Goal: Task Accomplishment & Management: Manage account settings

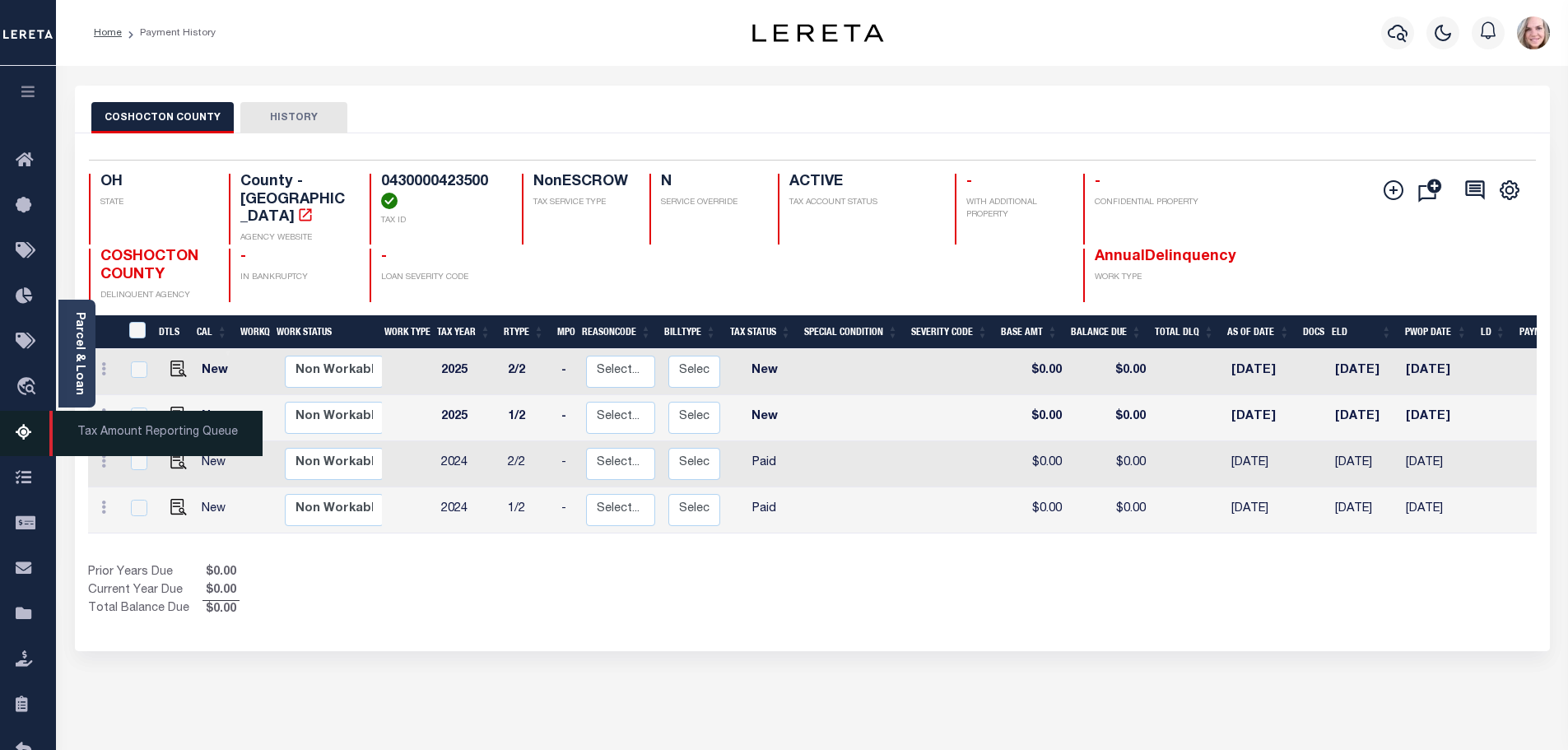
click at [94, 437] on span "Tax Amount Reporting Queue" at bounding box center [156, 433] width 213 height 45
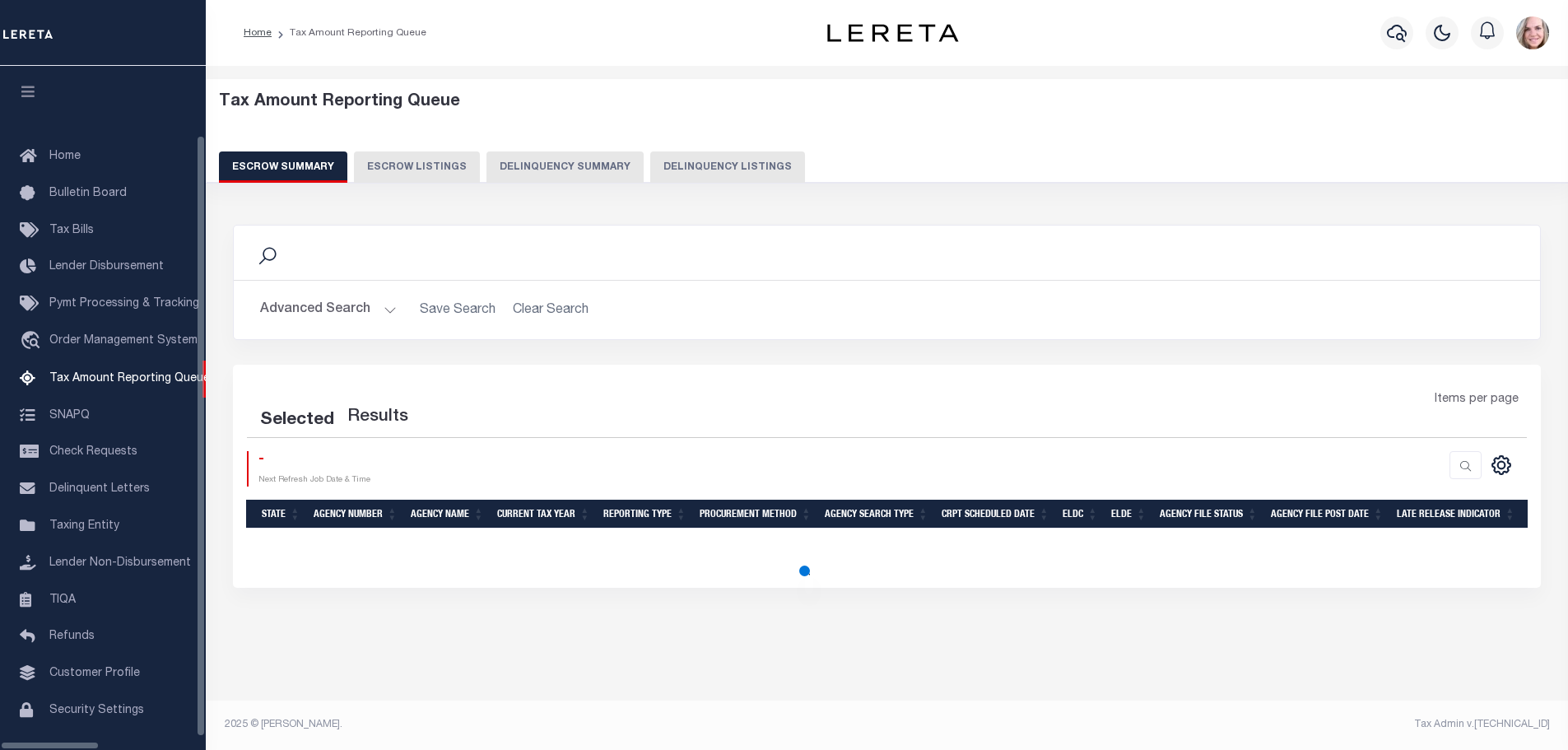
select select "100"
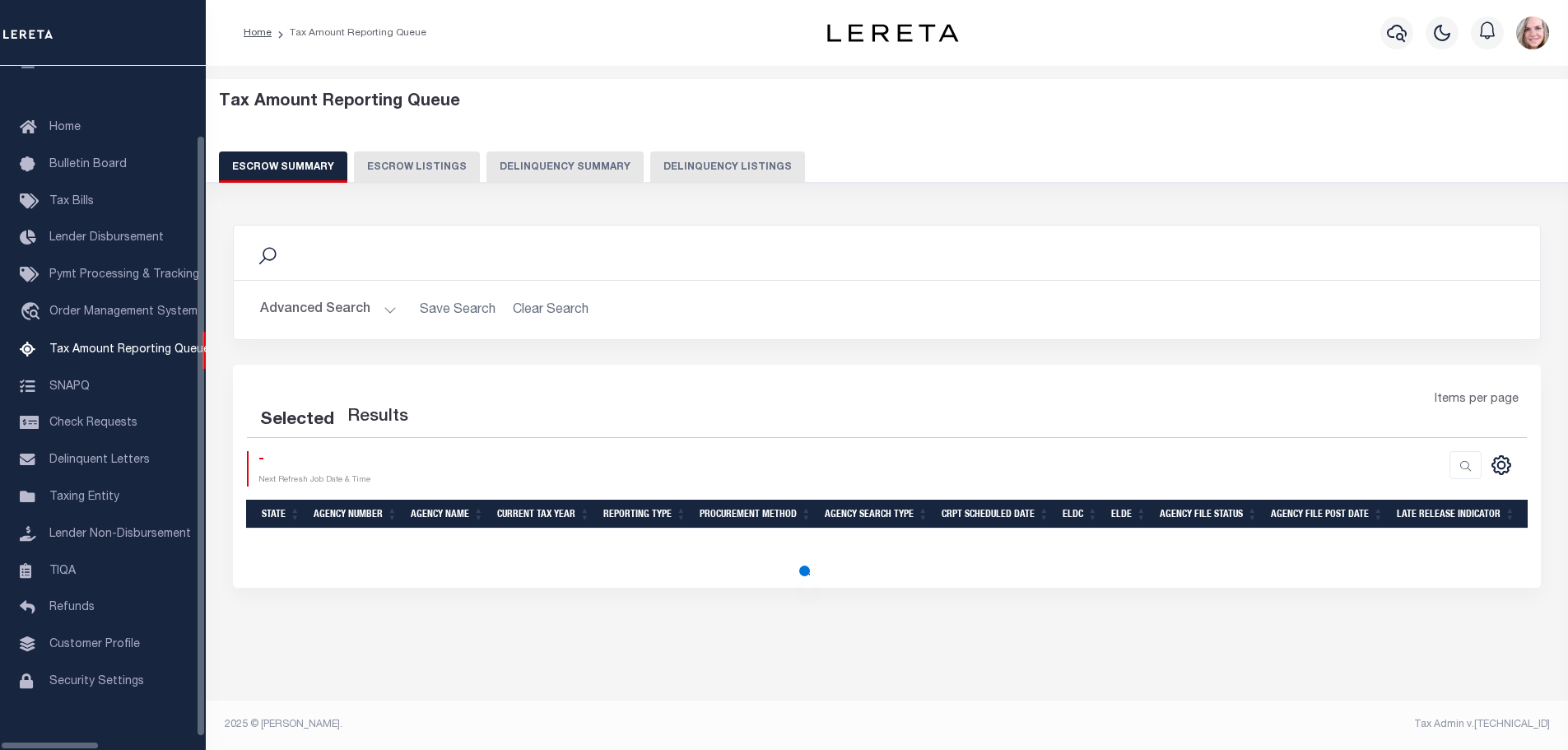
select select "100"
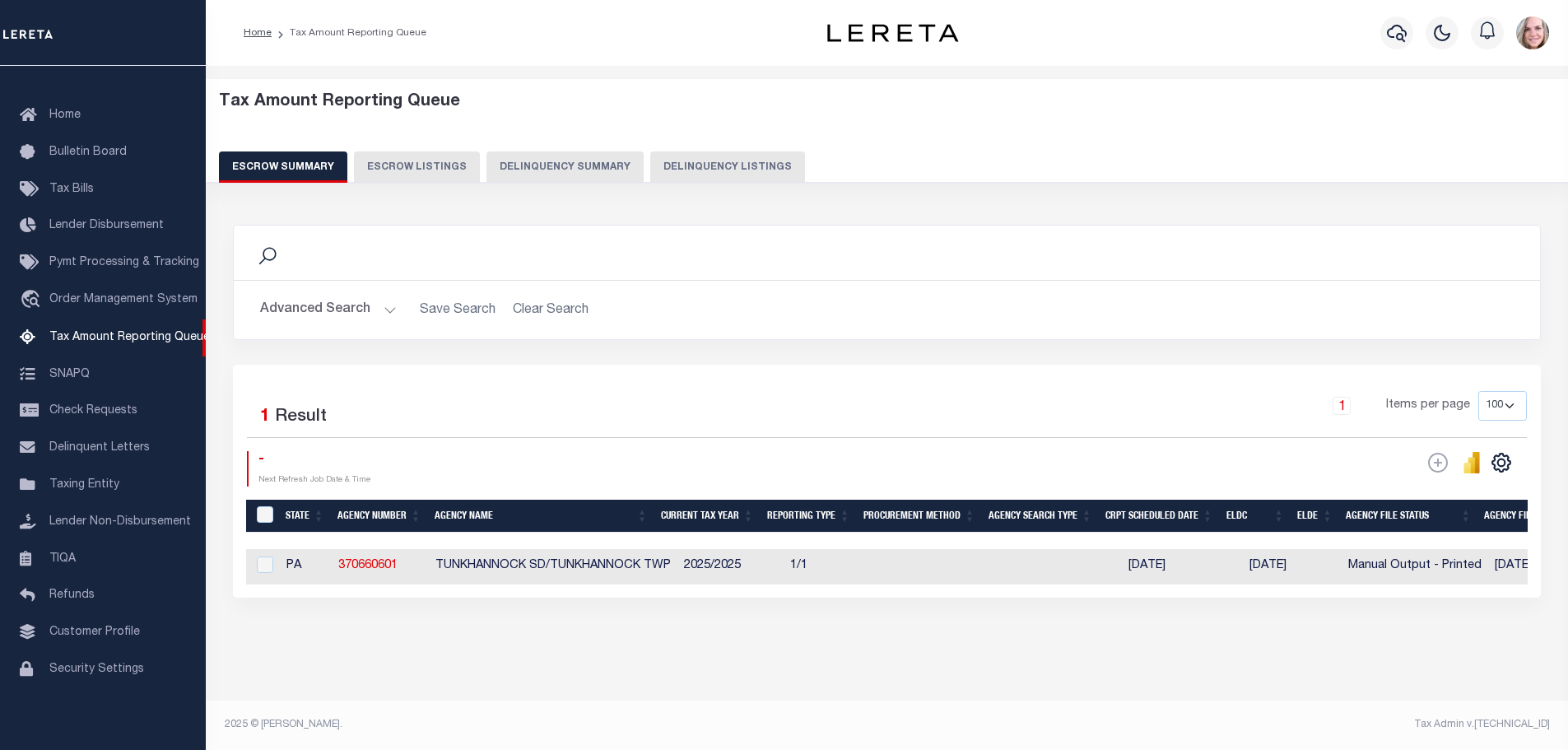
click at [549, 164] on button "Delinquency Summary" at bounding box center [564, 167] width 157 height 32
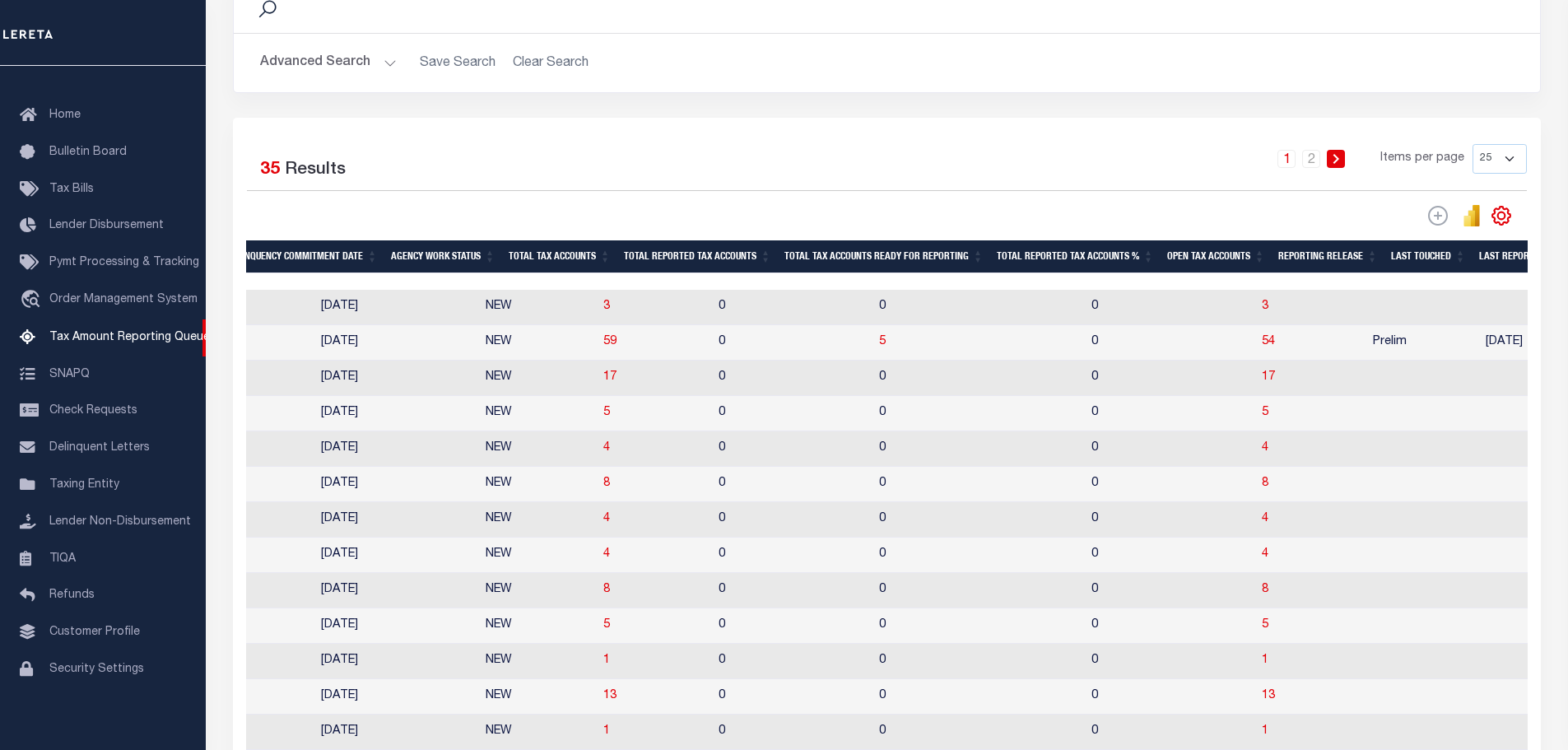
scroll to position [0, 1375]
click at [1262, 419] on span "5" at bounding box center [1265, 412] width 6 height 11
select select "100"
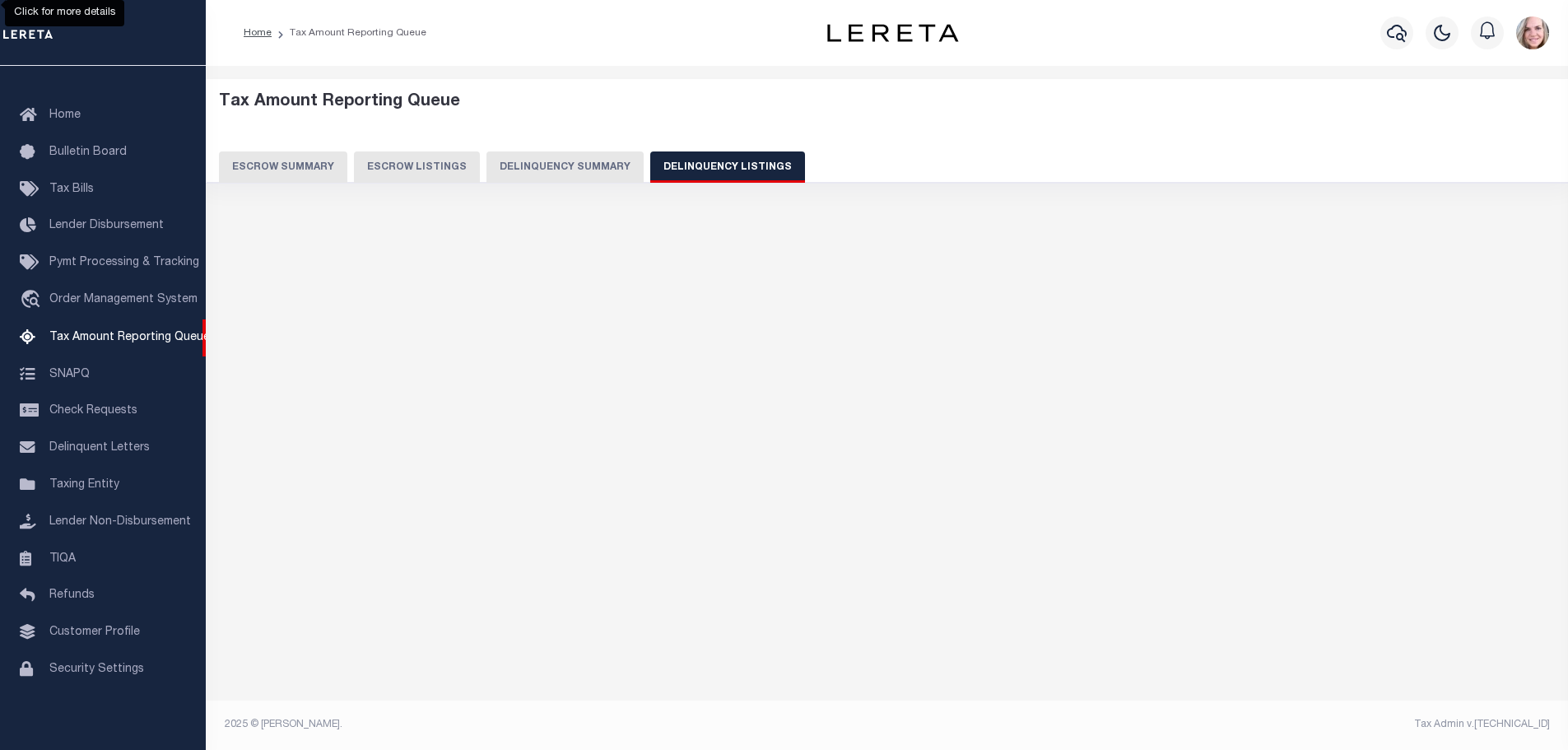
scroll to position [0, 0]
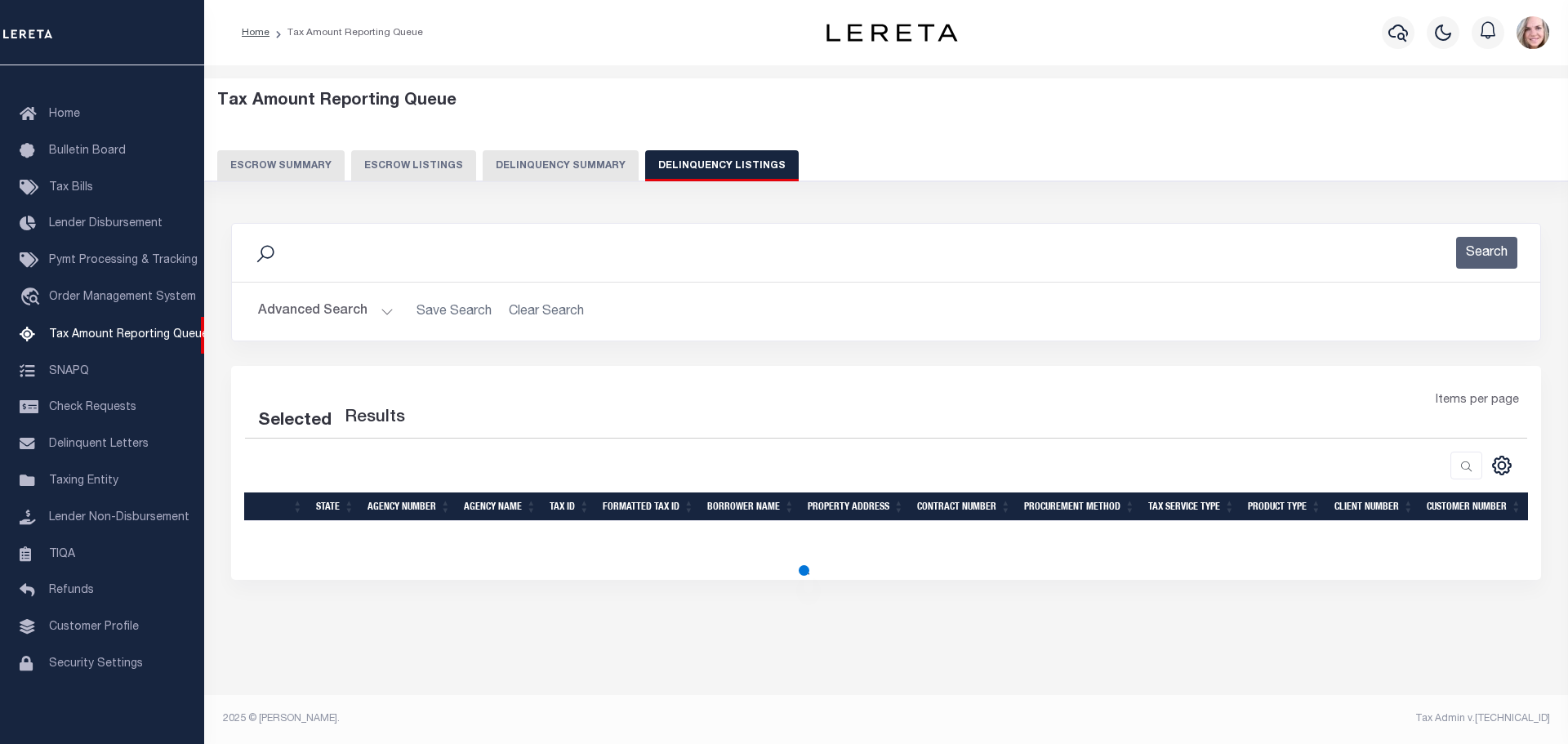
select select "100"
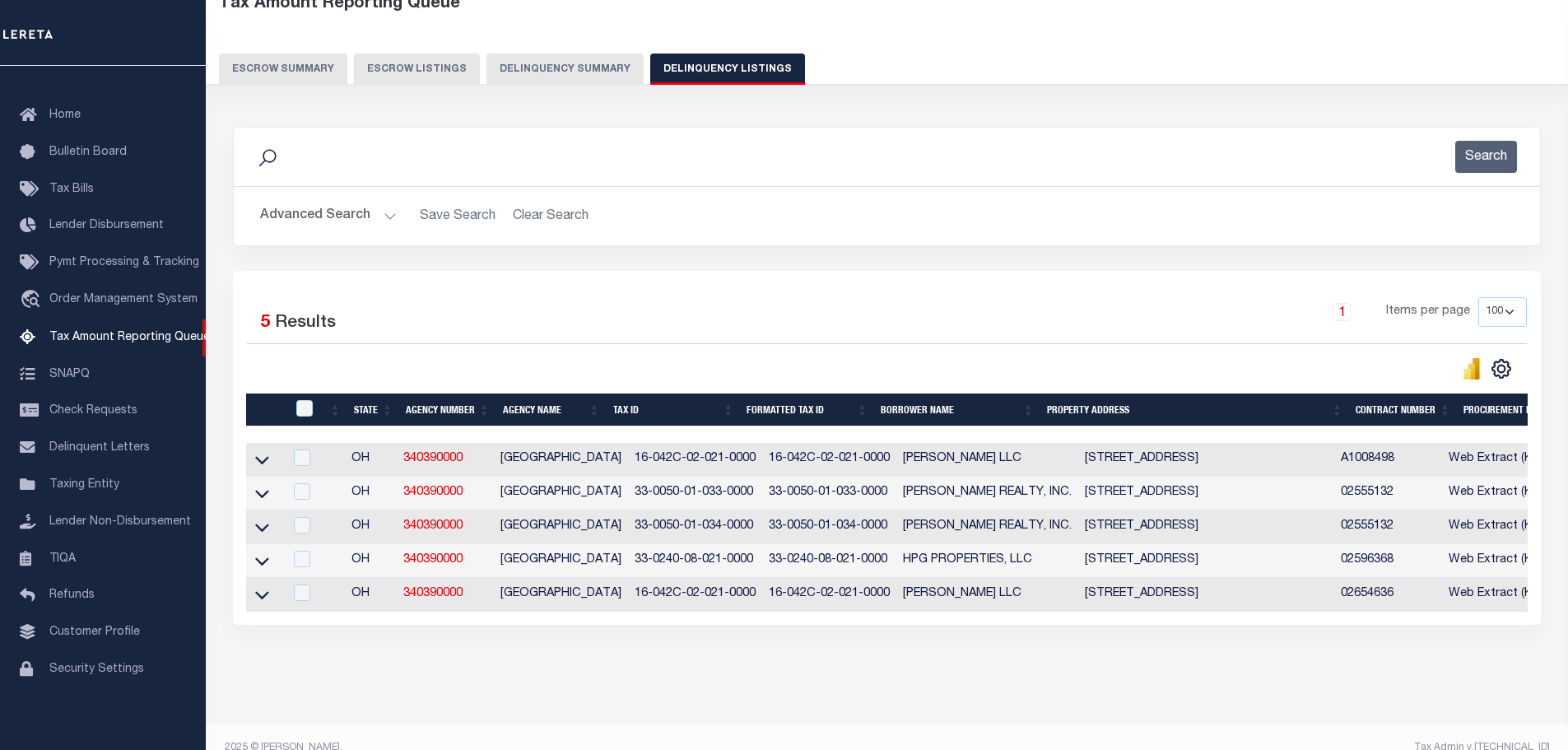
scroll to position [137, 0]
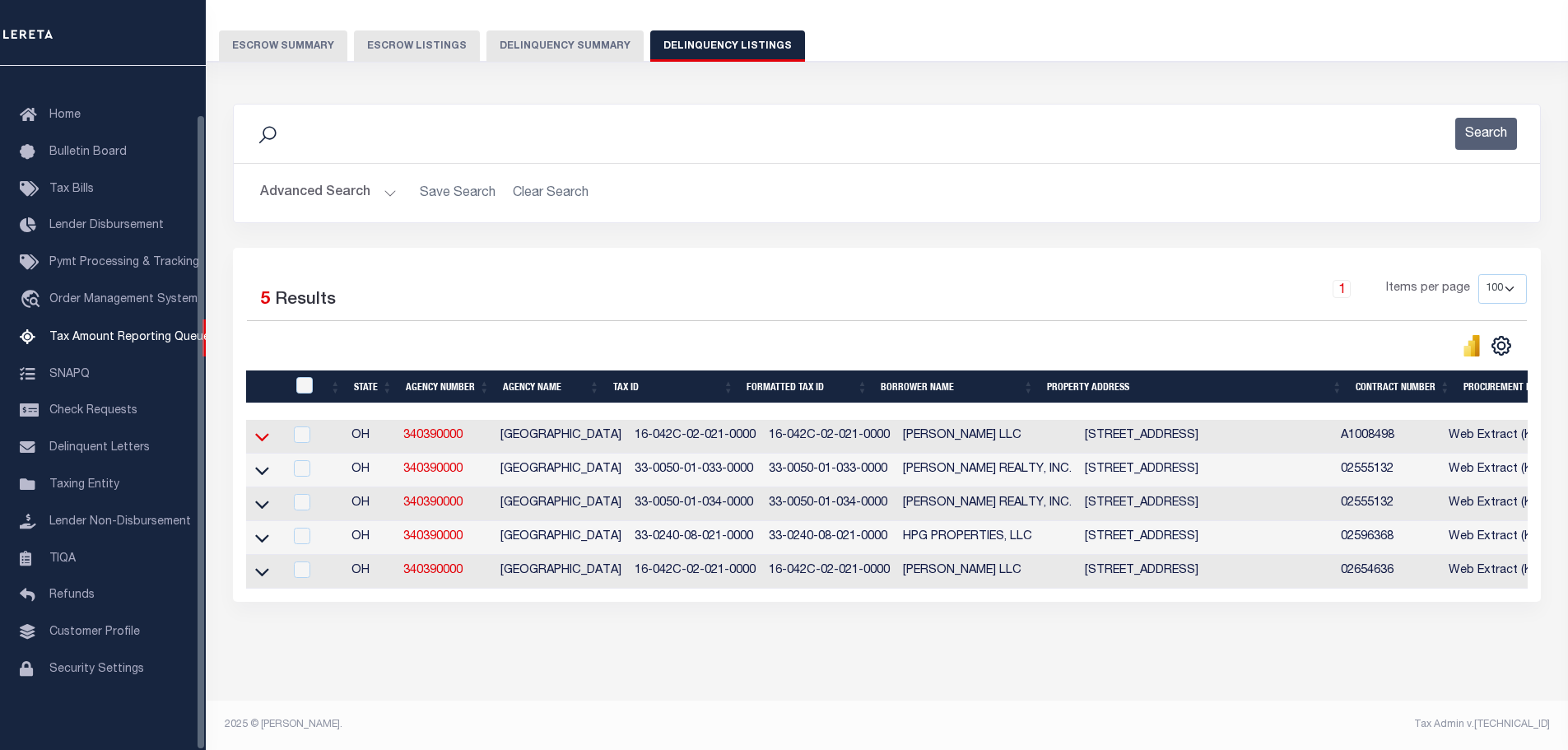
click at [261, 428] on icon at bounding box center [262, 436] width 14 height 18
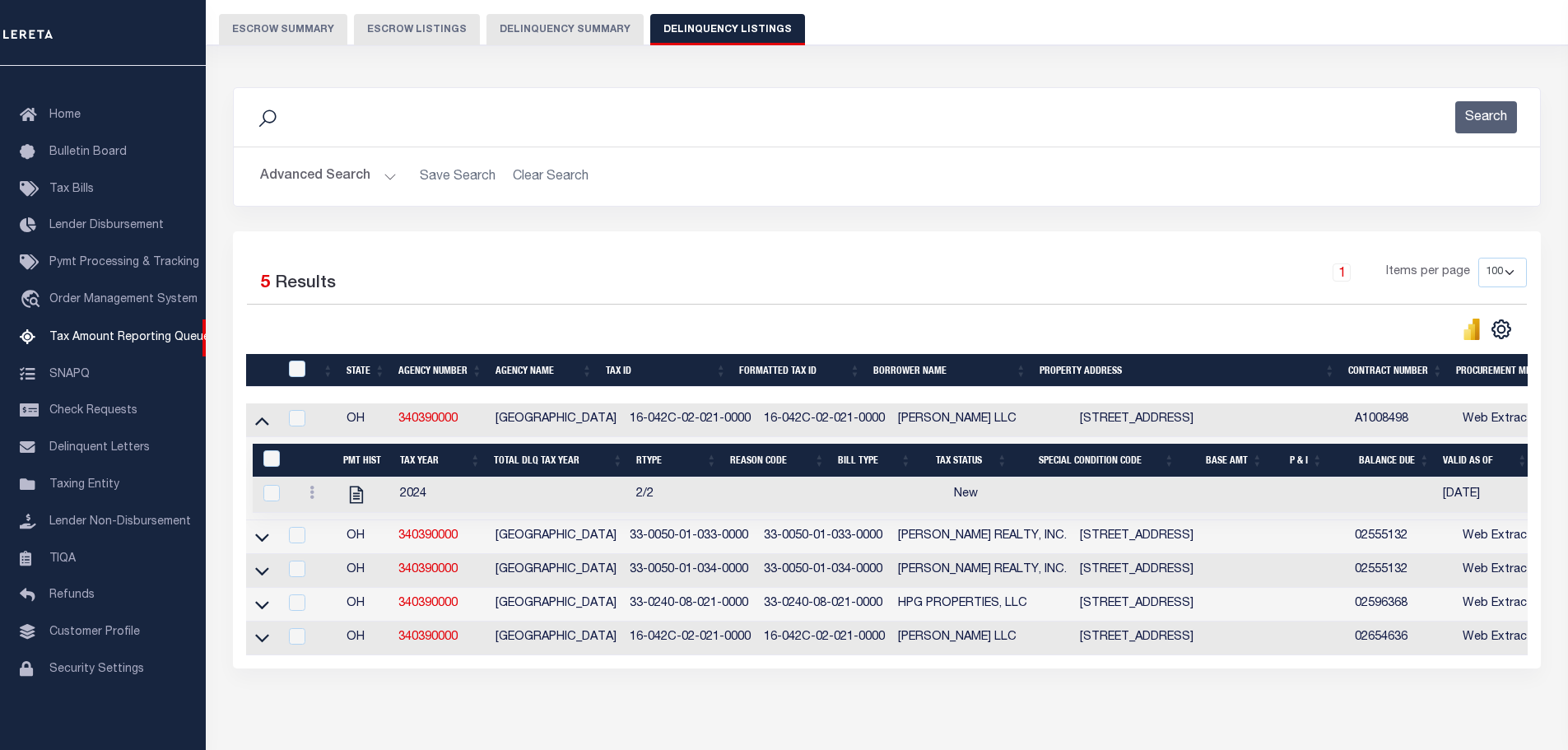
scroll to position [222, 0]
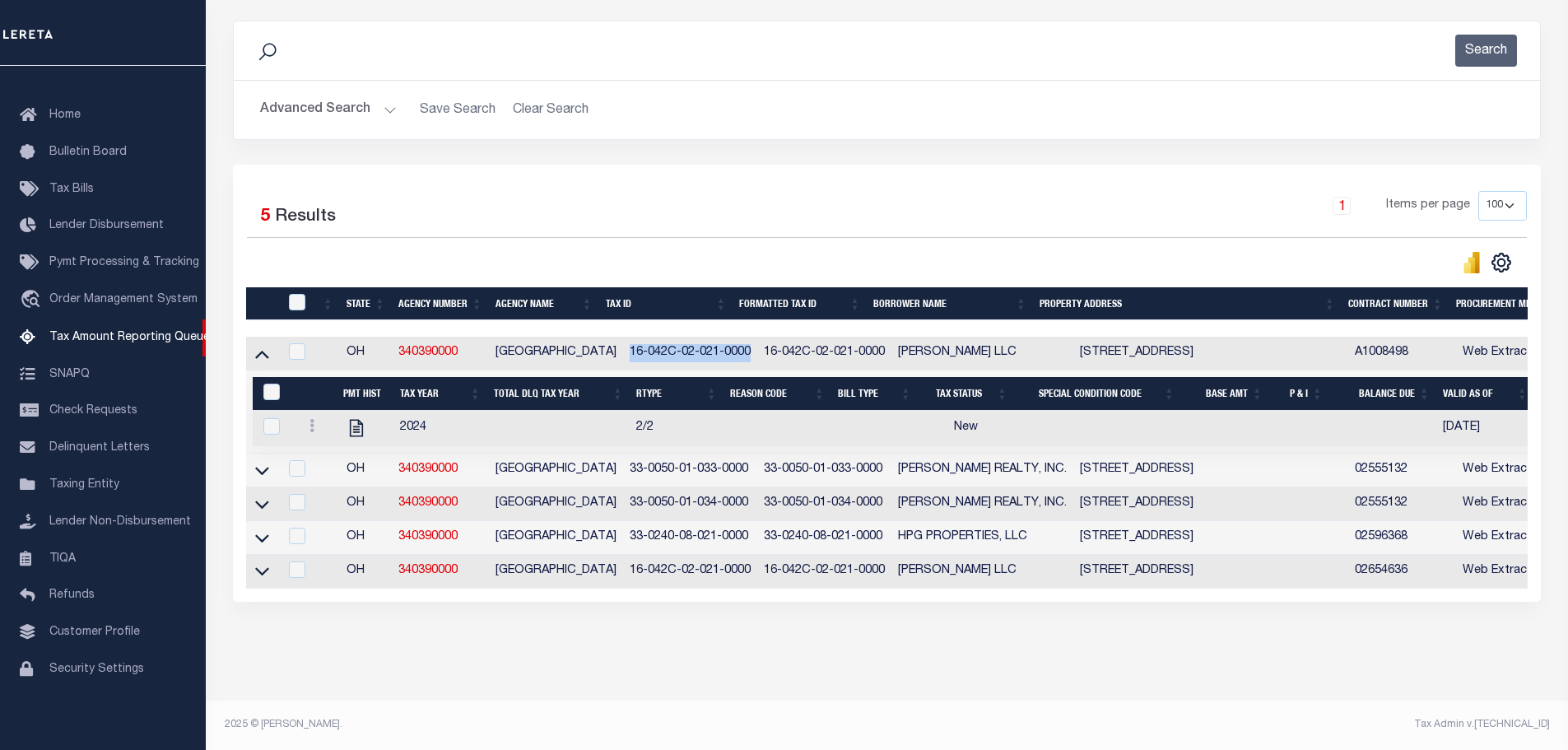
drag, startPoint x: 608, startPoint y: 343, endPoint x: 726, endPoint y: 338, distance: 118.1
click at [726, 338] on td "16-042C-02-021-0000" at bounding box center [689, 354] width 135 height 33
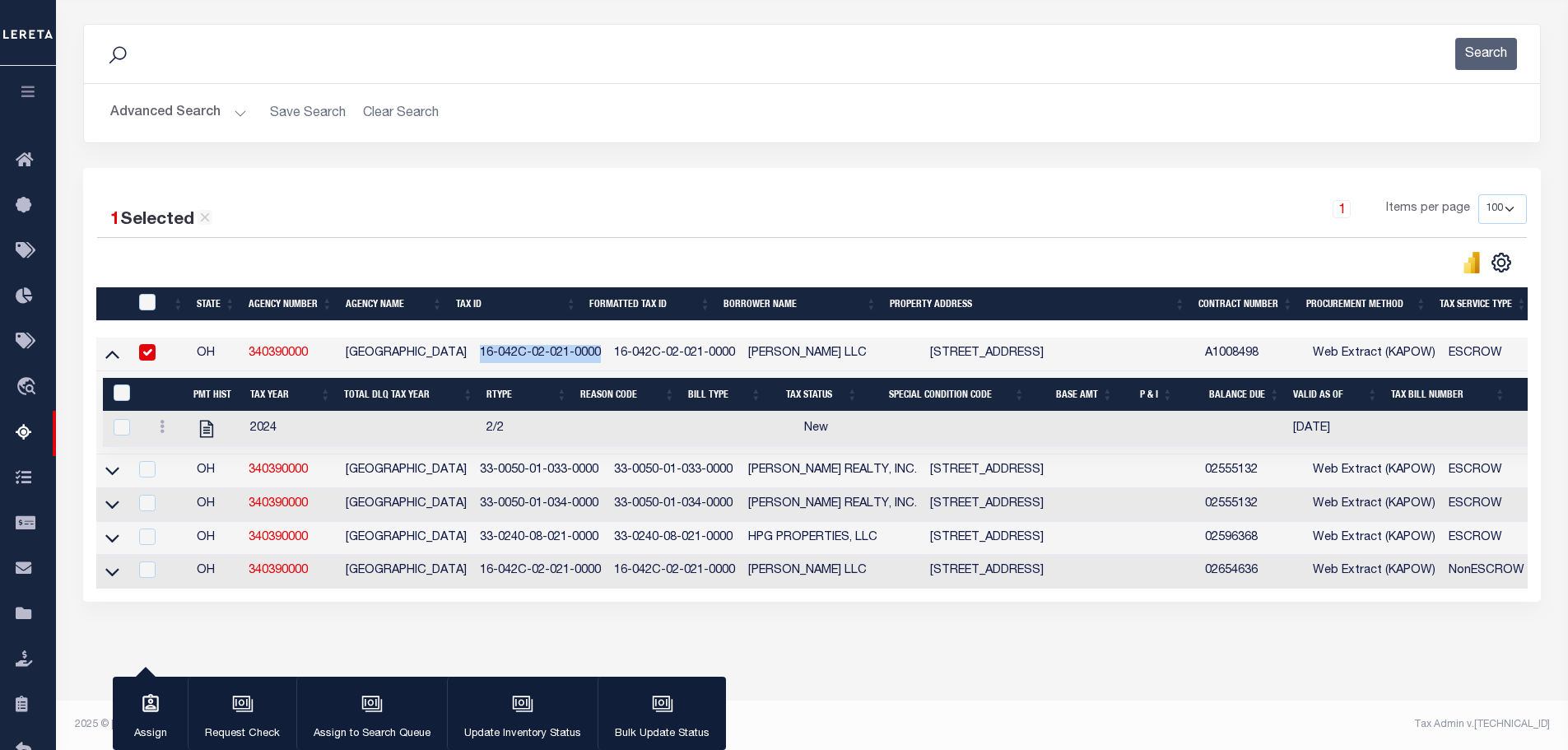
scroll to position [219, 0]
drag, startPoint x: 704, startPoint y: 340, endPoint x: 461, endPoint y: 342, distance: 243.0
click at [473, 342] on td "16-042C-02-021-0000" at bounding box center [540, 355] width 135 height 33
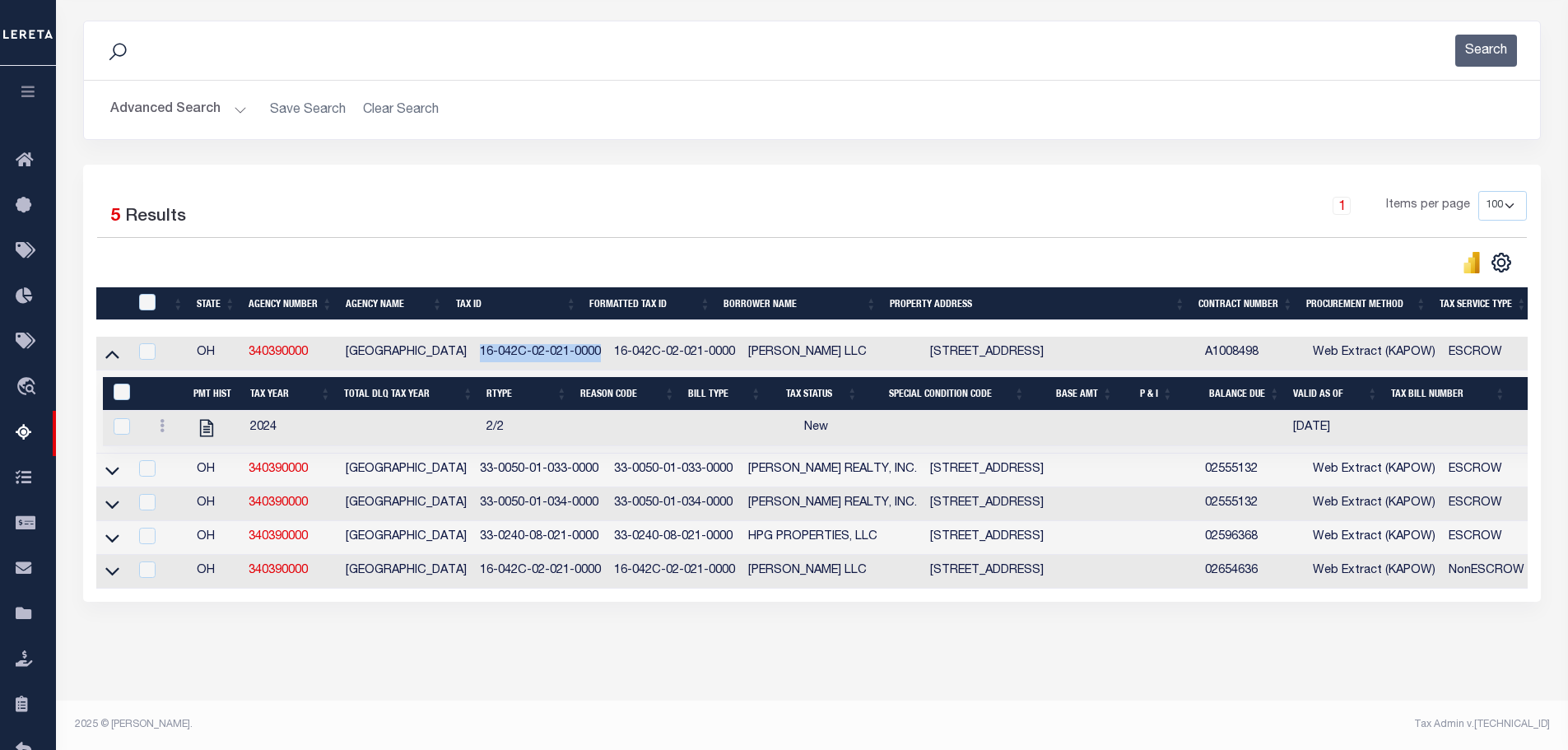
drag, startPoint x: 456, startPoint y: 340, endPoint x: 579, endPoint y: 339, distance: 123.0
click at [579, 339] on td "16-042C-02-021-0000" at bounding box center [540, 354] width 135 height 33
checkbox input "true"
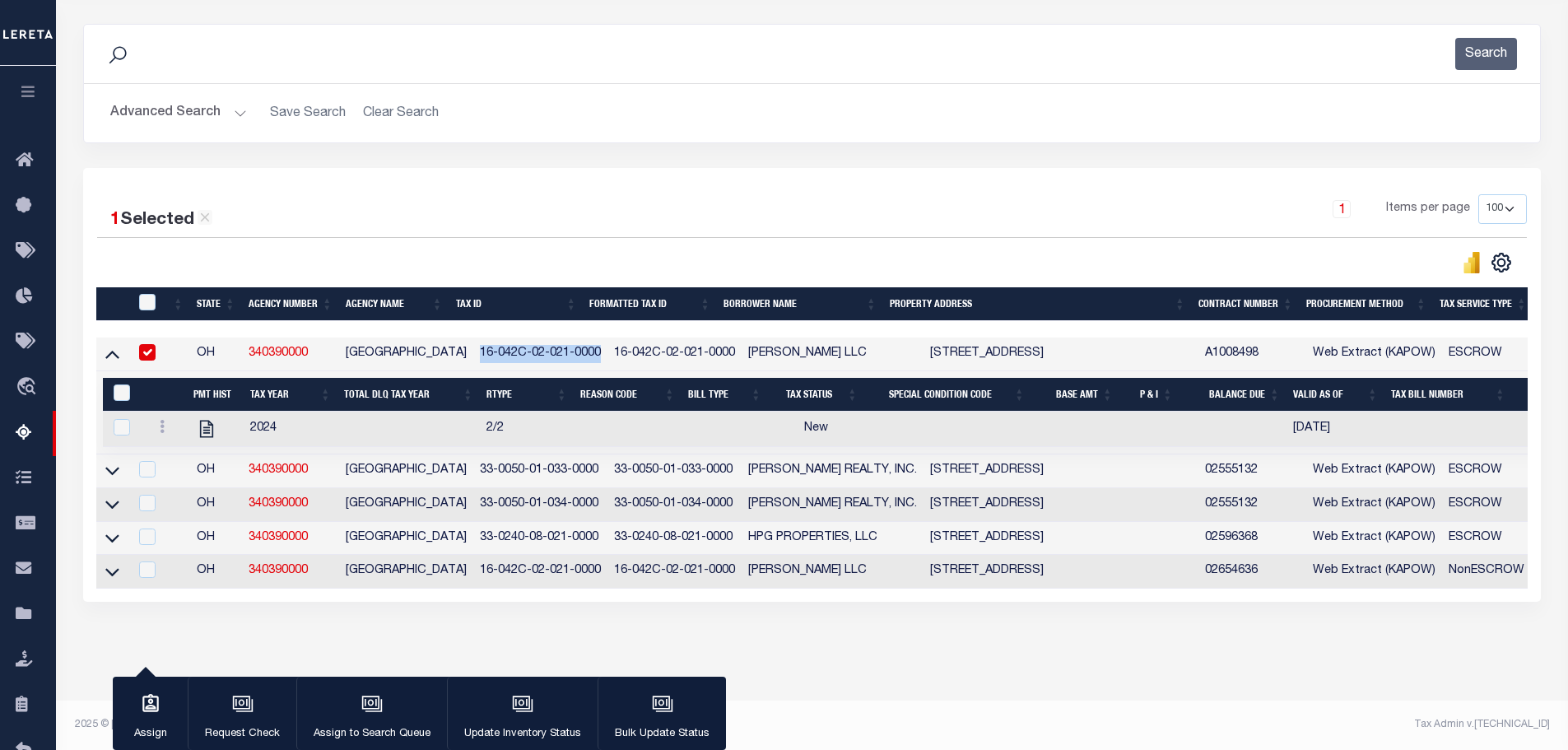
copy td "16-042C-02-021-0000"
click at [165, 422] on link at bounding box center [162, 429] width 19 height 13
click at [317, 419] on td "2024" at bounding box center [290, 429] width 94 height 35
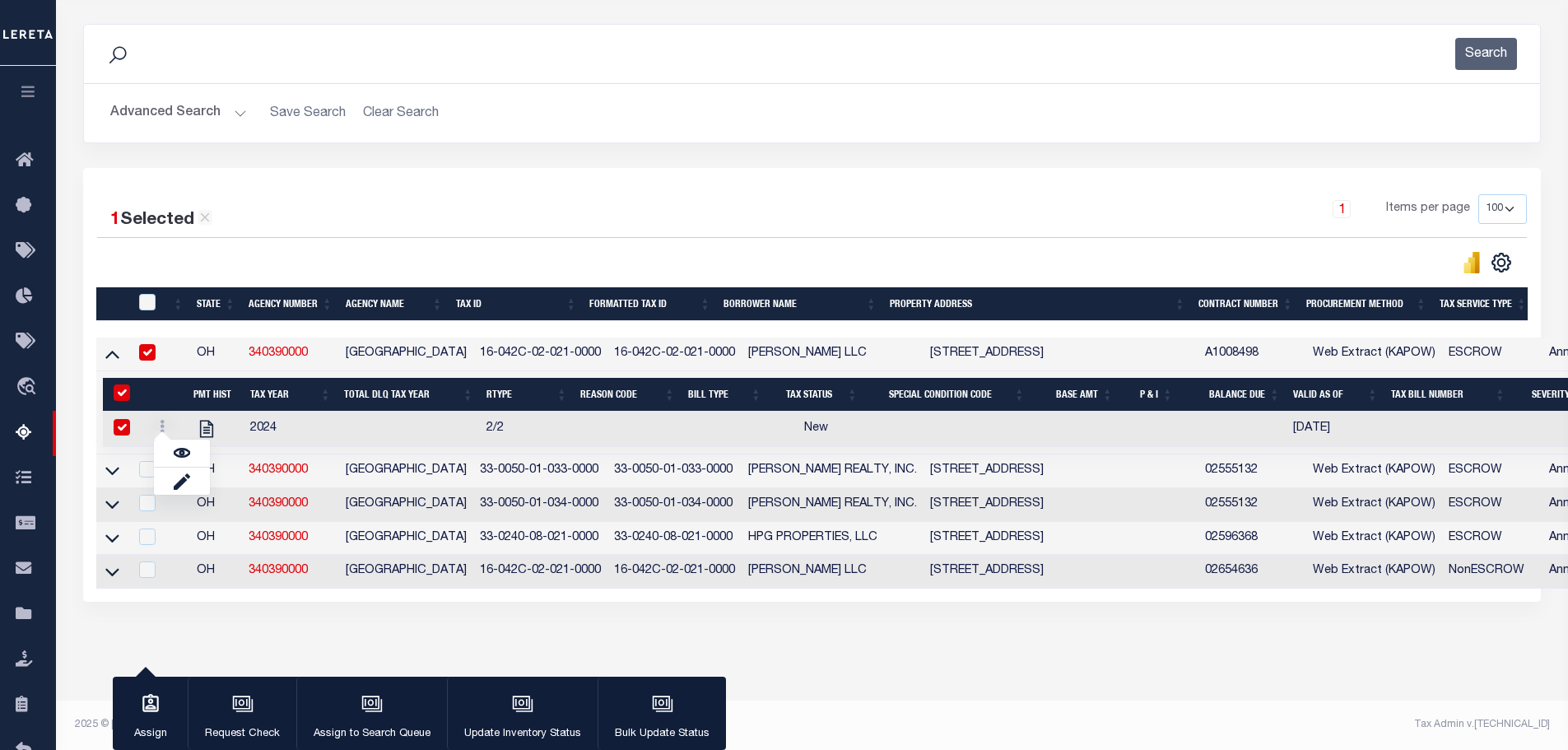
checkbox input "true"
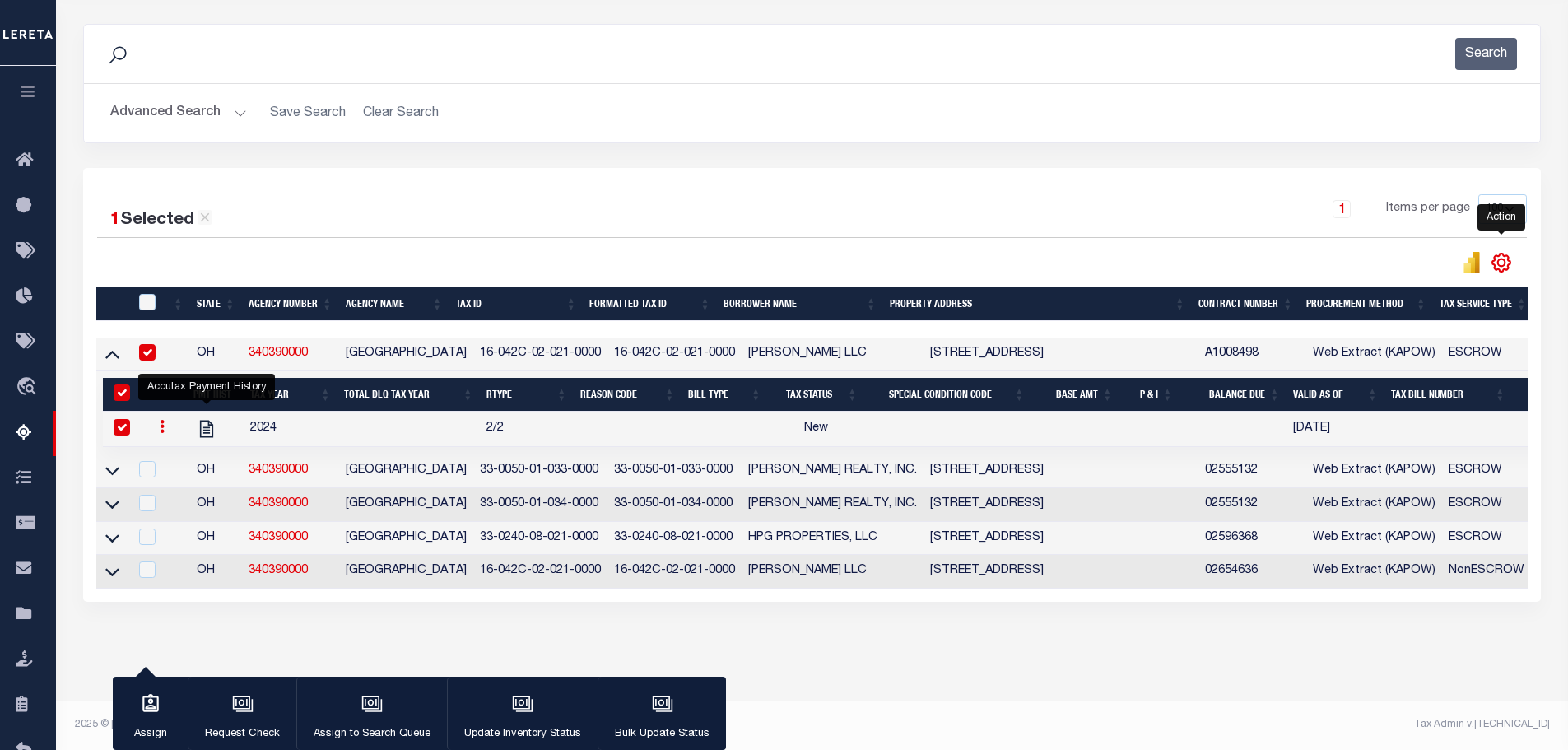
click at [1500, 255] on icon "" at bounding box center [1500, 262] width 21 height 21
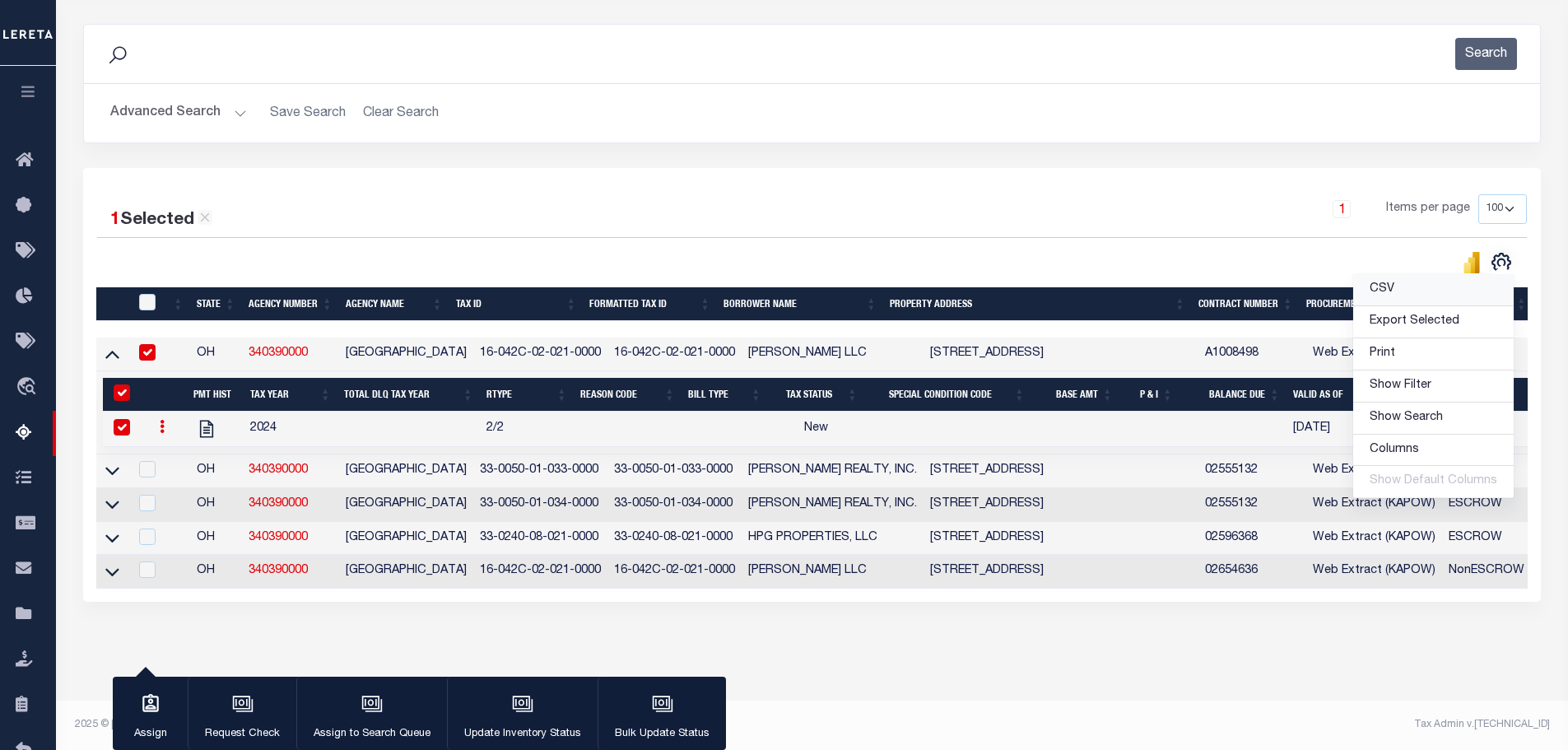
click at [1412, 289] on link "CSV" at bounding box center [1433, 290] width 161 height 32
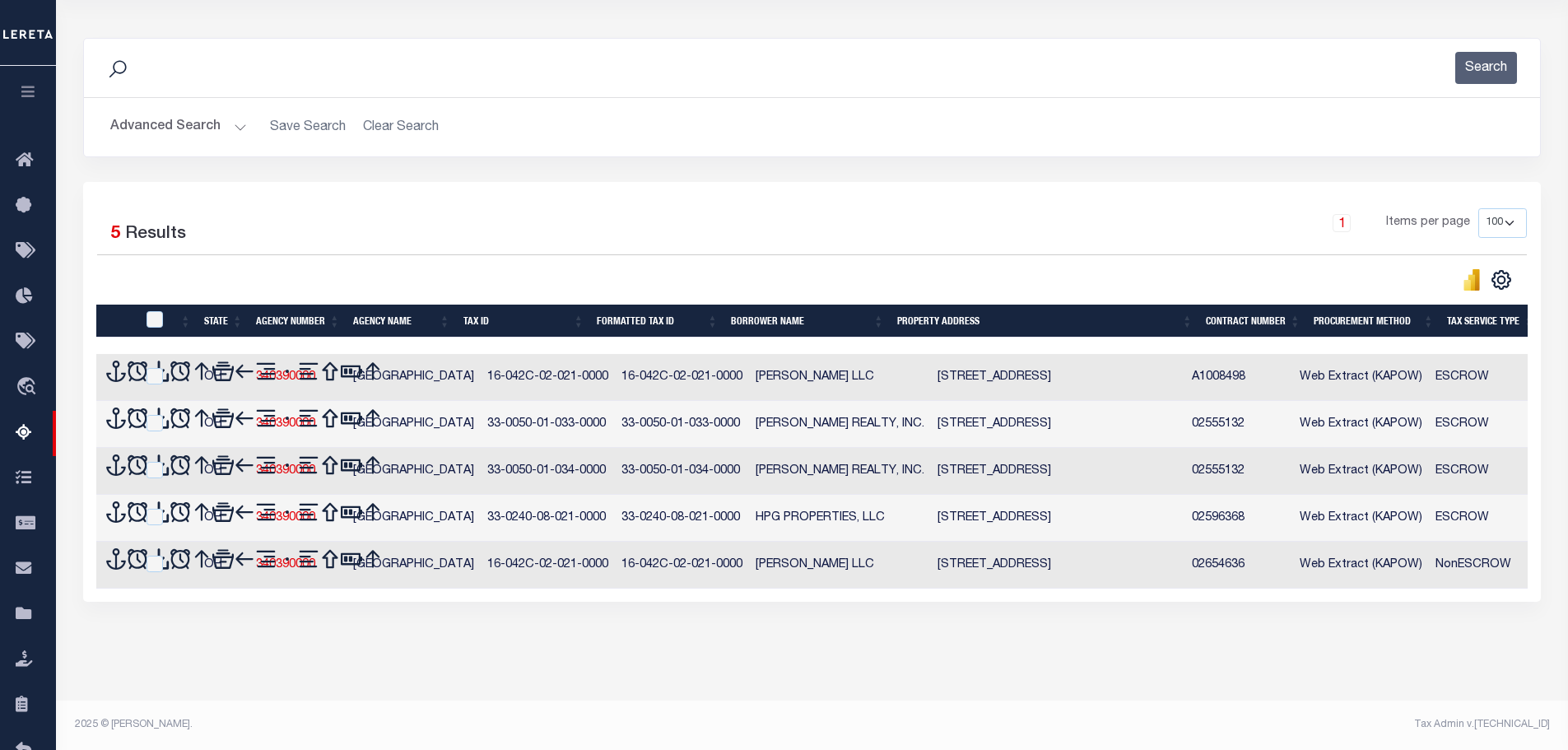
scroll to position [137, 0]
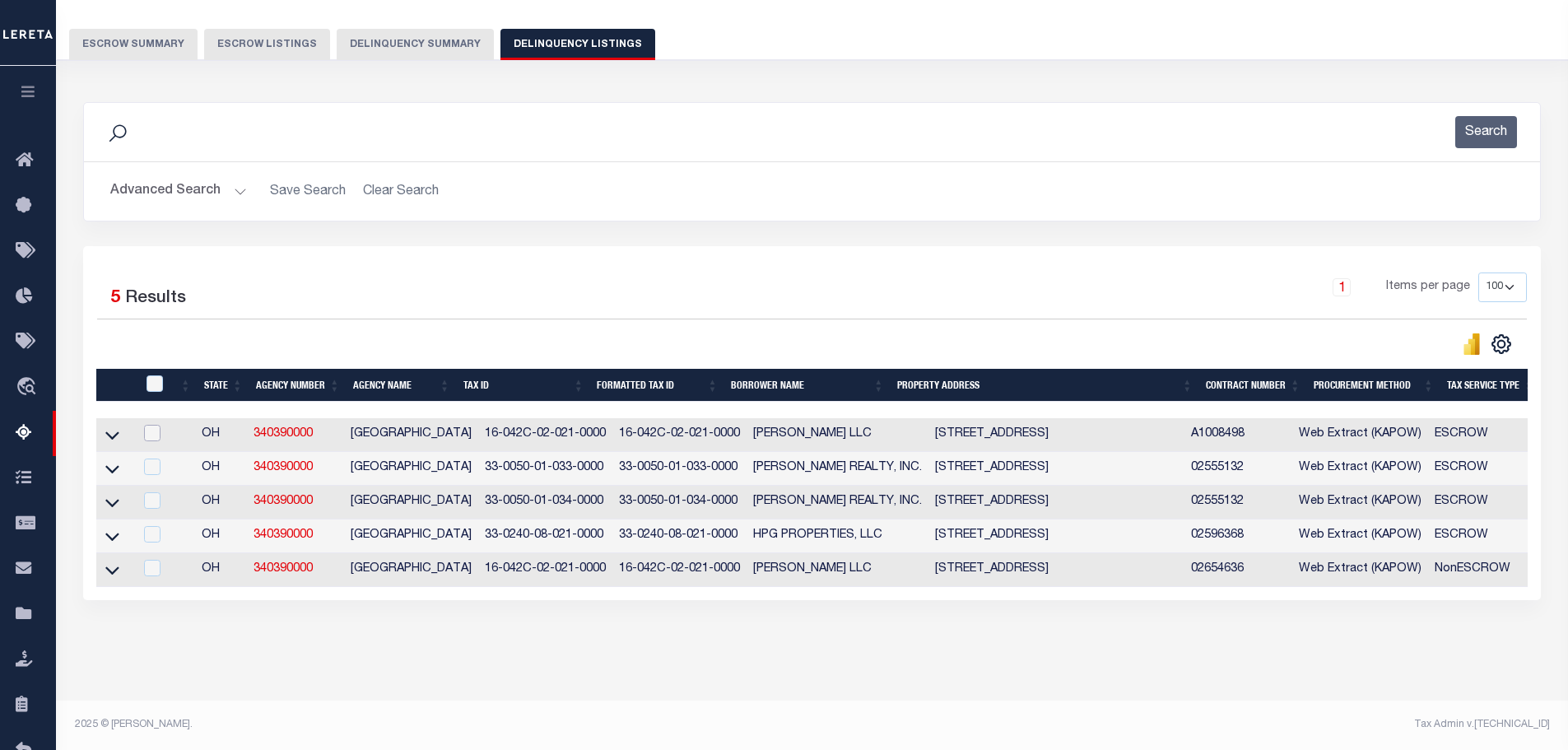
click at [154, 425] on input "checkbox" at bounding box center [152, 433] width 17 height 17
checkbox input "true"
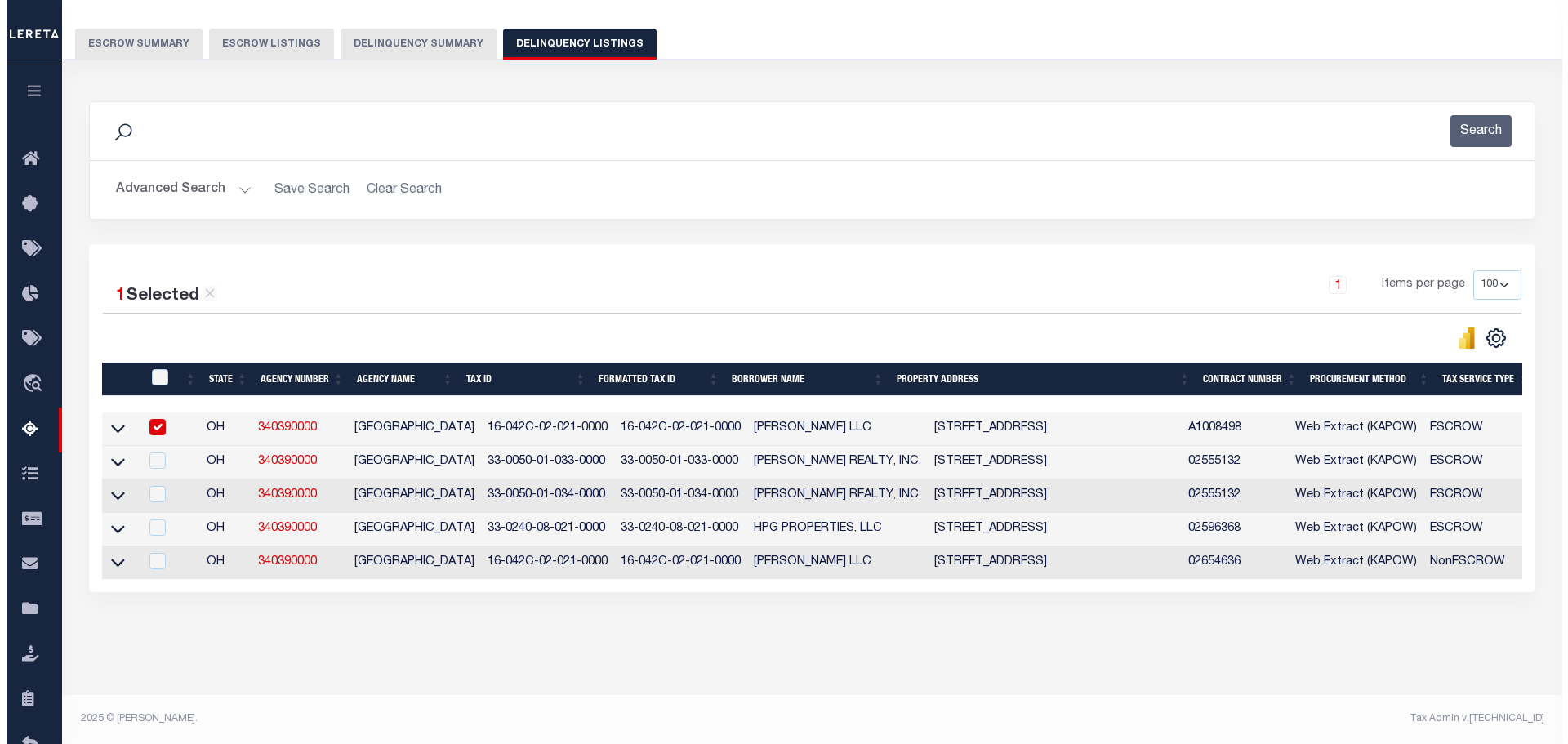
scroll to position [134, 0]
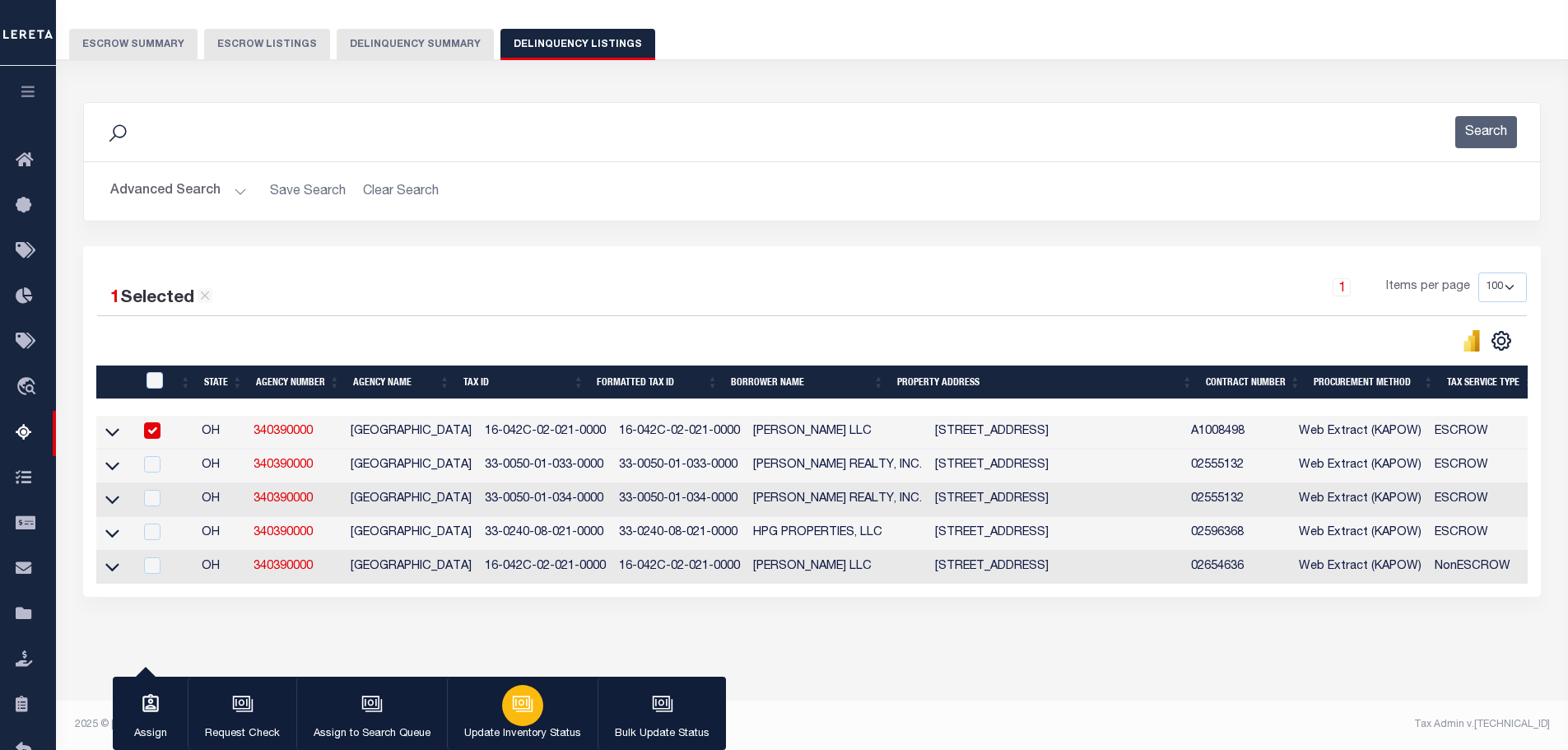
click at [520, 719] on div "button" at bounding box center [522, 705] width 41 height 41
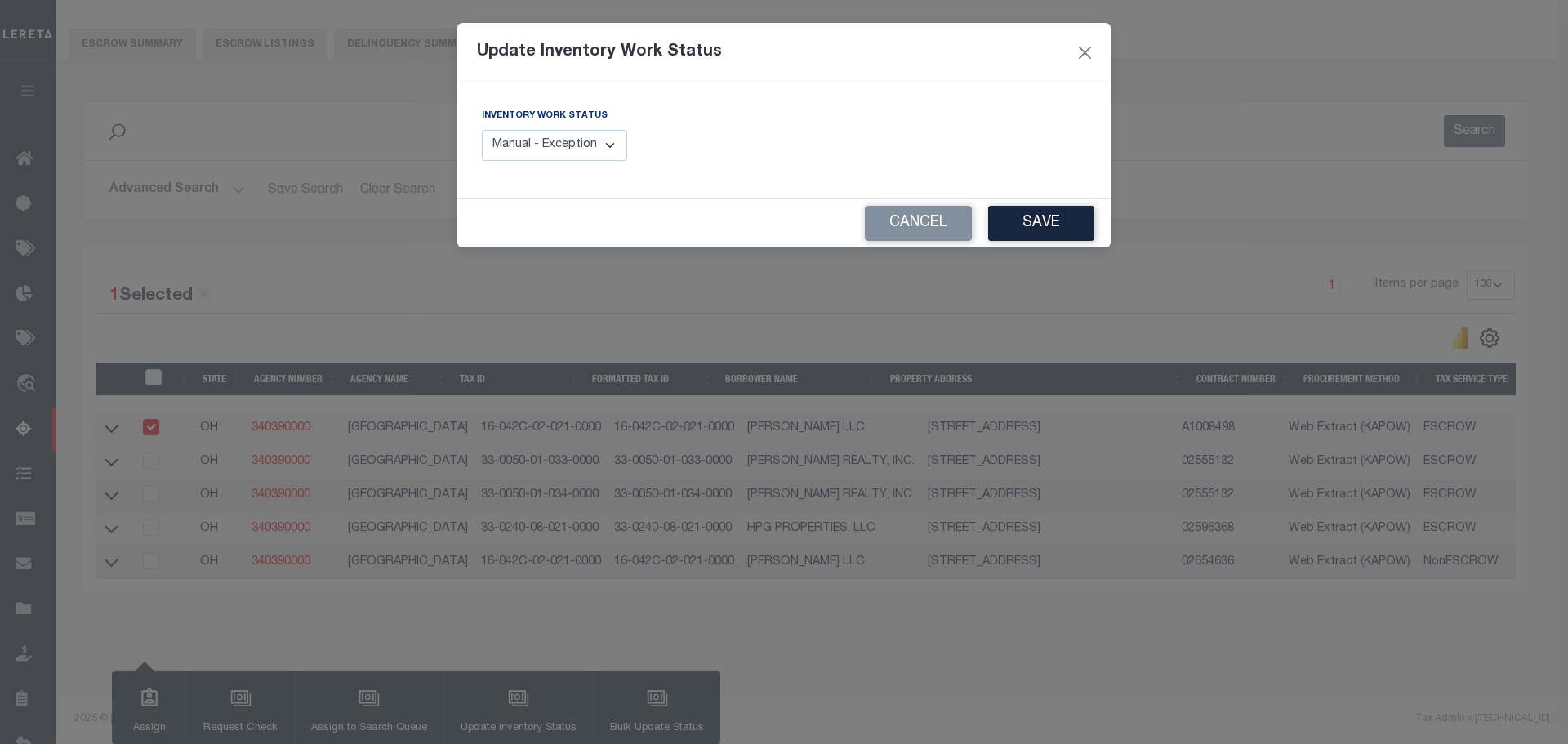
click at [568, 140] on select "Manual - Exception Pended - Awaiting Search Late Add Exception Completed" at bounding box center [554, 145] width 145 height 32
select select "4"
click at [482, 130] on select "Manual - Exception Pended - Awaiting Search Late Add Exception Completed" at bounding box center [554, 145] width 145 height 32
click at [1048, 228] on button "Save" at bounding box center [1040, 223] width 106 height 35
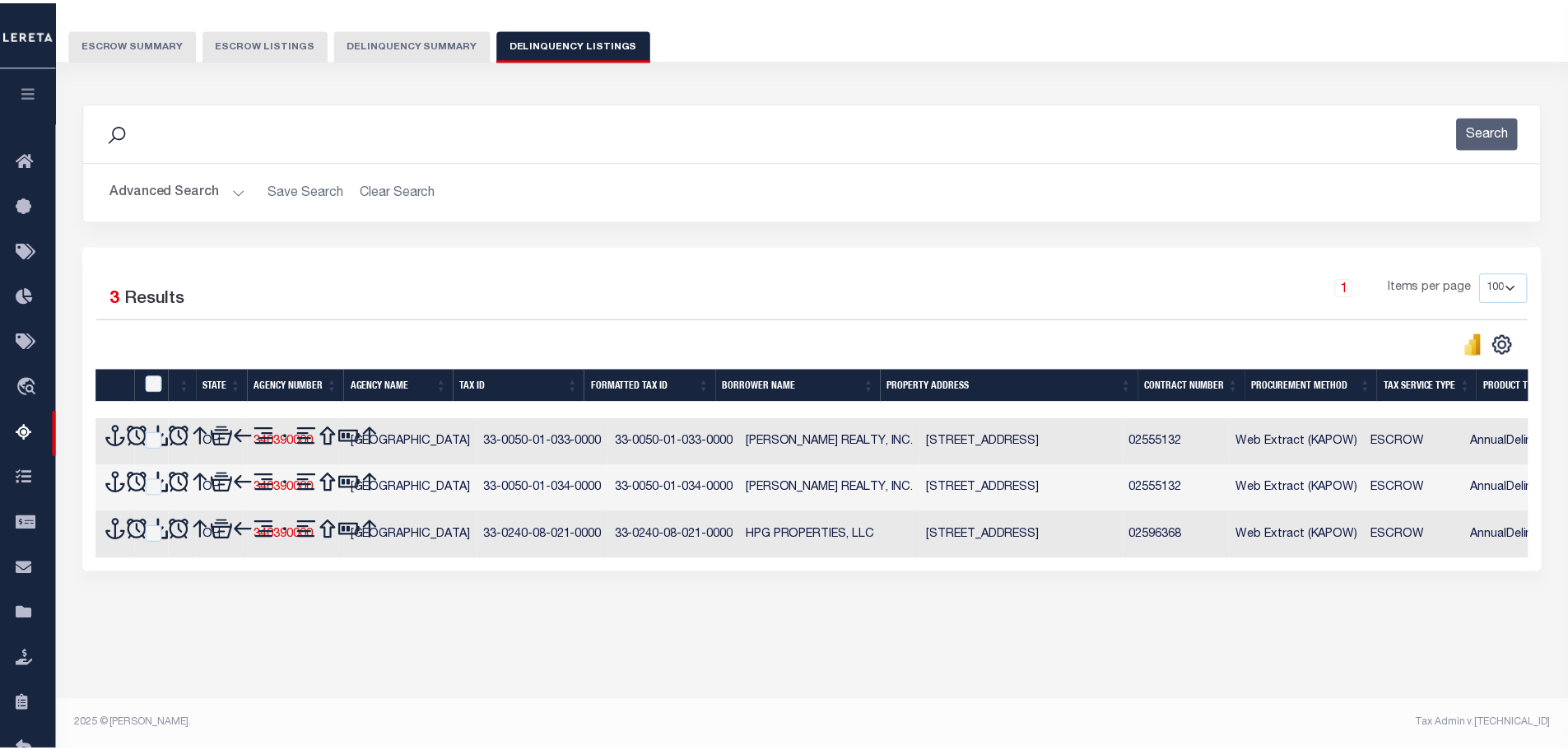
scroll to position [123, 0]
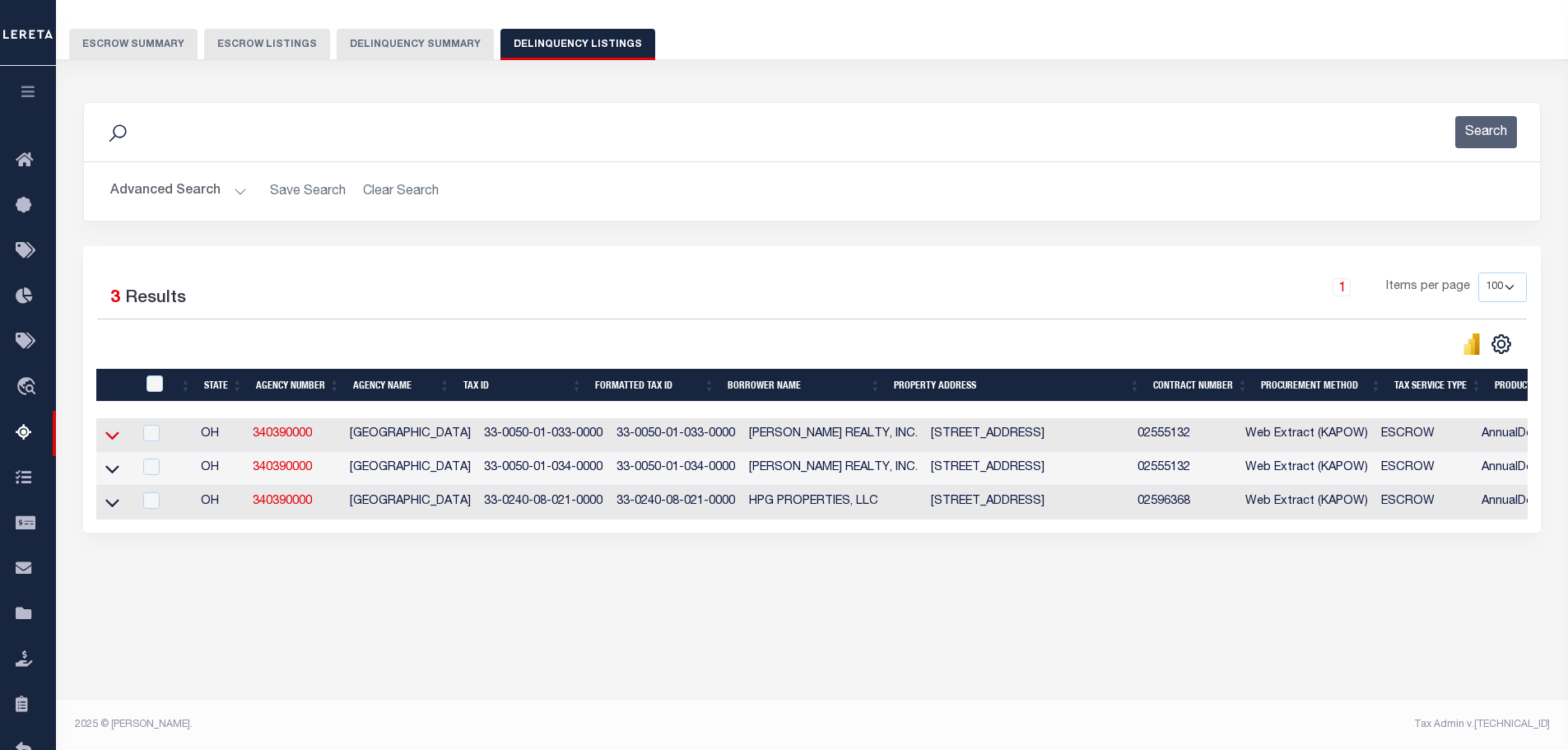
click at [110, 439] on icon at bounding box center [112, 434] width 14 height 18
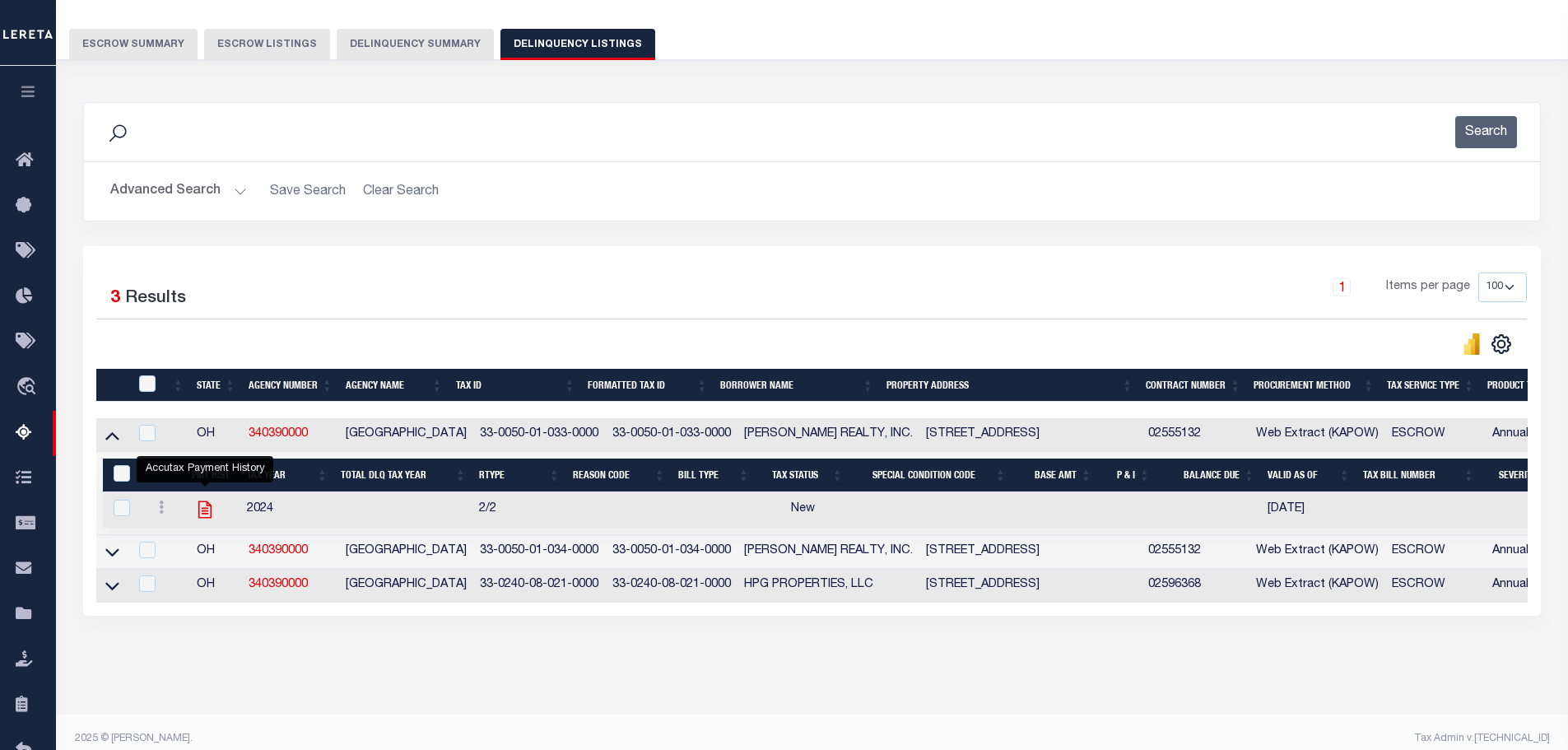
click at [200, 508] on icon "" at bounding box center [204, 509] width 21 height 21
checkbox input "true"
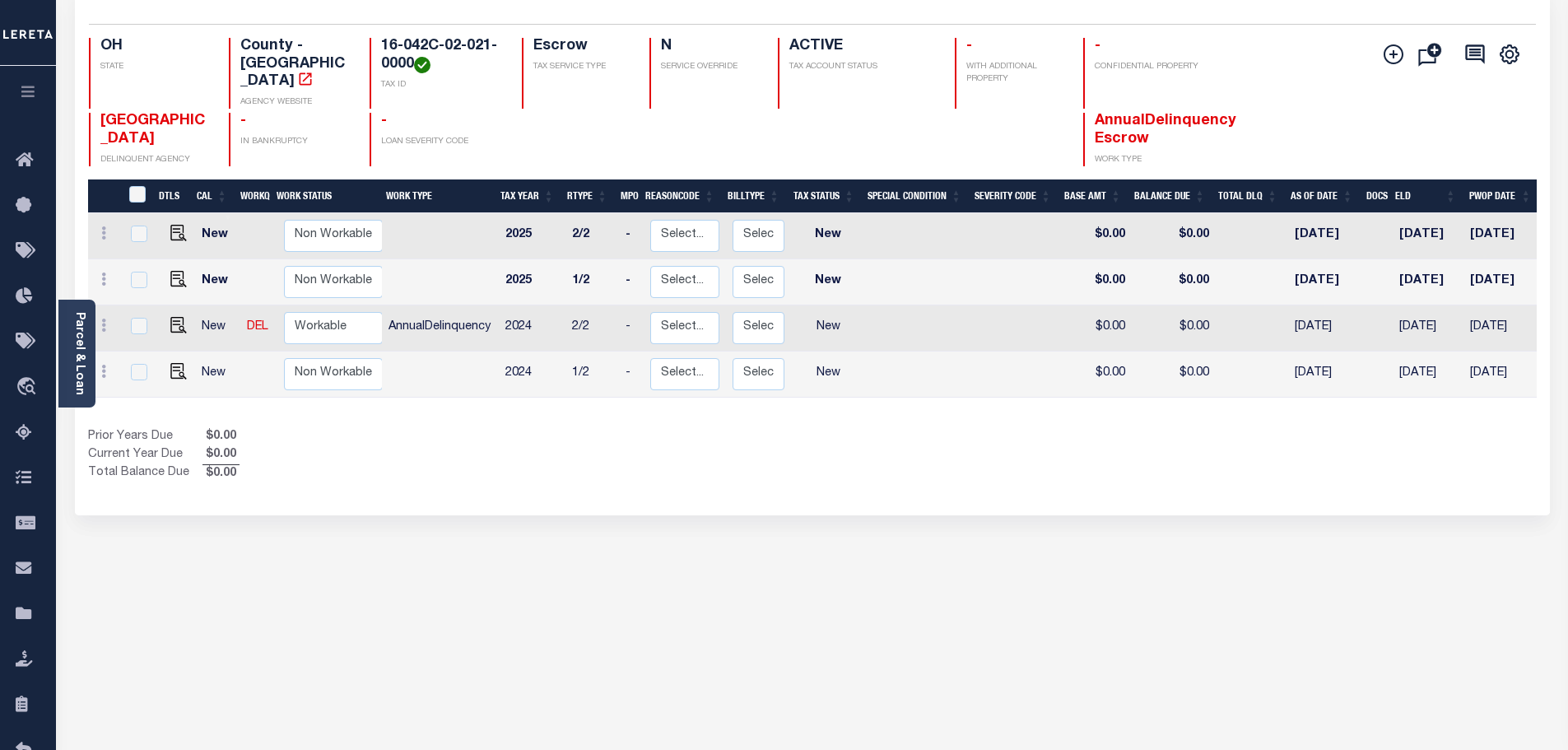
scroll to position [164, 0]
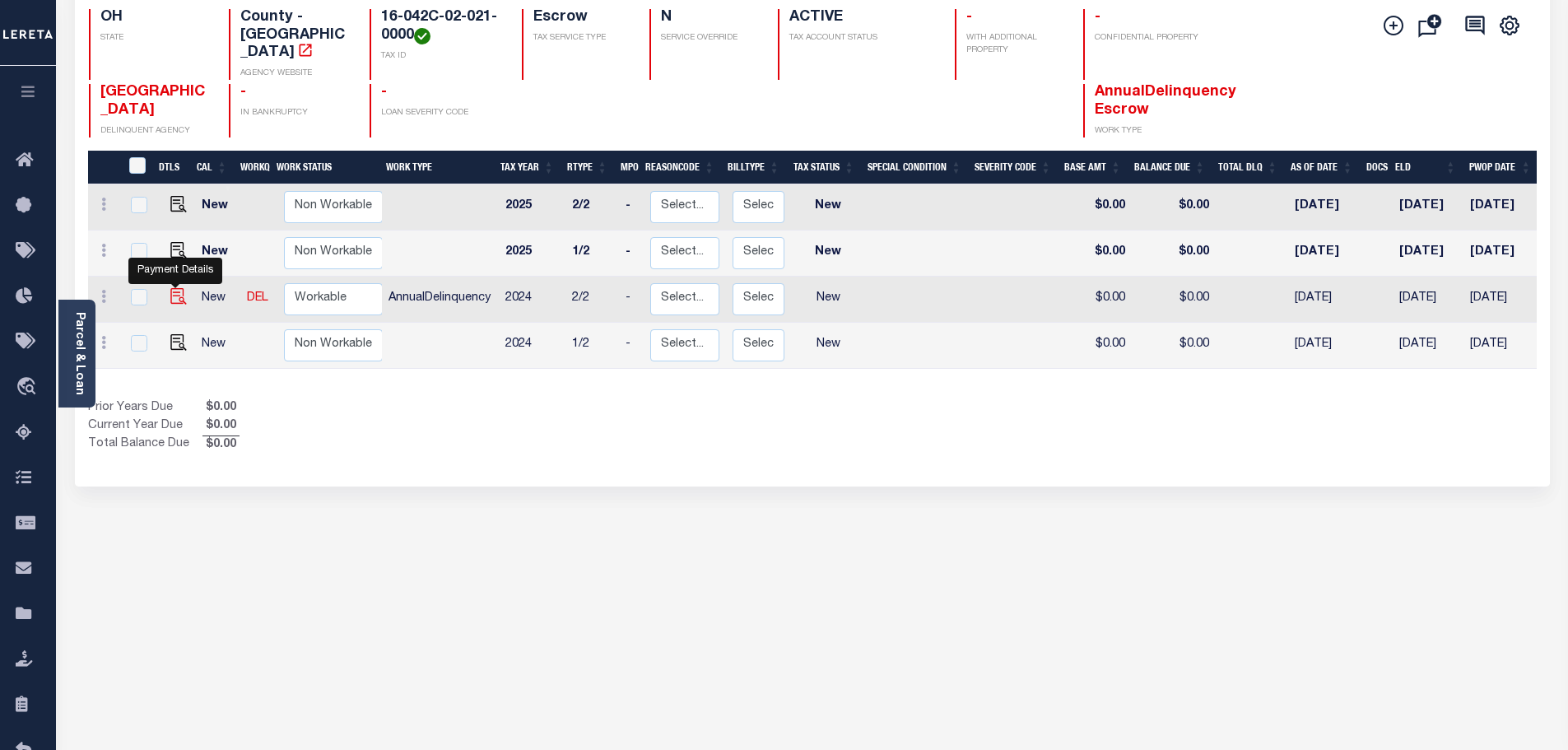
click at [175, 288] on img "" at bounding box center [179, 296] width 17 height 17
checkbox input "true"
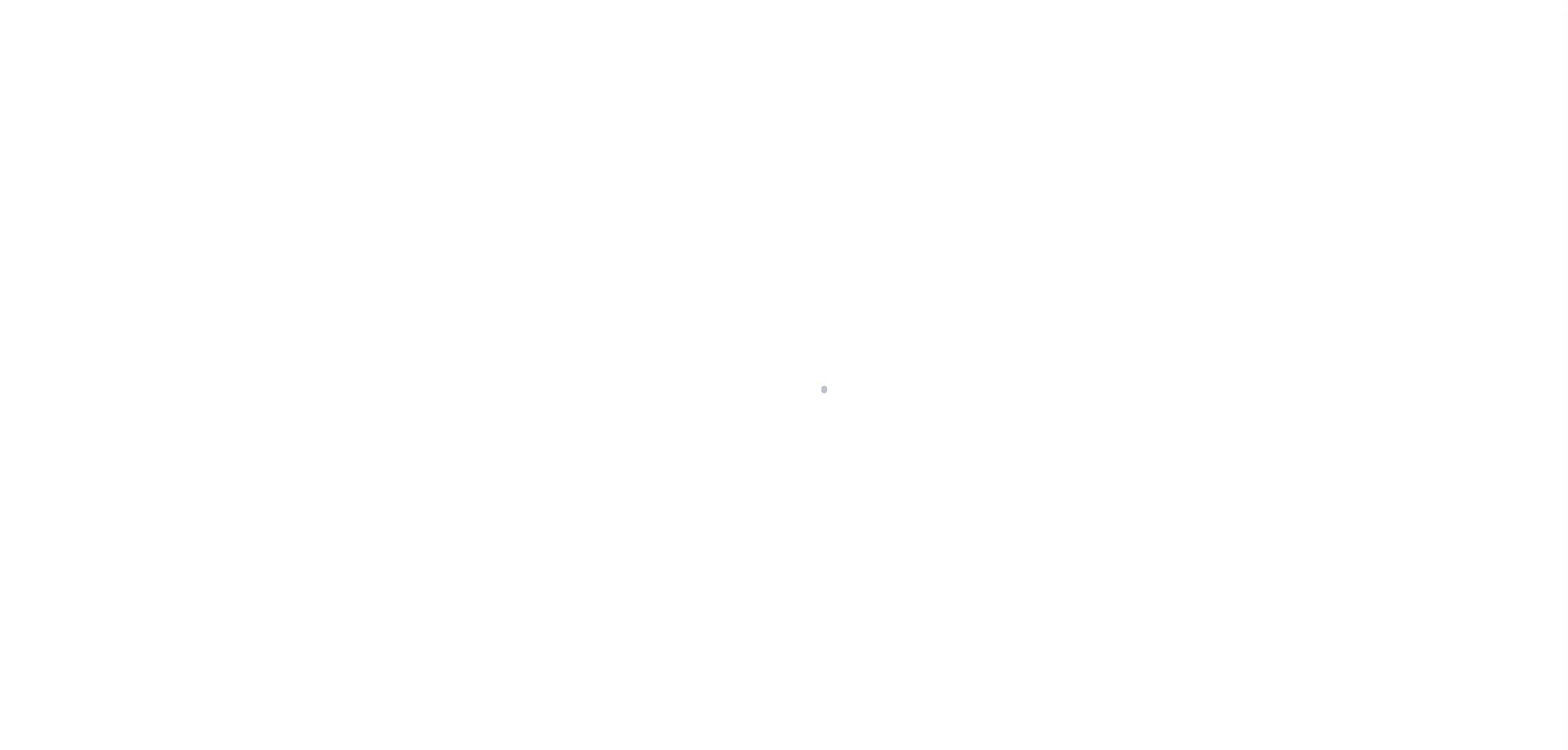
checkbox input "false"
type input "[DATE]"
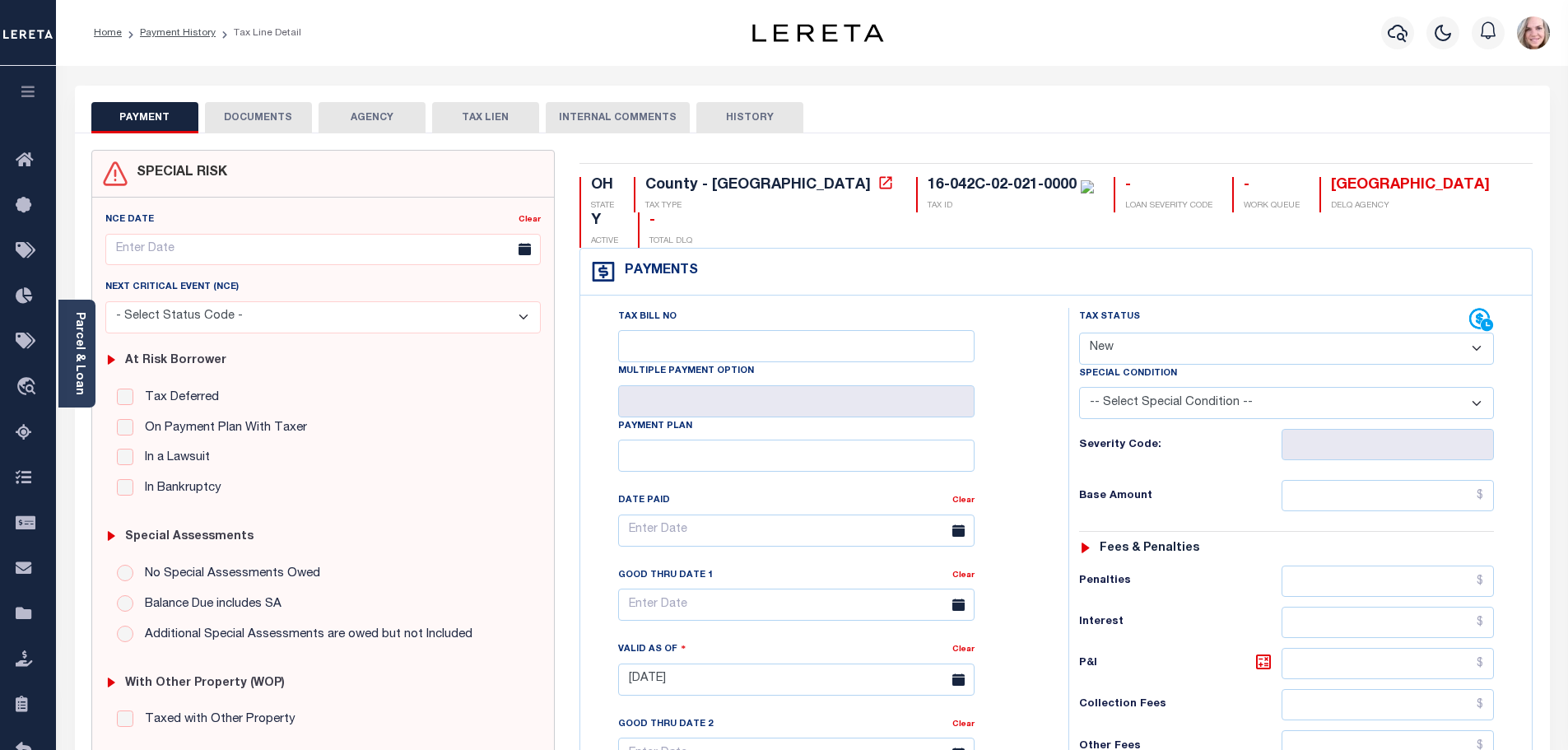
click at [1124, 332] on select "- Select Status Code - Open Due/Unpaid Paid Incomplete No Tax Due Internal Refu…" at bounding box center [1286, 348] width 415 height 32
select select "DUE"
click at [1079, 332] on select "- Select Status Code - Open Due/Unpaid Paid Incomplete No Tax Due Internal Refu…" at bounding box center [1286, 348] width 415 height 32
type input "[DATE]"
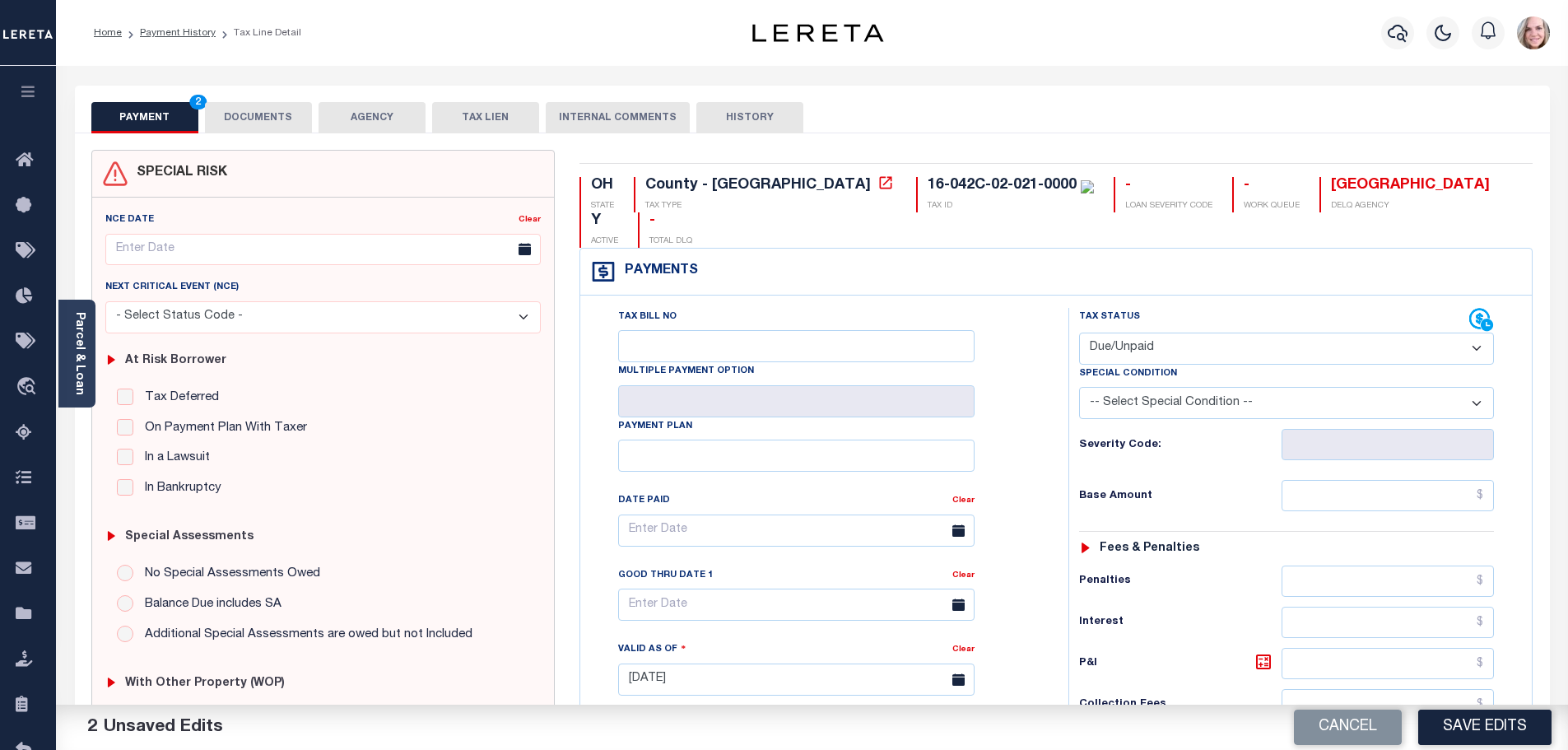
scroll to position [83, 0]
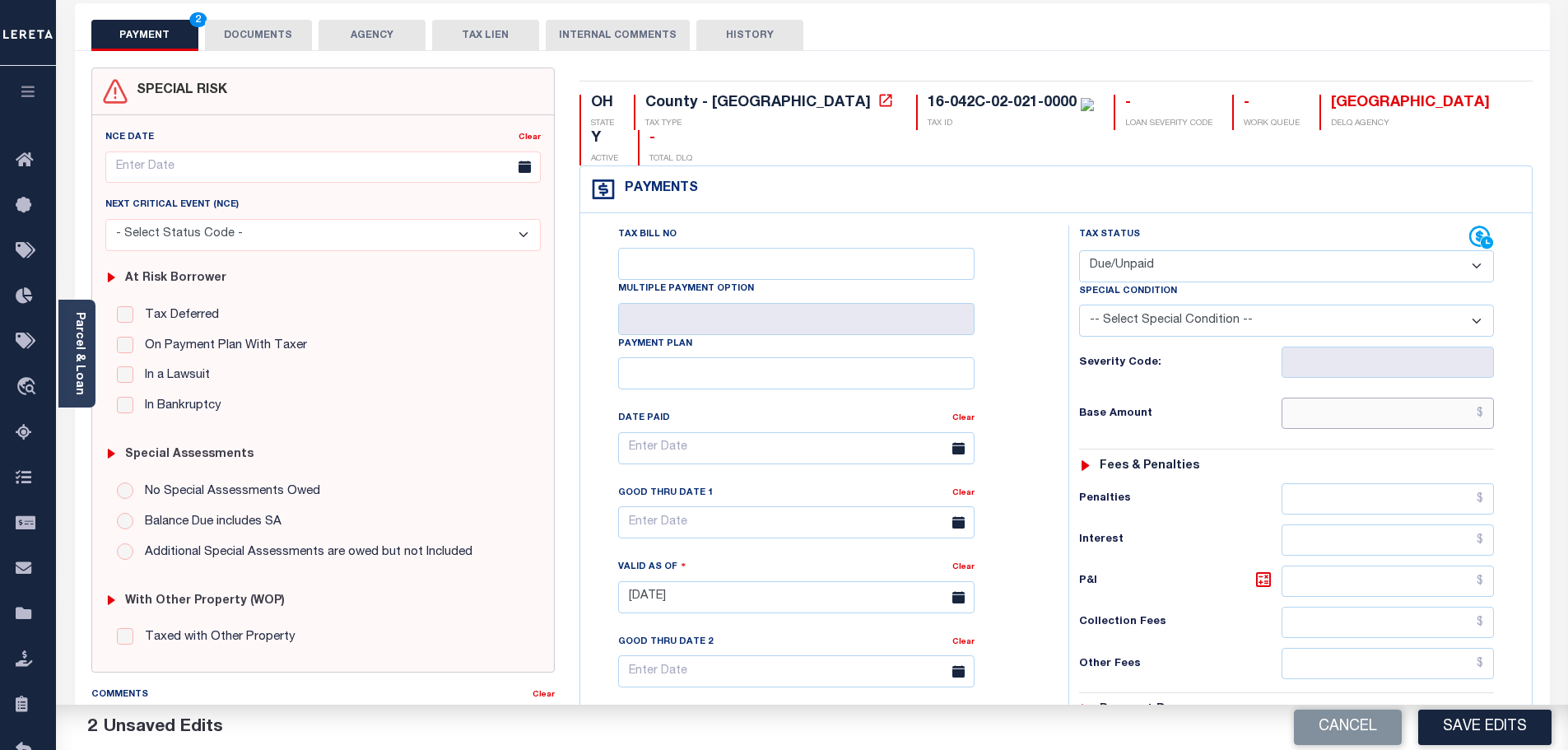
click at [1318, 397] on input "text" at bounding box center [1388, 413] width 213 height 32
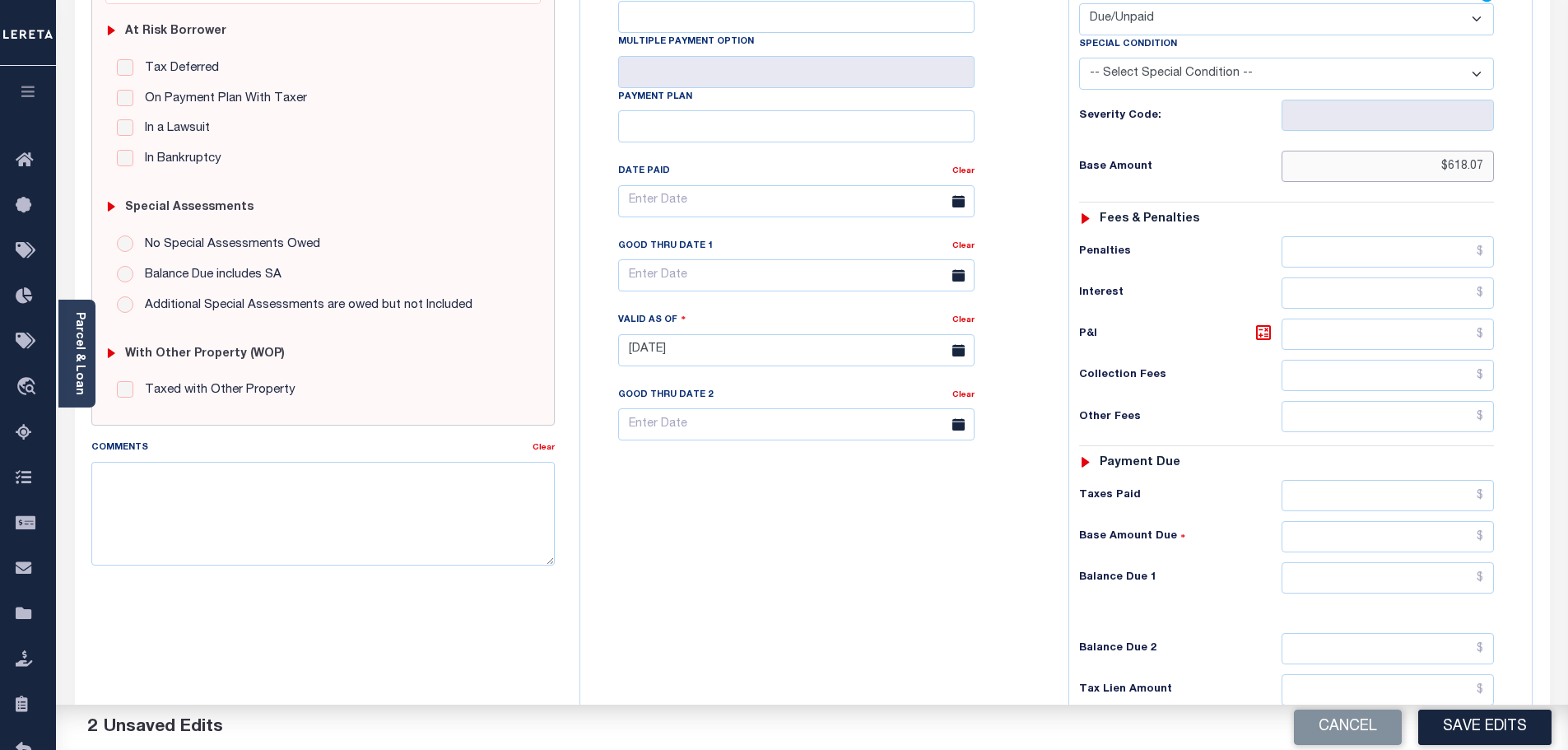
type input "$618.07"
click at [1357, 521] on input "text" at bounding box center [1388, 537] width 213 height 32
click at [1471, 521] on input "$318.07" at bounding box center [1388, 537] width 213 height 32
type input "$618.07"
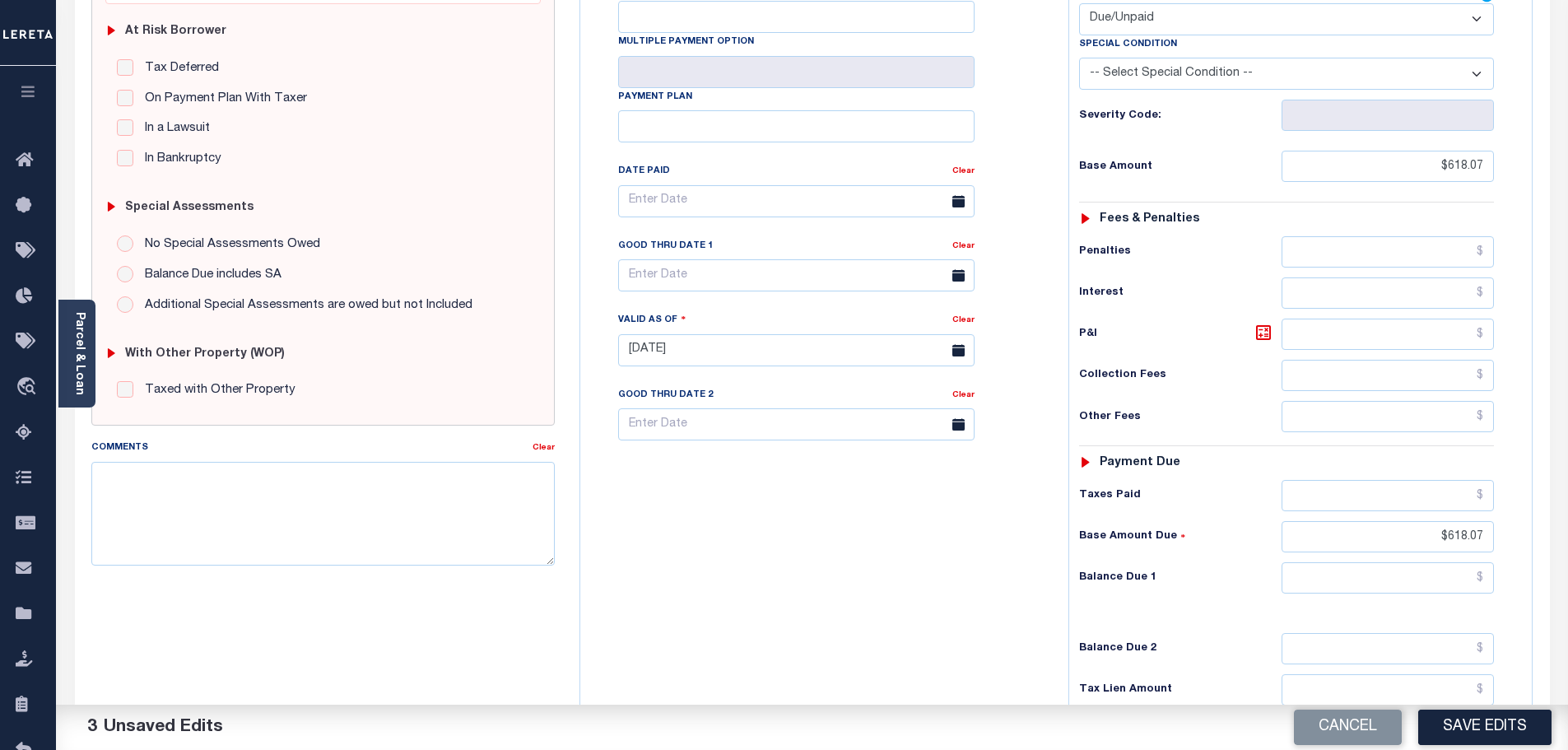
click at [761, 545] on div "Tax Bill No Multiple Payment Option Payment Plan Clear" at bounding box center [820, 342] width 471 height 727
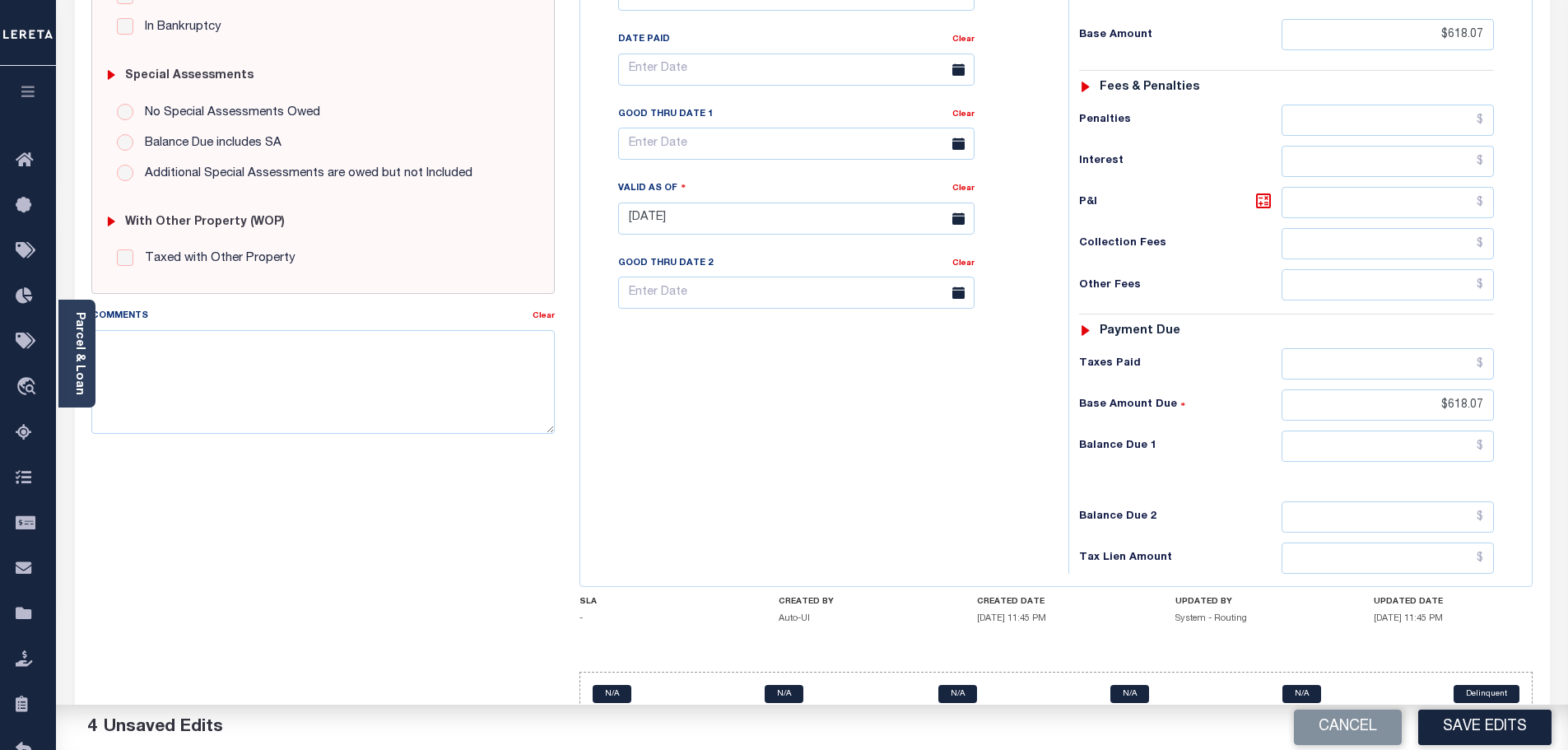
scroll to position [462, 0]
click at [1484, 730] on button "Save Edits" at bounding box center [1484, 728] width 134 height 35
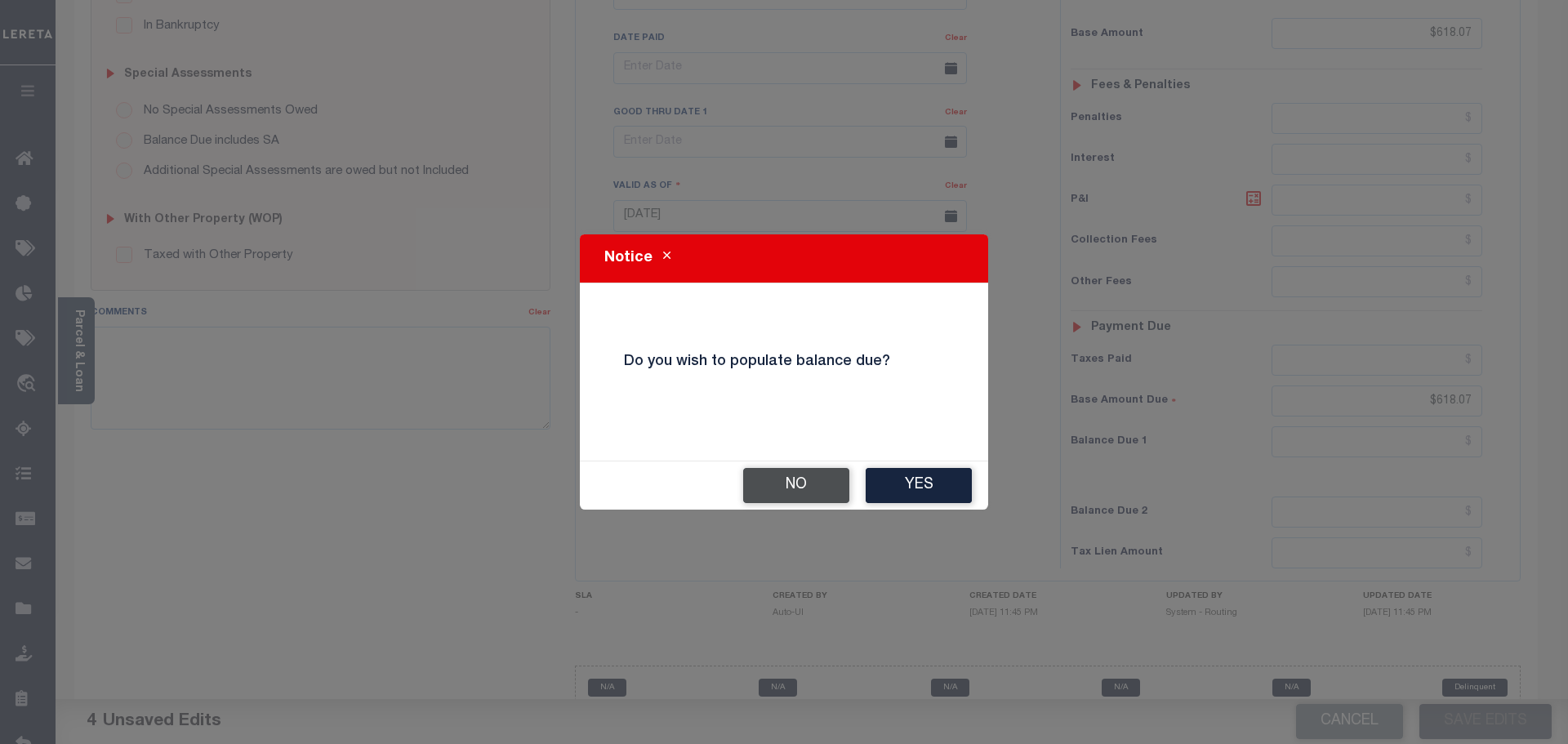
click at [782, 479] on button "No" at bounding box center [796, 485] width 106 height 35
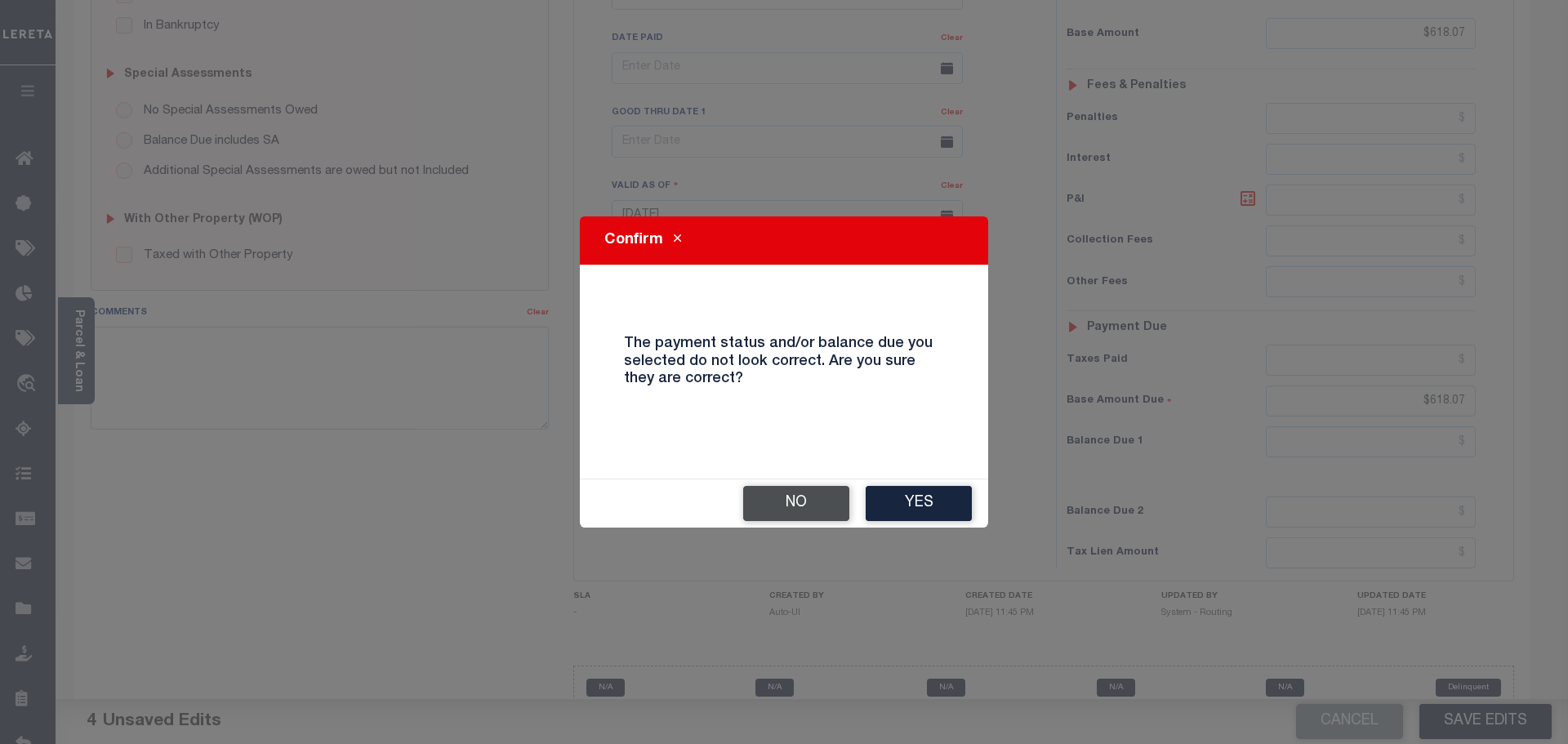
click at [769, 496] on button "No" at bounding box center [796, 504] width 106 height 35
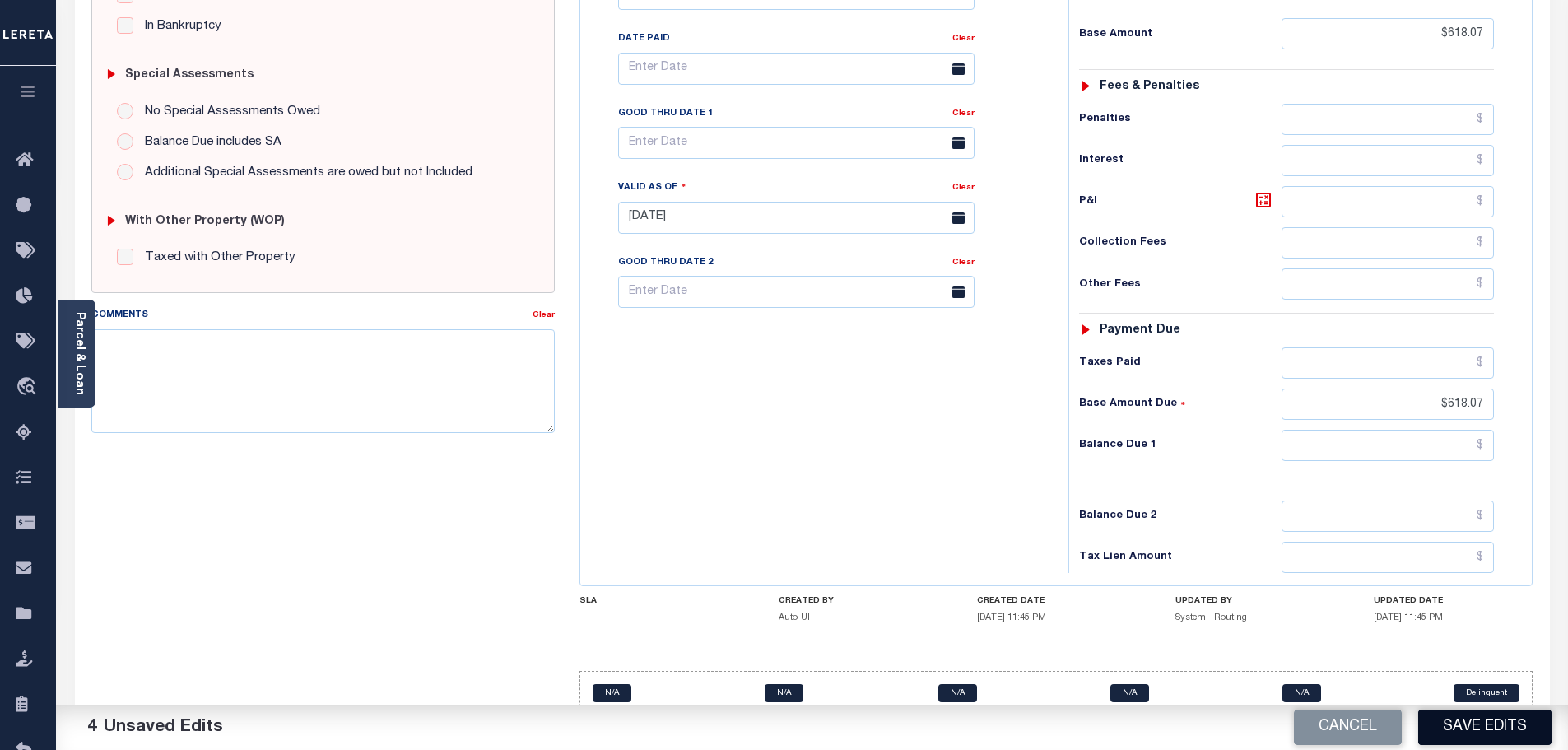
click at [1510, 724] on button "Save Edits" at bounding box center [1484, 728] width 134 height 35
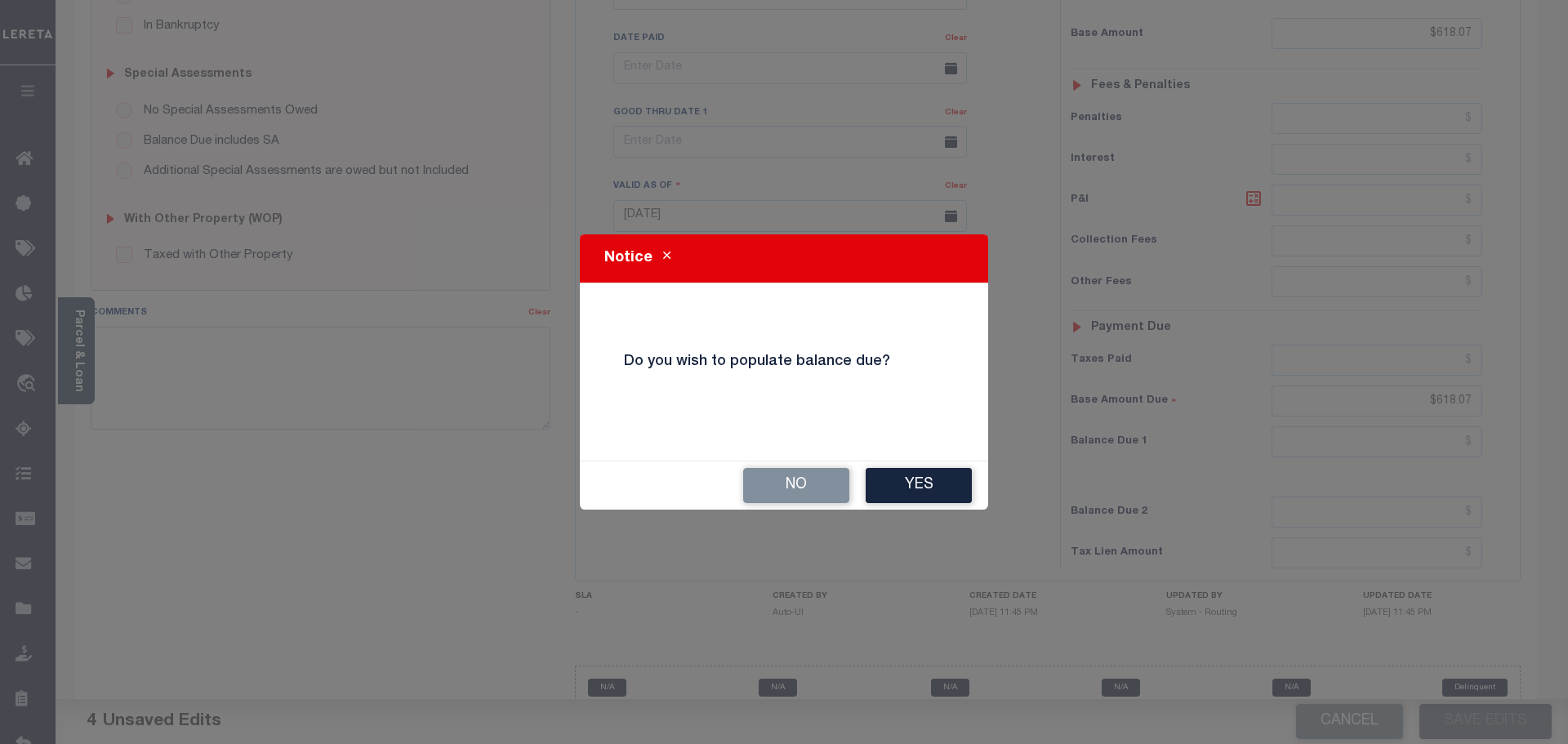
click at [791, 465] on div "No Yes" at bounding box center [784, 485] width 408 height 48
click at [796, 480] on button "No" at bounding box center [796, 485] width 106 height 35
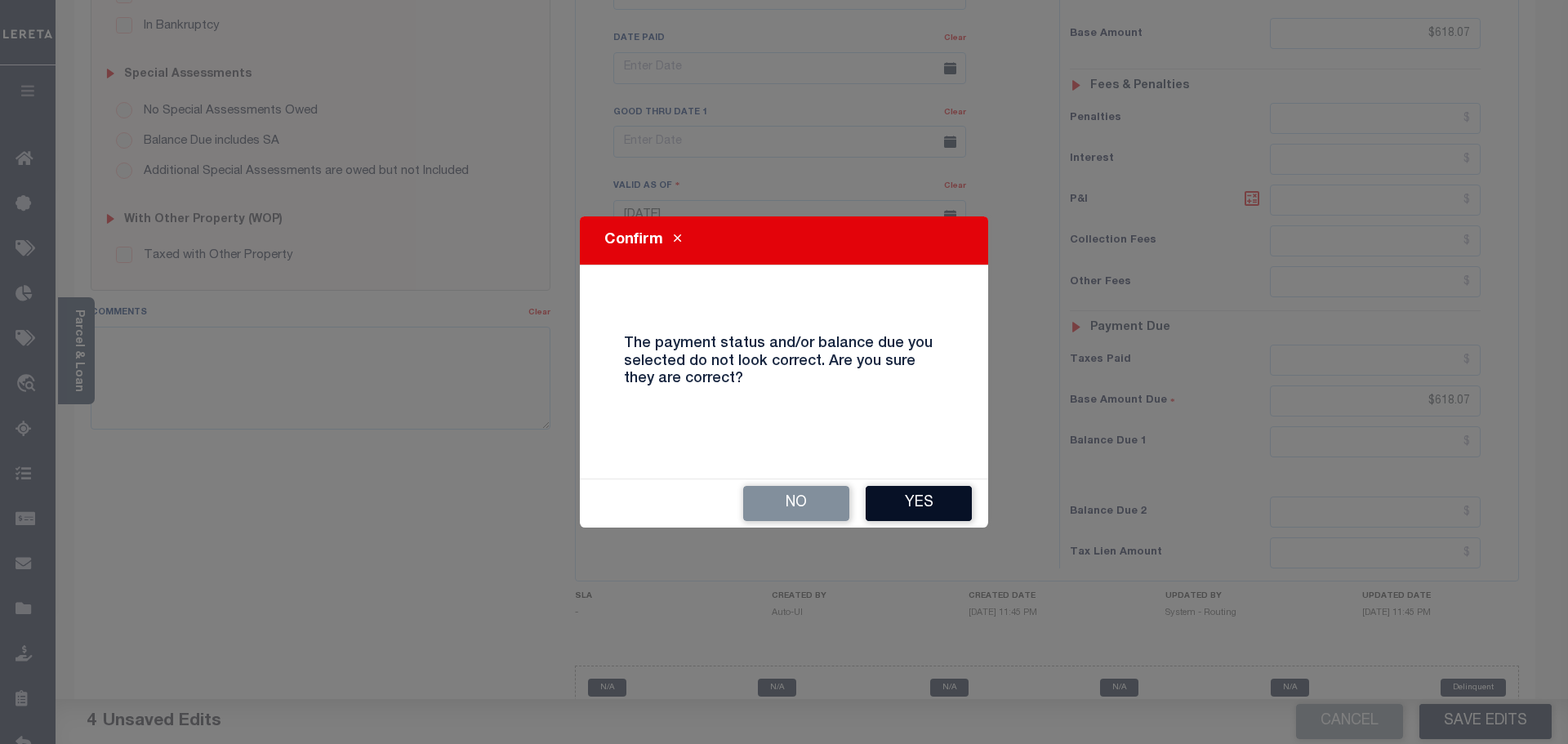
click at [923, 494] on button "Yes" at bounding box center [918, 504] width 106 height 35
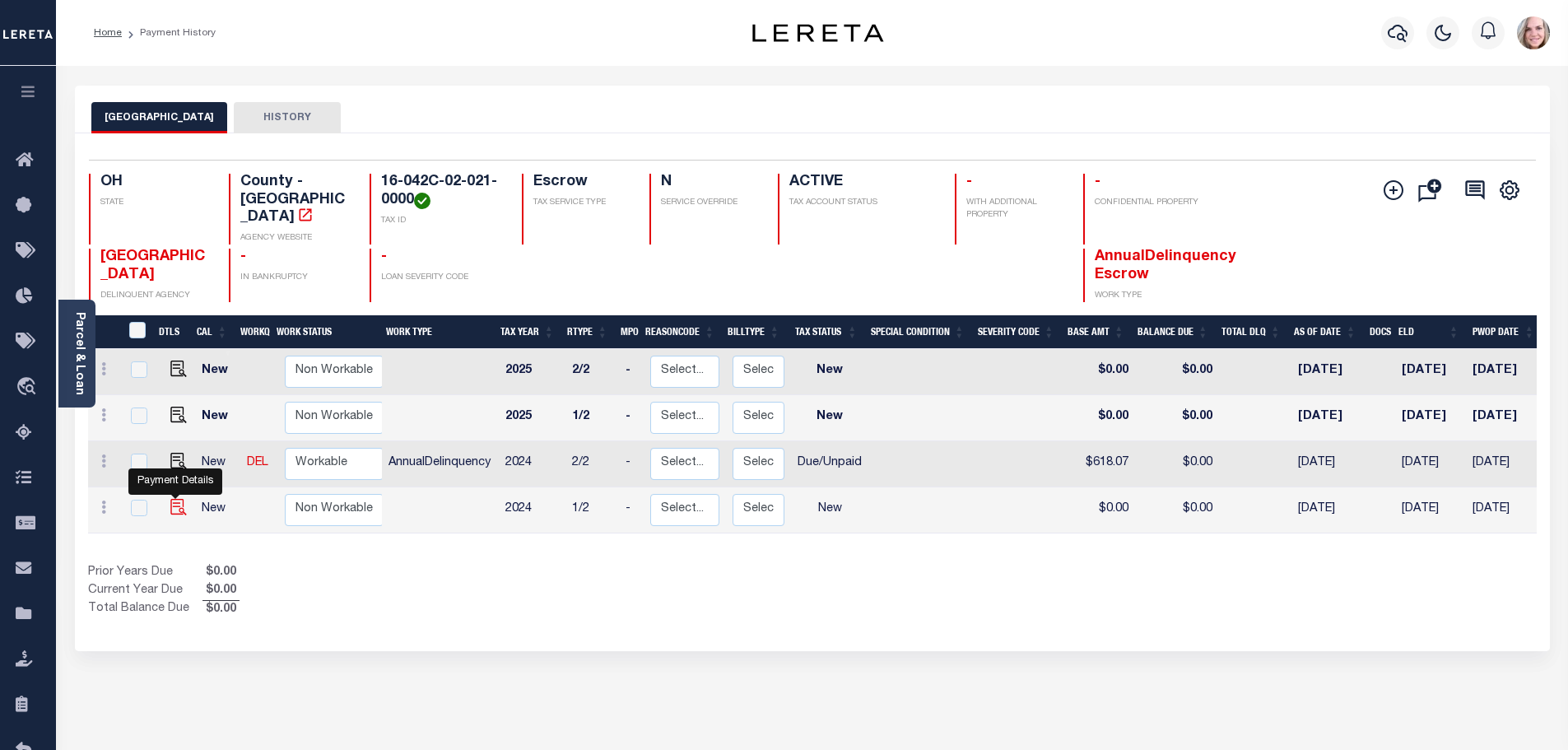
click at [171, 498] on img "" at bounding box center [179, 507] width 17 height 17
checkbox input "true"
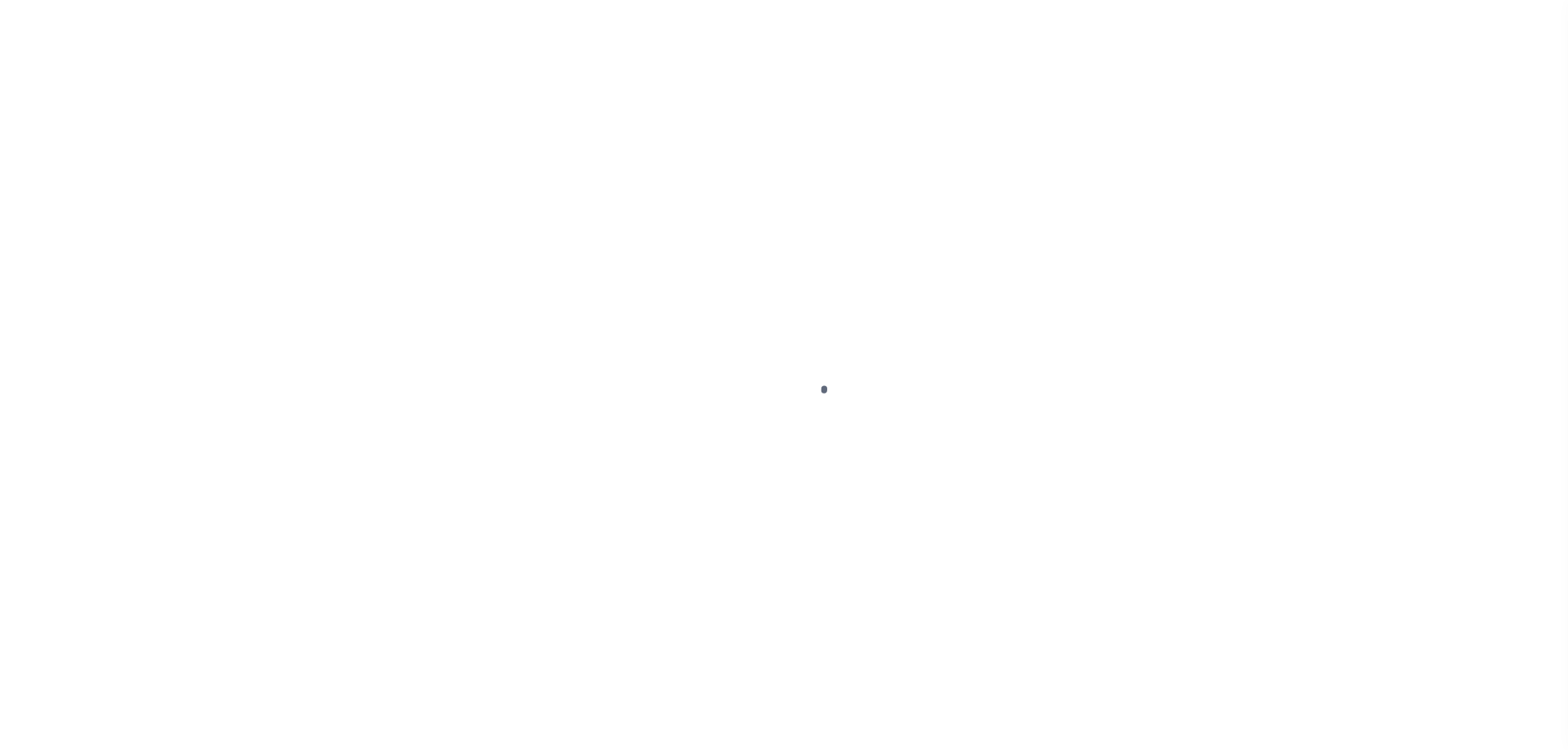
checkbox input "false"
type input "[DATE]"
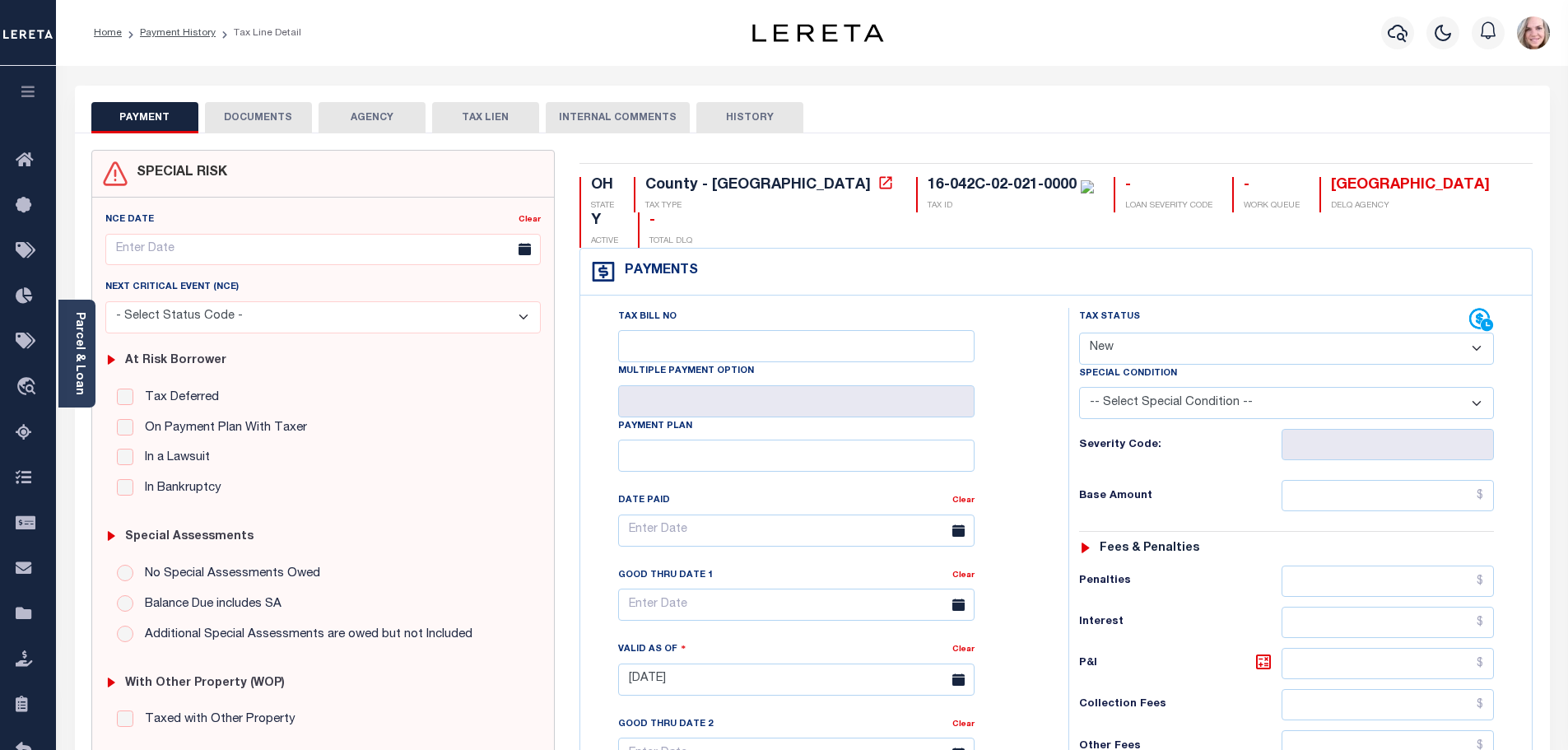
click at [1127, 332] on select "- Select Status Code - Open Due/Unpaid Paid Incomplete No Tax Due Internal Refu…" at bounding box center [1286, 348] width 415 height 32
select select "DUE"
click at [1079, 332] on select "- Select Status Code - Open Due/Unpaid Paid Incomplete No Tax Due Internal Refu…" at bounding box center [1286, 348] width 415 height 32
type input "[DATE]"
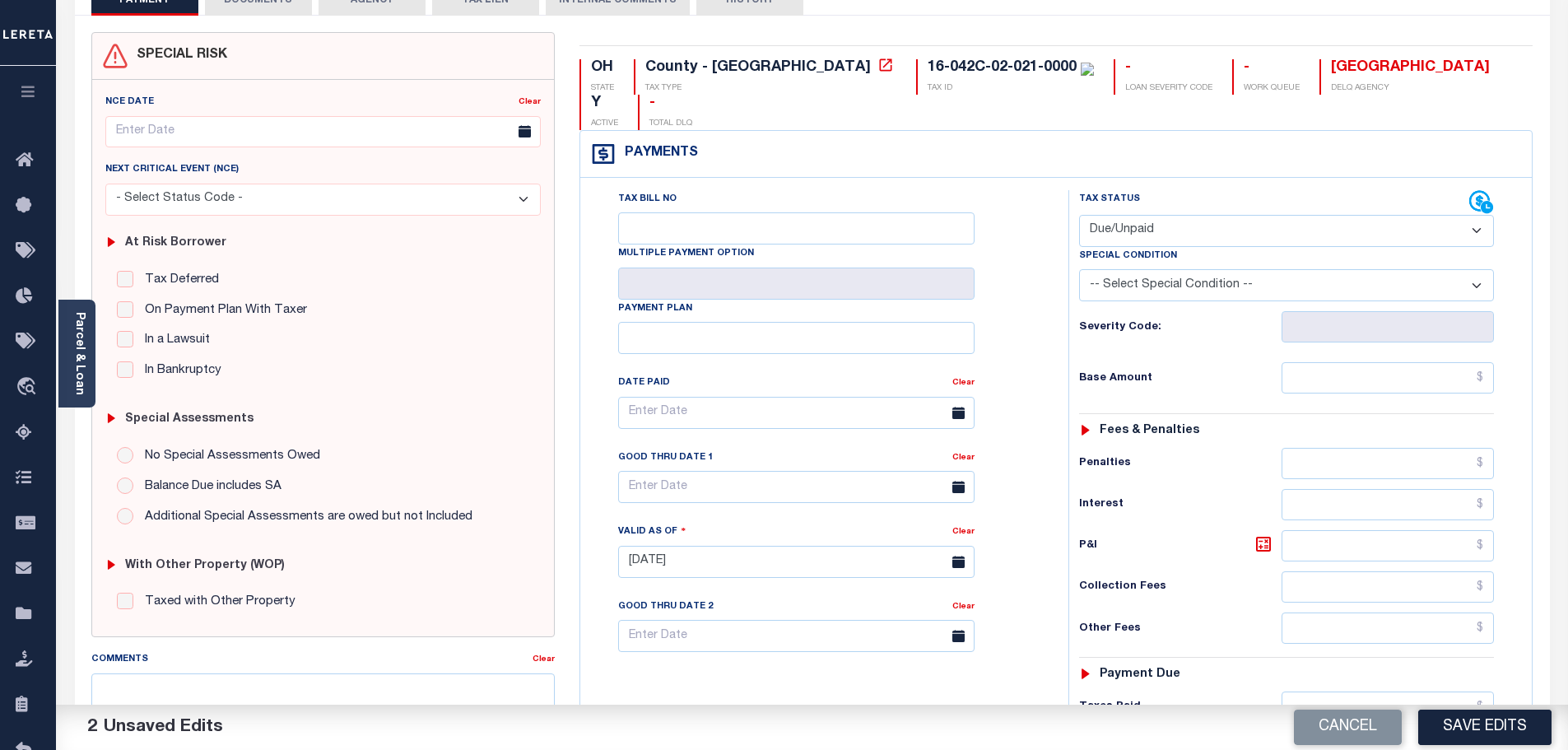
scroll to position [164, 0]
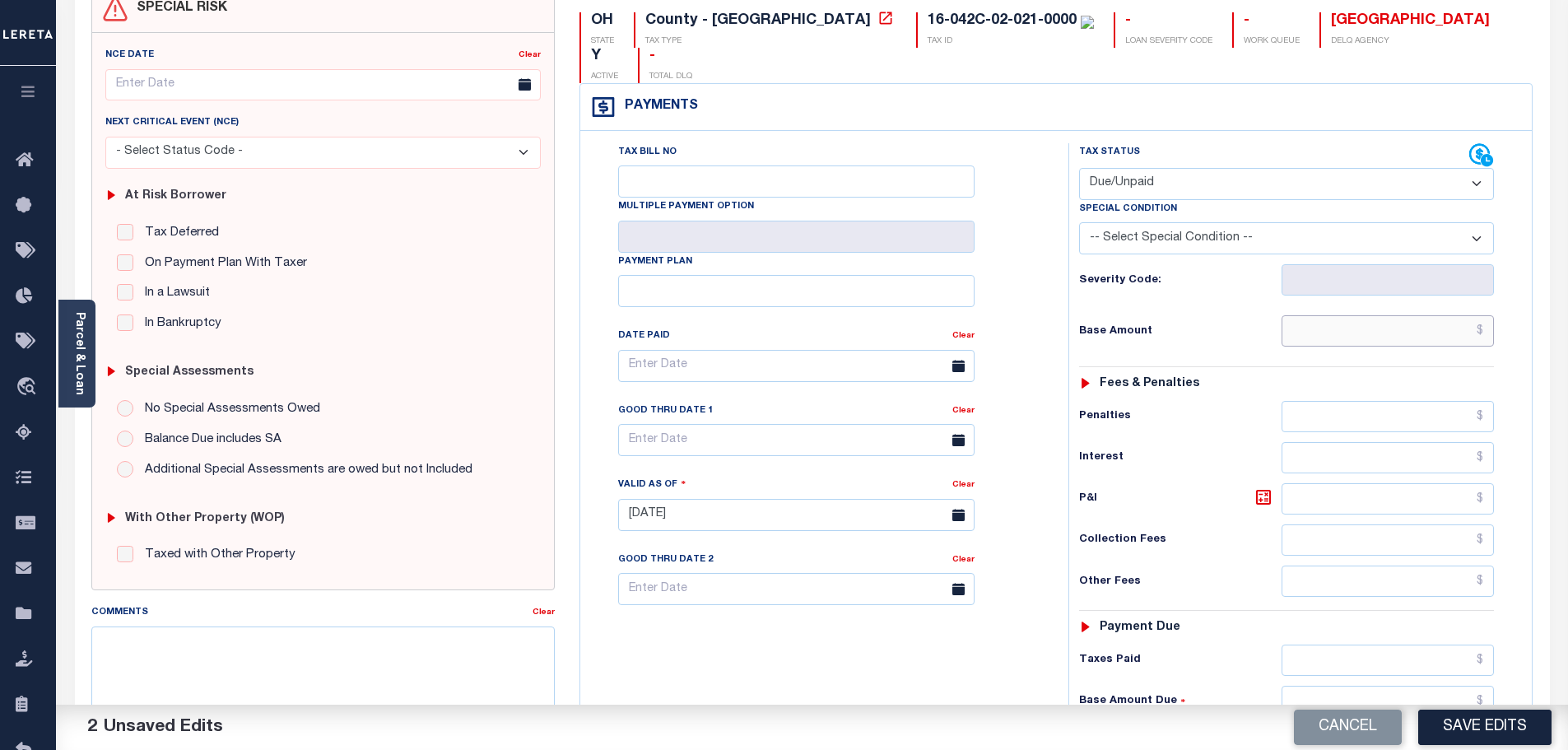
click at [1316, 316] on input "text" at bounding box center [1388, 331] width 213 height 32
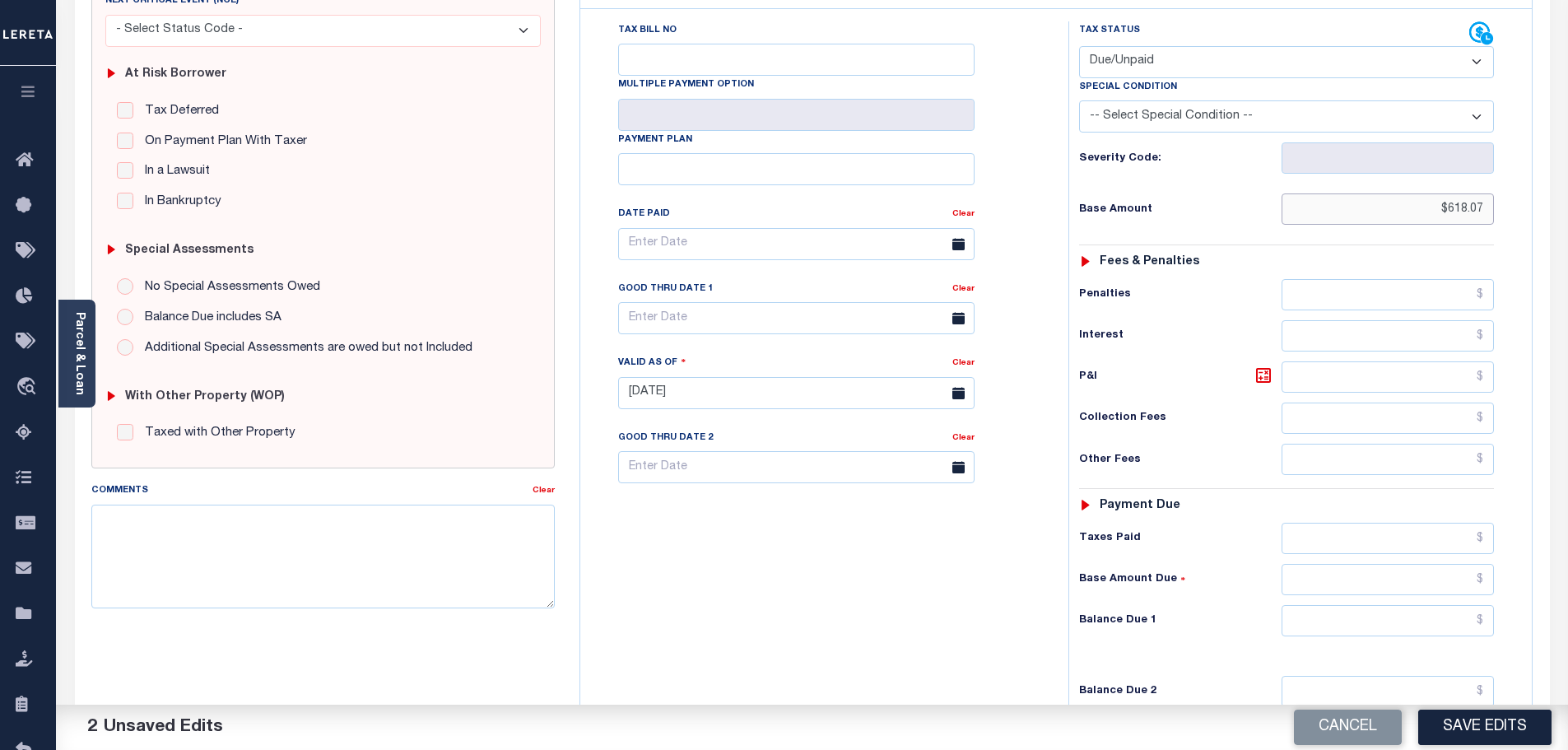
scroll to position [411, 0]
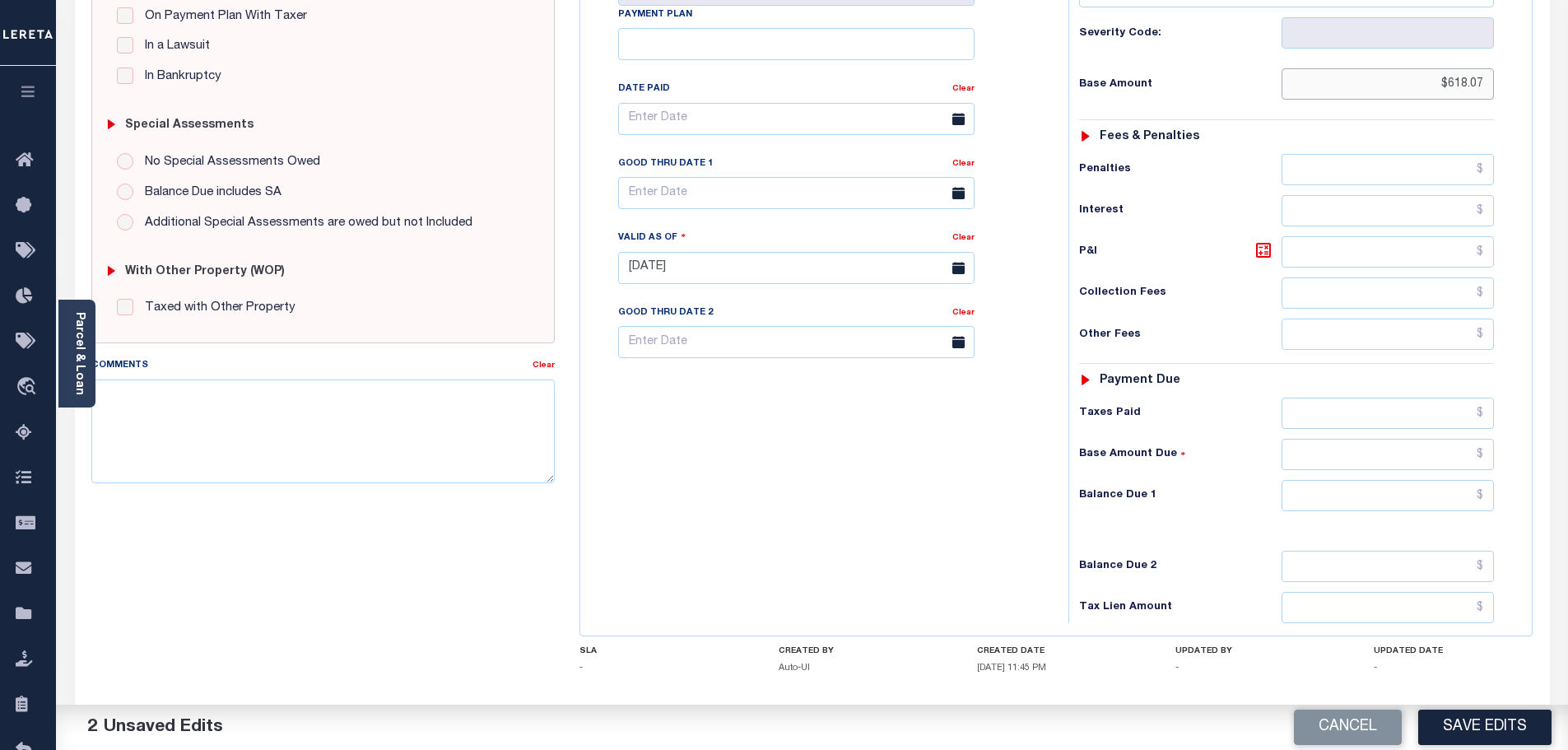
type input "$618.07"
click at [1355, 404] on div "Tax Status Status - Select Status Code -" at bounding box center [1292, 259] width 447 height 727
click at [1356, 439] on input "text" at bounding box center [1388, 455] width 213 height 32
type input "$618.07"
click at [1172, 485] on div "Tax Status Status - Select Status Code -" at bounding box center [1292, 259] width 447 height 727
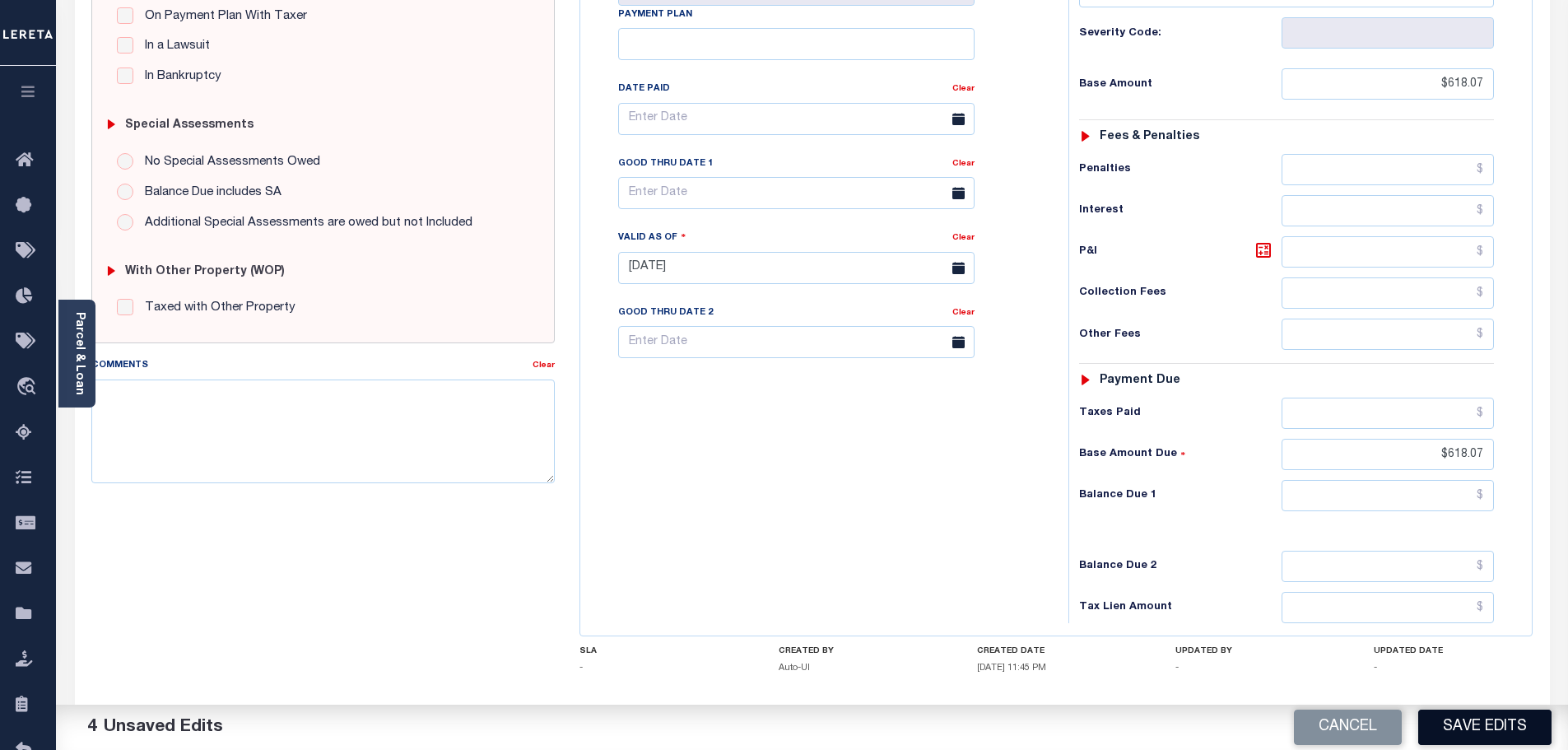
click at [1482, 721] on button "Save Edits" at bounding box center [1484, 728] width 134 height 35
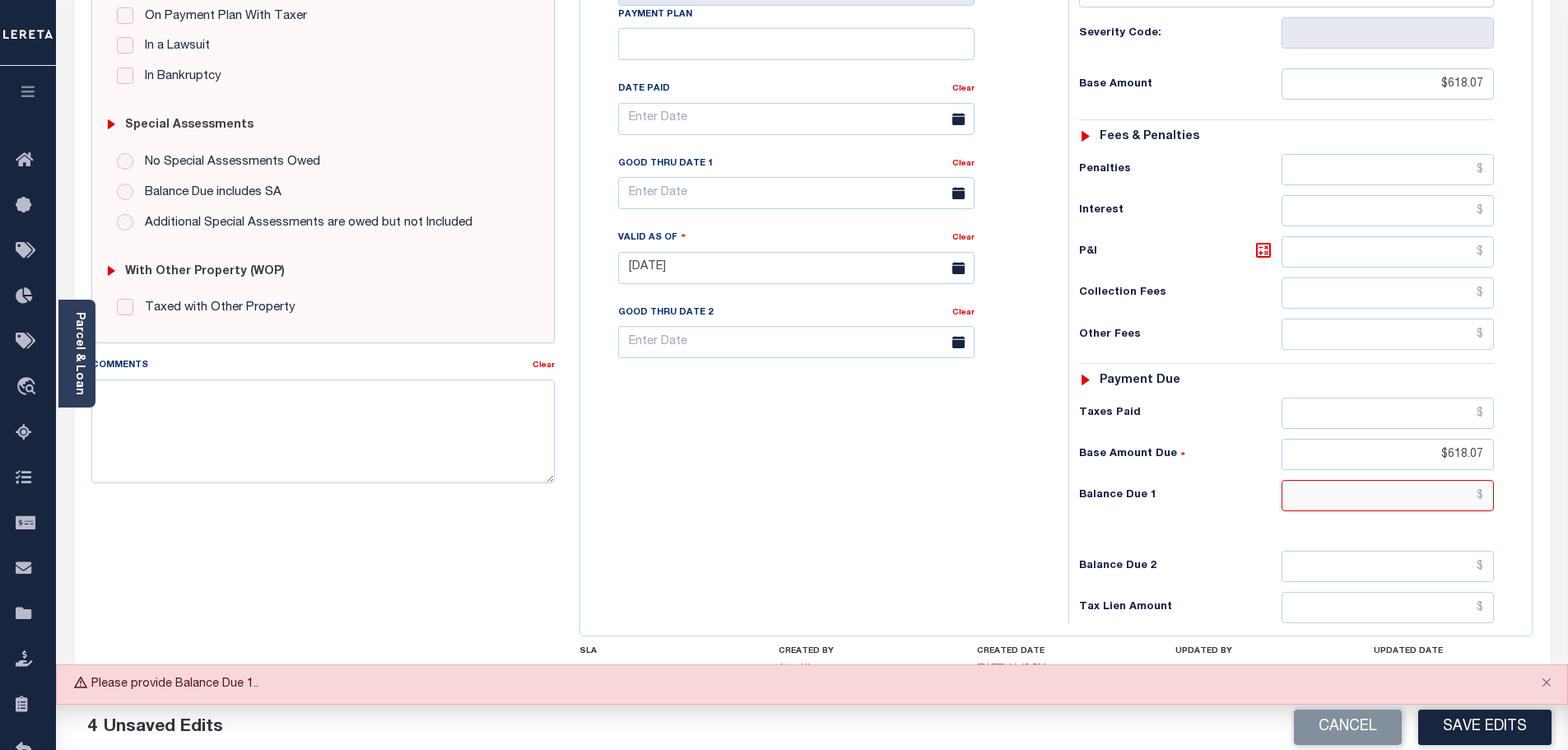
click at [1391, 480] on input "text" at bounding box center [1388, 496] width 213 height 32
type input "$618.07"
click at [1500, 720] on button "Save Edits" at bounding box center [1484, 728] width 134 height 35
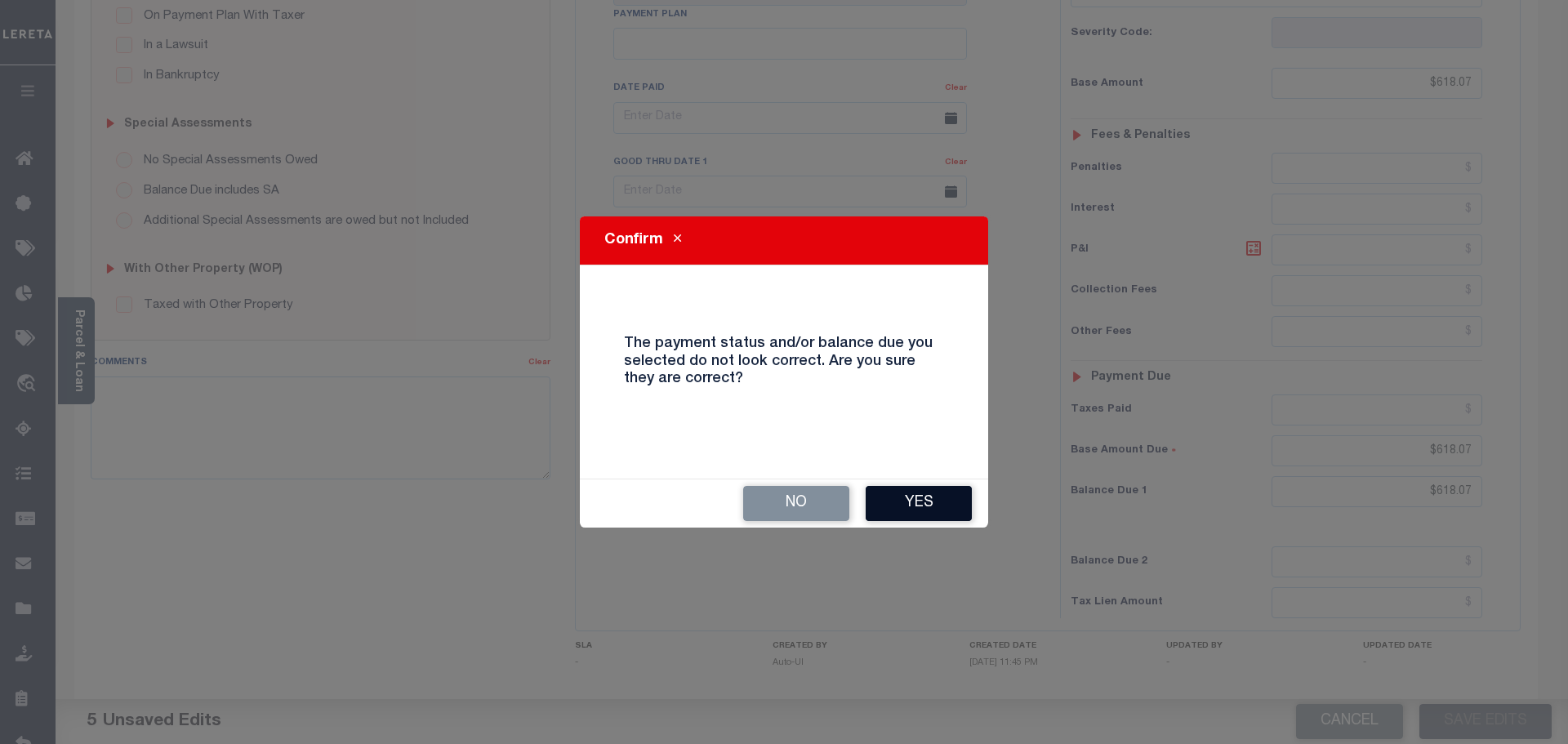
click at [923, 506] on button "Yes" at bounding box center [918, 504] width 106 height 35
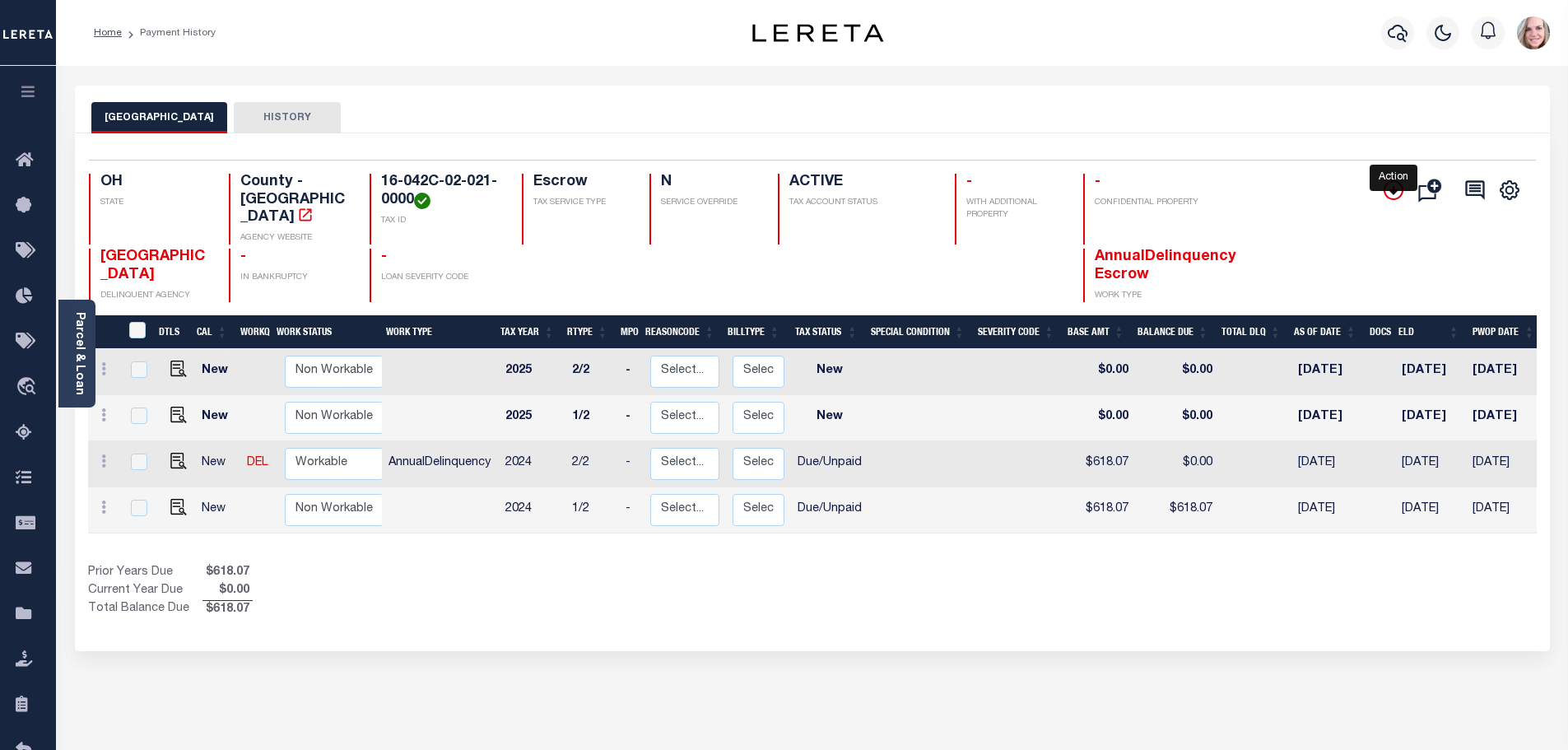
click at [1386, 188] on icon "" at bounding box center [1393, 189] width 19 height 19
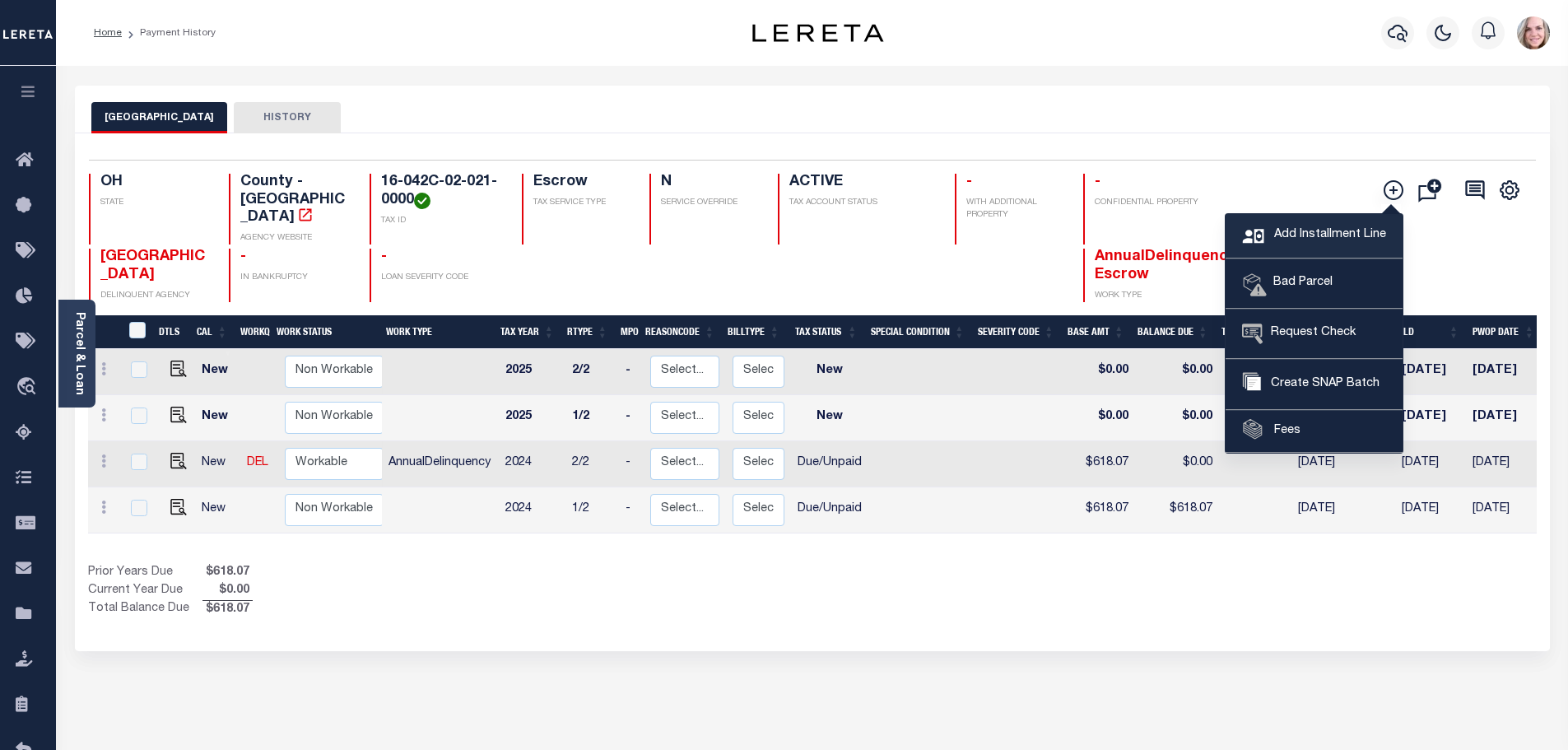
click at [1277, 228] on span "Add Installment Line" at bounding box center [1327, 236] width 116 height 19
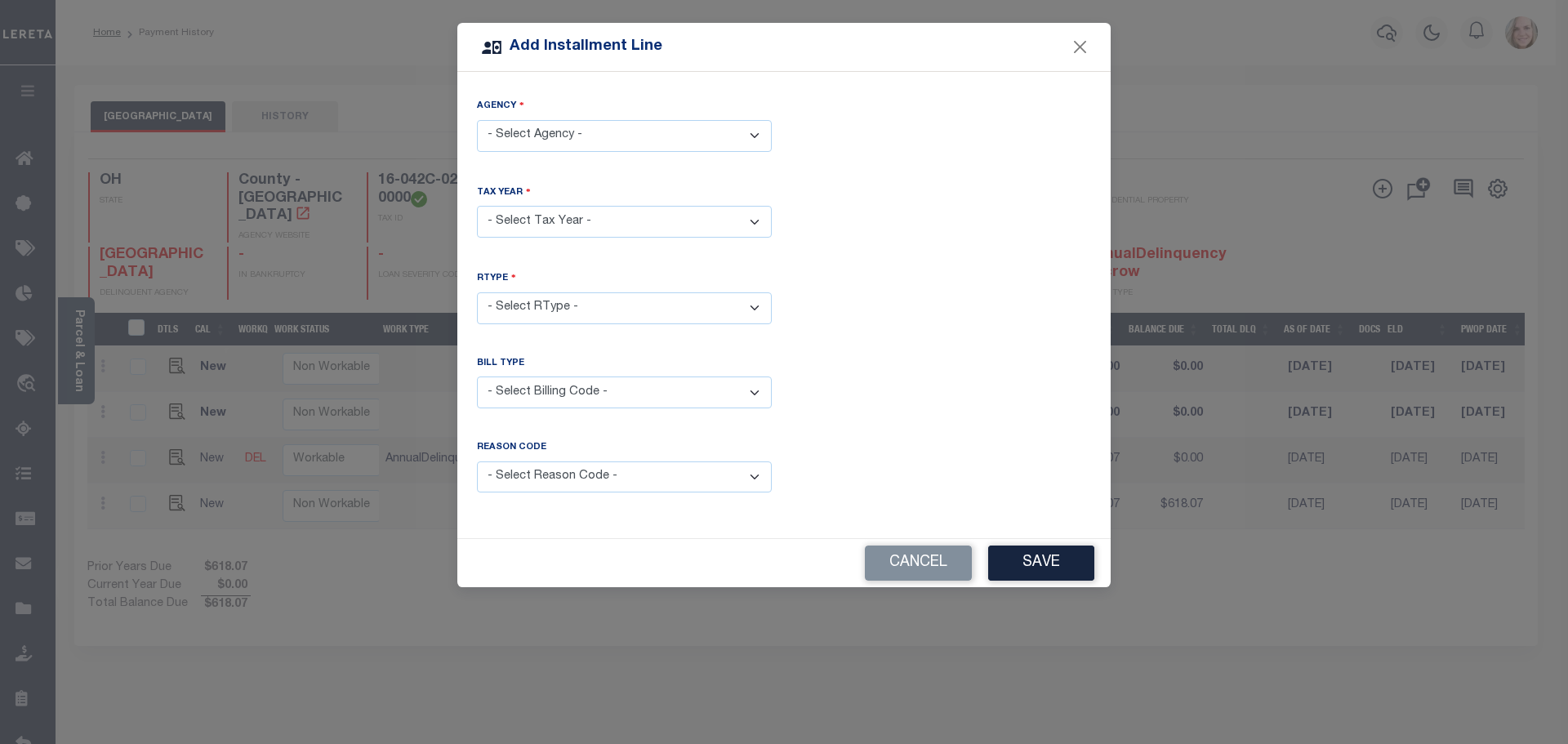
click at [570, 142] on select "- Select Agency - [GEOGRAPHIC_DATA] - County" at bounding box center [624, 135] width 295 height 32
click at [477, 120] on select "- Select Agency - [GEOGRAPHIC_DATA] - County" at bounding box center [624, 135] width 295 height 32
click at [564, 126] on select "- Select Agency - HURON COUNTY - County" at bounding box center [624, 135] width 295 height 32
click at [477, 120] on select "- Select Agency - HURON COUNTY - County" at bounding box center [624, 135] width 295 height 32
click at [560, 208] on select "- Select Year - 2005 2006 2007 2008 2009 2010 2011 2012 2013 2014 2015 2016 201…" at bounding box center [624, 221] width 295 height 32
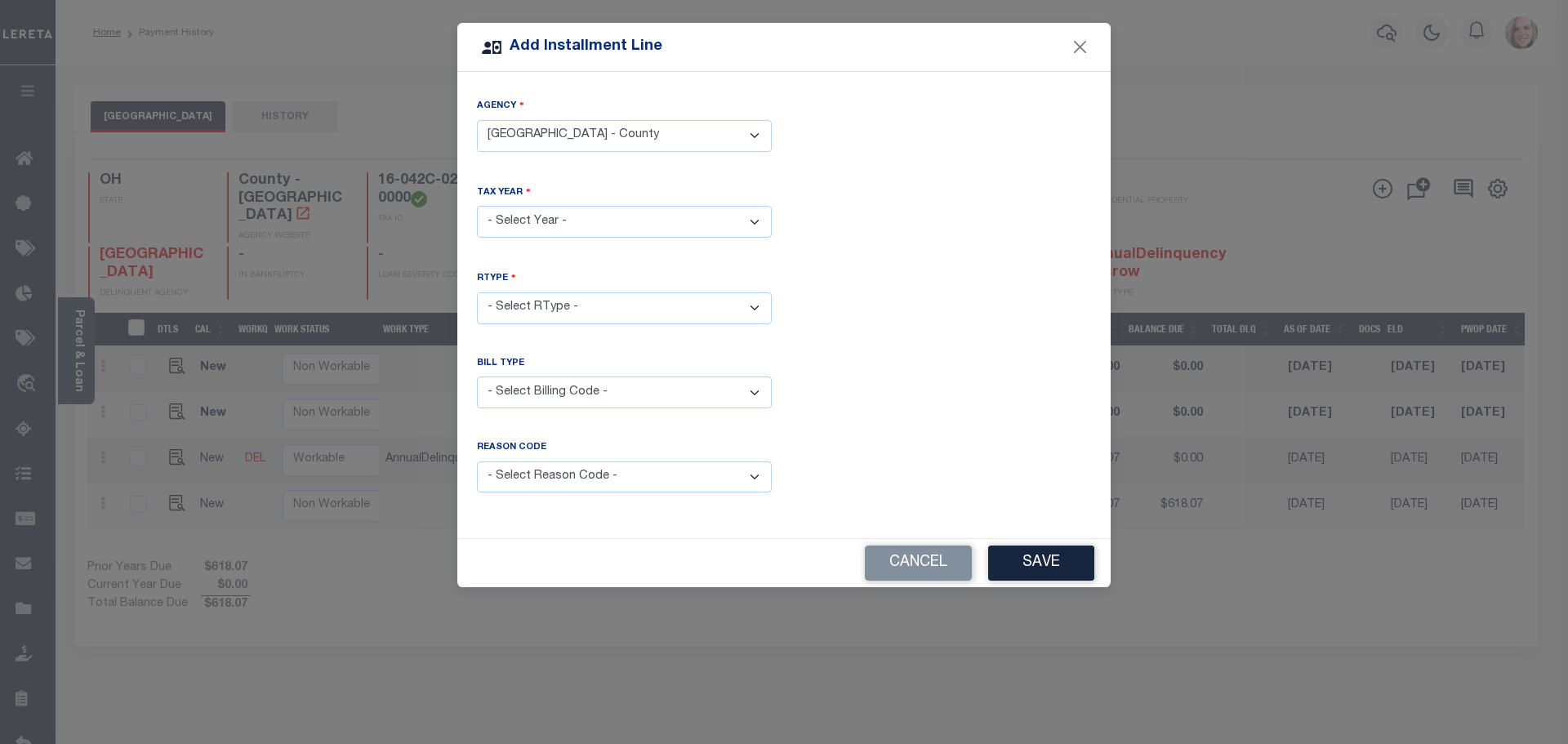
click at [1065, 314] on div "RType - Select RType -" at bounding box center [784, 310] width 639 height 79
click at [928, 553] on button "Cancel" at bounding box center [918, 563] width 107 height 35
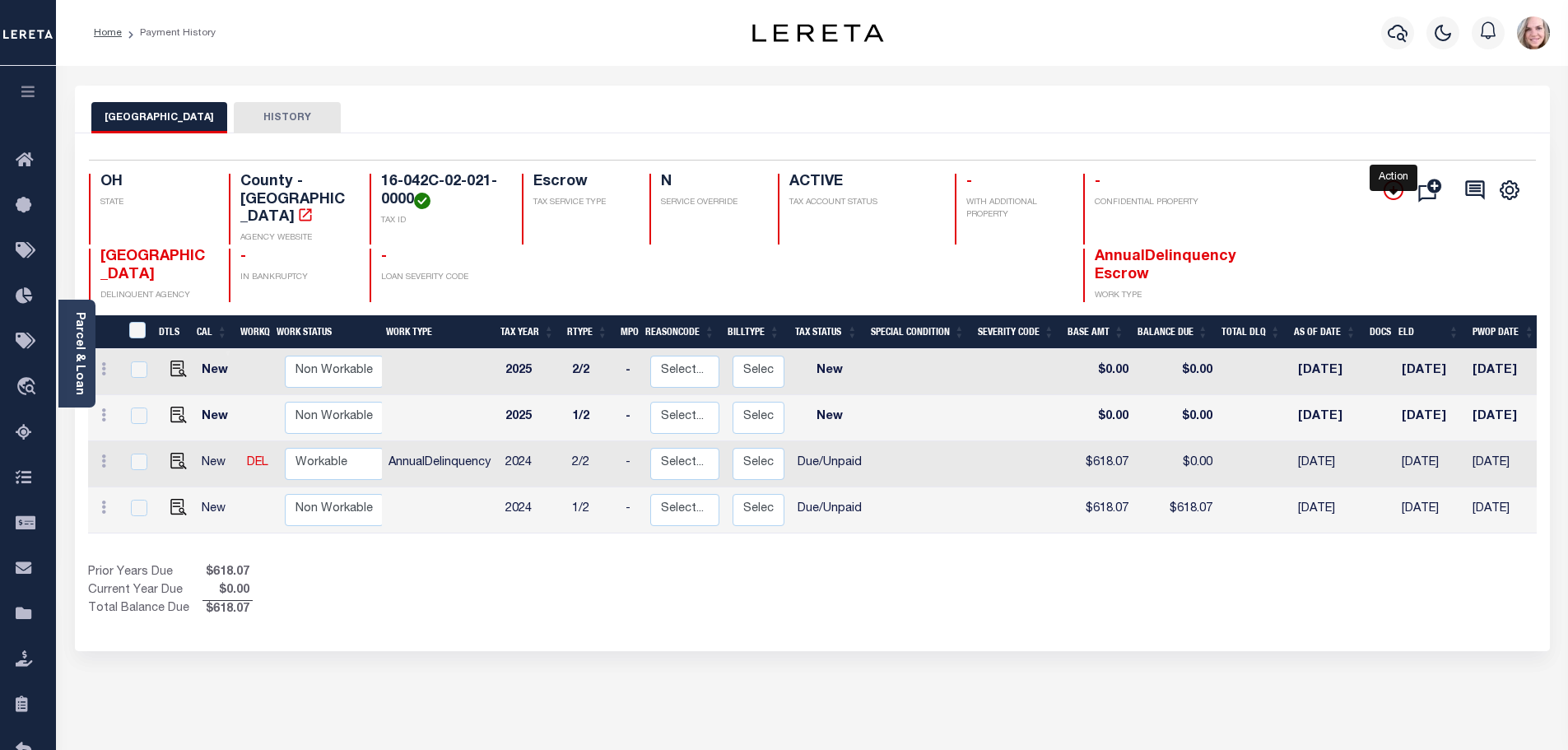
click at [1396, 190] on icon "" at bounding box center [1393, 189] width 19 height 19
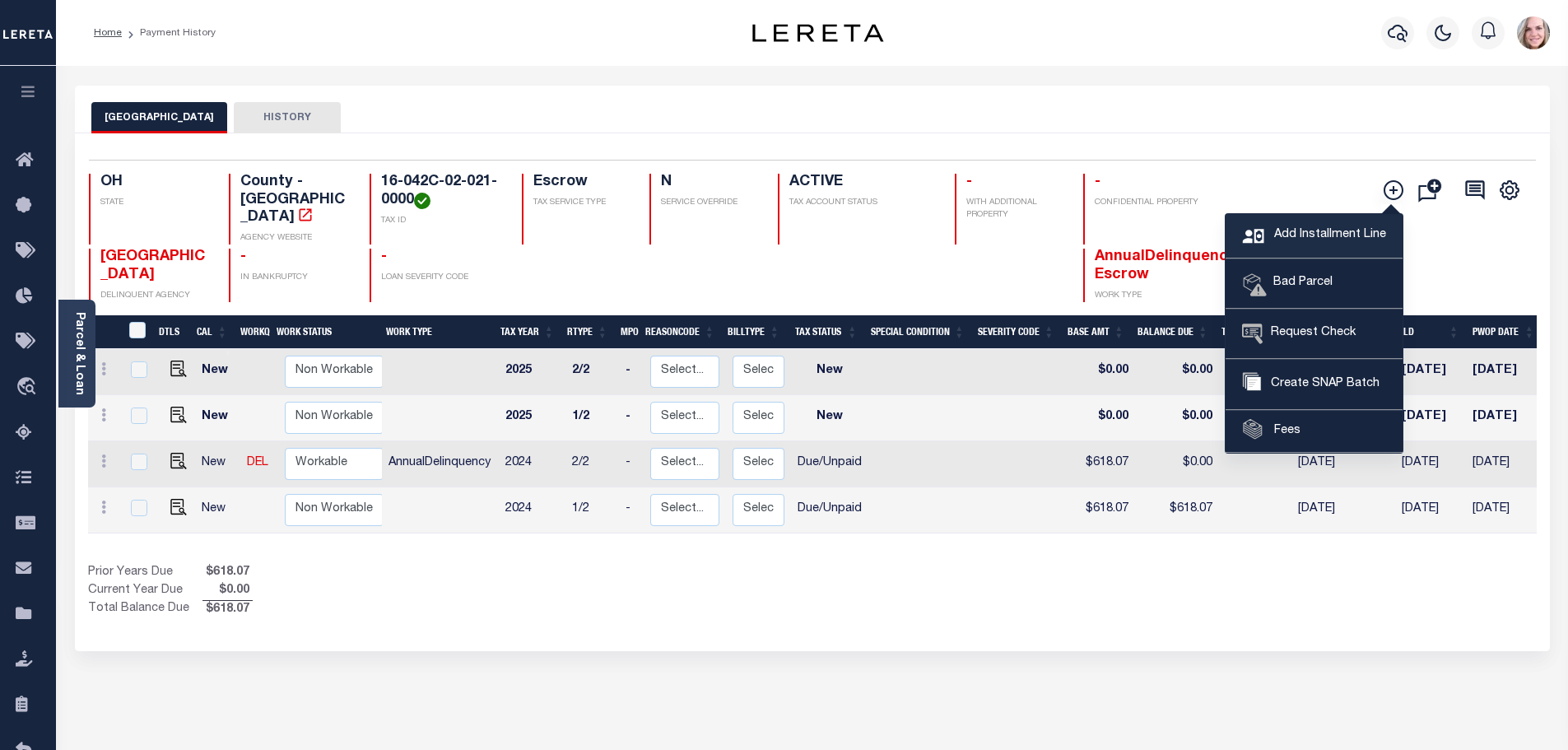
click at [1269, 226] on icon at bounding box center [1255, 241] width 28 height 31
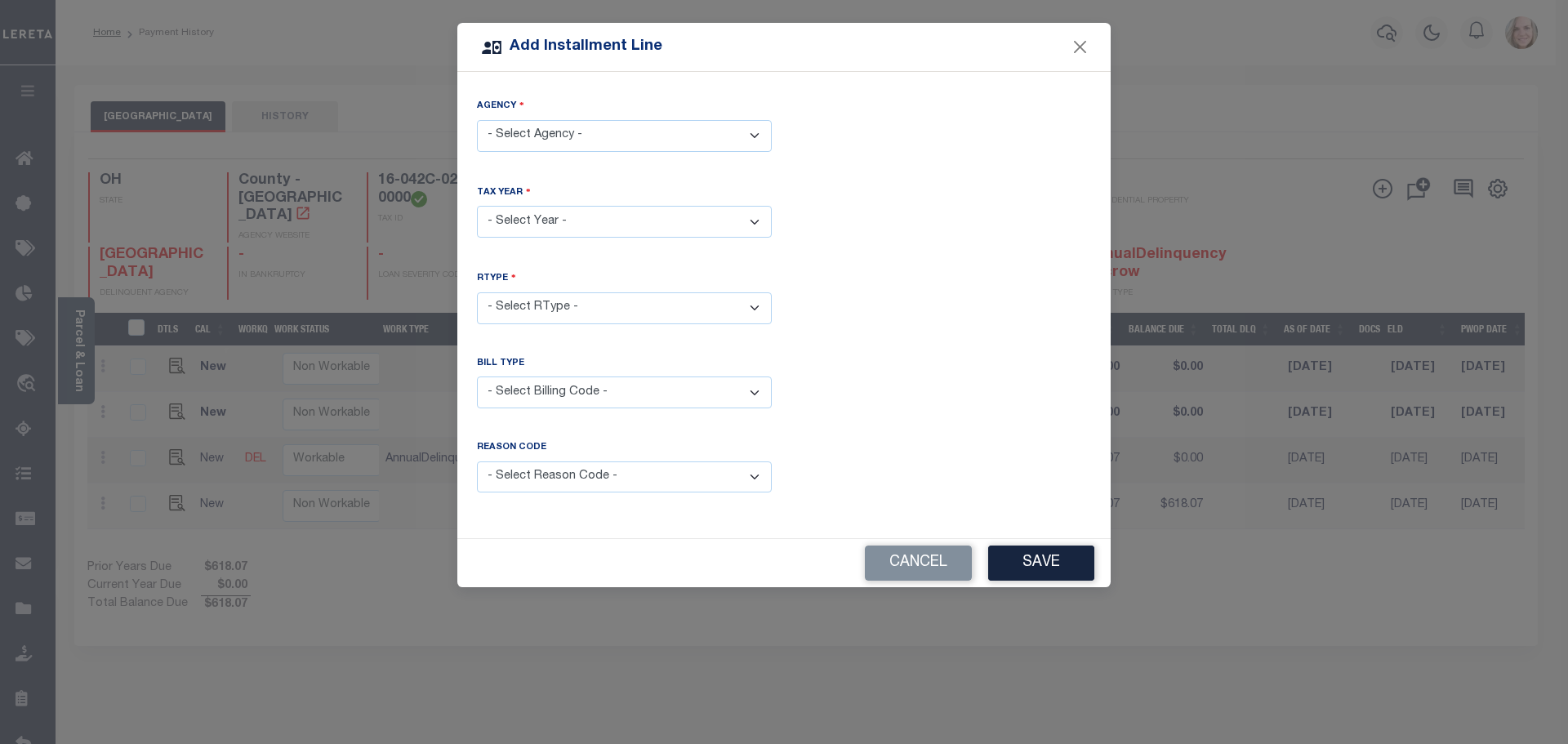
click at [571, 143] on select "- Select Agency - HURON COUNTY - County" at bounding box center [624, 135] width 295 height 32
select select "3907700000"
click at [477, 120] on select "- Select Agency - HURON COUNTY - County" at bounding box center [624, 135] width 295 height 32
click at [568, 208] on select "- Select Year - 2005 2006 2007 2008 2009 2010 2011 2012 2013 2014 2015 2016 201…" at bounding box center [624, 221] width 295 height 32
select select "2023"
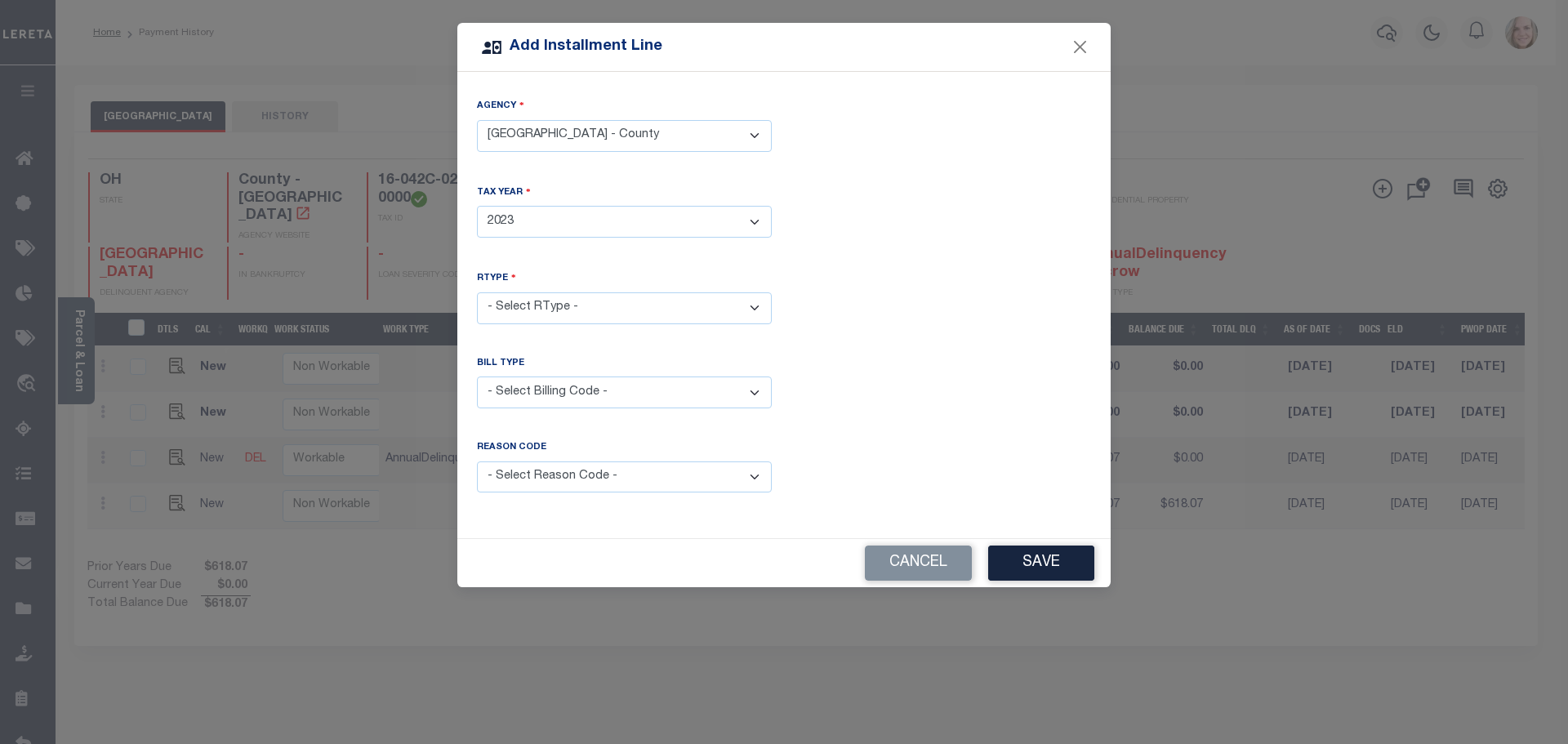
click at [477, 205] on select "- Select Year - 2005 2006 2007 2008 2009 2010 2011 2012 2013 2014 2015 2016 201…" at bounding box center [624, 221] width 295 height 32
click at [573, 293] on select "- Select RType - 1/2 2/2" at bounding box center [624, 308] width 295 height 32
select select "1"
click at [477, 293] on select "- Select RType - 1/2 2/2" at bounding box center [624, 308] width 295 height 32
click at [549, 387] on select "- Select Billing Code - Regular Delinquent Supplemental Corrected/Adjusted Bill…" at bounding box center [624, 392] width 295 height 32
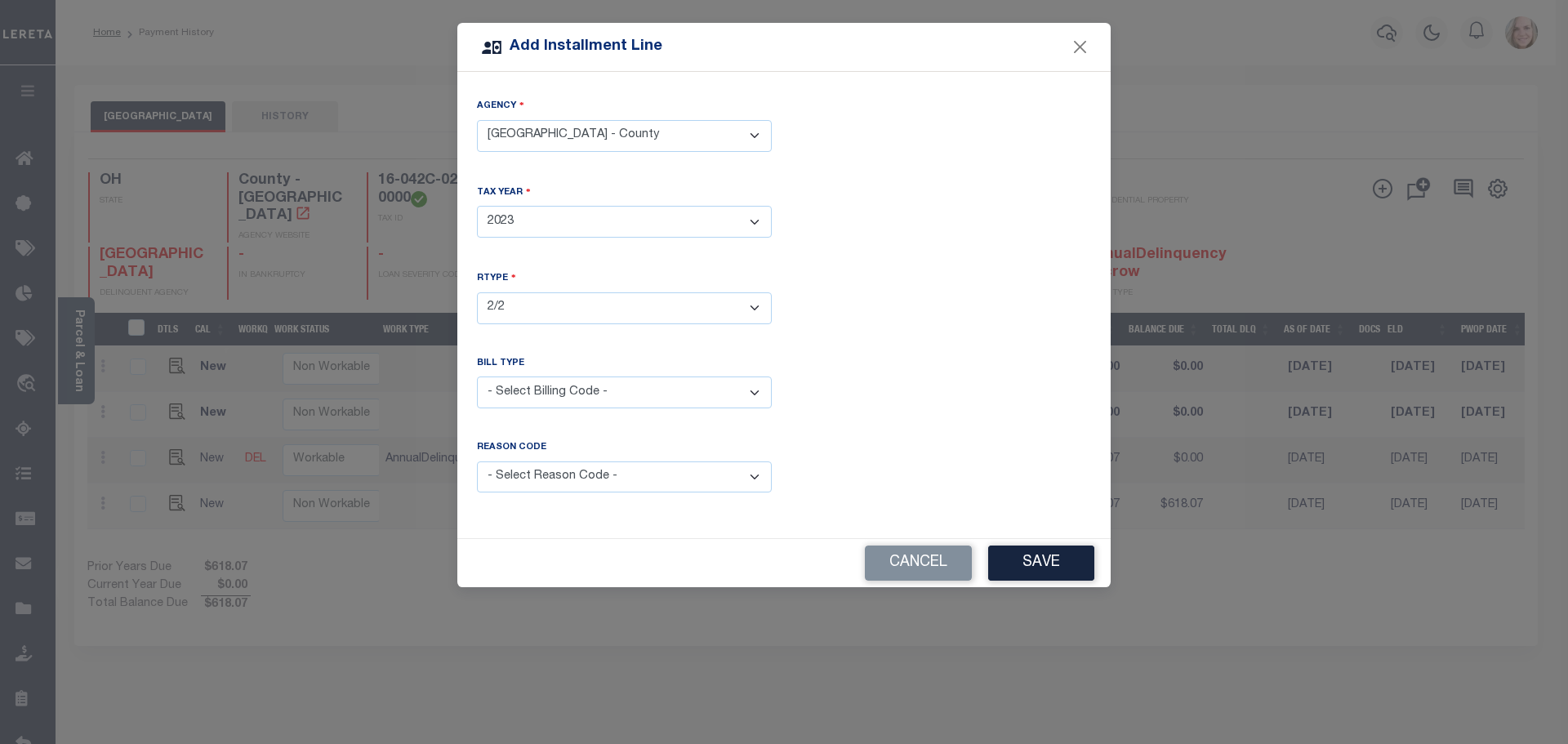
select select "1"
click at [477, 377] on select "- Select Billing Code - Regular Delinquent Supplemental Corrected/Adjusted Bill…" at bounding box center [624, 392] width 295 height 32
click at [550, 461] on select "- Select Reason Code - Payment Reversal Taxable Value Change Assessment Change …" at bounding box center [624, 477] width 295 height 32
click at [851, 325] on div "RType - Select RType - 1/2 2/2" at bounding box center [784, 310] width 639 height 79
click at [1055, 564] on button "Save" at bounding box center [1040, 563] width 106 height 35
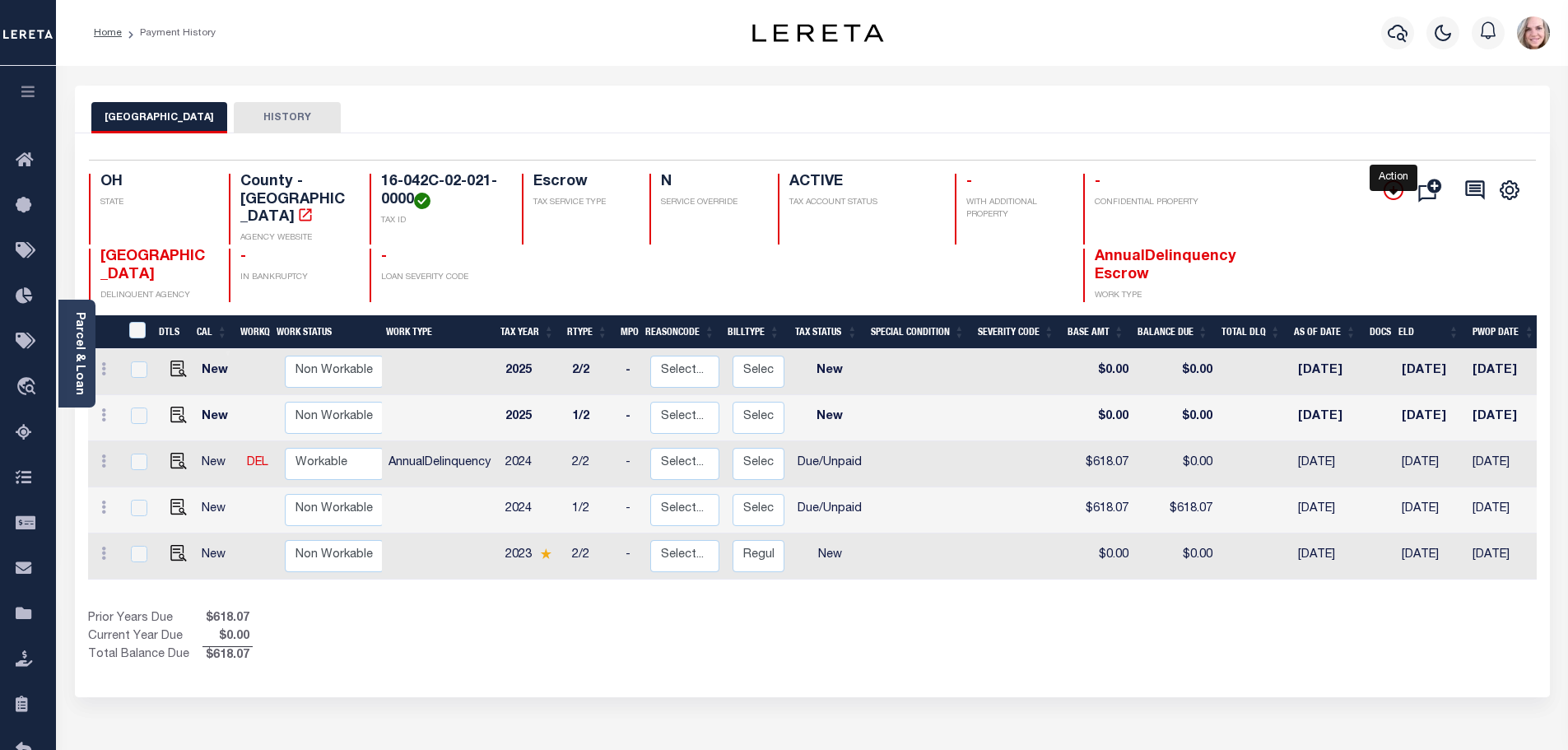
click at [1398, 186] on icon "" at bounding box center [1393, 189] width 19 height 19
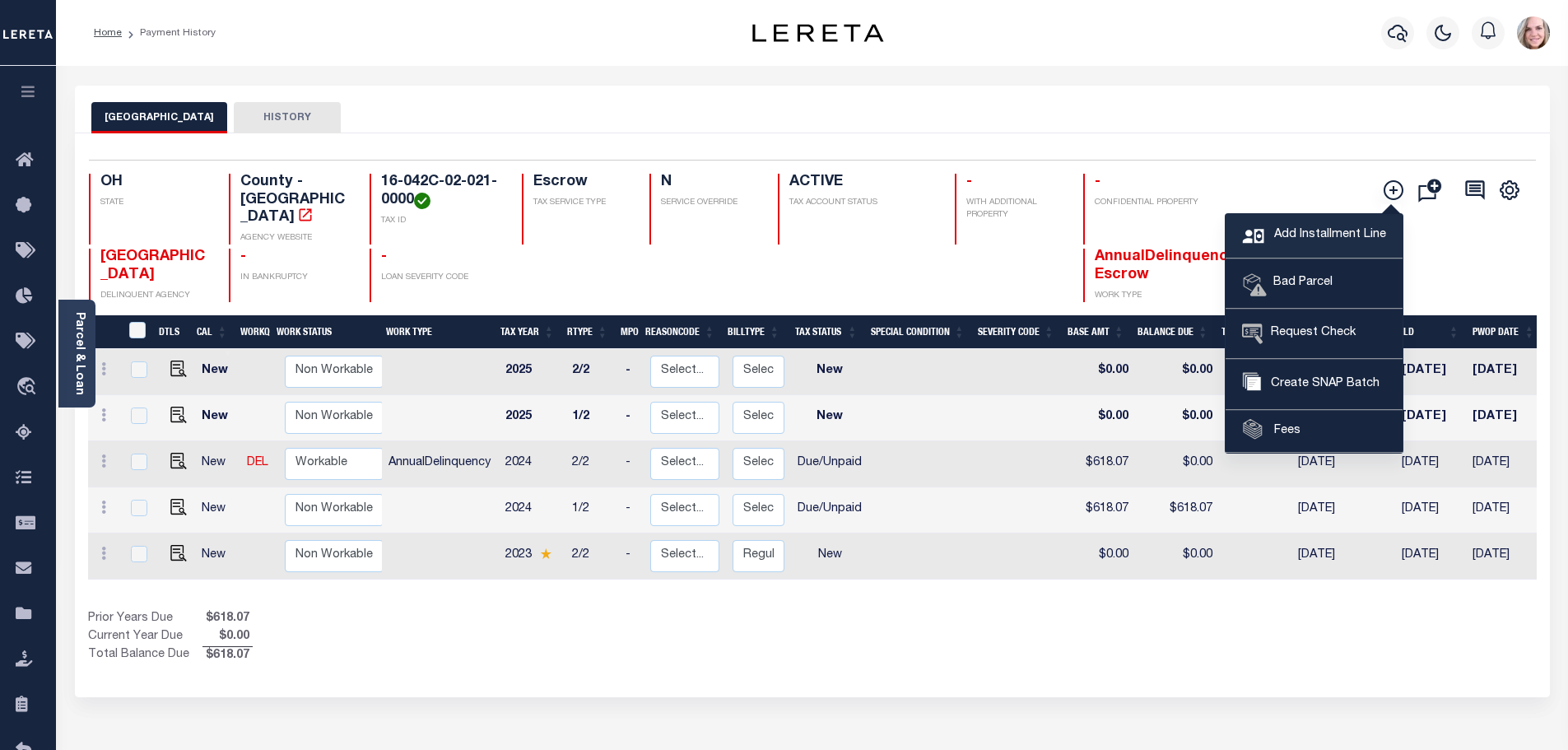
click at [1277, 231] on span "Add Installment Line" at bounding box center [1327, 236] width 116 height 19
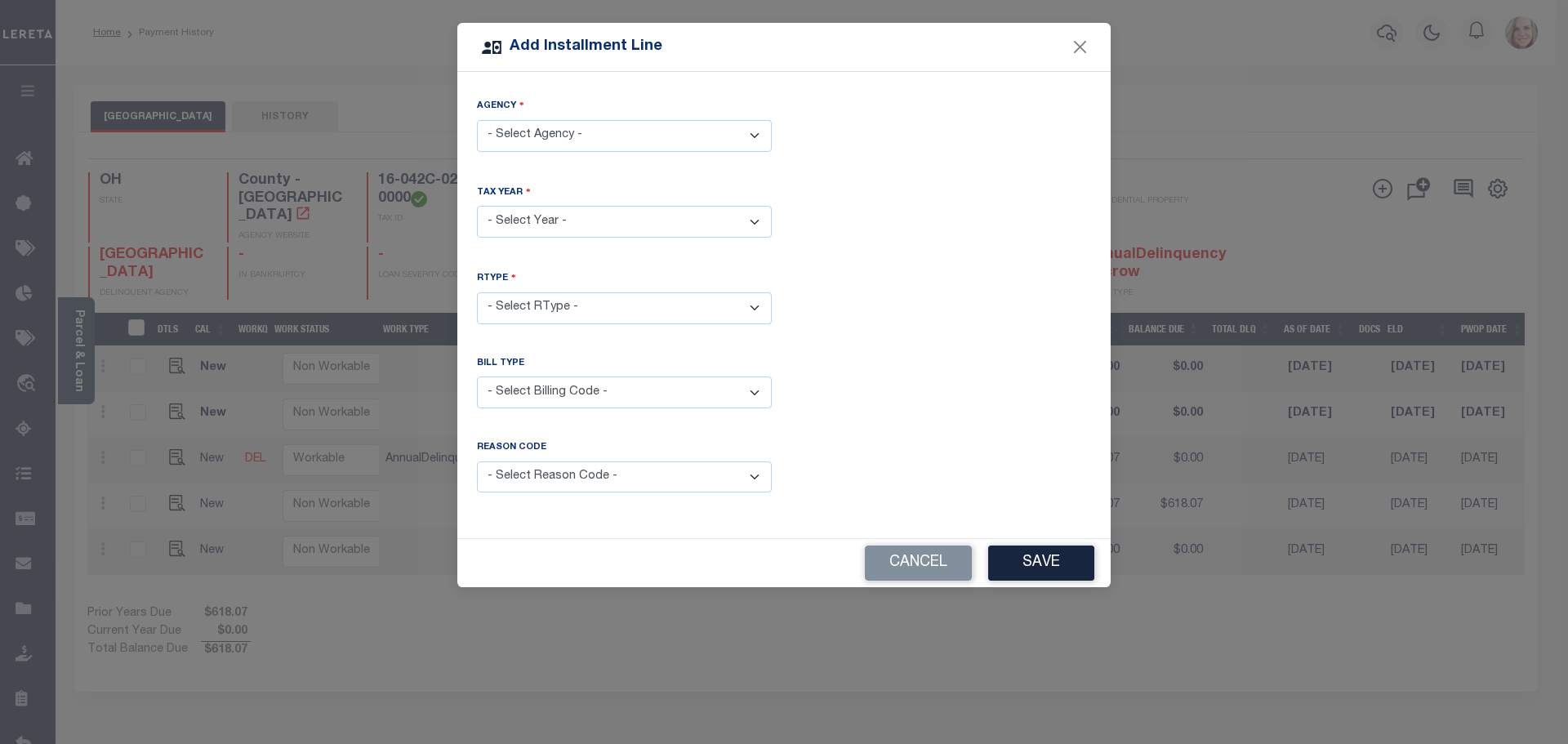
click at [566, 133] on select "- Select Agency - HURON COUNTY - County" at bounding box center [624, 135] width 295 height 32
select select "3907700000"
click at [477, 120] on select "- Select Agency - HURON COUNTY - County" at bounding box center [624, 135] width 295 height 32
click at [551, 221] on select "- Select Year - 2005 2006 2007 2008 2009 2010 2011 2012 2013 2014 2015 2016 201…" at bounding box center [624, 221] width 295 height 32
select select "2023"
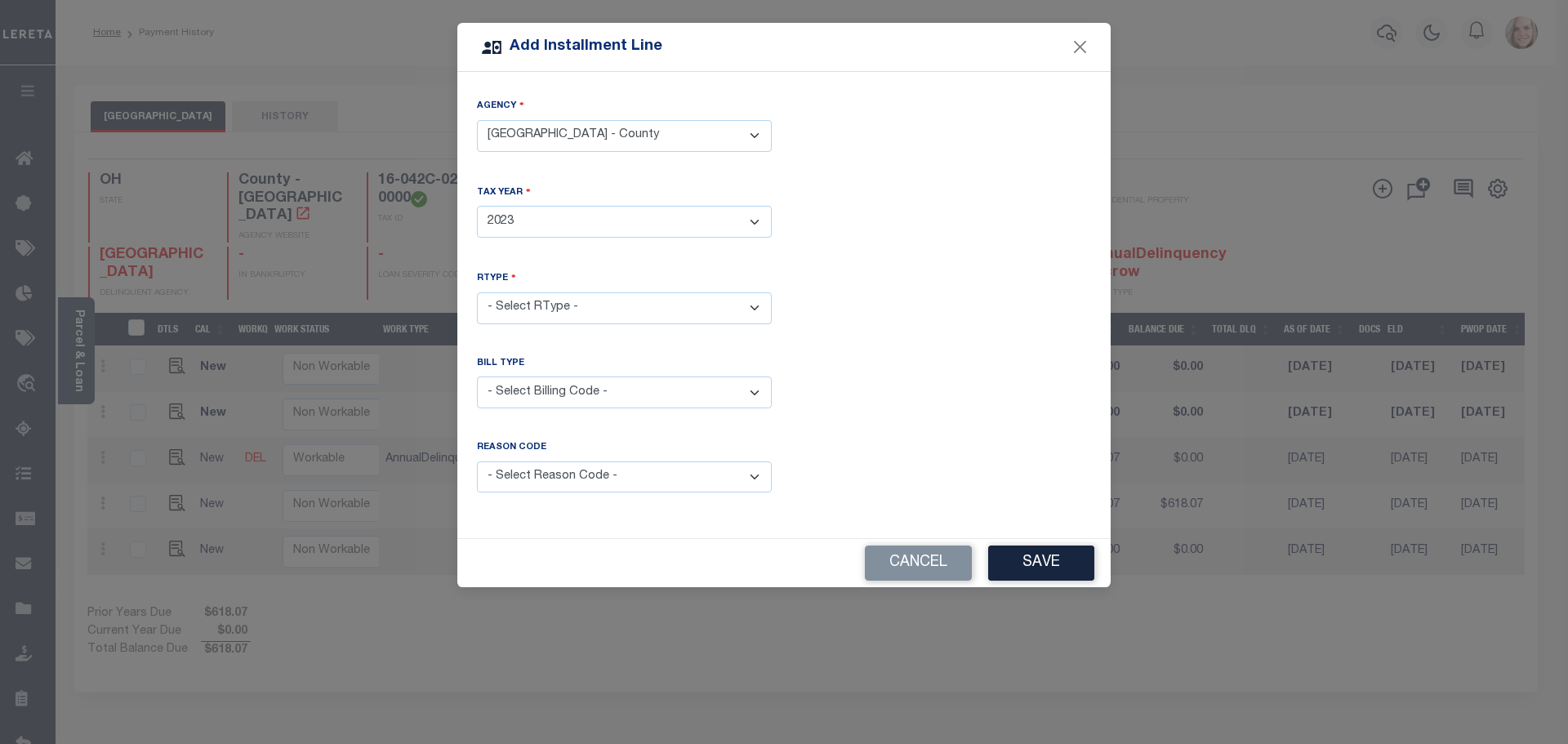
click at [477, 205] on select "- Select Year - 2005 2006 2007 2008 2009 2010 2011 2012 2013 2014 2015 2016 201…" at bounding box center [624, 221] width 295 height 32
click at [573, 381] on select "- Select Billing Code - Regular Delinquent Supplemental Corrected/Adjusted Bill…" at bounding box center [624, 392] width 295 height 32
click at [564, 307] on select "- Select RType - 1/2 2/2" at bounding box center [624, 308] width 295 height 32
select select "0"
click at [477, 293] on select "- Select RType - 1/2 2/2" at bounding box center [624, 308] width 295 height 32
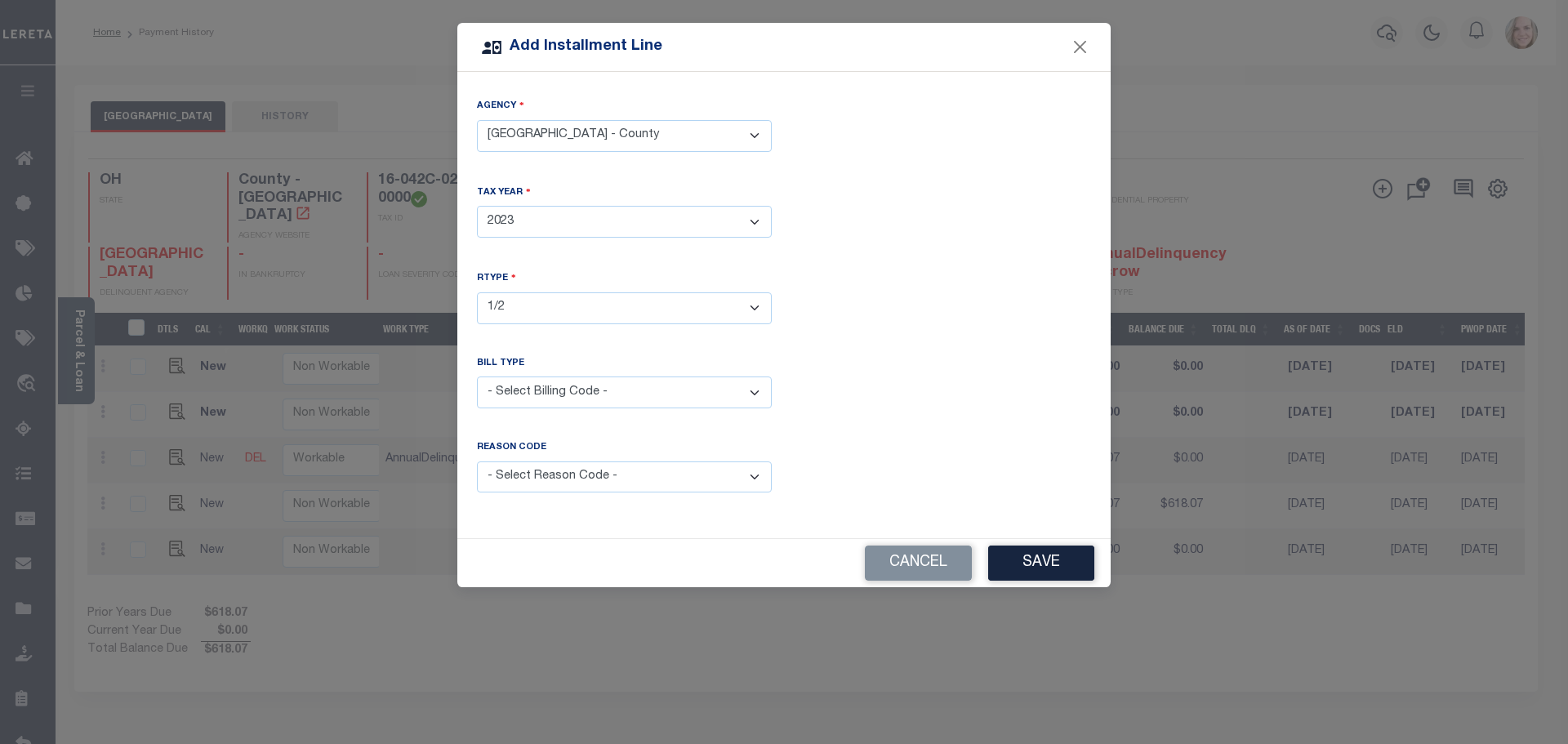
click at [548, 385] on select "- Select Billing Code - Regular Delinquent Supplemental Corrected/Adjusted Bill…" at bounding box center [624, 392] width 295 height 32
select select "1"
click at [477, 377] on select "- Select Billing Code - Regular Delinquent Supplemental Corrected/Adjusted Bill…" at bounding box center [624, 392] width 295 height 32
click at [1041, 561] on button "Save" at bounding box center [1040, 563] width 106 height 35
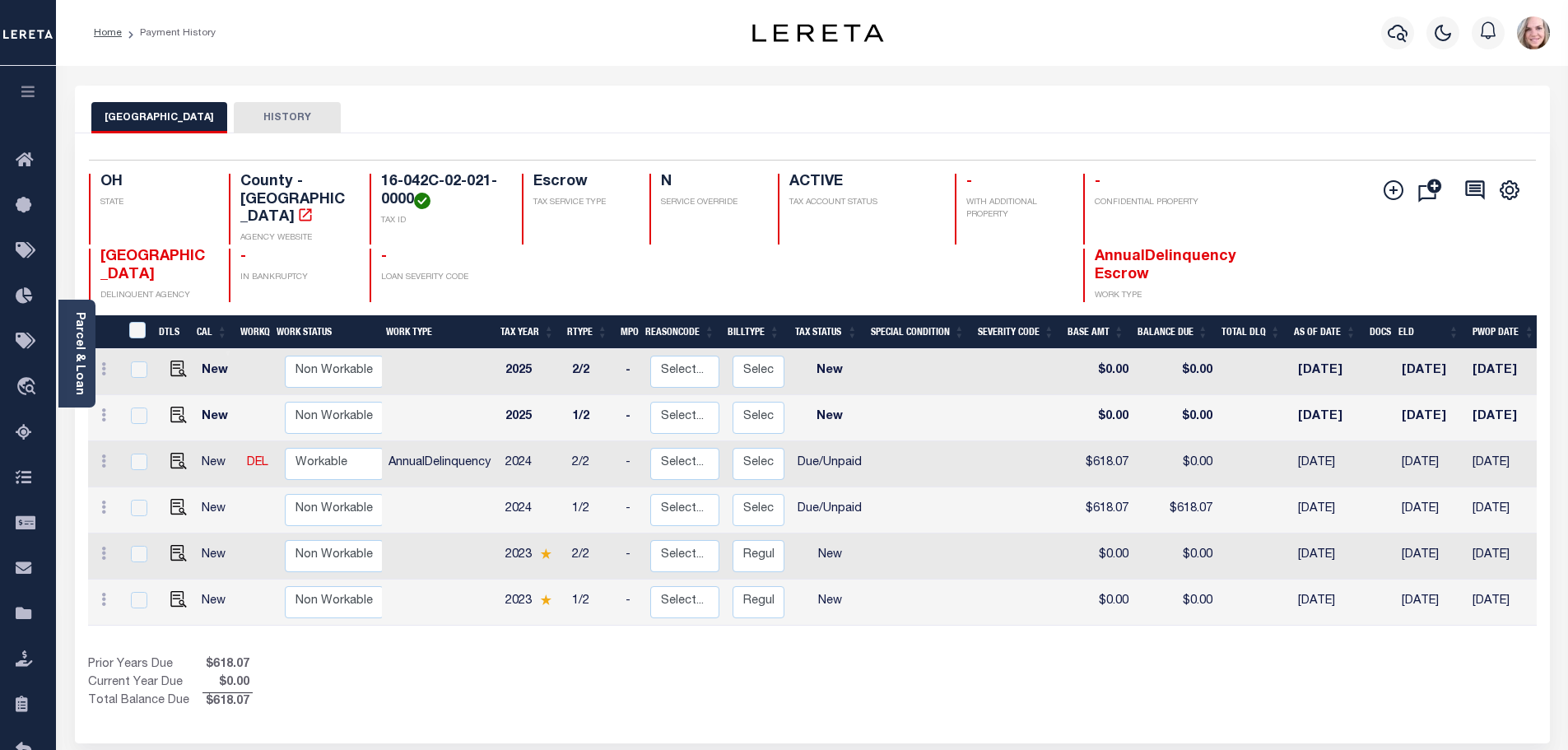
scroll to position [2, 0]
click at [174, 543] on img at bounding box center [179, 551] width 17 height 17
checkbox input "true"
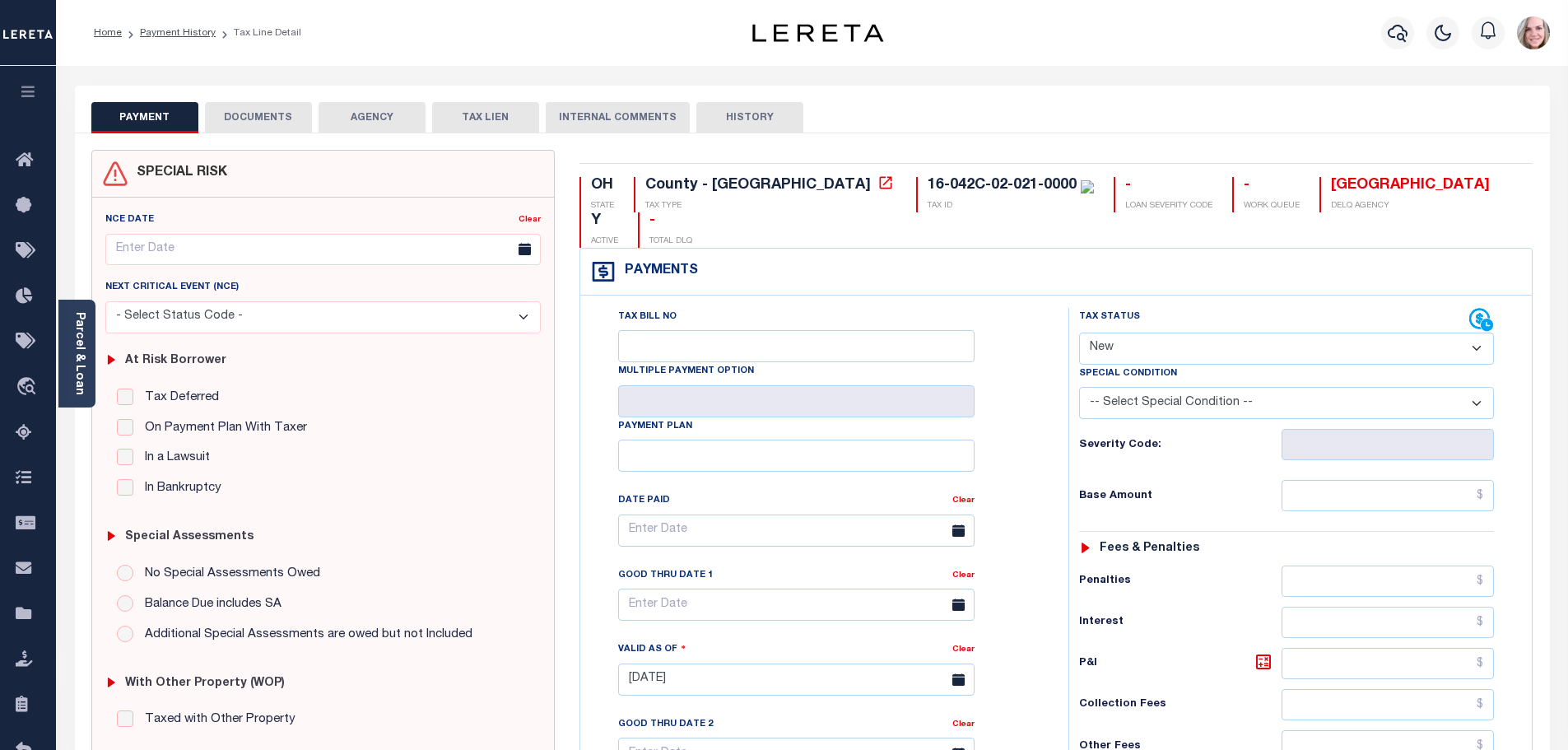
click at [1124, 332] on select "- Select Status Code - Open Due/Unpaid Paid Incomplete No Tax Due Internal Refu…" at bounding box center [1286, 348] width 415 height 32
select select "DUE"
click at [1079, 332] on select "- Select Status Code - Open Due/Unpaid Paid Incomplete No Tax Due Internal Refu…" at bounding box center [1286, 348] width 415 height 32
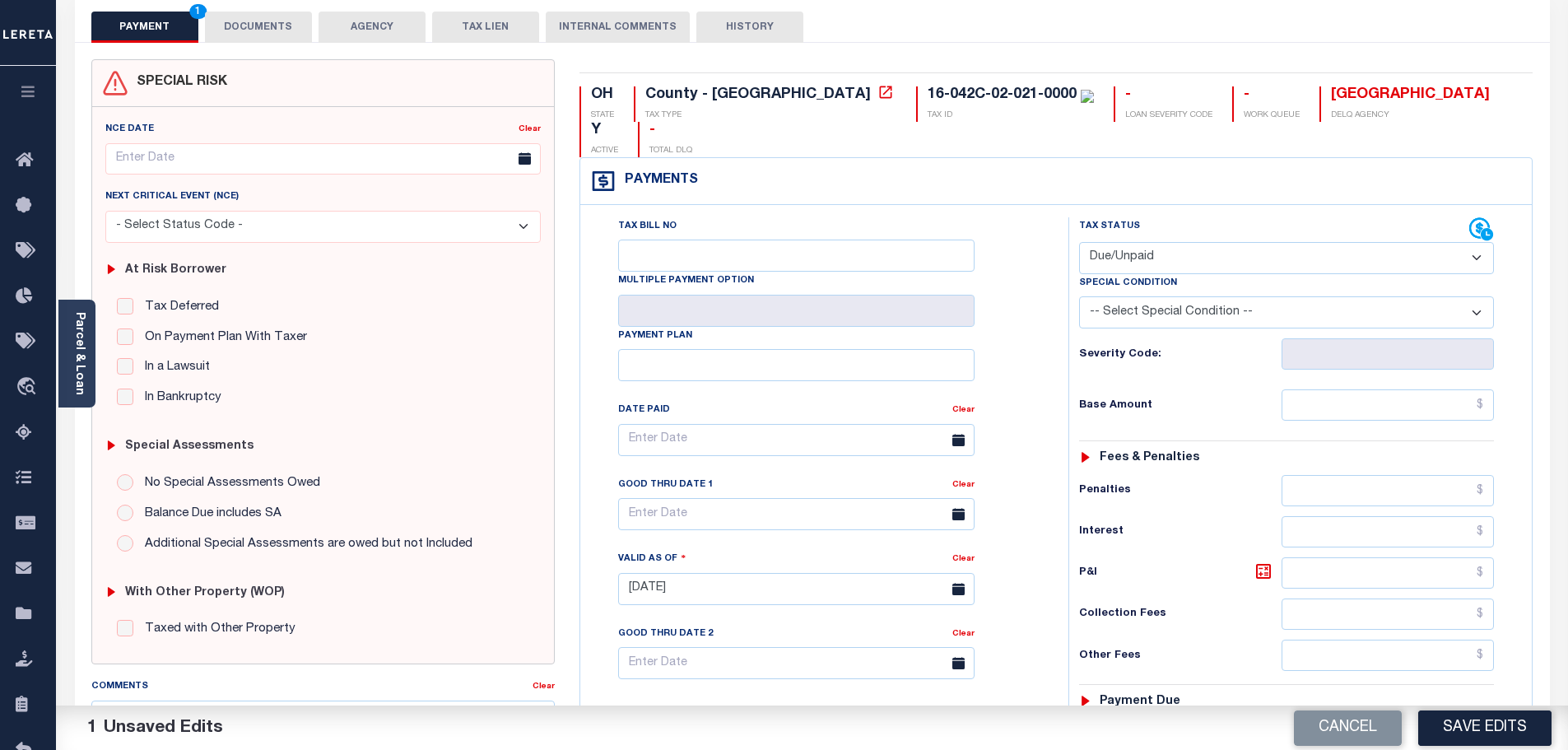
scroll to position [330, 0]
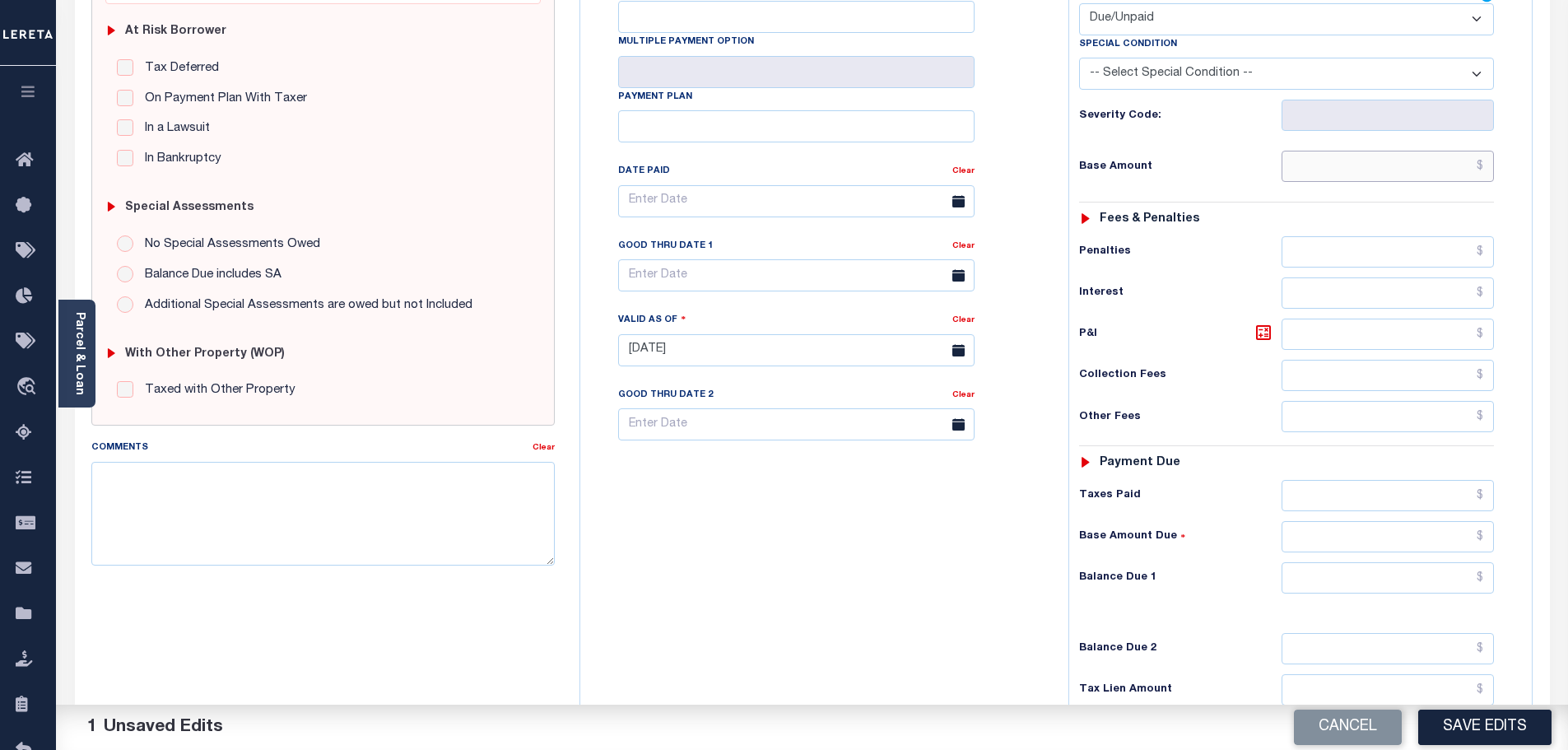
click at [1320, 150] on input "text" at bounding box center [1388, 166] width 213 height 32
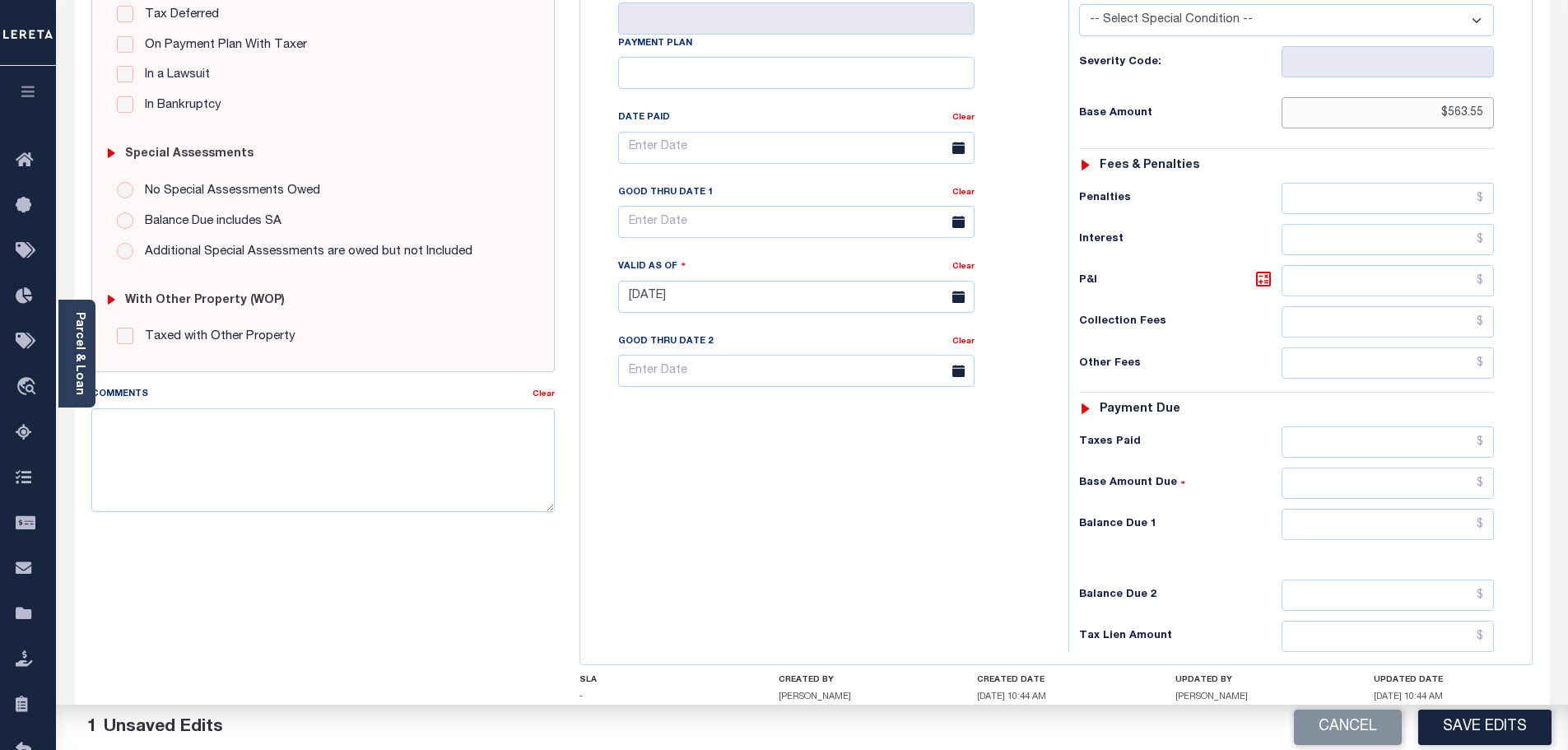
scroll to position [411, 0]
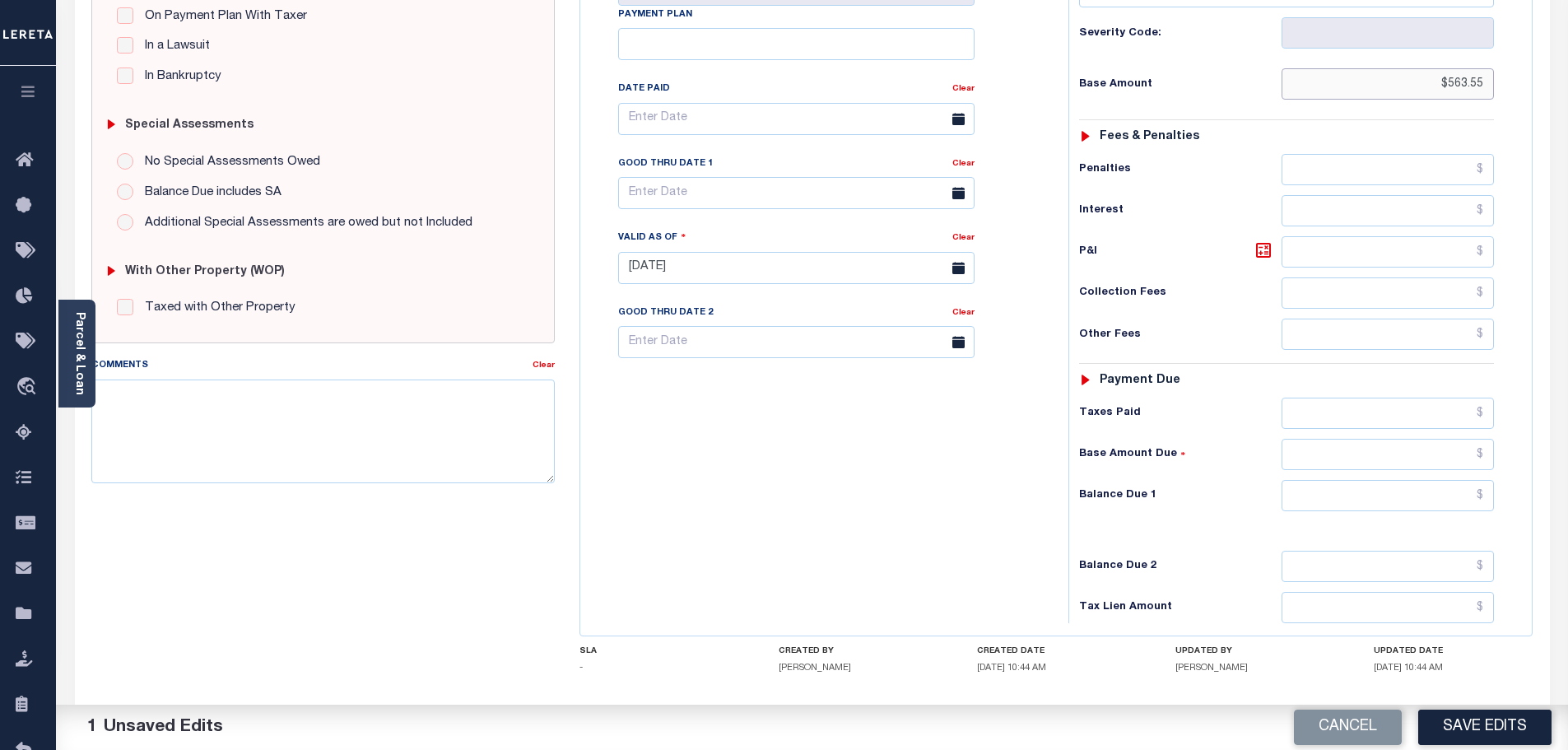
type input "$563.55"
click at [1352, 439] on input "text" at bounding box center [1388, 455] width 213 height 32
type input "$563.55"
click at [1500, 726] on button "Save Edits" at bounding box center [1484, 728] width 134 height 35
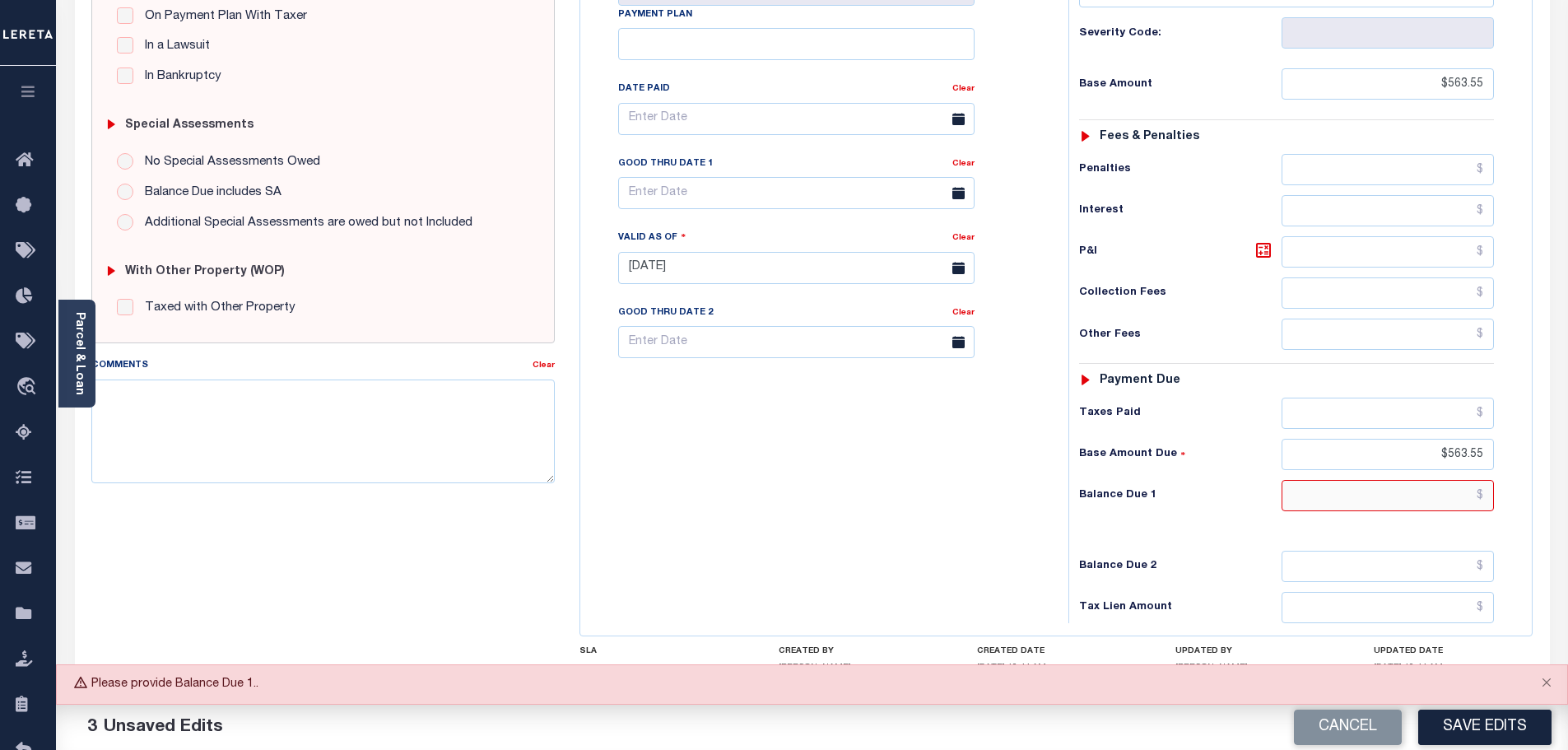
click at [1357, 480] on input "text" at bounding box center [1388, 496] width 213 height 32
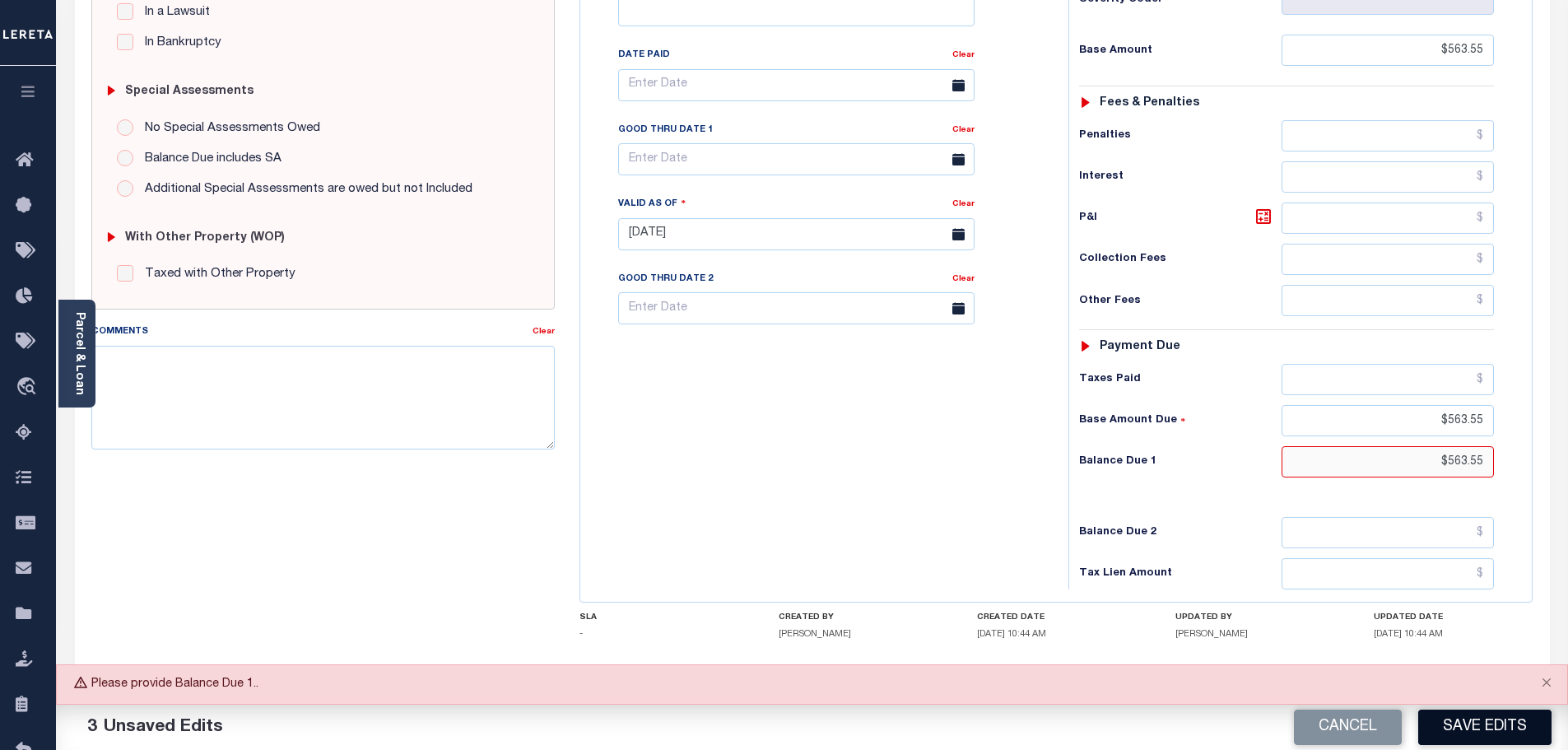
scroll to position [462, 0]
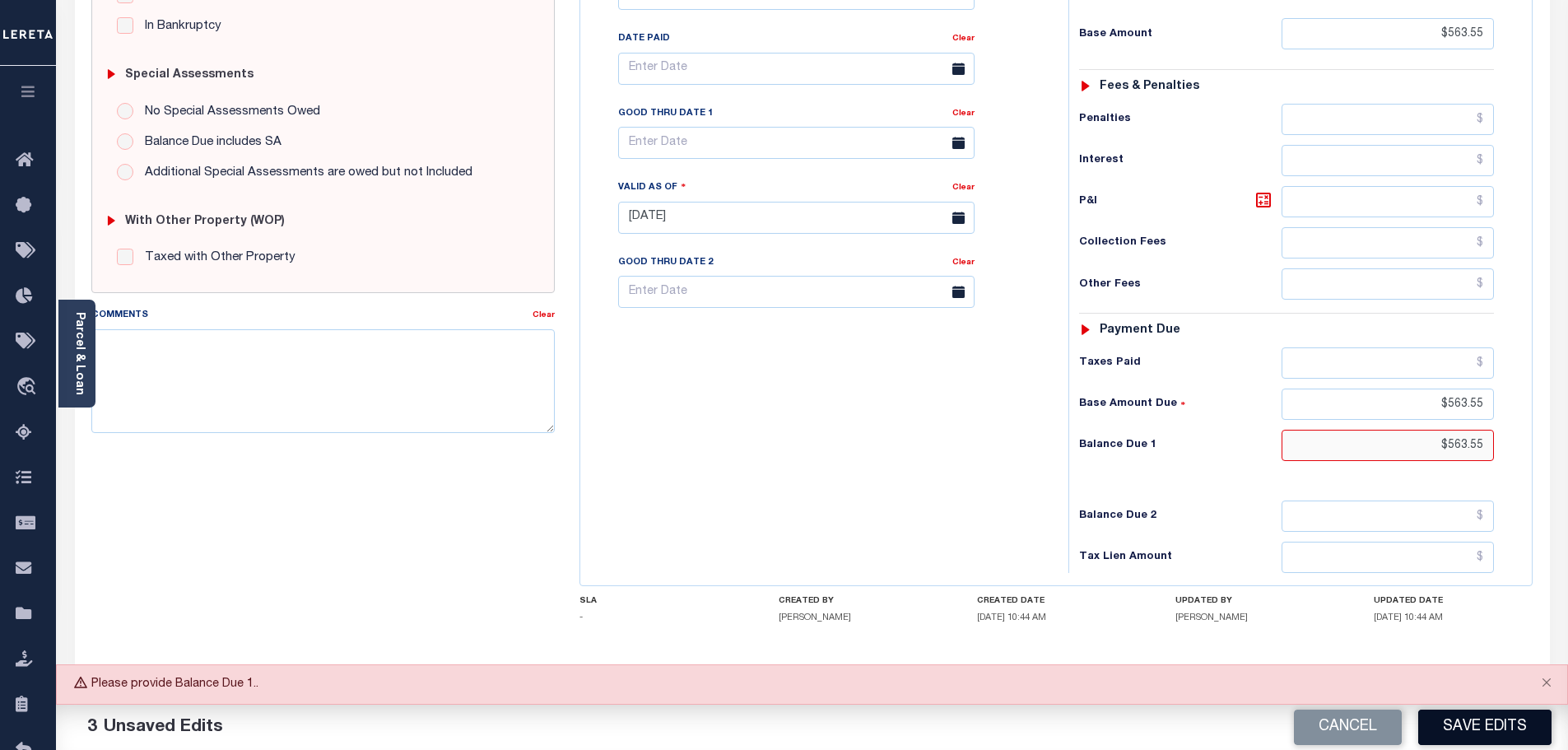
type input "$563.55"
click at [1482, 713] on button "Save Edits" at bounding box center [1484, 728] width 134 height 35
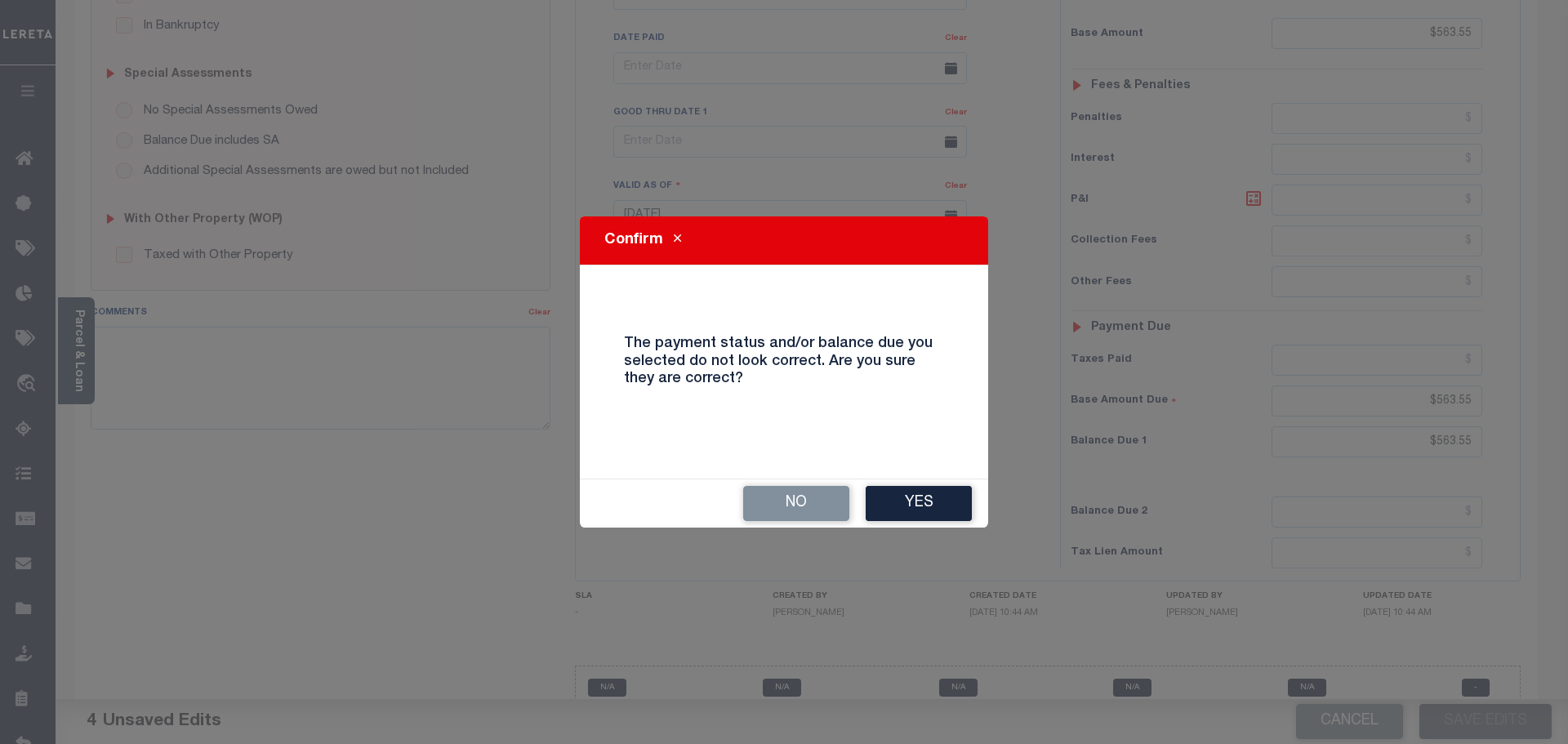
click at [935, 485] on div "No Yes" at bounding box center [784, 504] width 408 height 48
click at [940, 497] on button "Yes" at bounding box center [918, 504] width 106 height 35
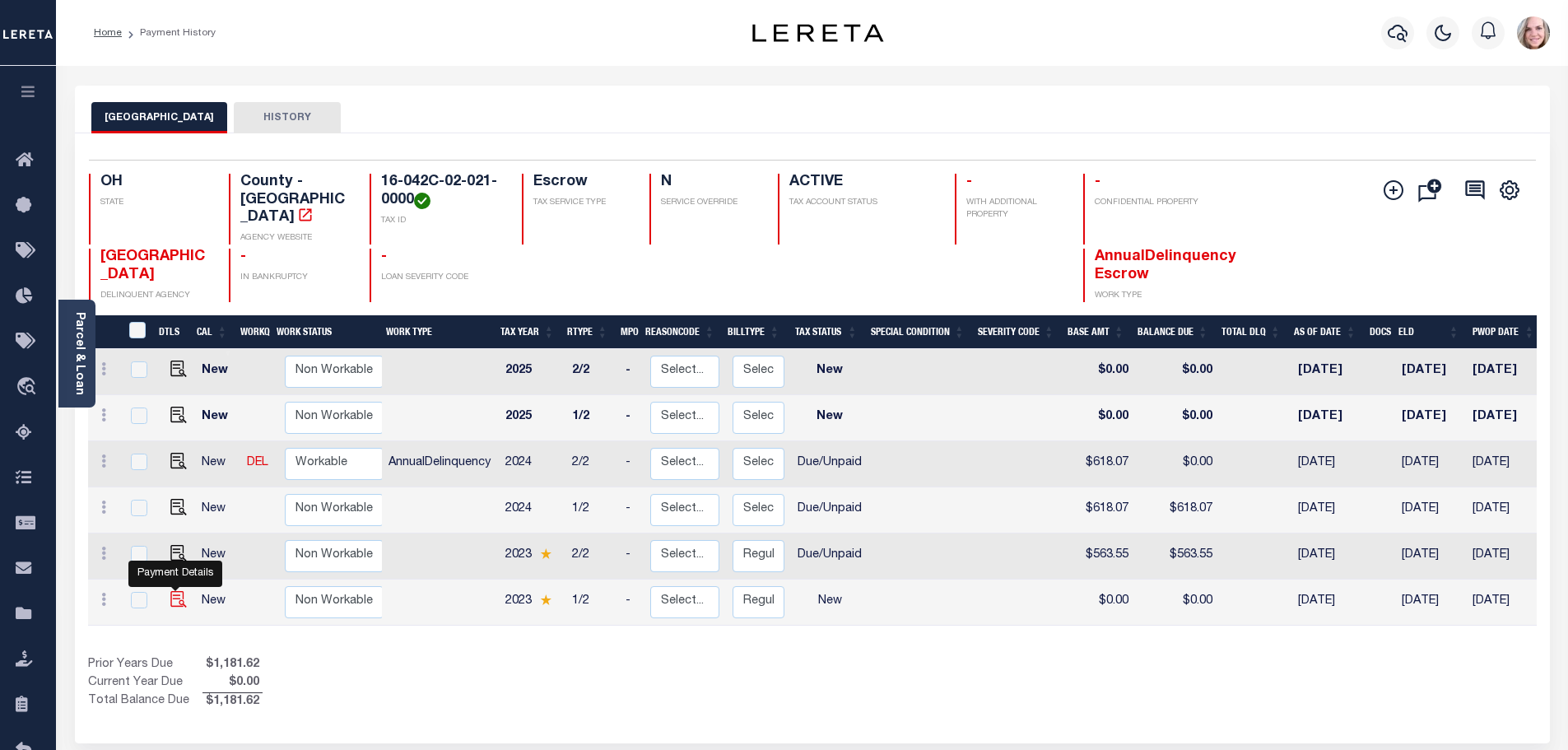
click at [171, 591] on img "" at bounding box center [179, 600] width 17 height 17
checkbox input "true"
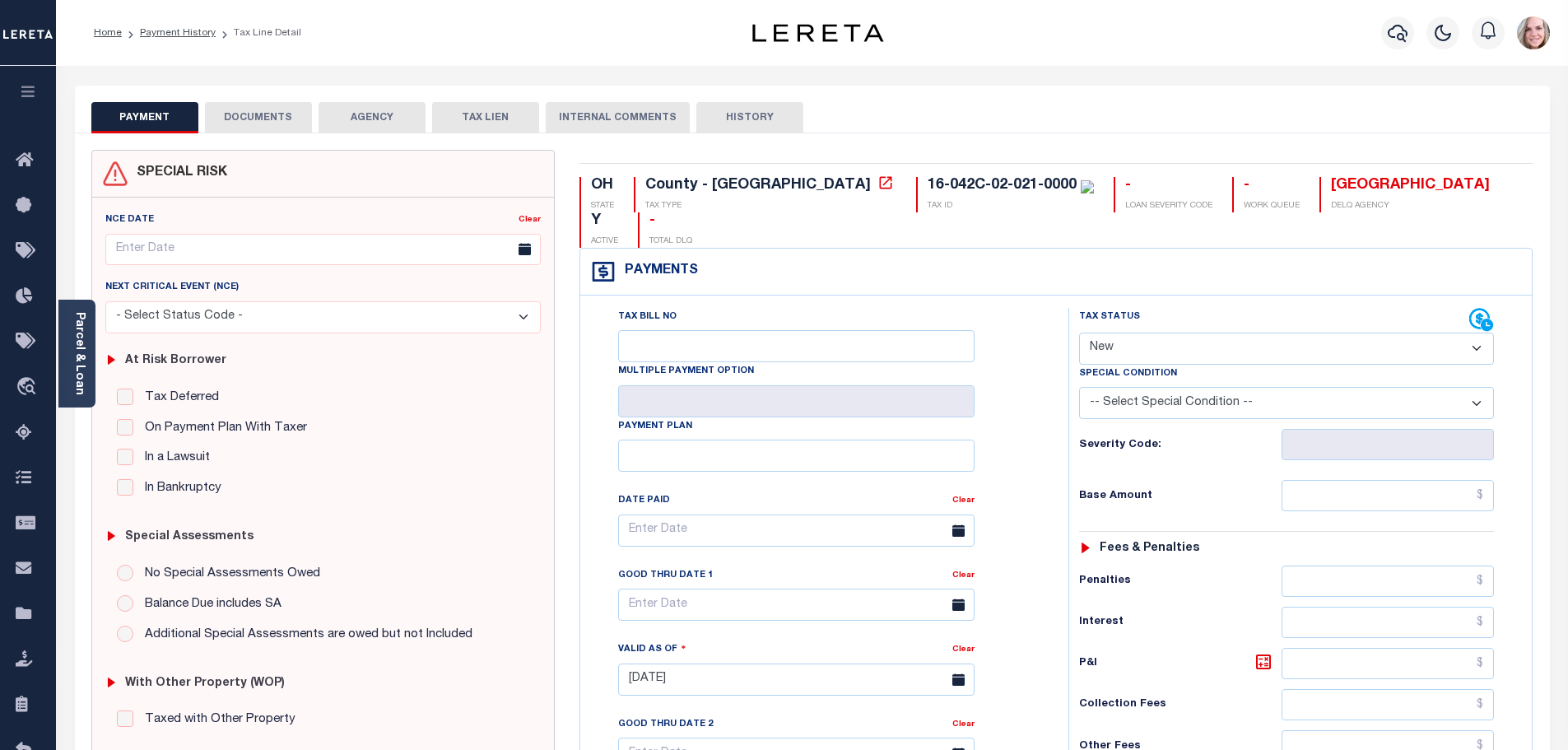
click at [1320, 332] on select "- Select Status Code - Open Due/Unpaid Paid Incomplete No Tax Due Internal Refu…" at bounding box center [1286, 348] width 415 height 32
select select "DUE"
click at [1079, 332] on select "- Select Status Code - Open Due/Unpaid Paid Incomplete No Tax Due Internal Refu…" at bounding box center [1286, 348] width 415 height 32
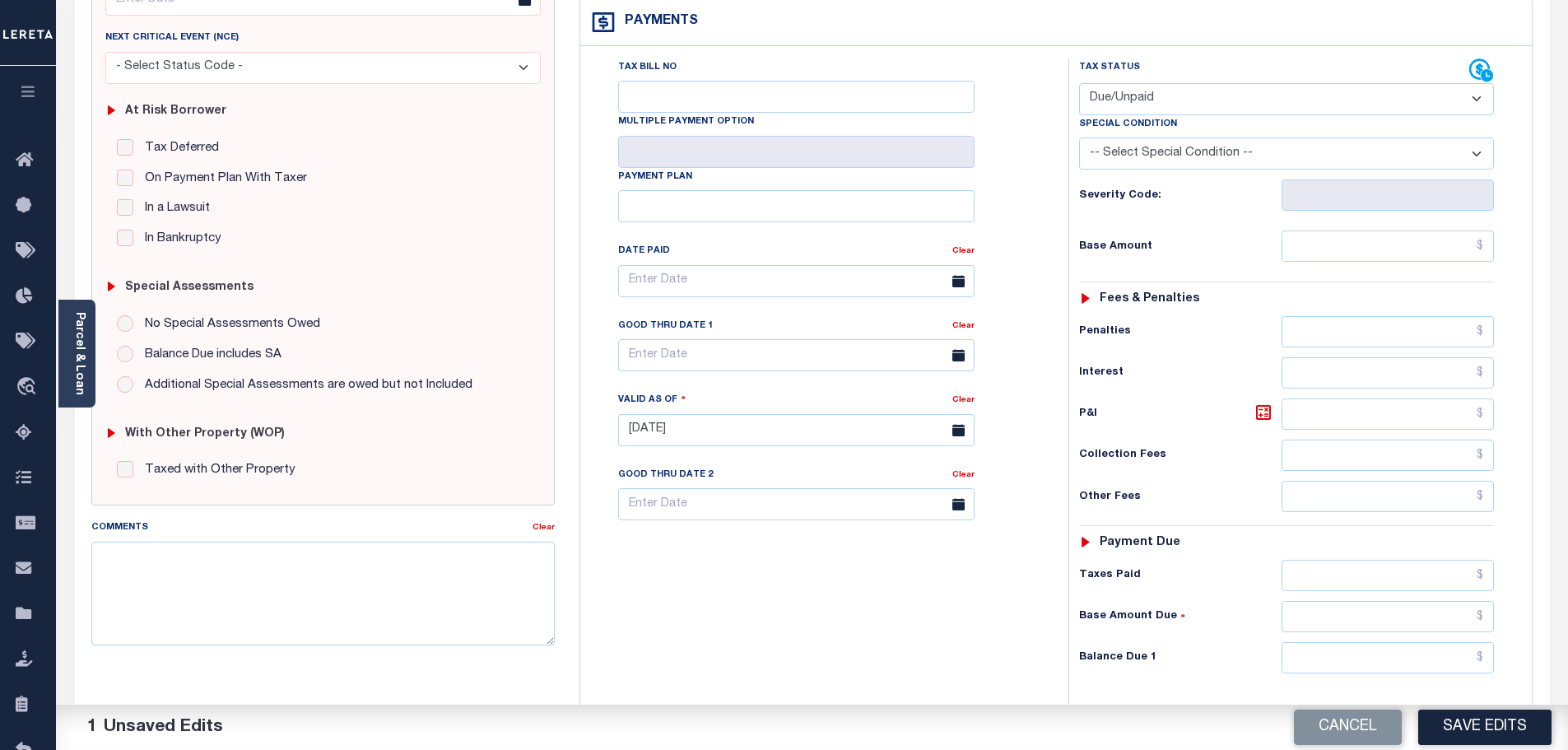
scroll to position [330, 0]
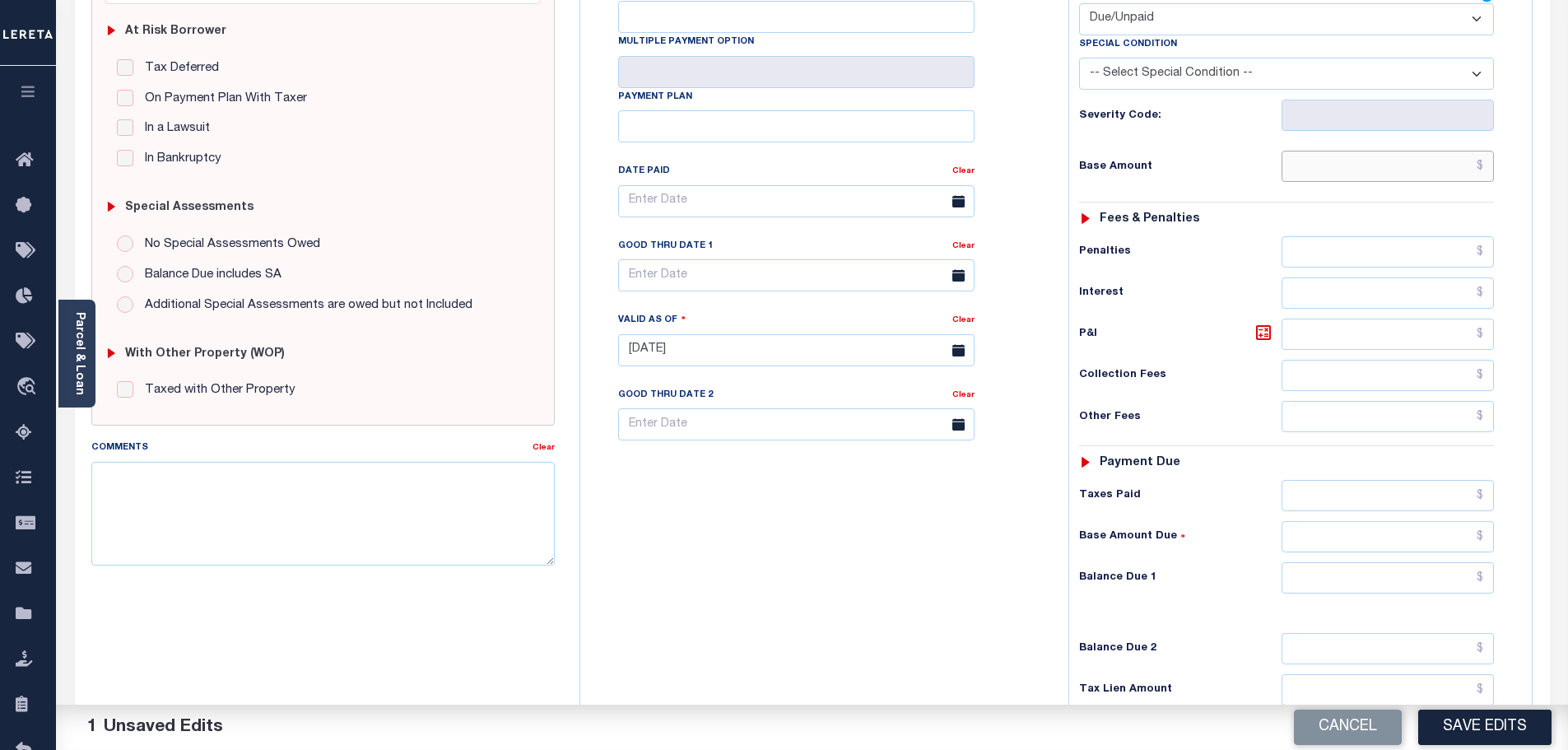
click at [1382, 150] on input "text" at bounding box center [1388, 166] width 213 height 32
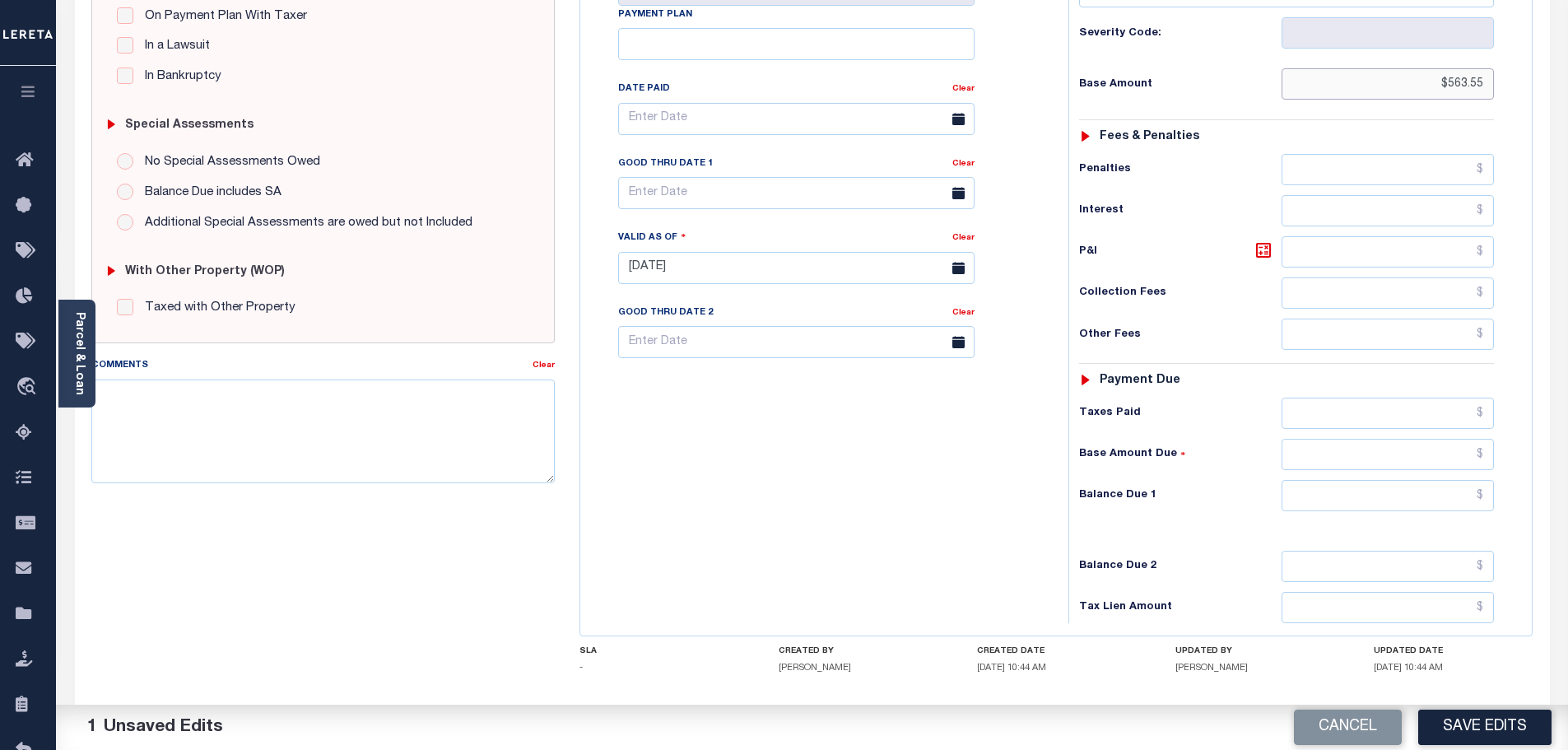
type input "$563.55"
click at [1342, 439] on input "text" at bounding box center [1388, 455] width 213 height 32
type input "$563.55"
click at [1481, 713] on button "Save Edits" at bounding box center [1484, 728] width 134 height 35
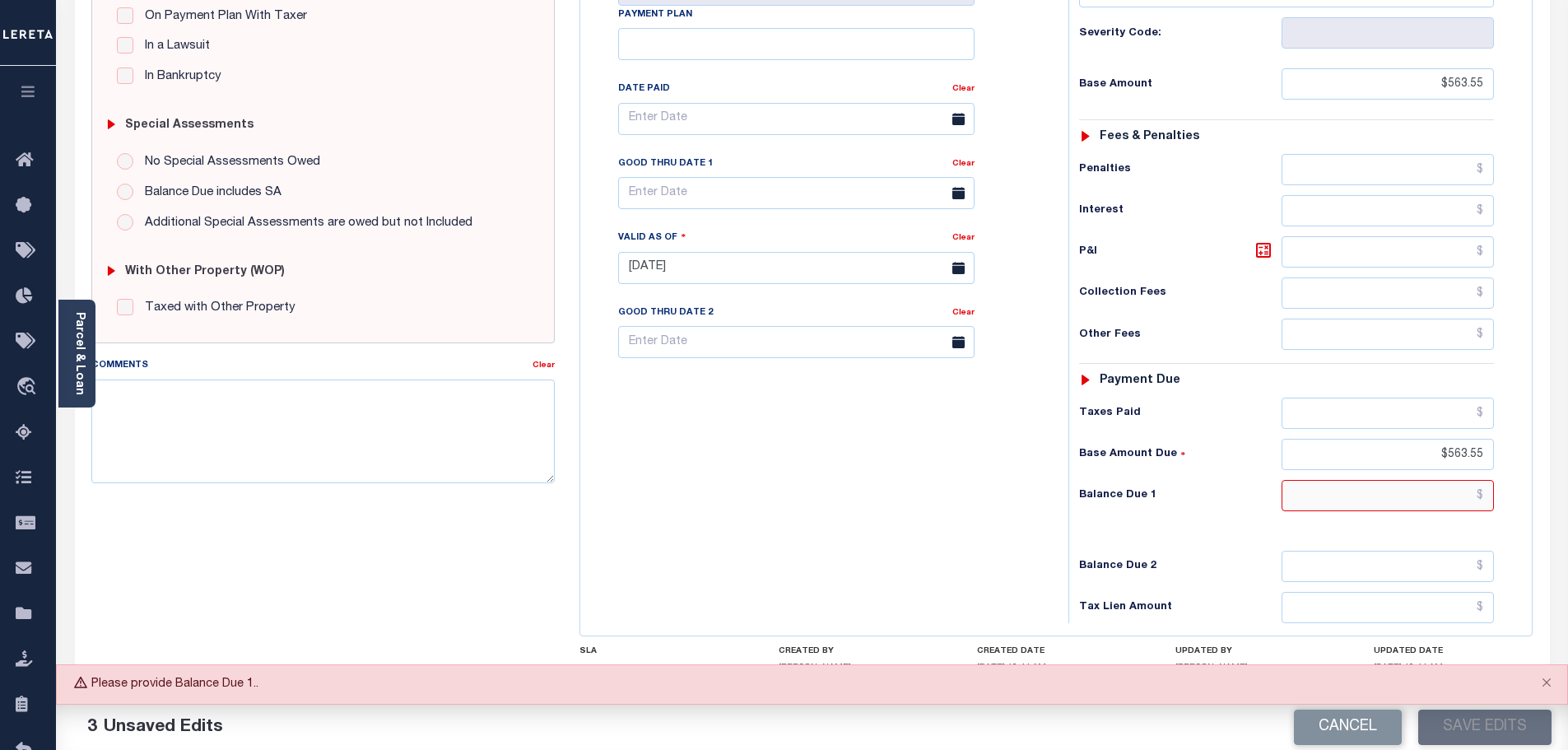
click at [1429, 480] on input "text" at bounding box center [1388, 496] width 213 height 32
type input "$563.55"
click at [1481, 724] on button "Save Edits" at bounding box center [1484, 728] width 134 height 35
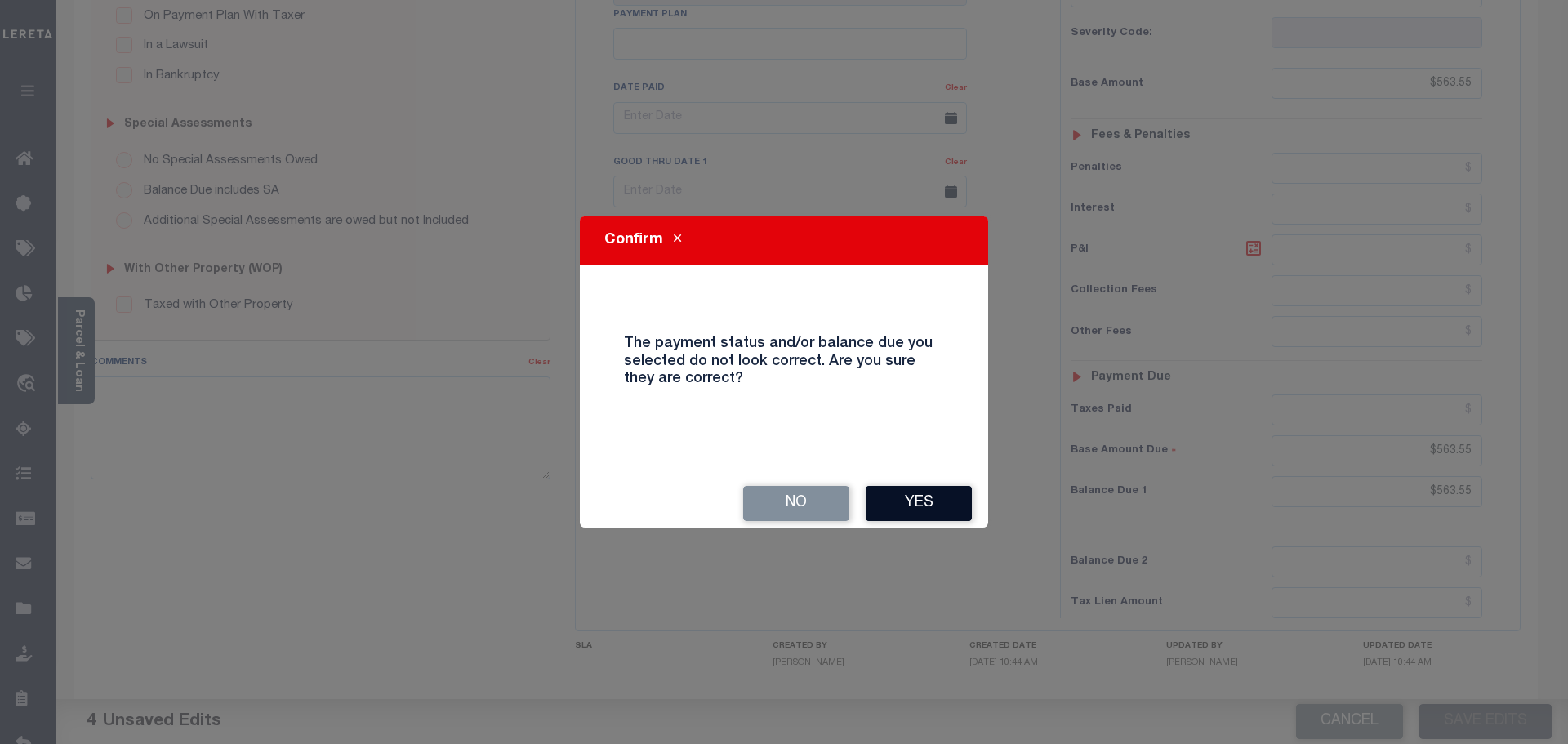
click at [912, 495] on button "Yes" at bounding box center [918, 504] width 106 height 35
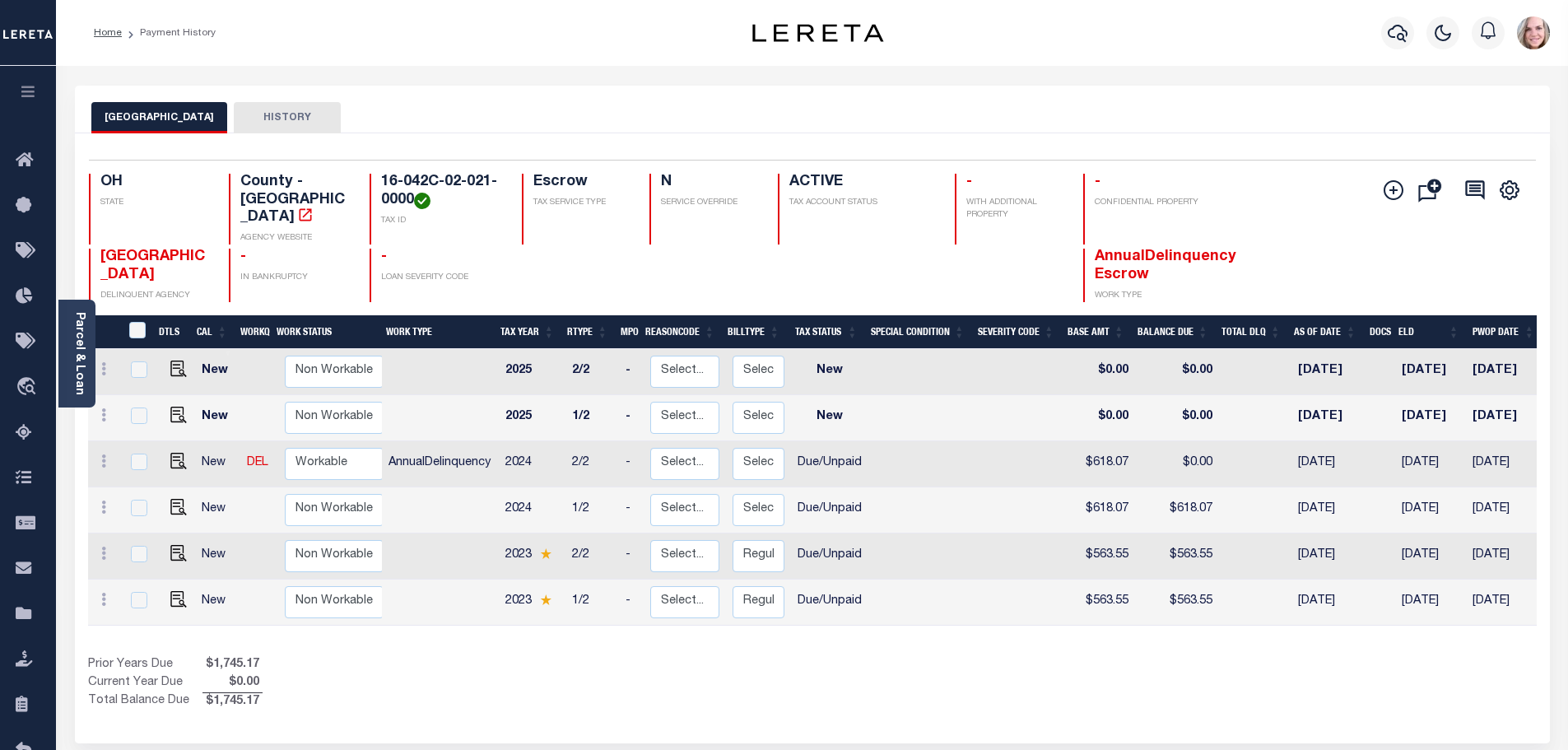
drag, startPoint x: 375, startPoint y: 691, endPoint x: 378, endPoint y: 666, distance: 25.2
click at [375, 691] on div "Prior Years Due $1,745.17 Current Year Due $0.00 Total Balance Due $1,745.17" at bounding box center [450, 683] width 724 height 55
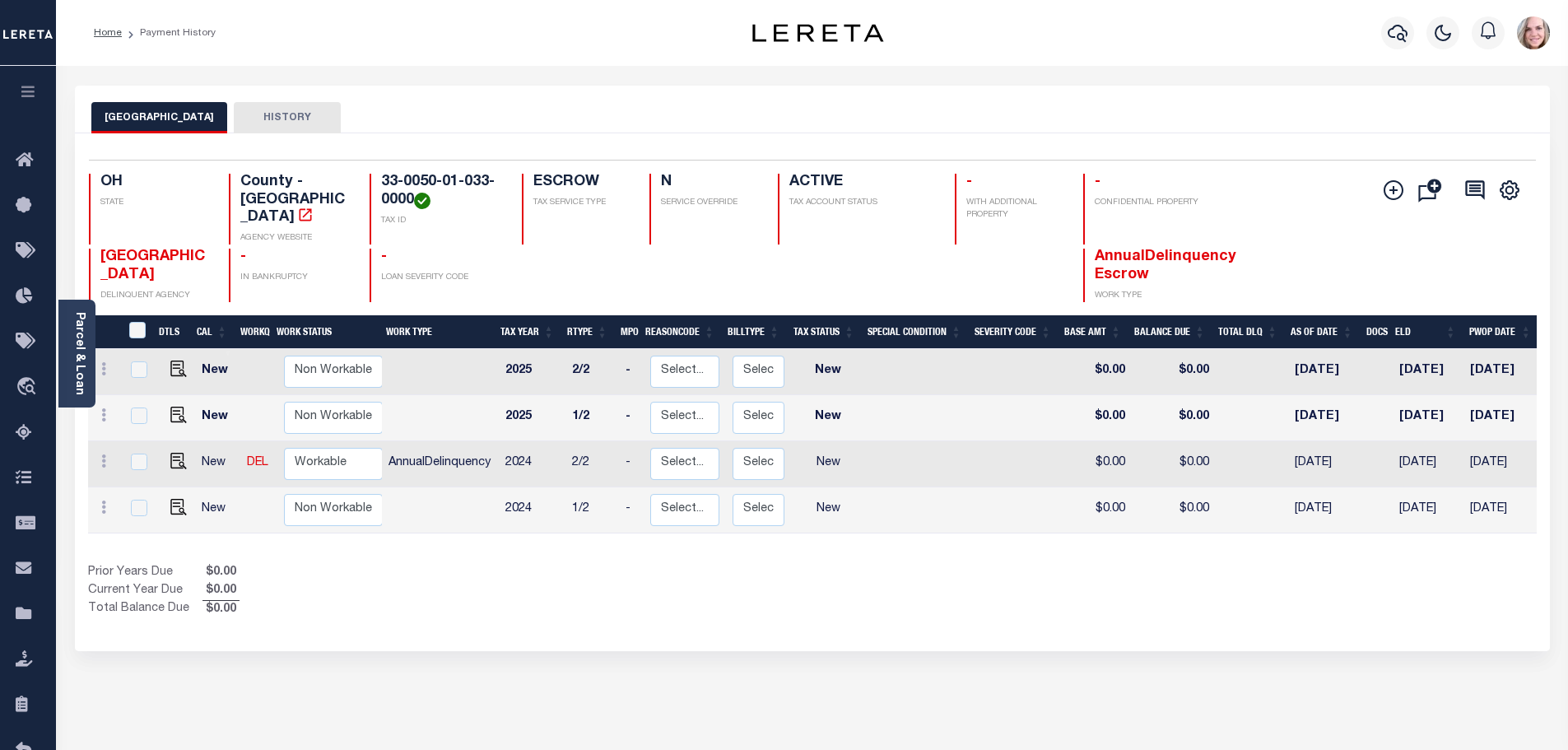
click at [110, 26] on li "Home" at bounding box center [108, 32] width 28 height 15
click at [115, 32] on link "Home" at bounding box center [108, 32] width 28 height 10
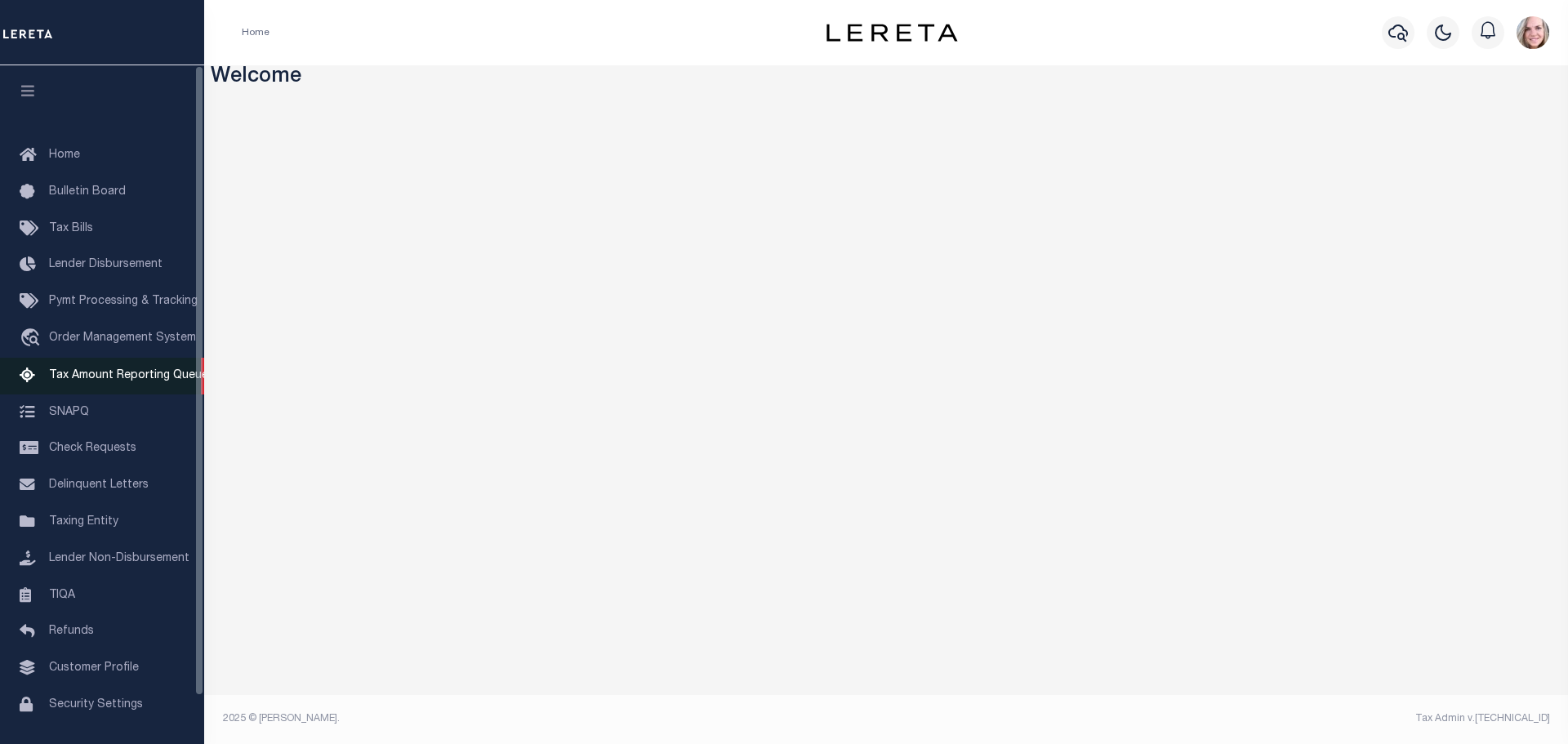
click at [83, 381] on span "Tax Amount Reporting Queue" at bounding box center [128, 376] width 159 height 11
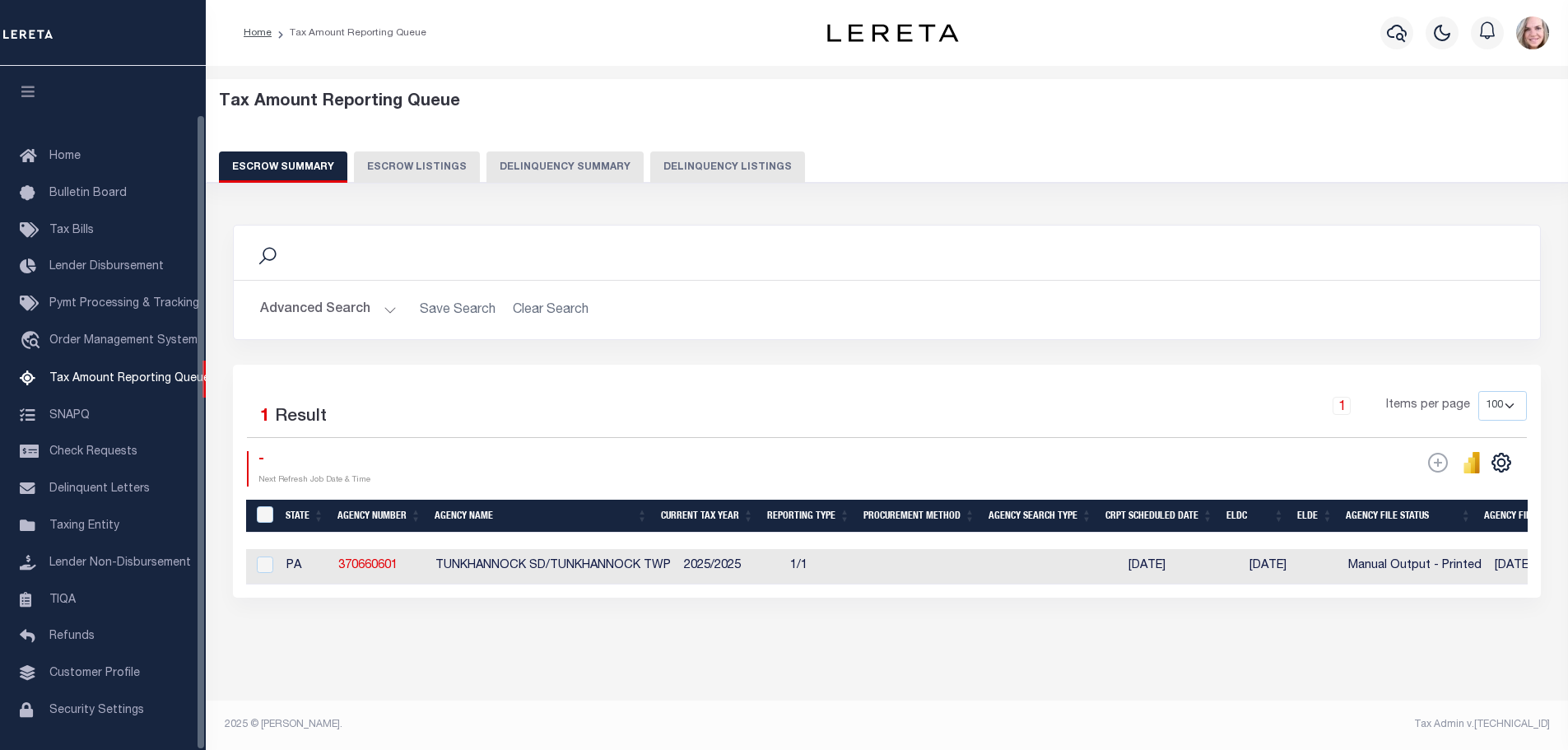
select select "100"
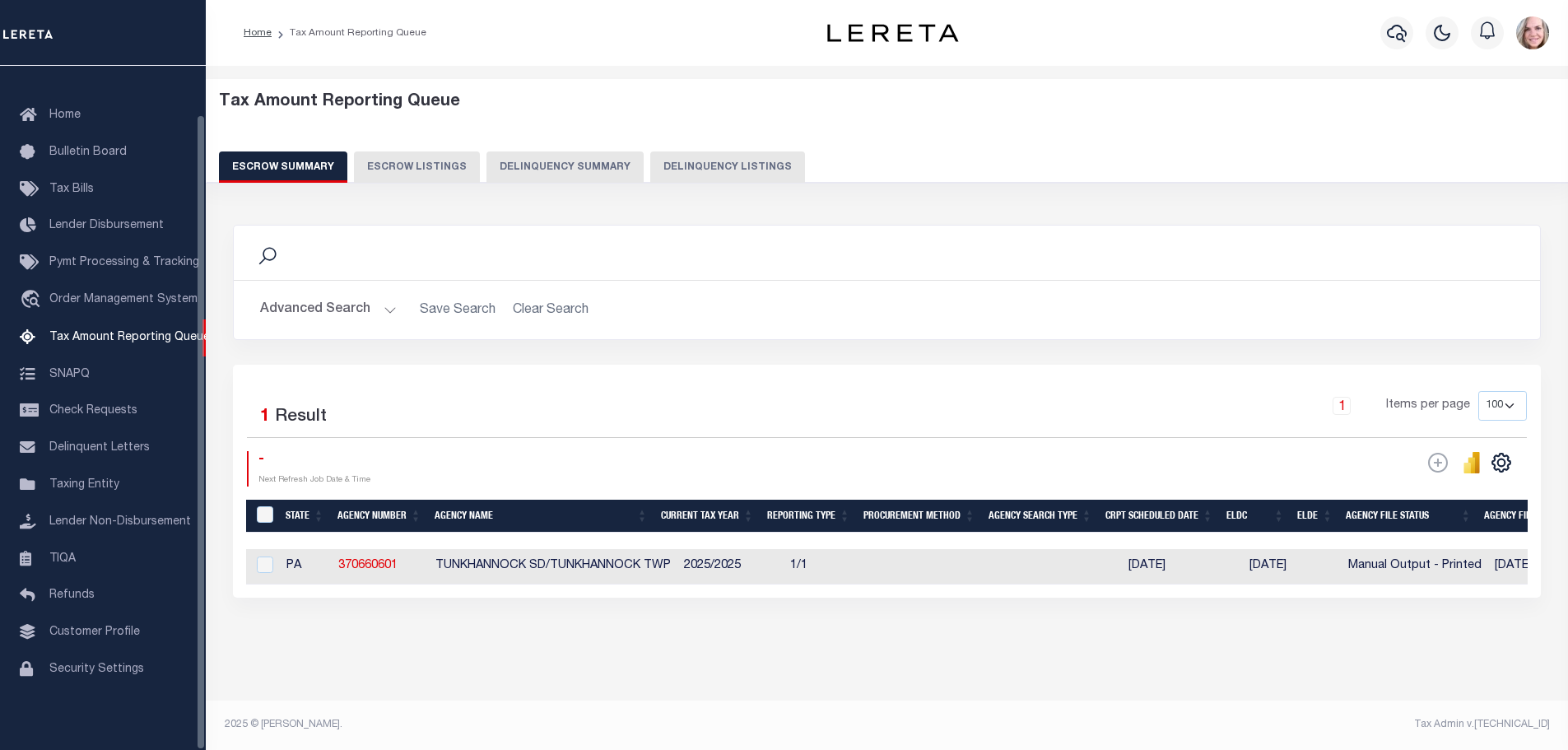
scroll to position [8, 0]
click at [531, 151] on button "Delinquency Summary" at bounding box center [564, 167] width 157 height 32
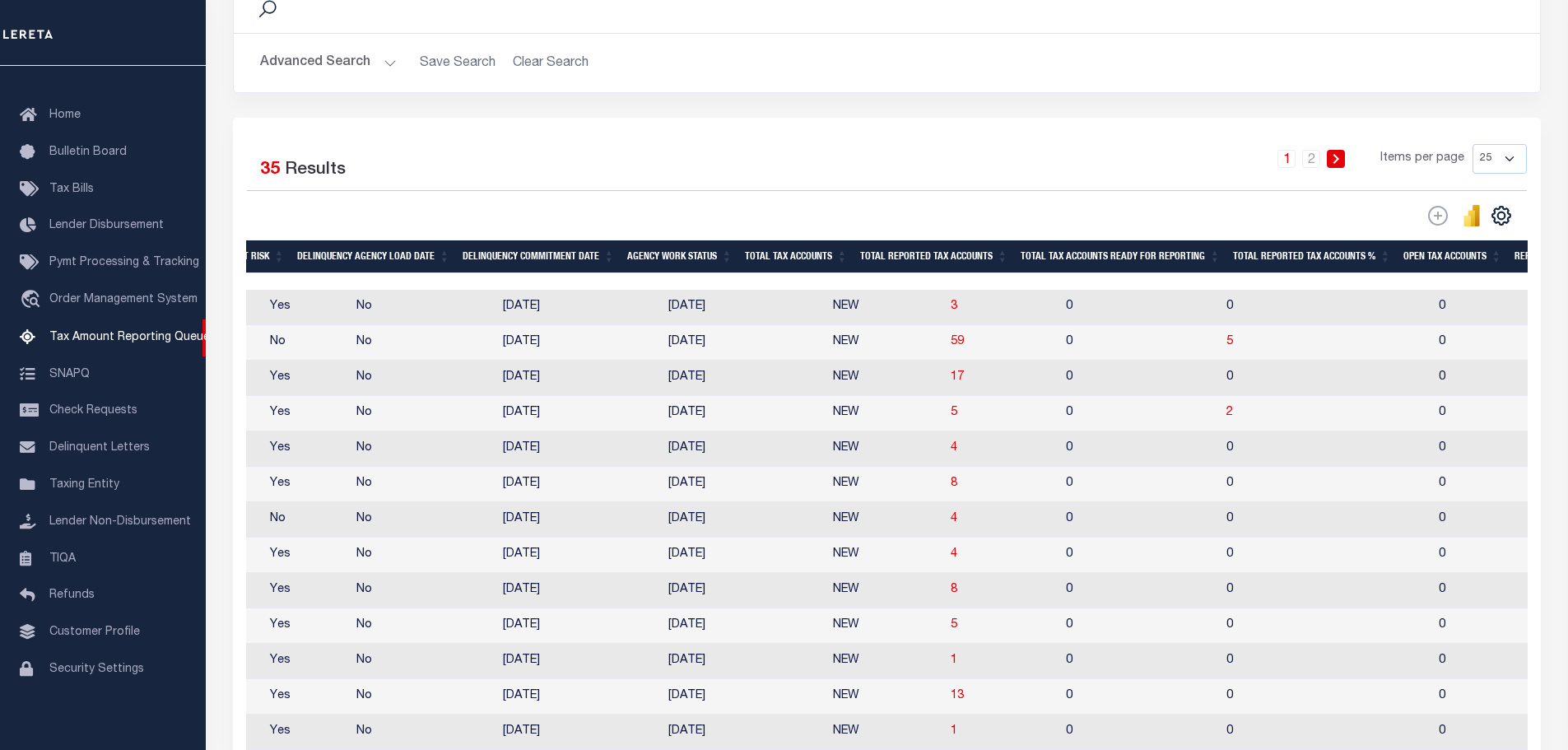
scroll to position [0, 0]
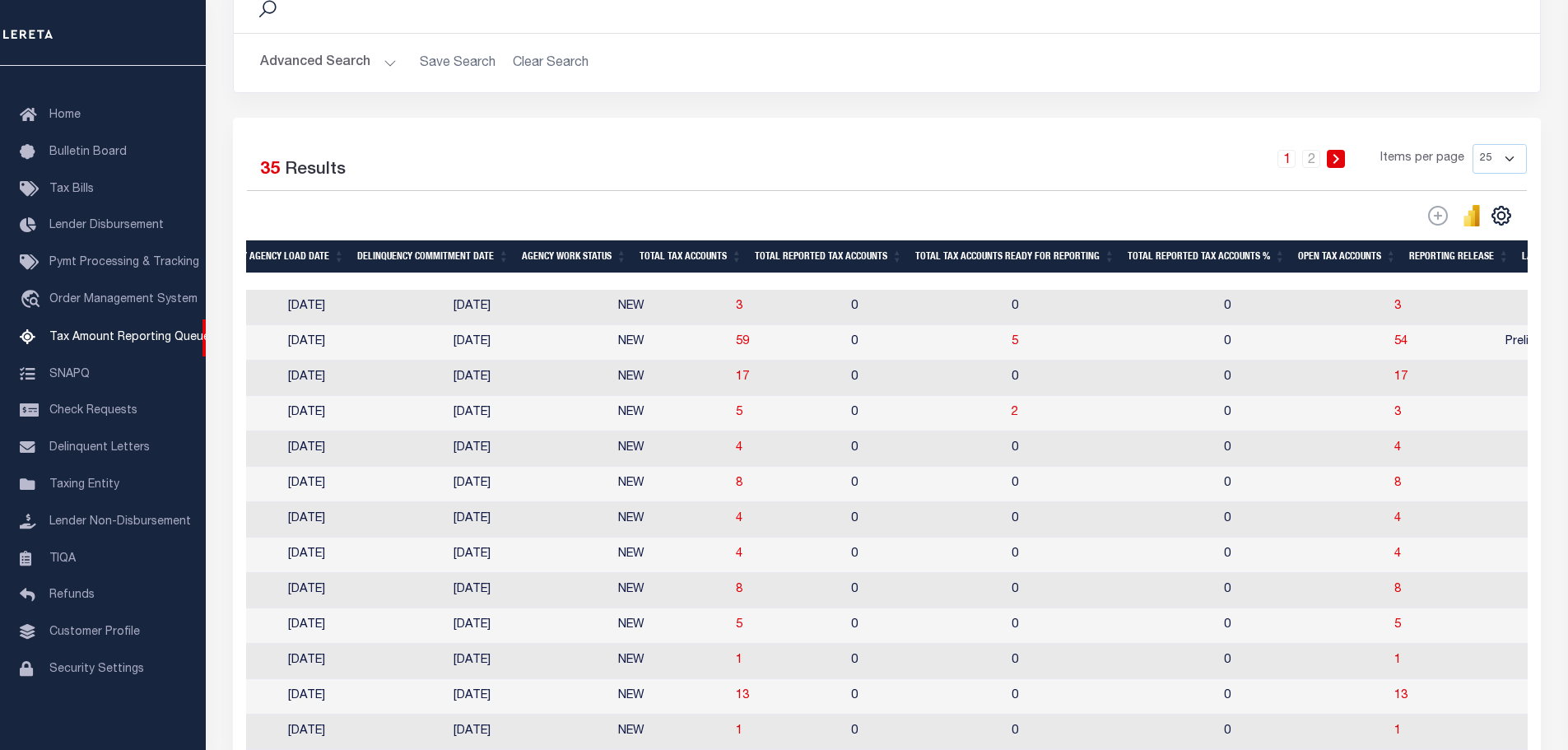
click at [1015, 263] on th "Total Tax Accounts Ready For Reporting" at bounding box center [1014, 257] width 212 height 33
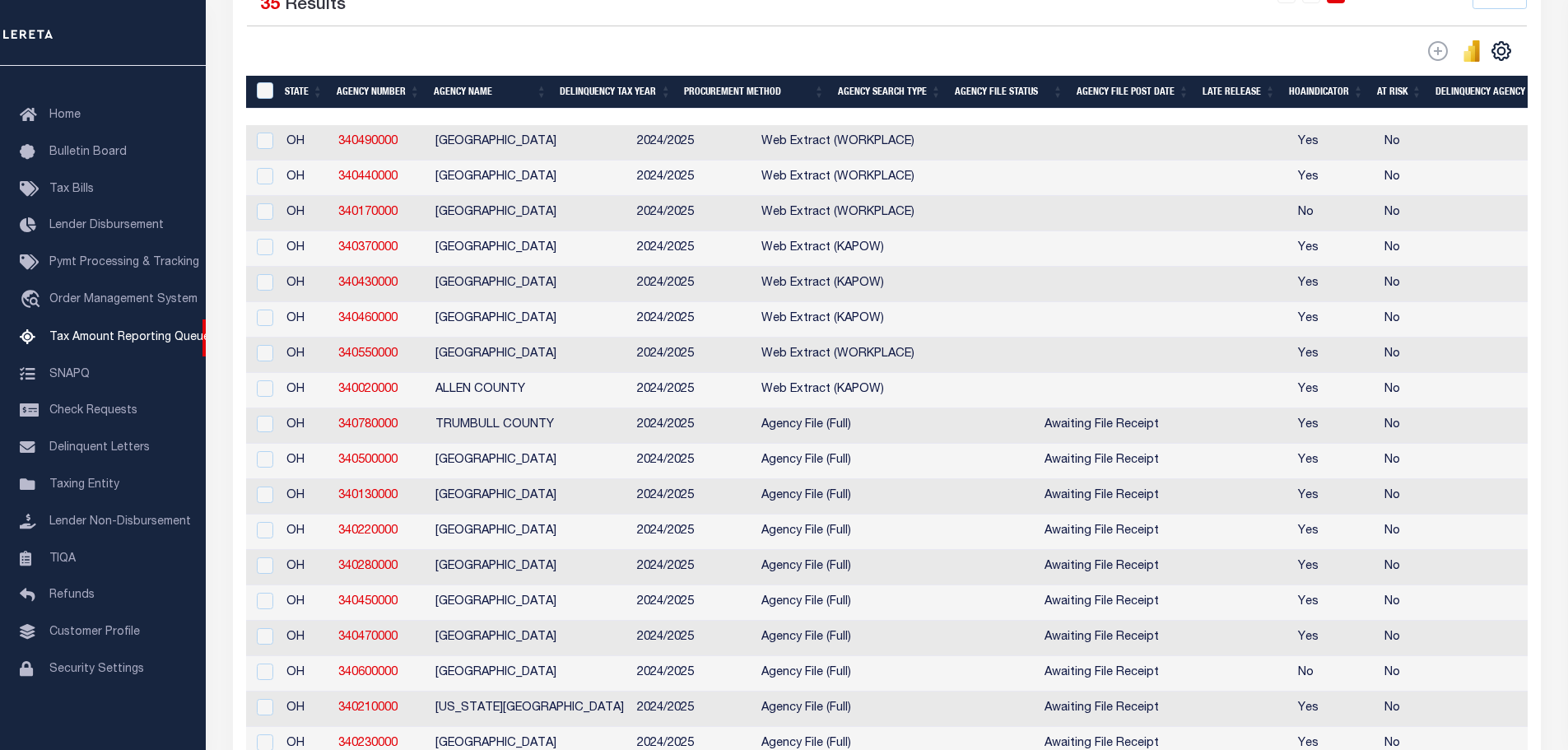
click at [466, 92] on th "Agency Name" at bounding box center [490, 93] width 127 height 33
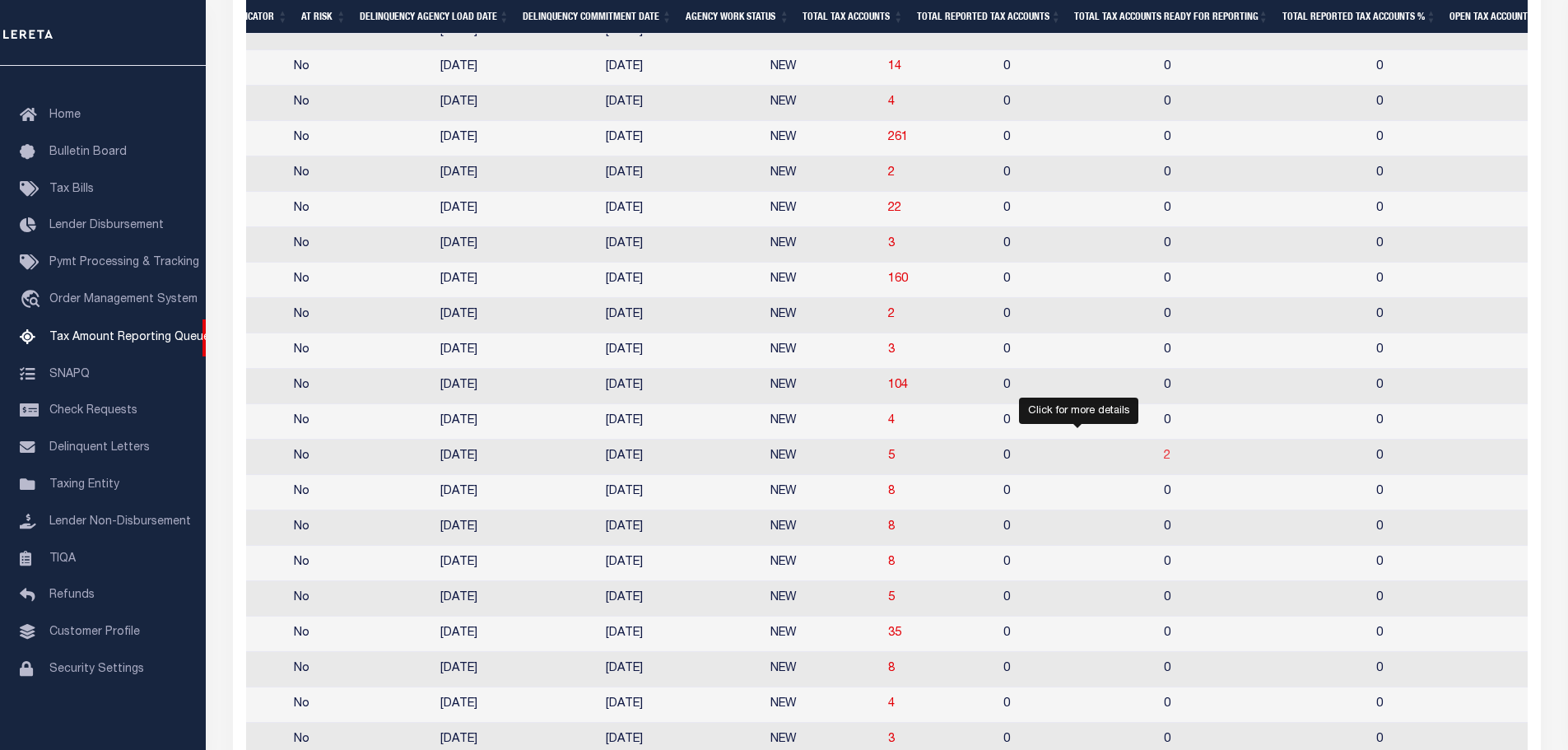
click at [1163, 462] on span "2" at bounding box center [1166, 456] width 6 height 11
select select "100"
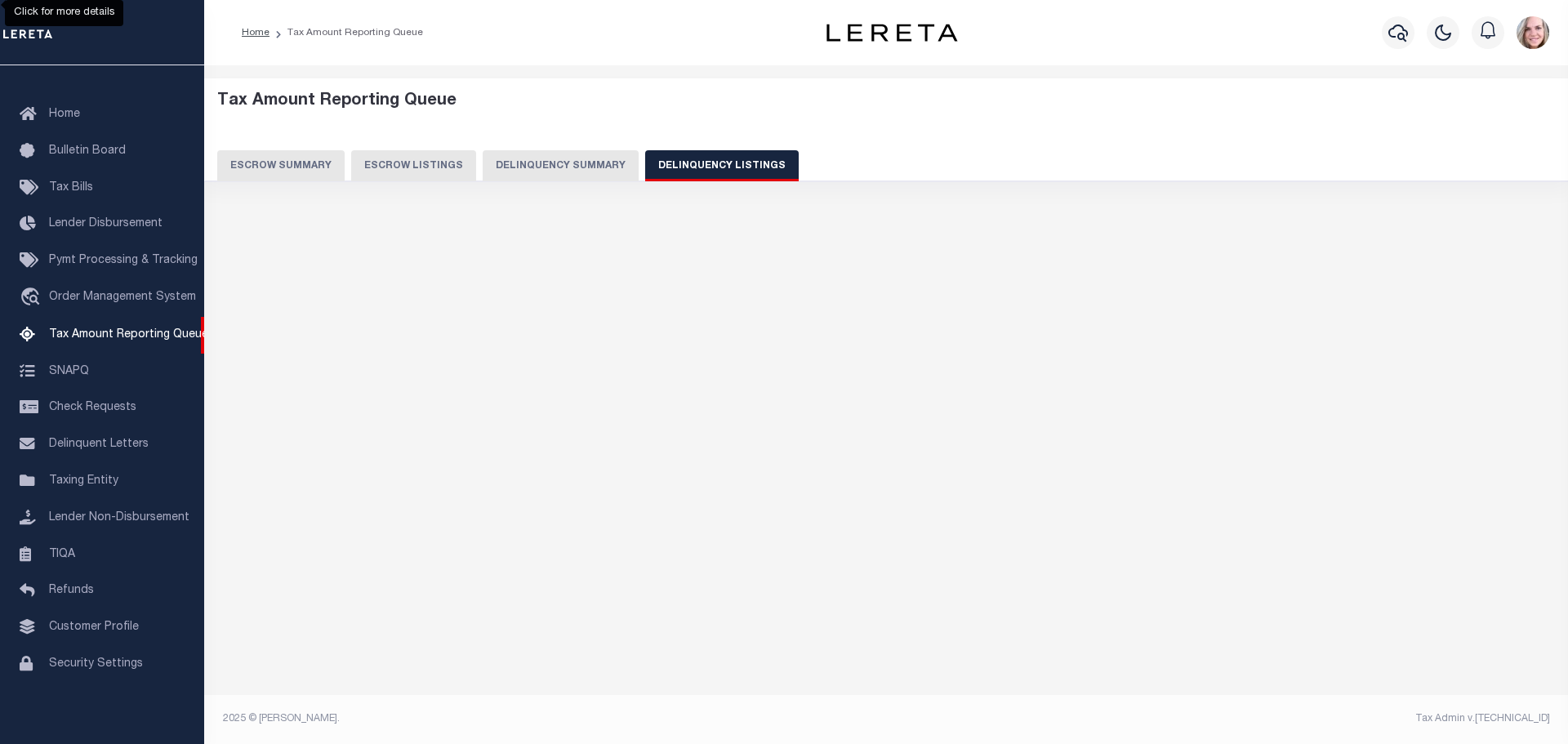
select select "100"
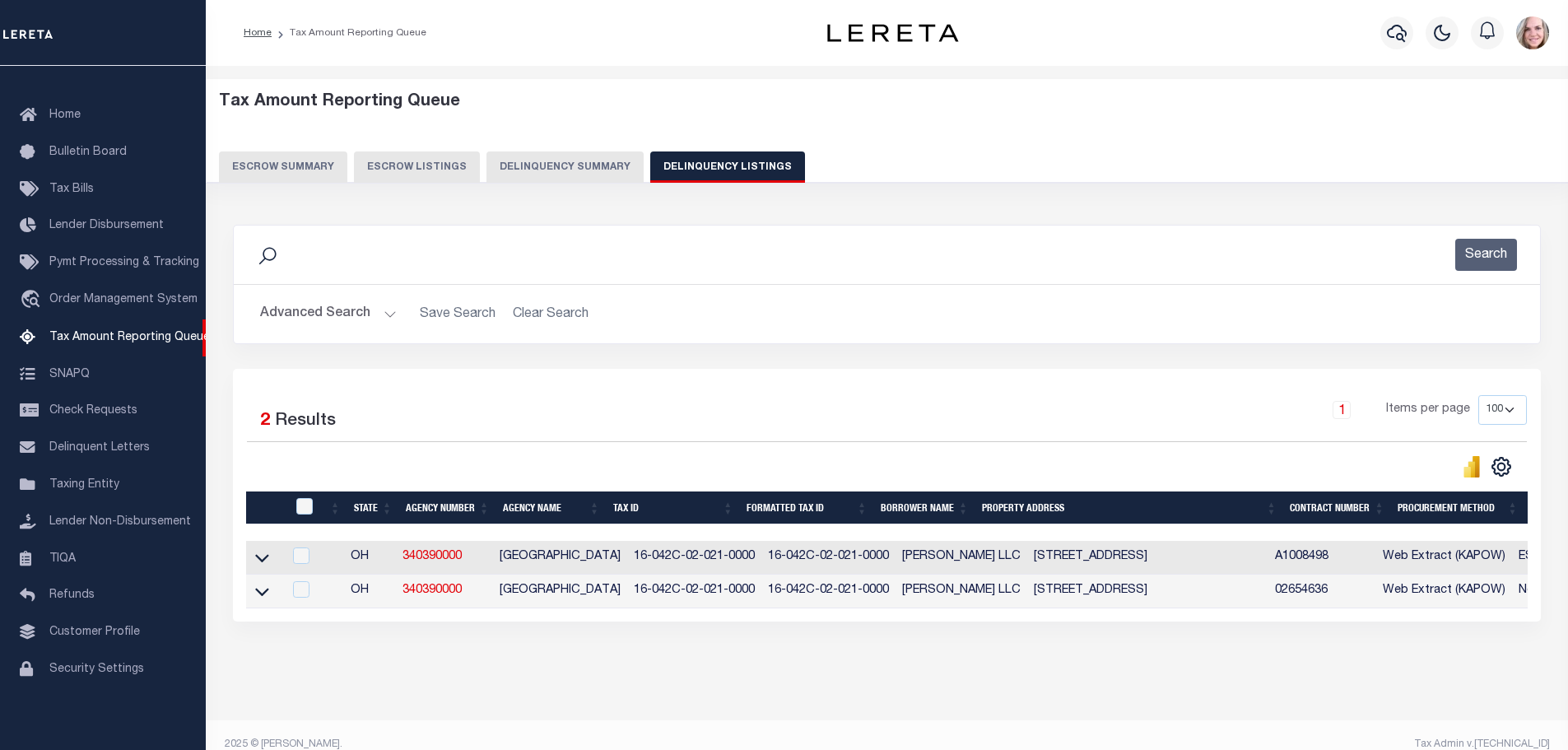
click at [256, 564] on icon at bounding box center [262, 558] width 14 height 18
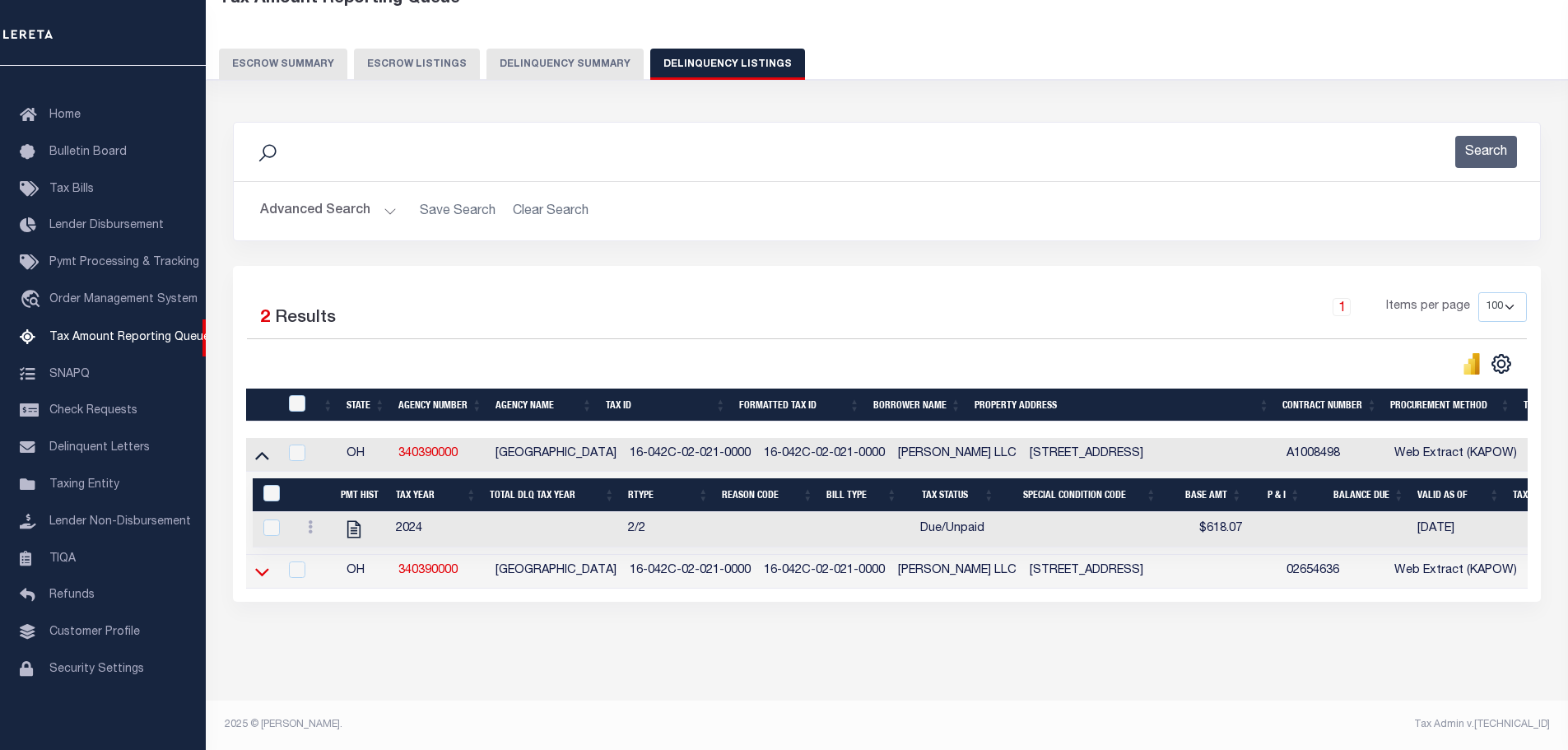
click at [261, 568] on icon at bounding box center [262, 572] width 14 height 8
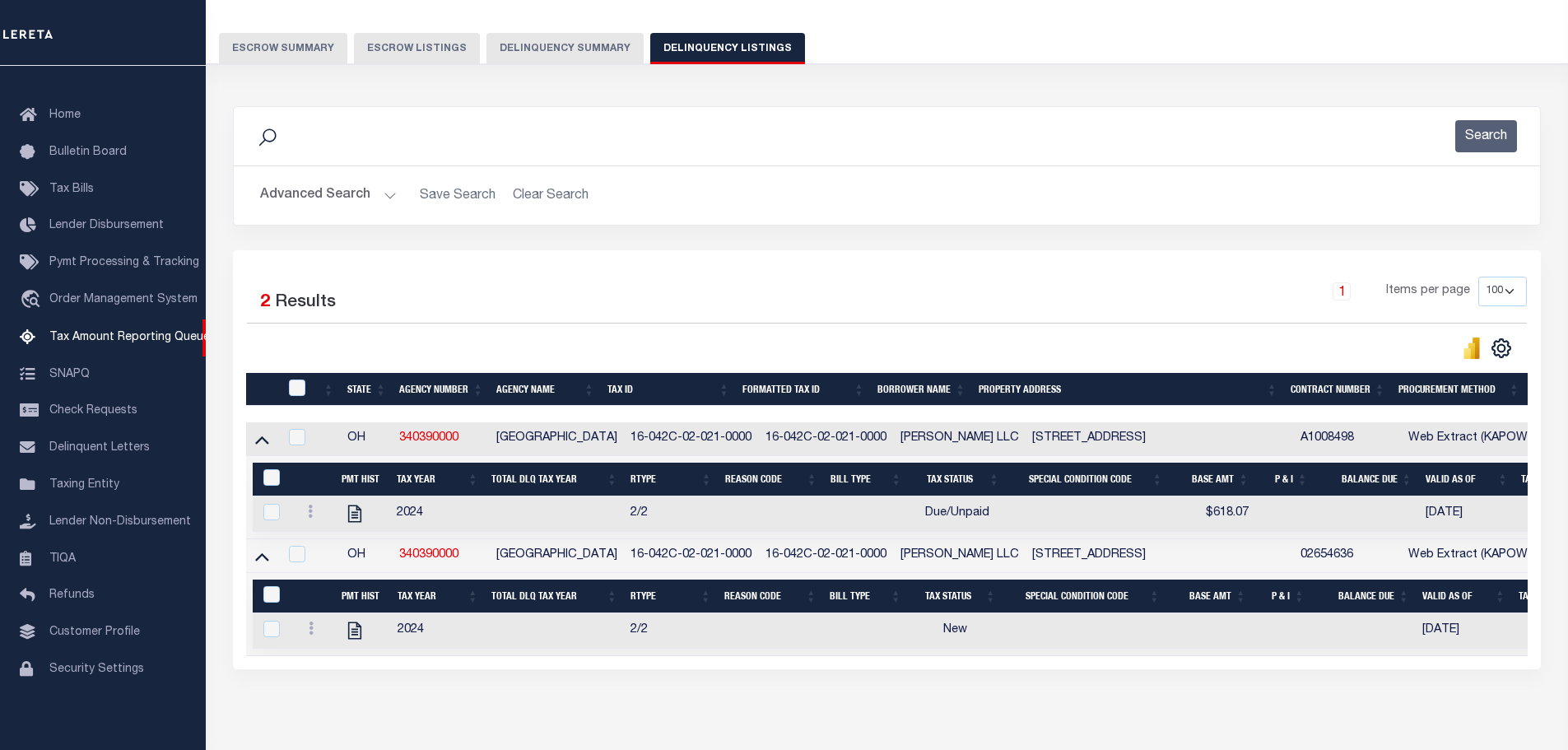
click at [572, 49] on button "Delinquency Summary" at bounding box center [564, 48] width 157 height 32
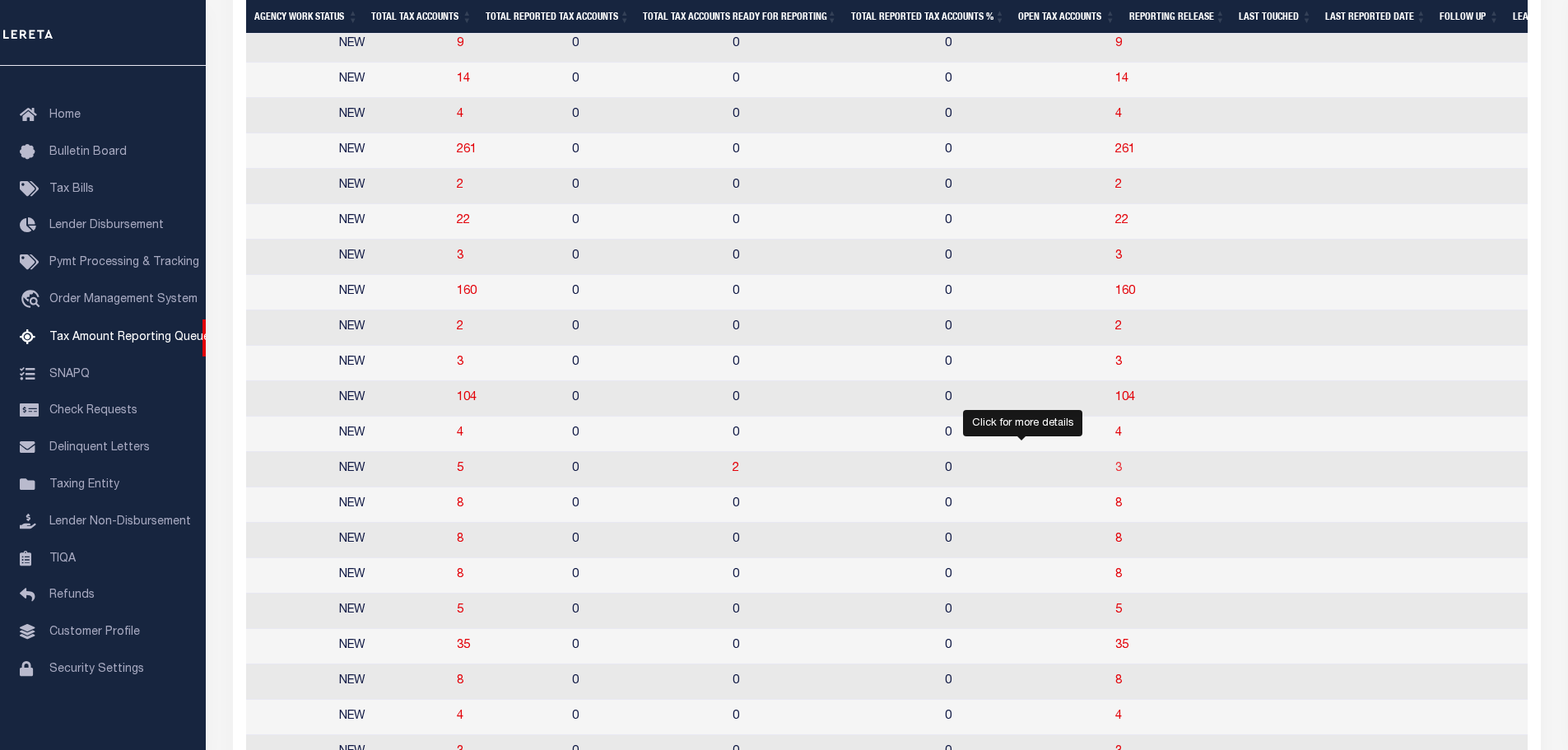
click at [1115, 474] on span "3" at bounding box center [1118, 468] width 6 height 11
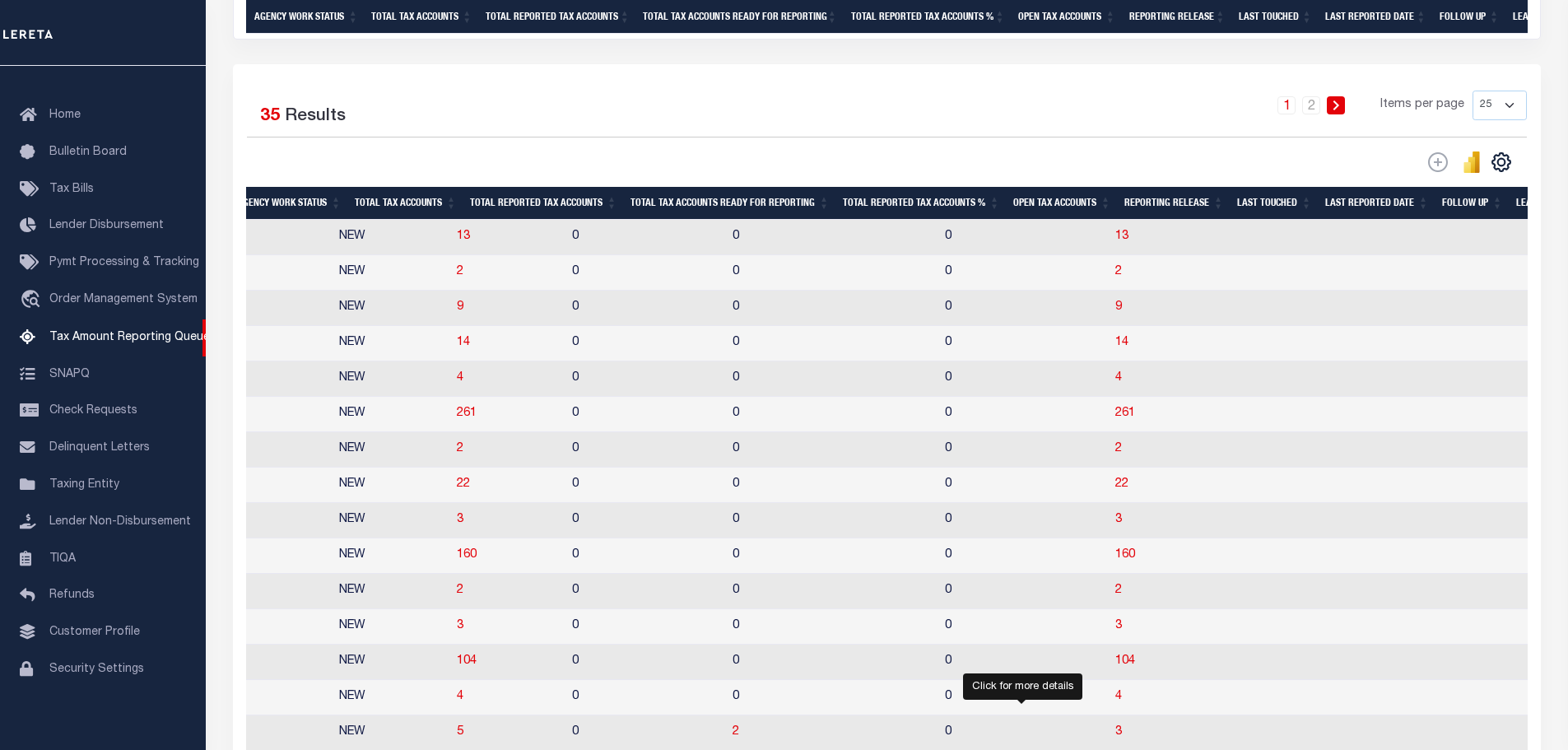
select select "100"
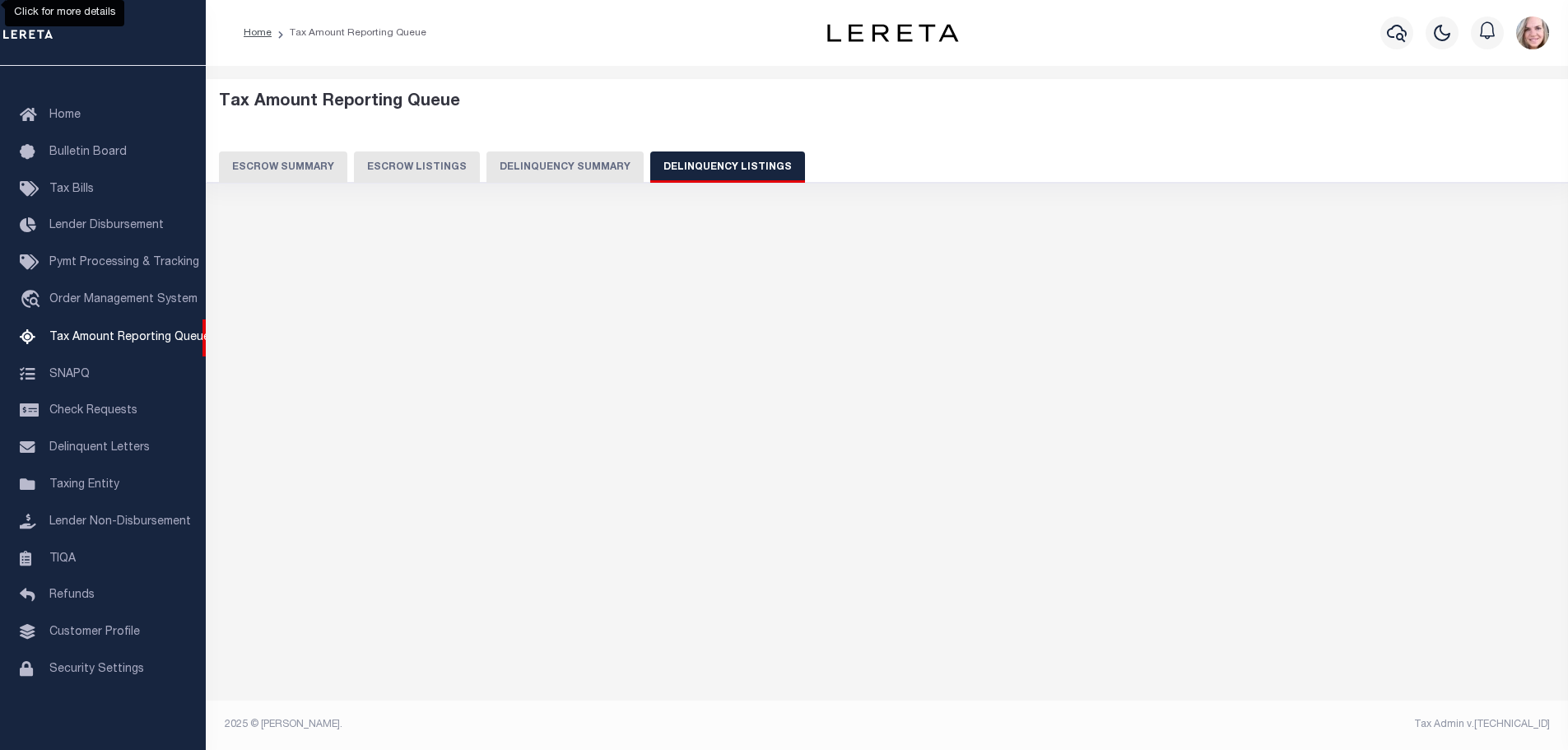
select select "100"
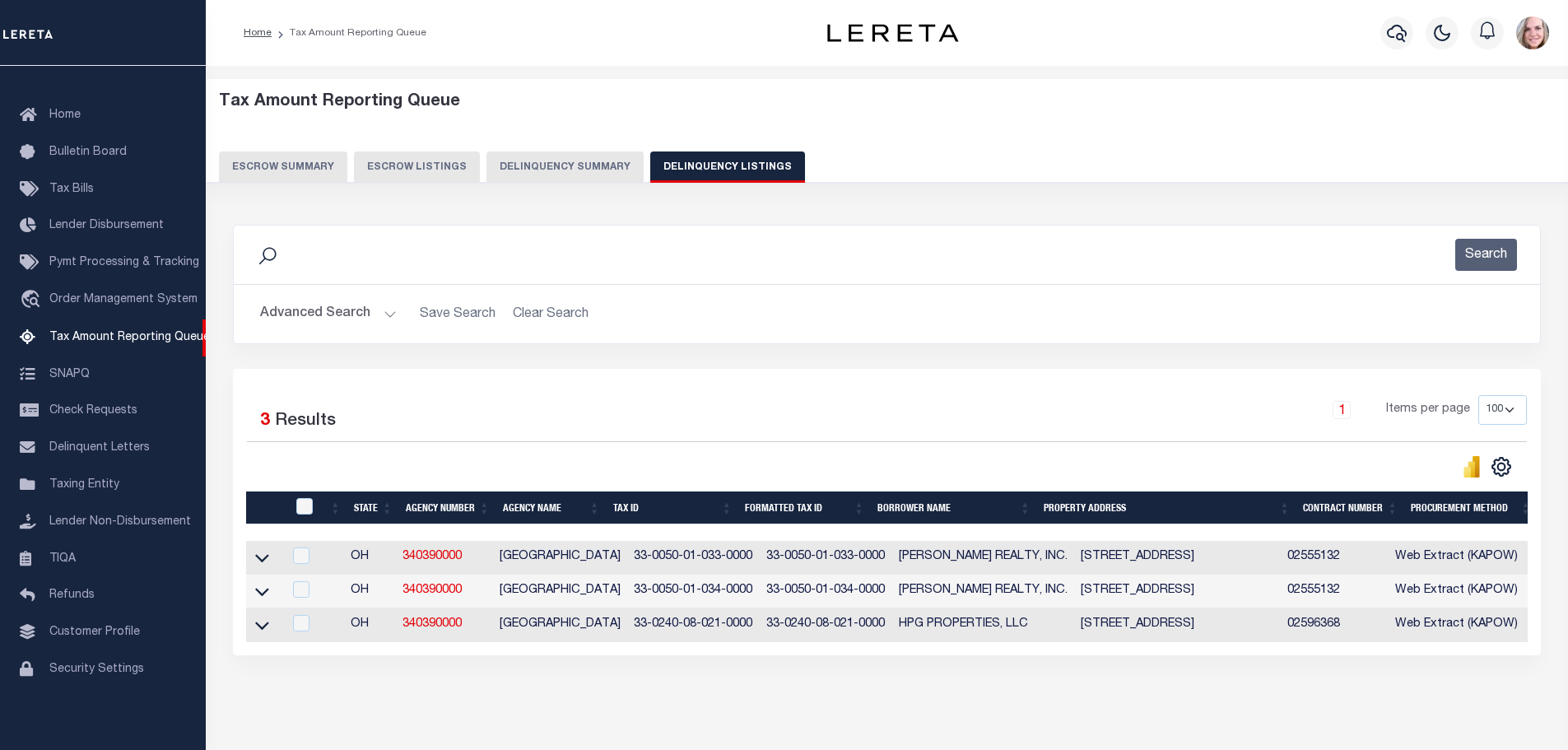
drag, startPoint x: 580, startPoint y: 130, endPoint x: 587, endPoint y: 153, distance: 24.0
click at [580, 130] on div "Tax Amount Reporting Queue Escrow Summary Escrow Listings Delinquency Summary" at bounding box center [887, 137] width 1336 height 91
click at [585, 157] on button "Delinquency Summary" at bounding box center [564, 167] width 157 height 32
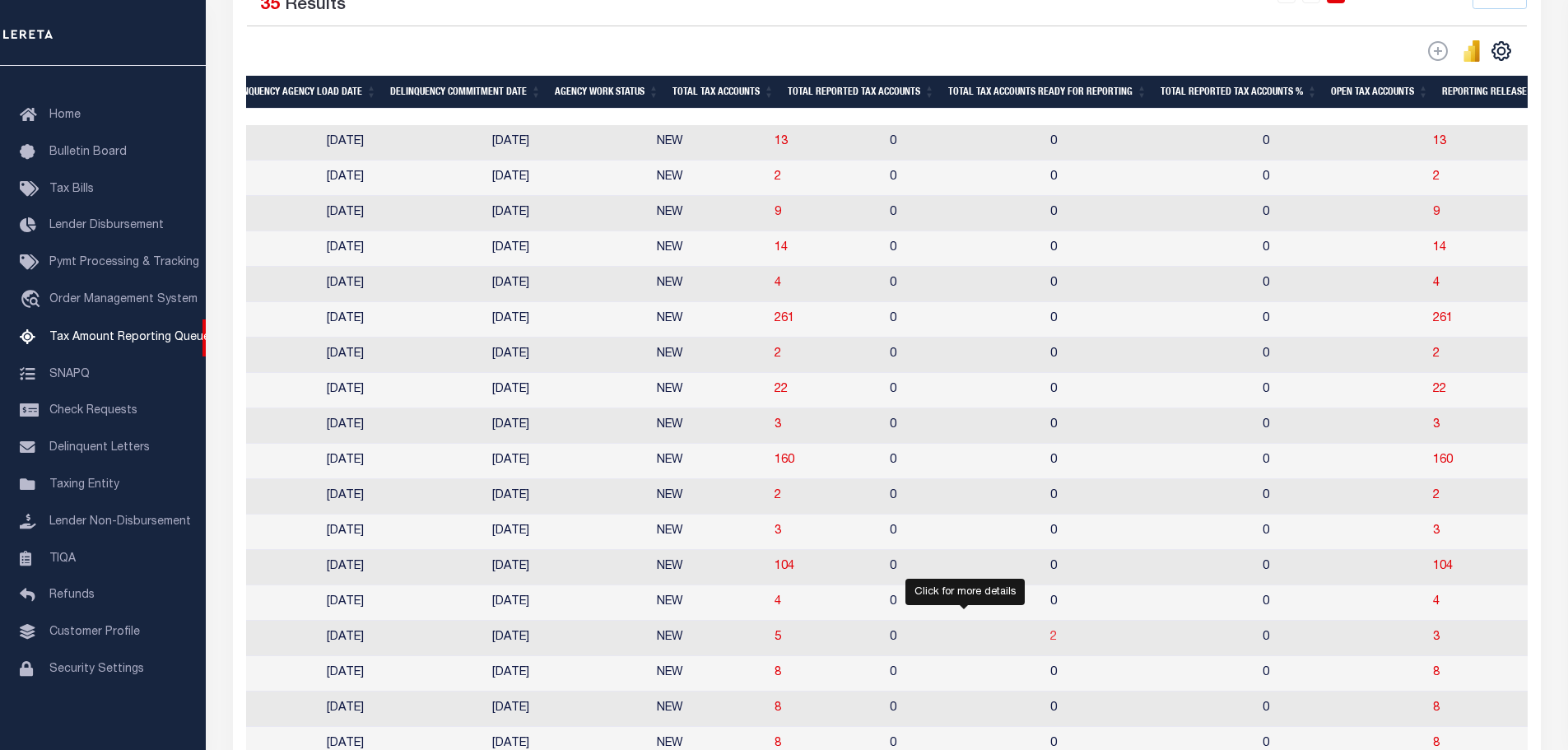
click at [1050, 643] on span "2" at bounding box center [1053, 637] width 6 height 11
select select "100"
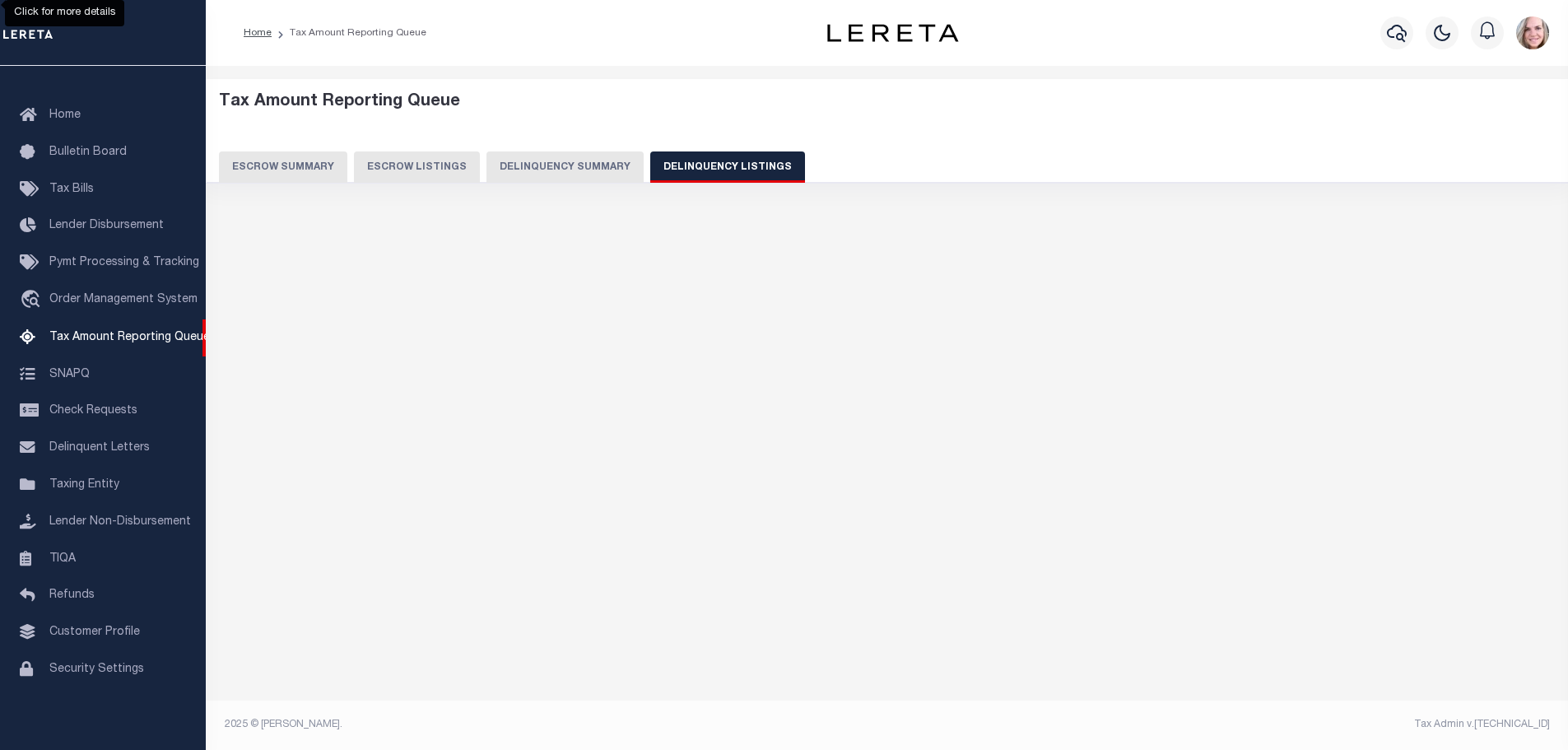
select select "100"
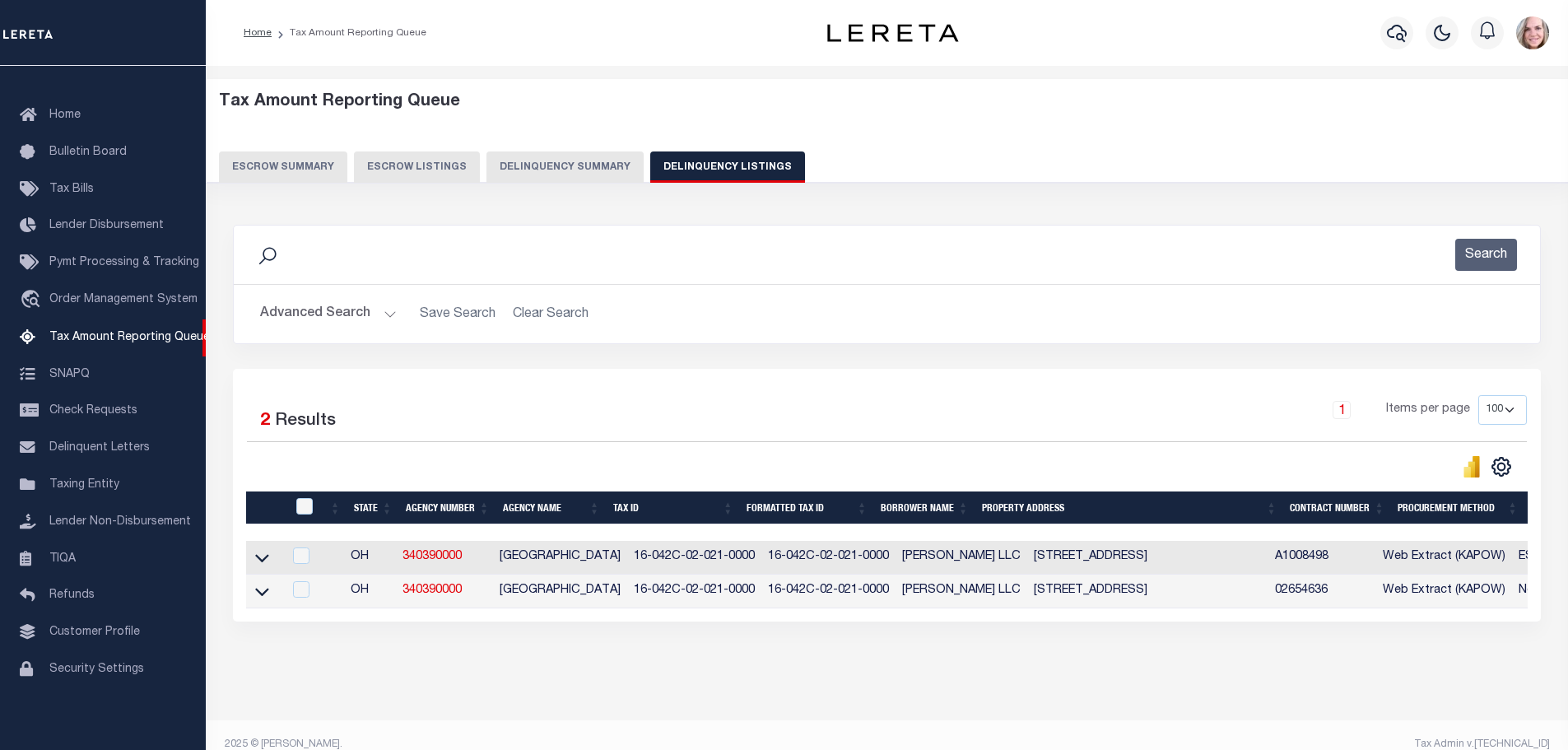
drag, startPoint x: 258, startPoint y: 561, endPoint x: 741, endPoint y: 348, distance: 527.9
click at [258, 561] on icon at bounding box center [262, 559] width 14 height 8
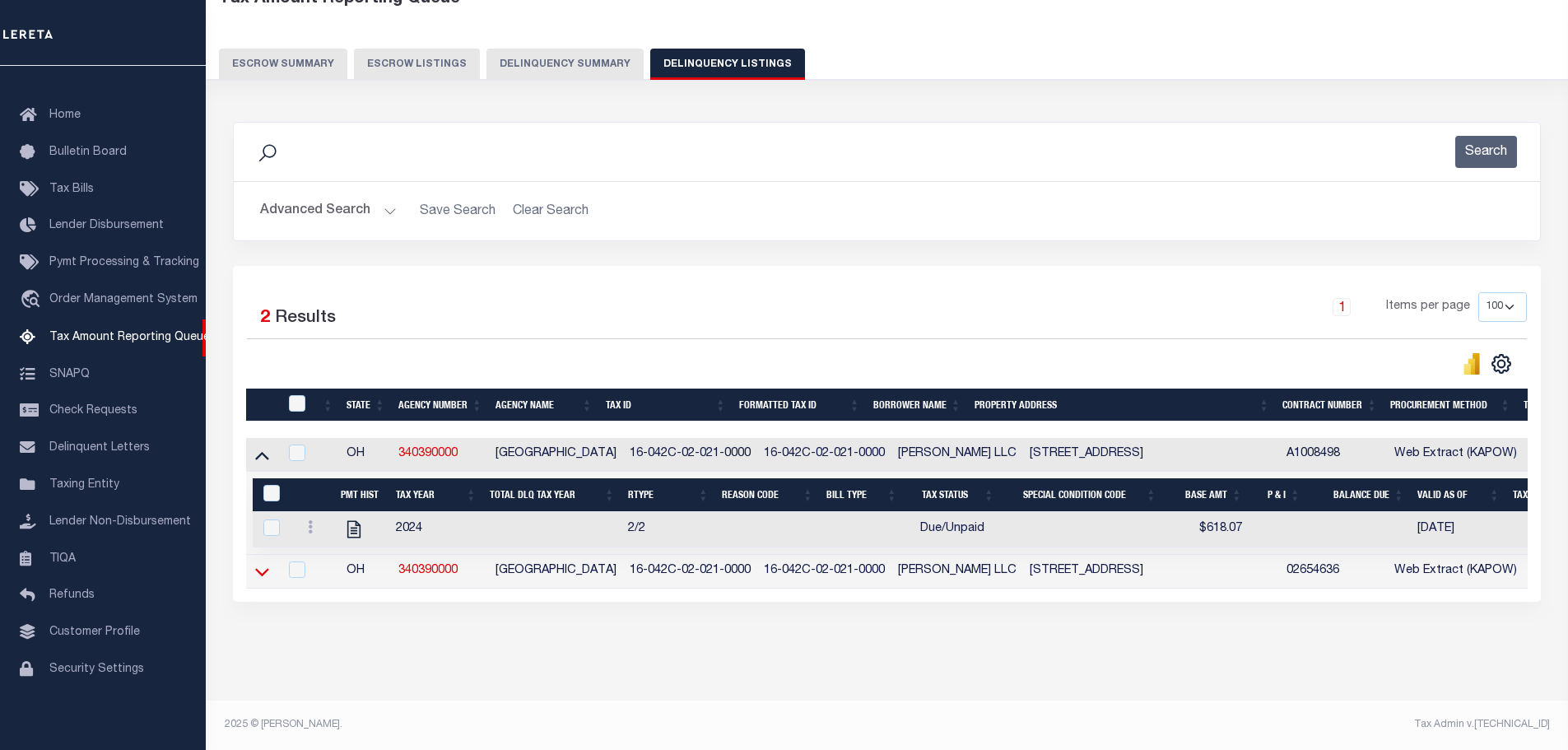
click at [262, 566] on icon at bounding box center [262, 572] width 14 height 18
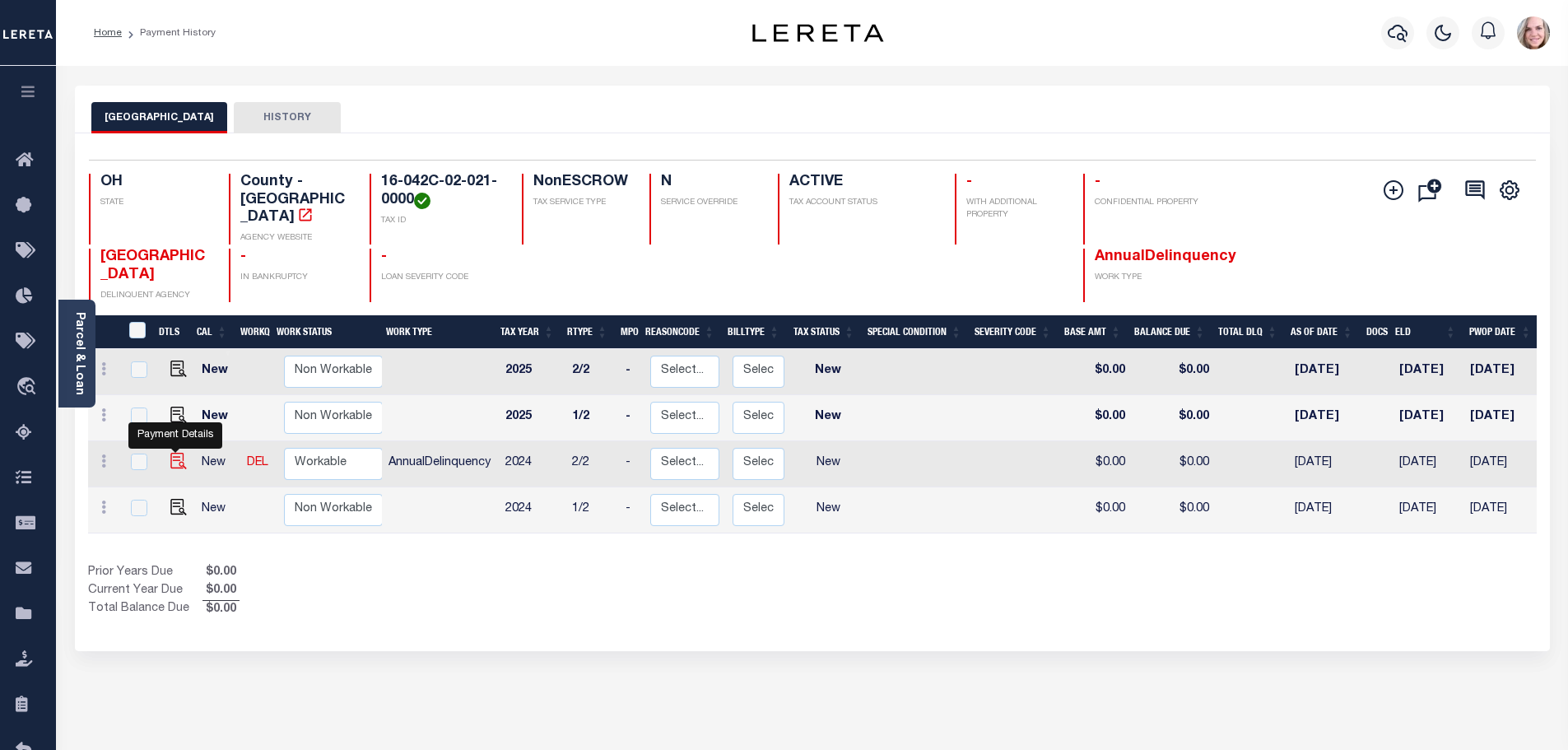
click at [177, 453] on img "" at bounding box center [179, 461] width 17 height 17
checkbox input "true"
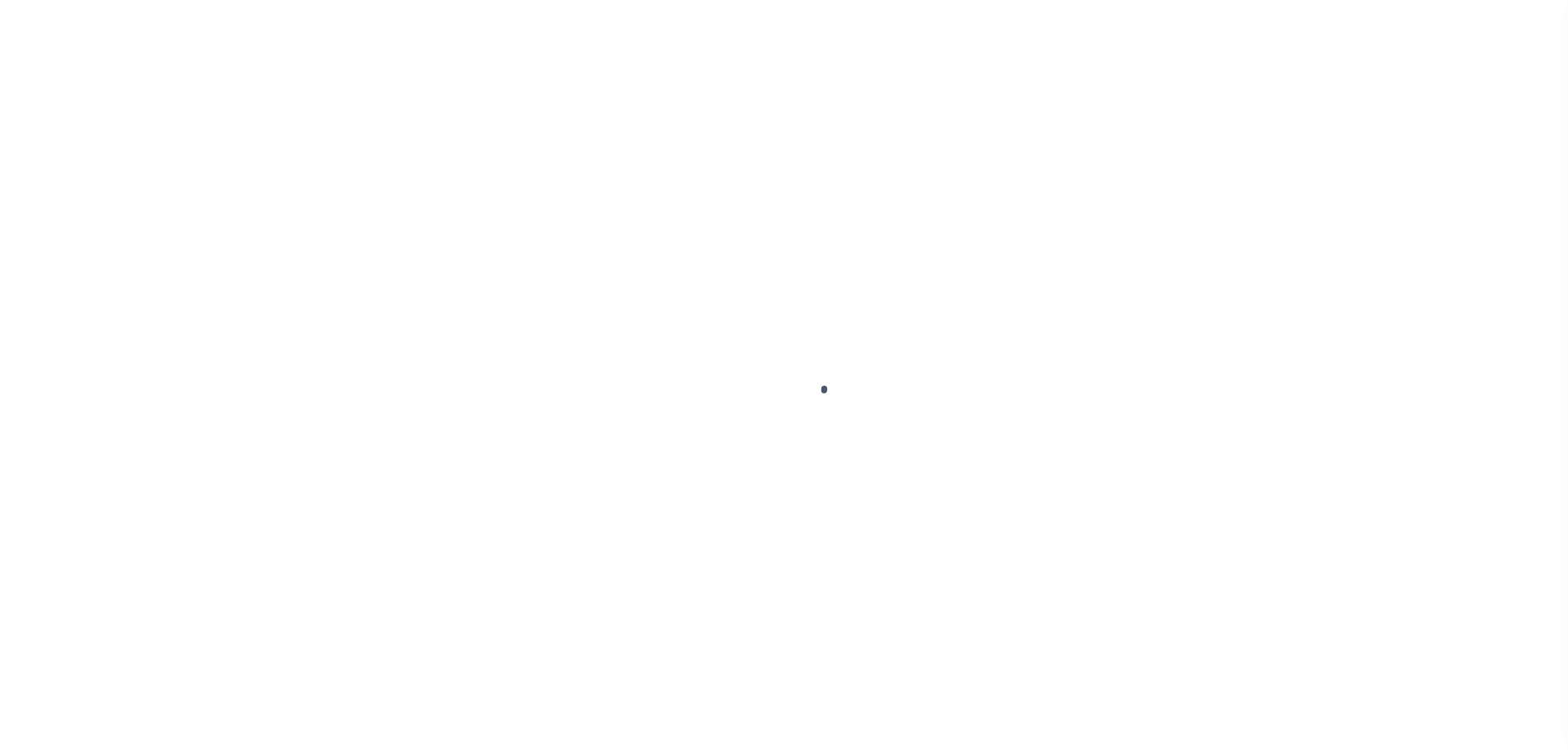
checkbox input "false"
type input "[DATE]"
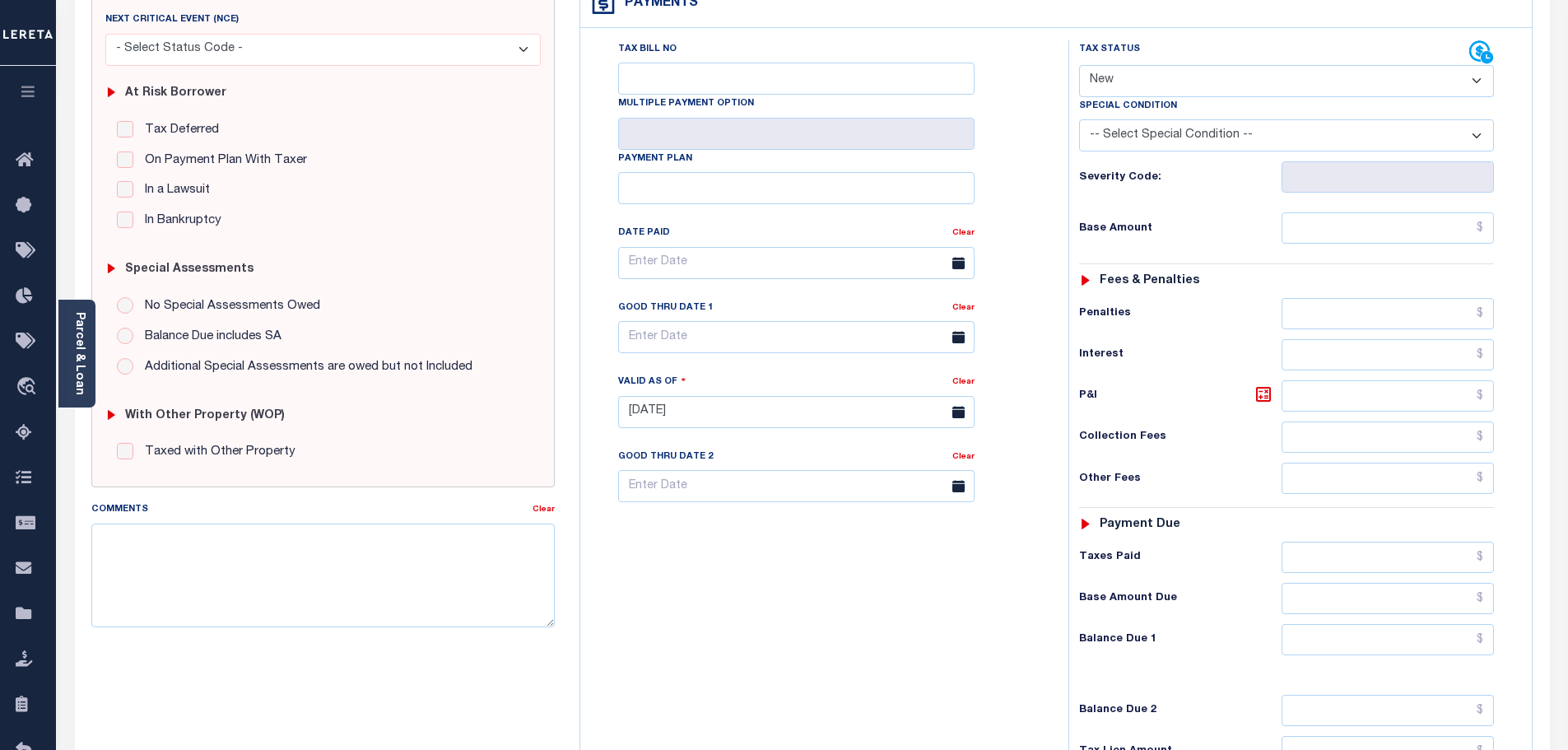
scroll to position [164, 0]
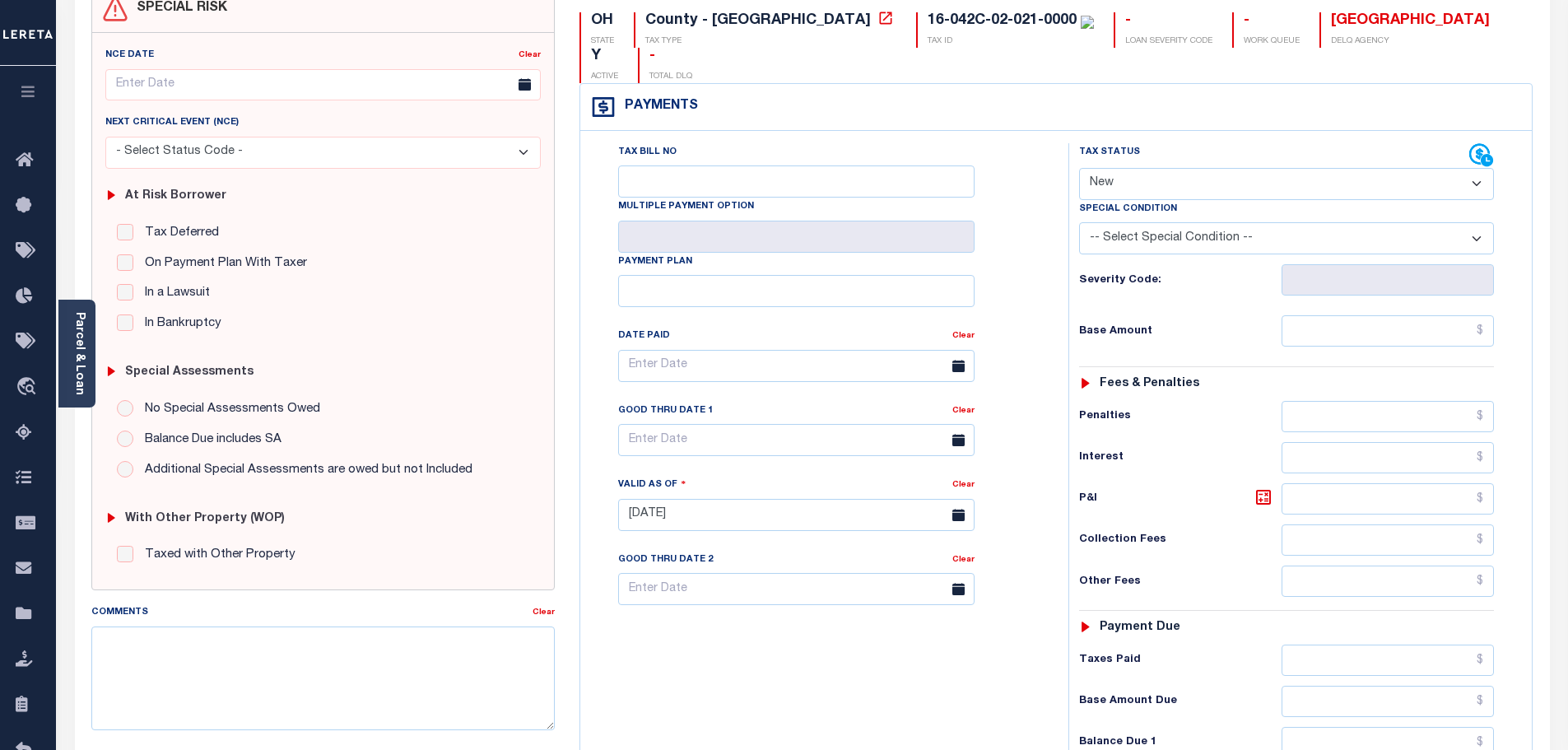
click at [1116, 168] on select "- Select Status Code - Open Due/Unpaid Paid Incomplete No Tax Due Internal Refu…" at bounding box center [1286, 184] width 415 height 32
select select "PYD"
click at [1079, 168] on select "- Select Status Code - Open Due/Unpaid Paid Incomplete No Tax Due Internal Refu…" at bounding box center [1286, 184] width 415 height 32
type input "[DATE]"
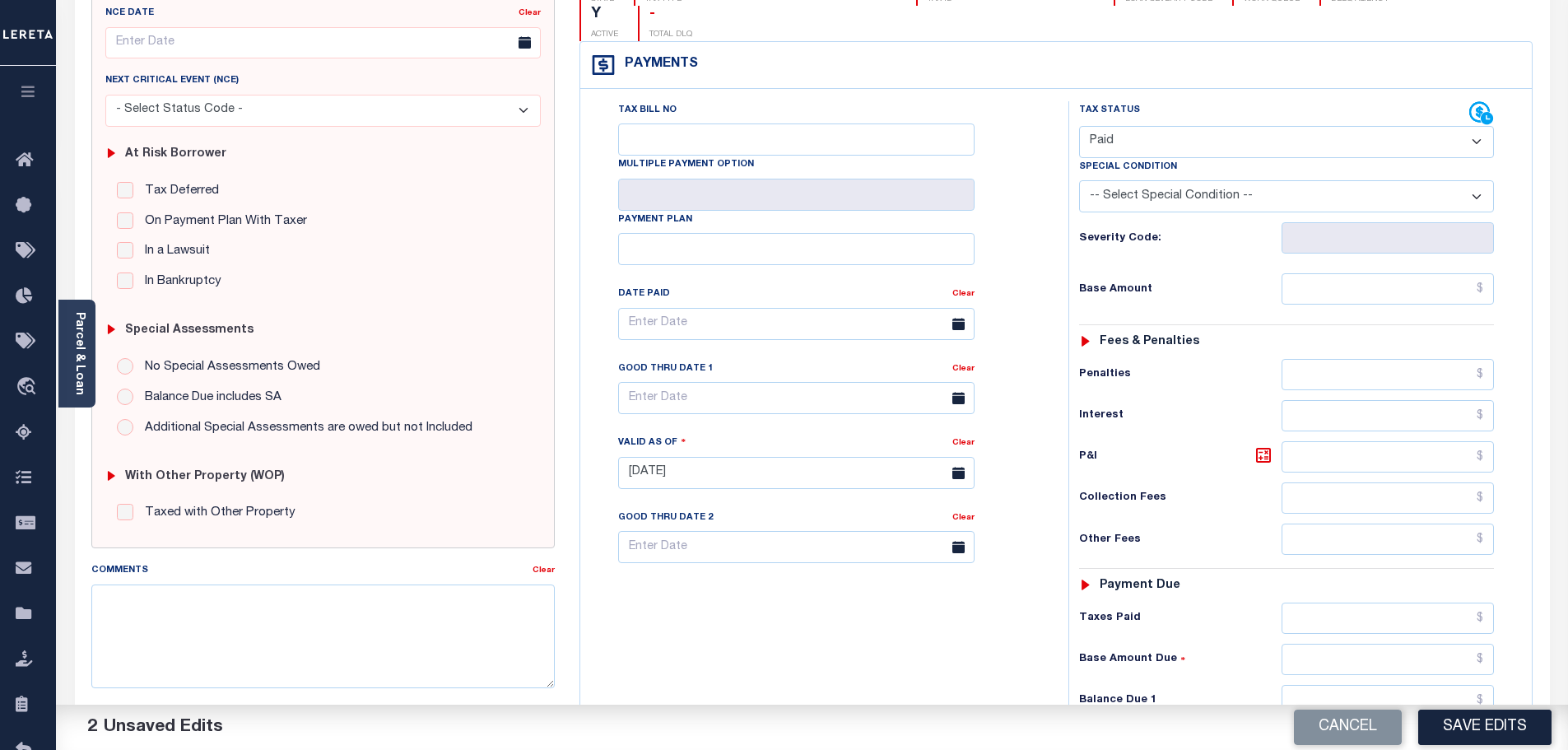
scroll to position [247, 0]
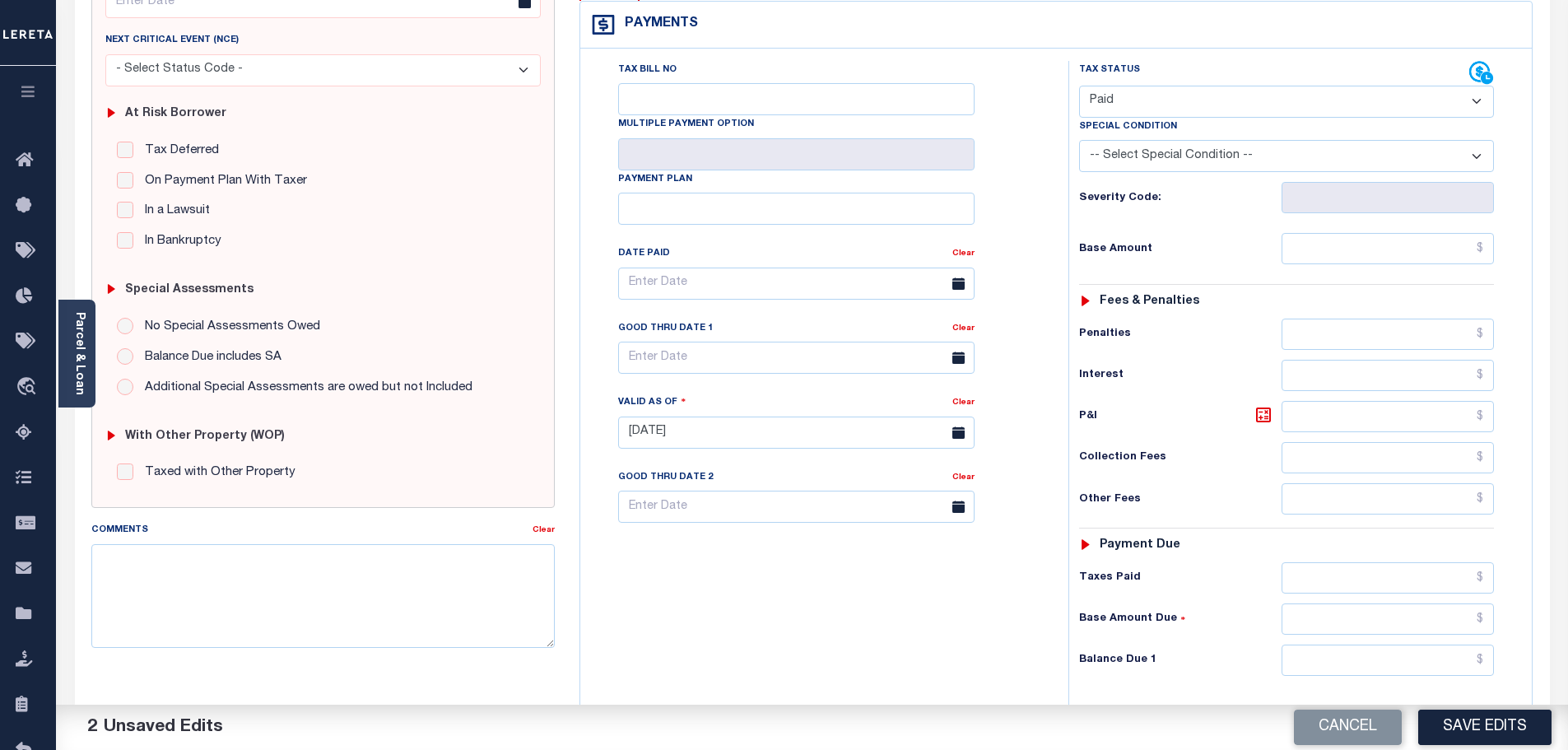
click at [1450, 736] on button "Save Edits" at bounding box center [1484, 728] width 134 height 35
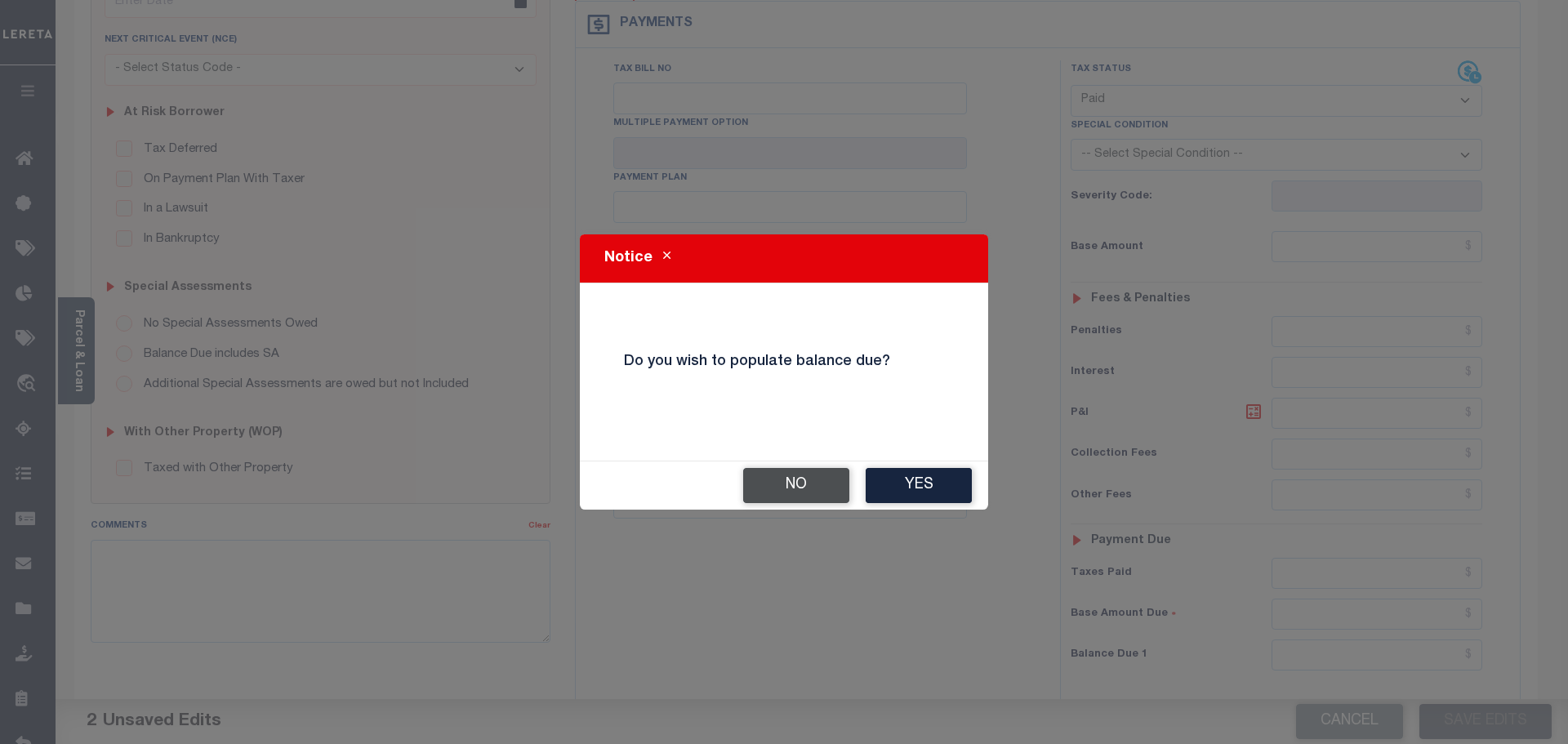
click at [819, 494] on button "No" at bounding box center [796, 485] width 106 height 35
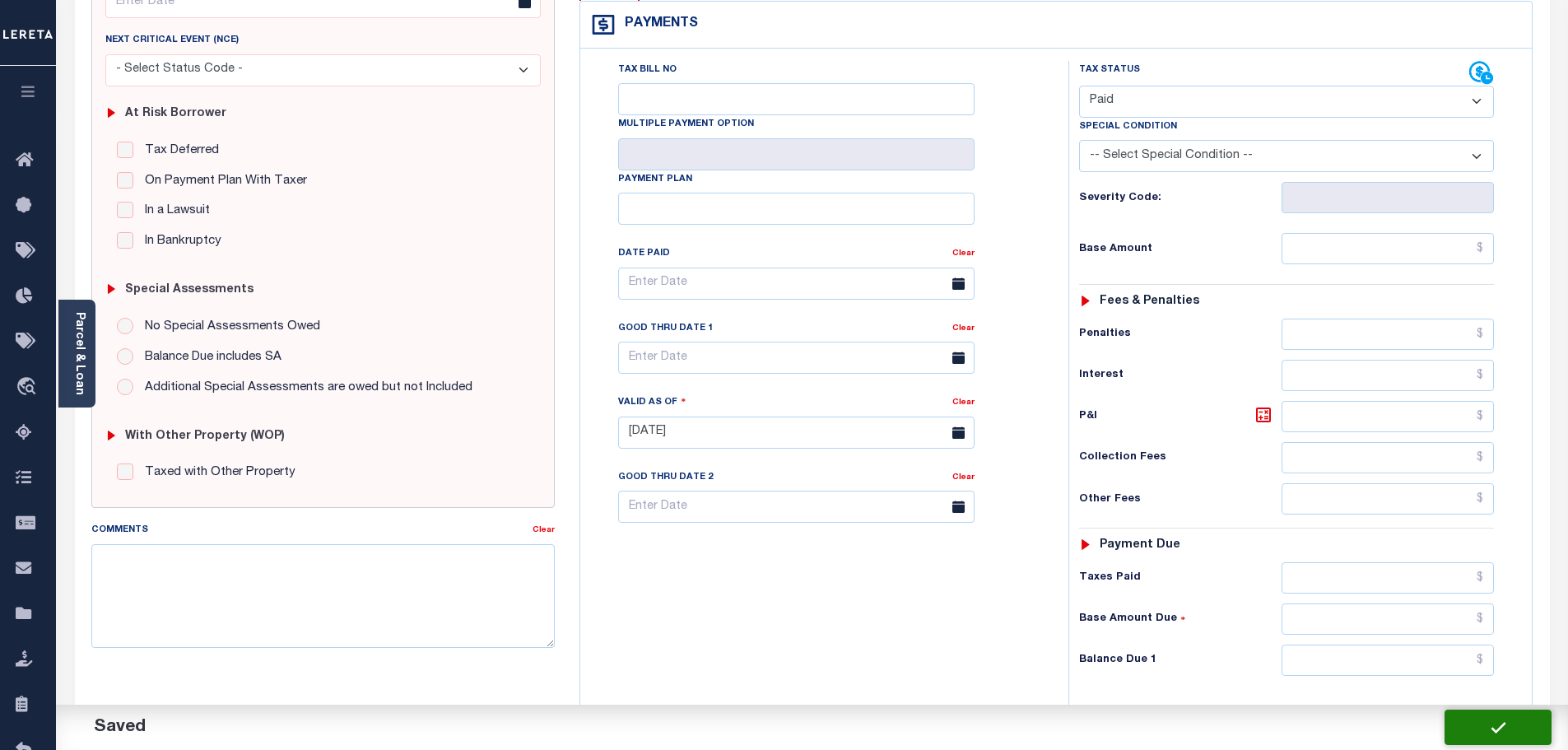
checkbox input "false"
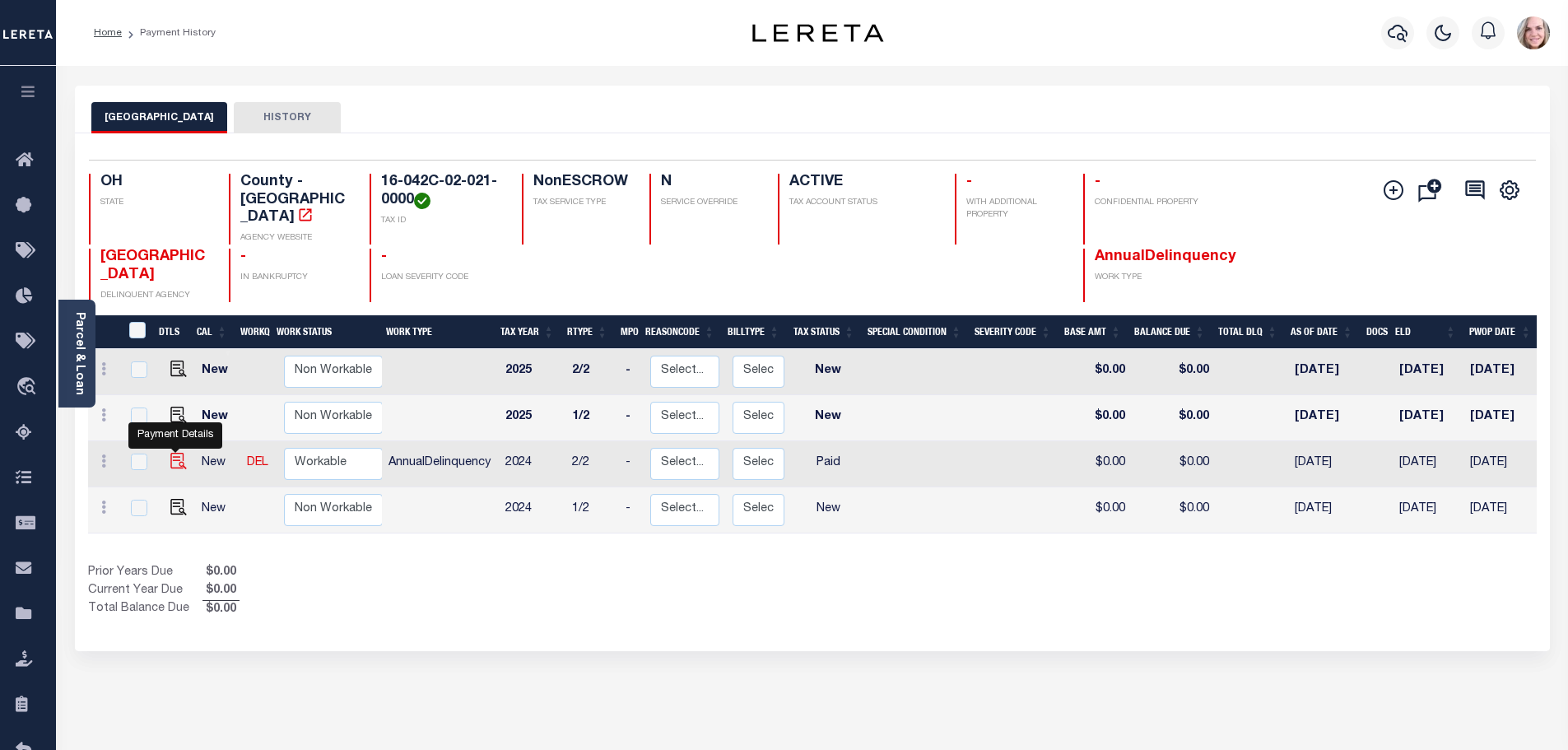
click at [180, 453] on img "" at bounding box center [179, 461] width 17 height 17
checkbox input "true"
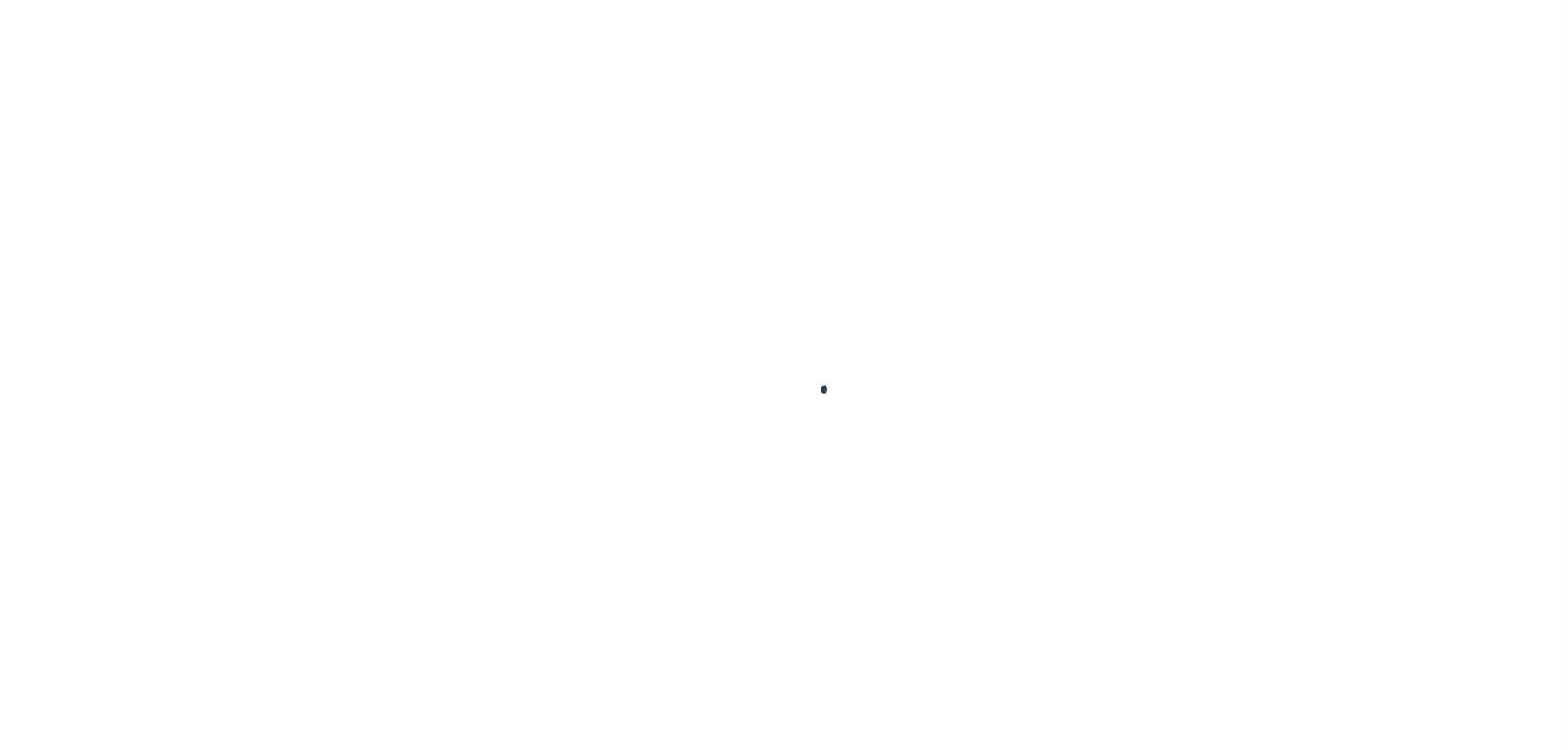
checkbox input "false"
type input "[DATE]"
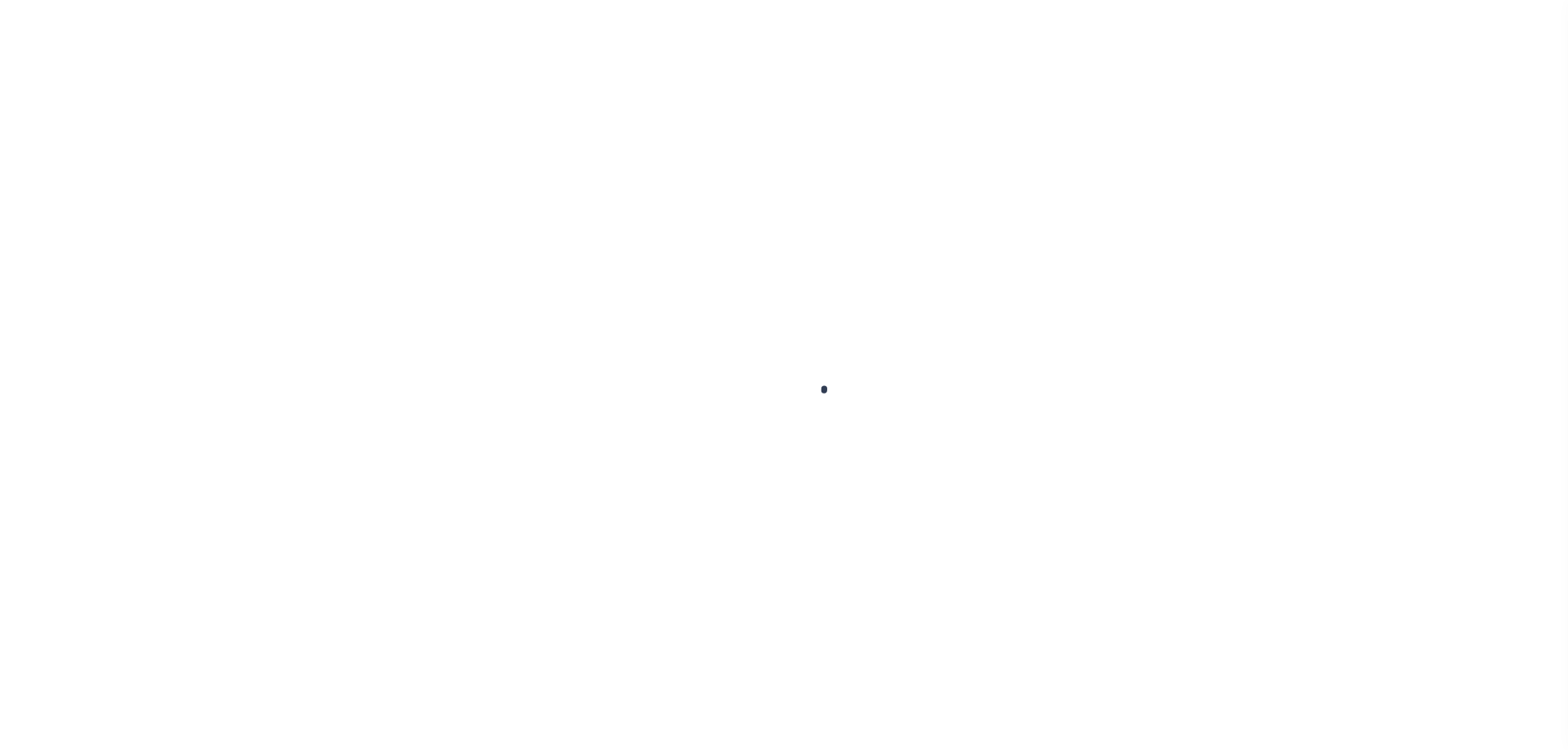
select select "PYD"
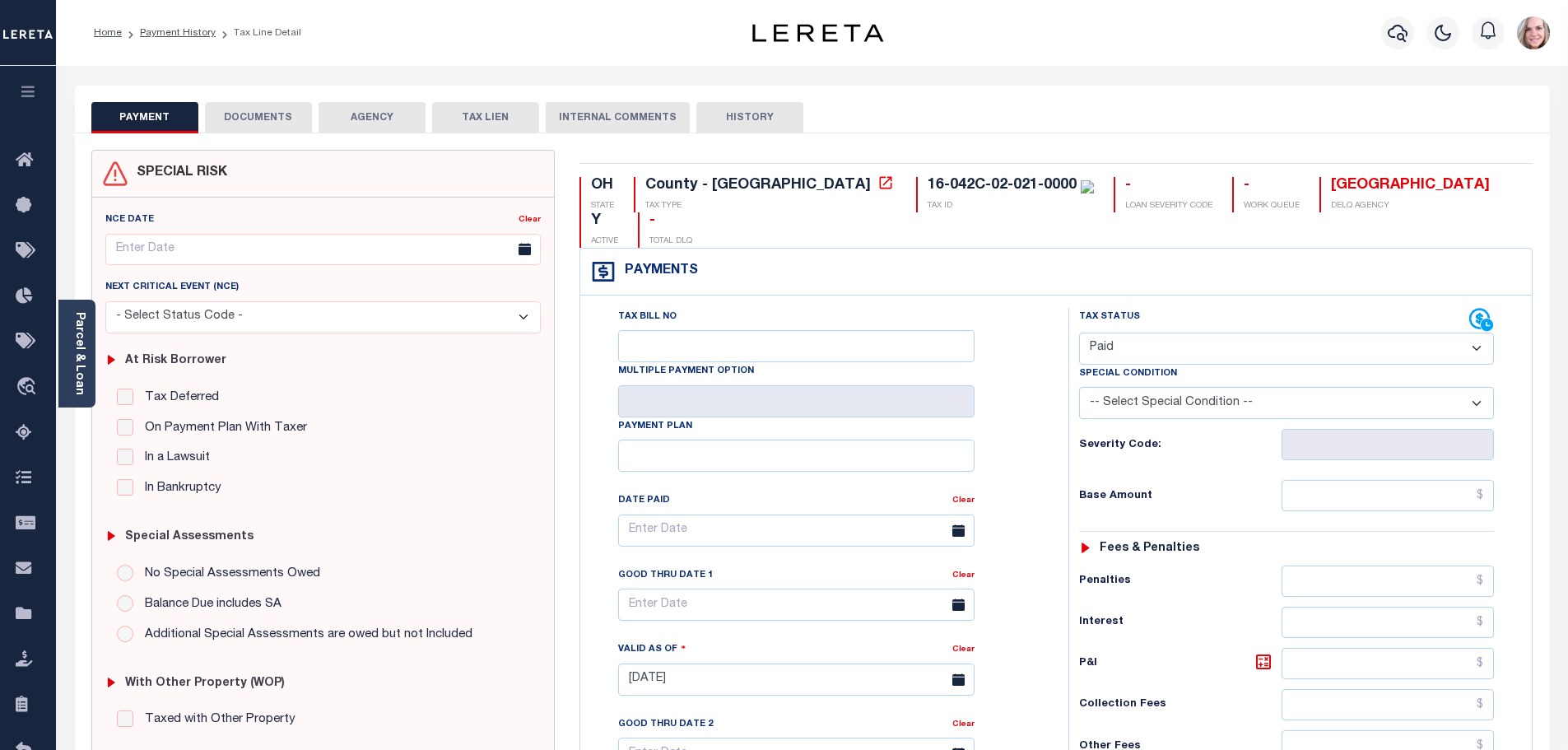
click at [1288, 332] on select "- Select Status Code - Open Due/Unpaid Paid Incomplete No Tax Due Internal Refu…" at bounding box center [1286, 348] width 415 height 32
select select
click at [1079, 332] on select "- Select Status Code - Open Due/Unpaid Paid Incomplete No Tax Due Internal Refu…" at bounding box center [1286, 348] width 415 height 32
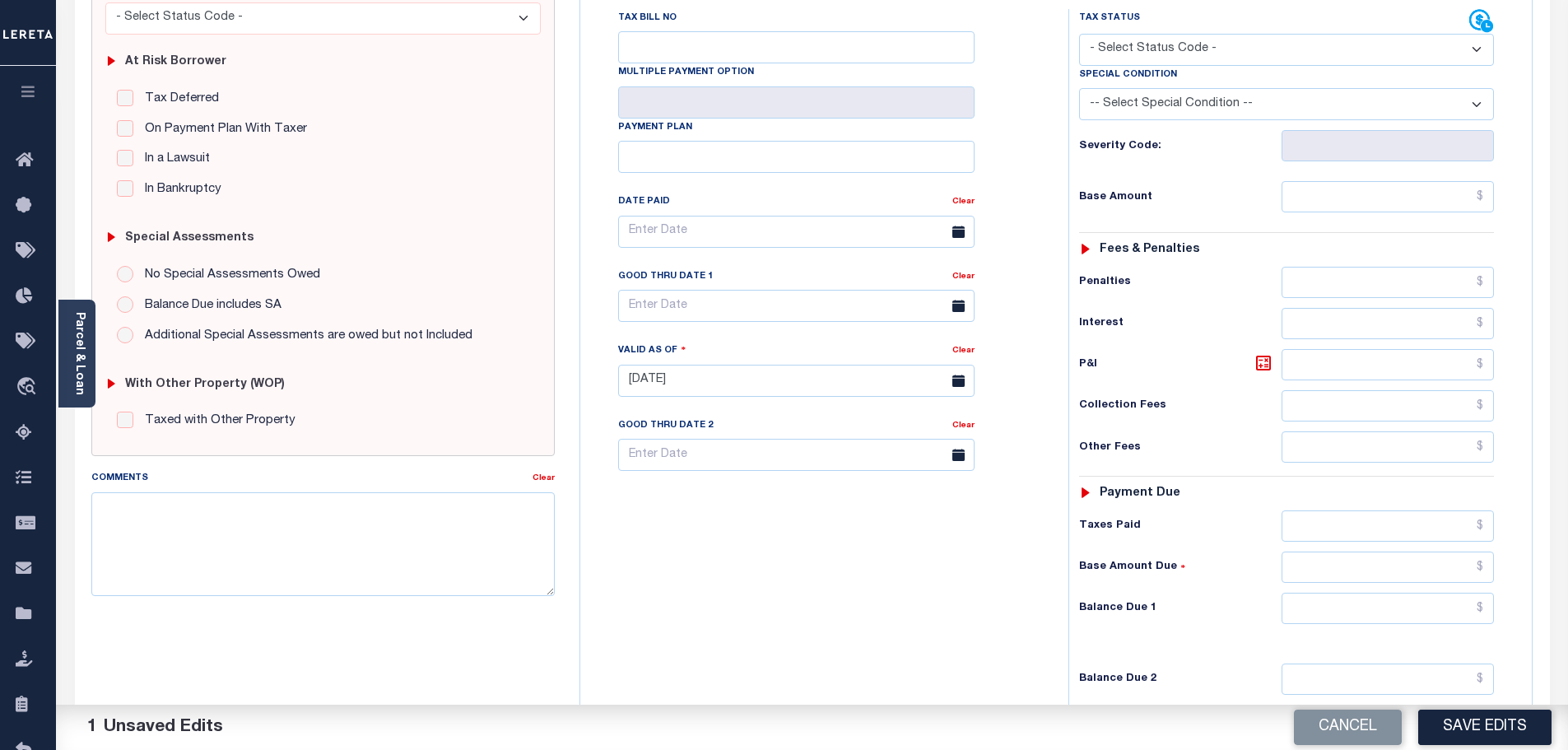
scroll to position [462, 0]
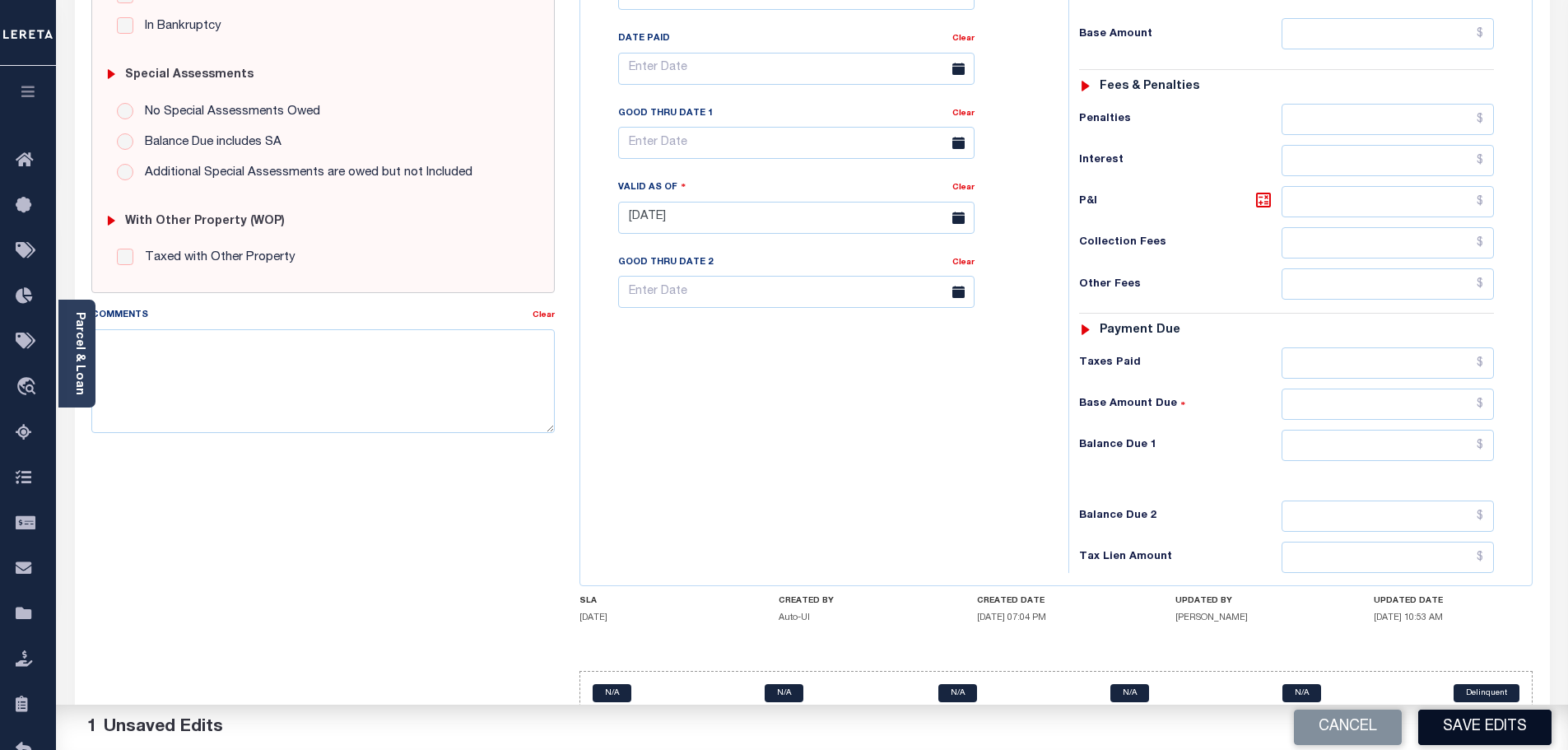
click at [1473, 736] on button "Save Edits" at bounding box center [1484, 728] width 134 height 35
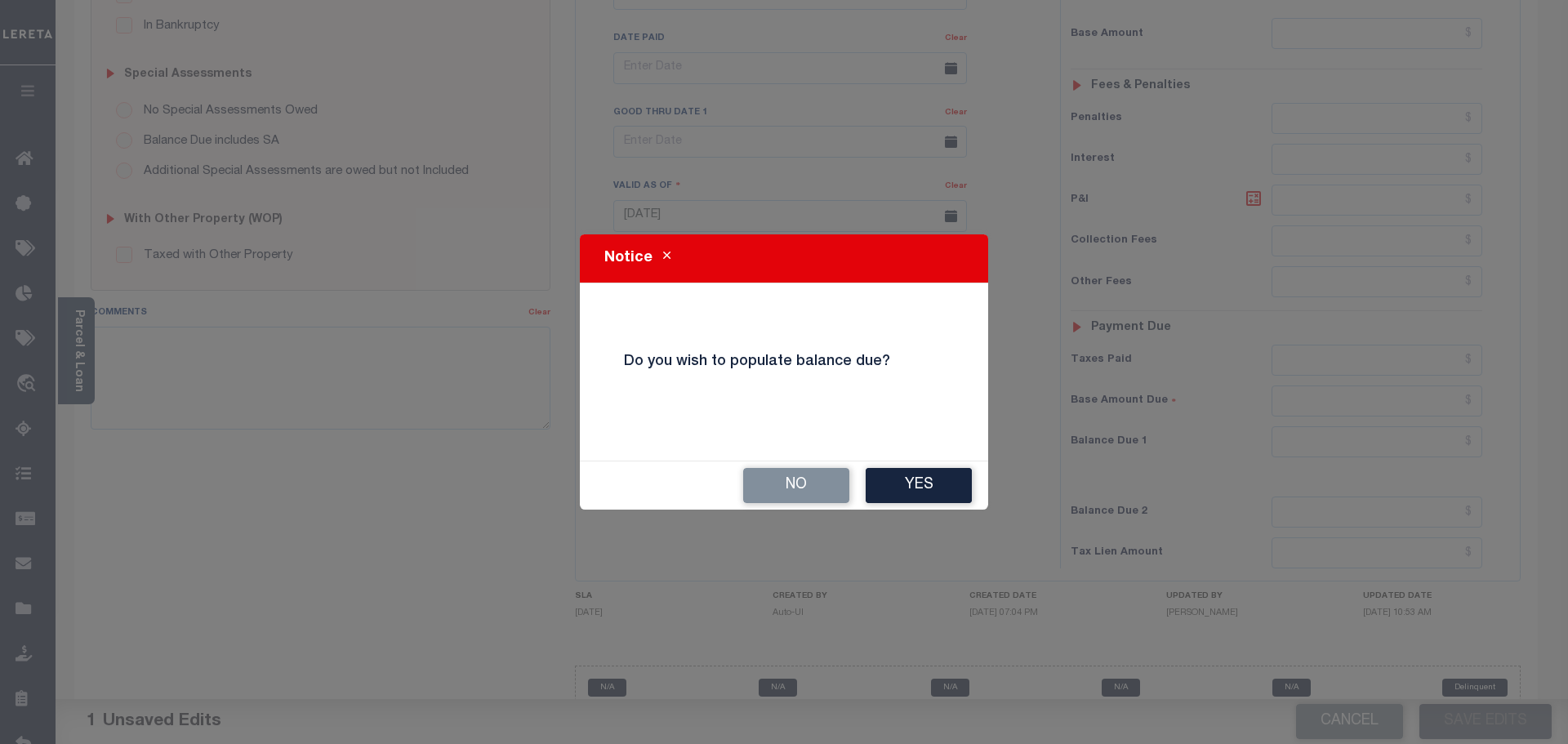
click at [807, 506] on div "No Yes" at bounding box center [784, 485] width 408 height 48
click at [810, 499] on button "No" at bounding box center [796, 485] width 106 height 35
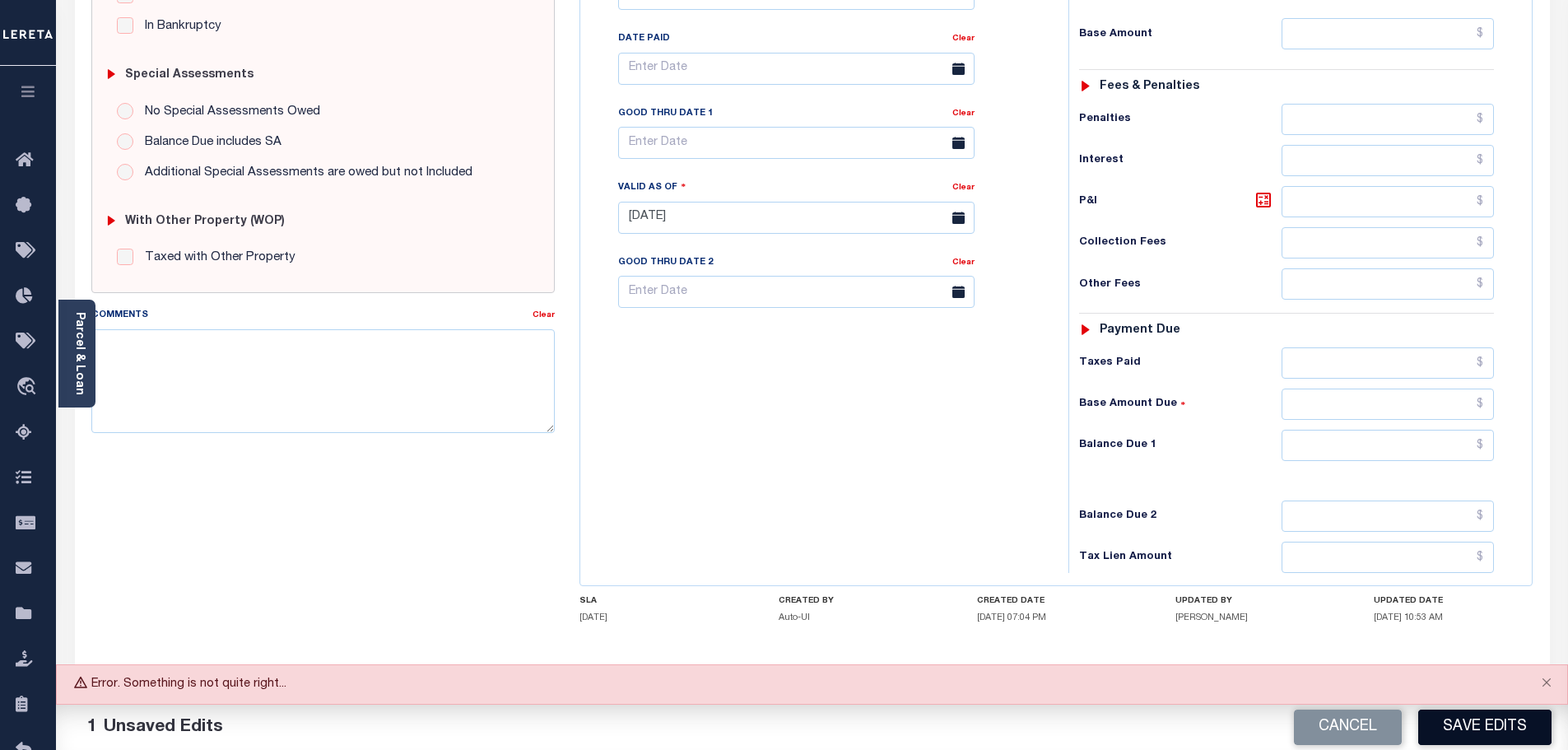
click at [1524, 737] on button "Save Edits" at bounding box center [1484, 728] width 134 height 35
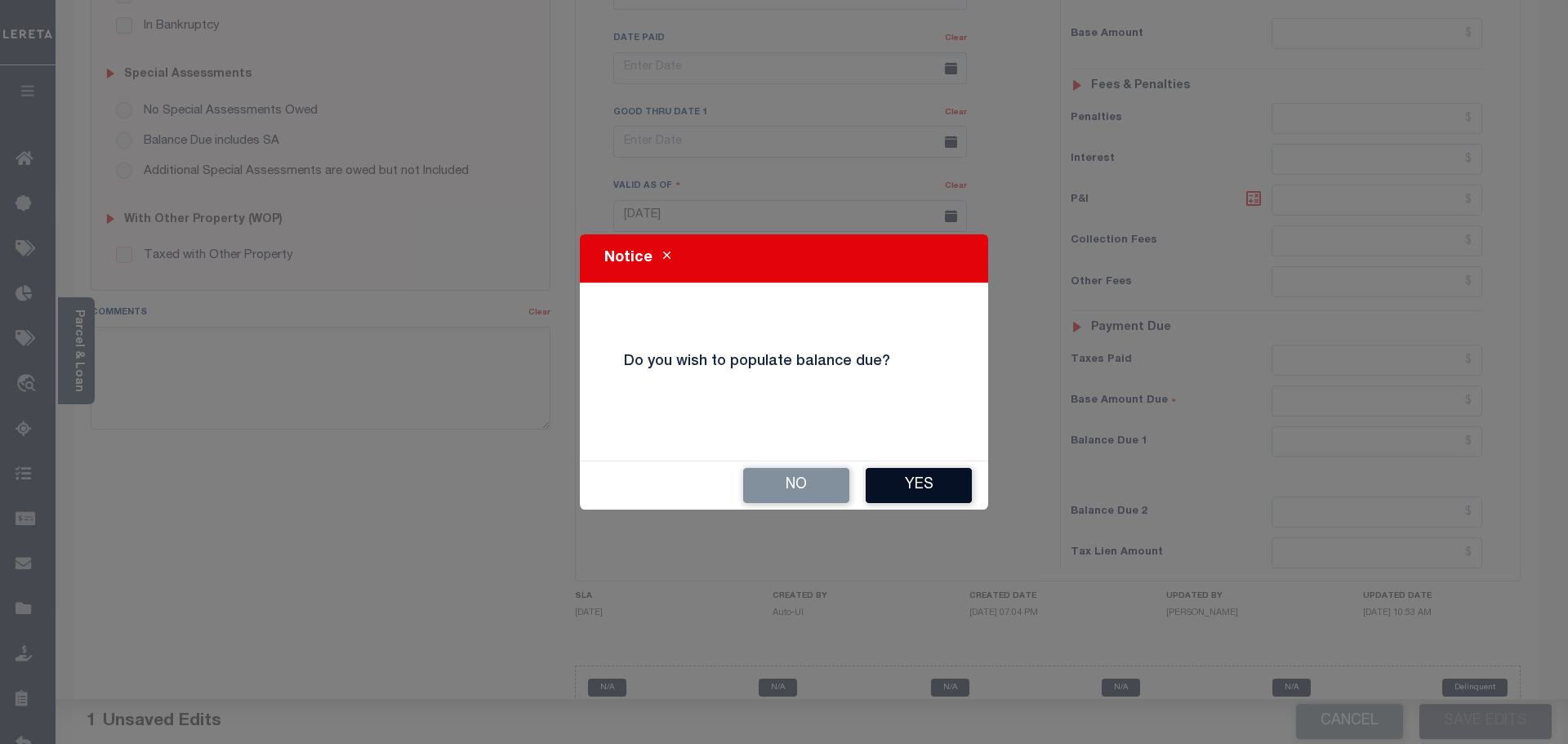
click at [920, 483] on button "Yes" at bounding box center [918, 485] width 106 height 35
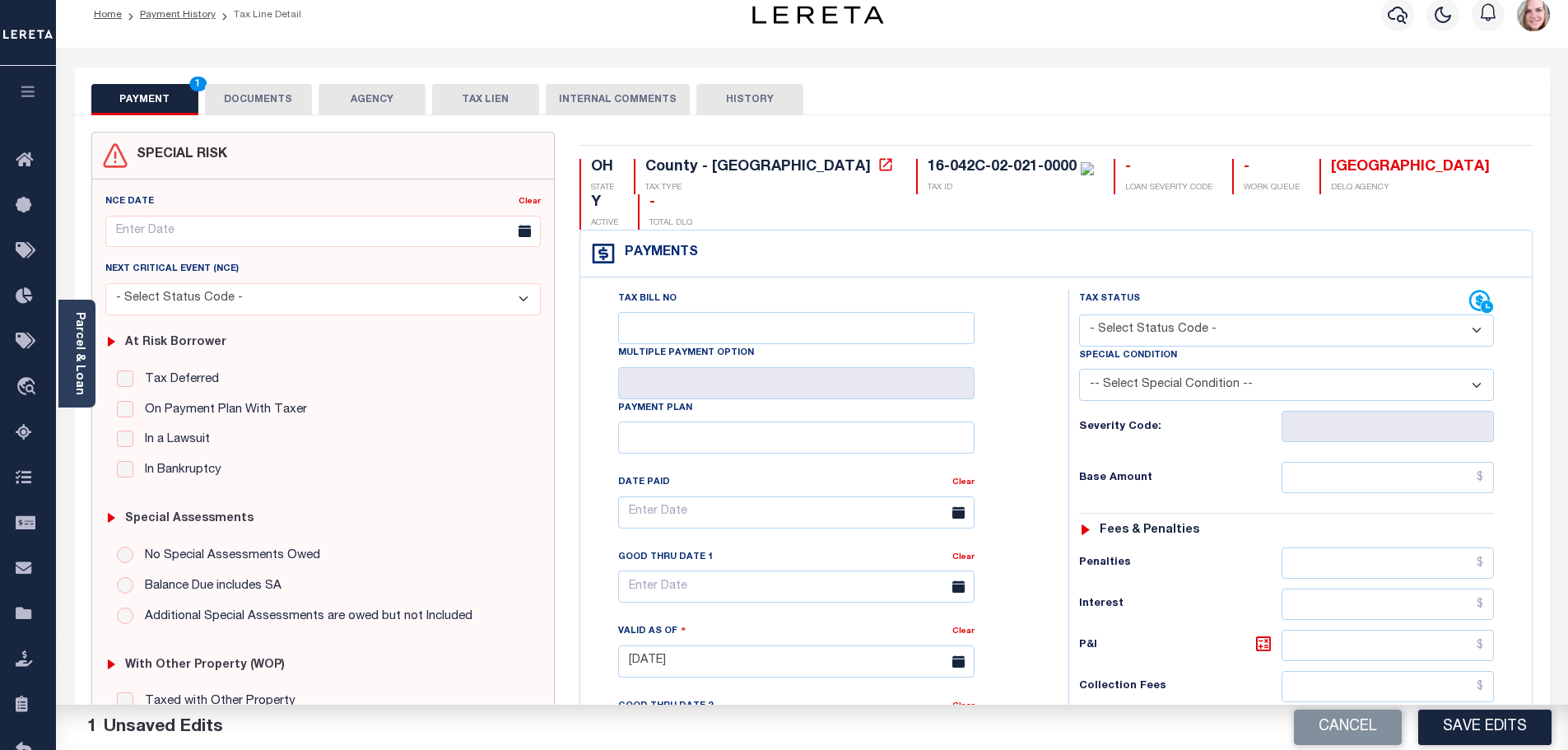
scroll to position [0, 0]
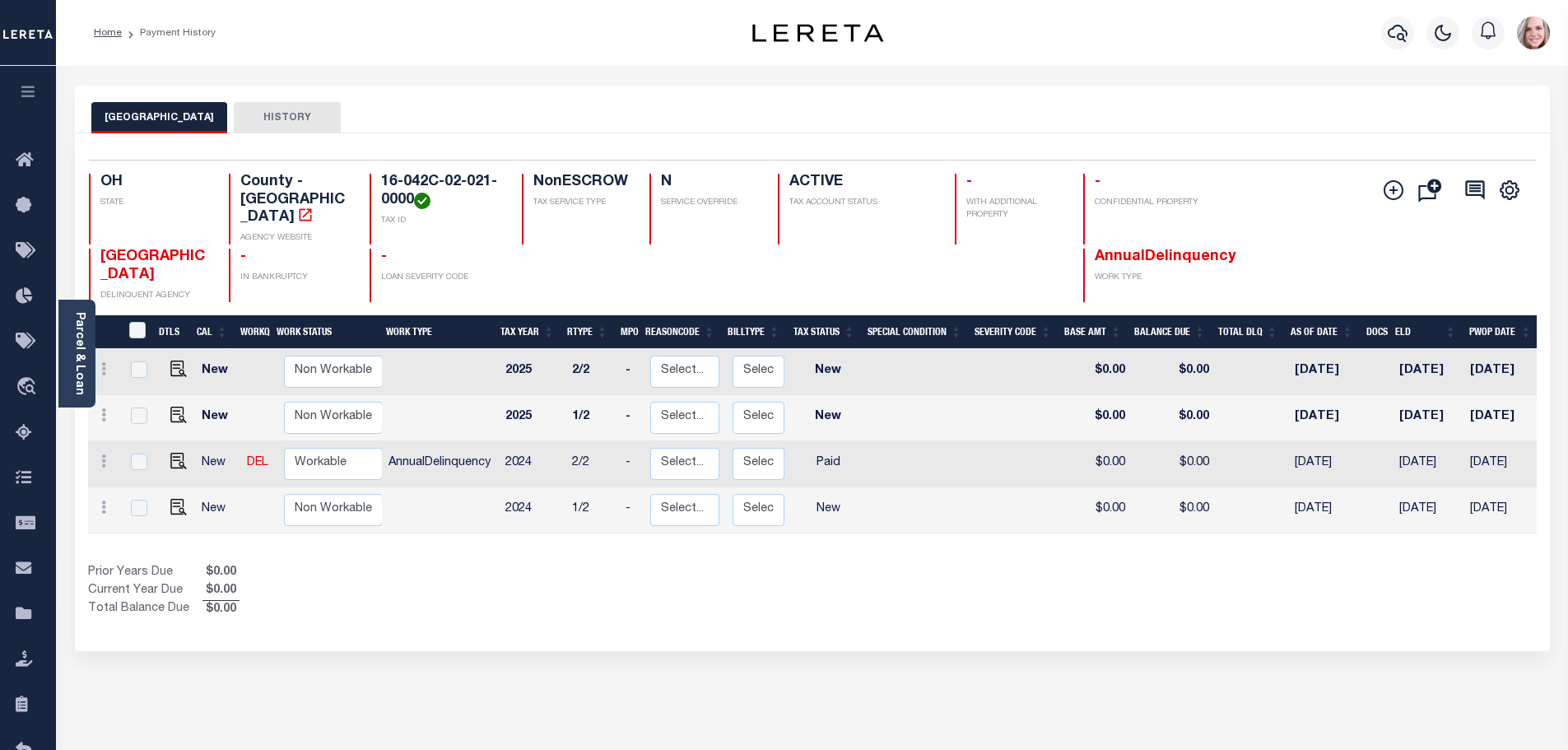
click at [1135, 622] on div "Selected 4 Results 1 Items per page 25 50 100 OH STATE TAX ID N" at bounding box center [812, 393] width 1474 height 518
click at [816, 596] on div "Show Tax Lines before Bill Release Date Prior Years Due $0.00 Current Year Due …" at bounding box center [812, 591] width 1448 height 55
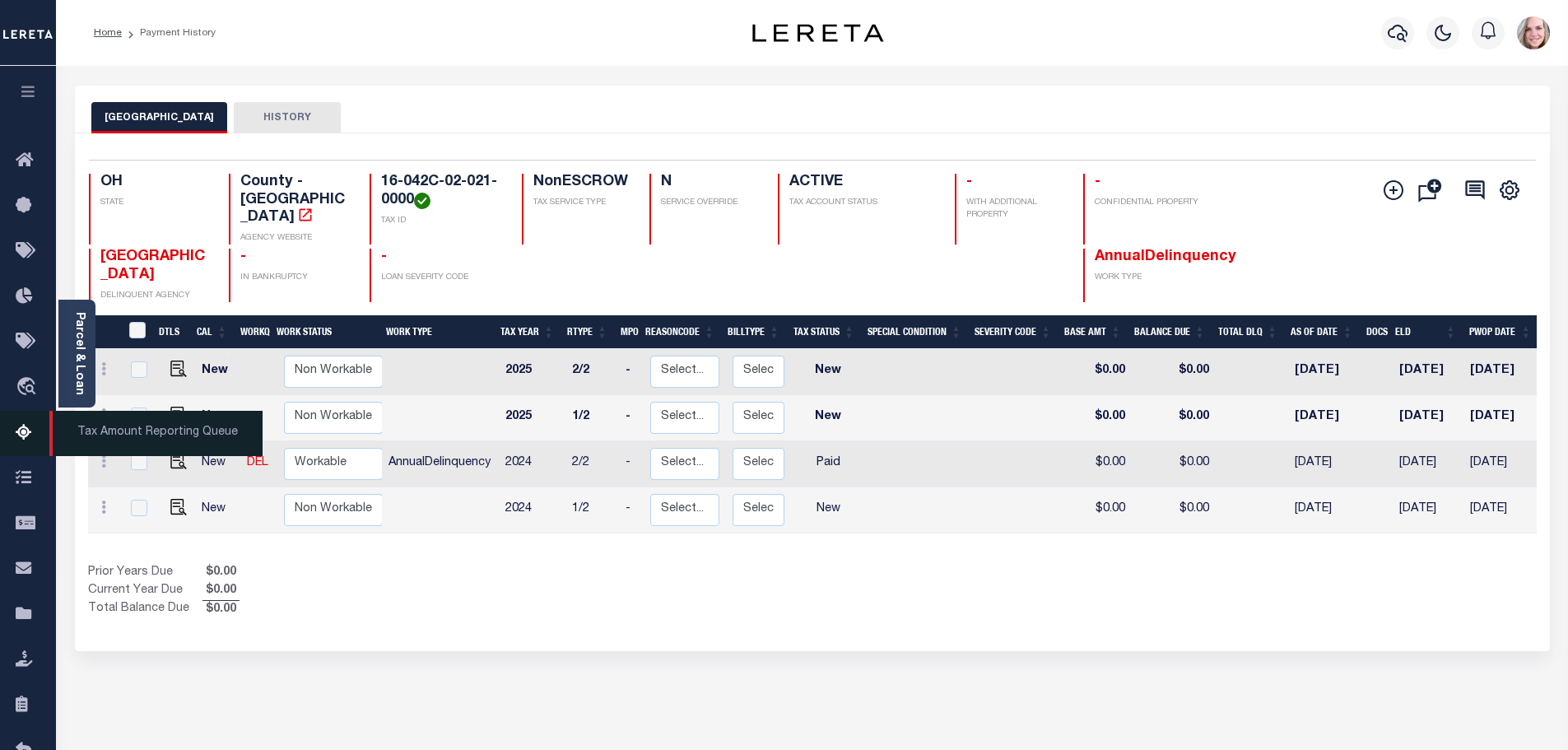
click at [106, 430] on span "Tax Amount Reporting Queue" at bounding box center [156, 433] width 213 height 45
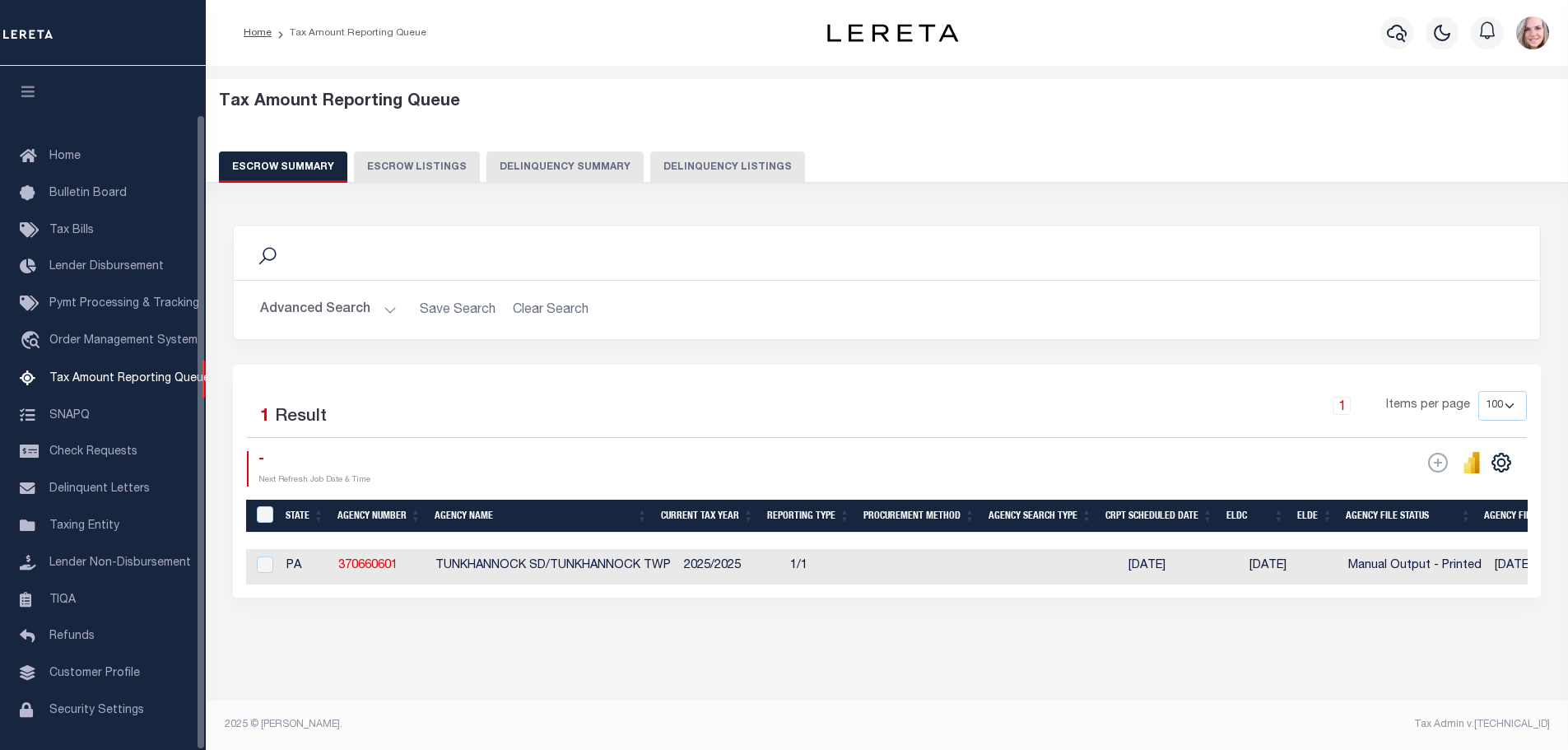
select select "100"
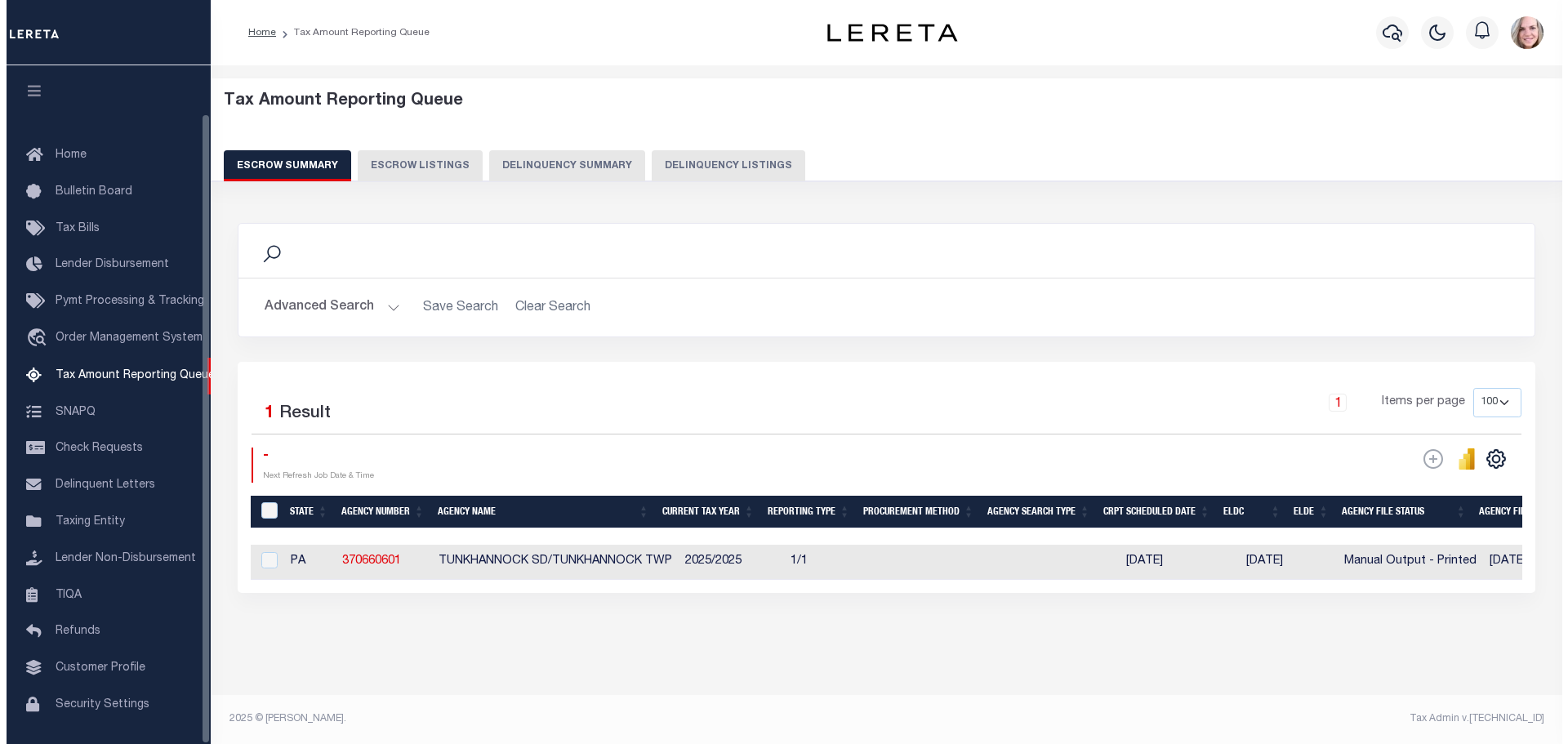
scroll to position [52, 0]
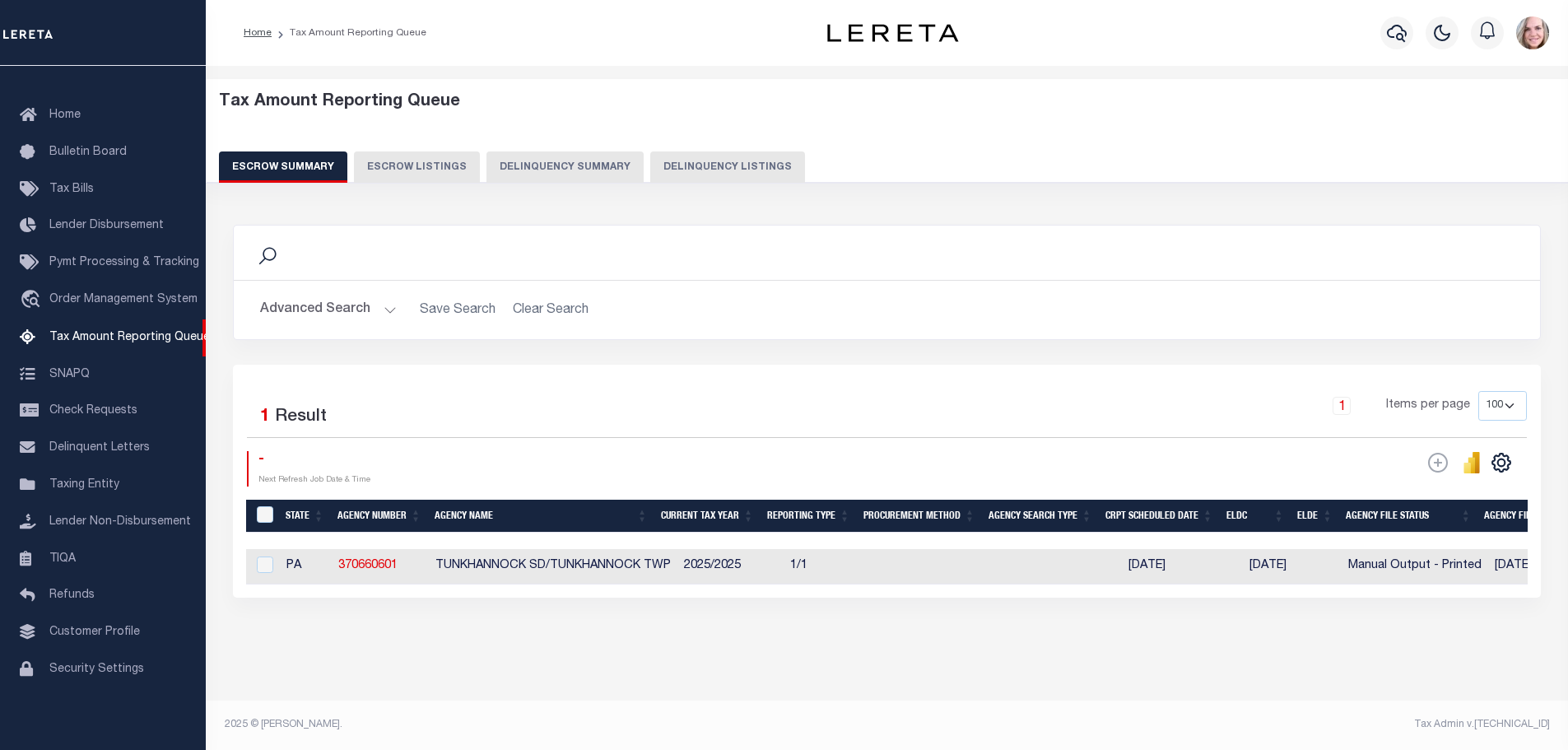
click at [573, 153] on button "Delinquency Summary" at bounding box center [564, 167] width 157 height 32
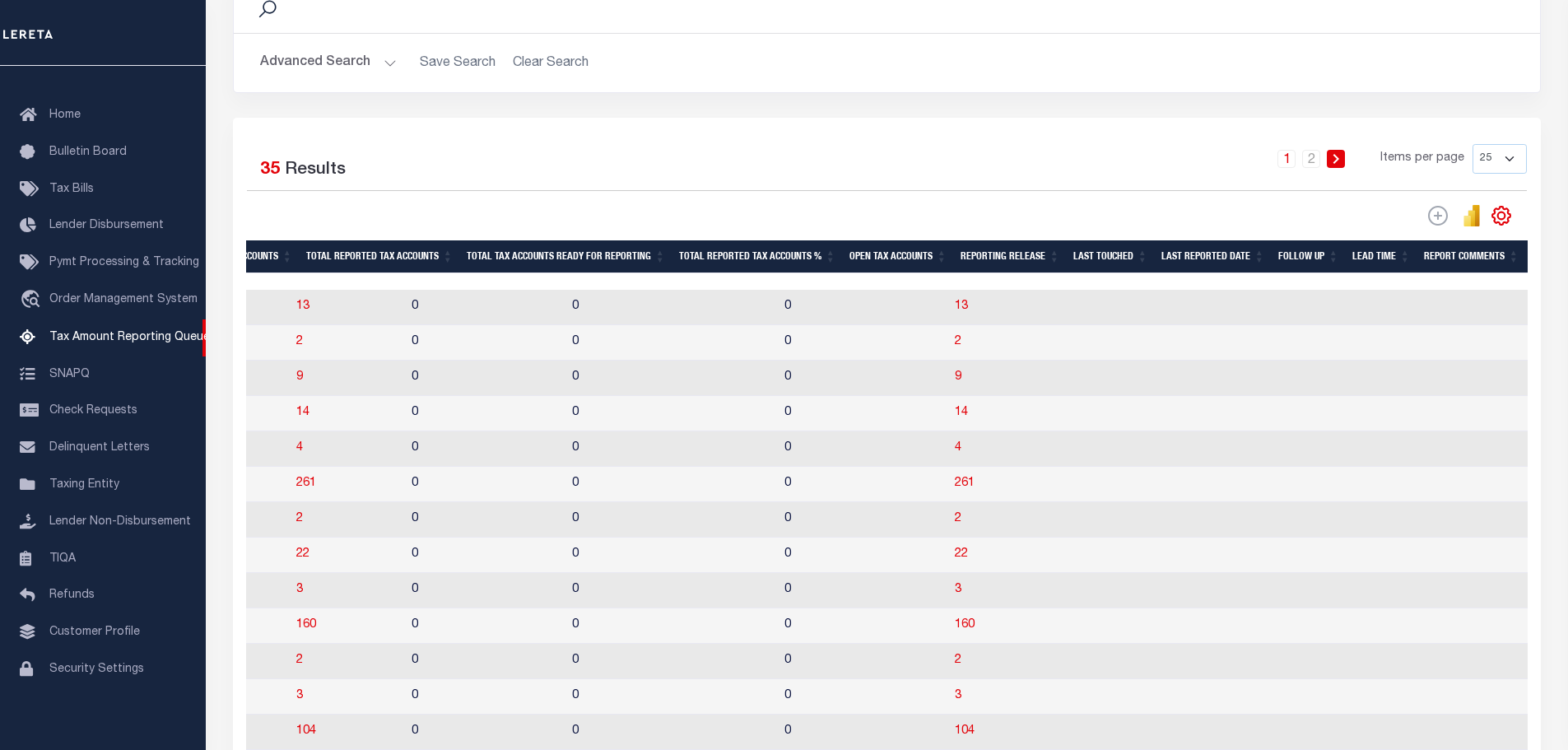
scroll to position [0, 1682]
click at [955, 630] on span "160" at bounding box center [964, 625] width 19 height 11
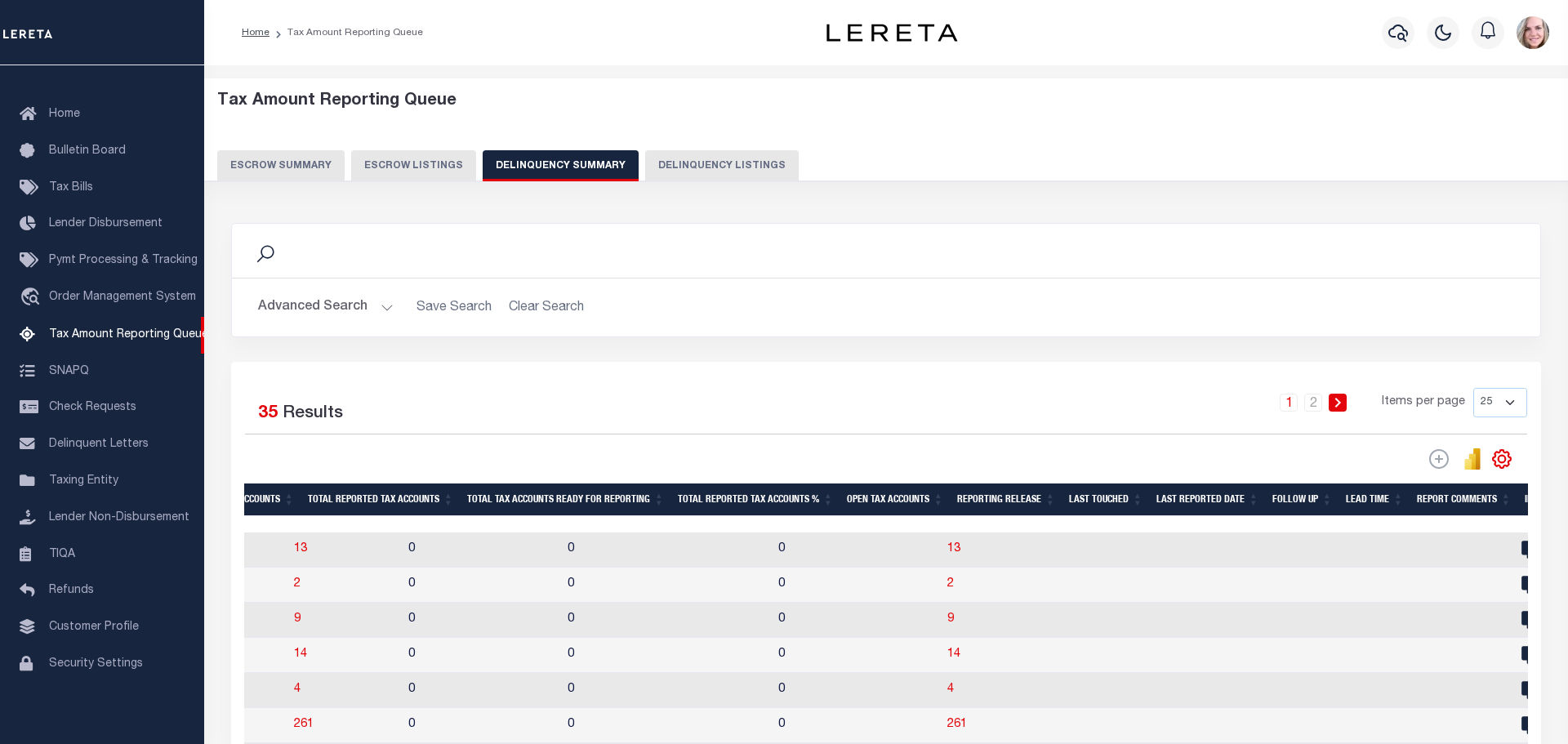
select select "100"
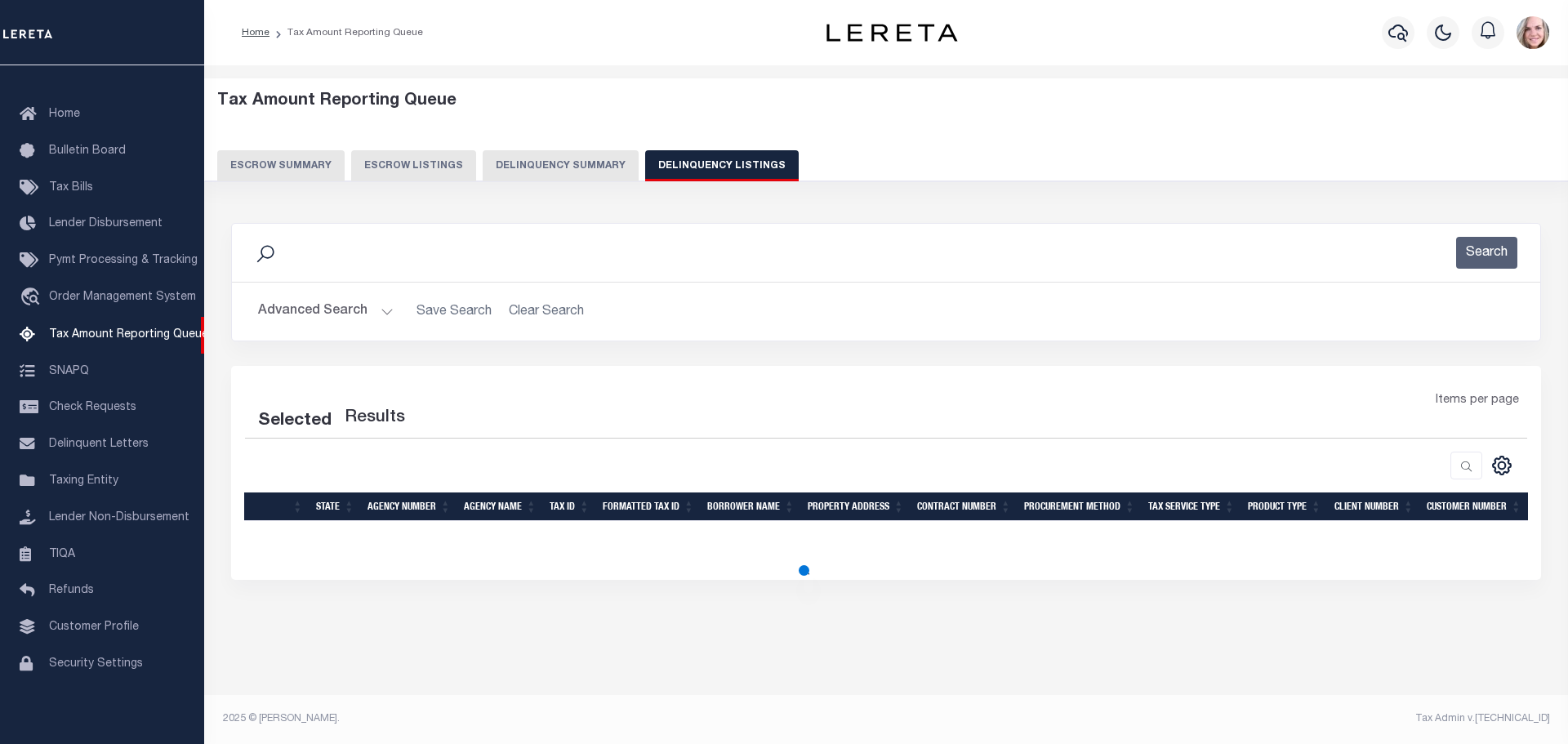
select select "100"
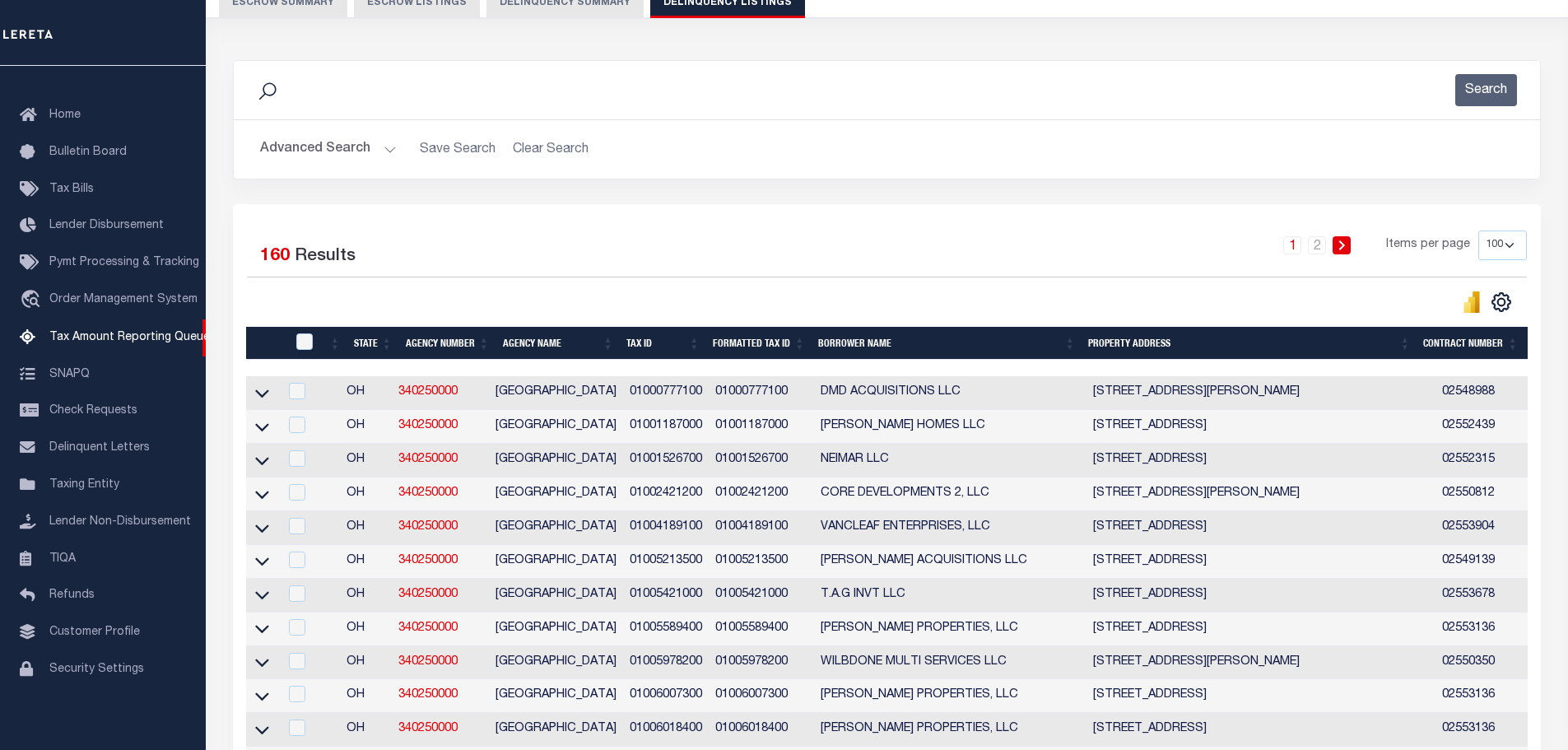
scroll to position [247, 0]
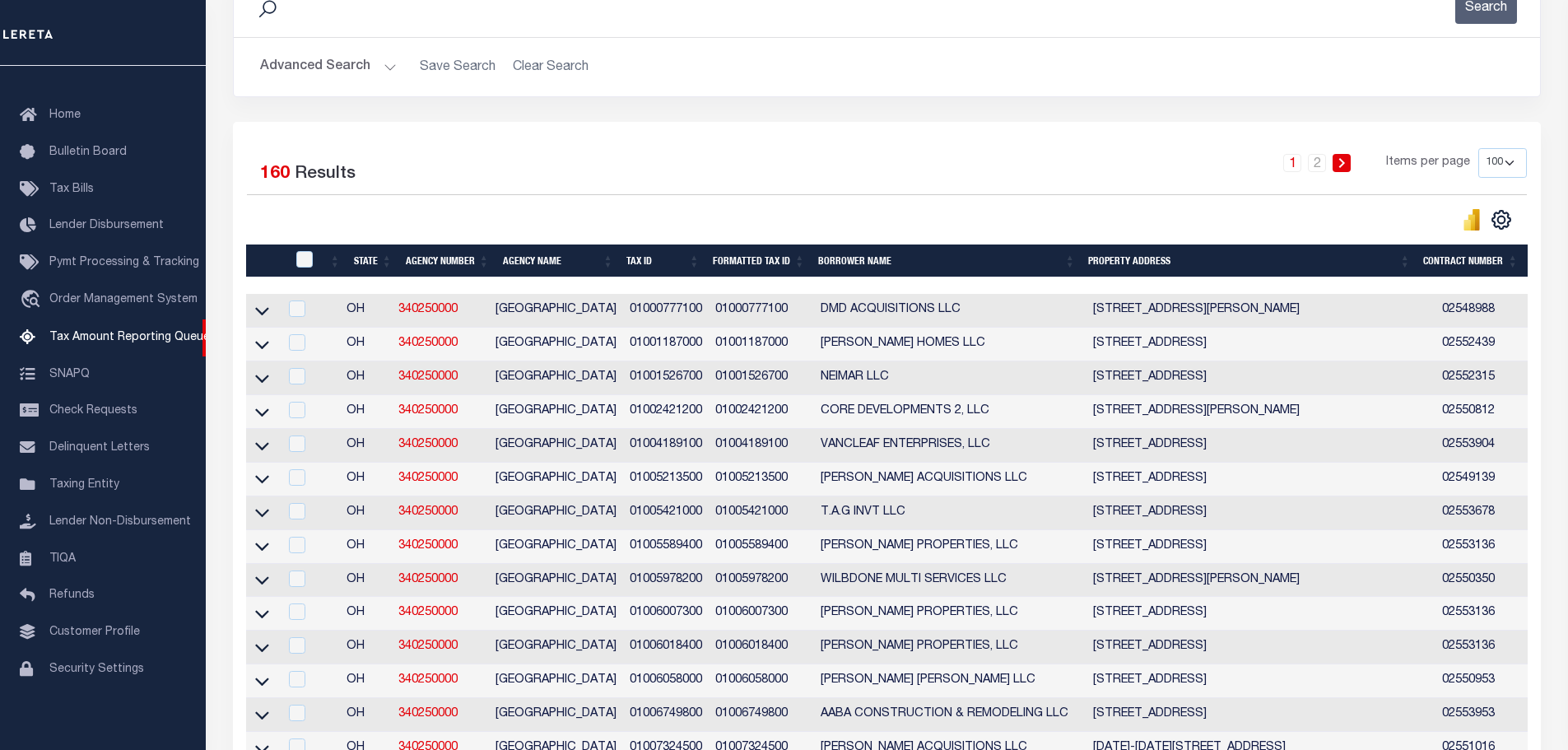
click at [659, 261] on th "Tax ID" at bounding box center [662, 261] width 86 height 33
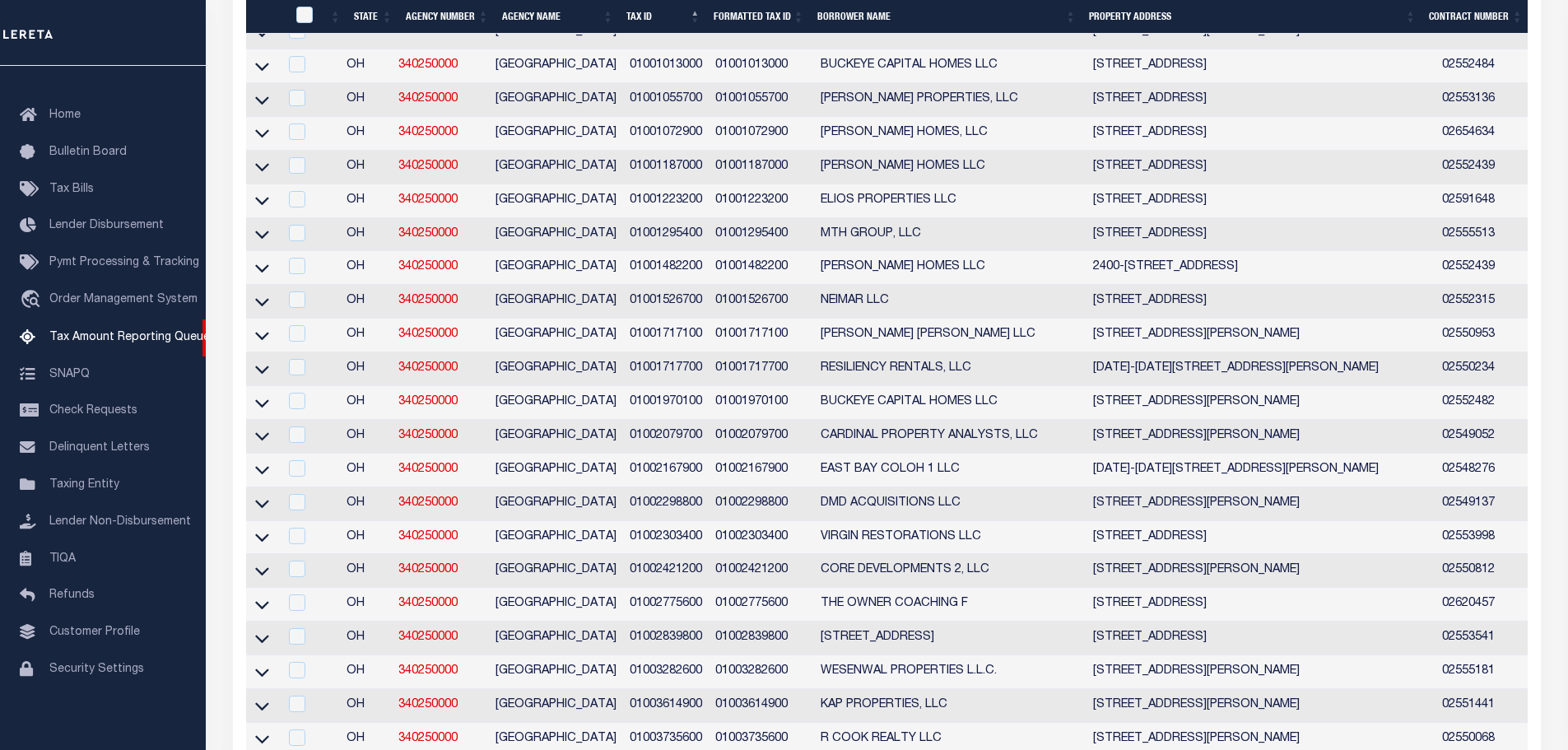
scroll to position [659, 0]
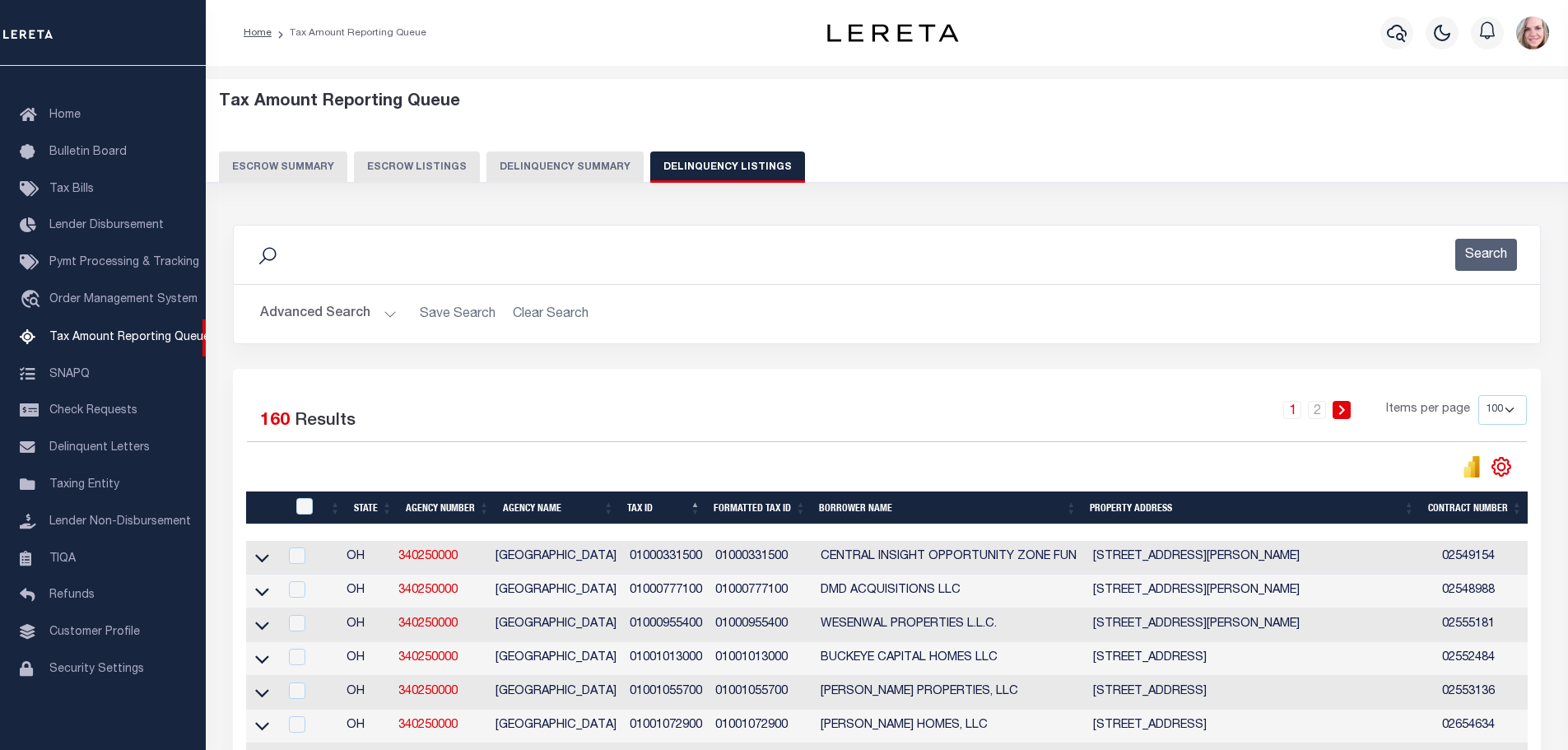
click at [1498, 464] on icon at bounding box center [1500, 466] width 21 height 21
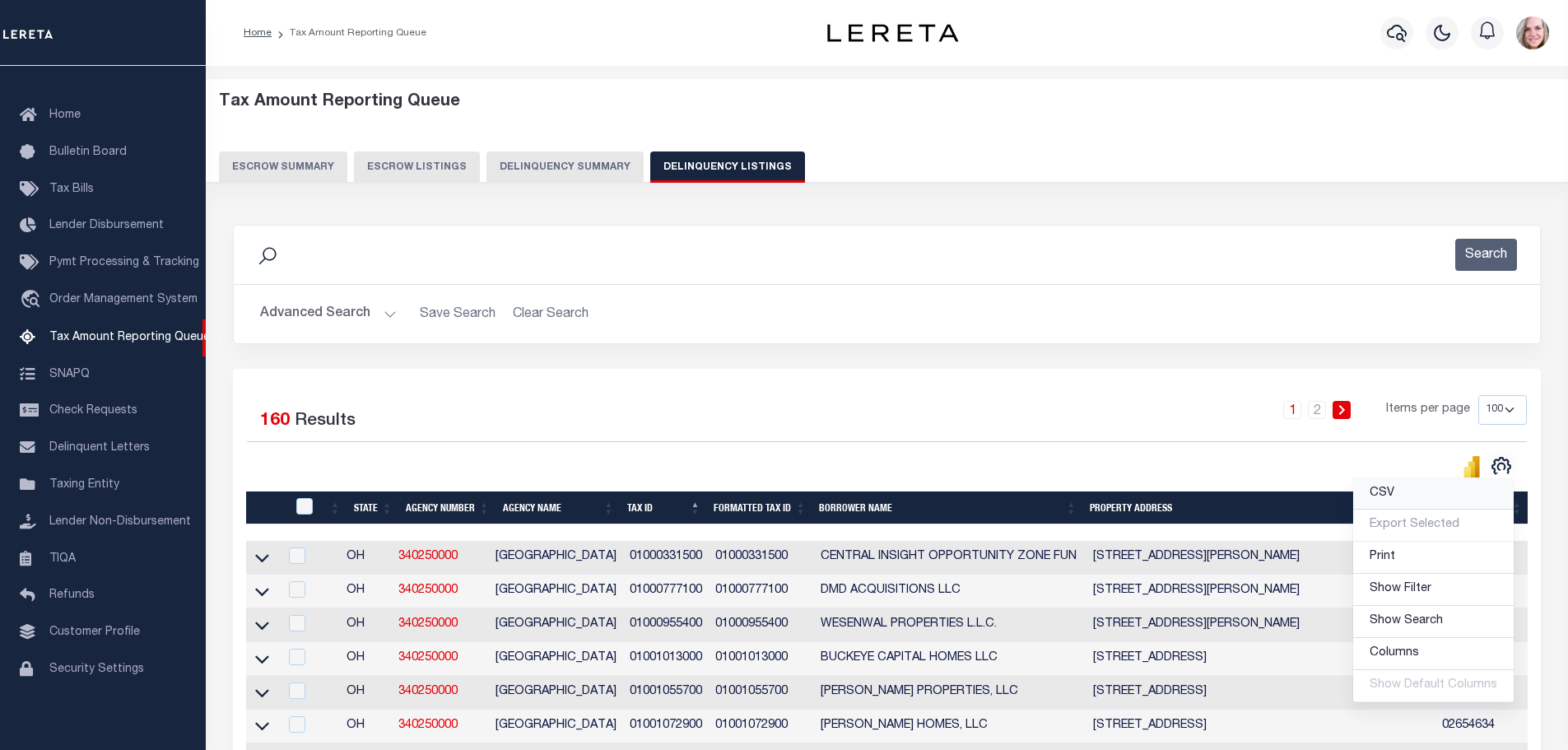
click at [1424, 502] on link "CSV" at bounding box center [1433, 494] width 161 height 32
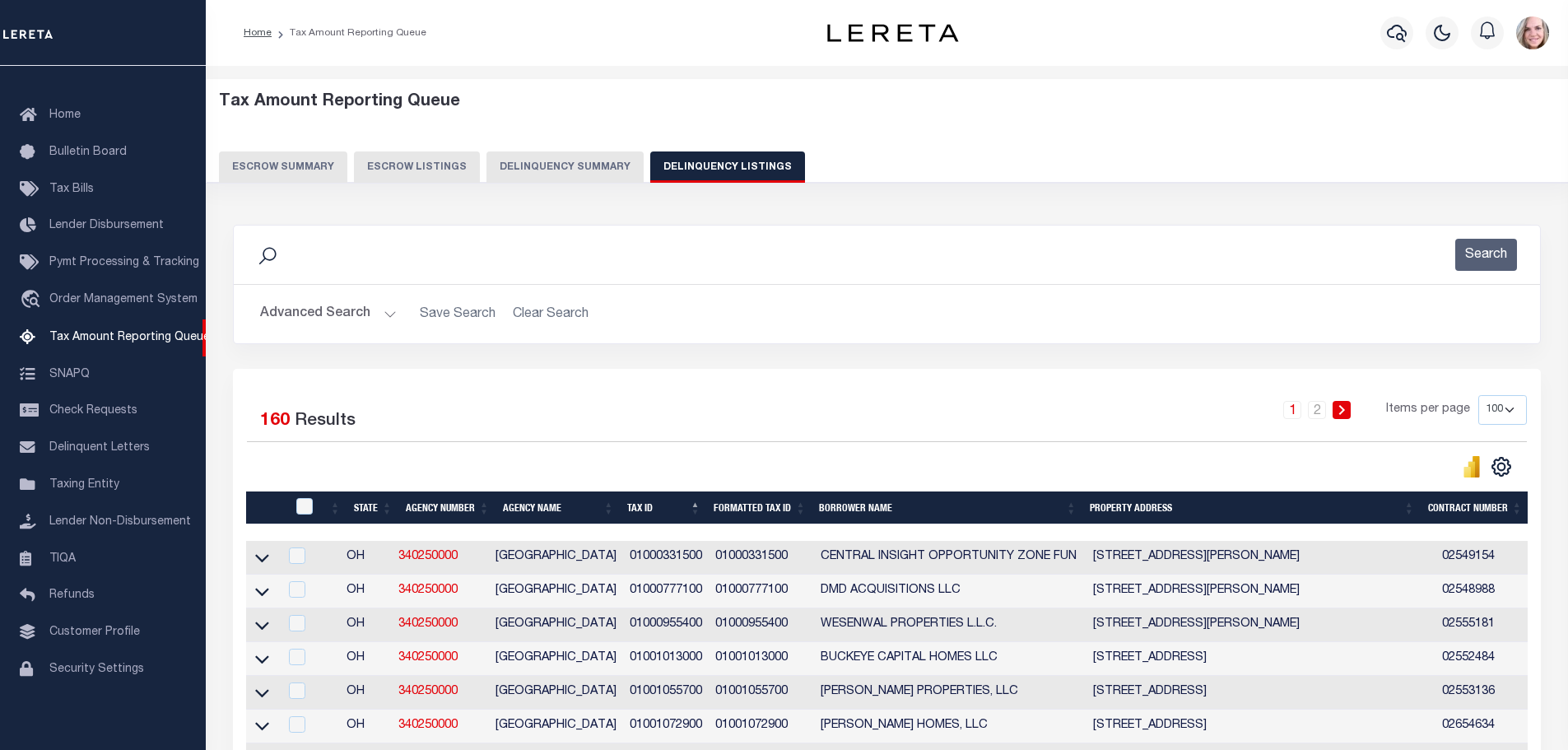
click at [569, 154] on button "Delinquency Summary" at bounding box center [564, 167] width 157 height 32
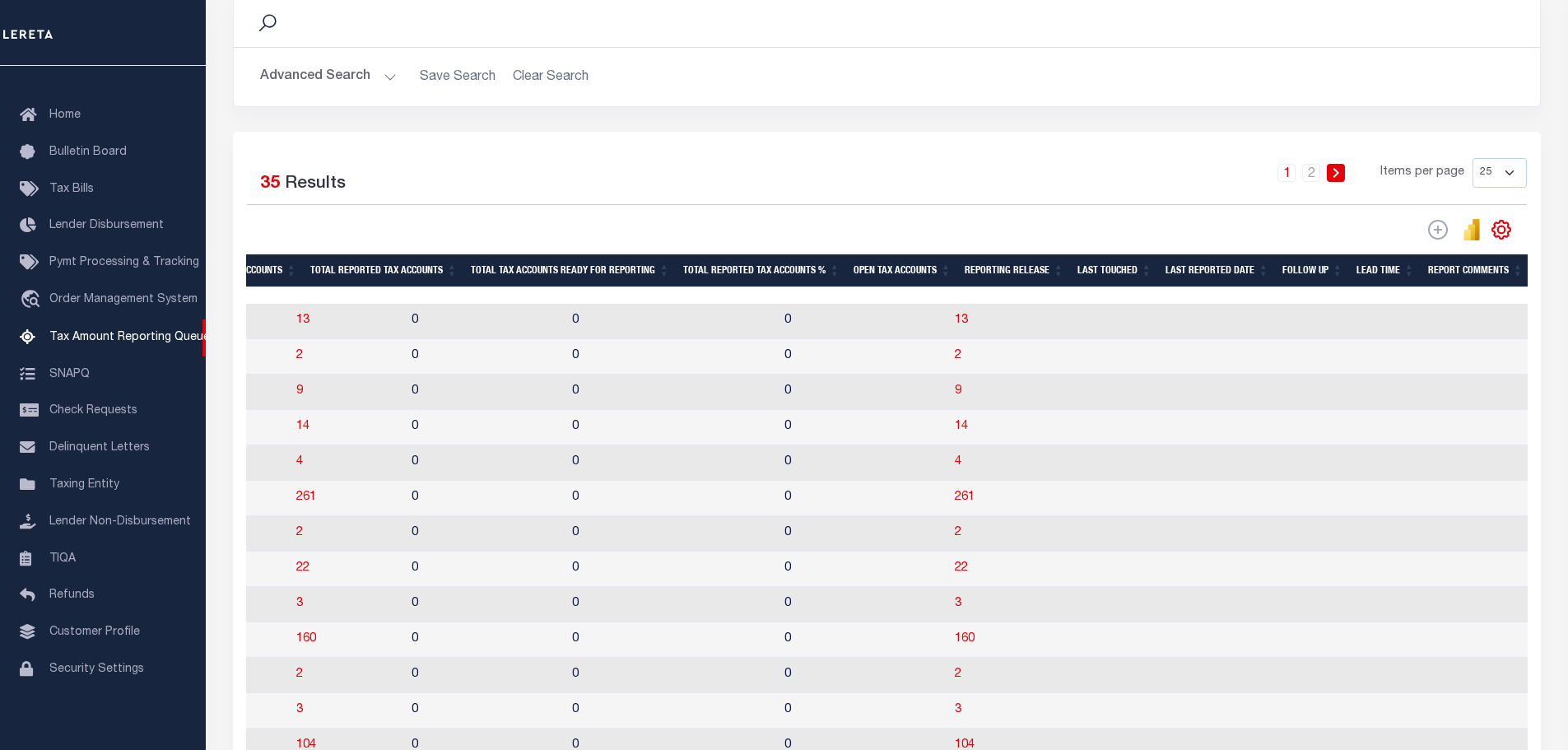
scroll to position [411, 0]
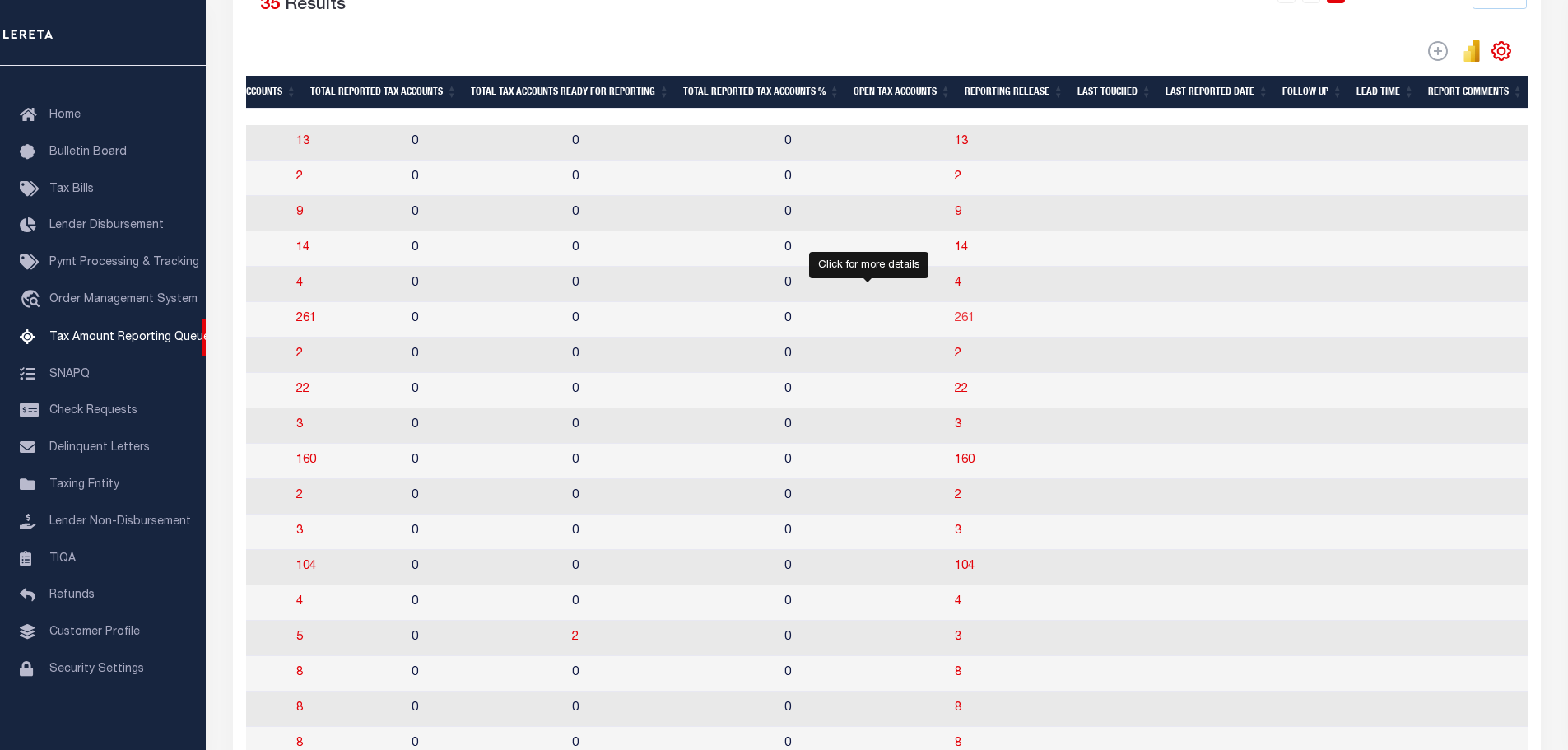
click at [955, 324] on span "261" at bounding box center [964, 318] width 19 height 11
select select "100"
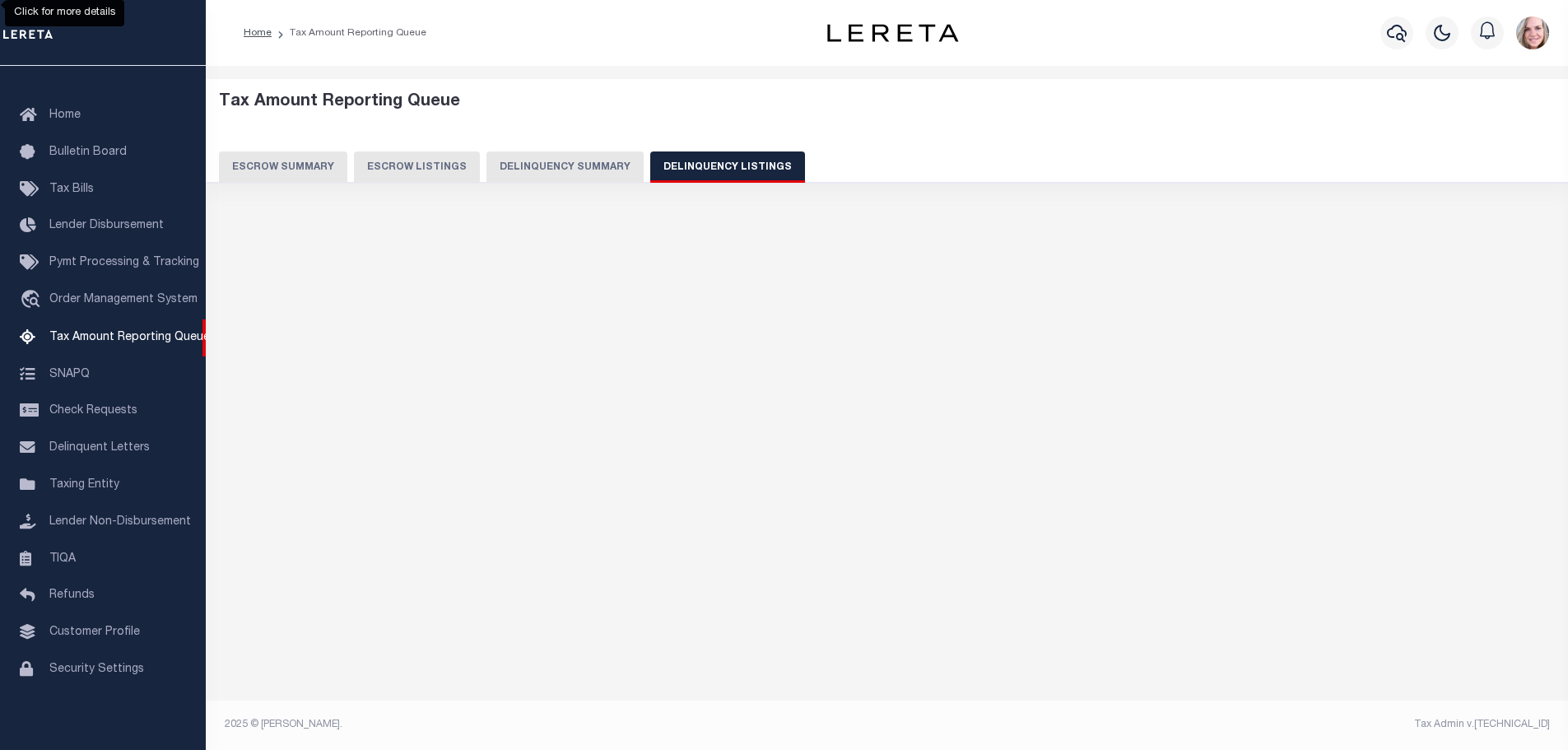
scroll to position [0, 0]
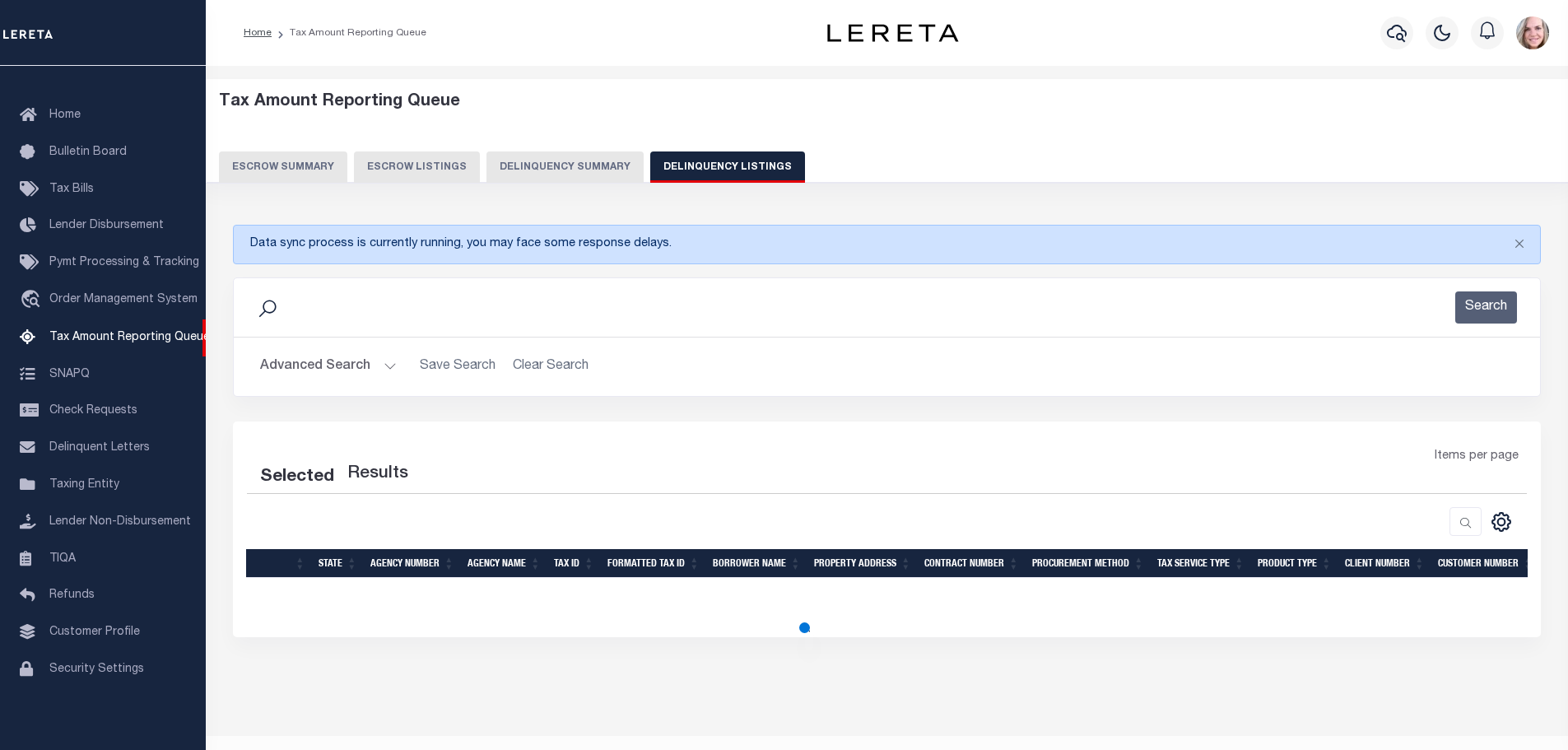
select select "100"
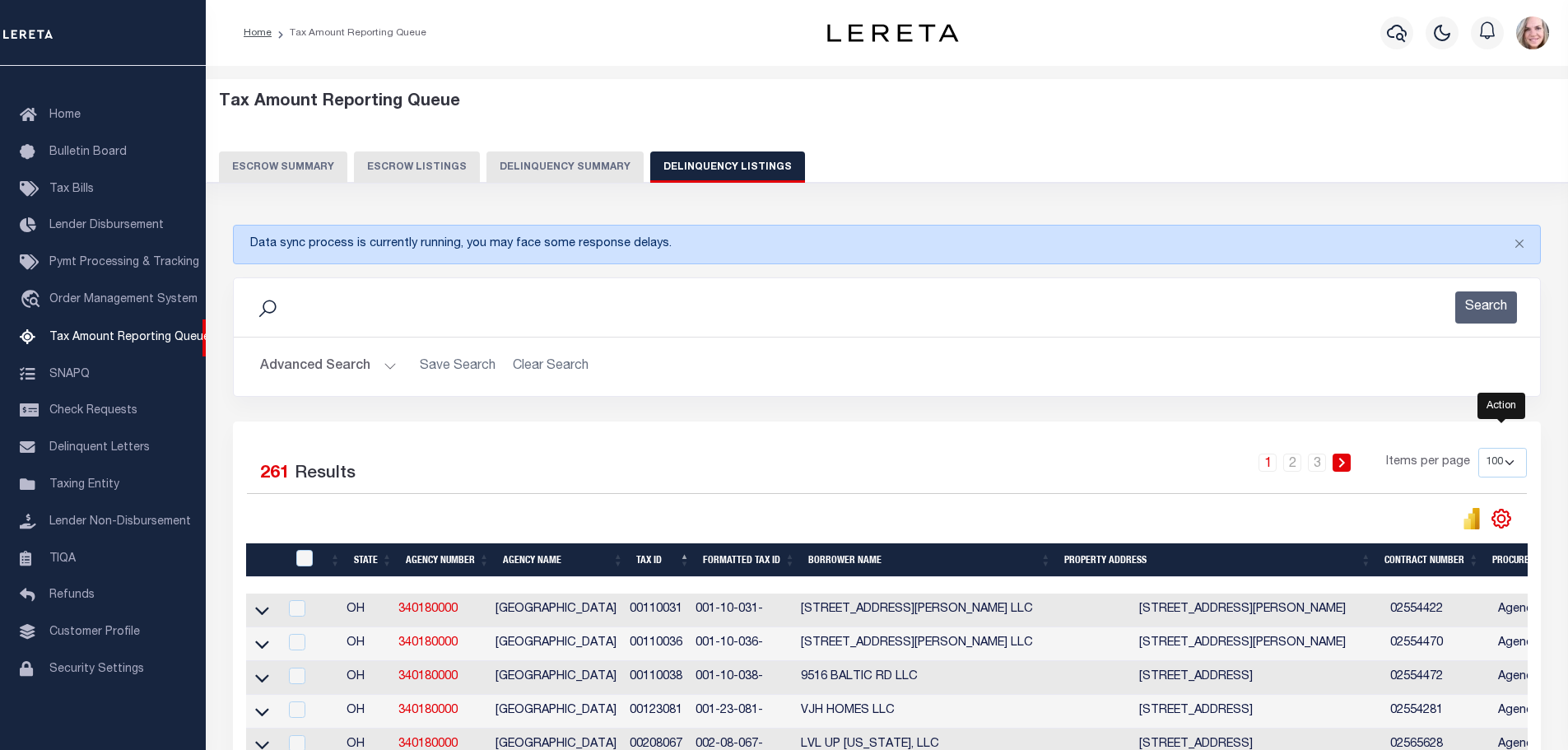
click at [1510, 522] on icon "" at bounding box center [1500, 518] width 21 height 21
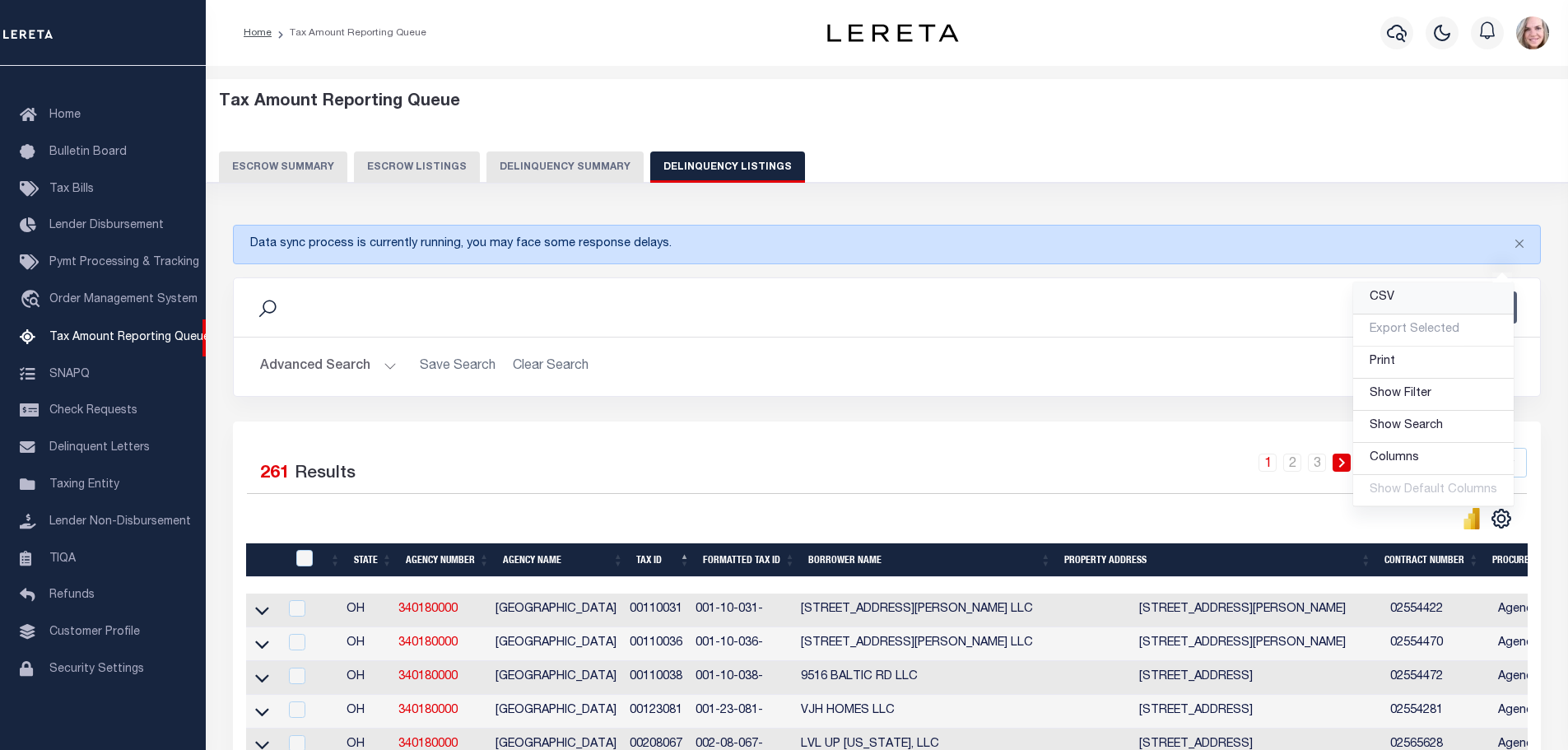
click at [1415, 304] on link "CSV" at bounding box center [1433, 298] width 161 height 32
click at [580, 164] on button "Delinquency Summary" at bounding box center [564, 167] width 157 height 32
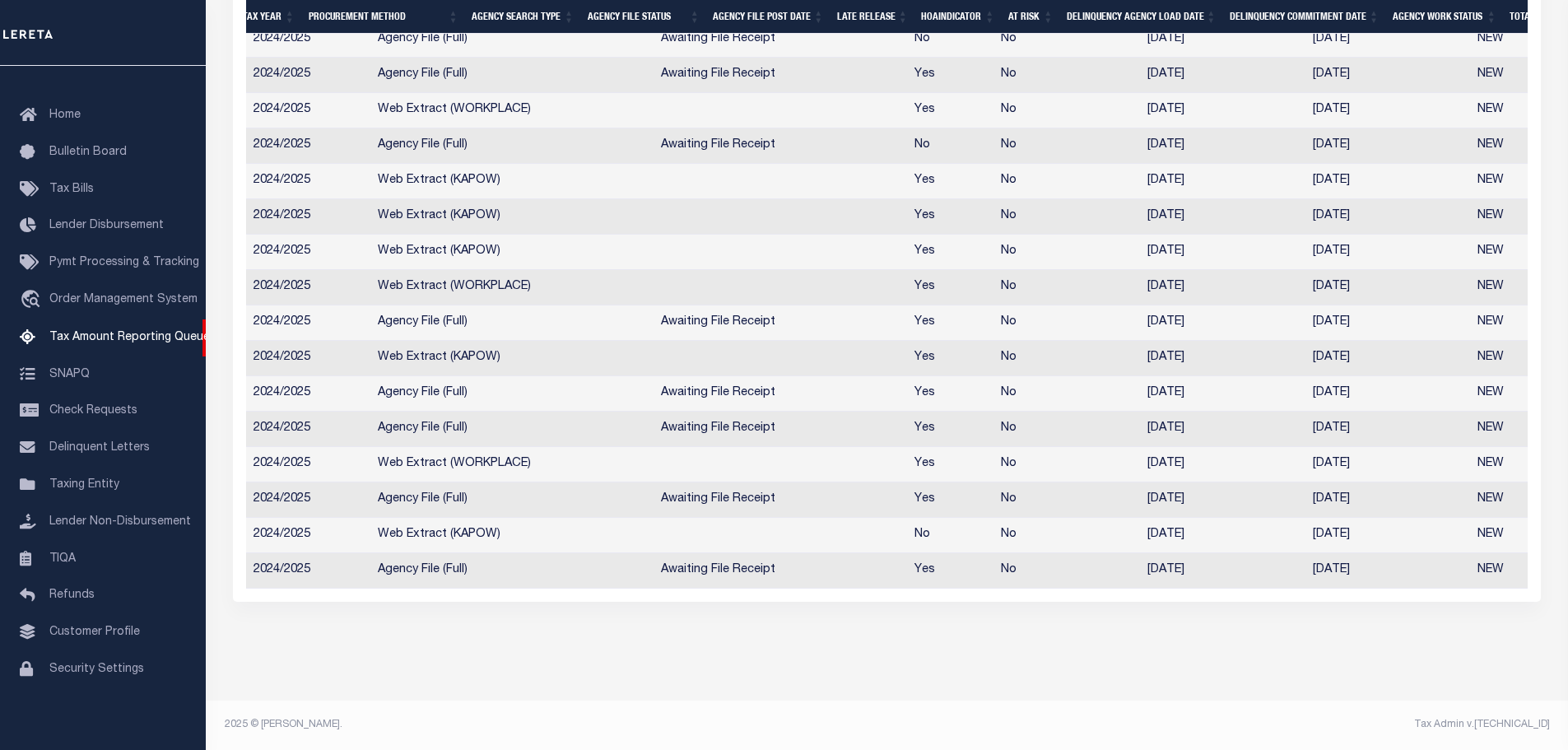
scroll to position [0, 1278]
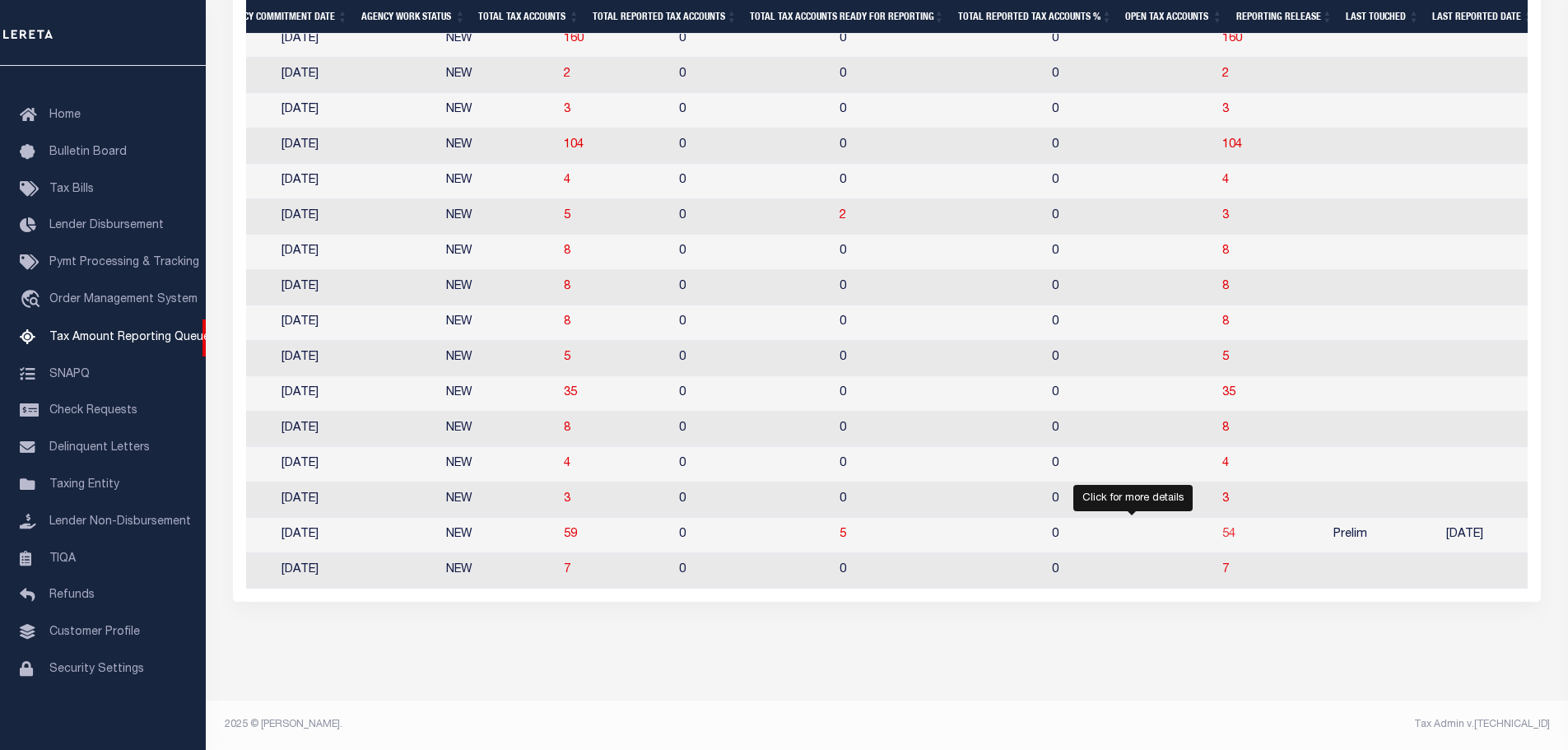
click at [1222, 528] on span "54" at bounding box center [1228, 534] width 13 height 11
select select "100"
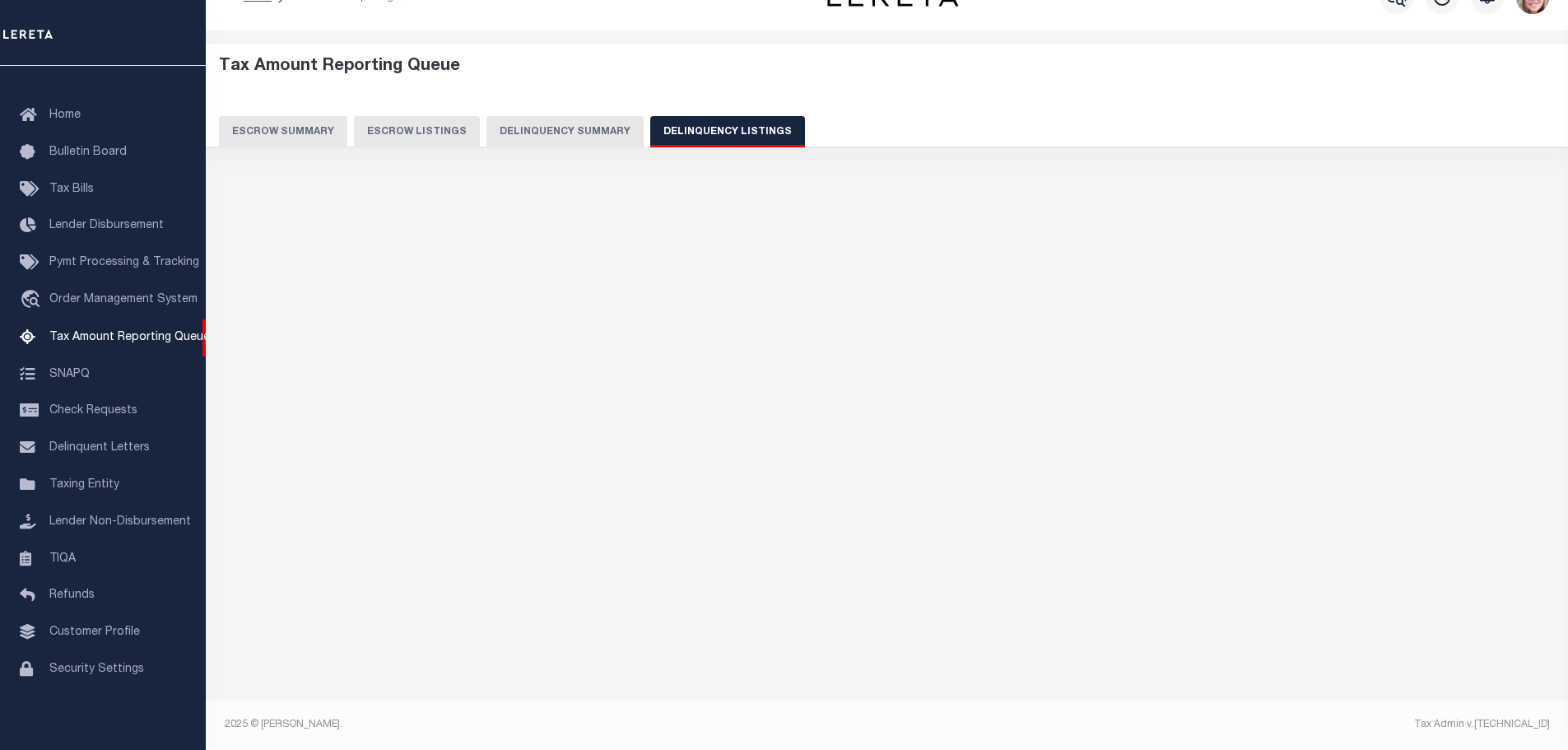
select select "100"
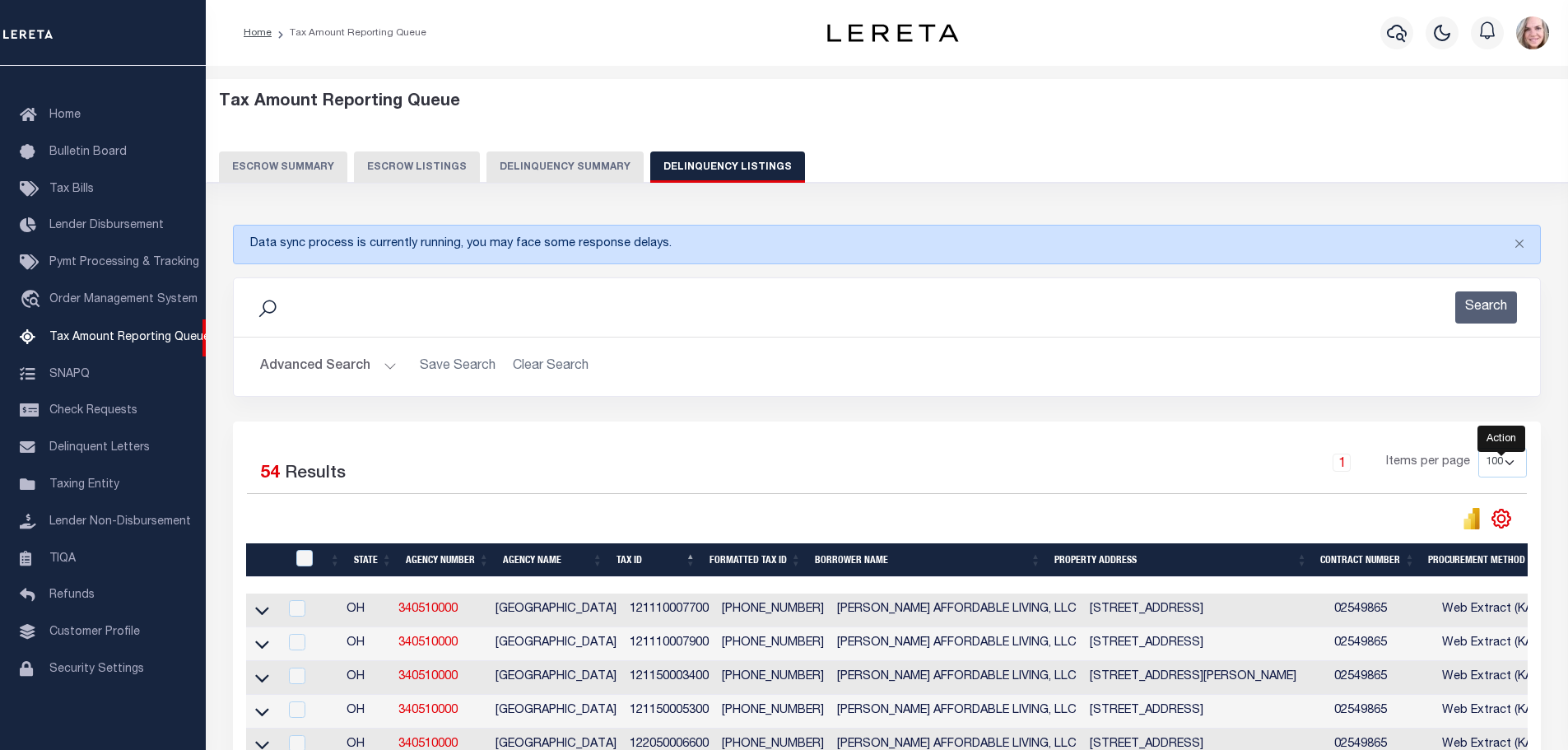
click at [1507, 524] on icon "" at bounding box center [1501, 520] width 19 height 19
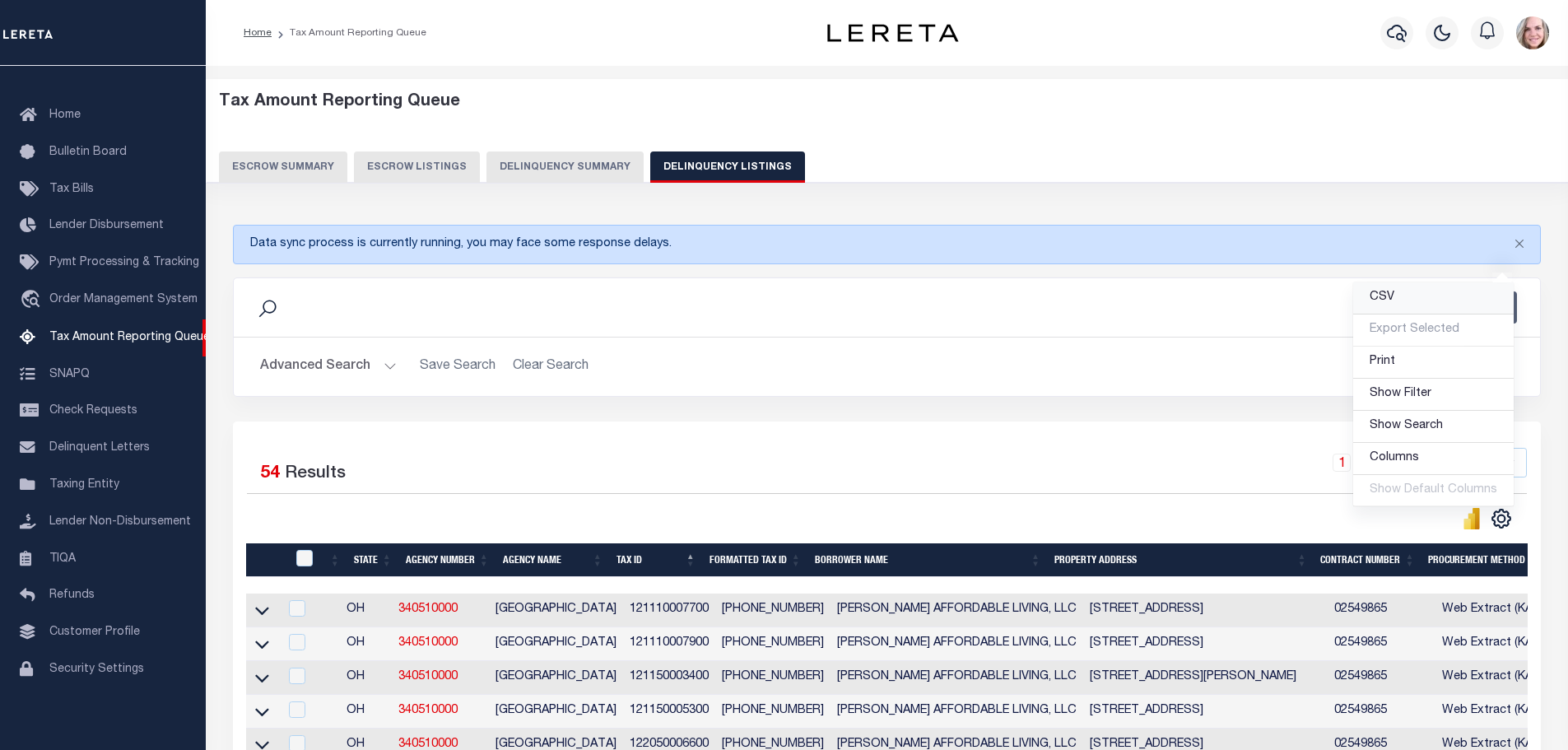
click at [1412, 304] on link "CSV" at bounding box center [1433, 298] width 161 height 32
click at [562, 157] on button "Delinquency Summary" at bounding box center [564, 167] width 157 height 32
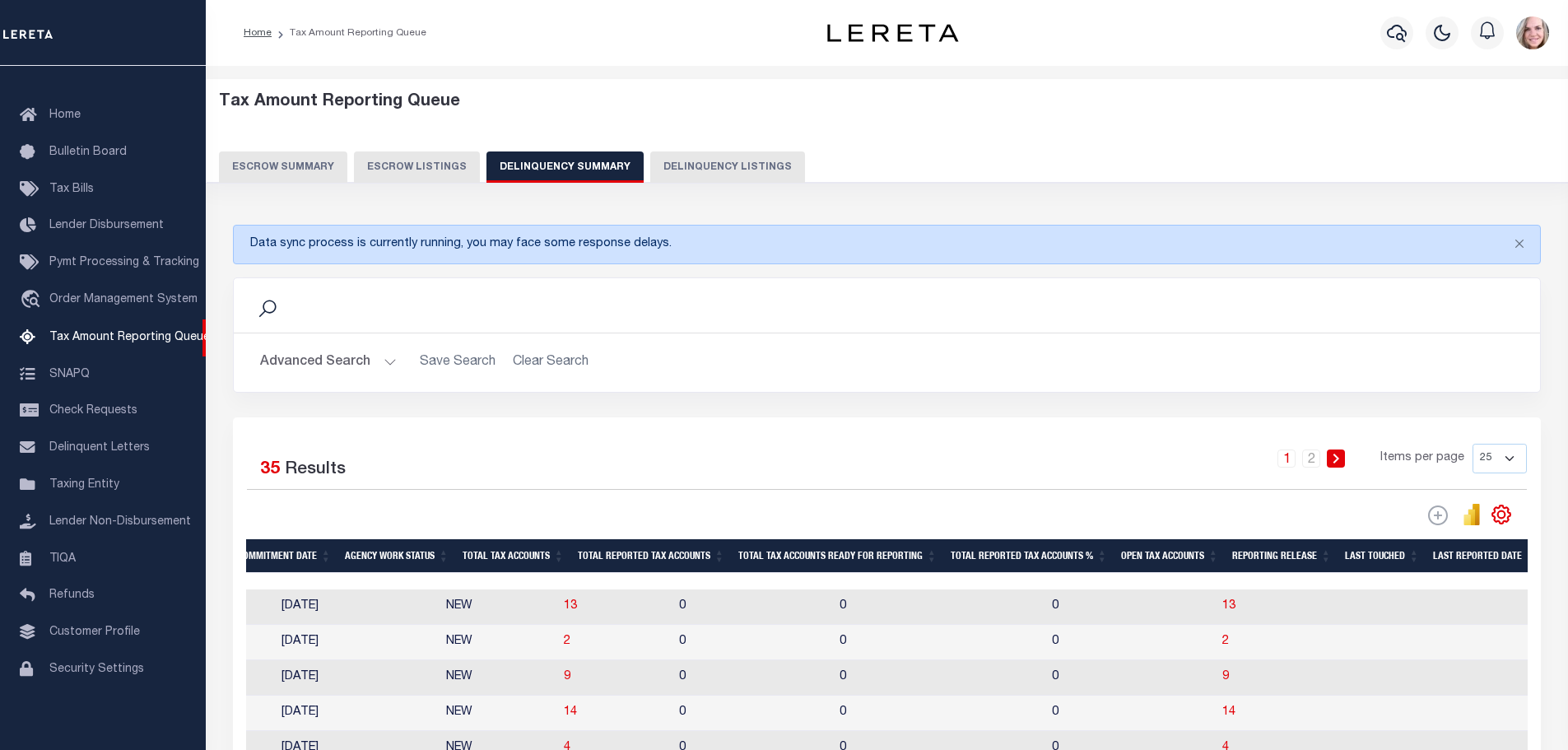
click at [315, 375] on button "Advanced Search" at bounding box center [328, 362] width 136 height 32
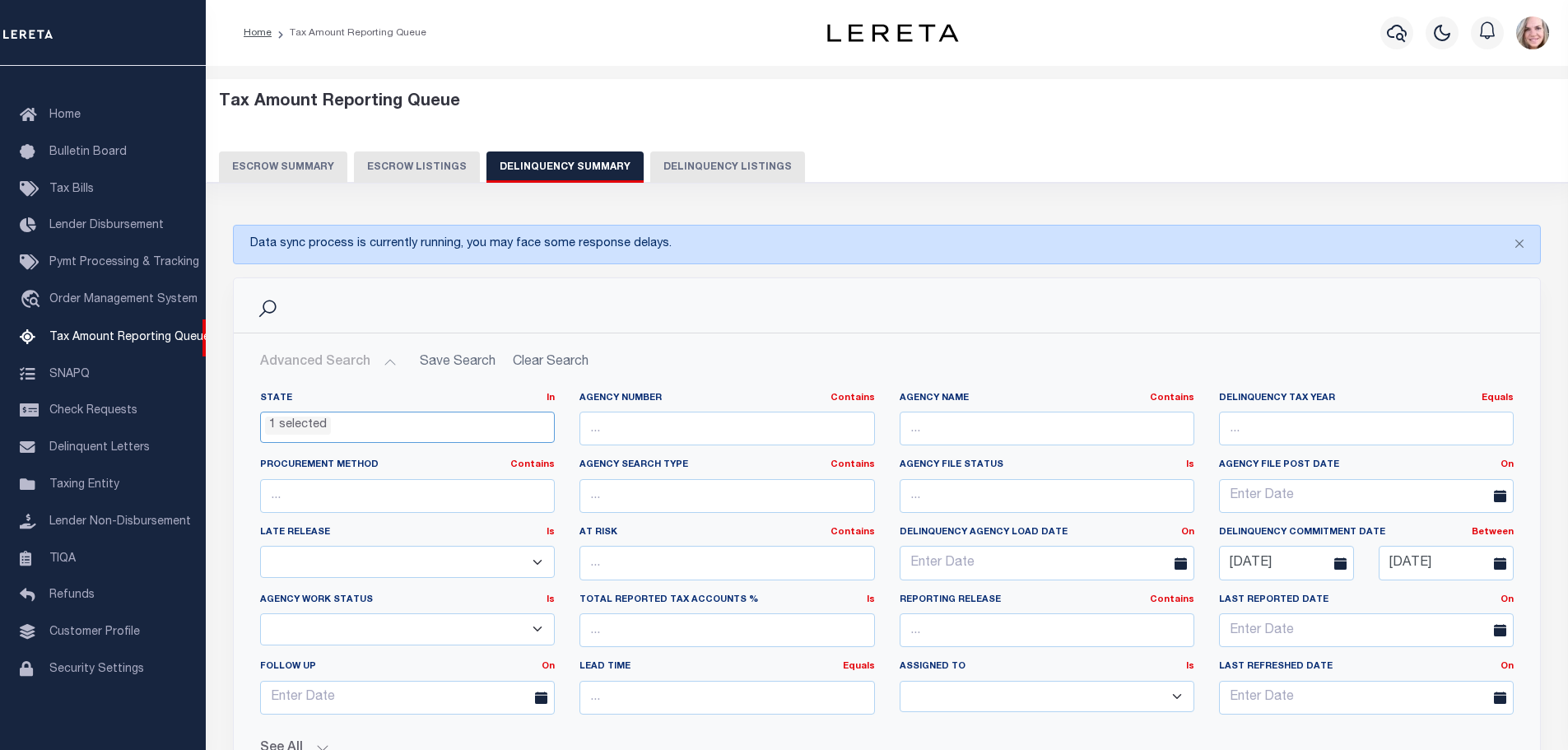
click at [331, 420] on ul "1 selected" at bounding box center [407, 423] width 293 height 22
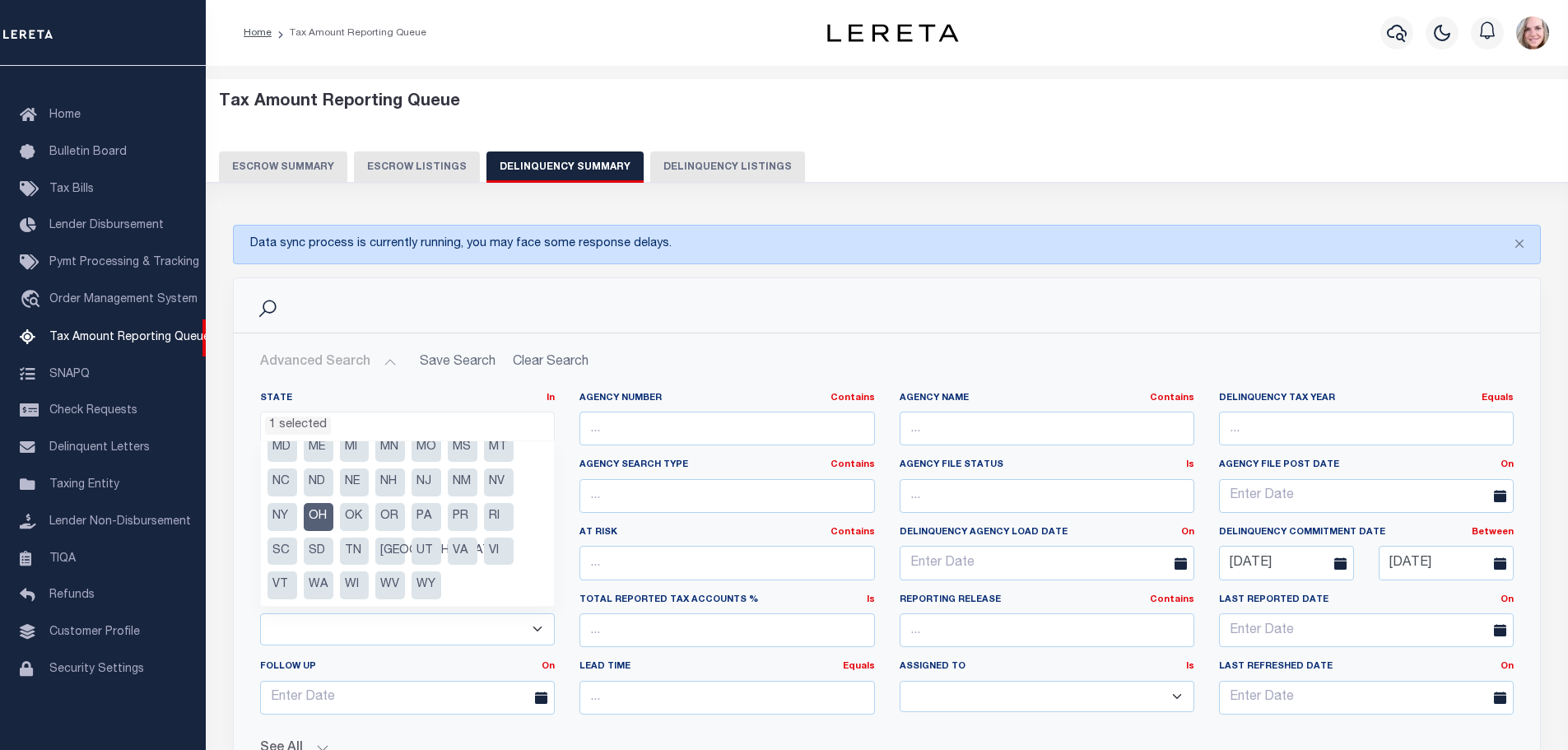
click at [317, 513] on li "OH" at bounding box center [318, 517] width 30 height 28
select select
click at [734, 304] on div "Search" at bounding box center [886, 305] width 1279 height 28
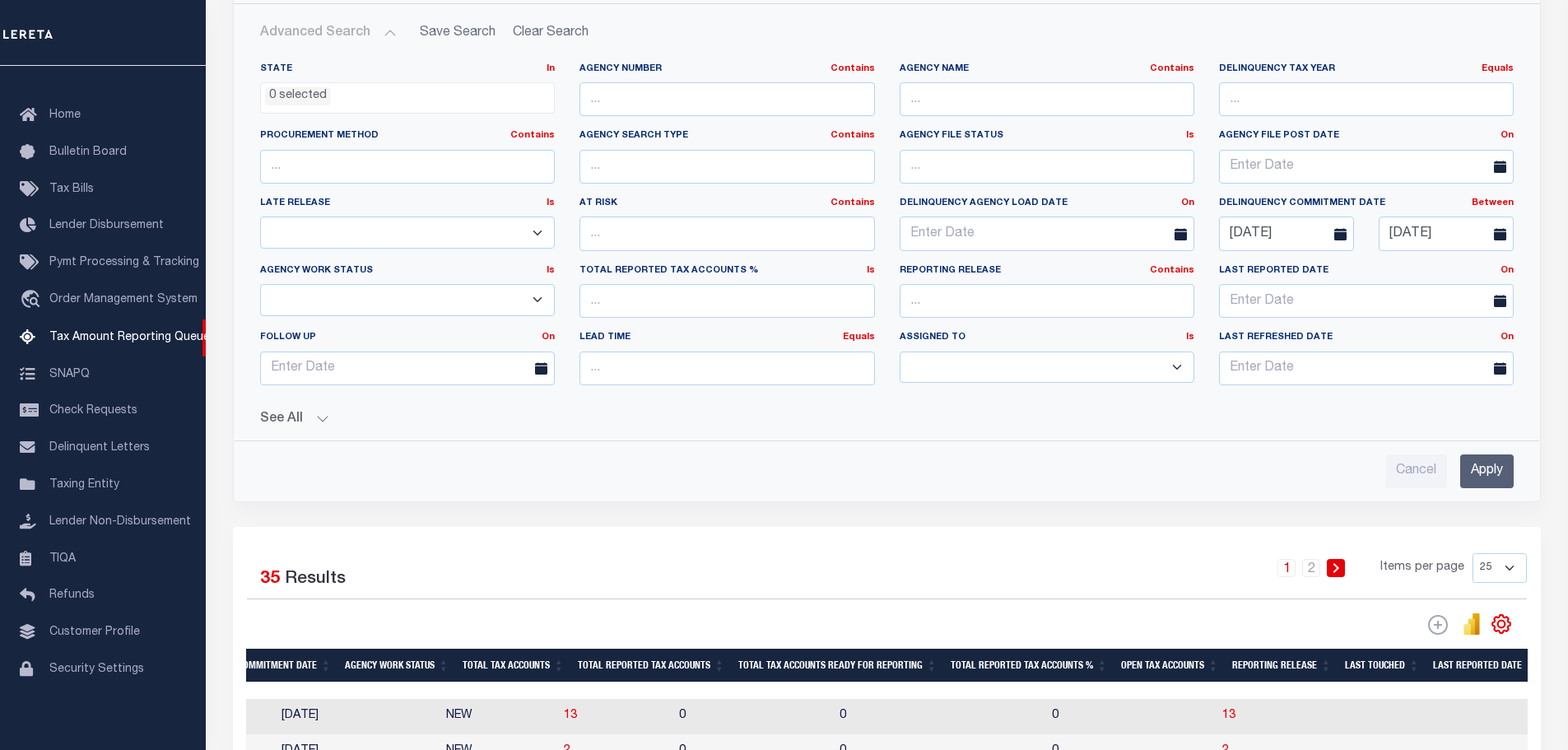
click at [1513, 465] on div "Cancel Apply" at bounding box center [886, 464] width 1279 height 47
click at [1493, 464] on input "Apply" at bounding box center [1486, 472] width 54 height 33
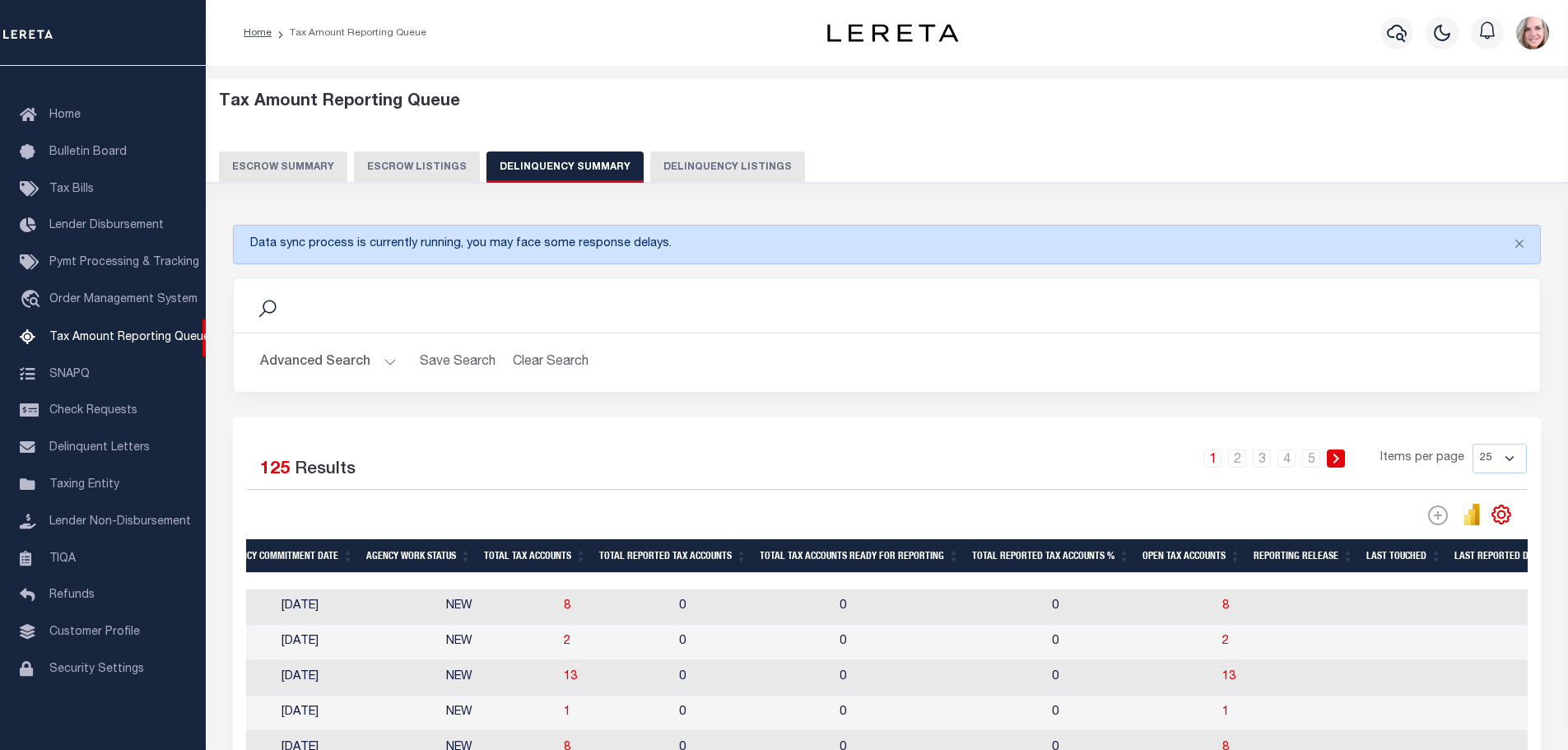
click at [1230, 565] on th "Open Tax Accounts" at bounding box center [1191, 556] width 111 height 33
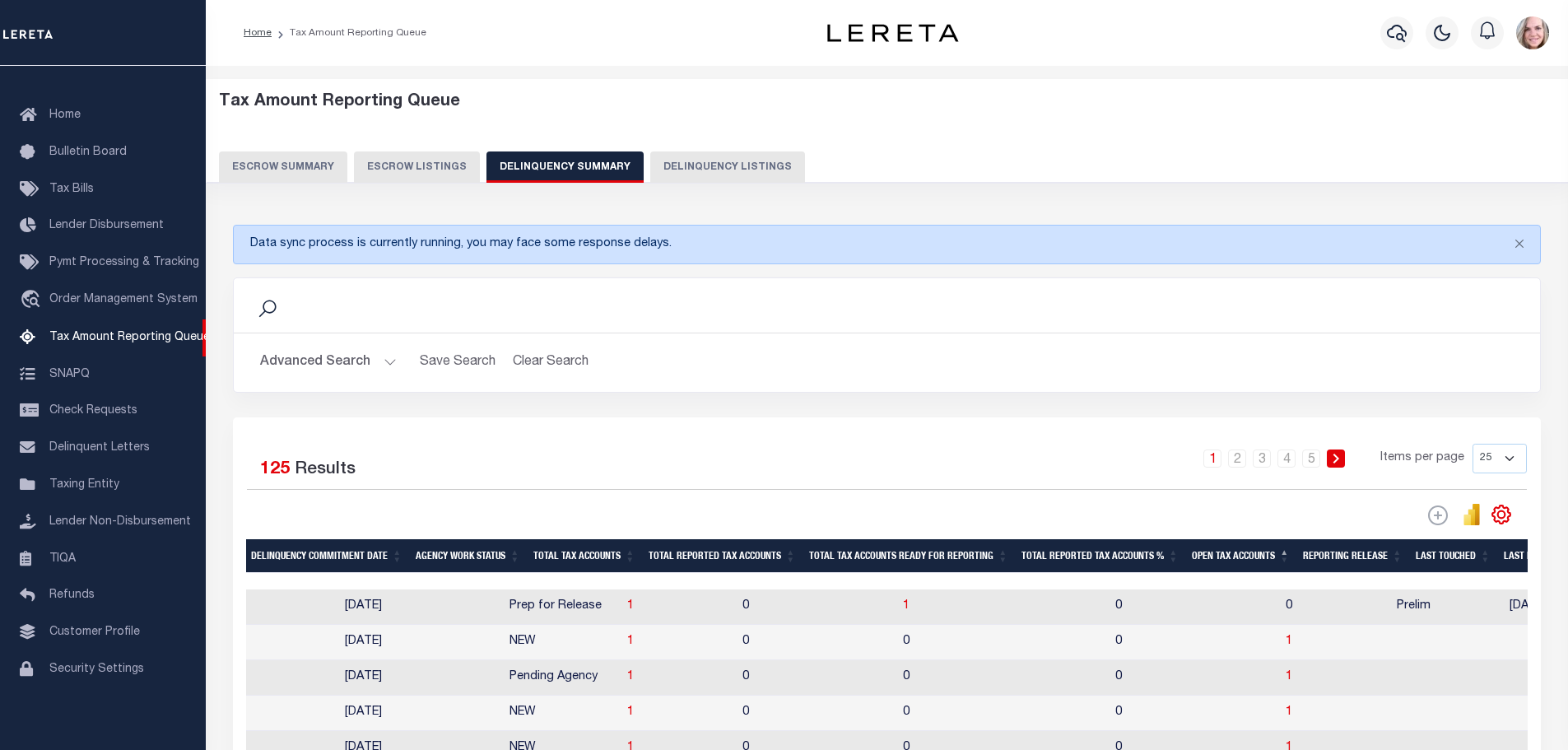
click at [1204, 560] on th "Open Tax Accounts" at bounding box center [1240, 556] width 111 height 33
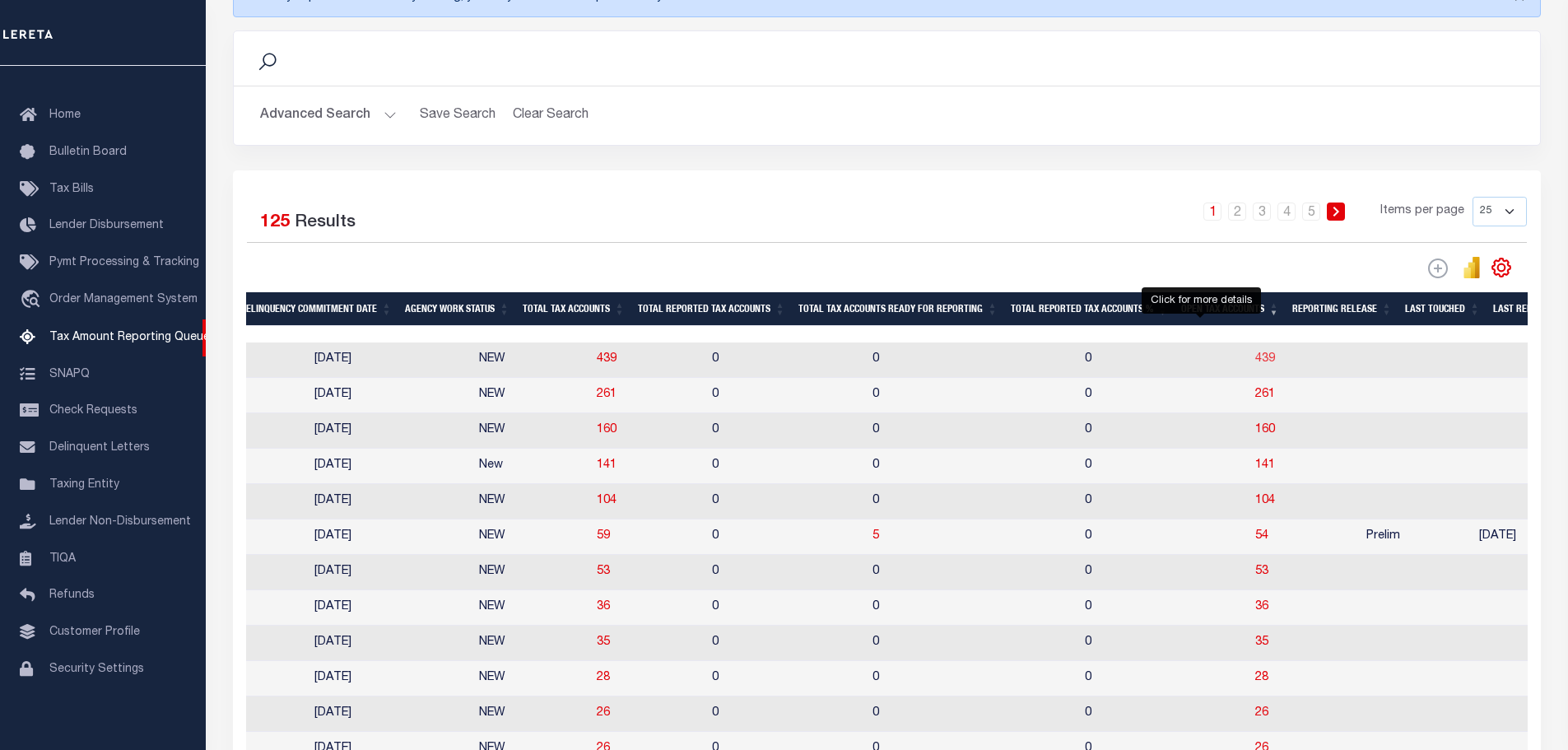
click at [1255, 365] on span "439" at bounding box center [1265, 358] width 19 height 11
select select "100"
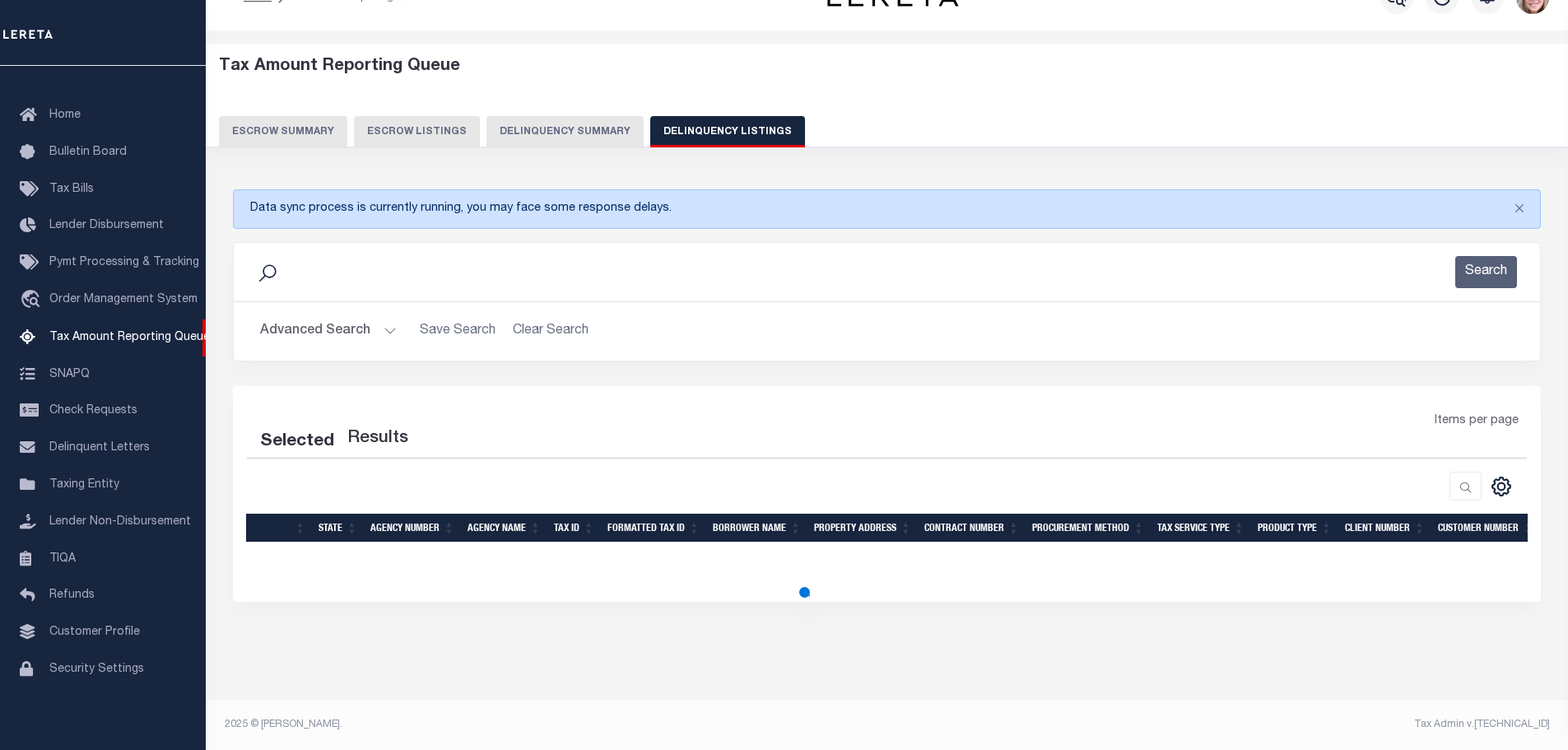
select select "100"
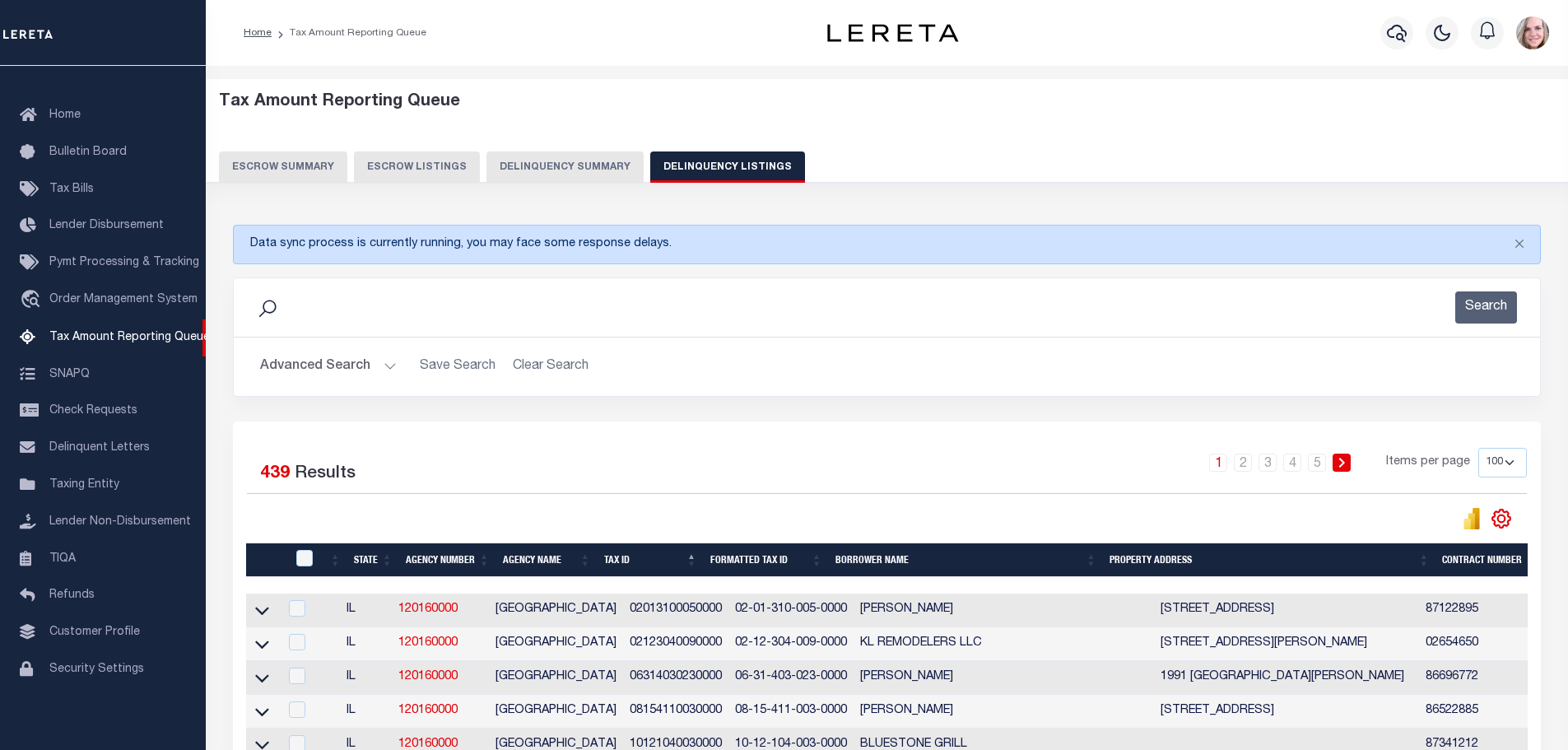
click at [1492, 525] on icon "" at bounding box center [1500, 518] width 21 height 21
click at [1432, 302] on link "CSV" at bounding box center [1433, 298] width 161 height 32
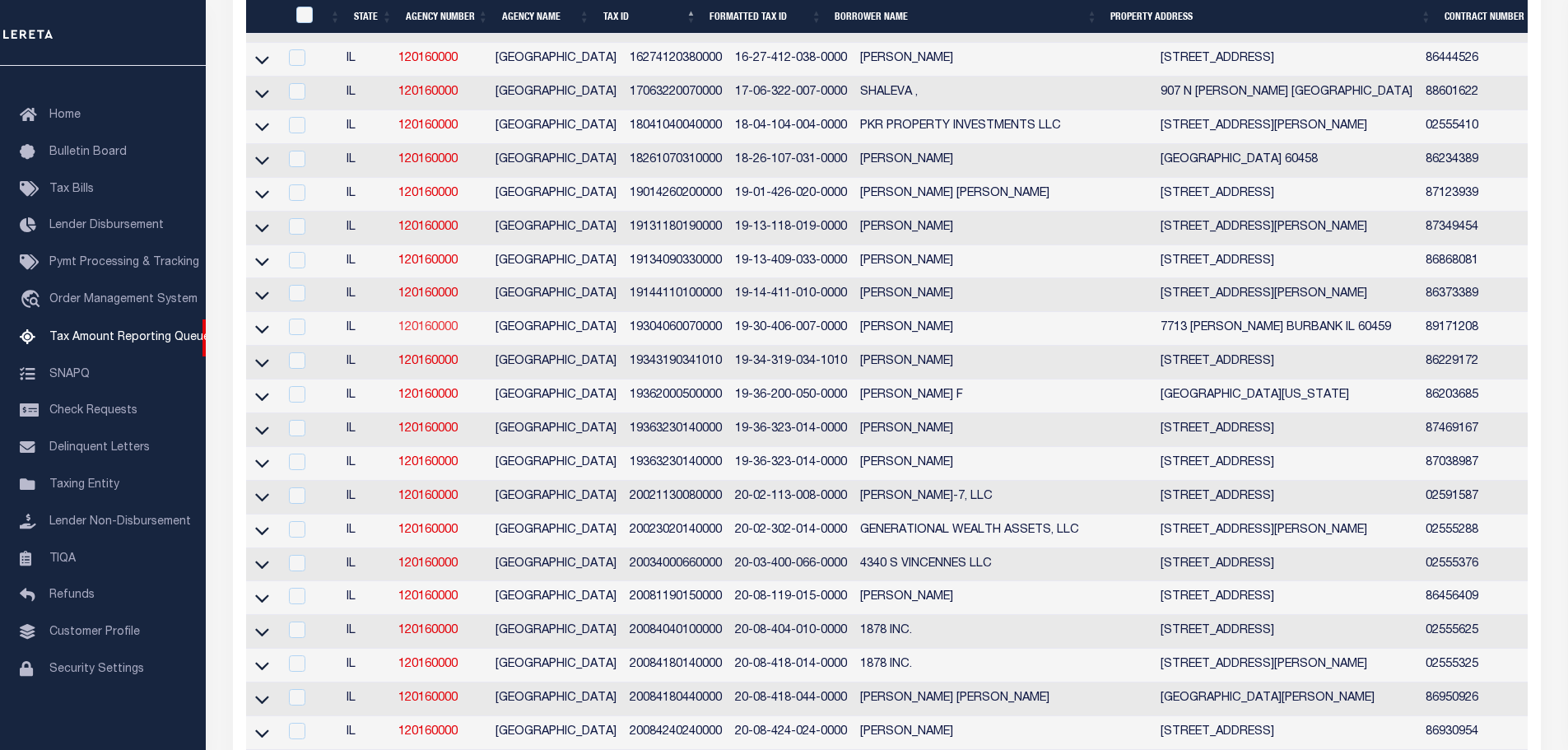
scroll to position [1593, 0]
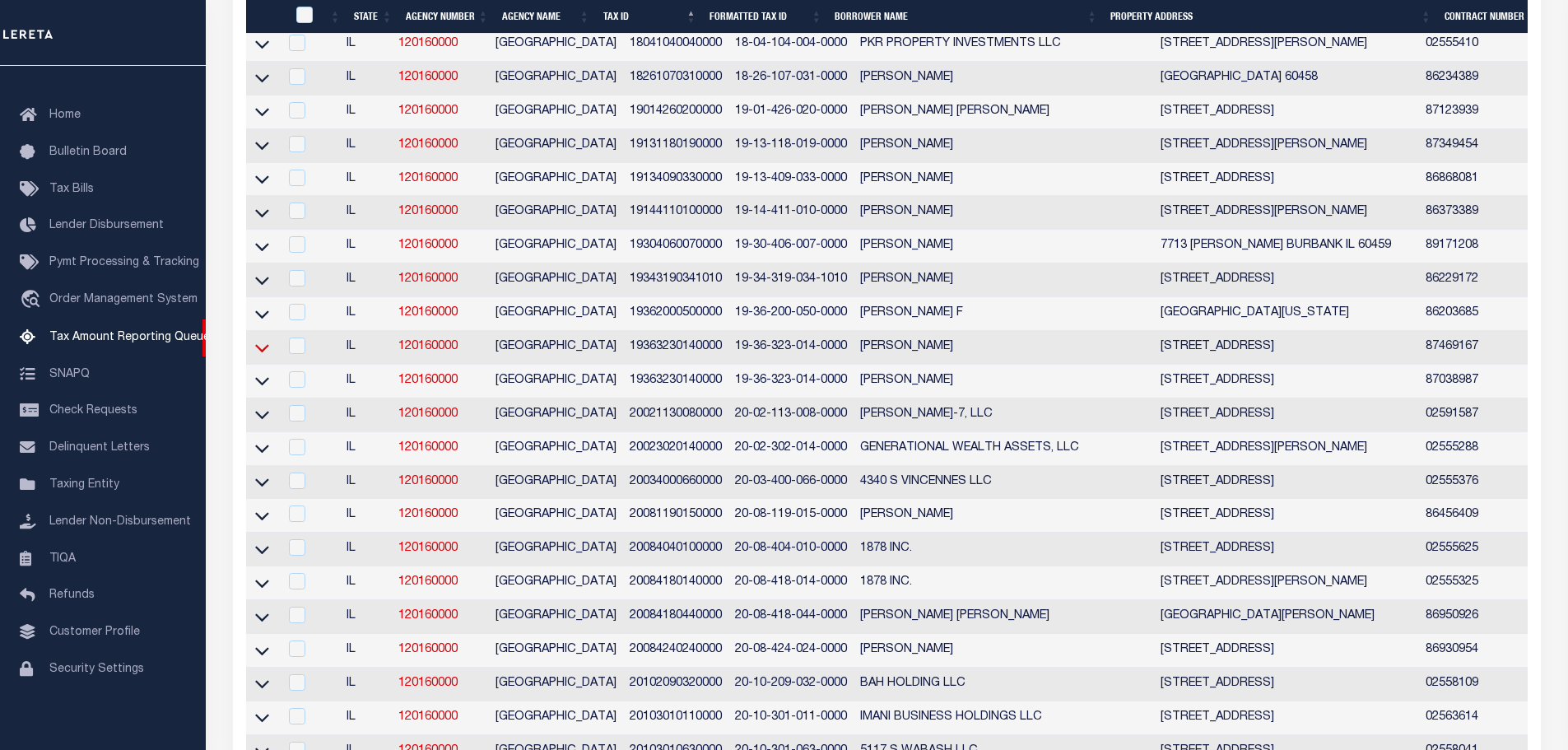
click at [265, 356] on icon at bounding box center [262, 347] width 14 height 18
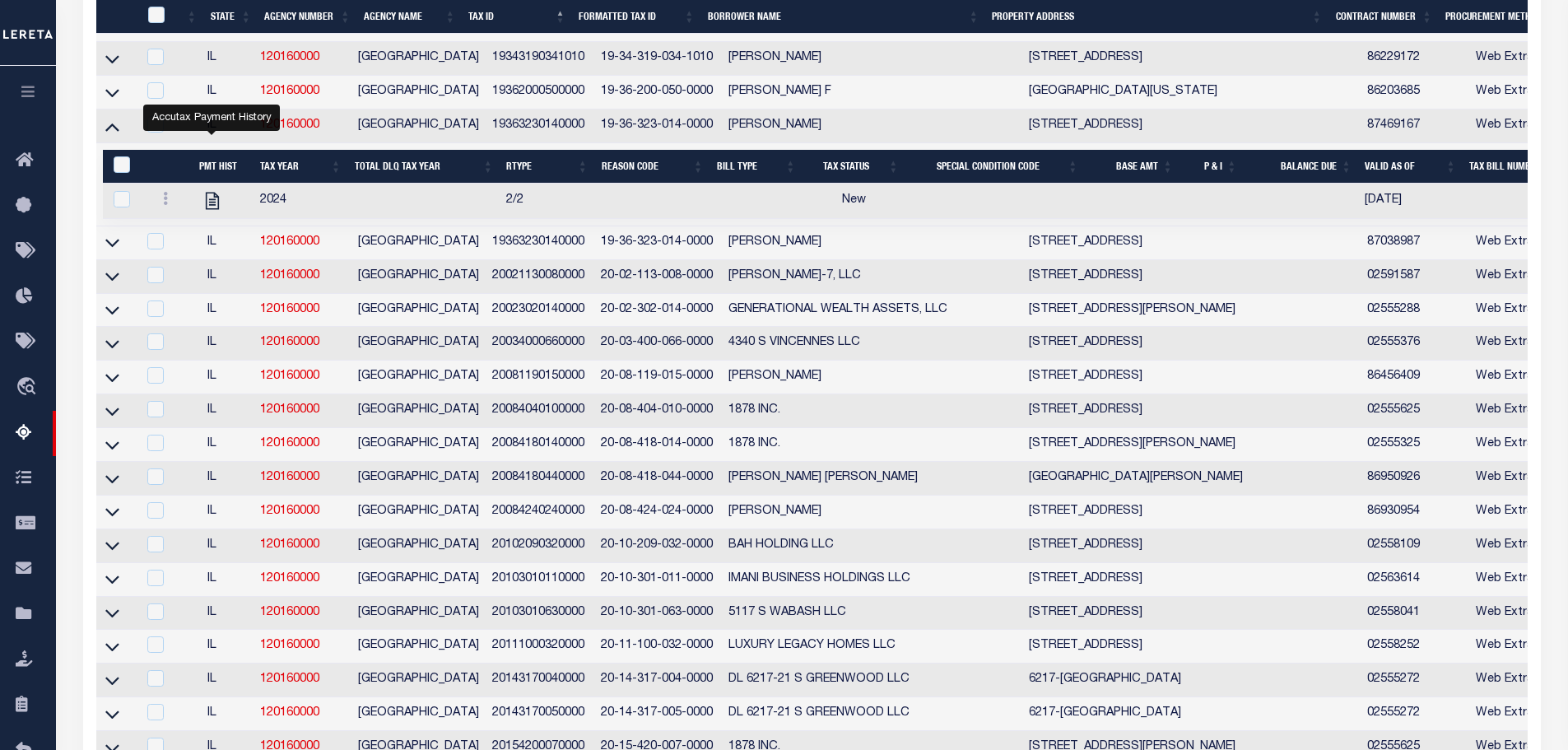
scroll to position [1675, 0]
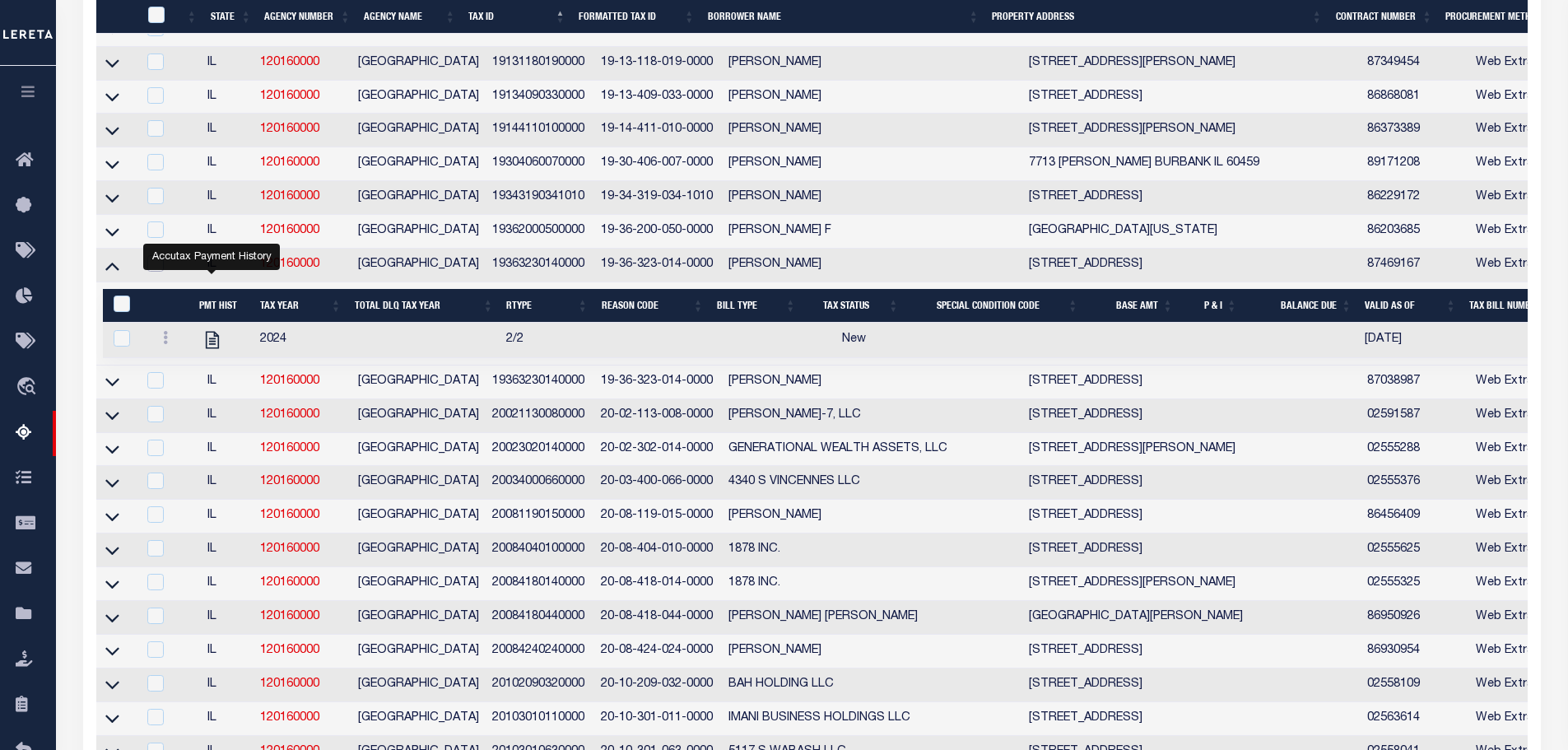
click at [159, 272] on input "checkbox" at bounding box center [156, 264] width 17 height 17
checkbox input "true"
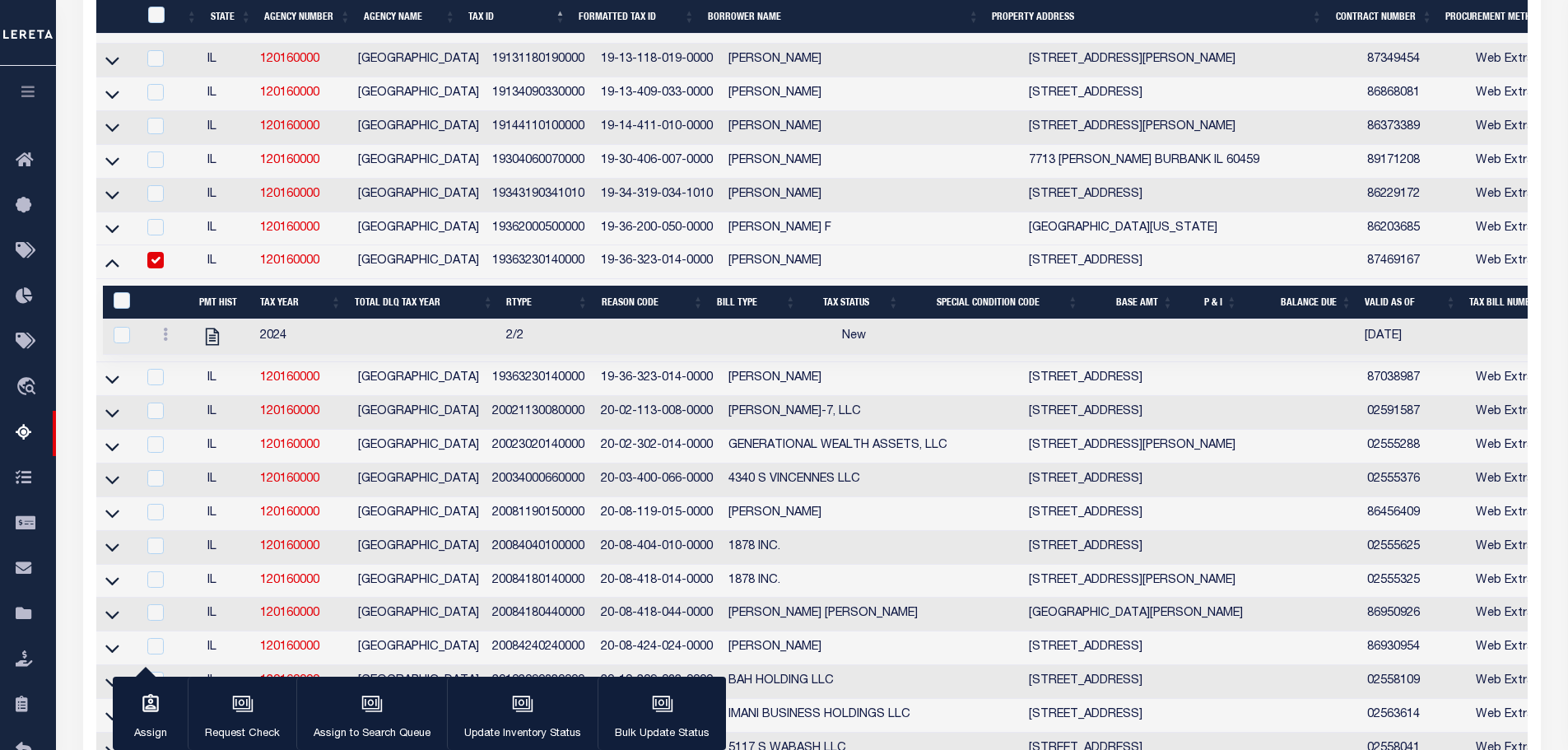
scroll to position [1672, 0]
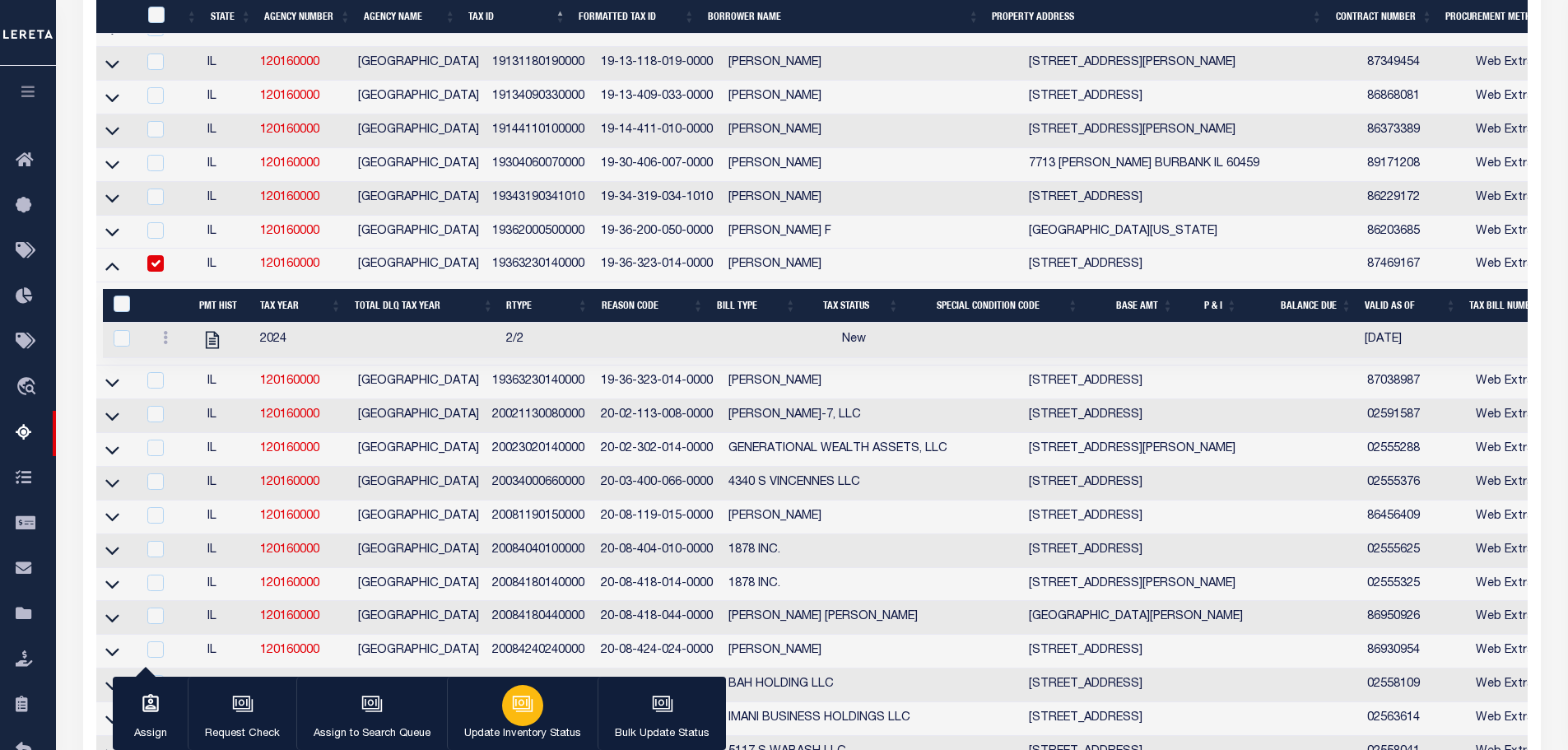
click at [535, 710] on div "button" at bounding box center [522, 705] width 41 height 41
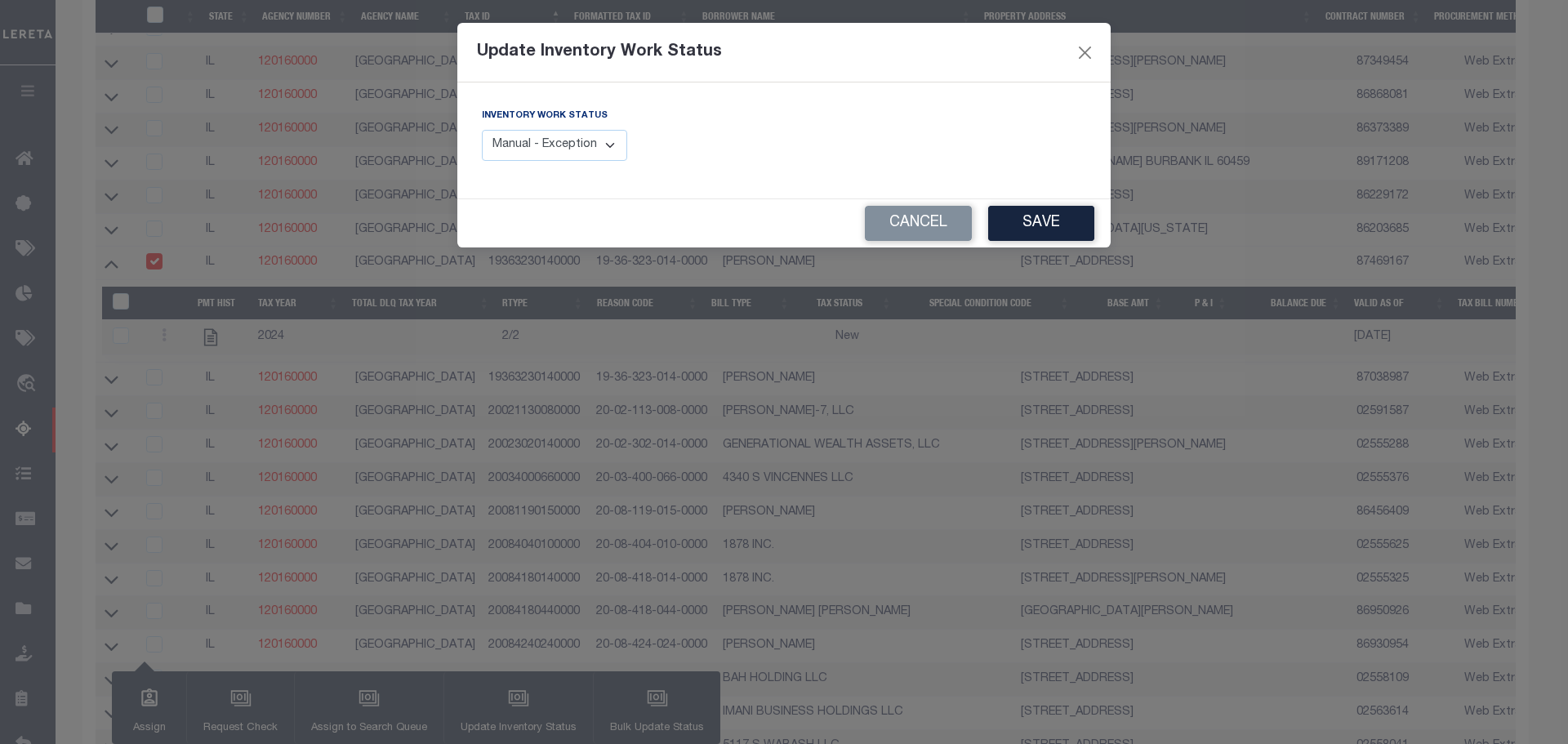
click at [566, 139] on select "Manual - Exception Pended - Awaiting Search Late Add Exception Completed" at bounding box center [554, 145] width 145 height 32
select select "4"
click at [482, 130] on select "Manual - Exception Pended - Awaiting Search Late Add Exception Completed" at bounding box center [554, 145] width 145 height 32
click at [1026, 221] on button "Save" at bounding box center [1040, 223] width 106 height 35
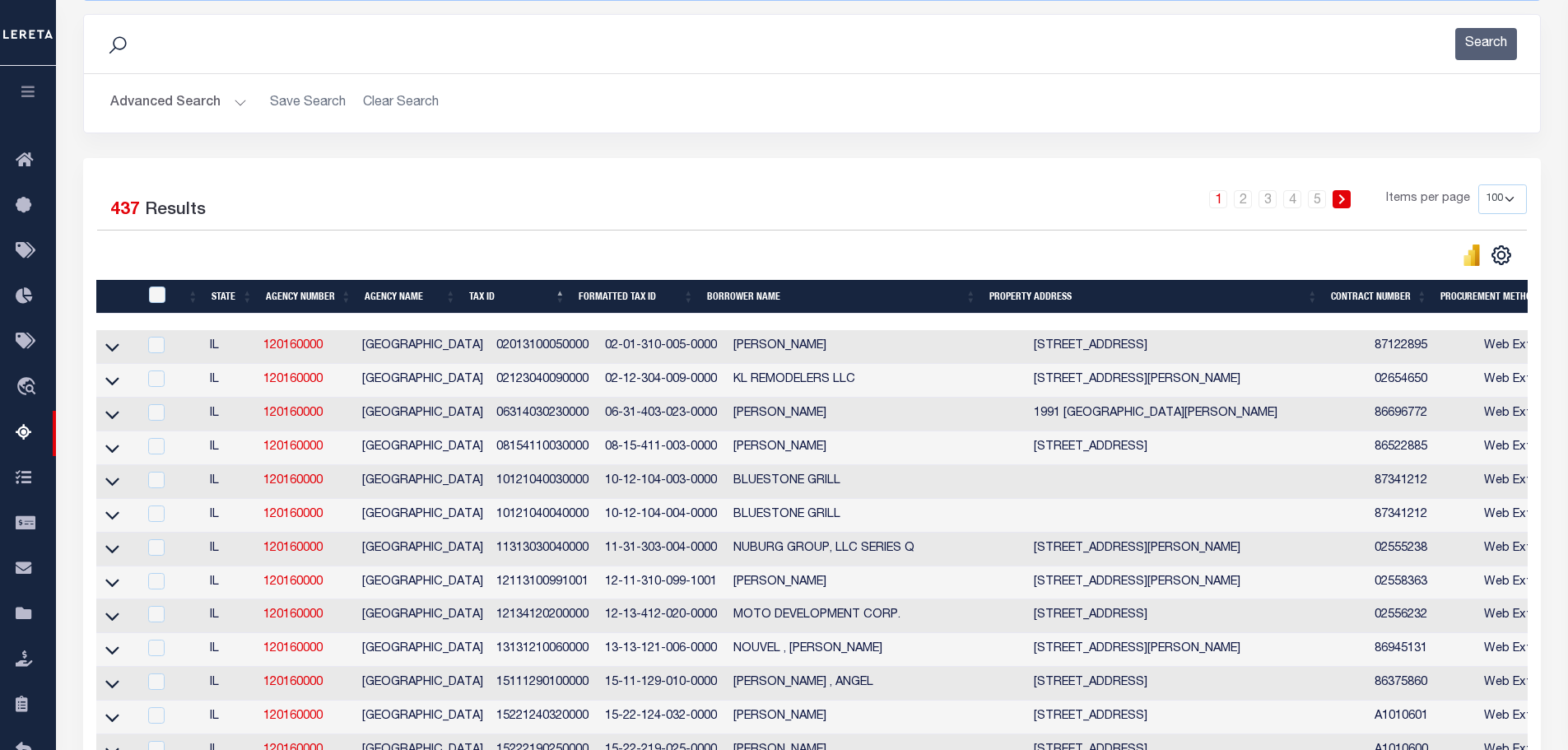
scroll to position [0, 0]
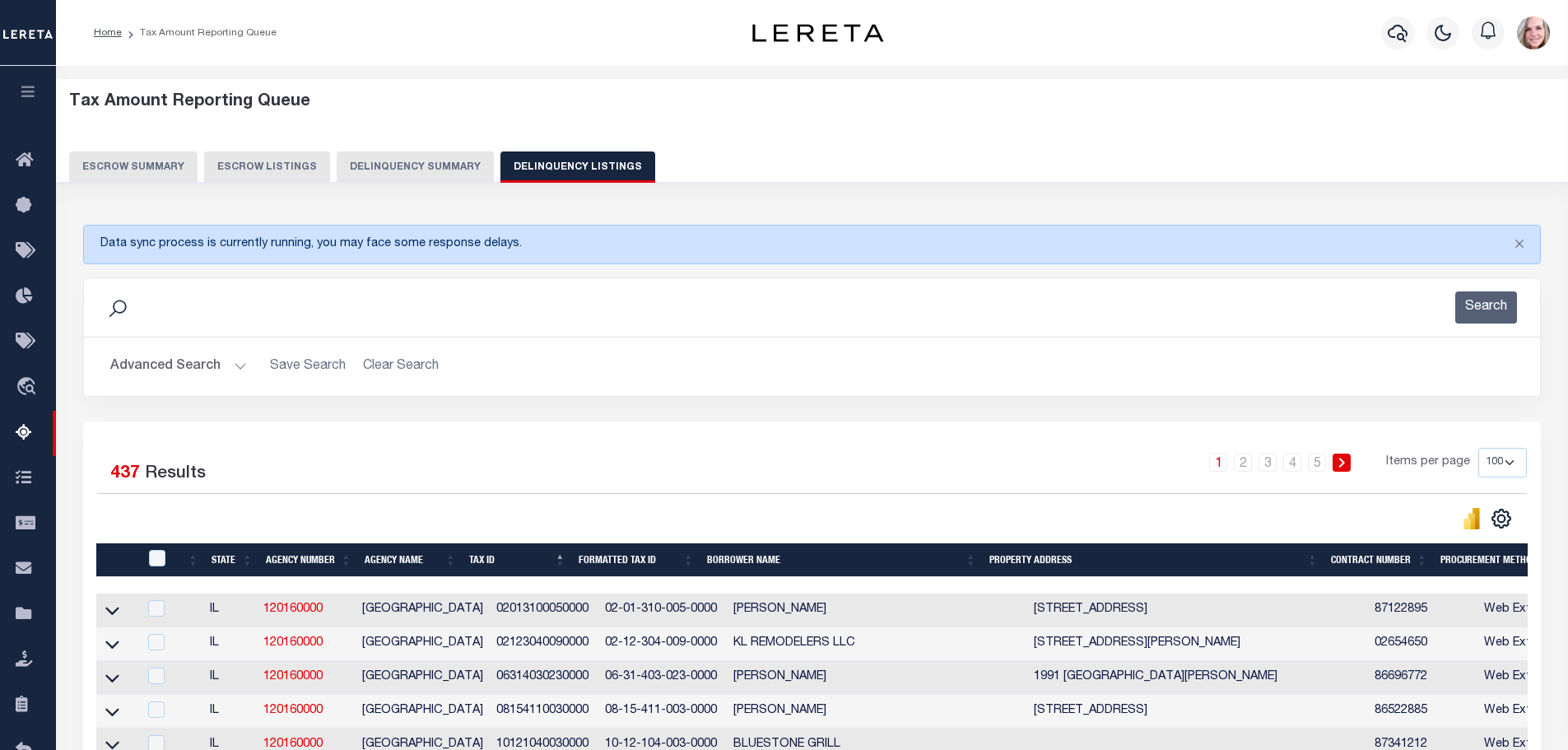
click at [443, 165] on button "Delinquency Summary" at bounding box center [415, 167] width 157 height 32
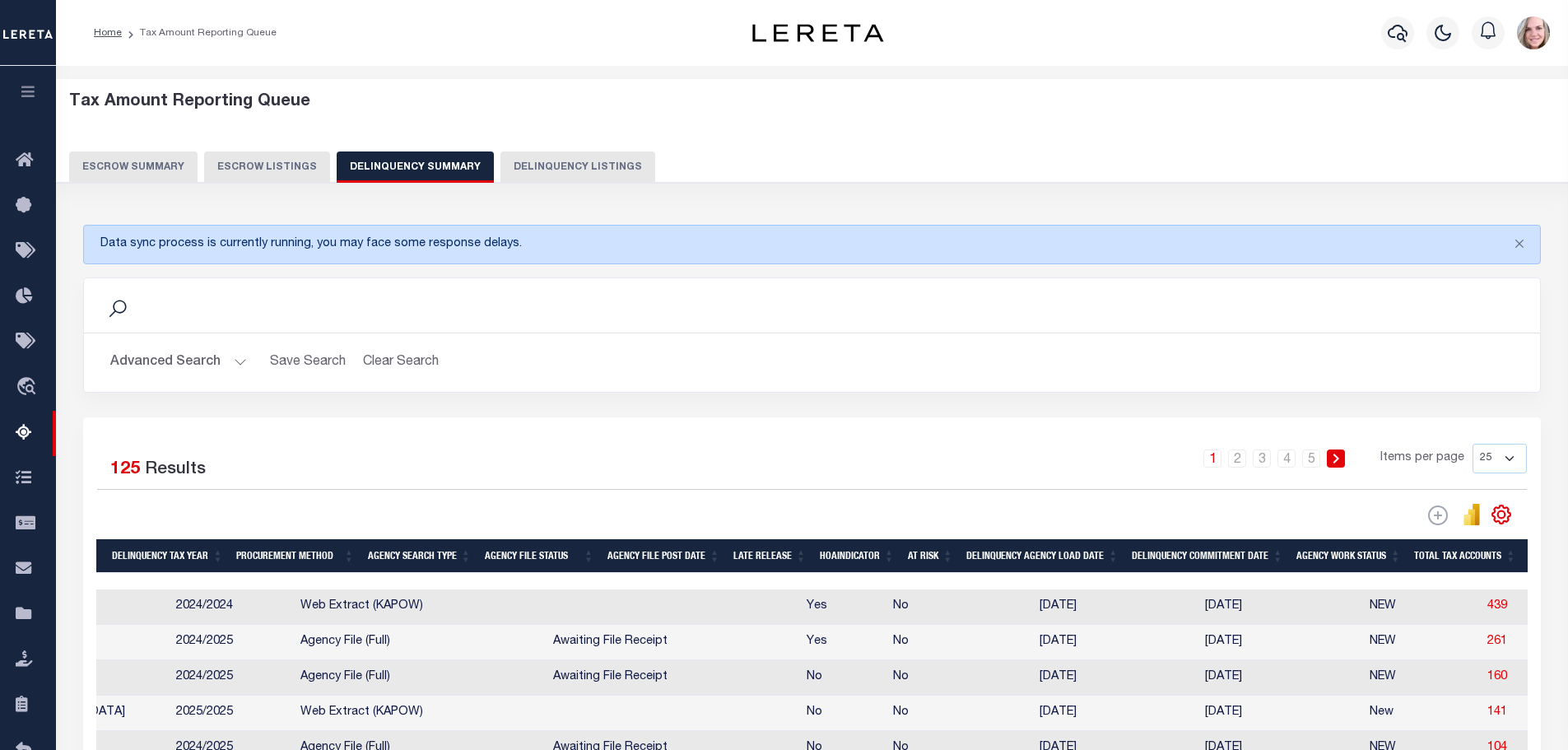
scroll to position [0, 670]
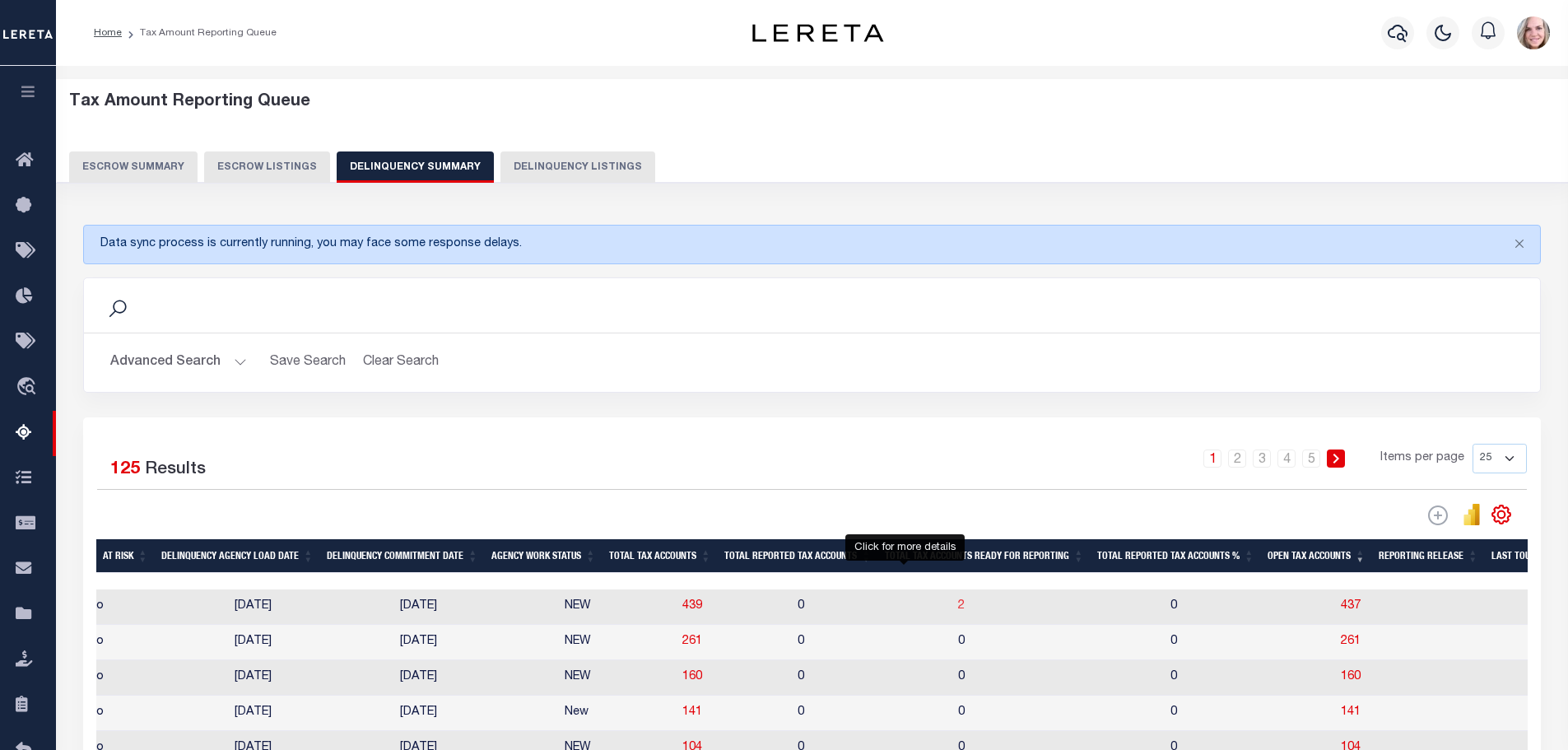
click at [958, 609] on span "2" at bounding box center [960, 606] width 6 height 11
select select "100"
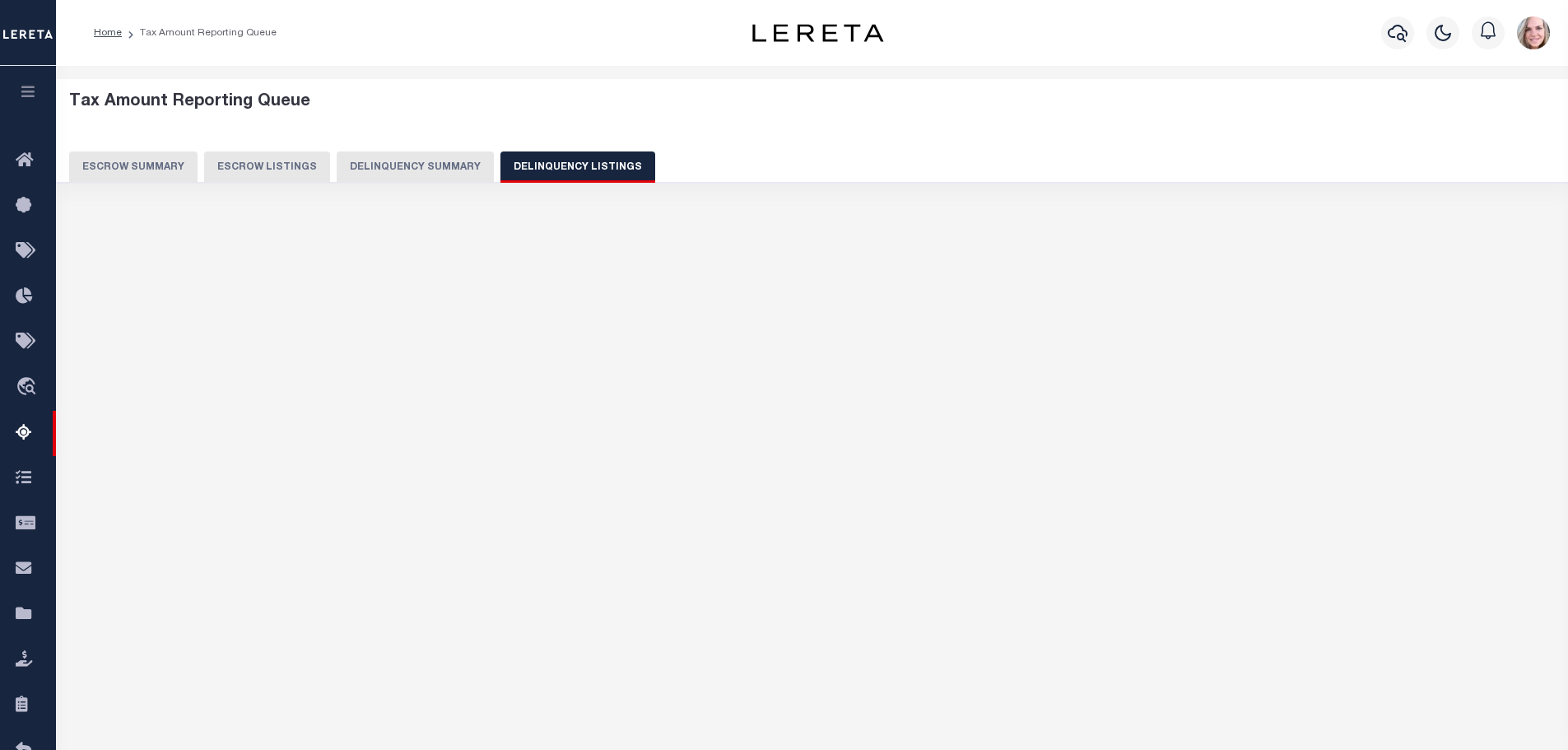
select select "100"
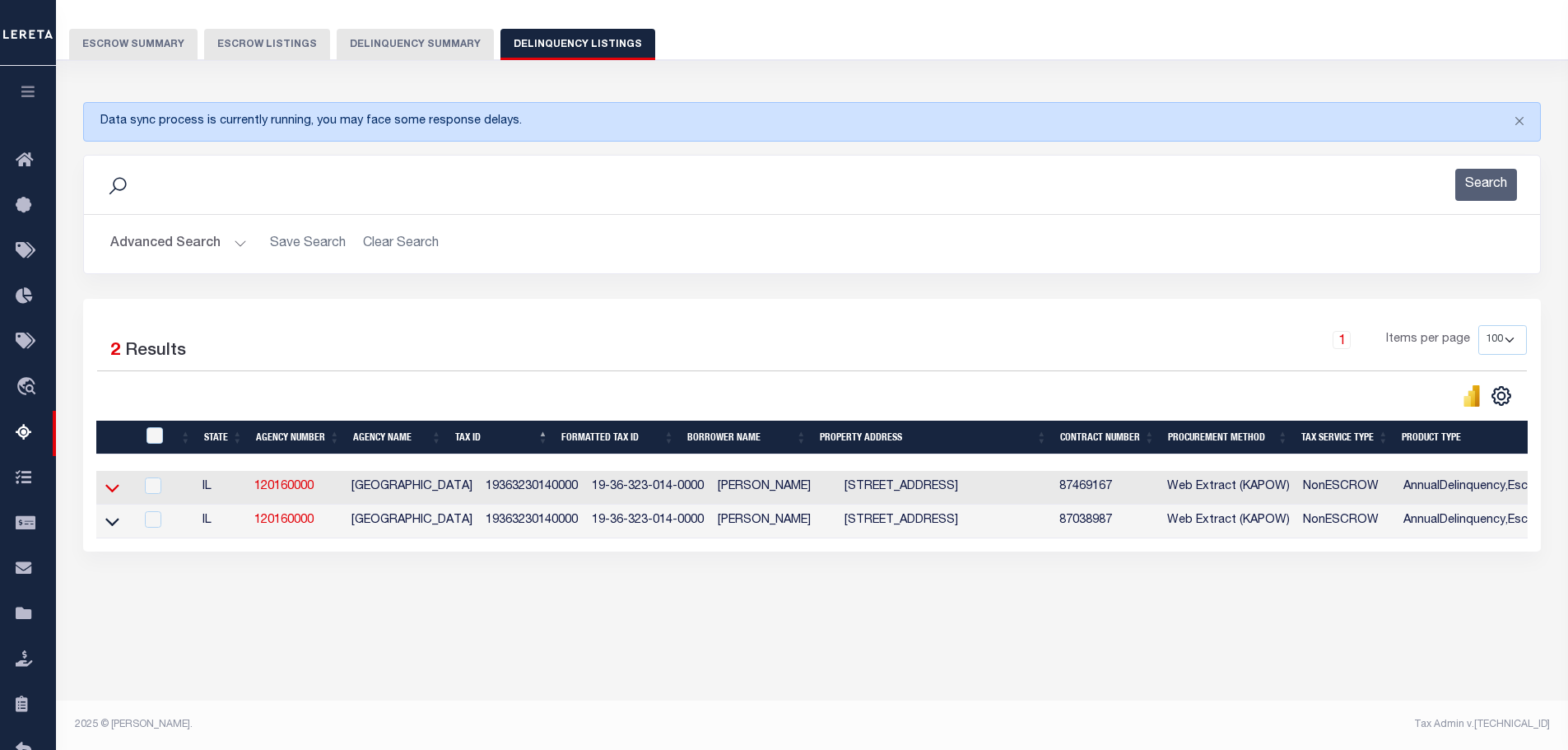
click at [117, 490] on icon at bounding box center [112, 487] width 14 height 8
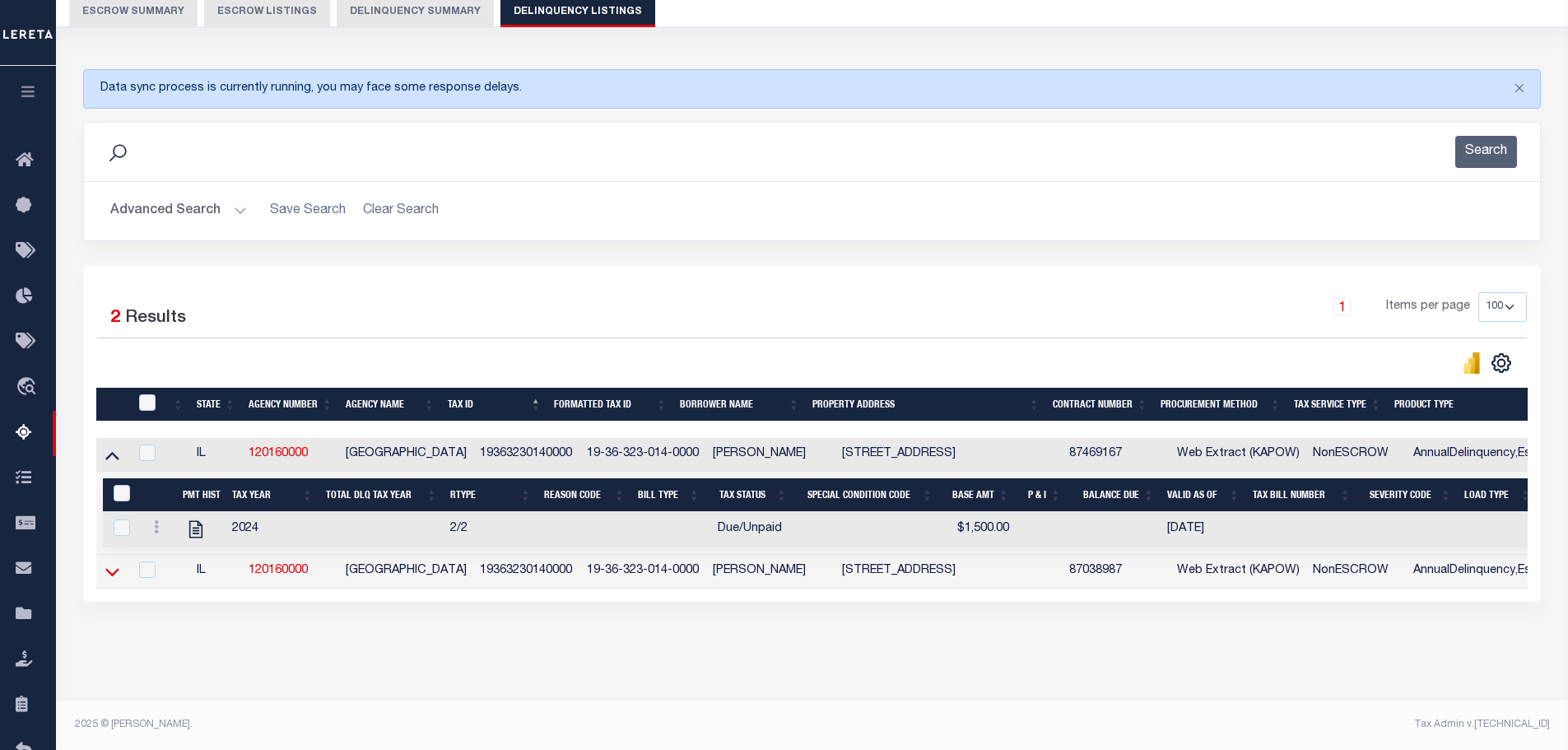
click at [113, 563] on icon at bounding box center [112, 572] width 14 height 18
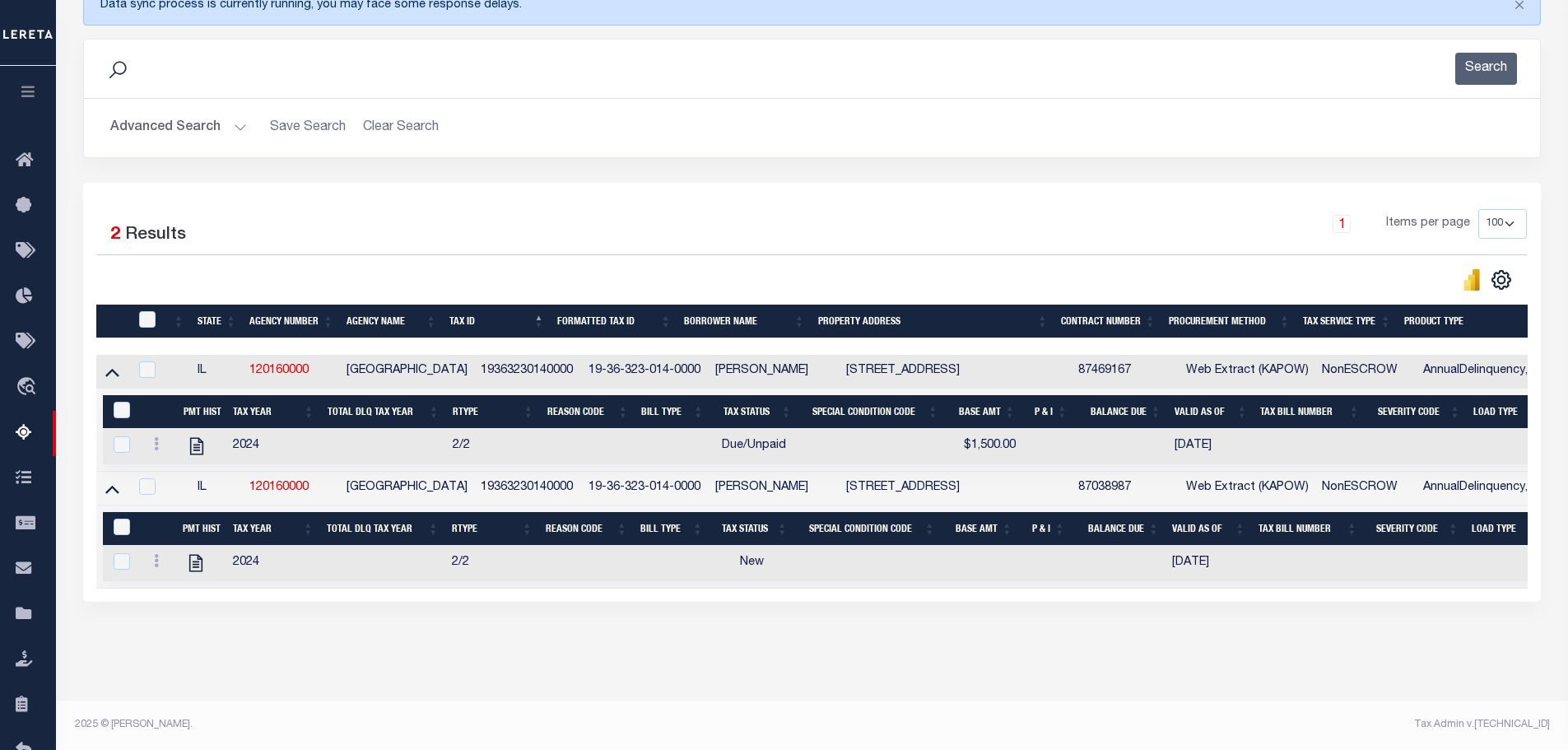
scroll to position [0, 0]
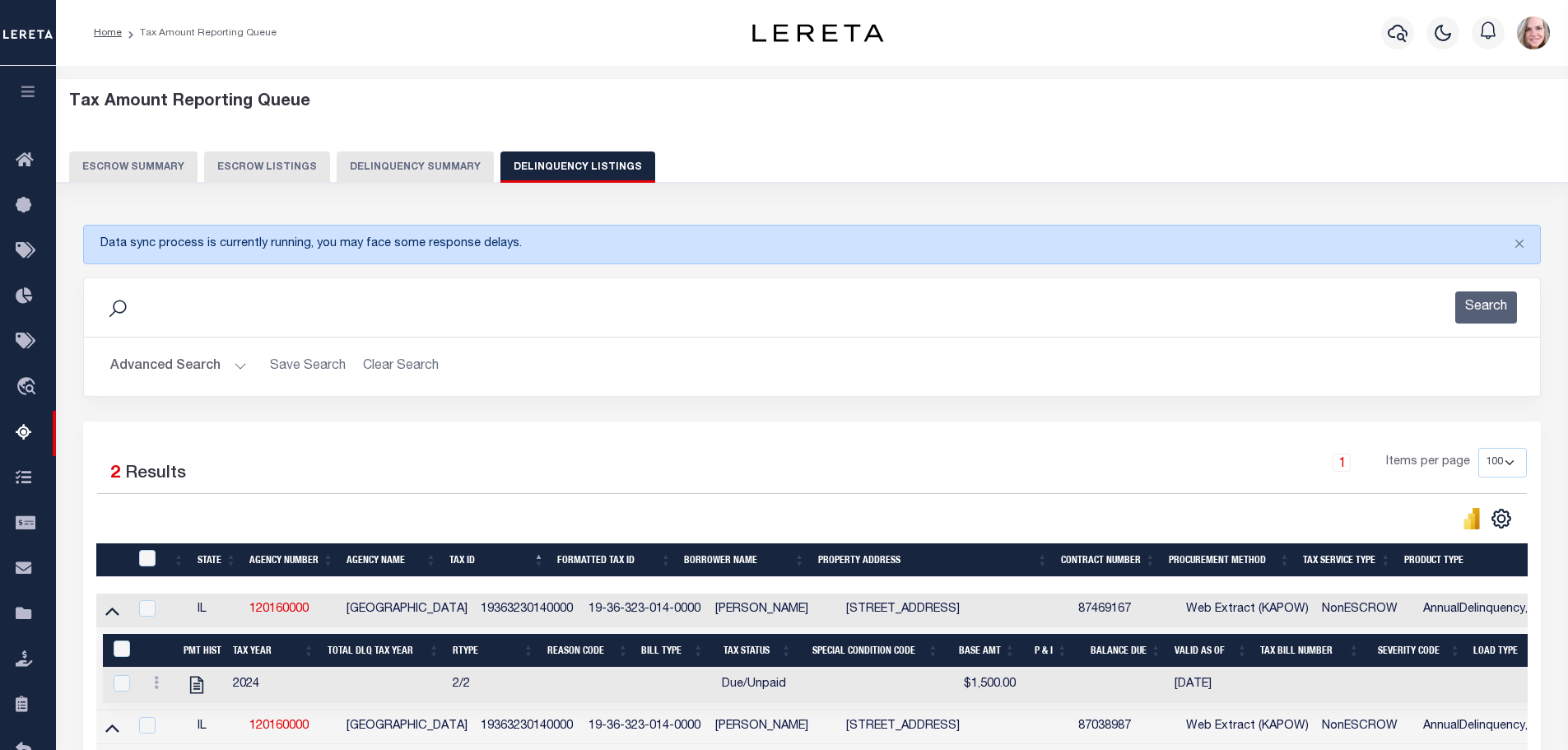
click at [459, 178] on button "Delinquency Summary" at bounding box center [415, 167] width 157 height 32
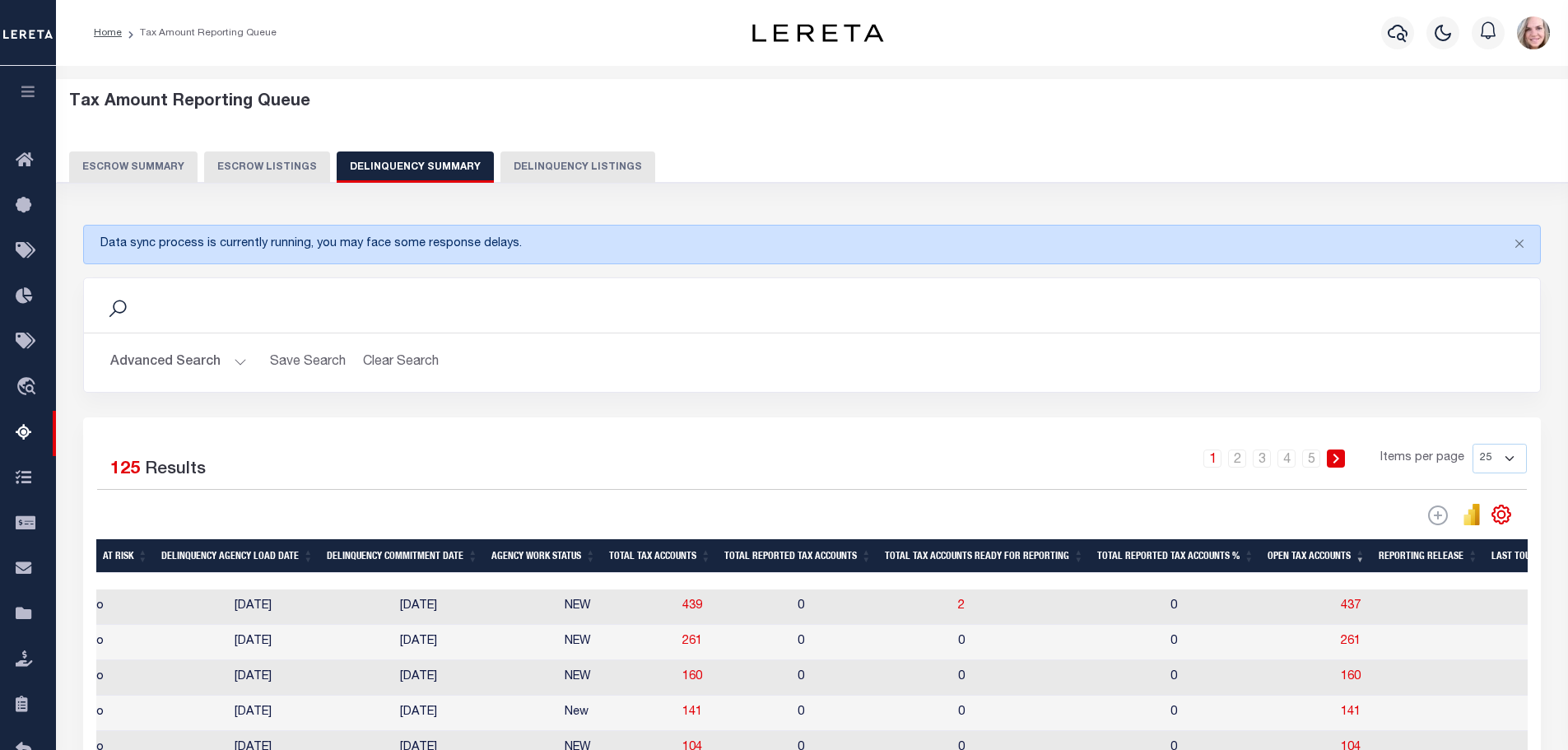
click at [1334, 606] on td "437" at bounding box center [1390, 607] width 111 height 35
checkbox input "true"
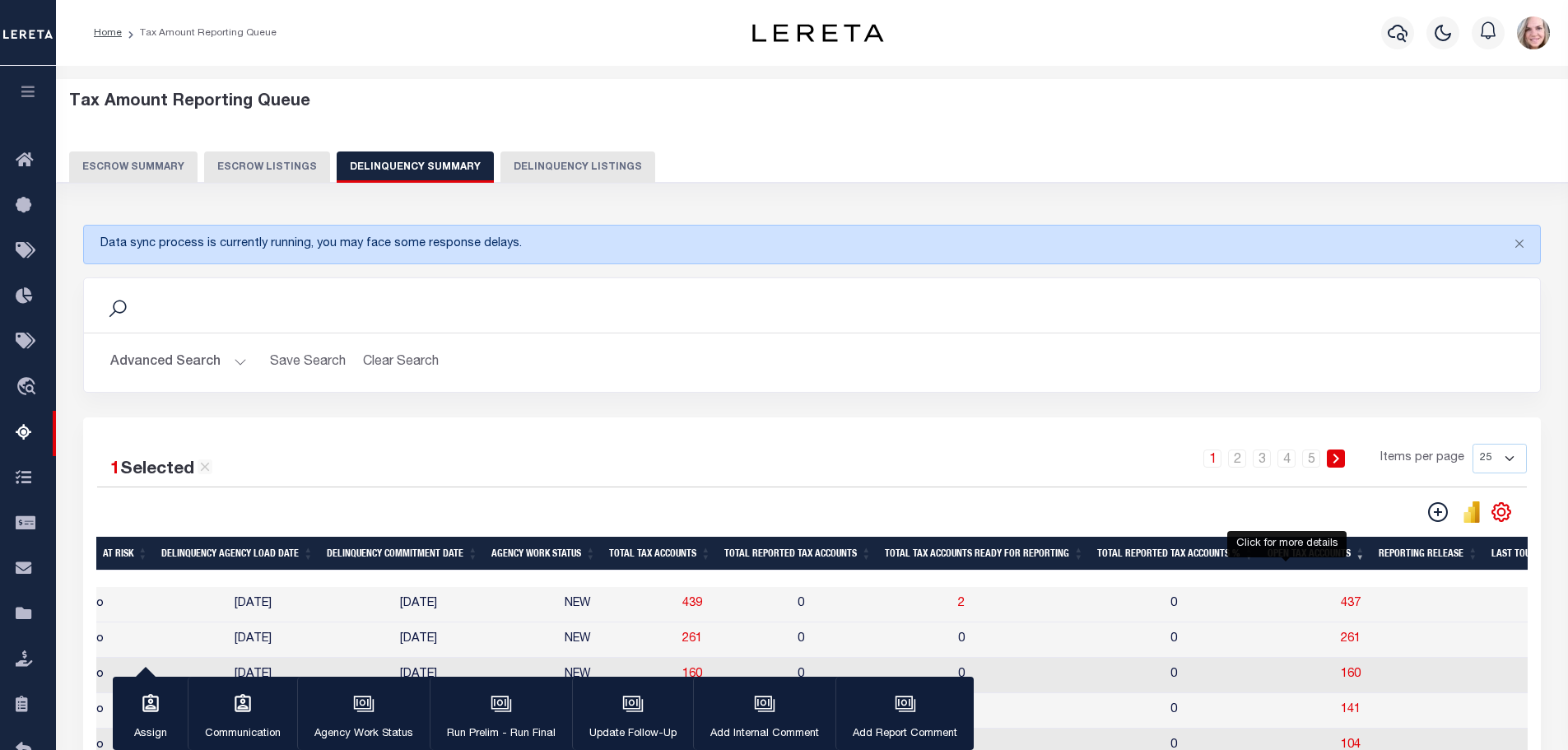
click at [1341, 605] on span "437" at bounding box center [1350, 603] width 19 height 11
select select "100"
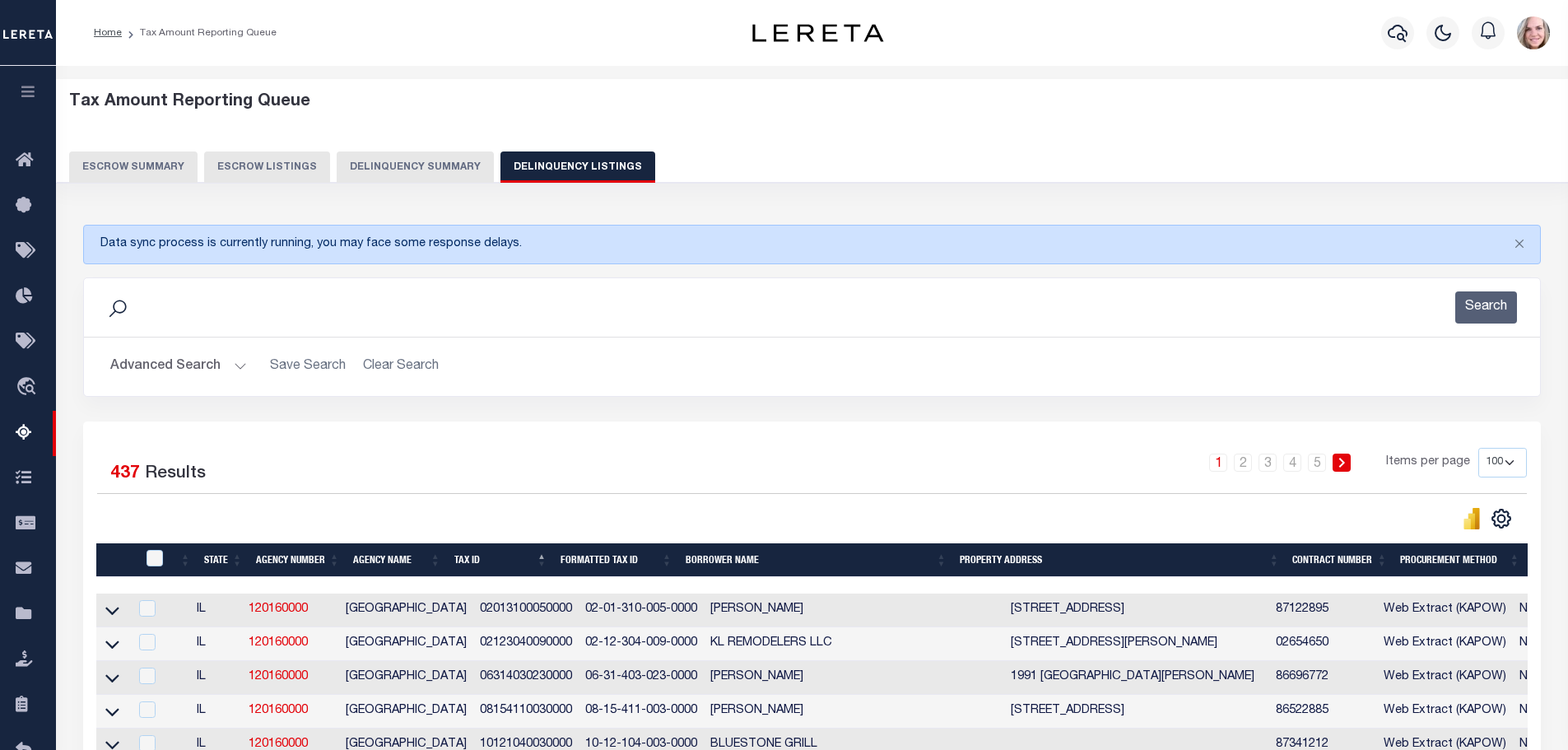
click at [681, 349] on div "Advanced Search Save Search Clear Search State In" at bounding box center [811, 367] width 1456 height 58
click at [1497, 460] on select "10 25 50 100 500" at bounding box center [1502, 462] width 48 height 30
select select "500"
click at [1478, 447] on select "10 25 50 100 500" at bounding box center [1502, 462] width 48 height 30
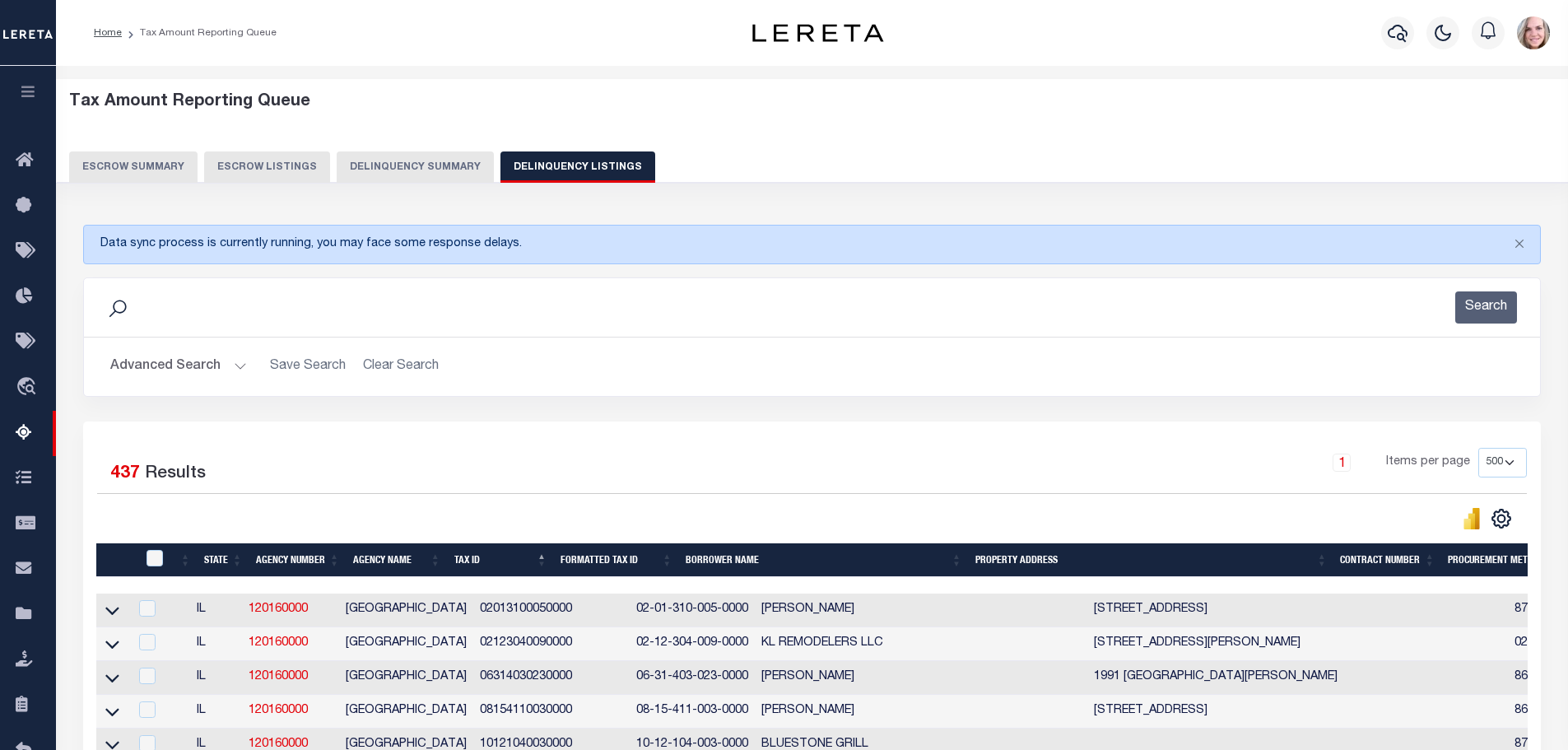
scroll to position [6017, 0]
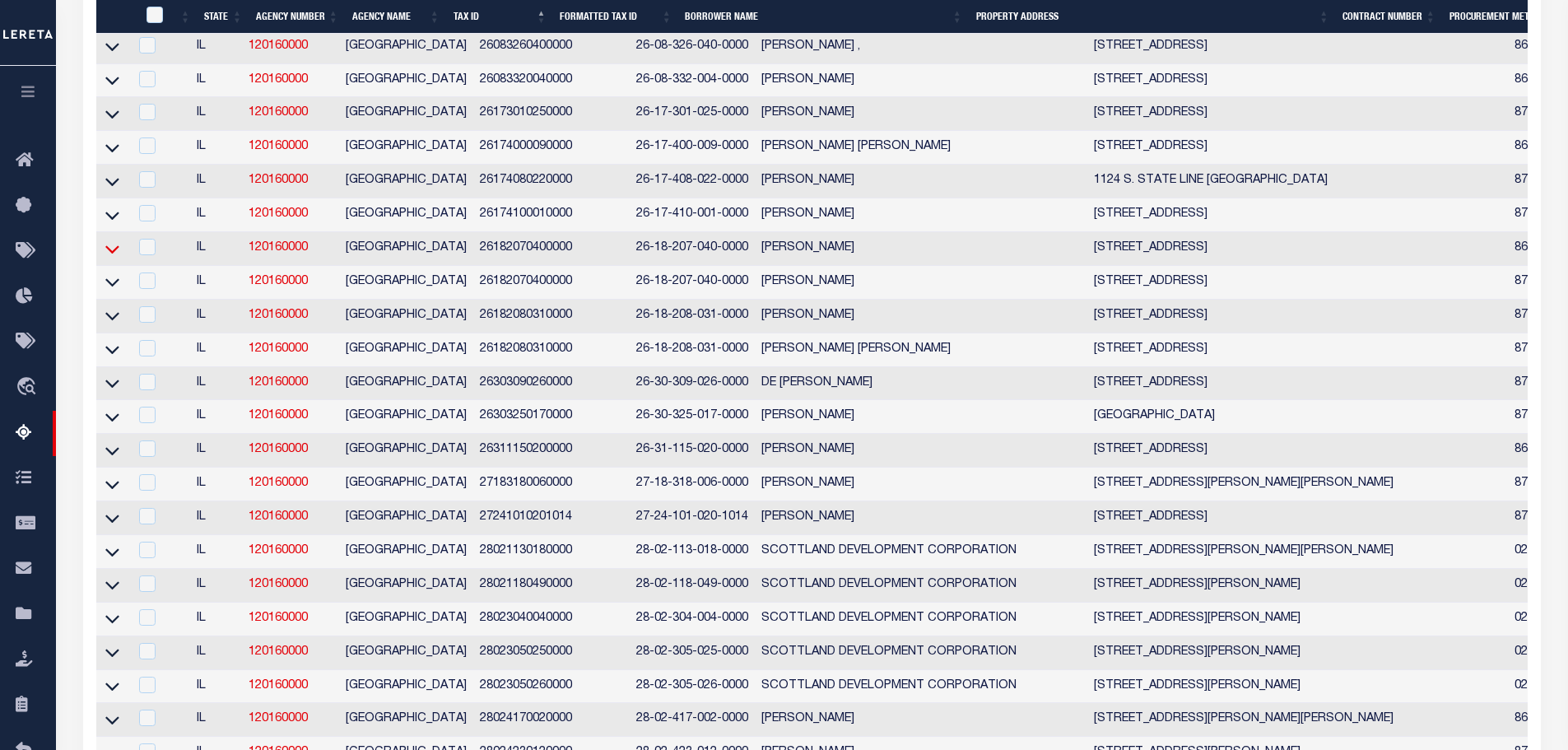
click at [114, 258] on icon at bounding box center [112, 249] width 14 height 18
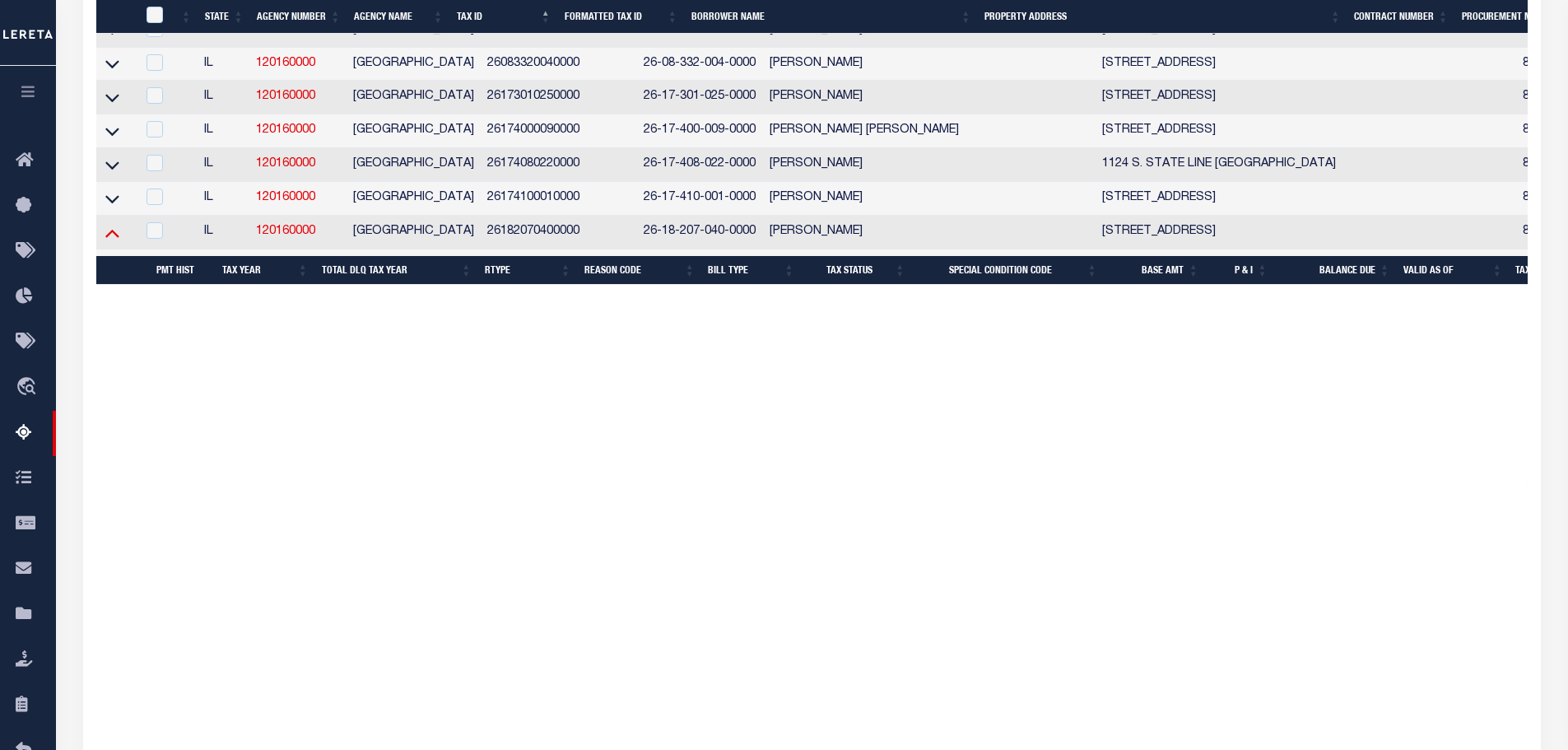
click at [113, 241] on icon at bounding box center [112, 232] width 14 height 18
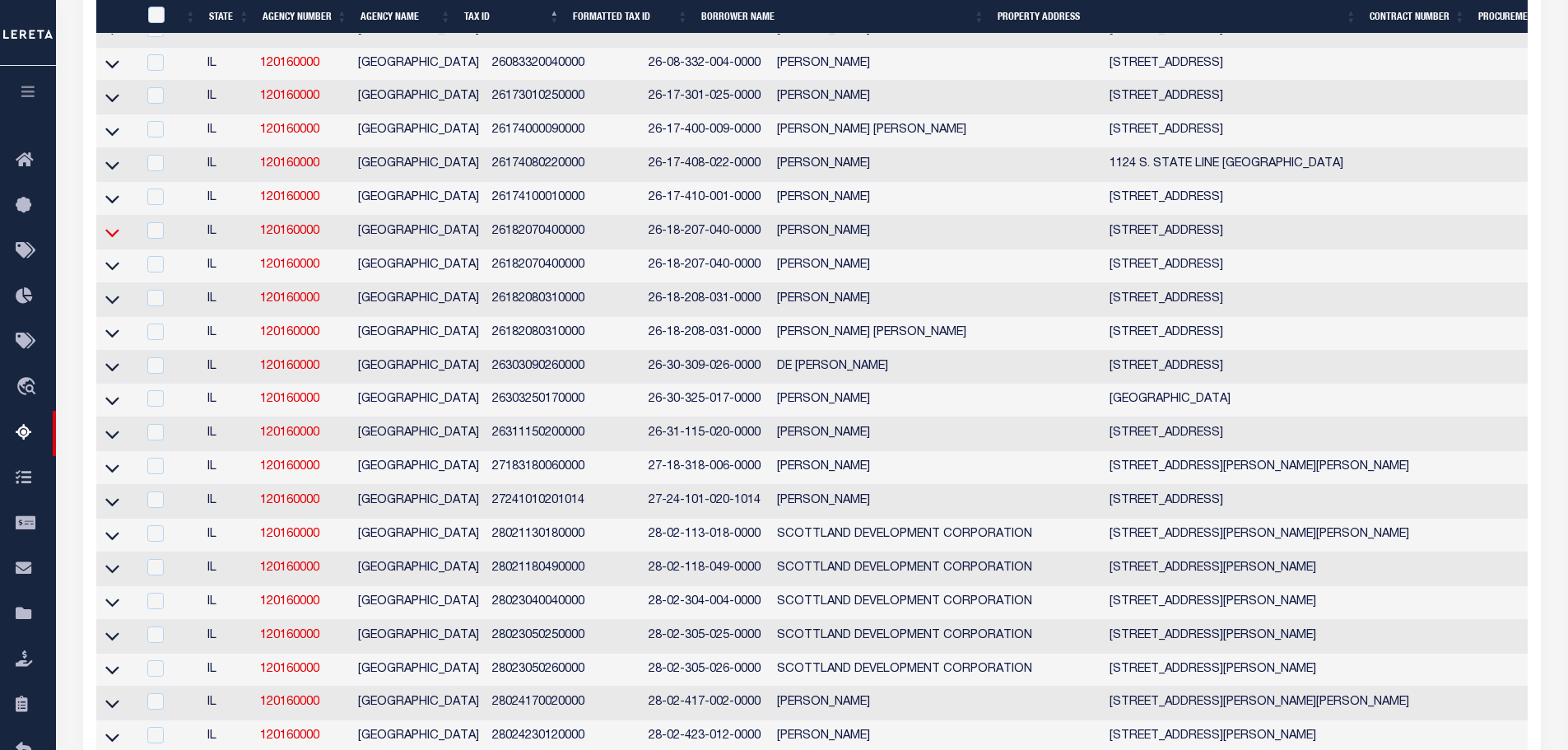
click at [114, 241] on icon at bounding box center [112, 232] width 14 height 18
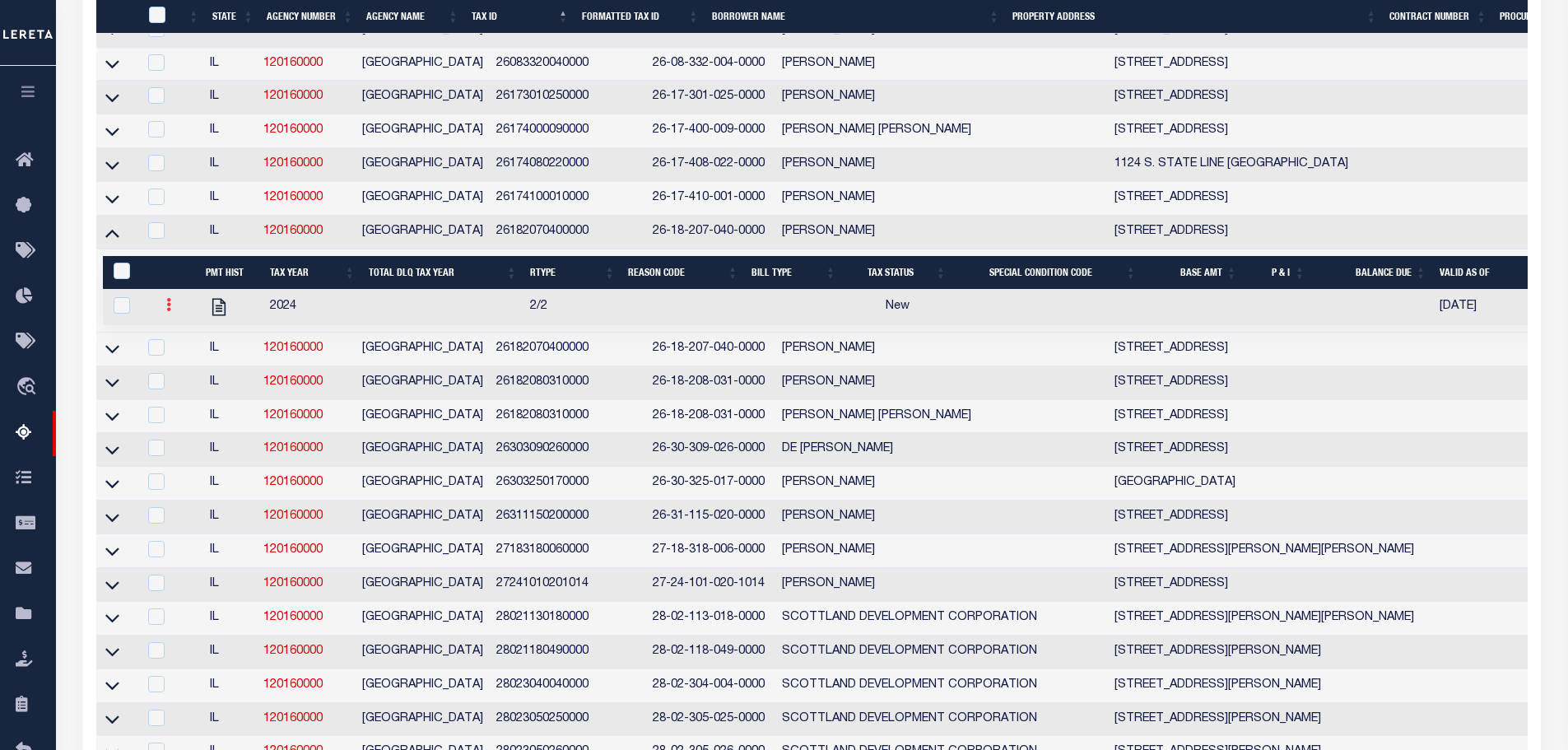
click at [166, 311] on icon at bounding box center [168, 304] width 5 height 13
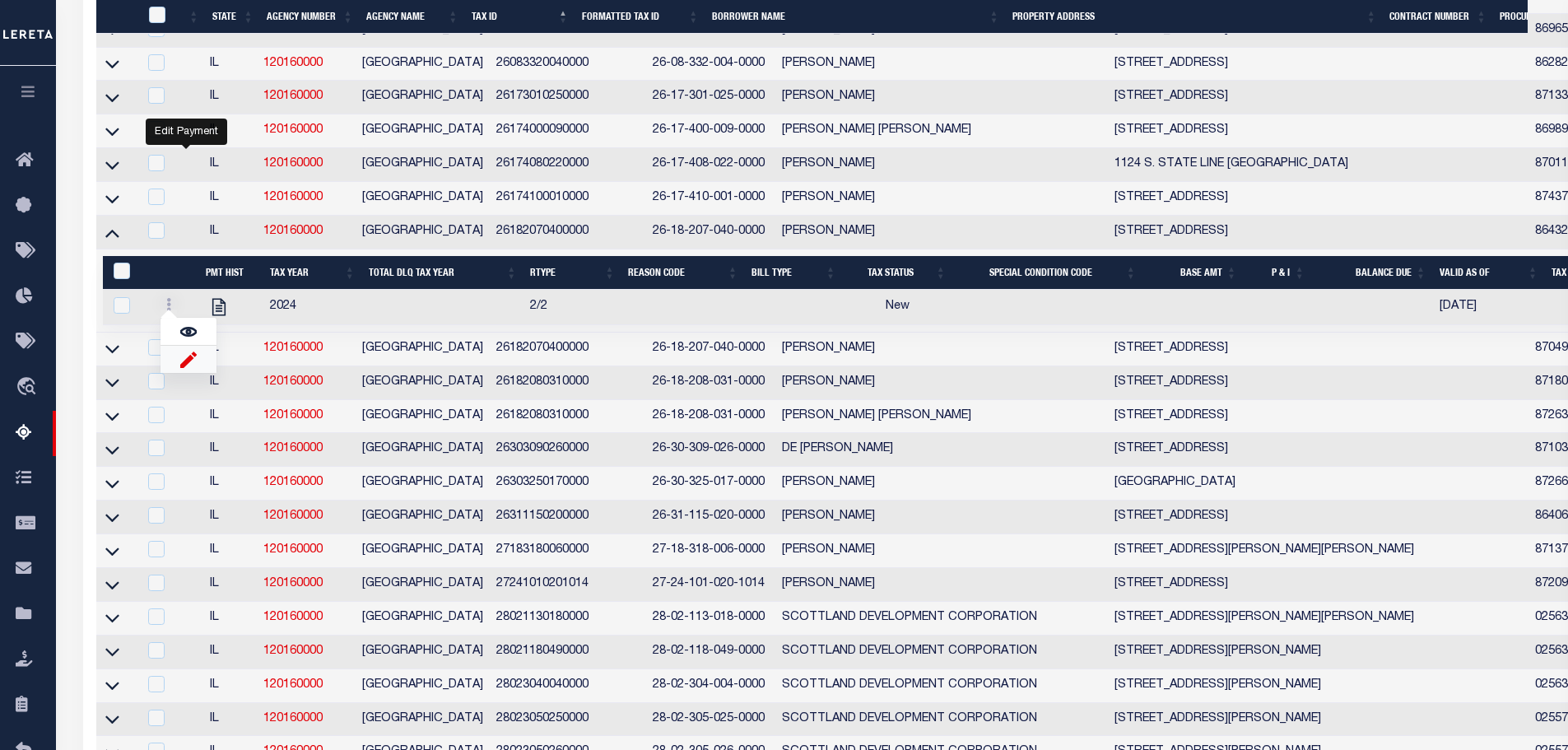
click at [184, 368] on img "" at bounding box center [188, 359] width 17 height 18
select select "NW2"
select select
type input "[DATE]"
checkbox input "true"
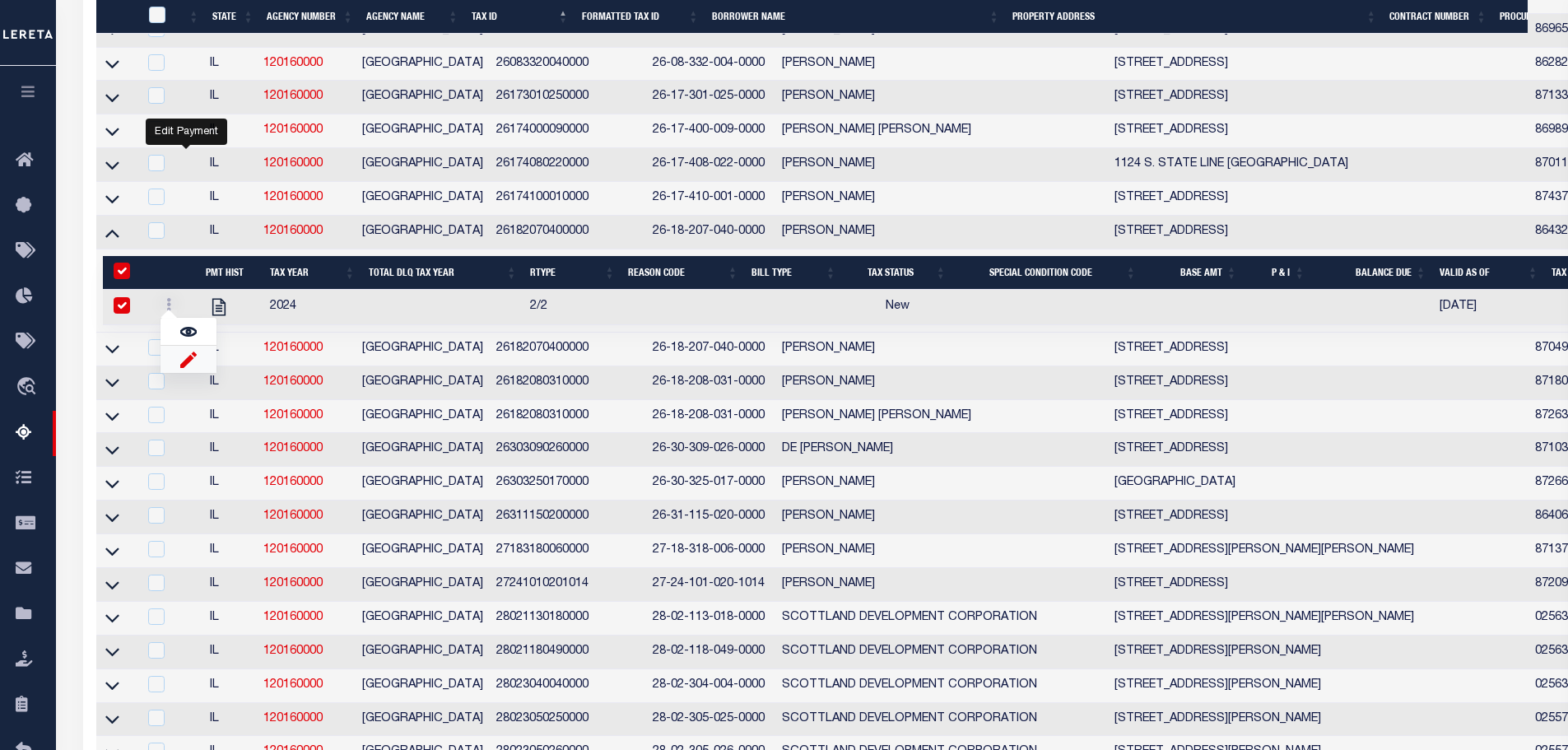
checkbox input "true"
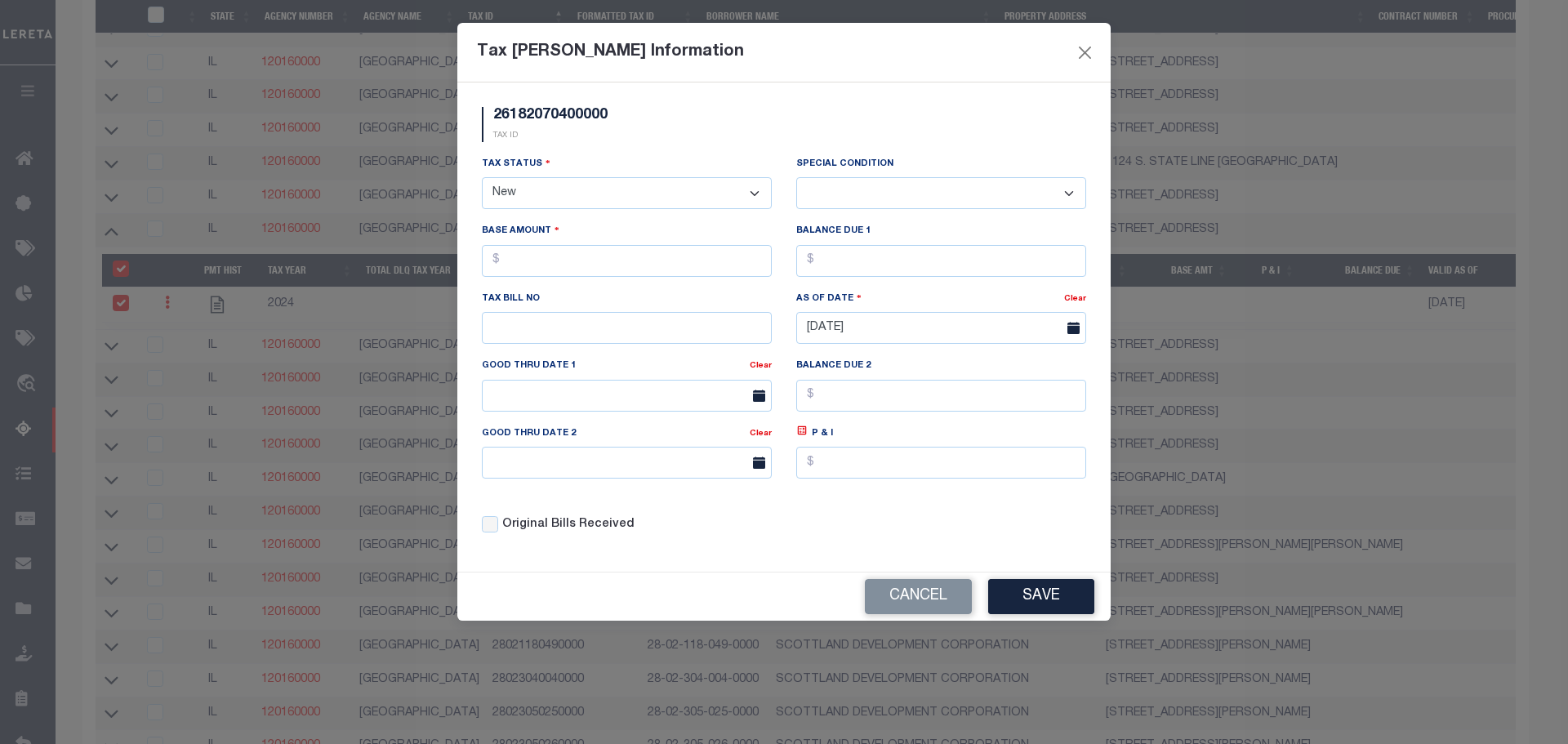
click at [552, 180] on select "- Select Status - Open Due/Unpaid Paid Incomplete No Tax Due Internal Refund Pr…" at bounding box center [626, 192] width 290 height 32
select select "DUE"
click at [482, 178] on select "- Select Status - Open Due/Unpaid Paid Incomplete No Tax Due Internal Refund Pr…" at bounding box center [626, 192] width 290 height 32
select select "0"
click at [540, 265] on input "text" at bounding box center [626, 261] width 290 height 32
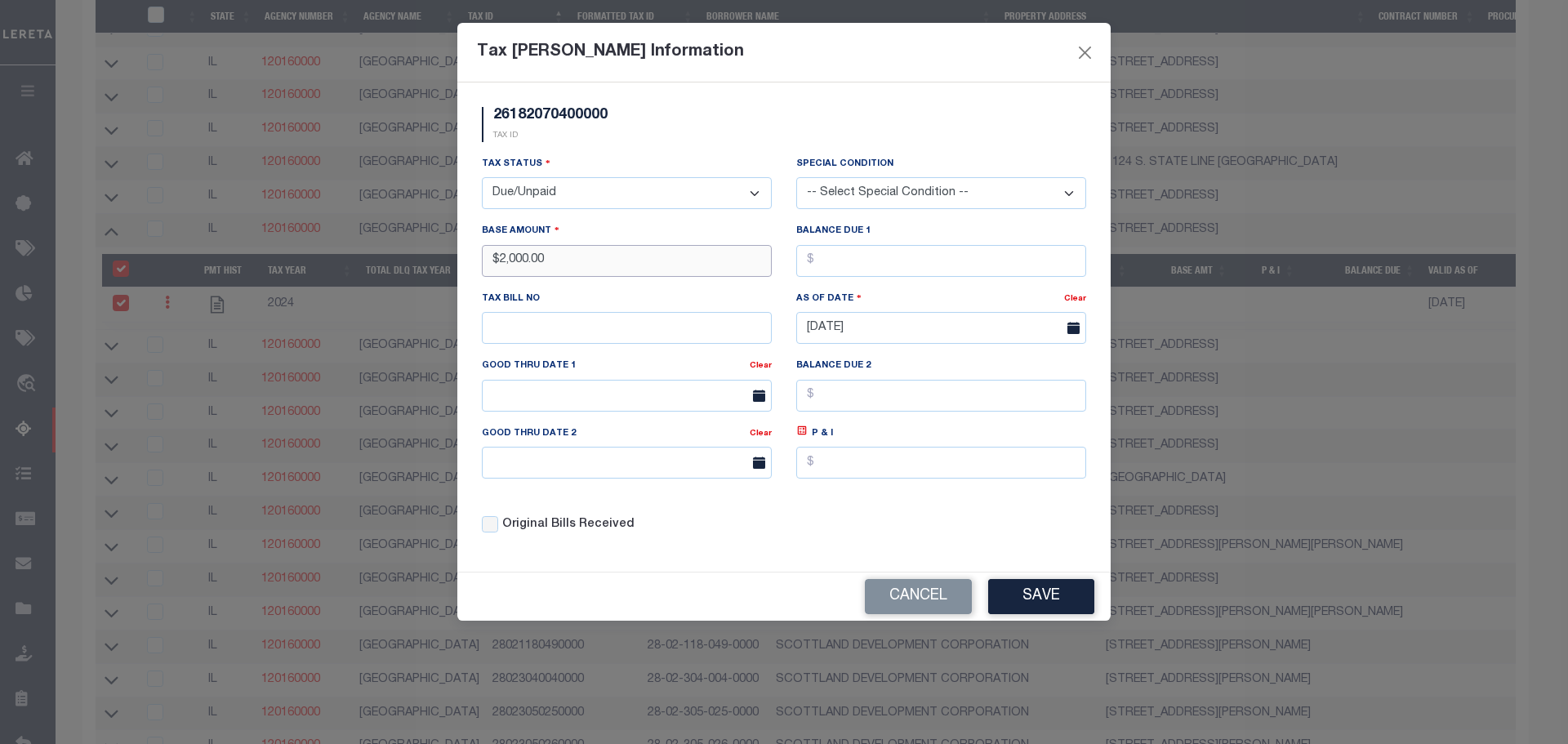
type input "$2,000.00"
click at [888, 266] on input "text" at bounding box center [941, 261] width 290 height 32
click at [749, 561] on div "26182070400000 TAX ID Installment: TaxID: 26182070400000 Tax Status - Select St…" at bounding box center [784, 327] width 654 height 489
click at [1030, 591] on button "Save" at bounding box center [1040, 597] width 106 height 35
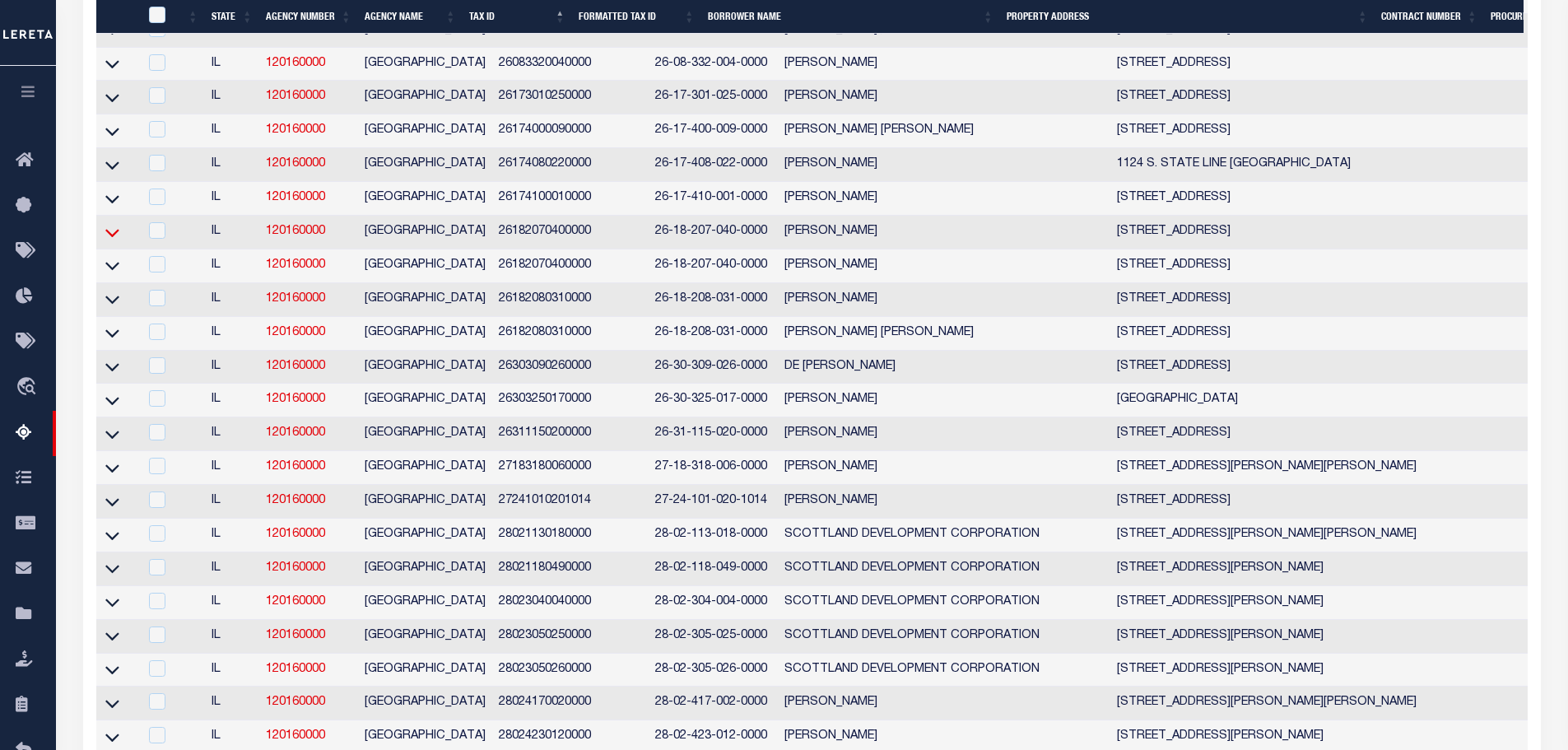
click at [110, 241] on icon at bounding box center [112, 232] width 14 height 18
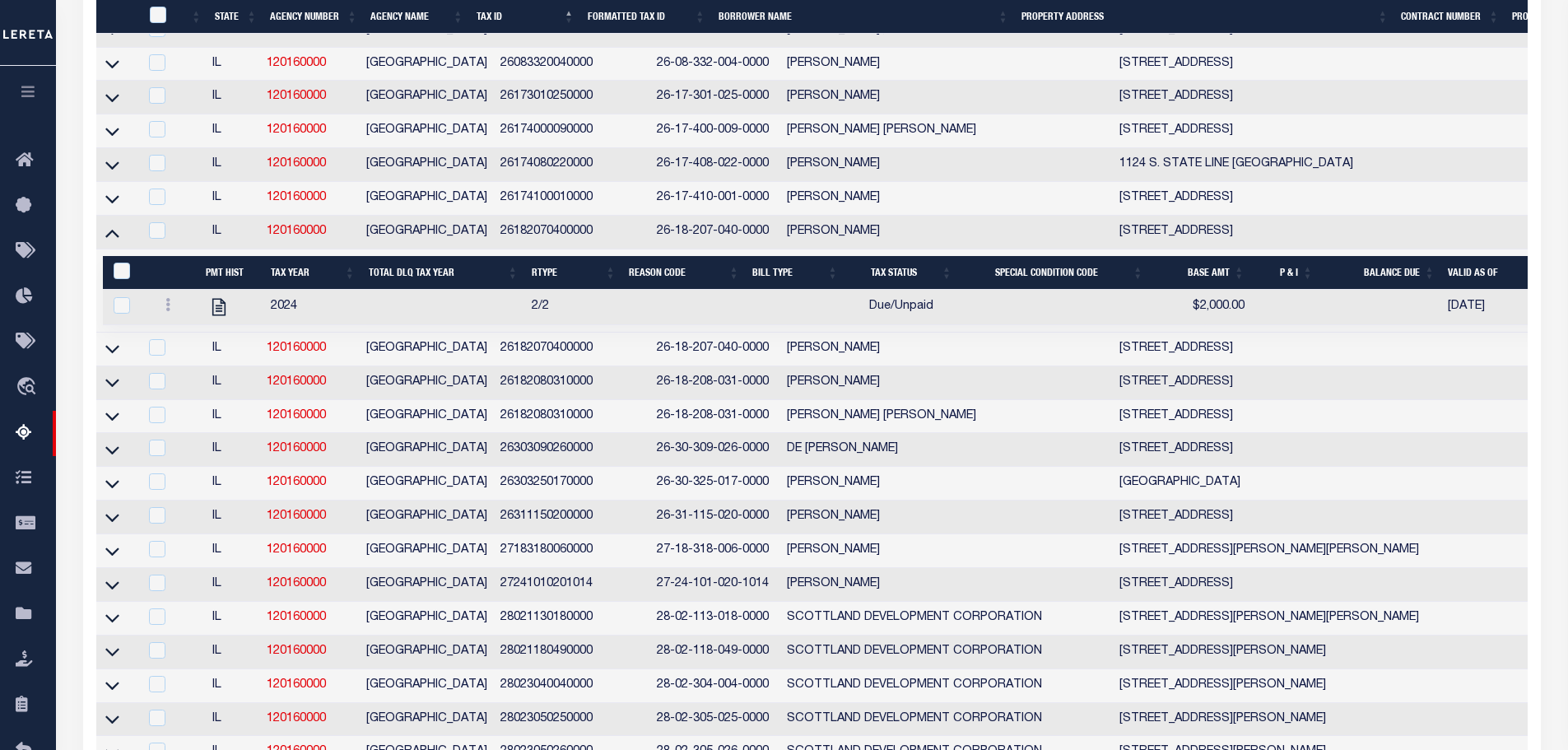
scroll to position [6101, 0]
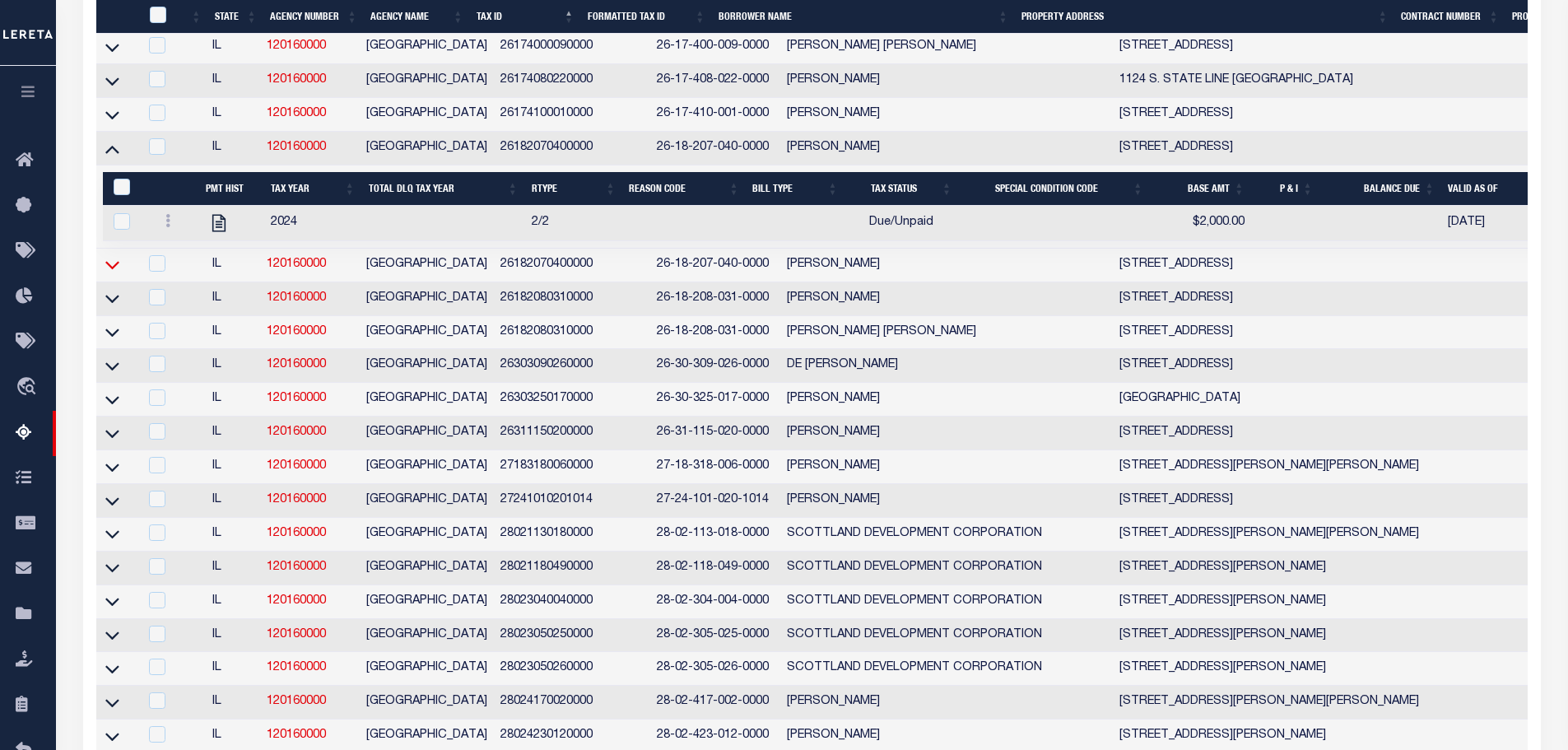
click at [113, 273] on icon at bounding box center [112, 265] width 14 height 18
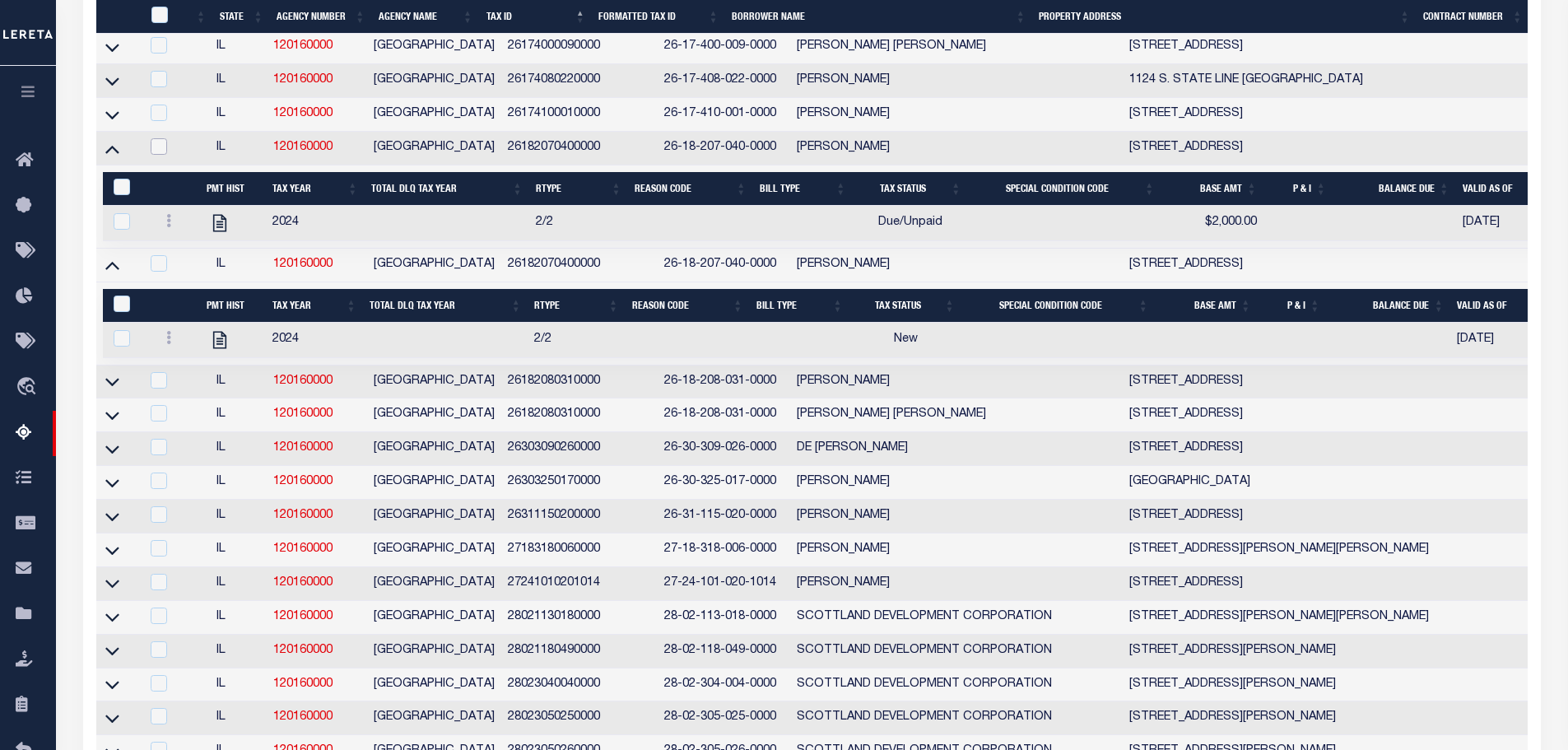
click at [161, 155] on input "checkbox" at bounding box center [159, 147] width 17 height 17
checkbox input "true"
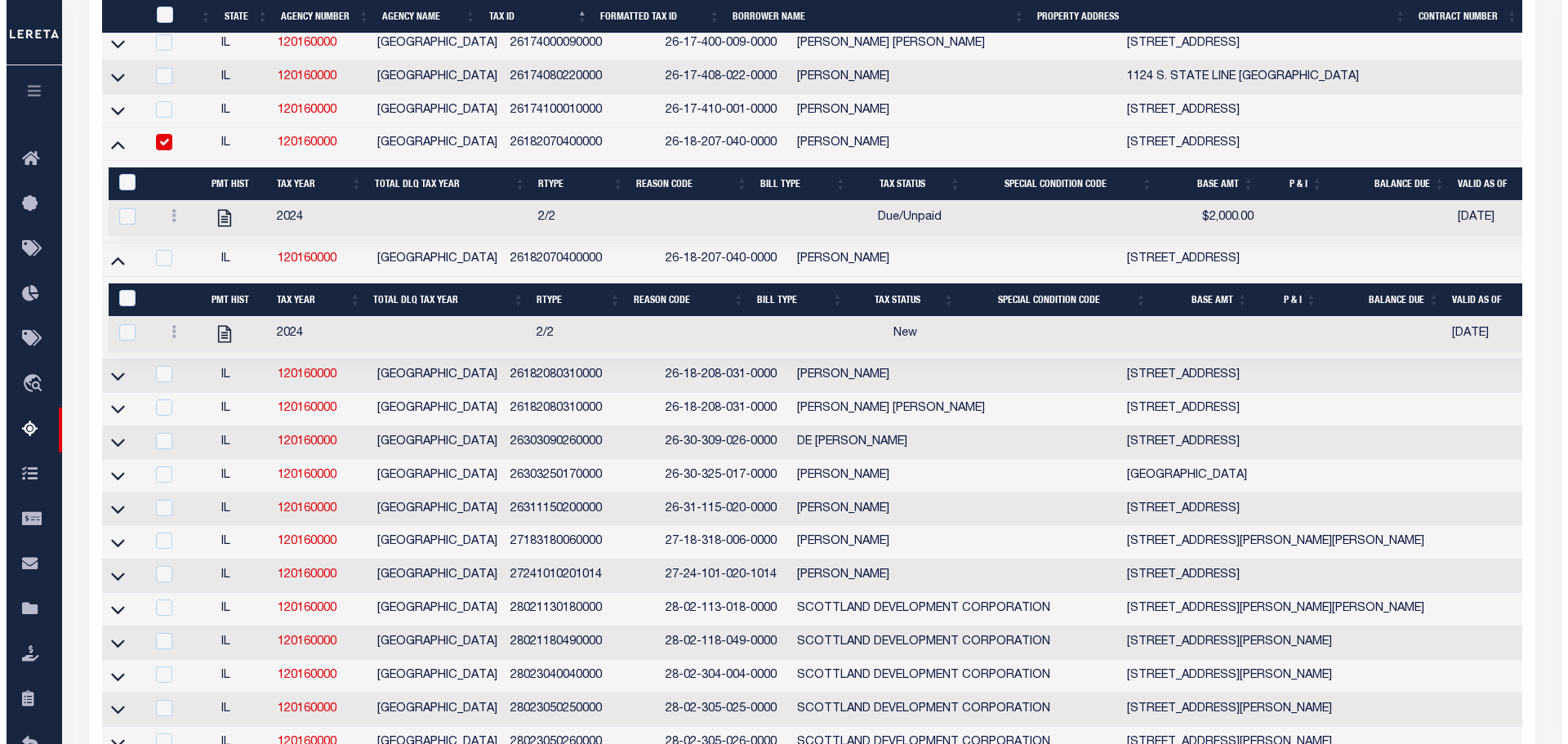
scroll to position [6050, 0]
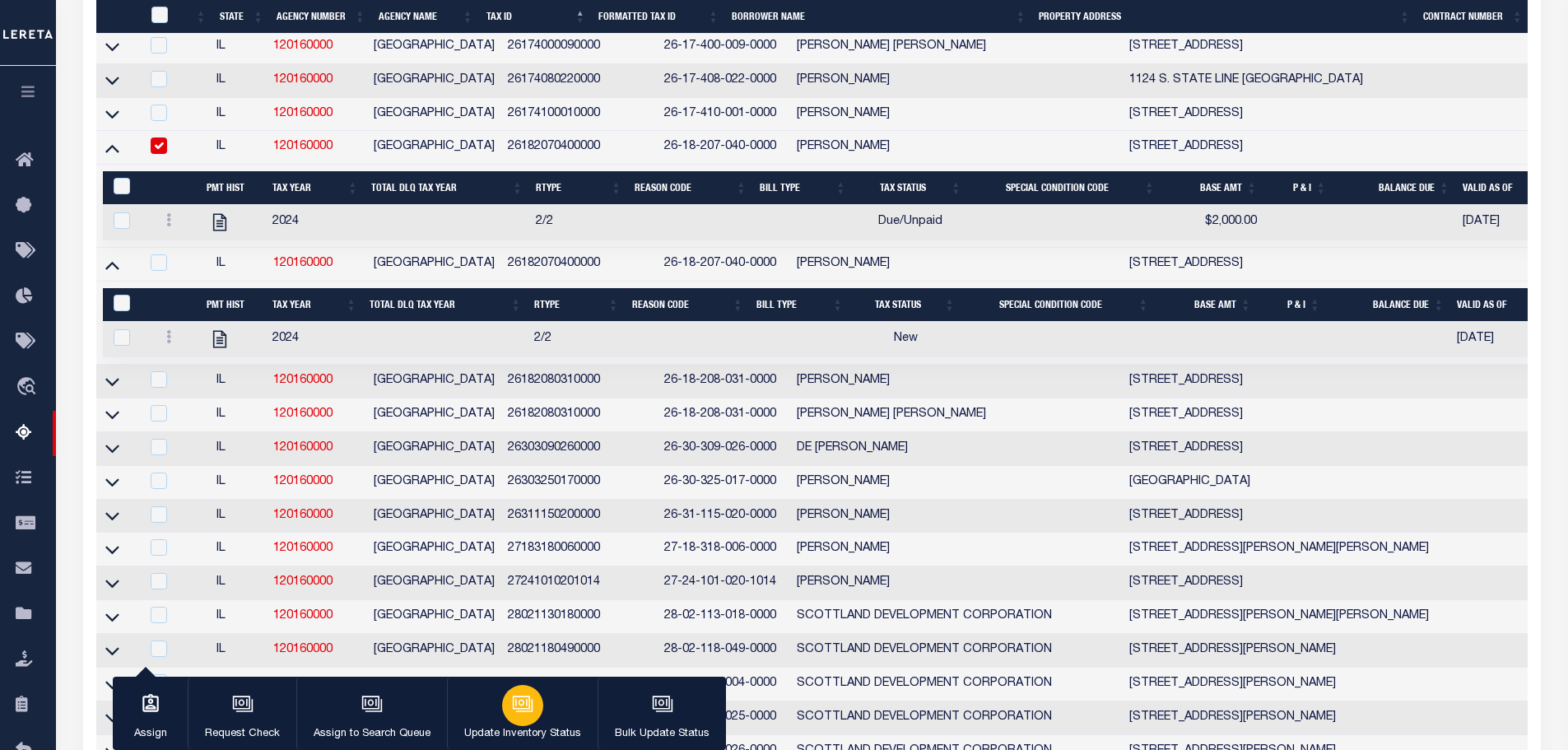
click at [520, 709] on icon "button" at bounding box center [521, 702] width 18 height 13
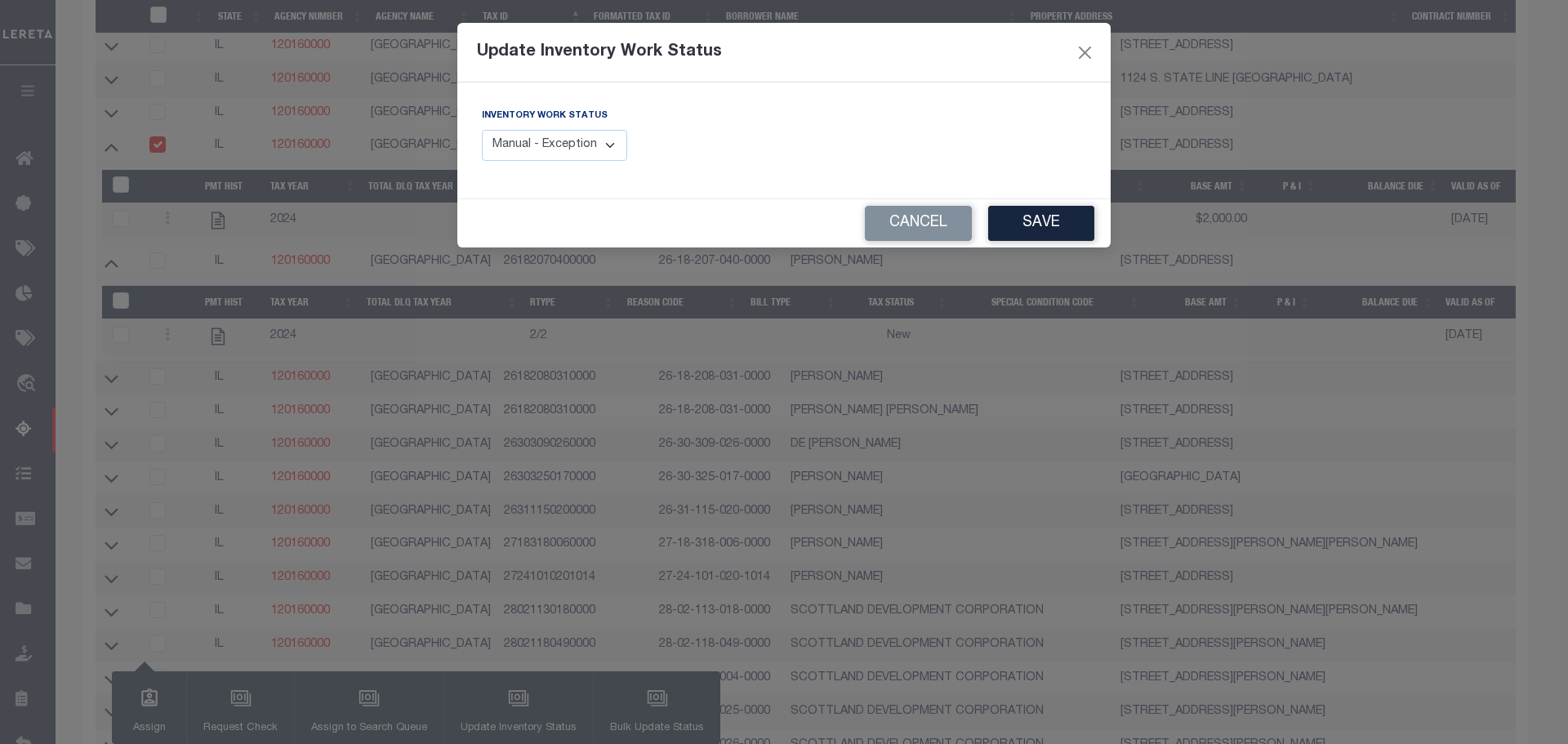
click at [535, 150] on select "Manual - Exception Pended - Awaiting Search Late Add Exception Completed" at bounding box center [554, 145] width 145 height 32
select select "4"
click at [482, 130] on select "Manual - Exception Pended - Awaiting Search Late Add Exception Completed" at bounding box center [554, 145] width 145 height 32
click at [1049, 227] on button "Save" at bounding box center [1040, 223] width 106 height 35
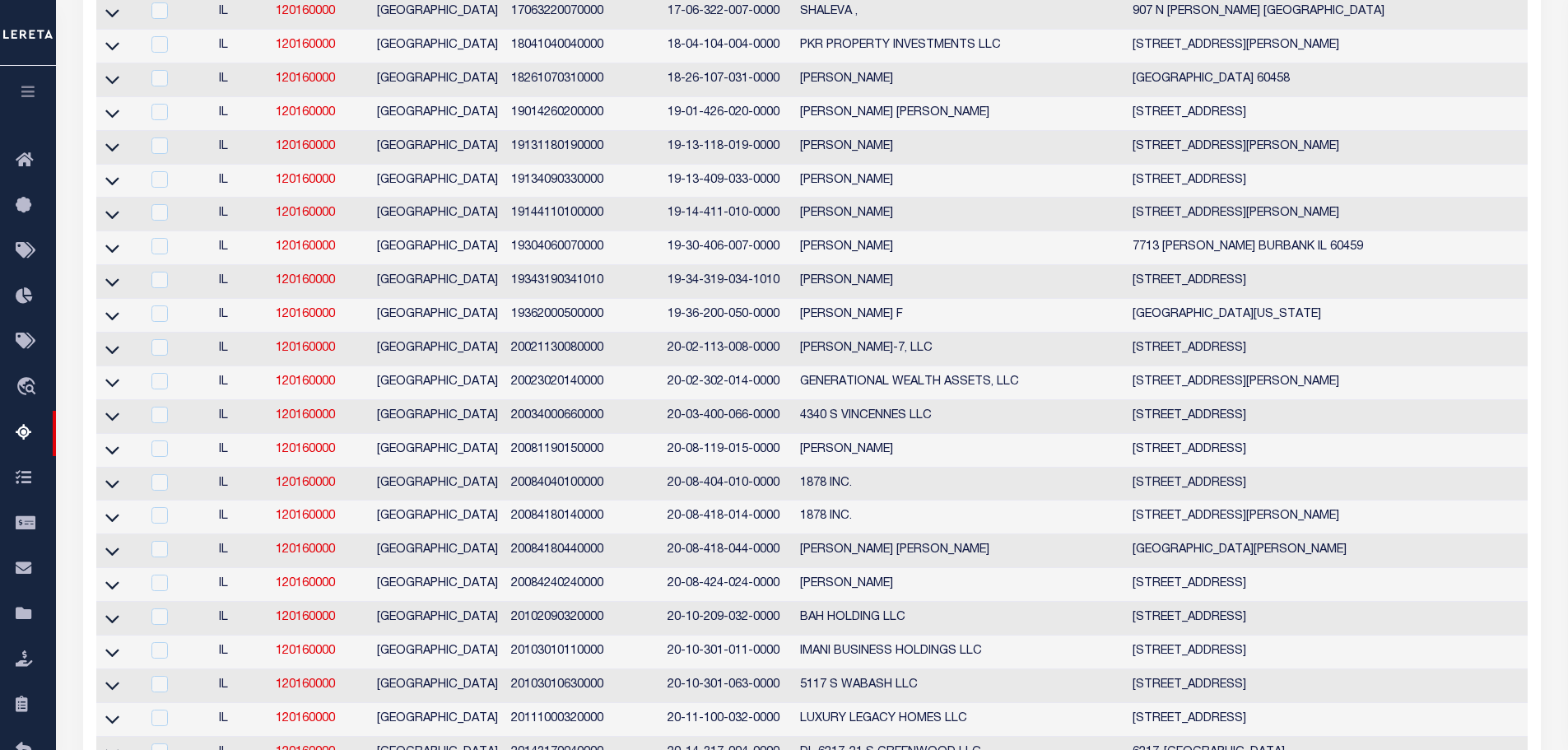
scroll to position [0, 0]
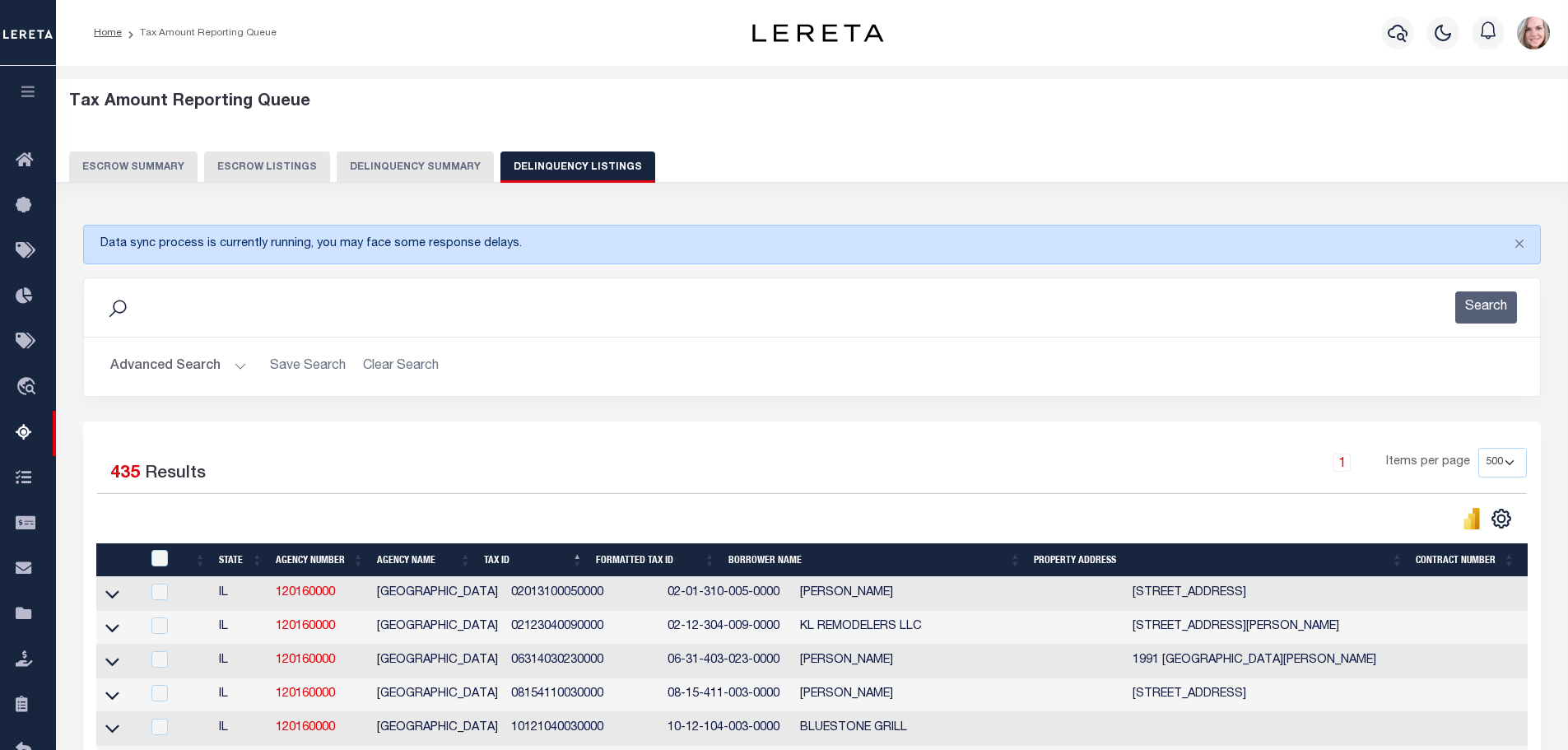
click at [410, 166] on button "Delinquency Summary" at bounding box center [415, 167] width 157 height 32
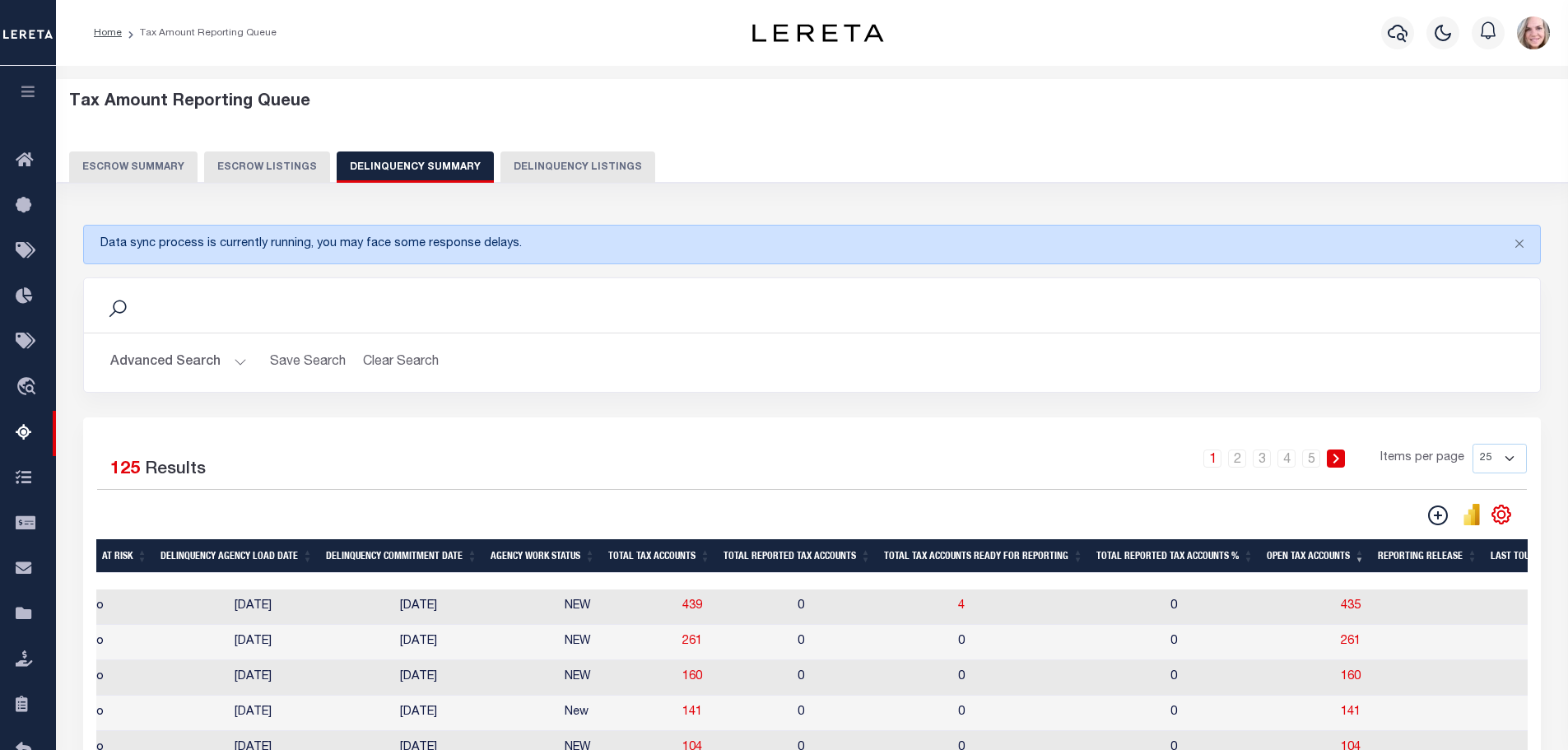
scroll to position [247, 0]
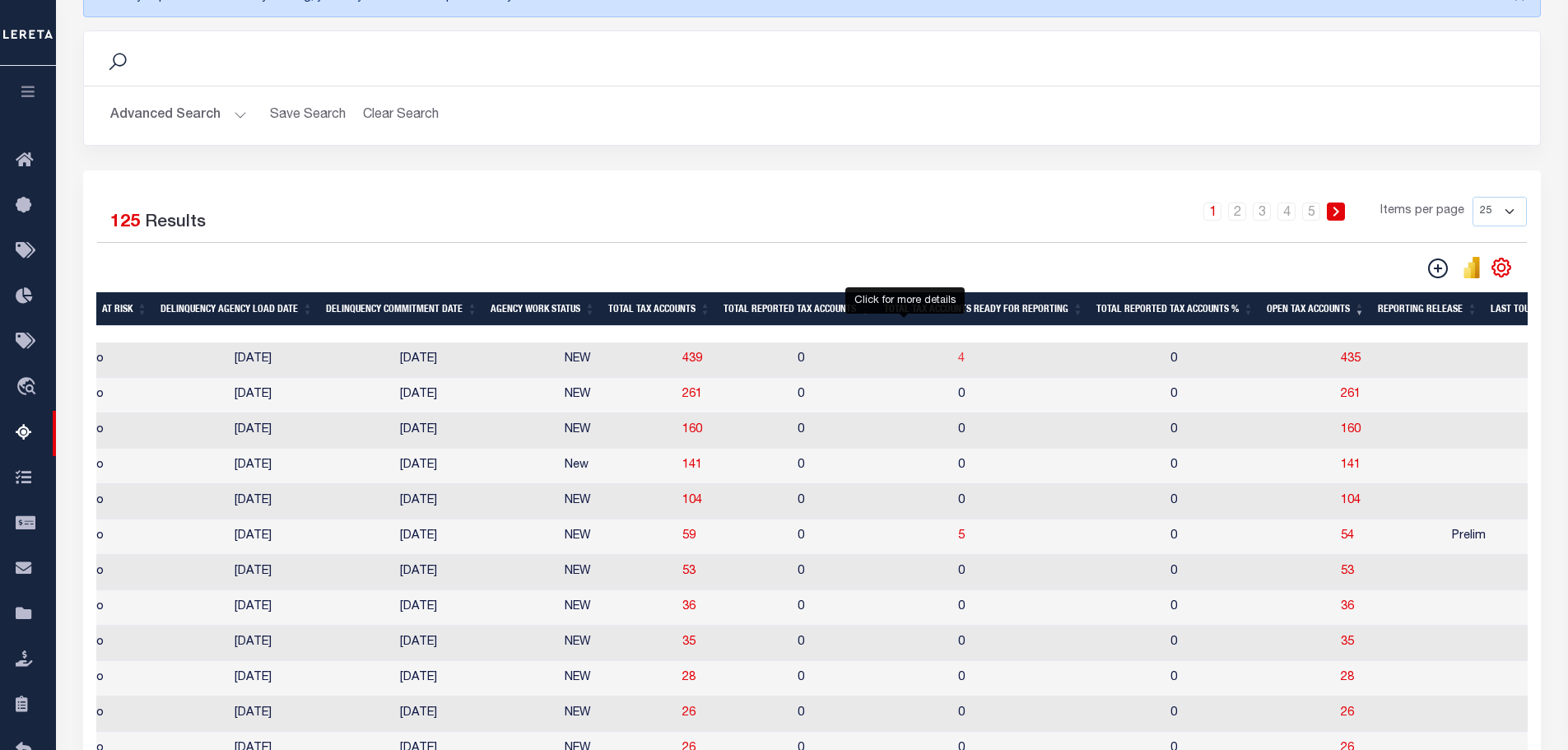
click at [958, 360] on span "4" at bounding box center [960, 358] width 6 height 11
select select "500"
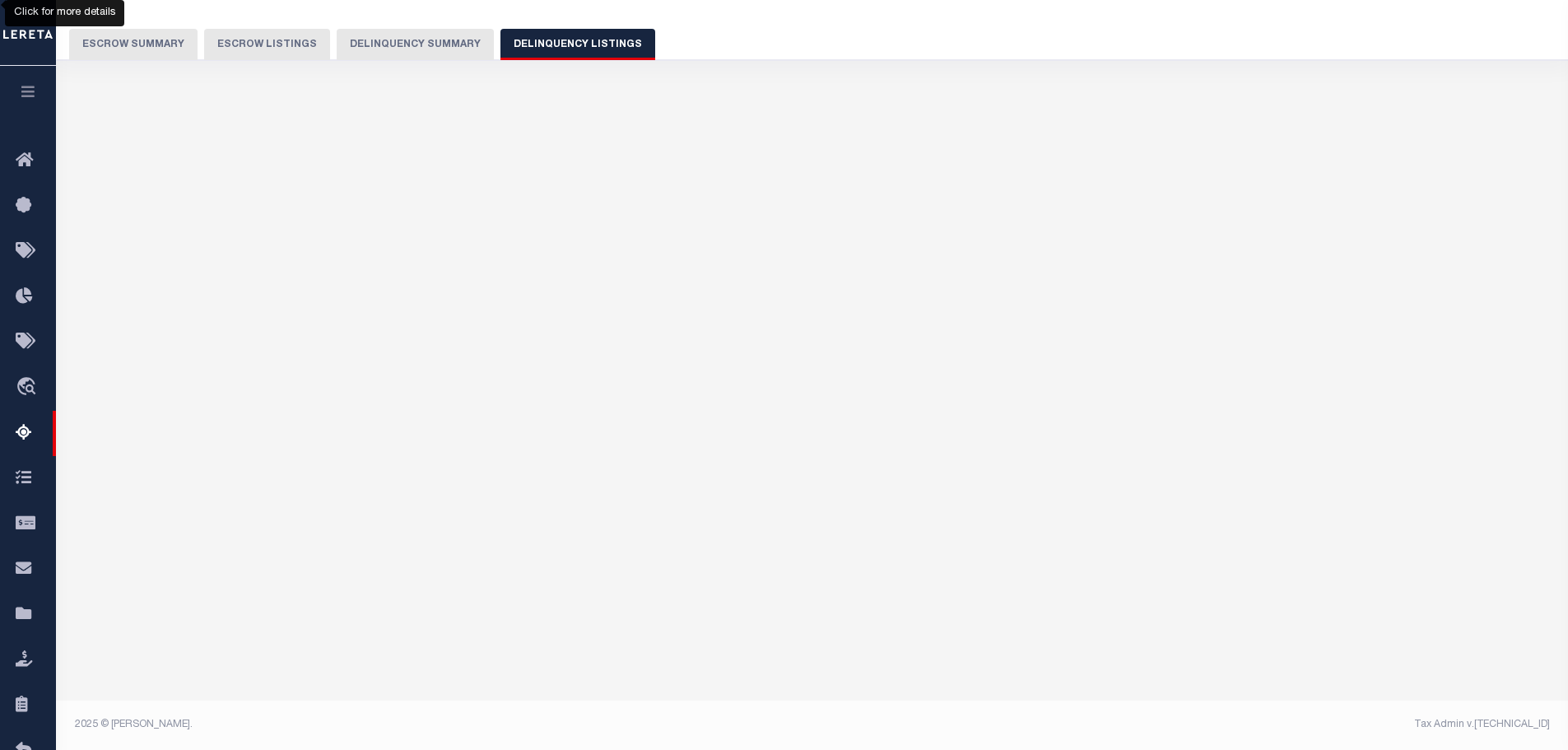
select select "500"
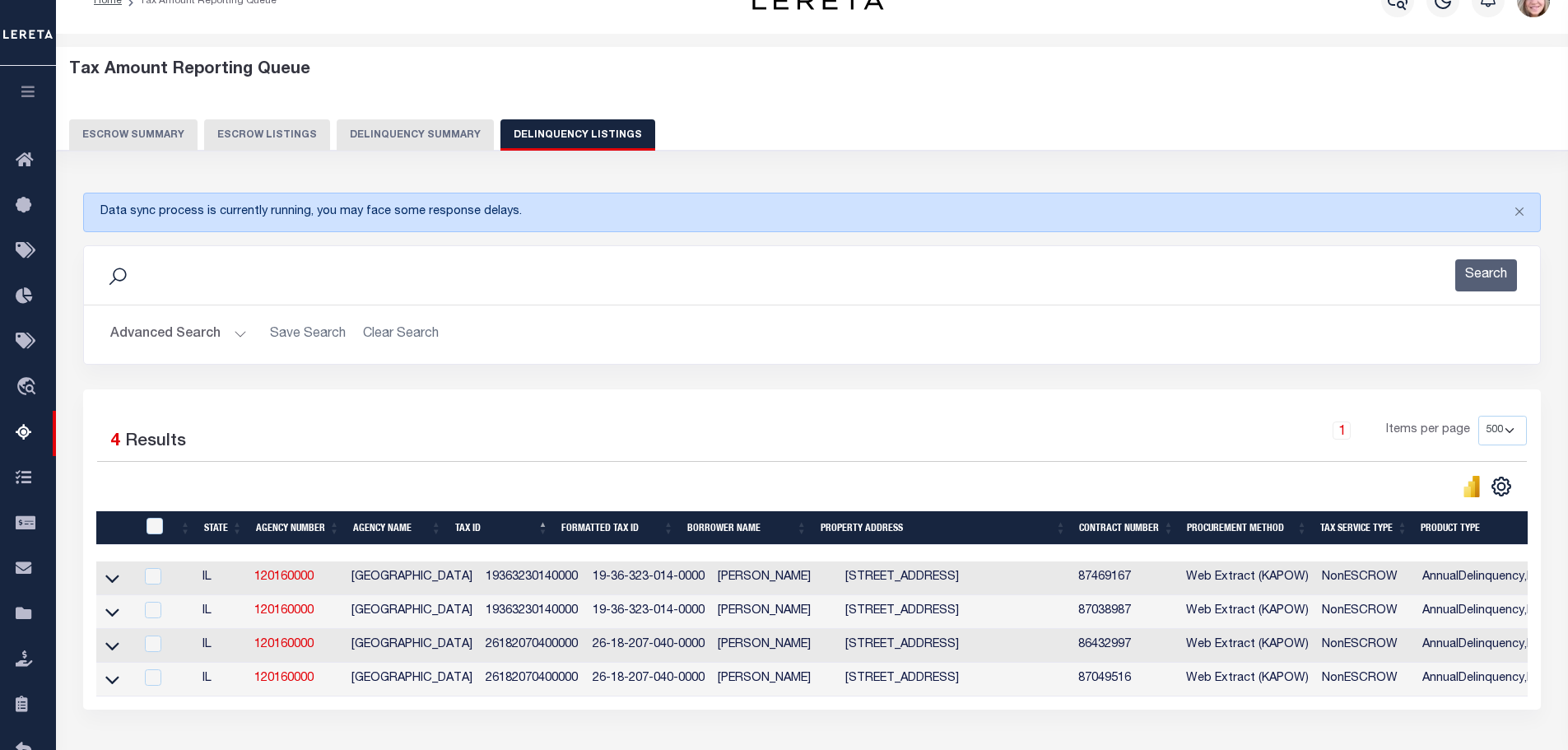
scroll to position [156, 0]
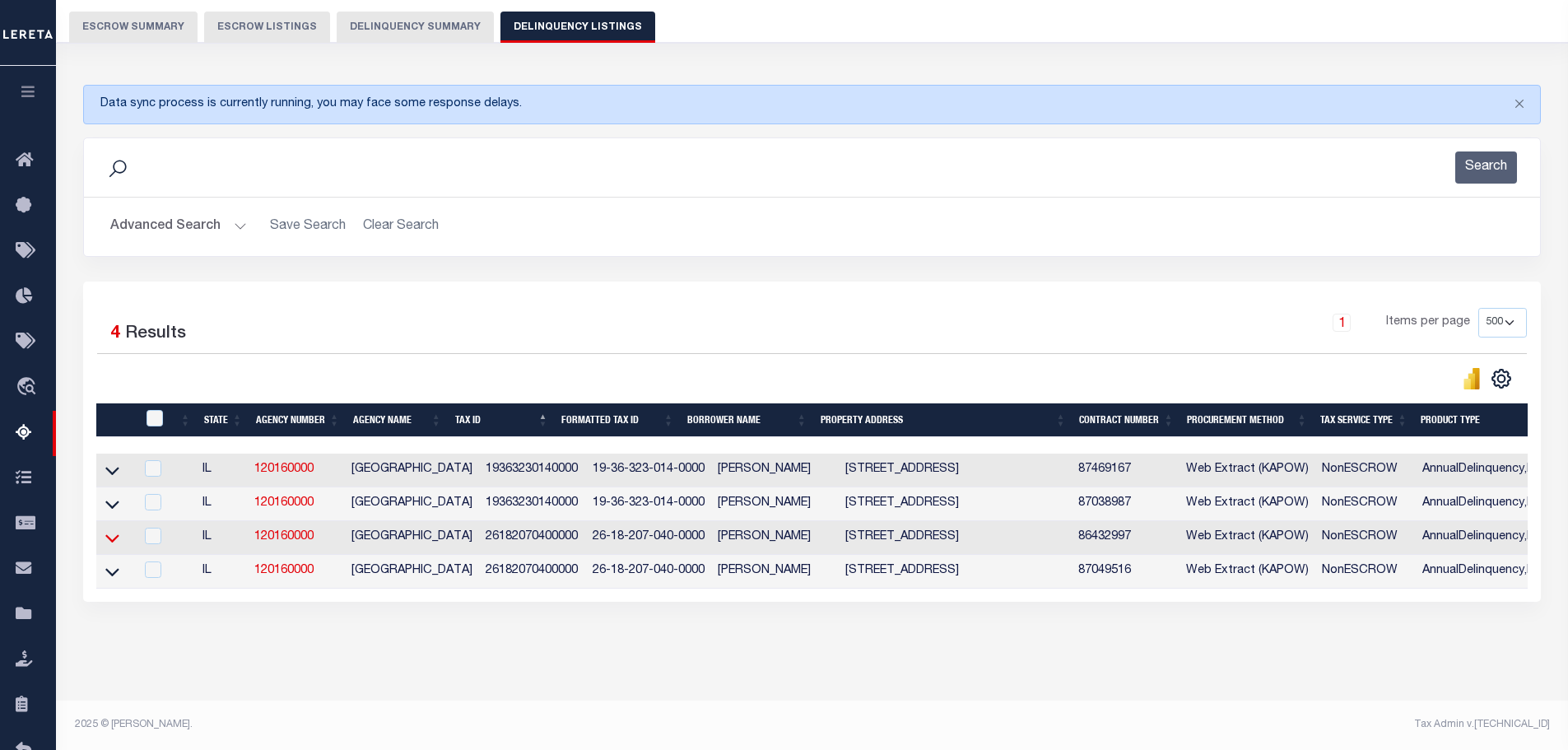
click at [107, 535] on icon at bounding box center [112, 538] width 14 height 8
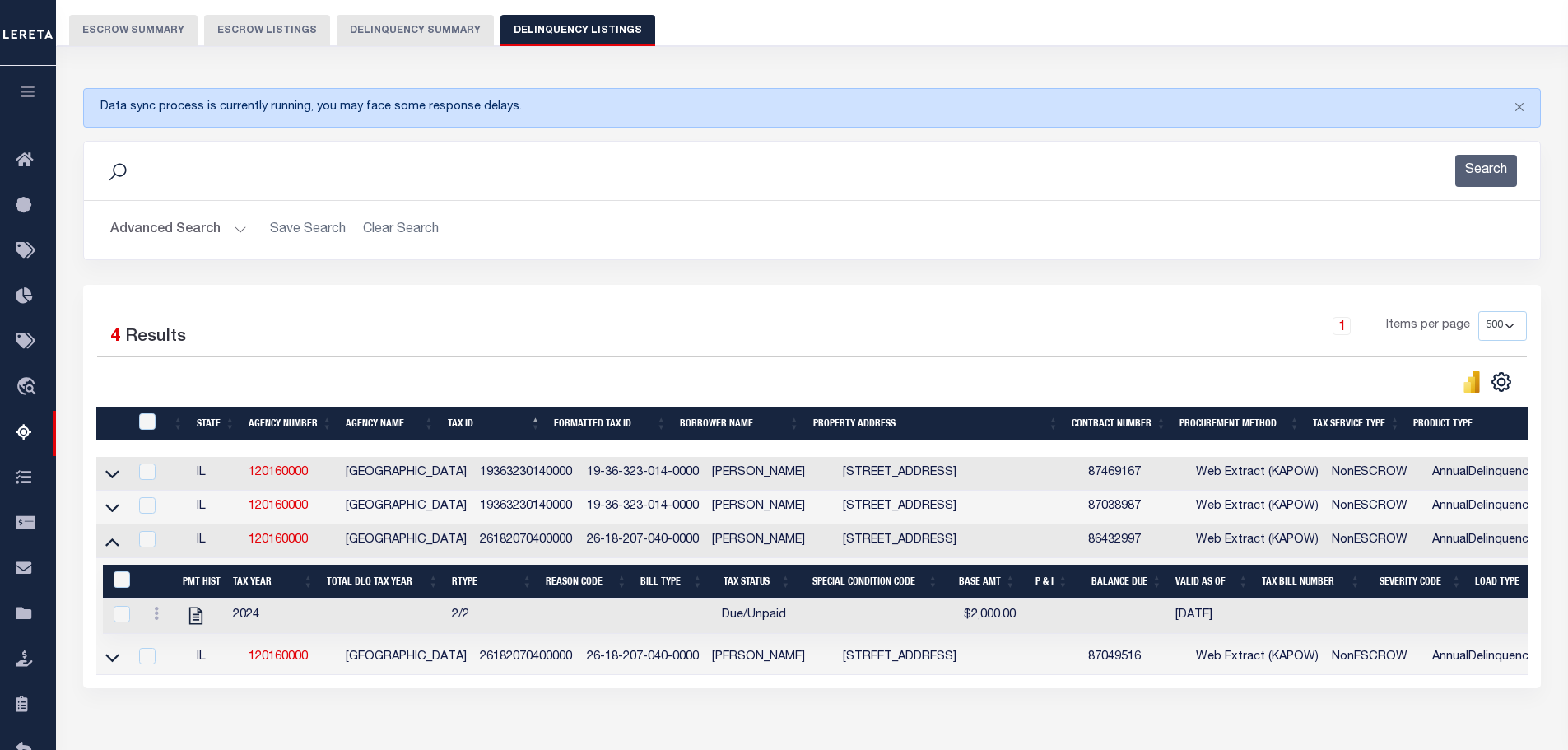
scroll to position [240, 0]
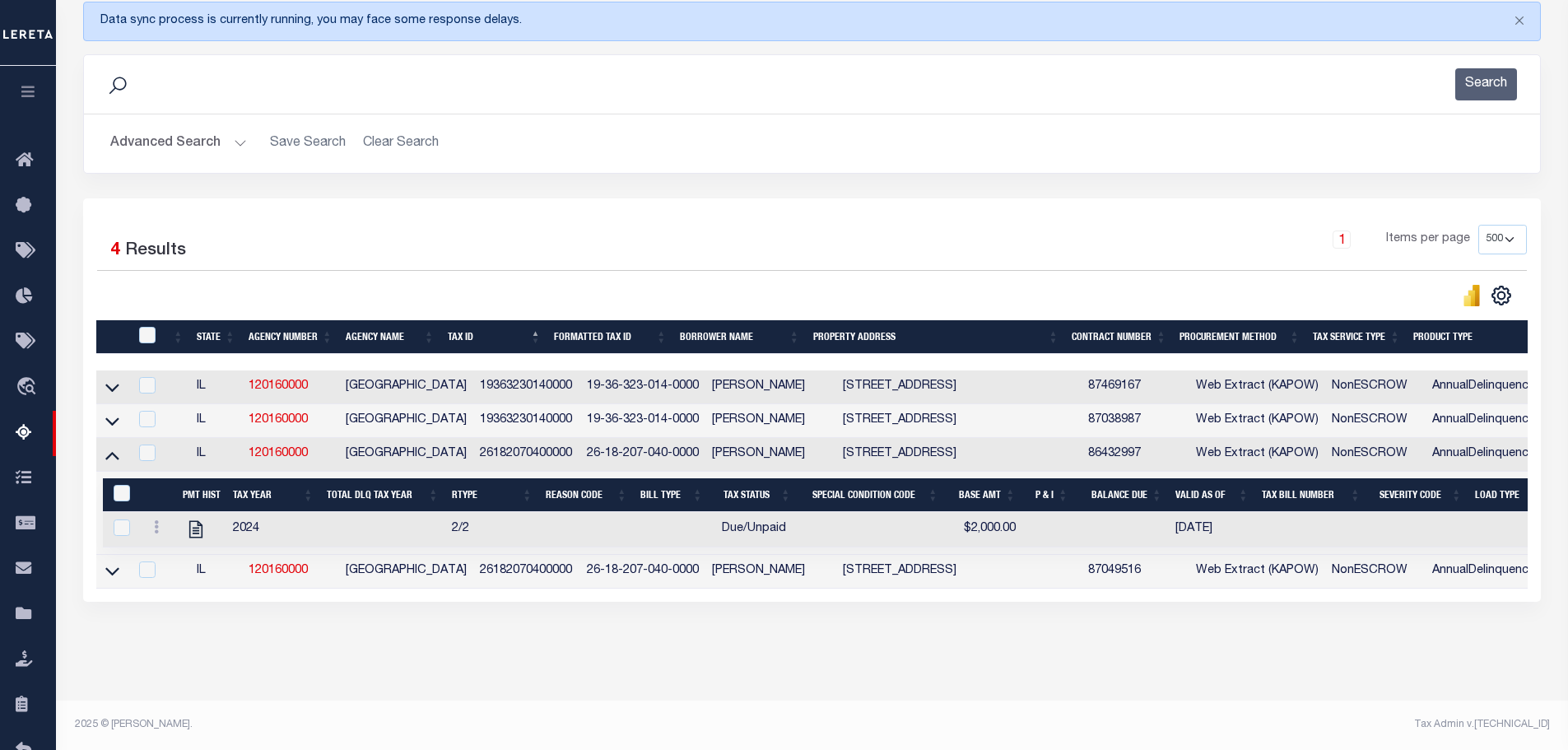
click at [106, 562] on icon at bounding box center [112, 571] width 14 height 18
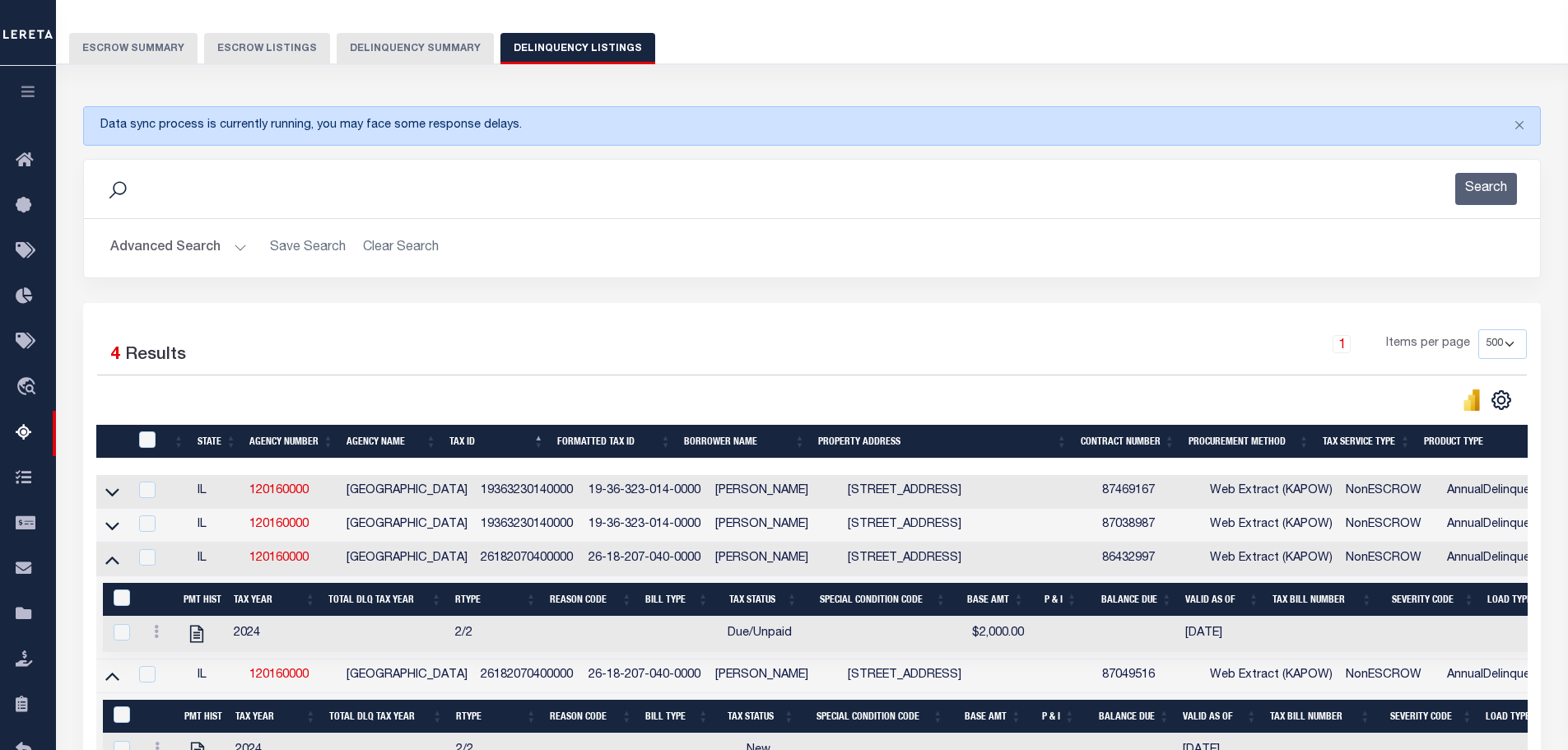
scroll to position [247, 0]
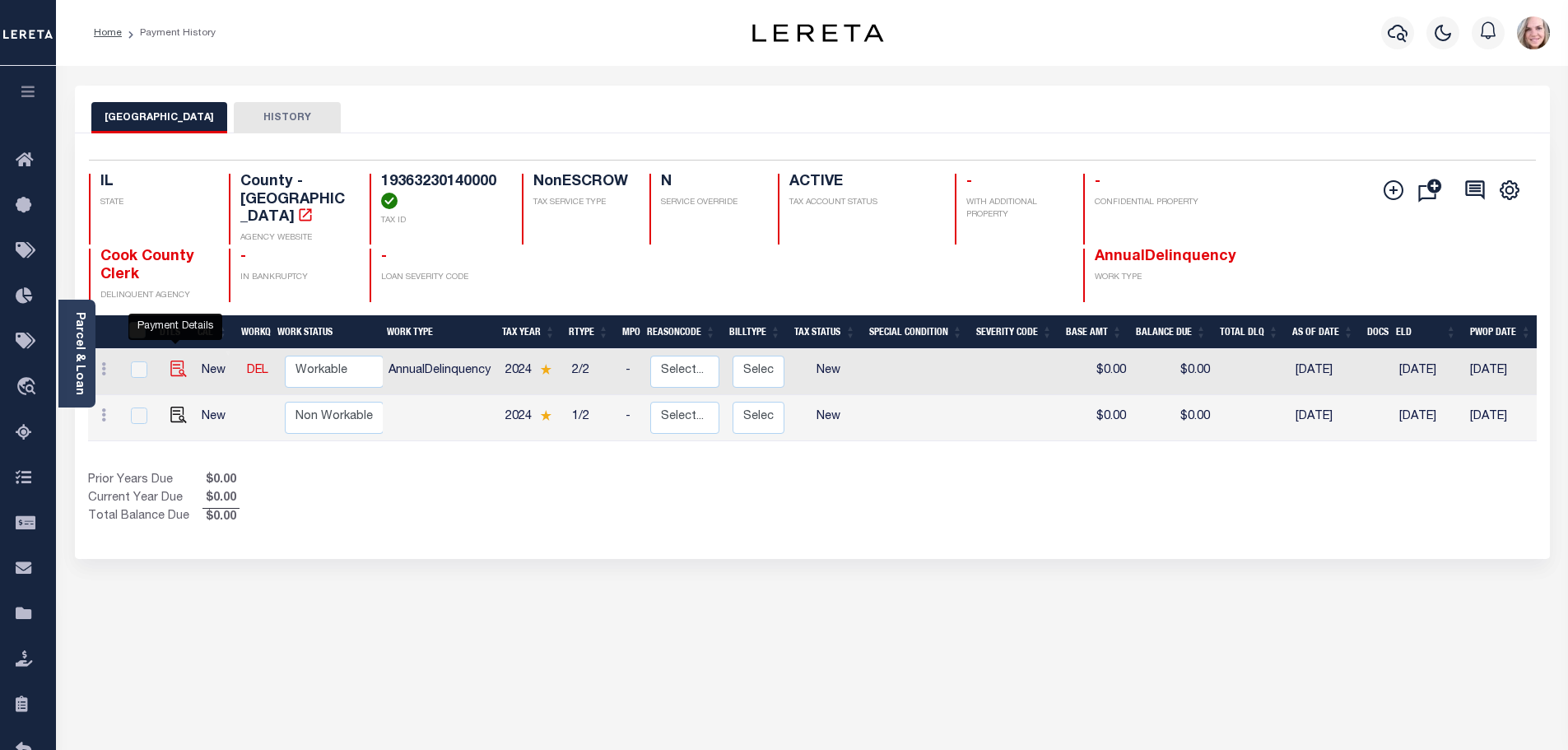
click at [174, 360] on img "" at bounding box center [179, 369] width 17 height 17
checkbox input "true"
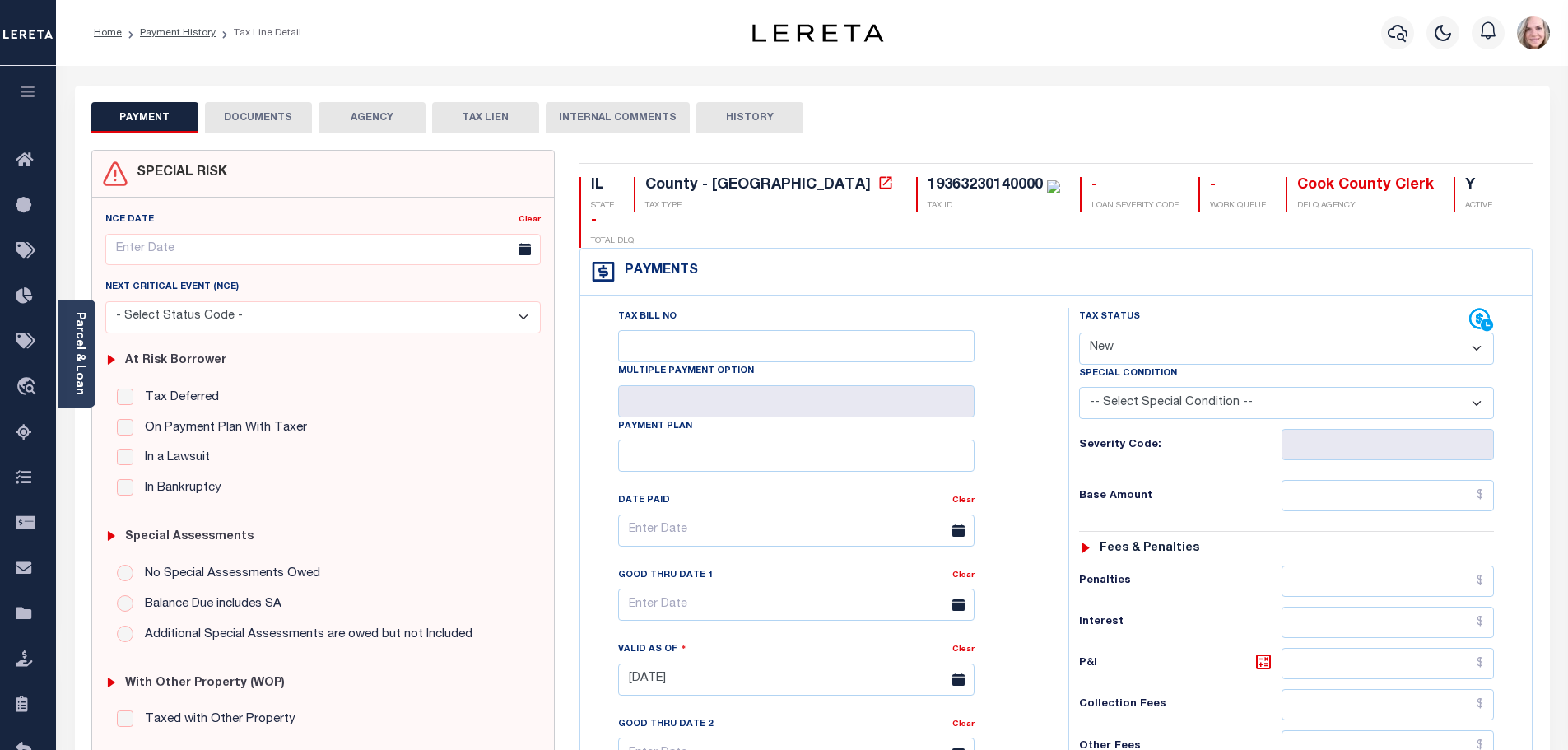
click at [1209, 365] on div "Special Condition" at bounding box center [1286, 376] width 415 height 23
click at [1198, 332] on select "- Select Status Code - Open Due/Unpaid Paid Incomplete No Tax Due Internal Refu…" at bounding box center [1286, 348] width 415 height 32
select select "DUE"
click at [1079, 332] on select "- Select Status Code - Open Due/Unpaid Paid Incomplete No Tax Due Internal Refu…" at bounding box center [1286, 348] width 415 height 32
type input "[DATE]"
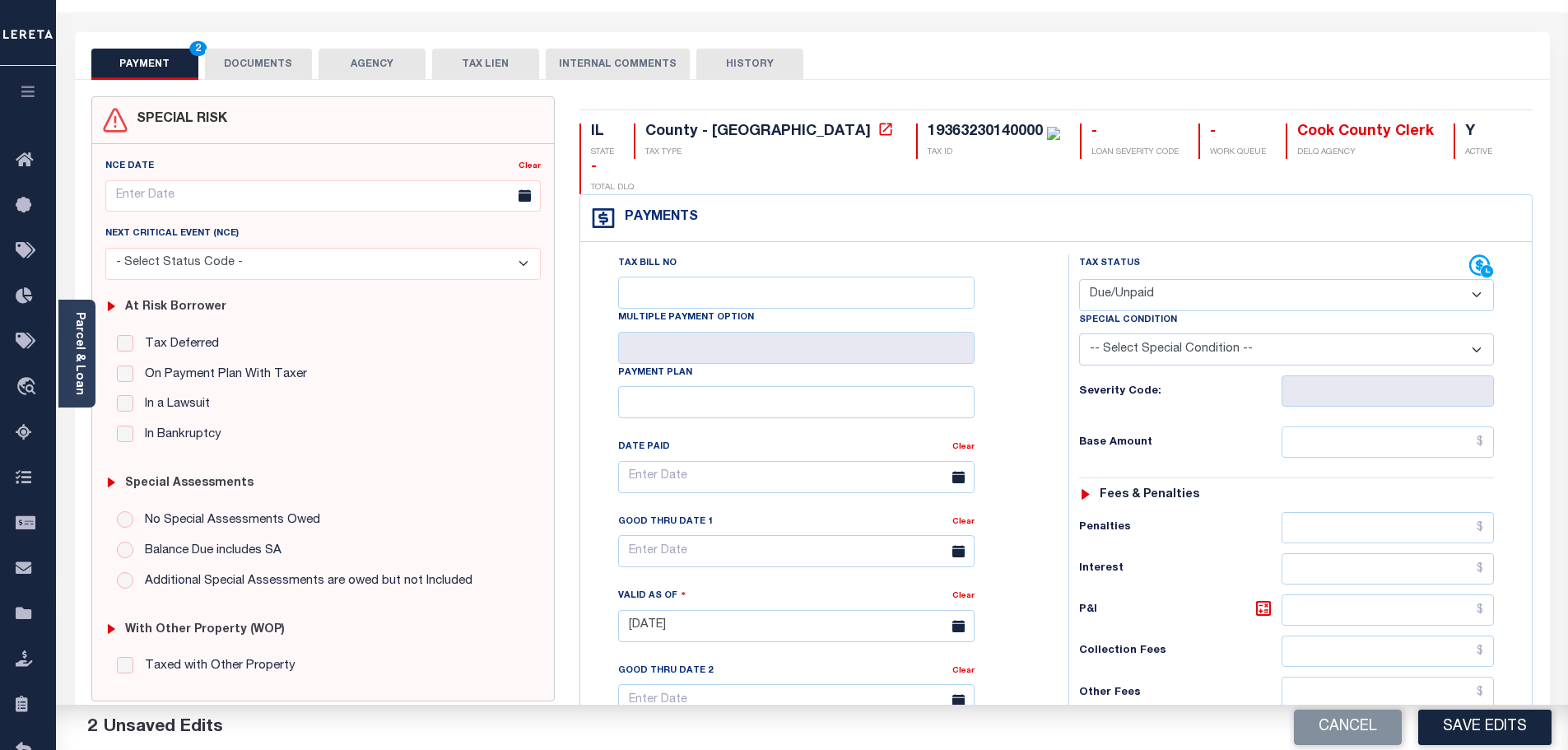
scroll to position [83, 0]
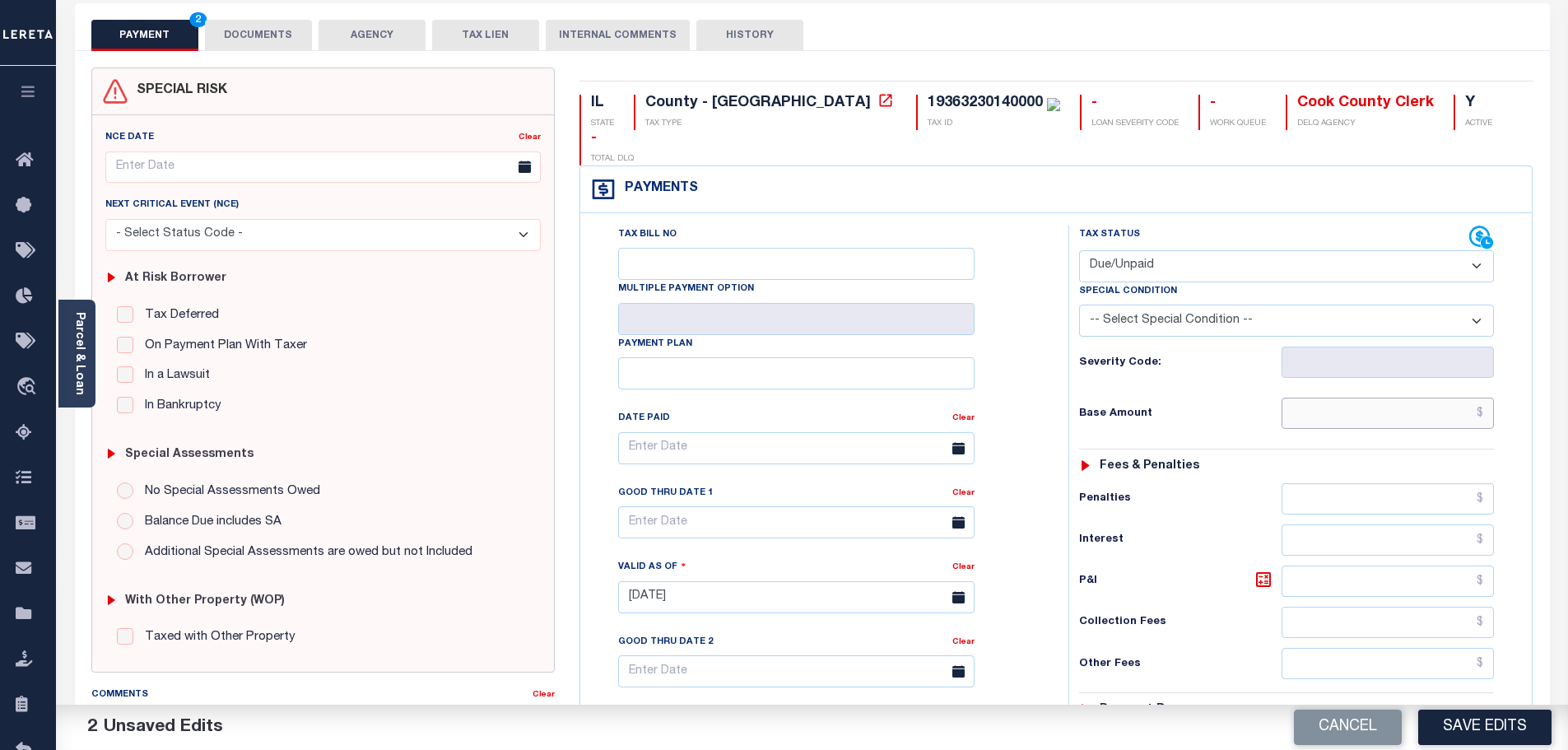
click at [1321, 397] on input "text" at bounding box center [1388, 413] width 213 height 32
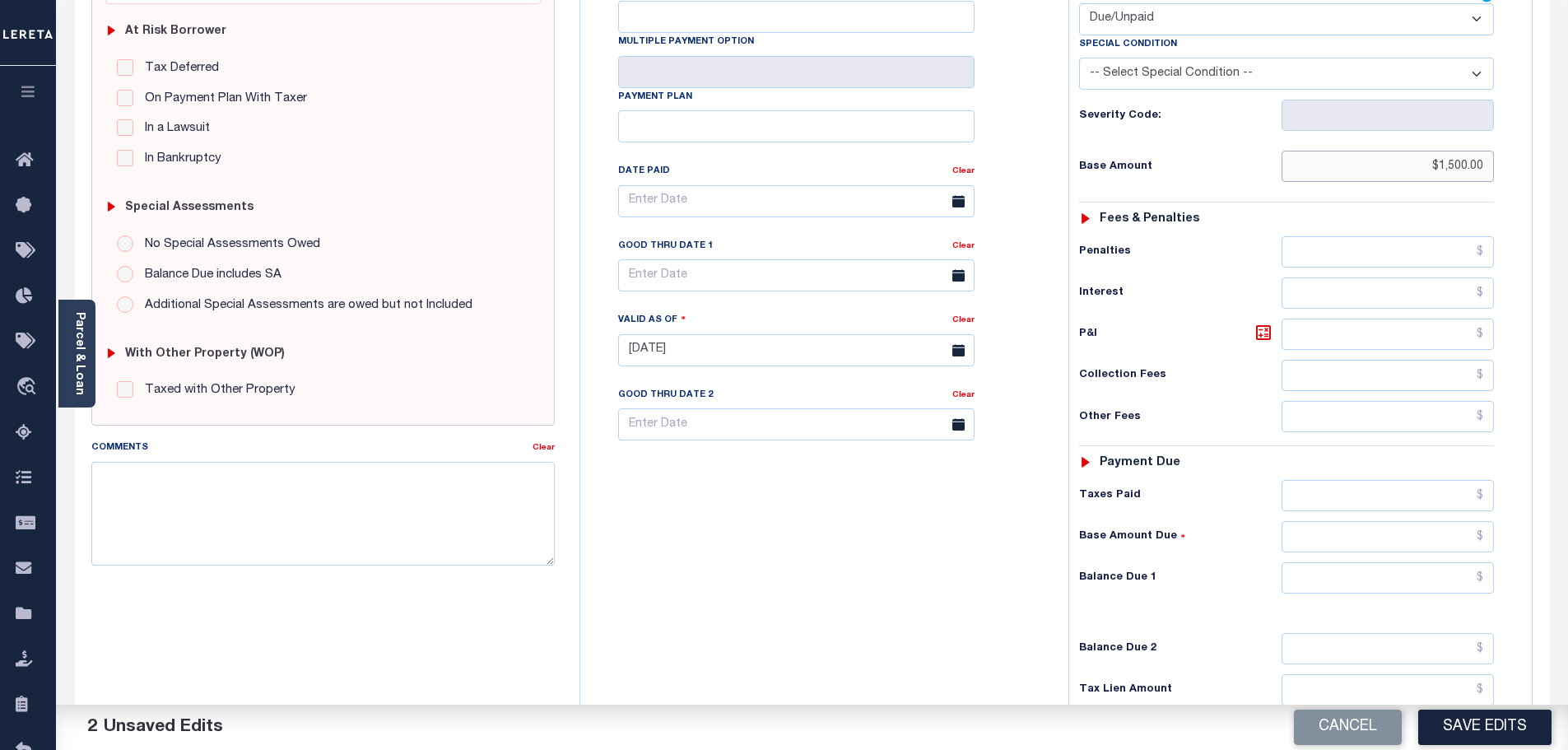
scroll to position [411, 0]
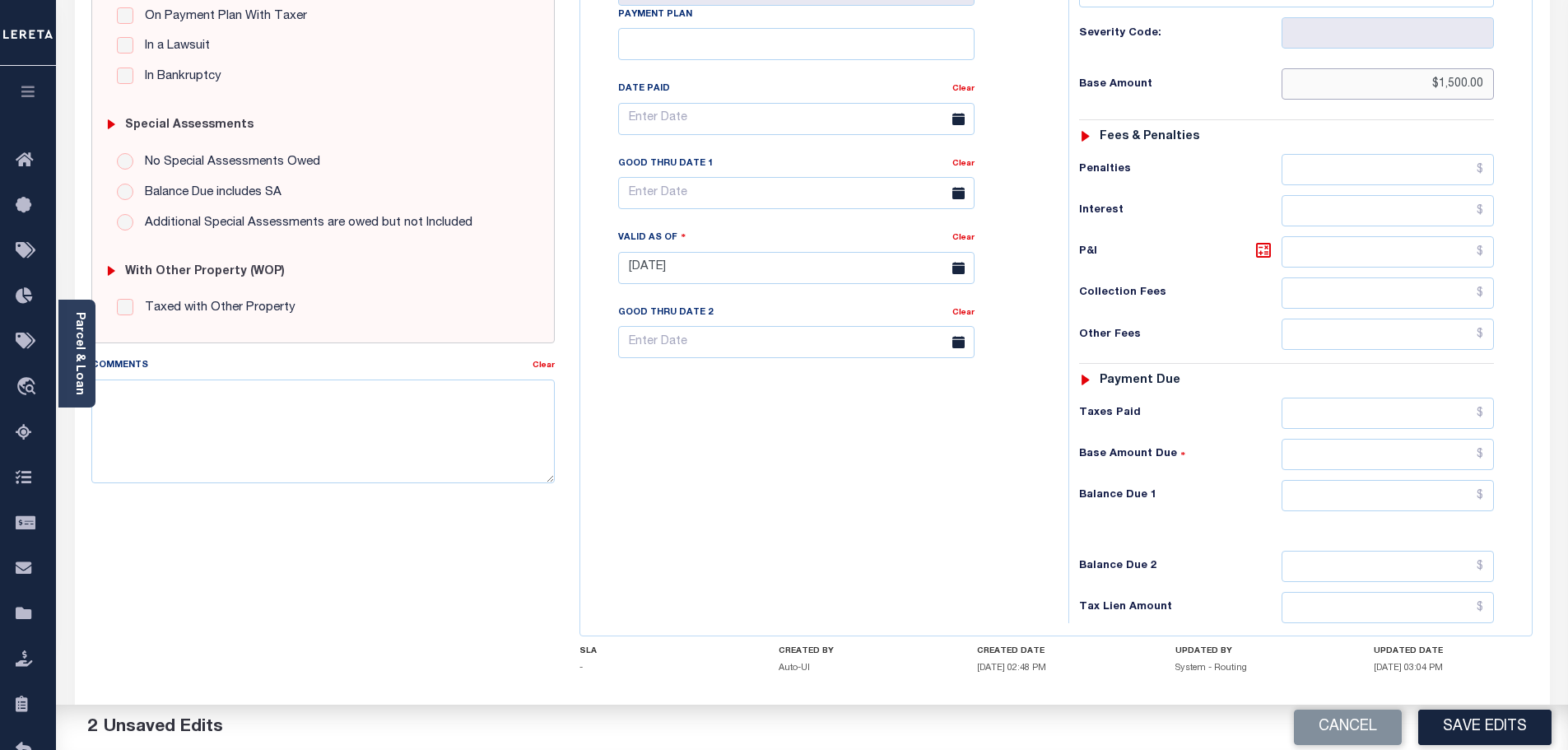
type input "$1,500.00"
click at [1367, 439] on input "text" at bounding box center [1388, 455] width 213 height 32
type input "$1,500.00"
click at [950, 472] on div "Tax Bill No Multiple Payment Option Payment Plan Clear" at bounding box center [820, 259] width 471 height 727
click at [1479, 726] on button "Save Edits" at bounding box center [1484, 728] width 134 height 35
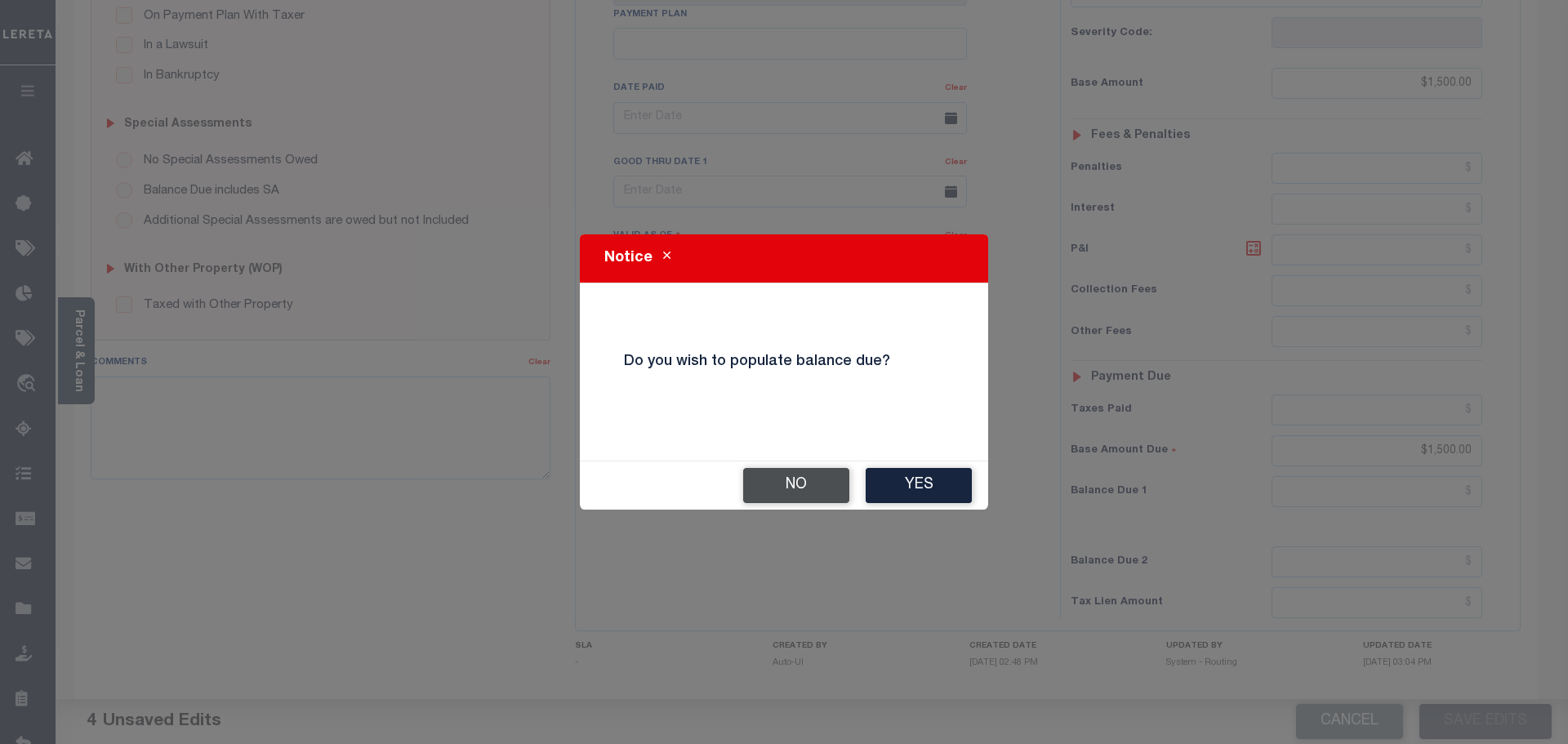
click at [762, 487] on button "No" at bounding box center [796, 485] width 106 height 35
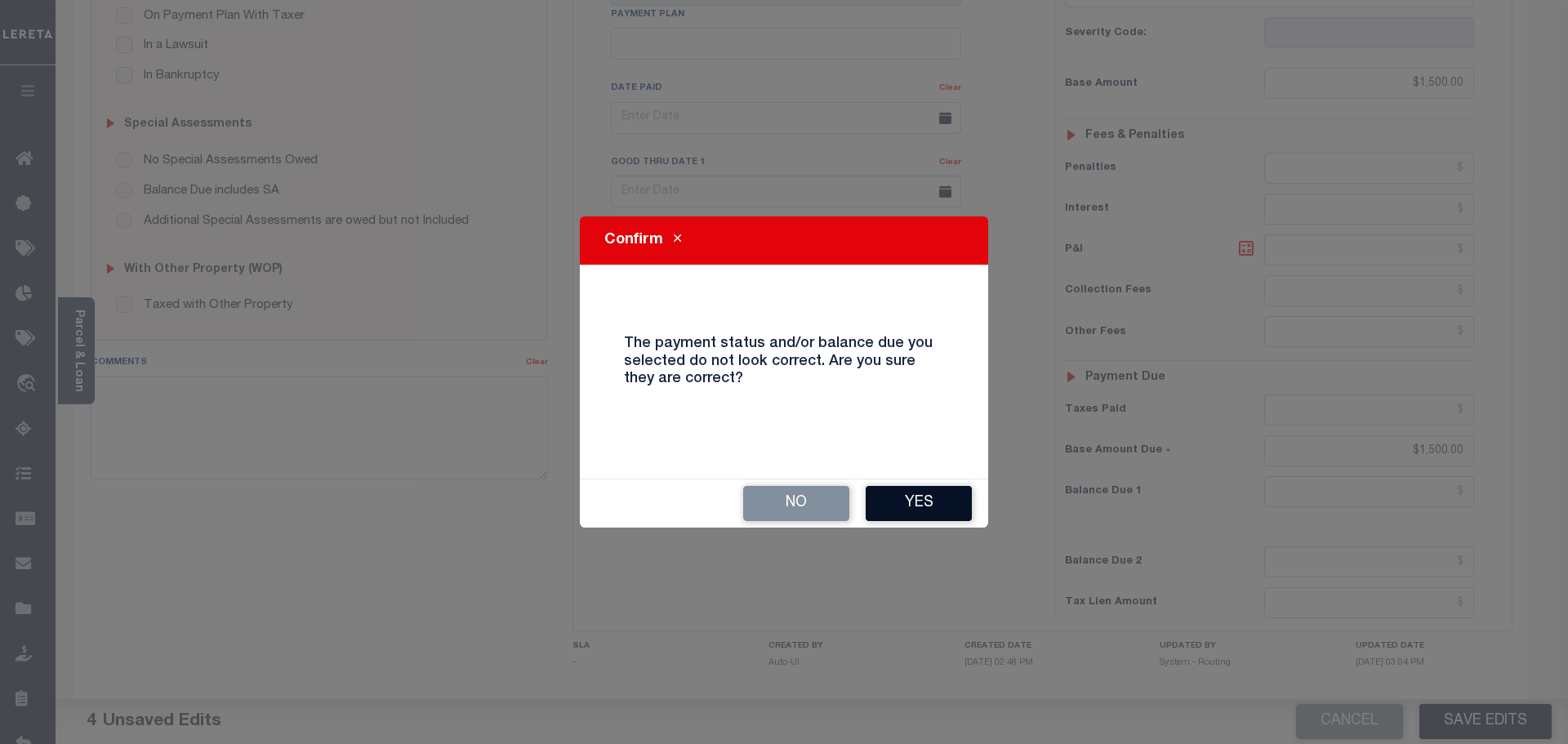
click at [947, 491] on button "Yes" at bounding box center [918, 504] width 106 height 35
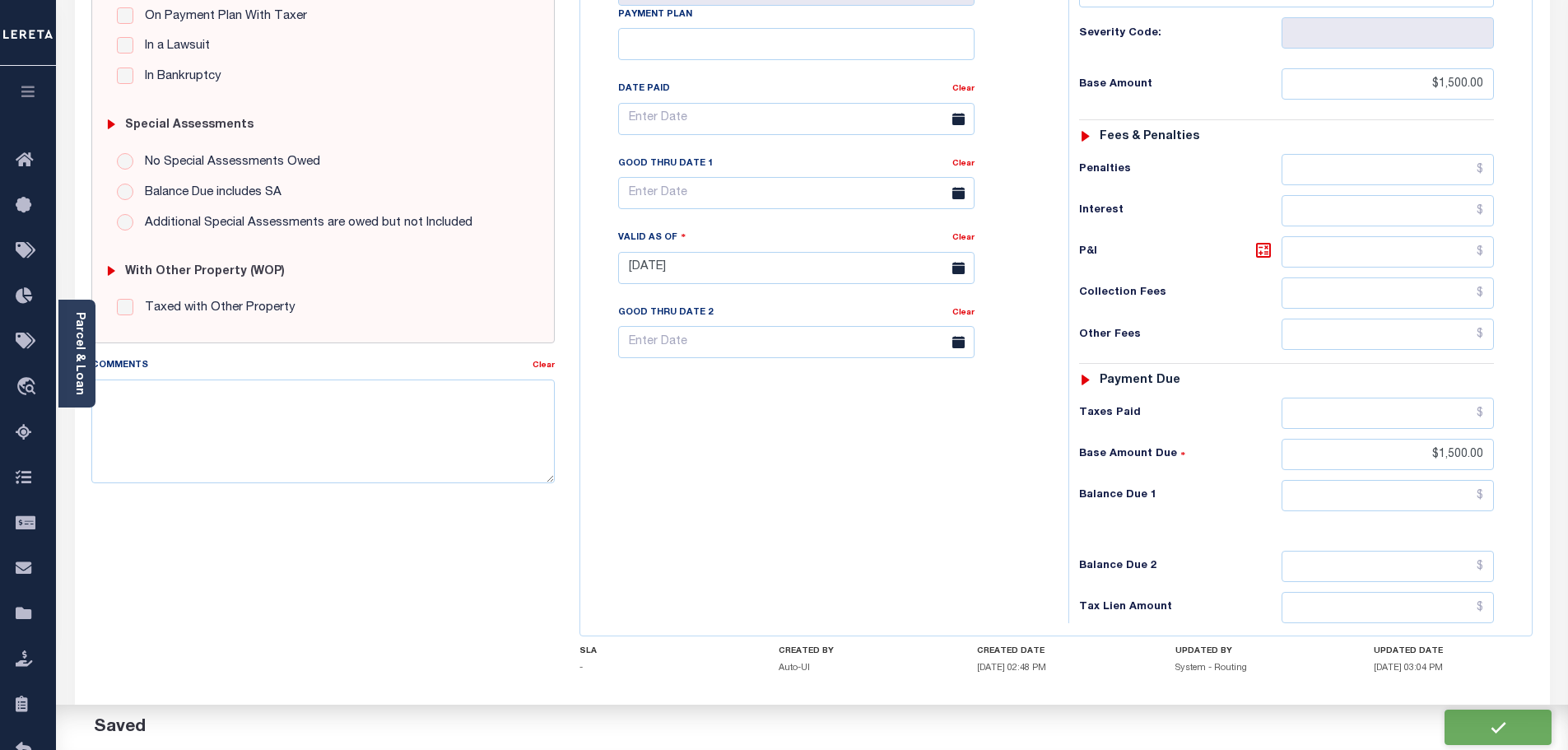
checkbox input "false"
type input "$1,500"
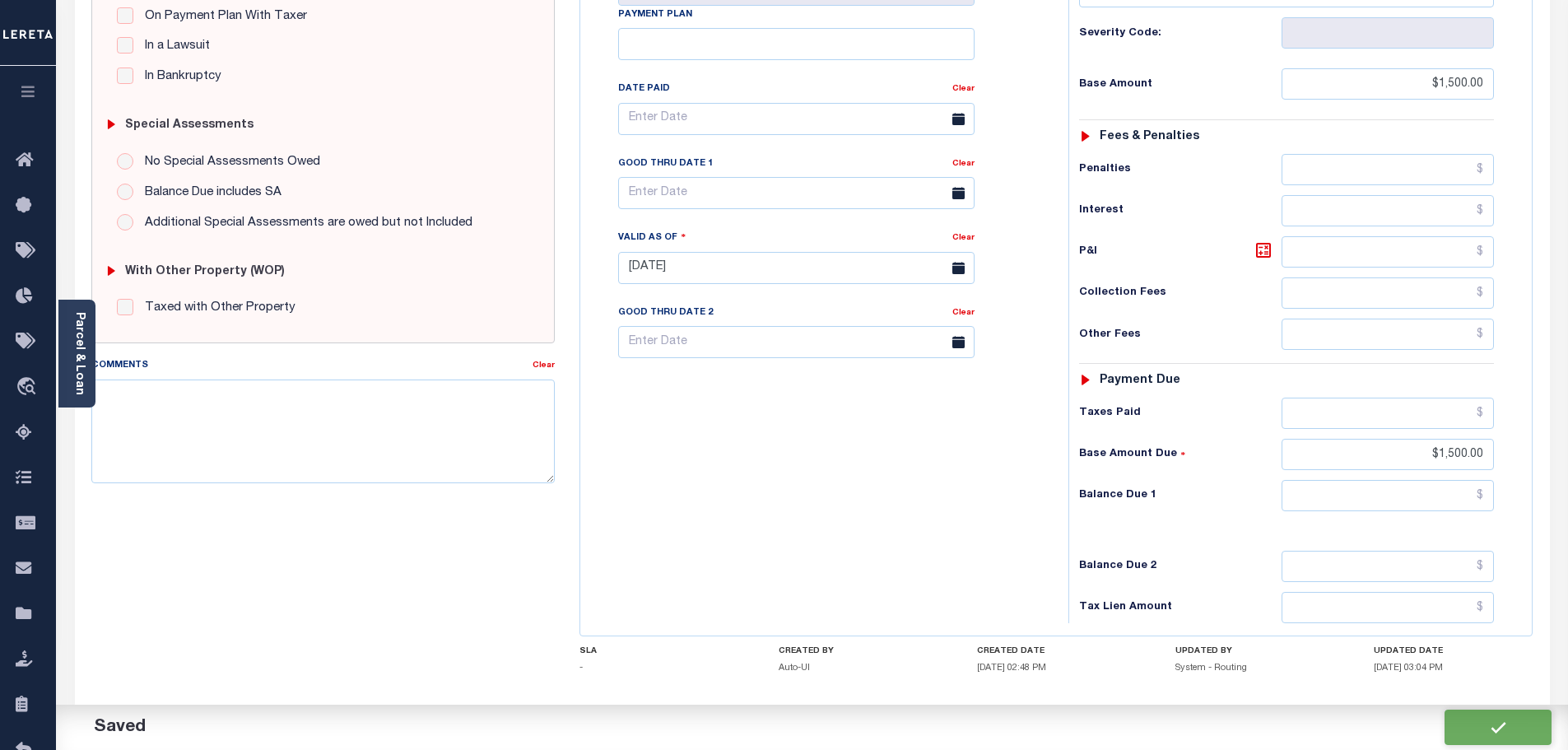
type input "$1,500"
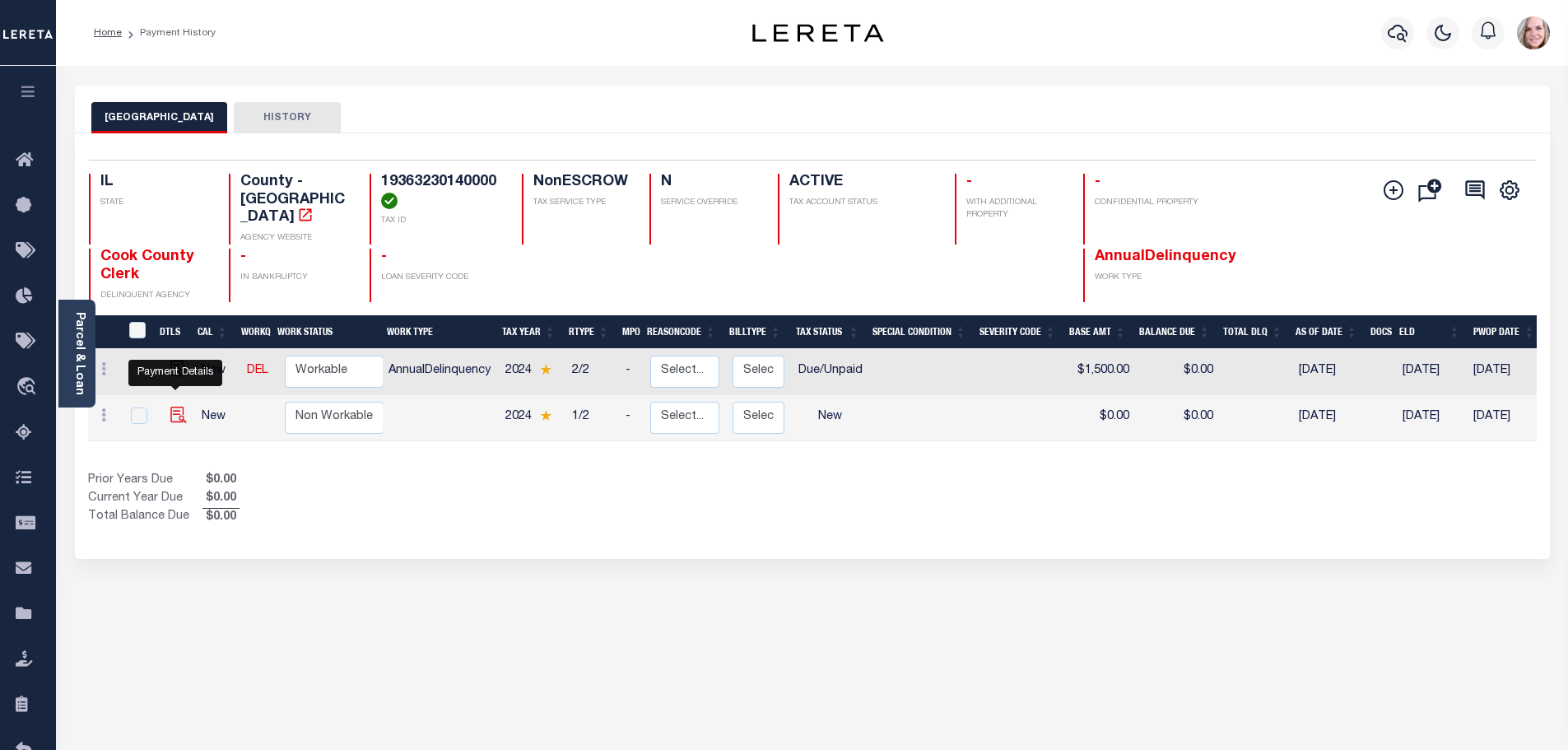
click at [177, 407] on img "" at bounding box center [179, 415] width 17 height 17
checkbox input "true"
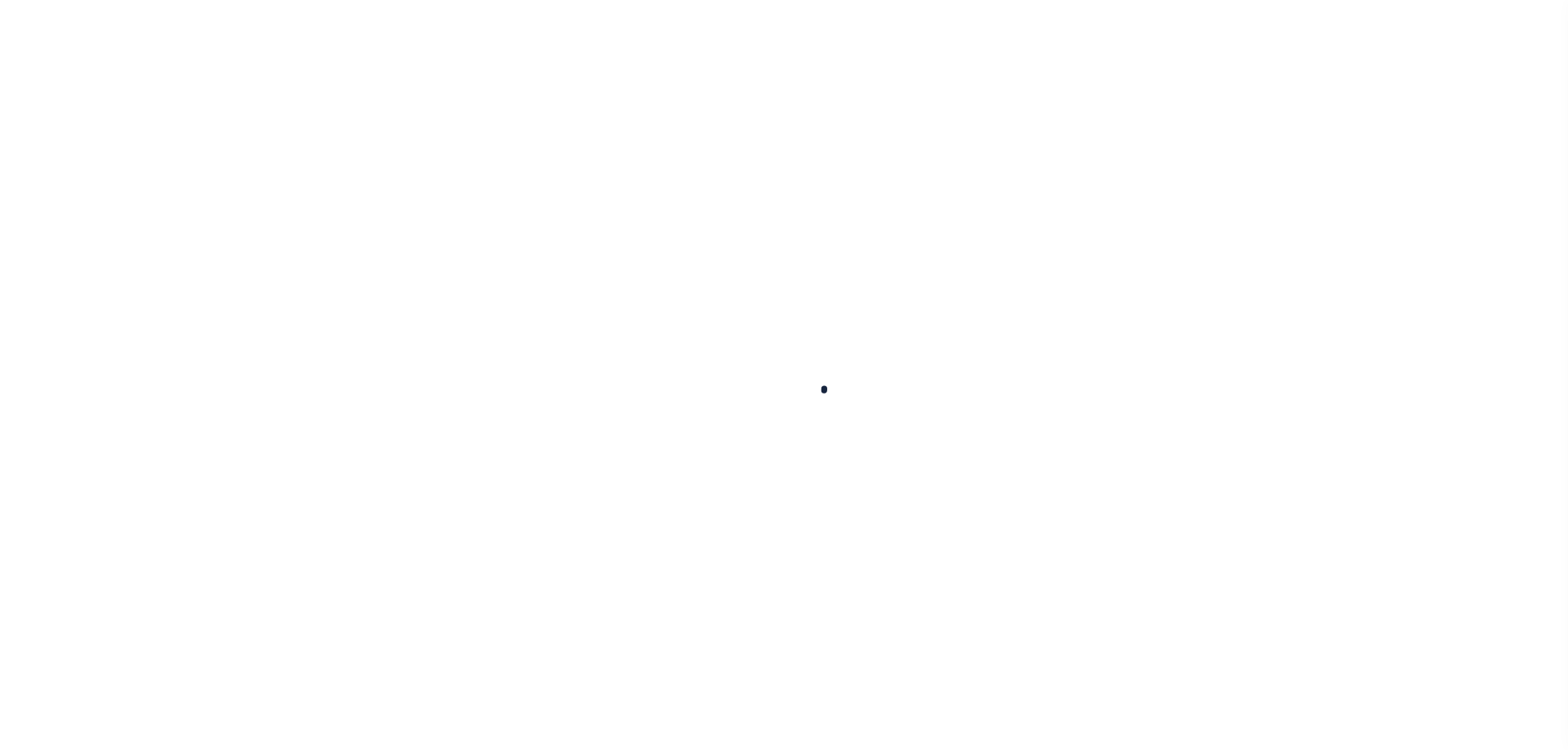
checkbox input "false"
type input "[DATE]"
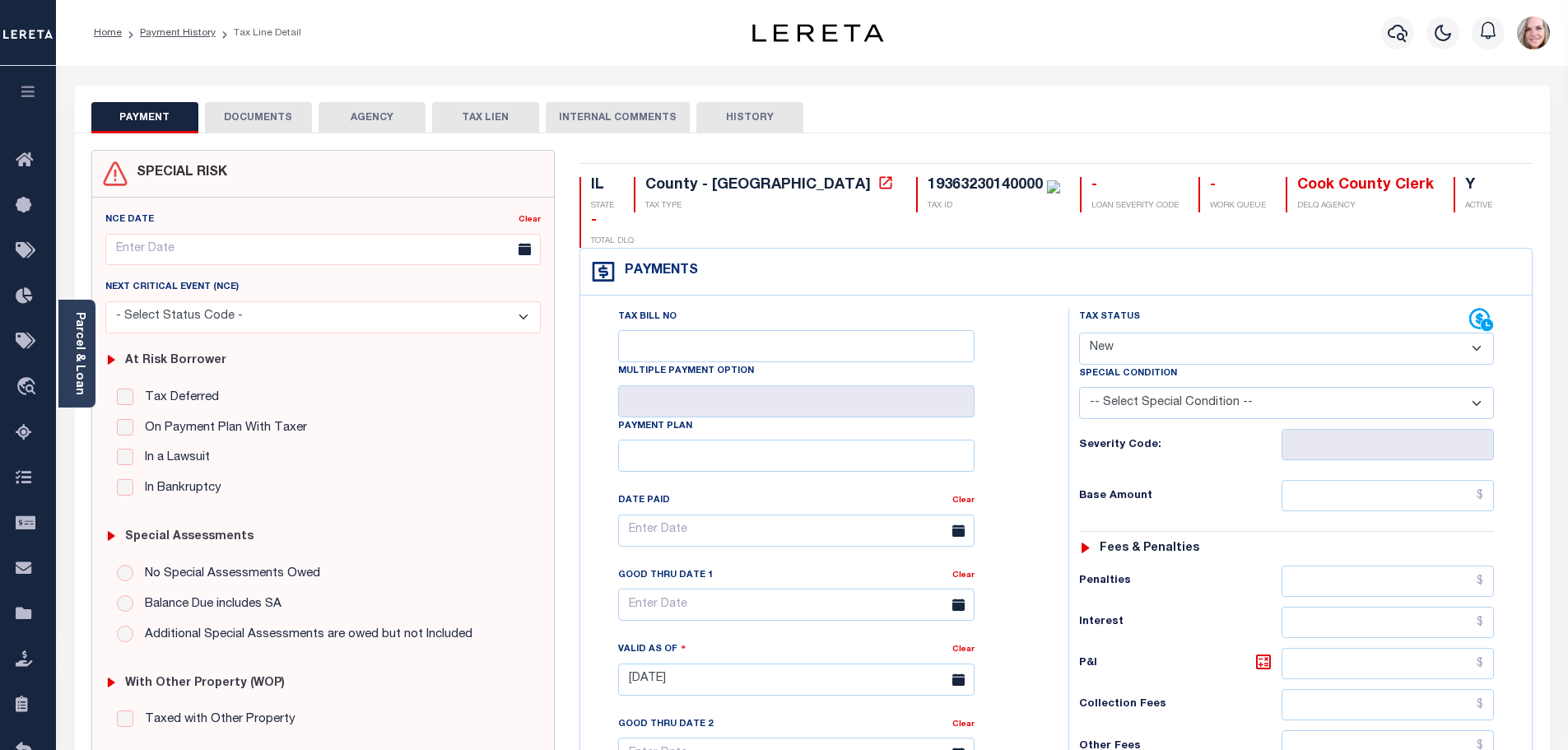
click at [1253, 332] on select "- Select Status Code - Open Due/Unpaid Paid Incomplete No Tax Due Internal Refu…" at bounding box center [1286, 348] width 415 height 32
select select "DUE"
click at [1079, 332] on select "- Select Status Code - Open Due/Unpaid Paid Incomplete No Tax Due Internal Refu…" at bounding box center [1286, 348] width 415 height 32
type input "[DATE]"
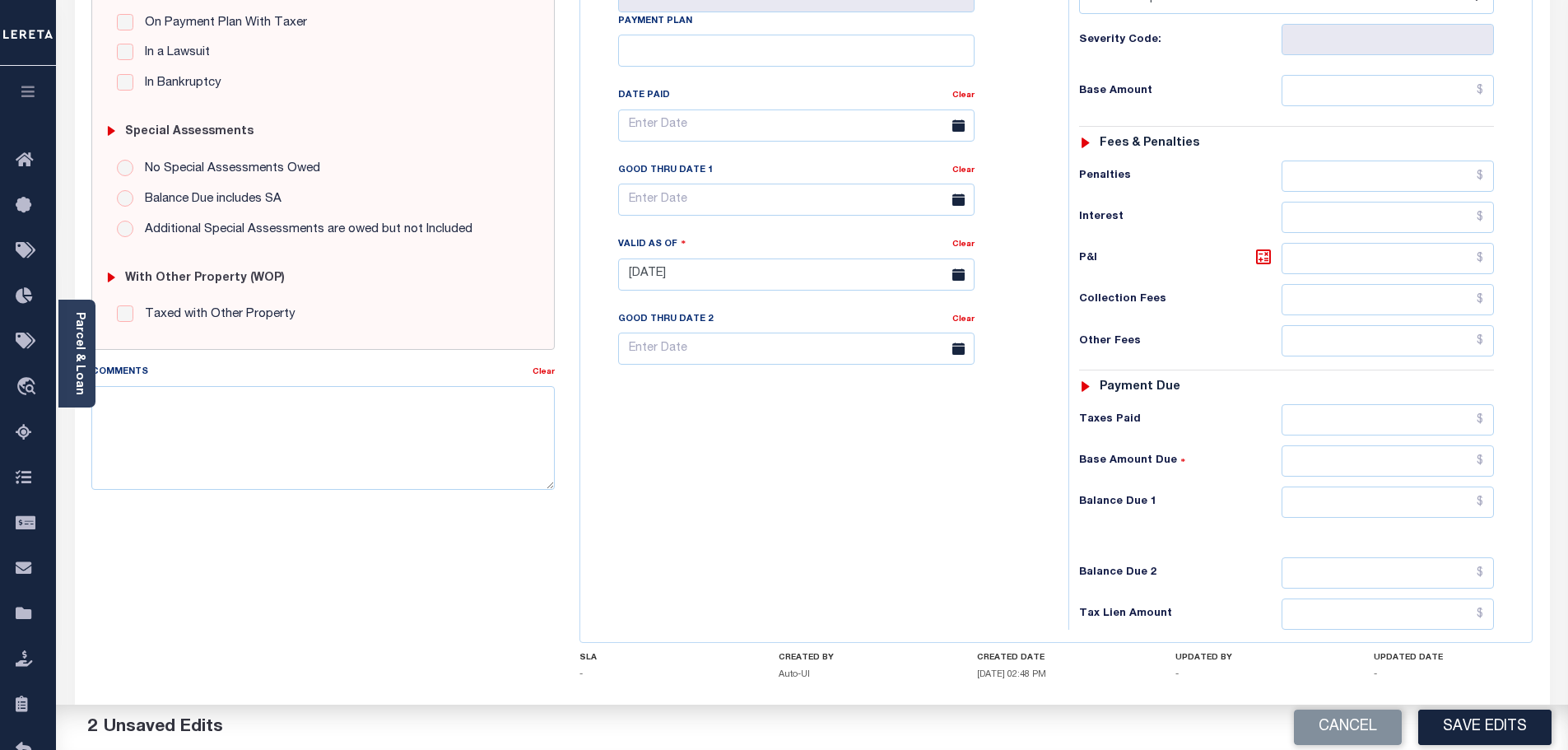
scroll to position [411, 0]
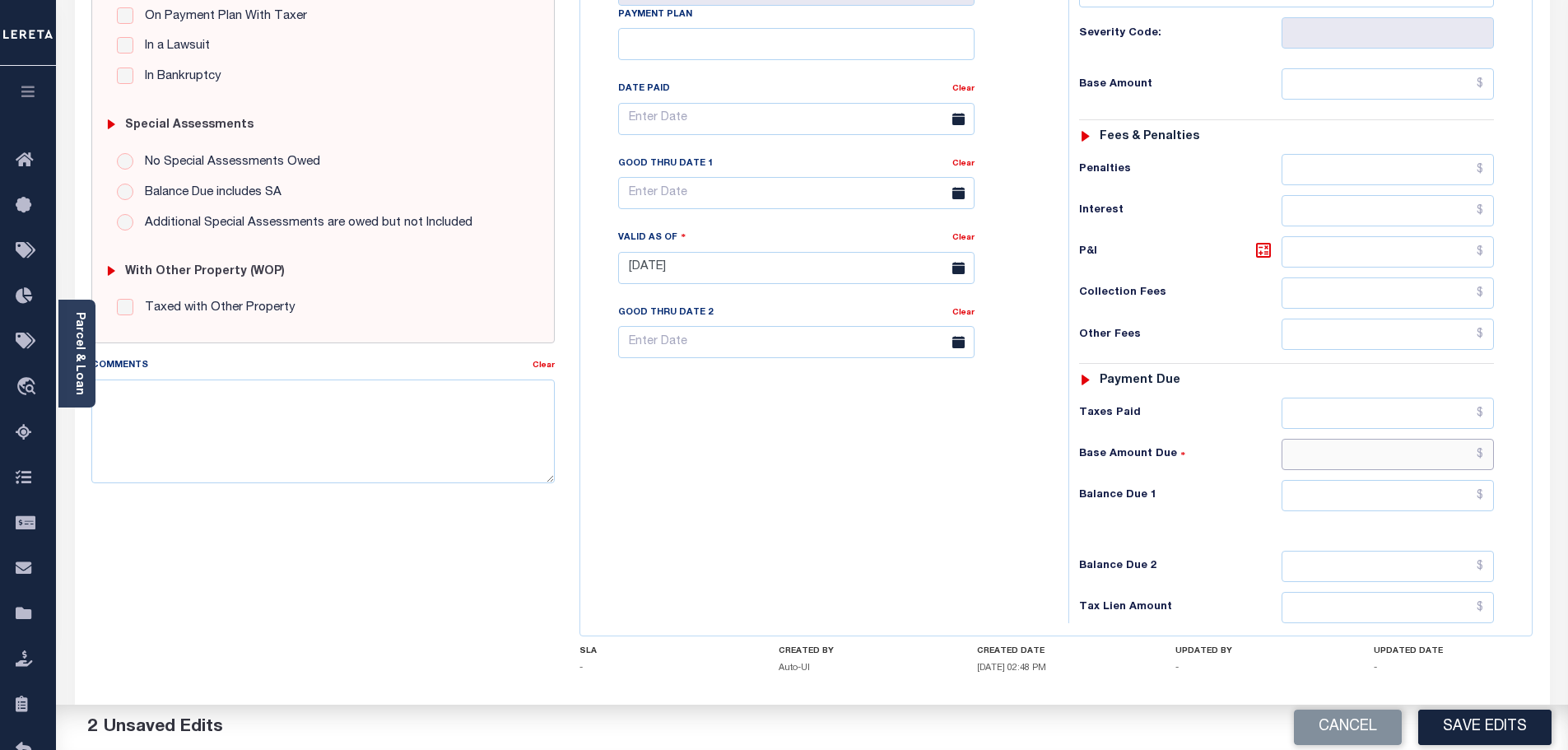
click at [1356, 439] on input "text" at bounding box center [1388, 455] width 213 height 32
type input "$1,950.00"
click at [1351, 69] on input "text" at bounding box center [1388, 84] width 213 height 32
type input "$1,950.00"
click at [1517, 735] on button "Save Edits" at bounding box center [1484, 728] width 134 height 35
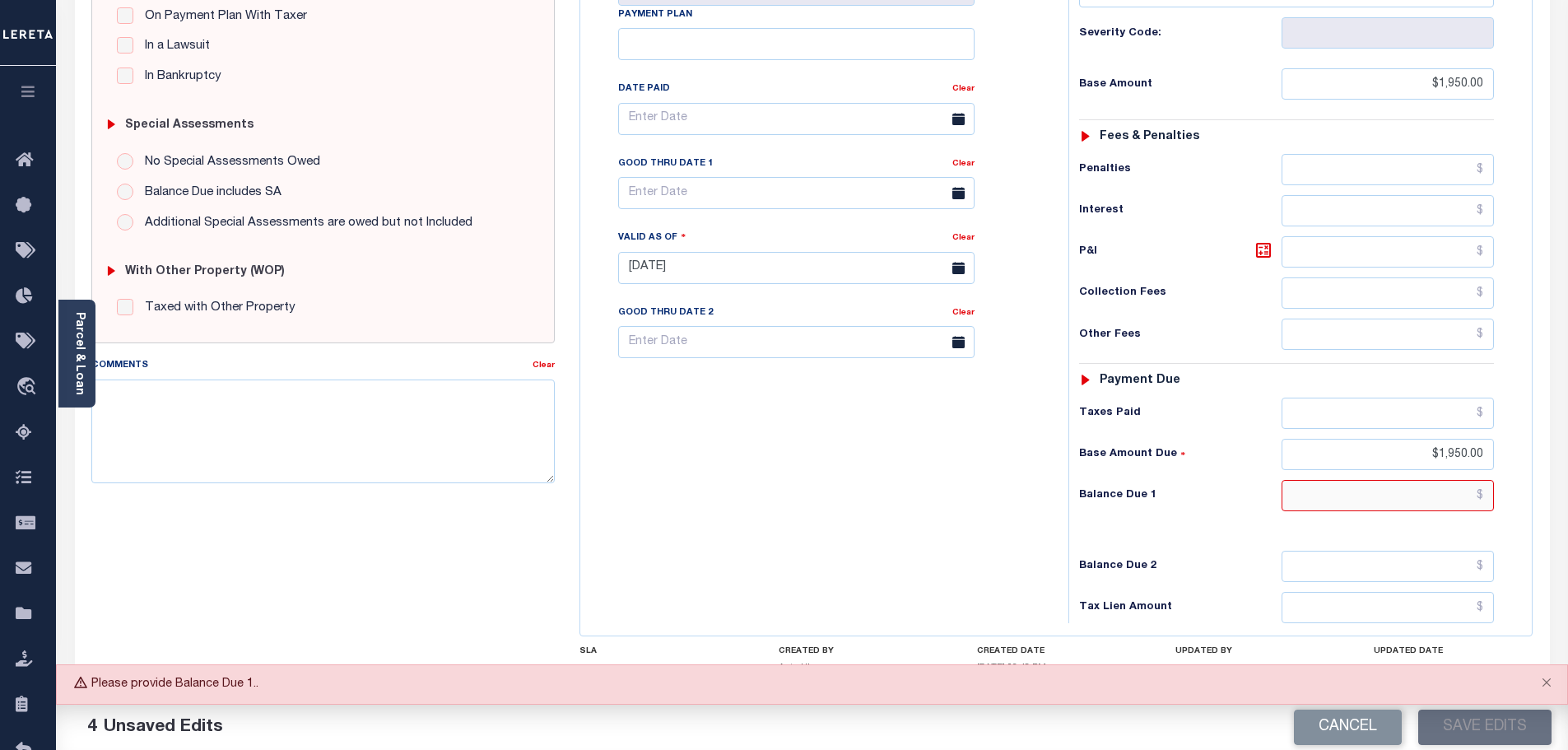
click at [1443, 480] on input "text" at bounding box center [1388, 496] width 213 height 32
type input "$1,950.00"
click at [1209, 486] on div "Tax Status Status - Select Status Code -" at bounding box center [1292, 259] width 447 height 727
click at [1506, 729] on button "Save Edits" at bounding box center [1484, 728] width 134 height 35
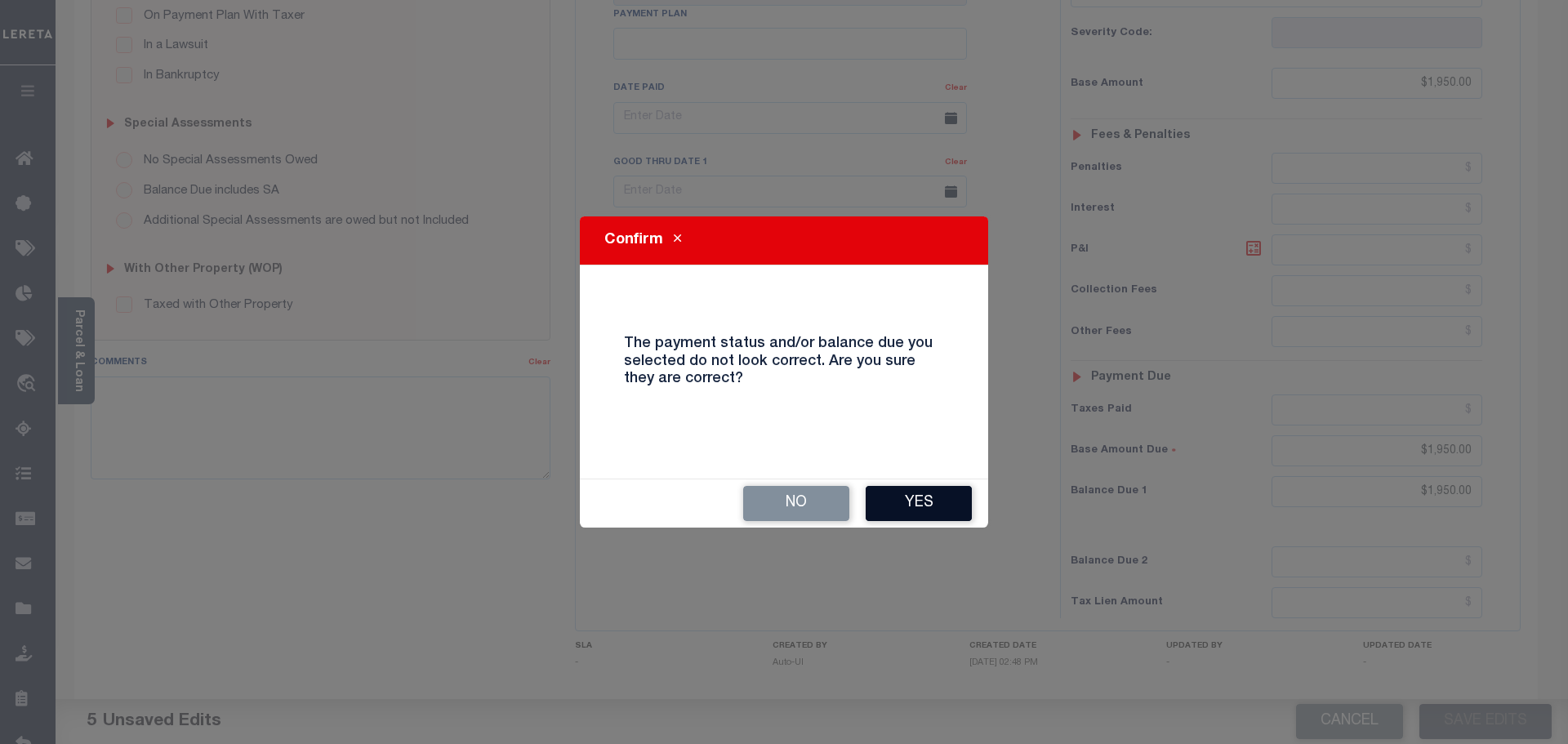
click at [929, 492] on button "Yes" at bounding box center [918, 504] width 106 height 35
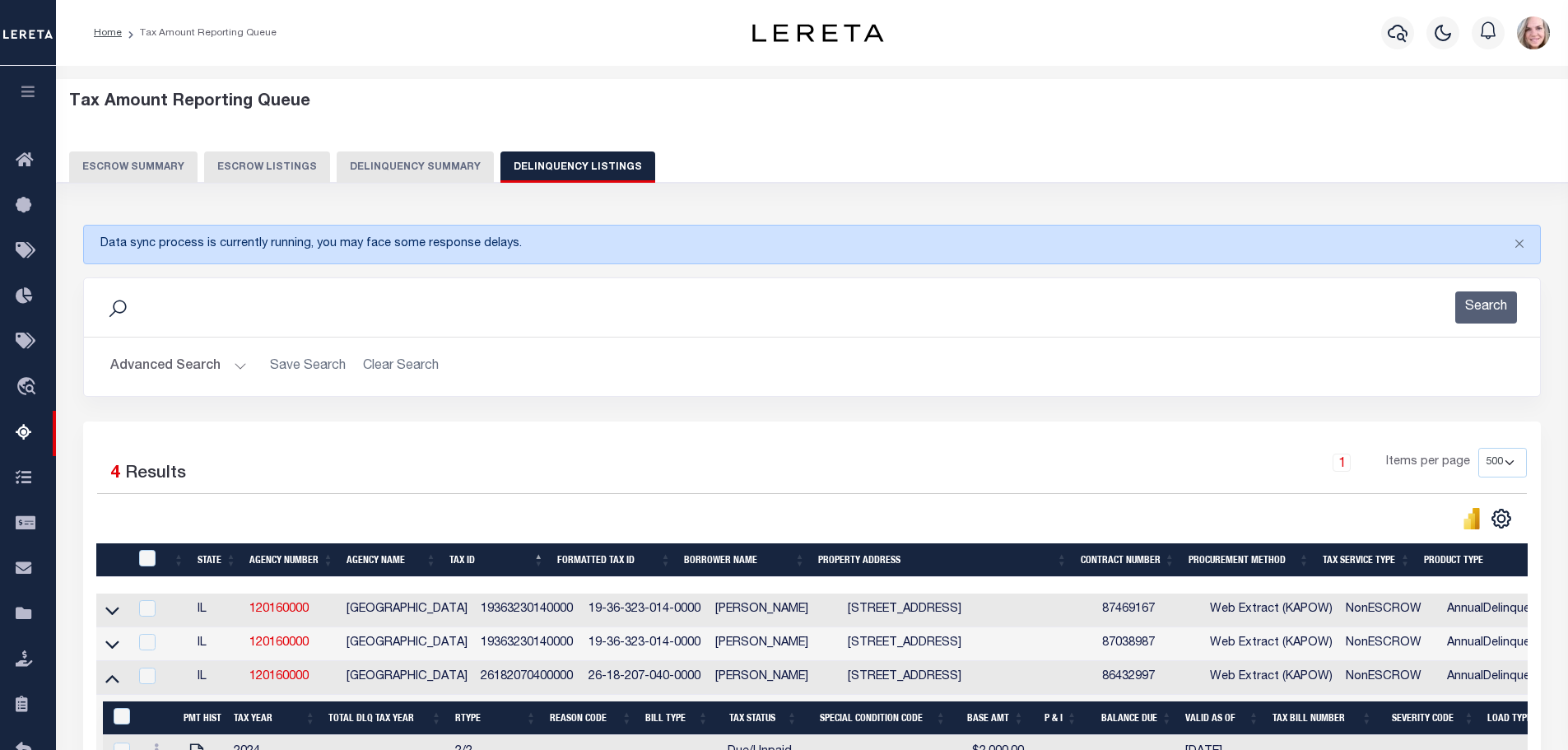
select select "500"
click at [401, 146] on div "Tax Amount Reporting Queue Escrow Summary Escrow Listings Delinquency Summary" at bounding box center [812, 137] width 1486 height 91
click at [400, 163] on button "Delinquency Summary" at bounding box center [415, 167] width 157 height 32
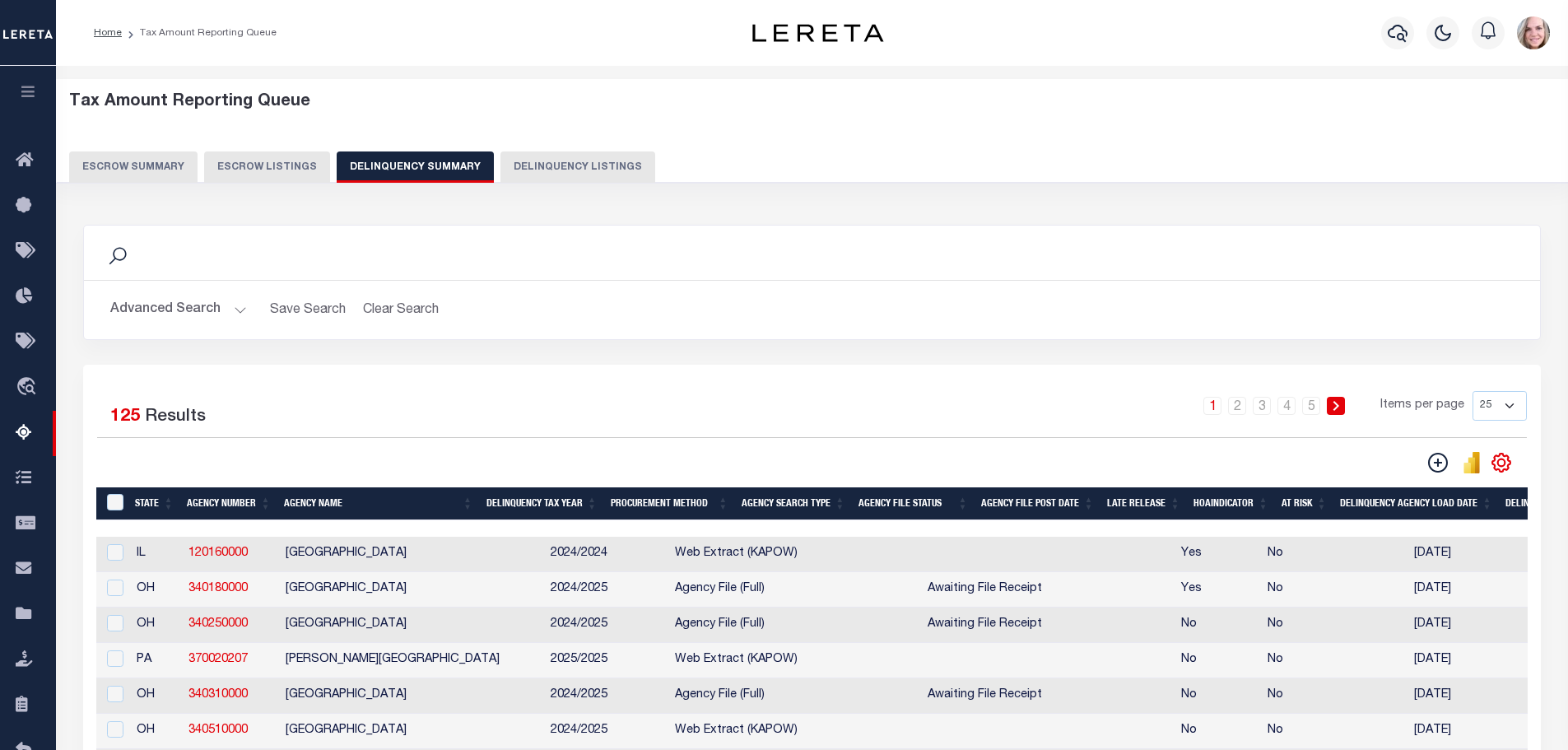
click at [198, 360] on div "Search Advanced Search Save Search Clear Search SummaryGridWrapper_dynamictable…" at bounding box center [811, 294] width 1482 height 140
click at [198, 320] on button "Advanced Search" at bounding box center [178, 310] width 136 height 32
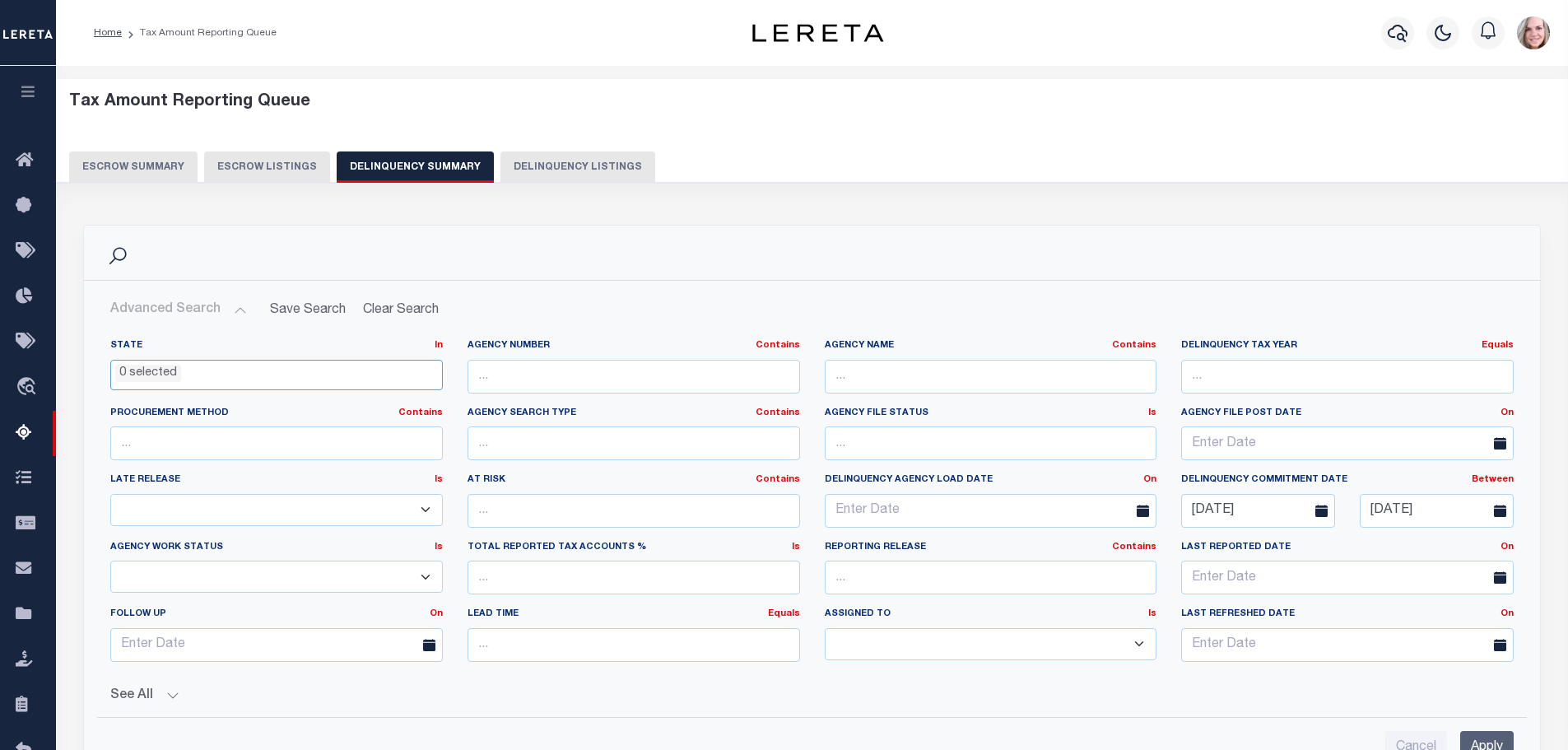
click at [190, 374] on ul "0 selected" at bounding box center [276, 371] width 331 height 22
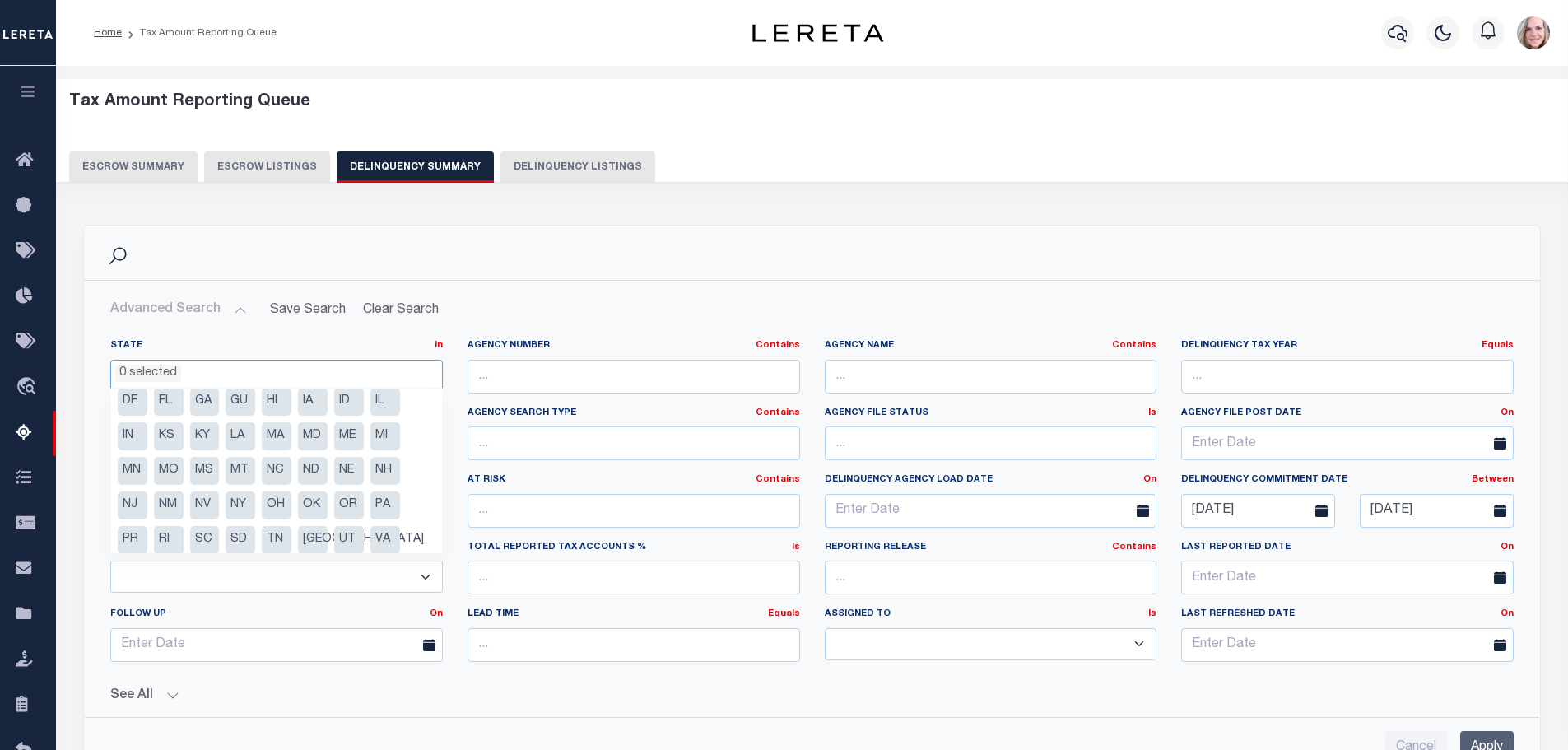
scroll to position [84, 0]
click at [273, 470] on li "OH" at bounding box center [276, 464] width 30 height 28
select select "OH"
click at [435, 237] on div "Search" at bounding box center [811, 252] width 1456 height 55
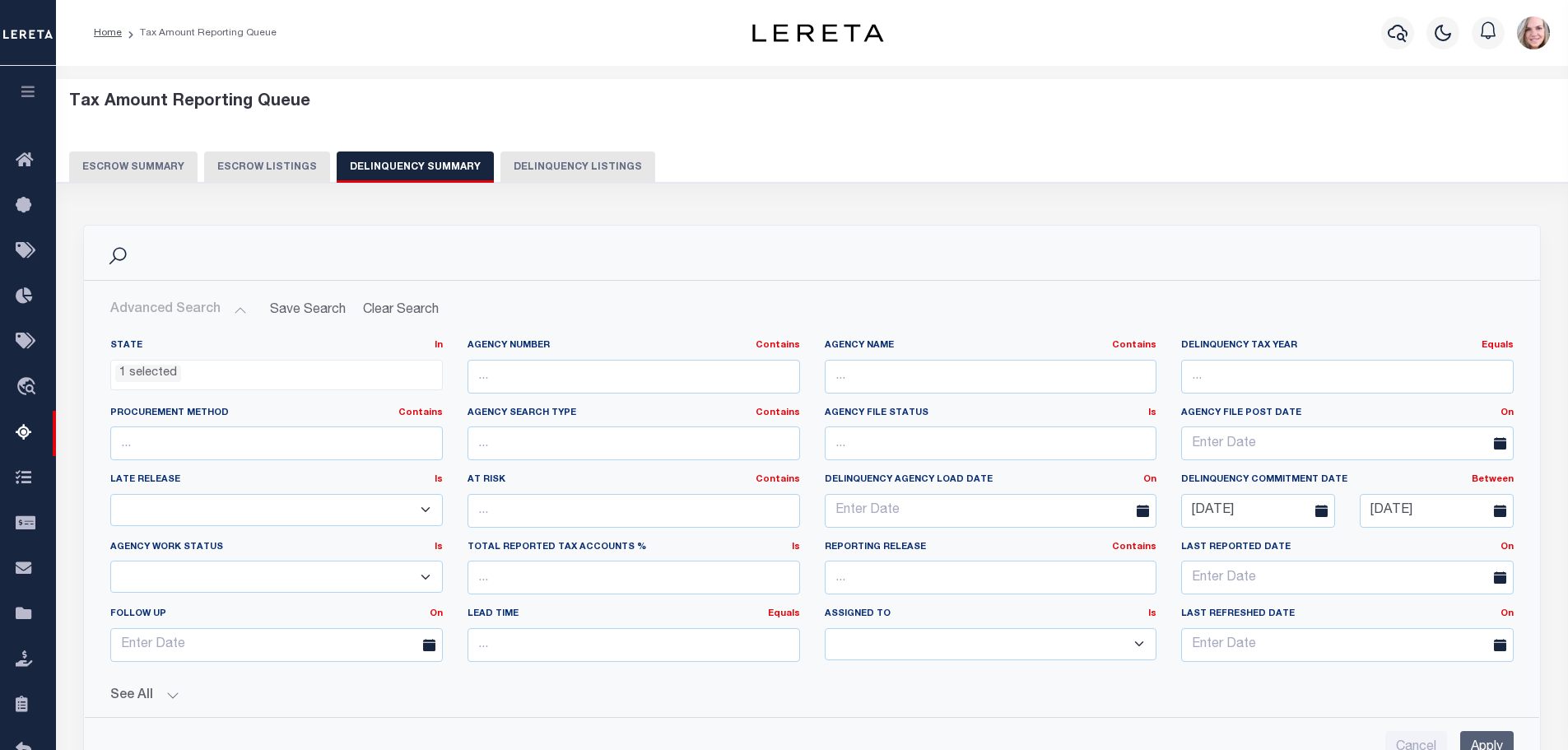
scroll to position [83, 0]
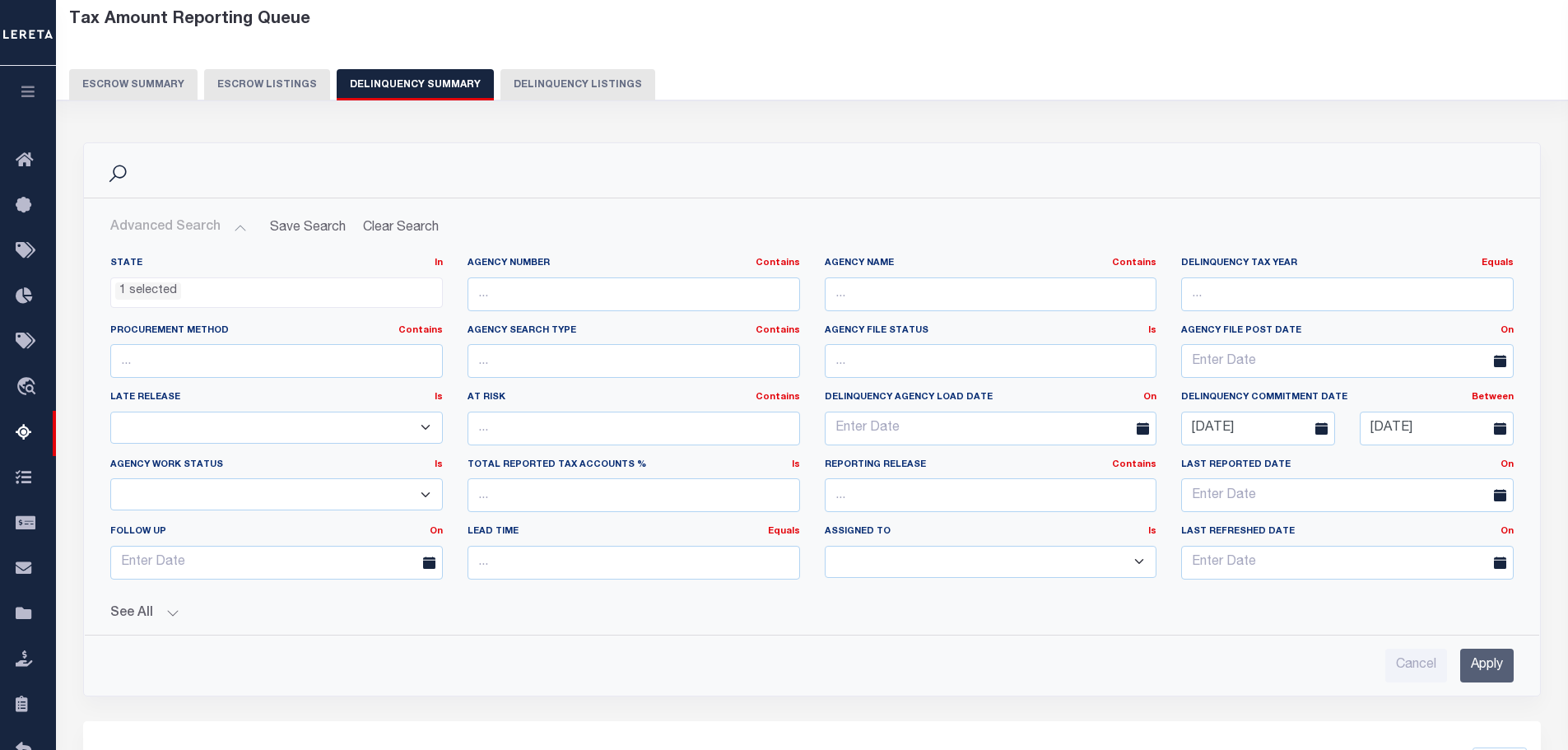
click at [1475, 673] on input "Apply" at bounding box center [1486, 666] width 54 height 33
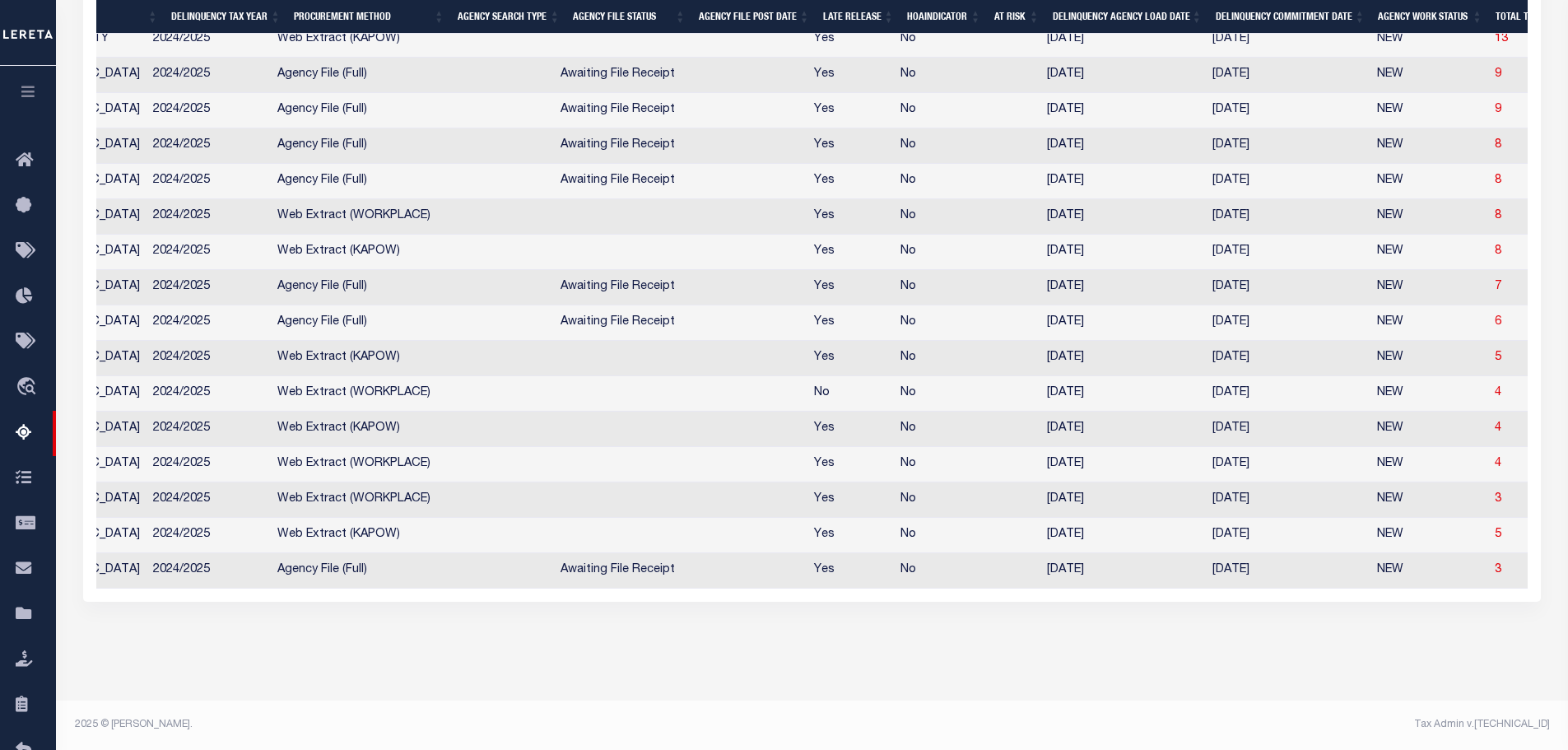
scroll to position [0, 0]
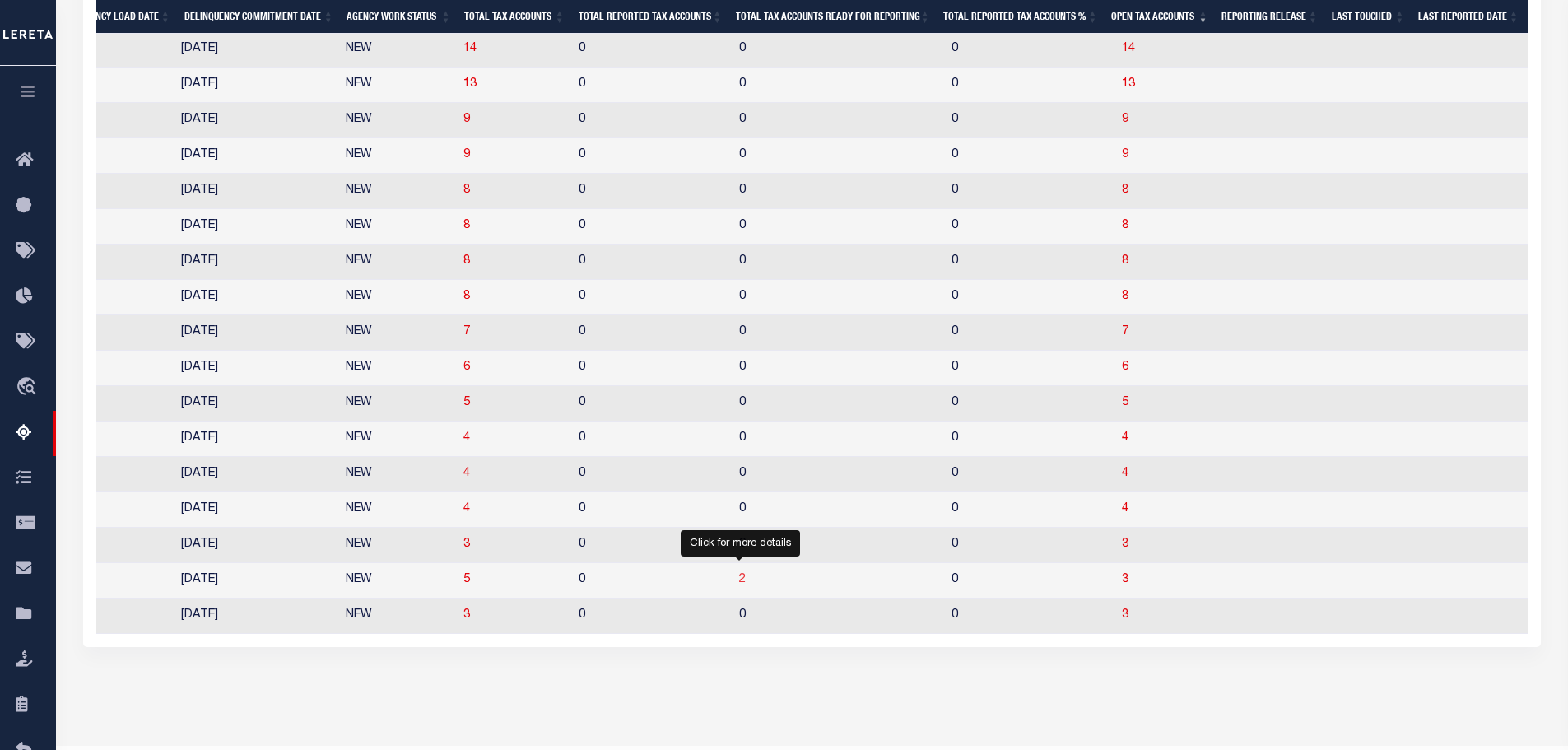
click at [739, 586] on span "2" at bounding box center [741, 579] width 6 height 11
select select "500"
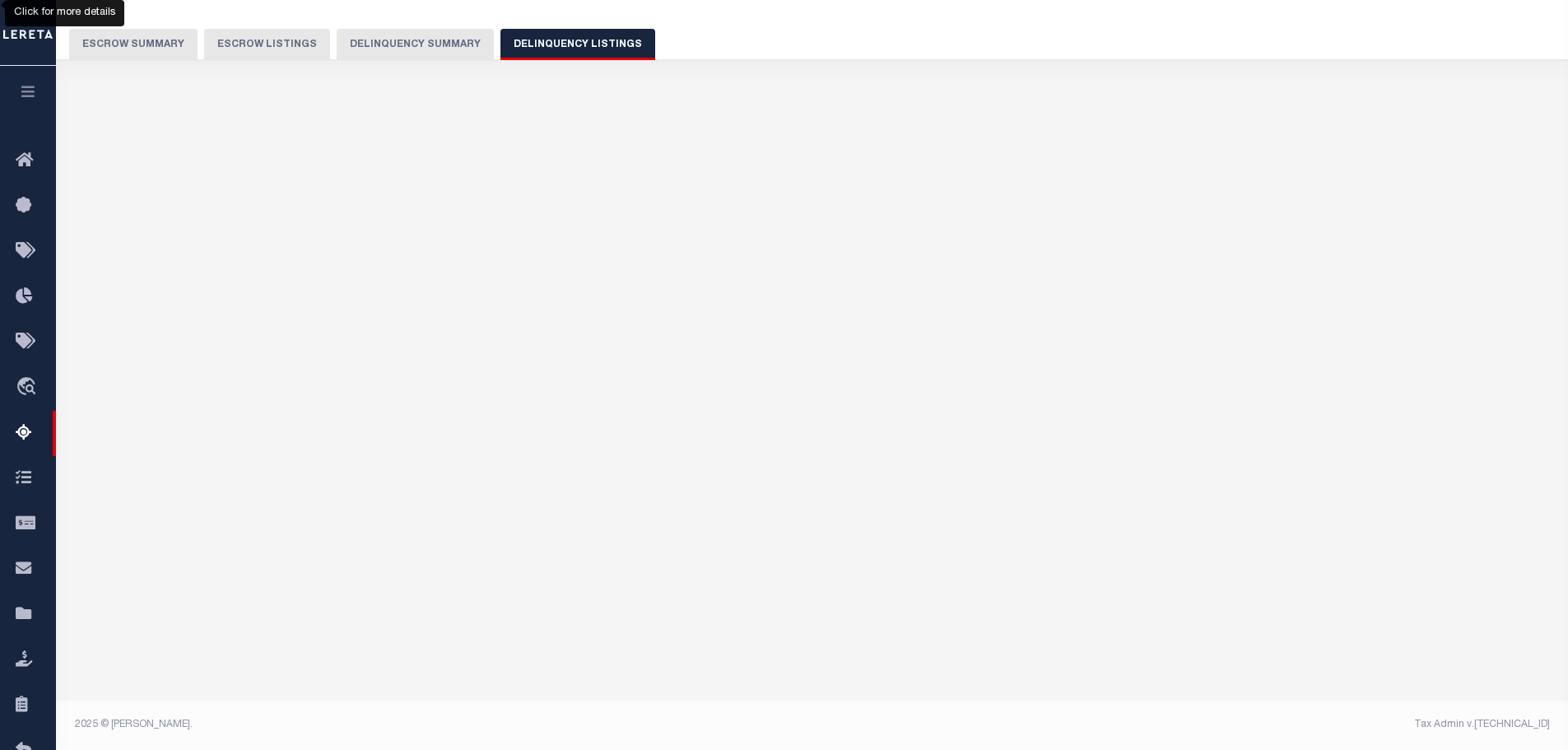
select select "500"
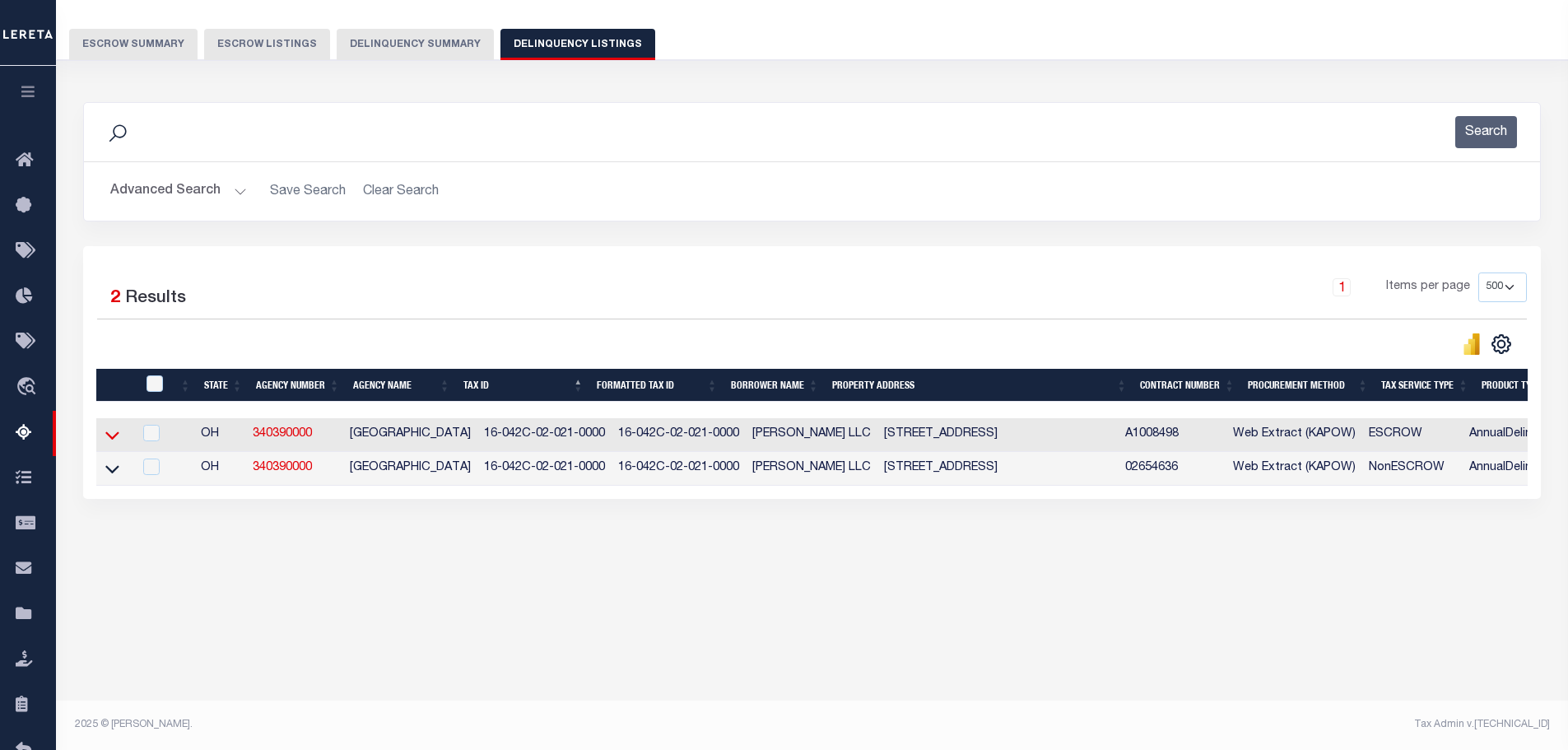
click at [109, 435] on icon at bounding box center [112, 434] width 14 height 18
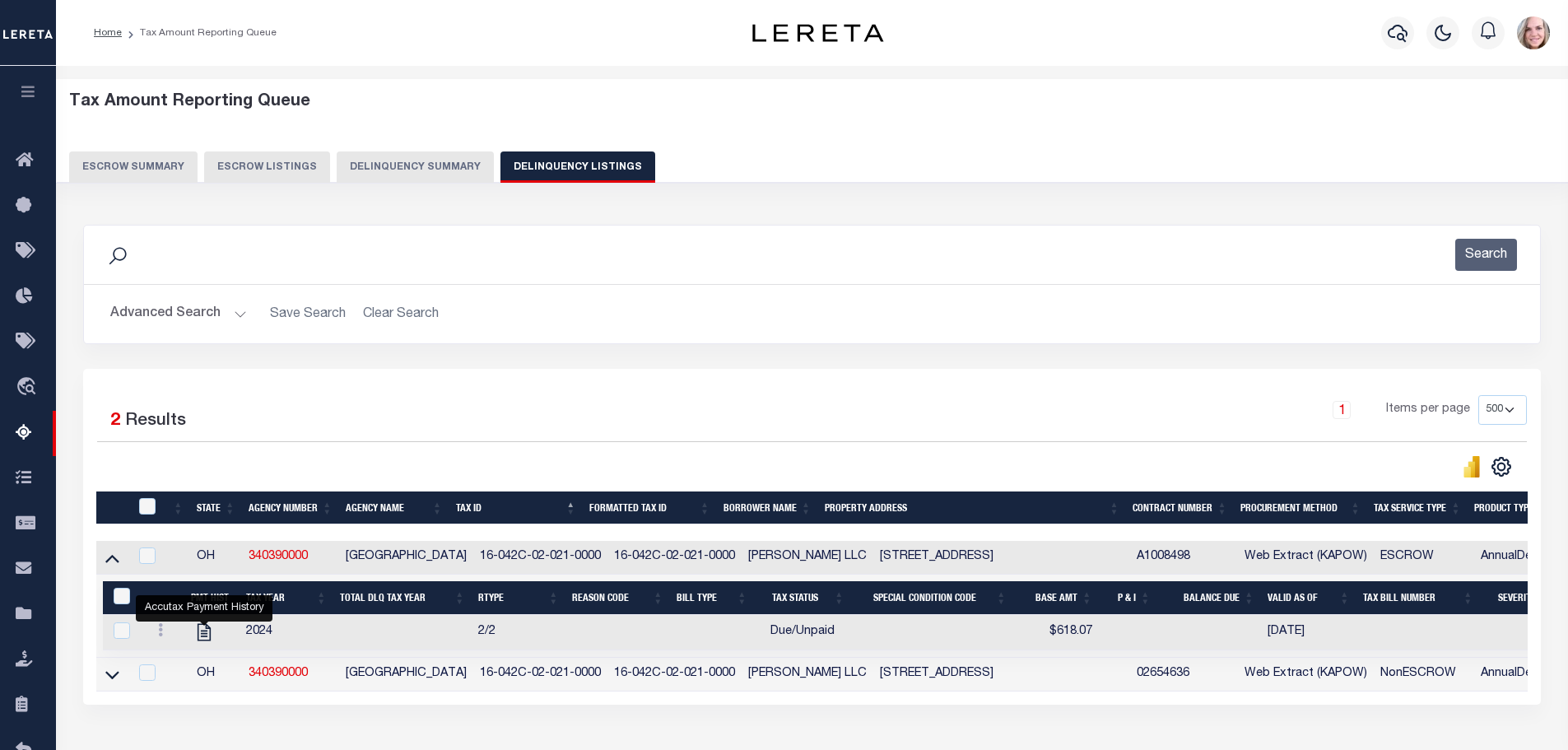
click at [118, 682] on icon at bounding box center [112, 674] width 14 height 18
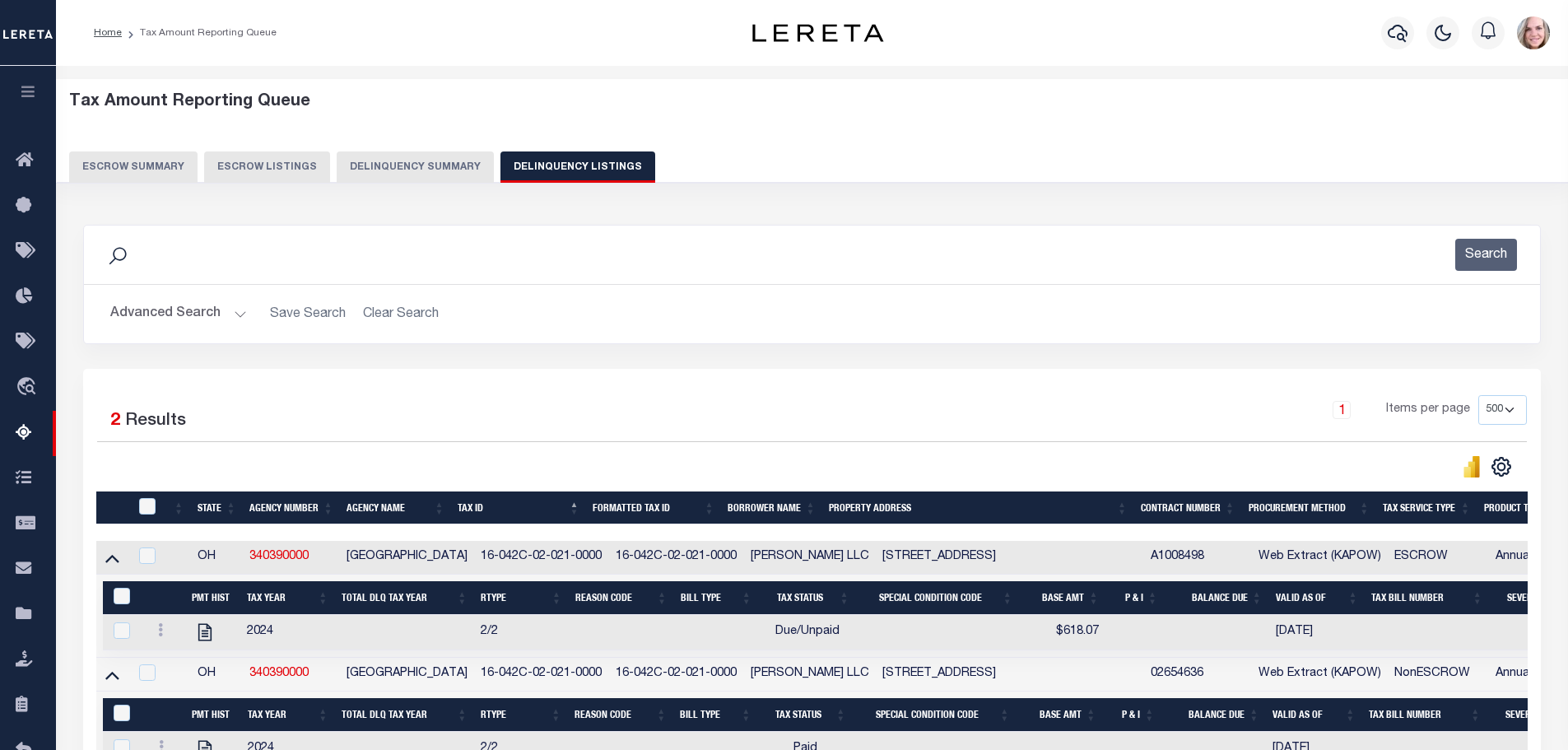
drag, startPoint x: 410, startPoint y: 176, endPoint x: 412, endPoint y: 197, distance: 21.1
click at [410, 176] on button "Delinquency Summary" at bounding box center [415, 167] width 157 height 32
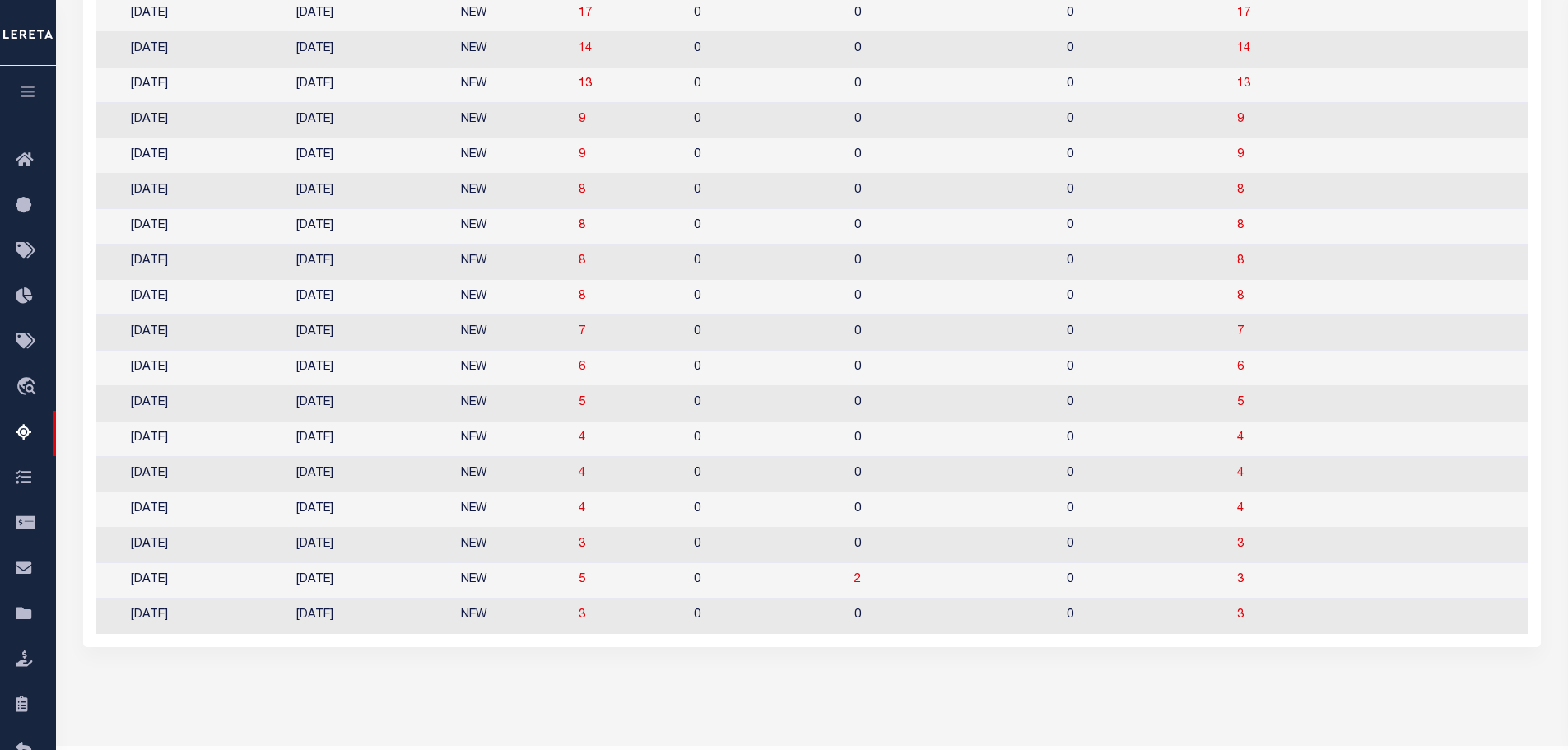
scroll to position [0, 1558]
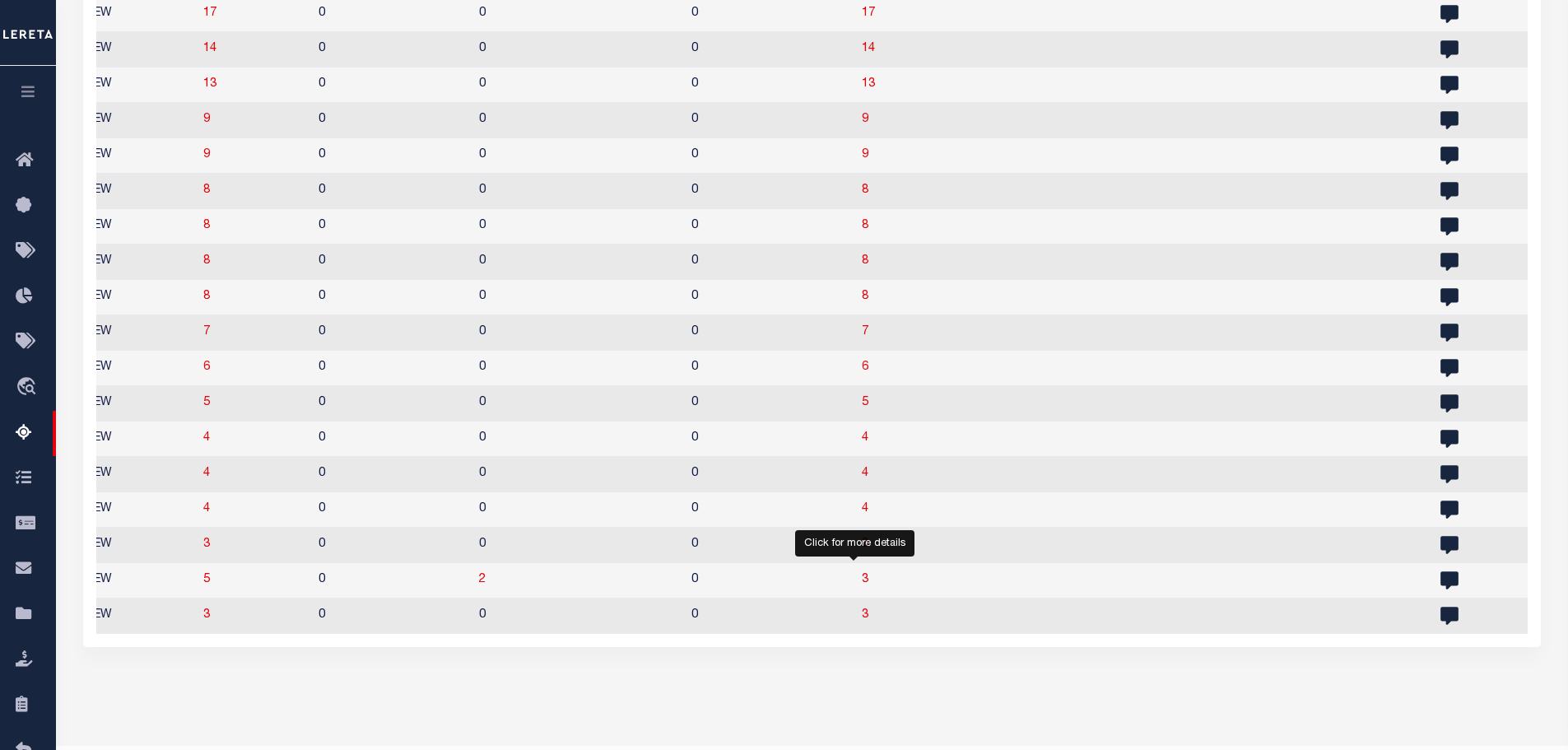
drag, startPoint x: 855, startPoint y: 605, endPoint x: 558, endPoint y: 518, distance: 309.5
click at [862, 586] on span "3" at bounding box center [865, 579] width 6 height 11
select select "500"
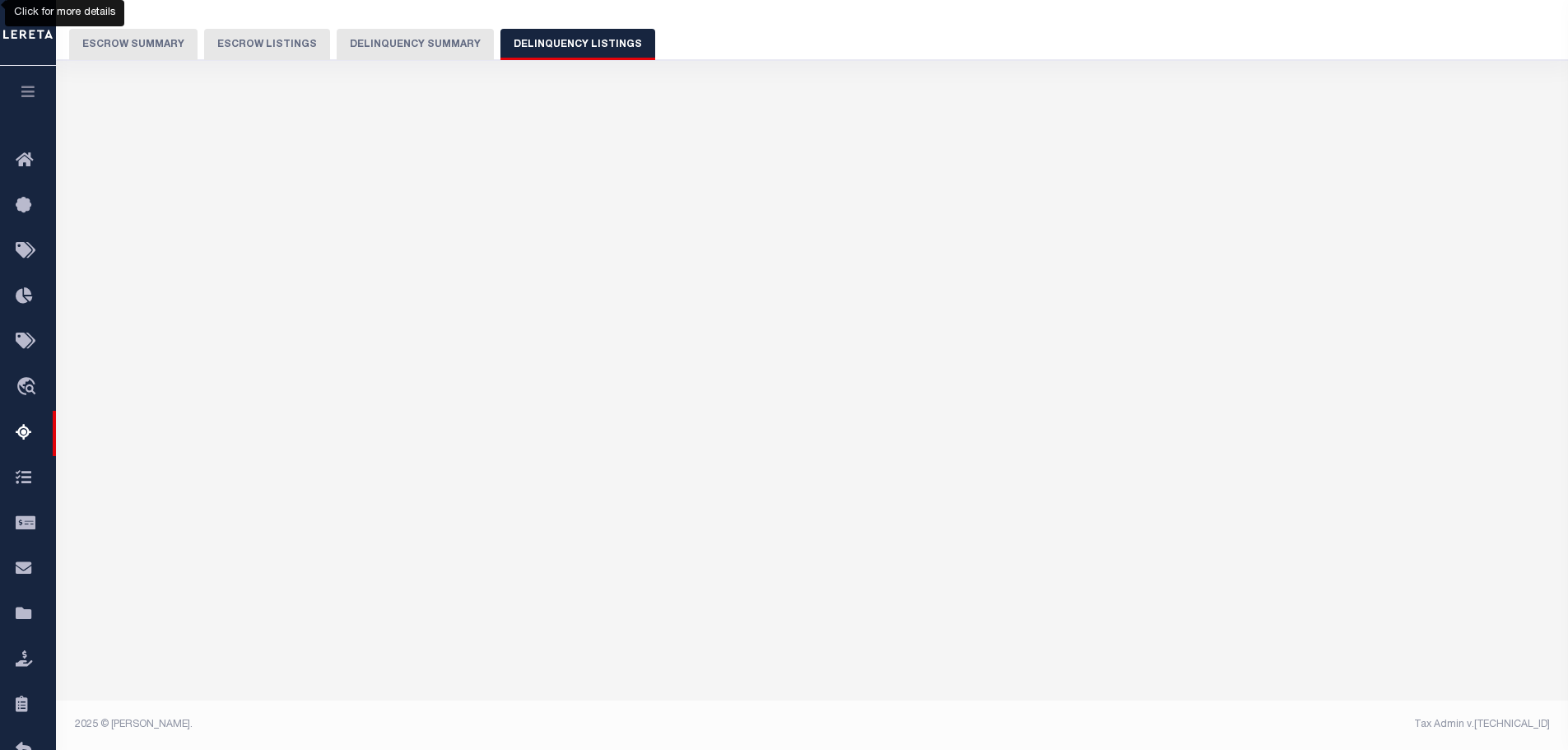
scroll to position [123, 0]
select select "500"
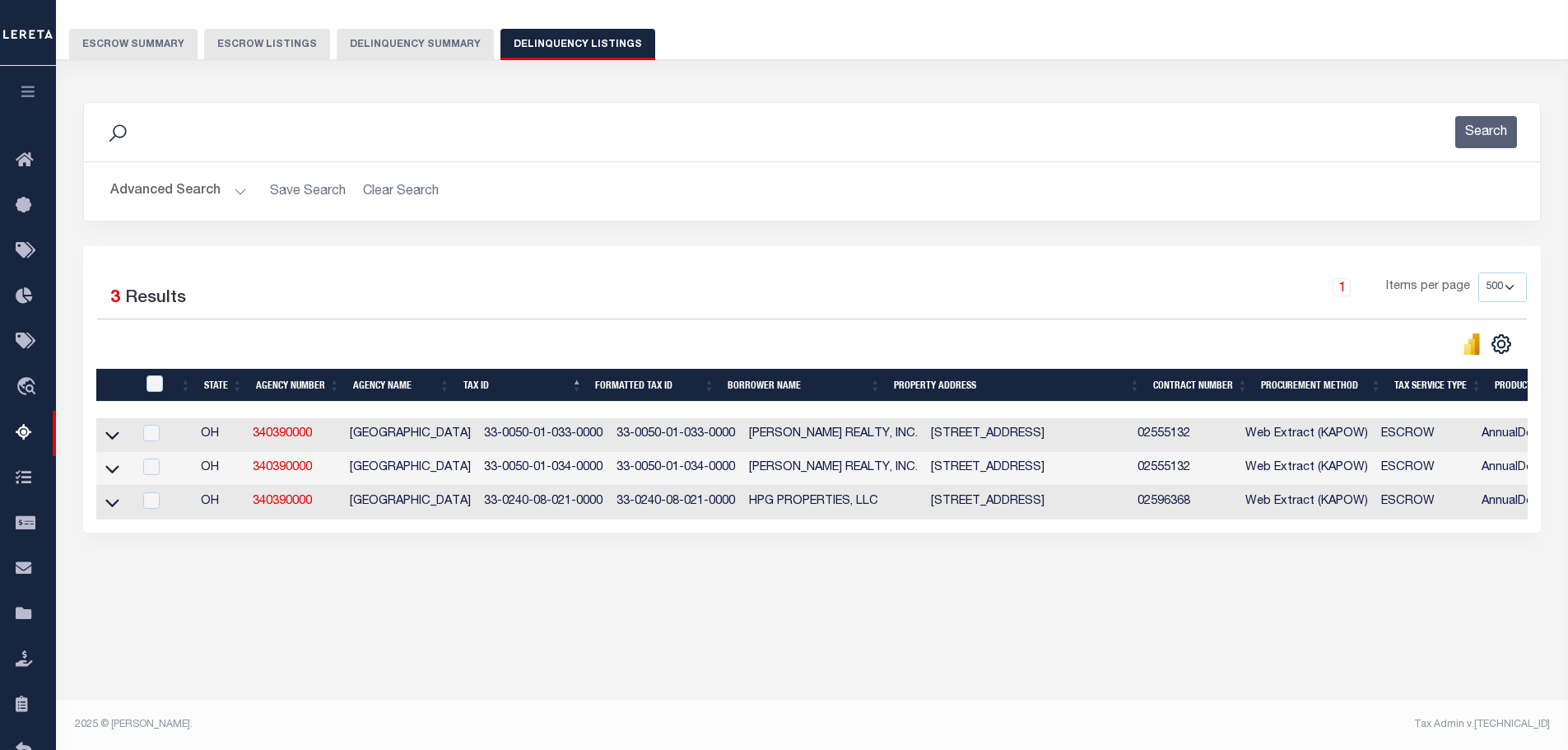
scroll to position [0, 0]
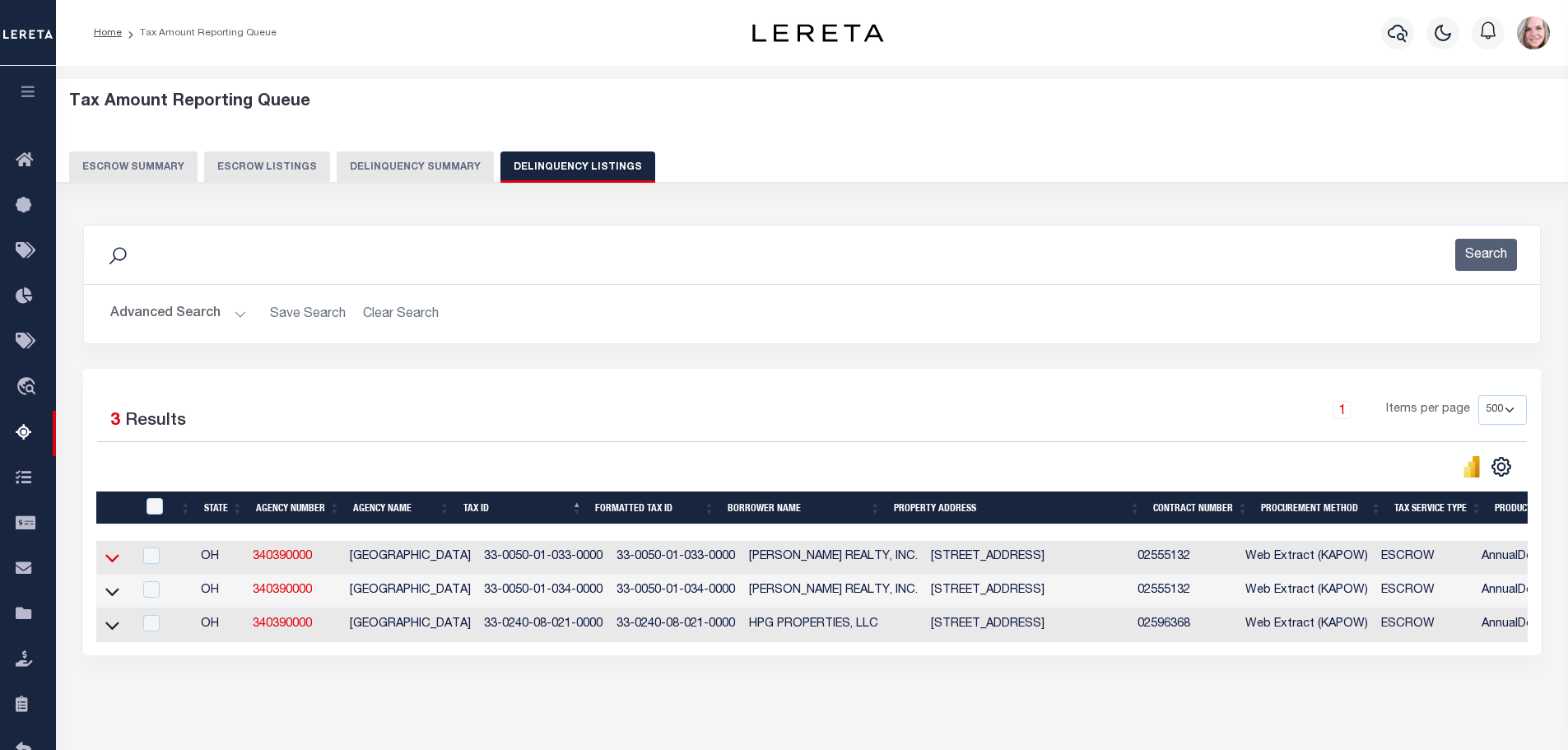
click at [114, 563] on icon at bounding box center [112, 559] width 14 height 8
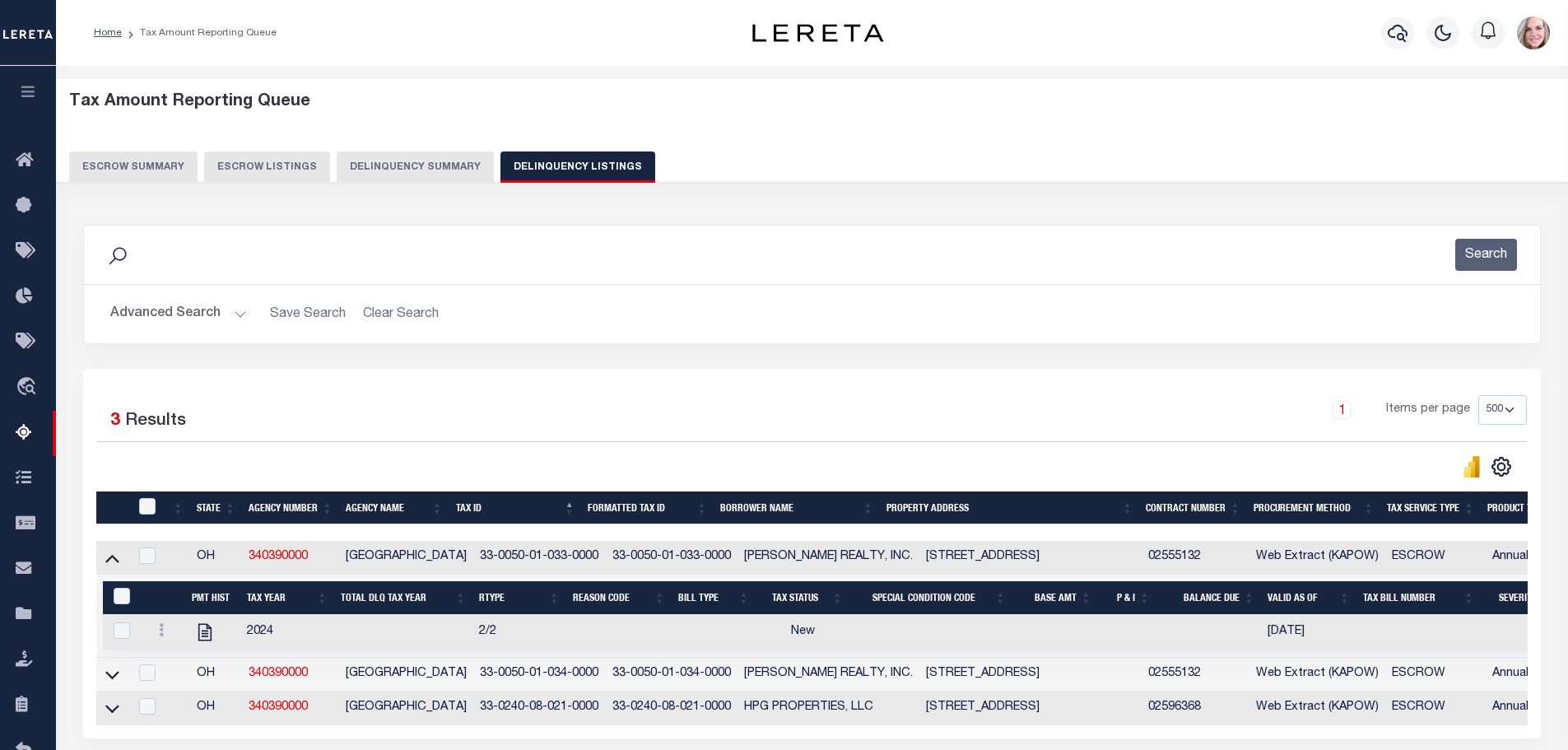
scroll to position [153, 0]
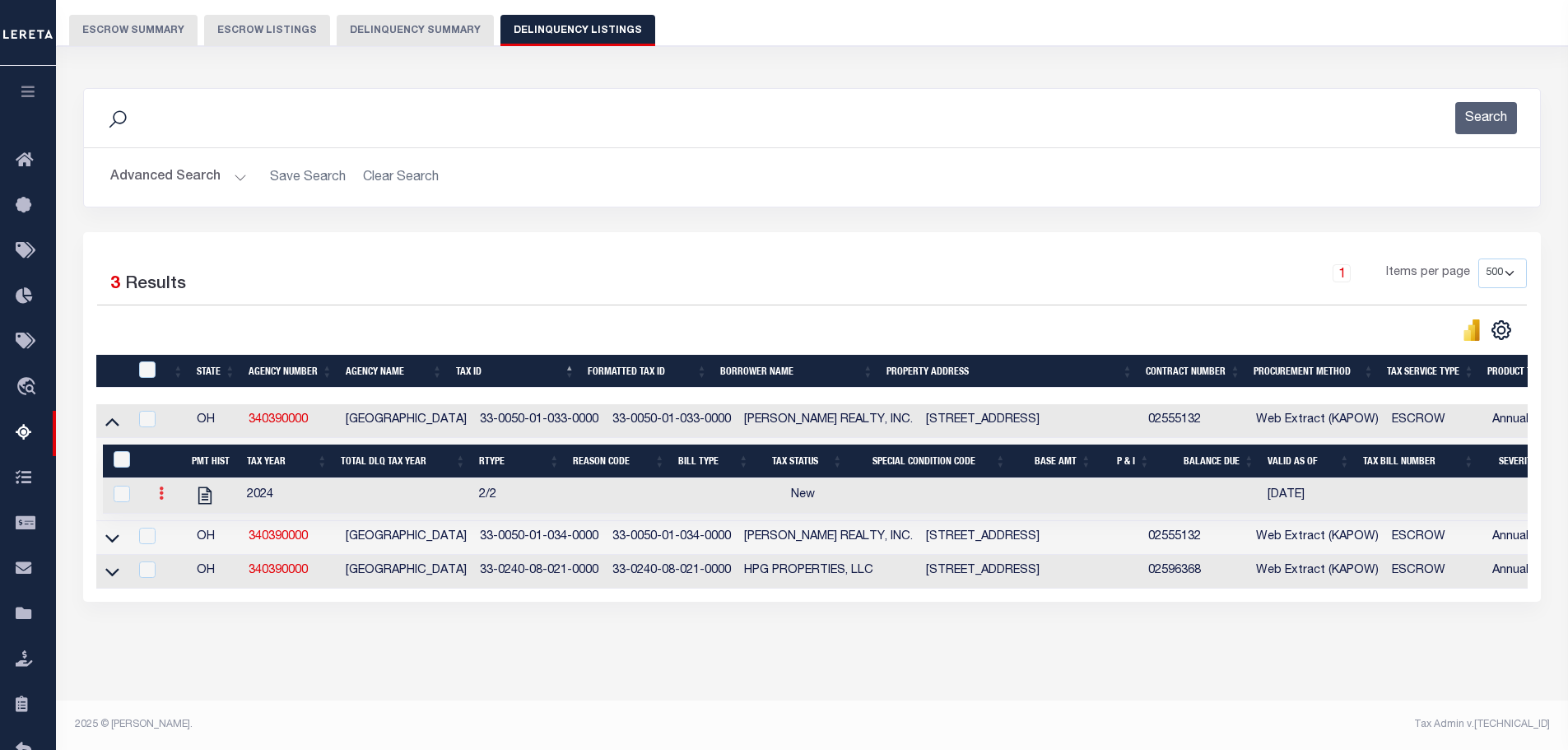
click at [161, 486] on icon at bounding box center [161, 493] width 5 height 13
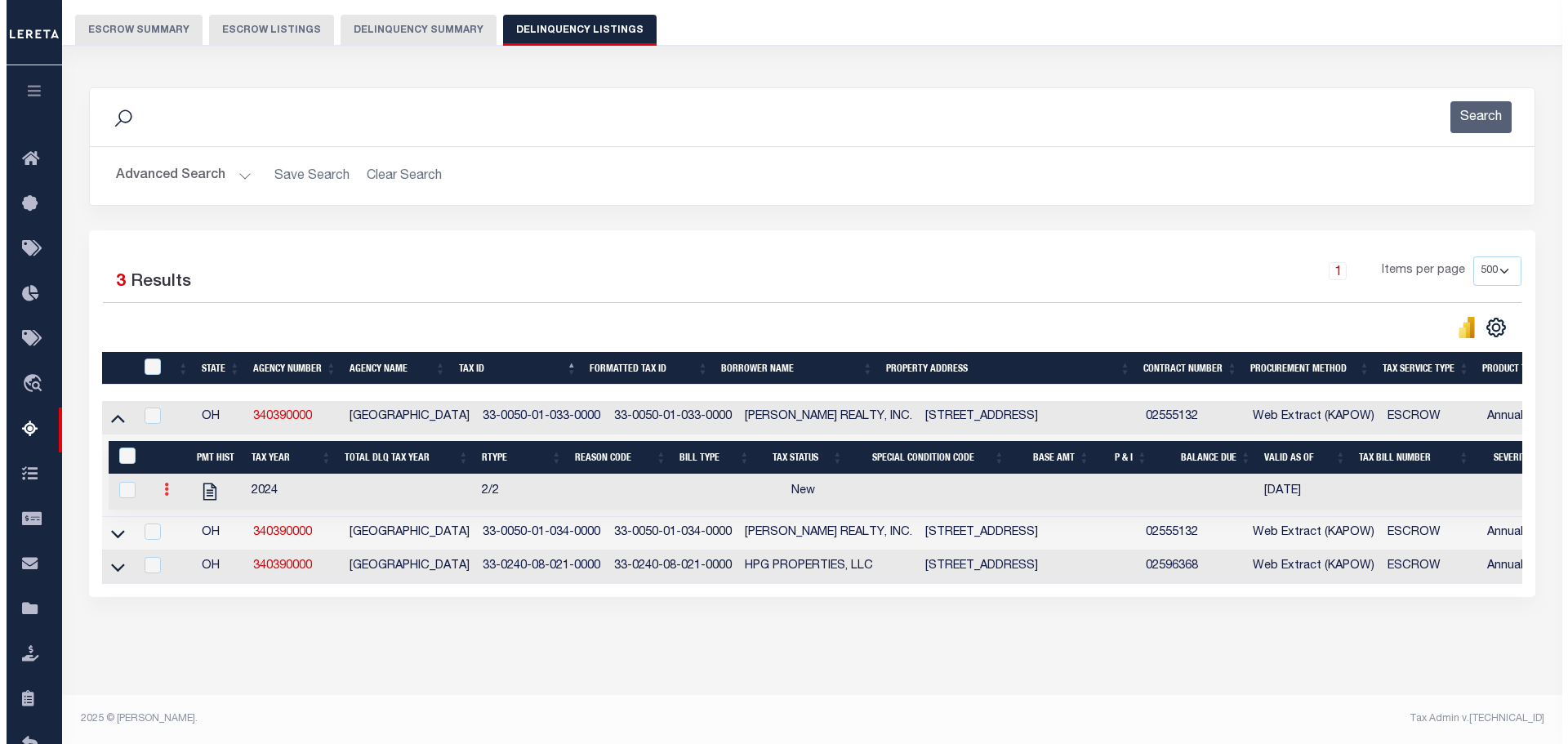
scroll to position [141, 0]
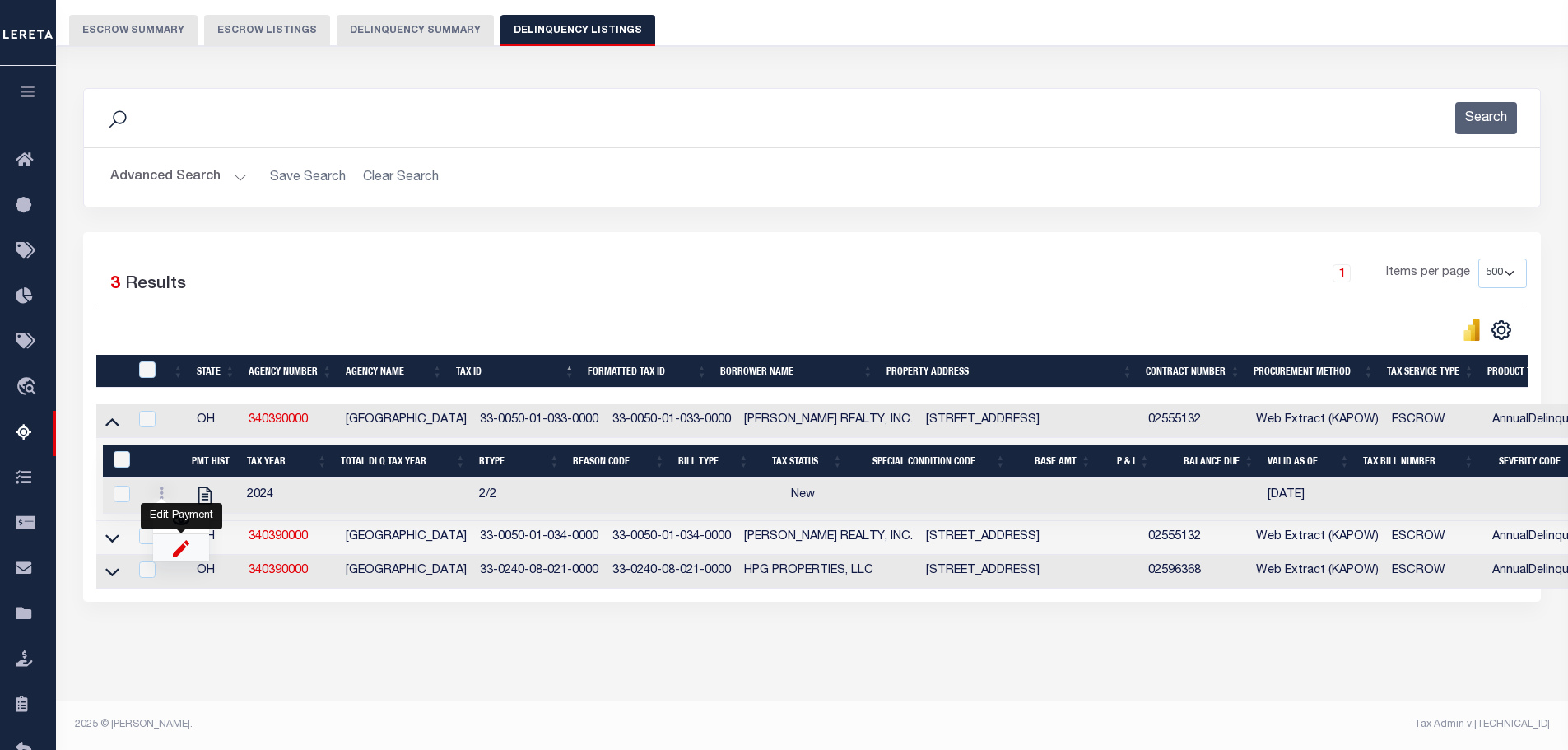
click at [186, 549] on img "" at bounding box center [181, 548] width 17 height 18
select select
checkbox input "true"
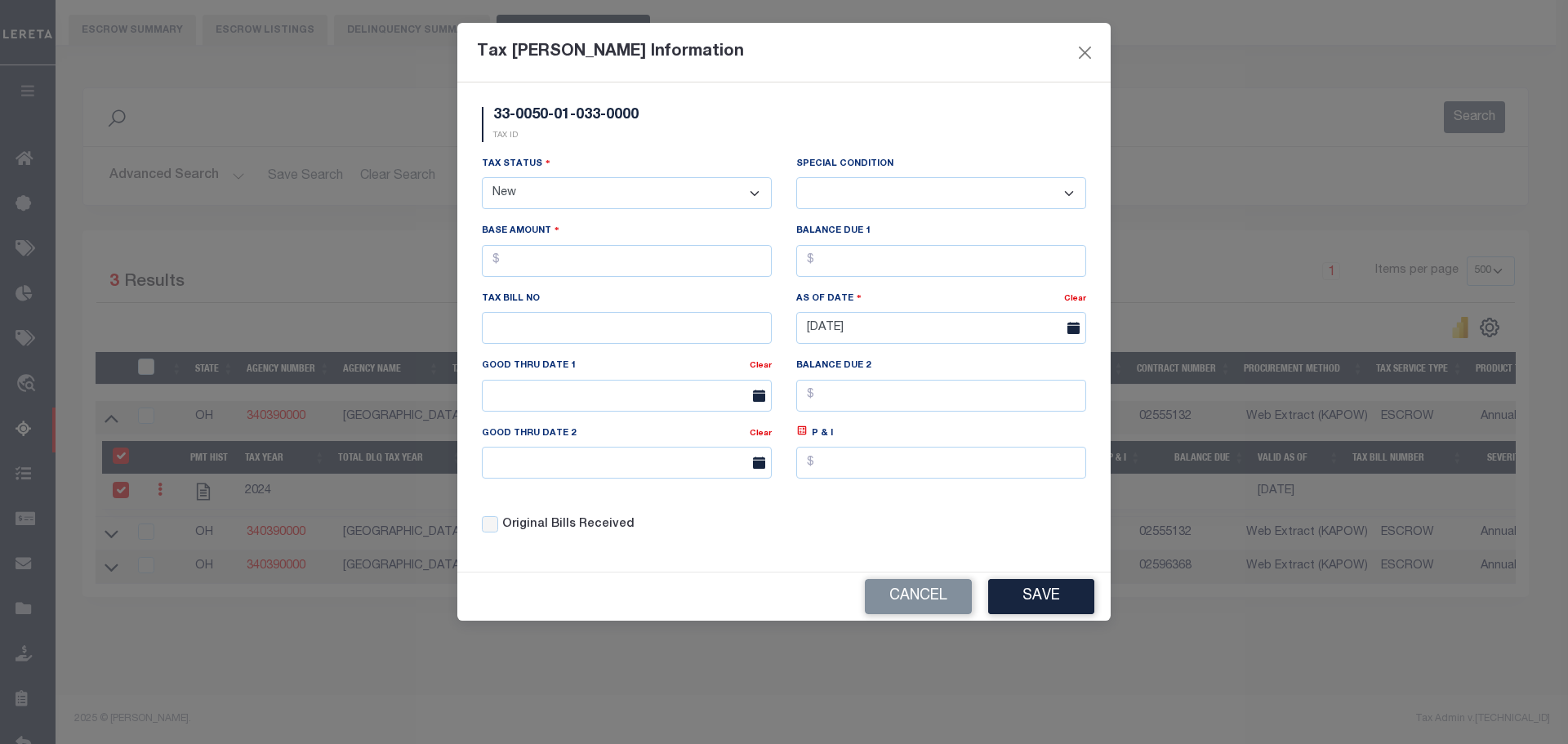
click at [604, 201] on select "- Select Status - Open Due/Unpaid Paid Incomplete No Tax Due Internal Refund Pr…" at bounding box center [626, 192] width 290 height 32
select select "DUE"
click at [482, 178] on select "- Select Status - Open Due/Unpaid Paid Incomplete No Tax Due Internal Refund Pr…" at bounding box center [626, 192] width 290 height 32
select select "0"
click at [610, 258] on input "text" at bounding box center [626, 261] width 290 height 32
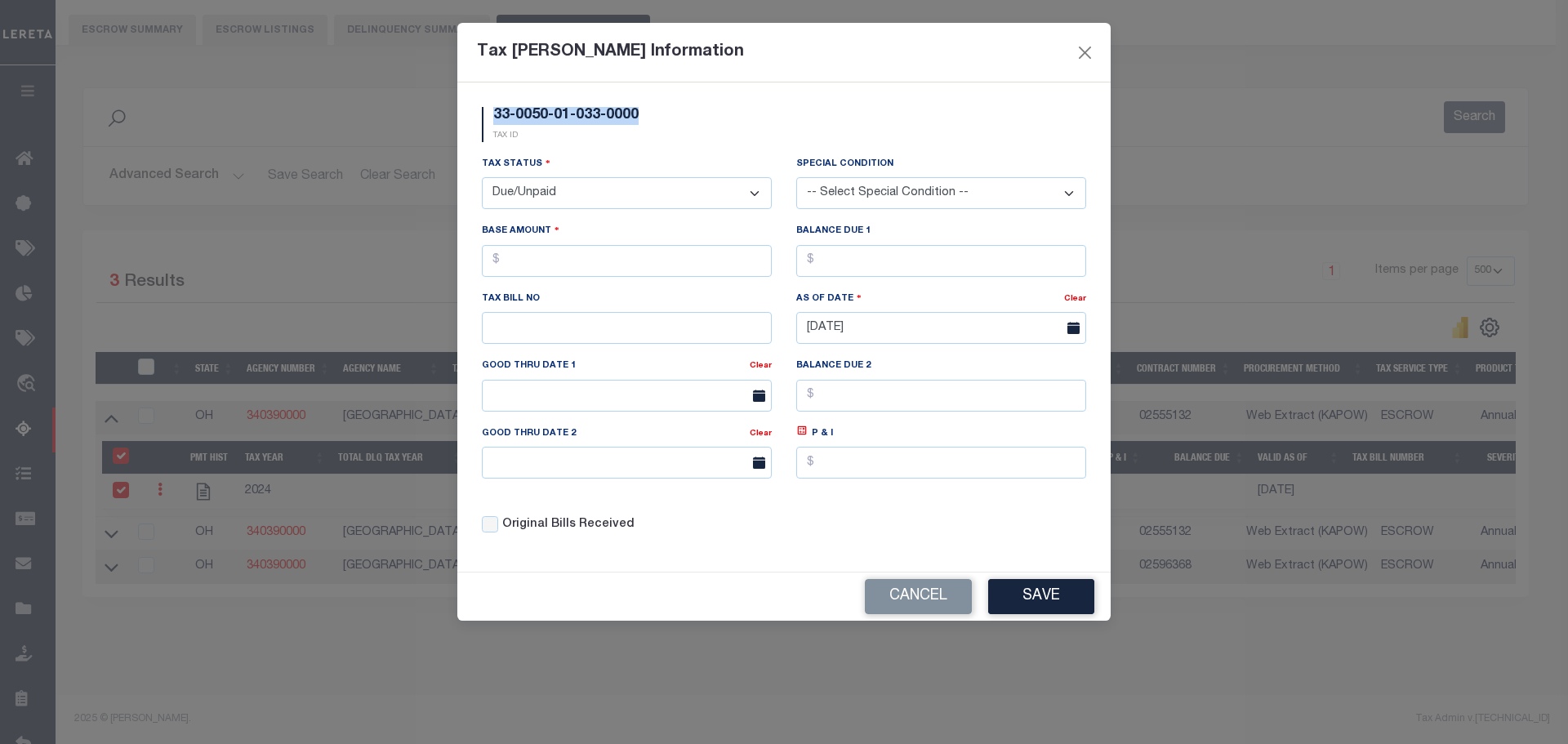
drag, startPoint x: 490, startPoint y: 112, endPoint x: 654, endPoint y: 110, distance: 164.0
click at [662, 110] on div "33-0050-01-033-0000 TAX ID" at bounding box center [784, 131] width 629 height 48
copy h5 "33-0050-01-033-0000"
click at [1076, 526] on div "Tax Status - Select Status - Open Due/Unpaid Paid Incomplete No Tax Due Interna…" at bounding box center [784, 352] width 629 height 392
click at [560, 265] on input "text" at bounding box center [626, 261] width 290 height 32
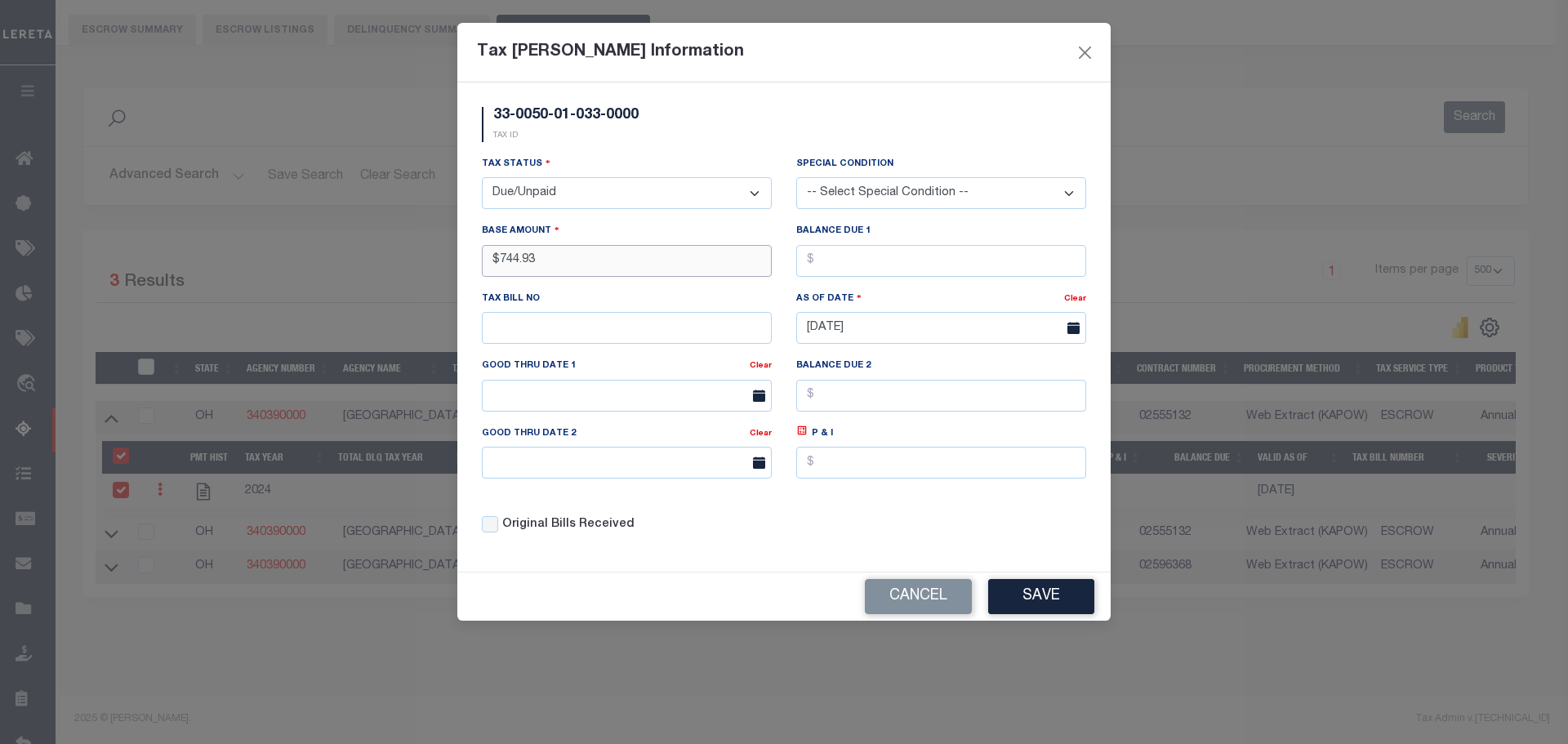
type input "$744.93"
click at [1044, 620] on div "Cancel Save" at bounding box center [784, 597] width 654 height 48
click at [1044, 599] on button "Save" at bounding box center [1040, 597] width 106 height 35
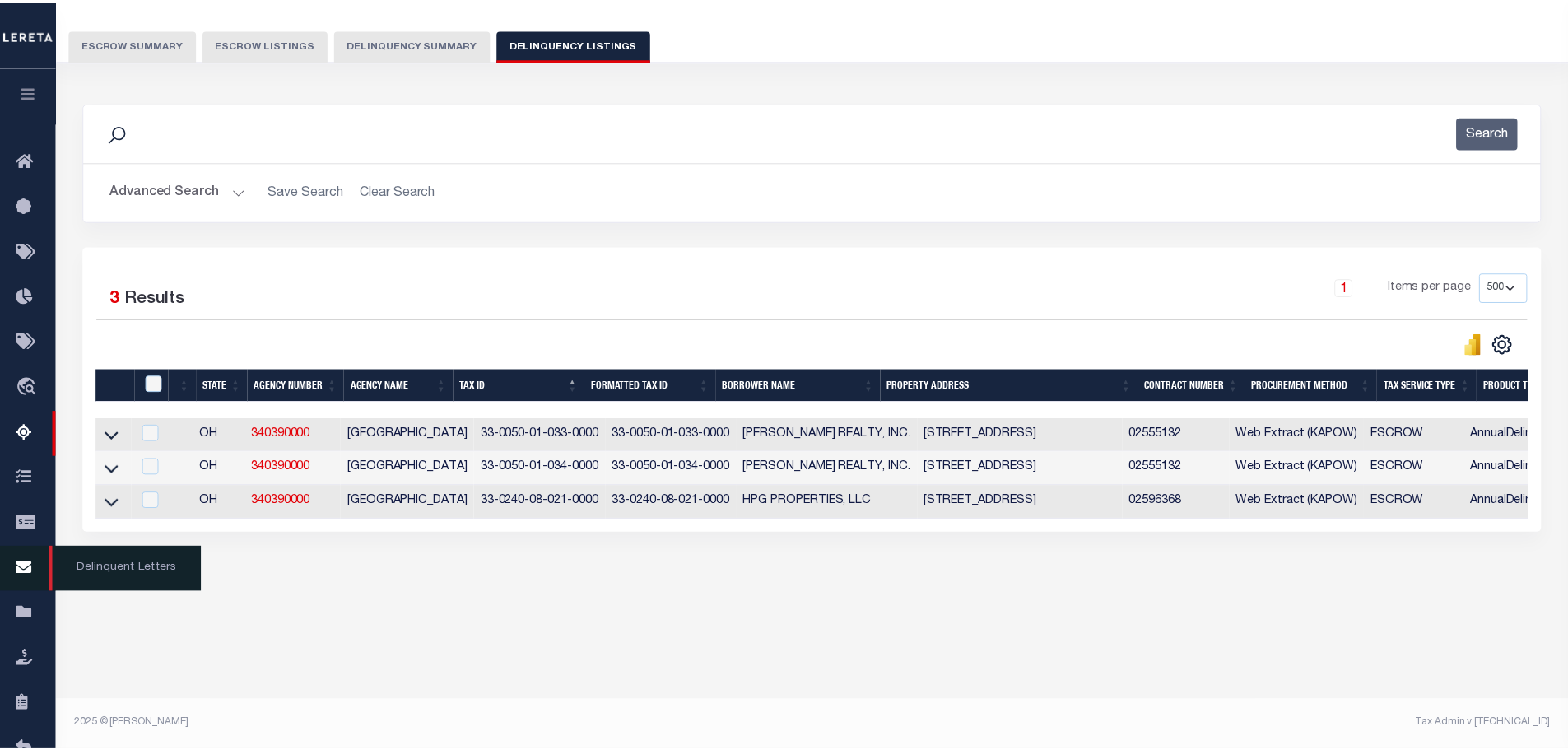
scroll to position [0, 0]
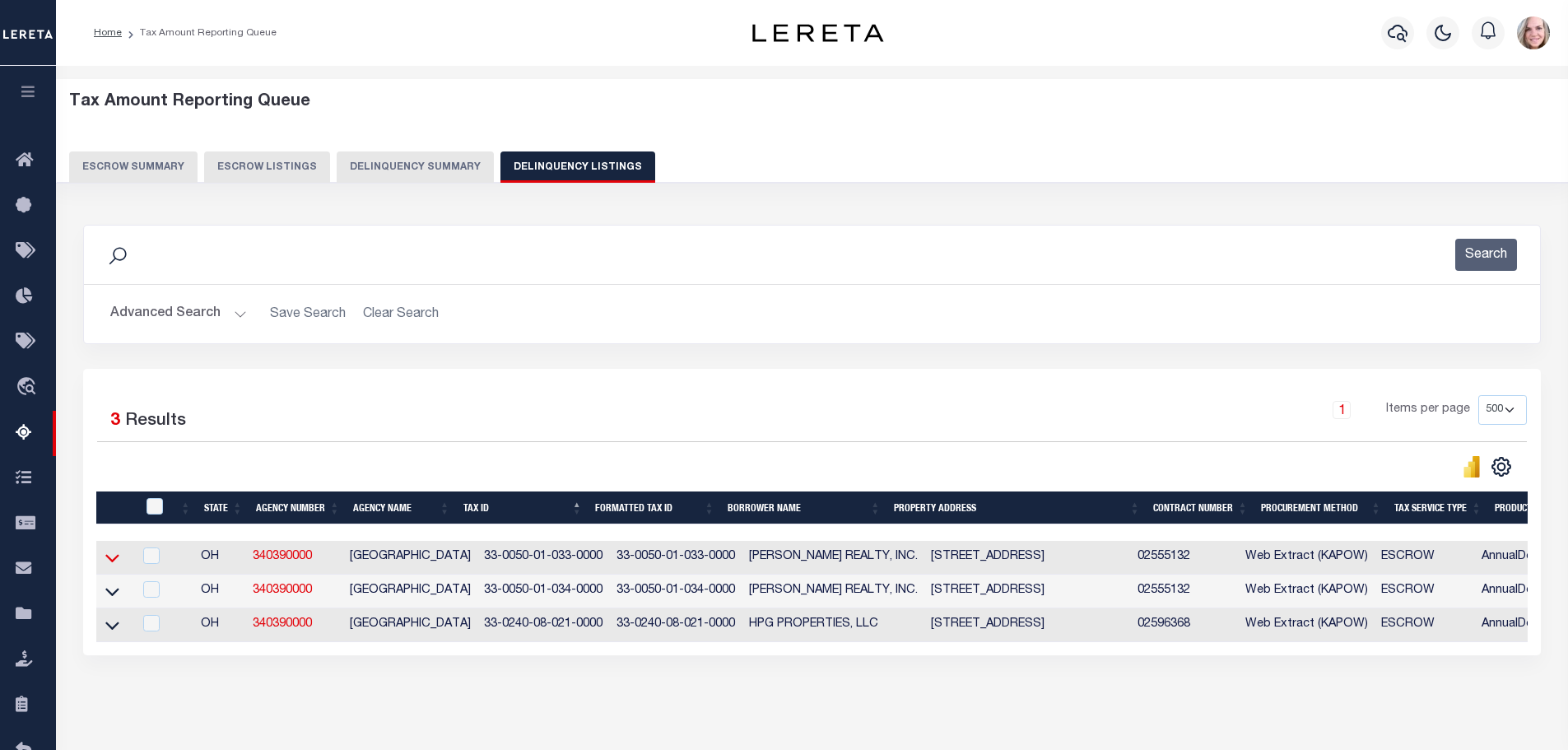
click at [106, 558] on icon at bounding box center [112, 558] width 14 height 18
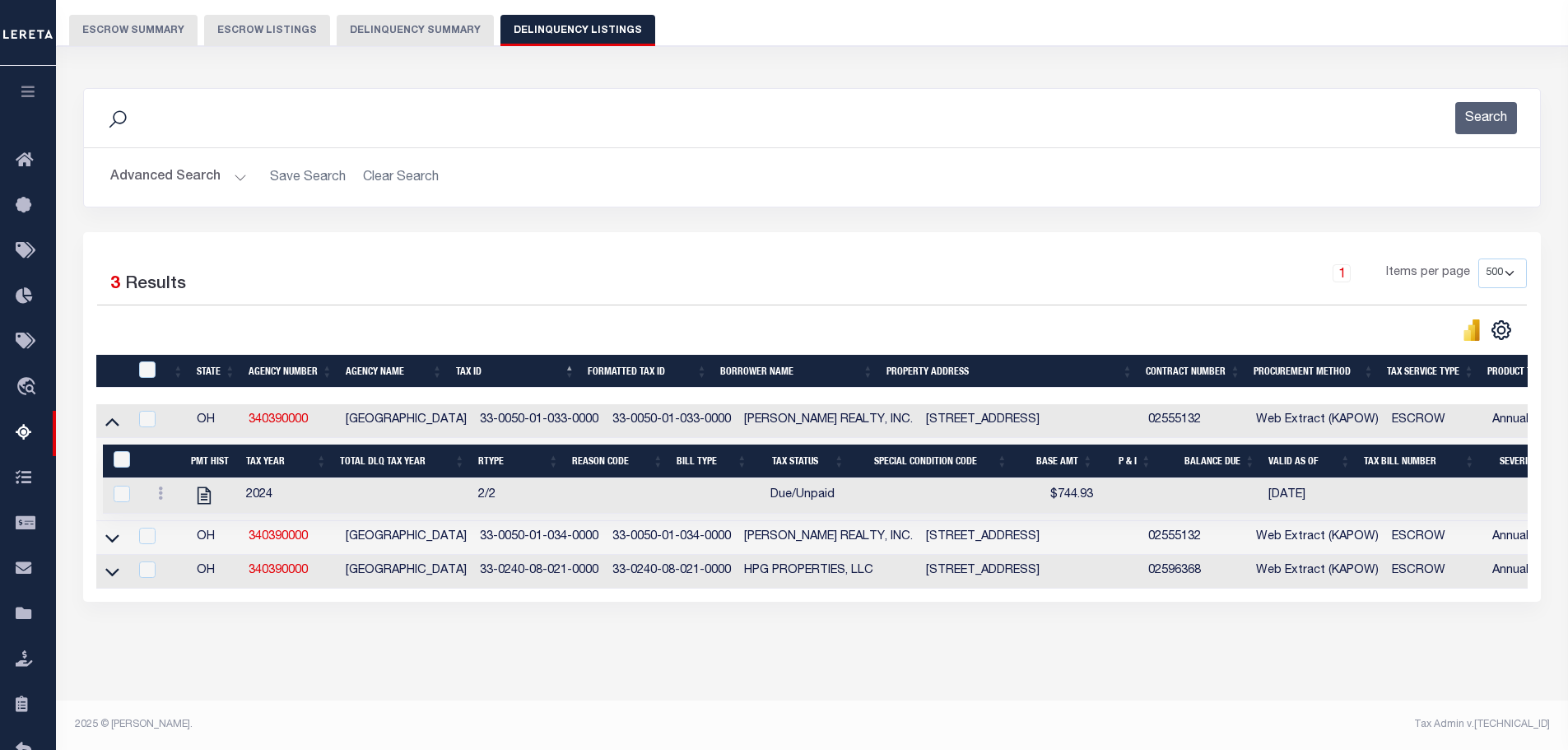
click at [121, 522] on td at bounding box center [112, 537] width 32 height 33
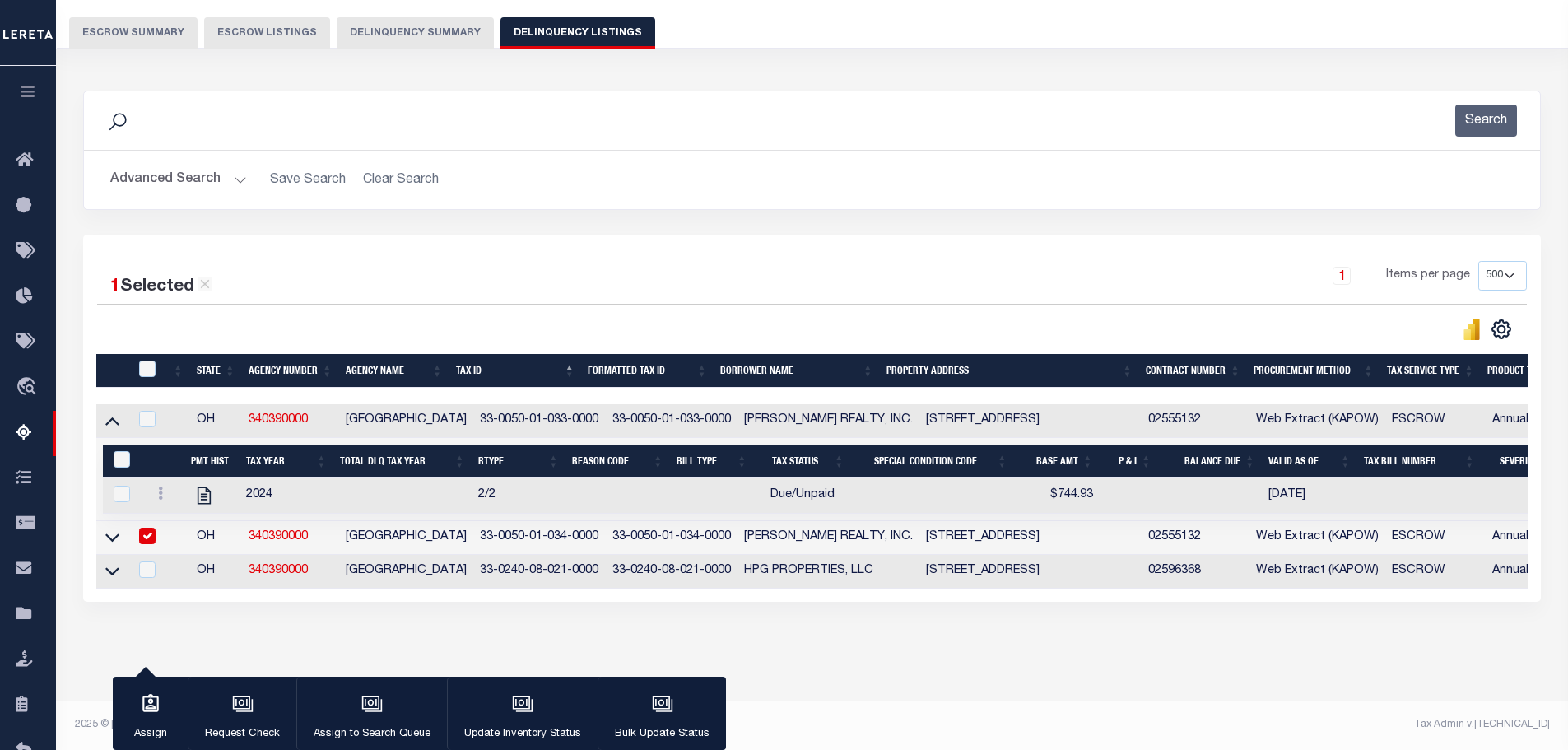
checkbox input "true"
click at [115, 528] on icon at bounding box center [112, 537] width 14 height 18
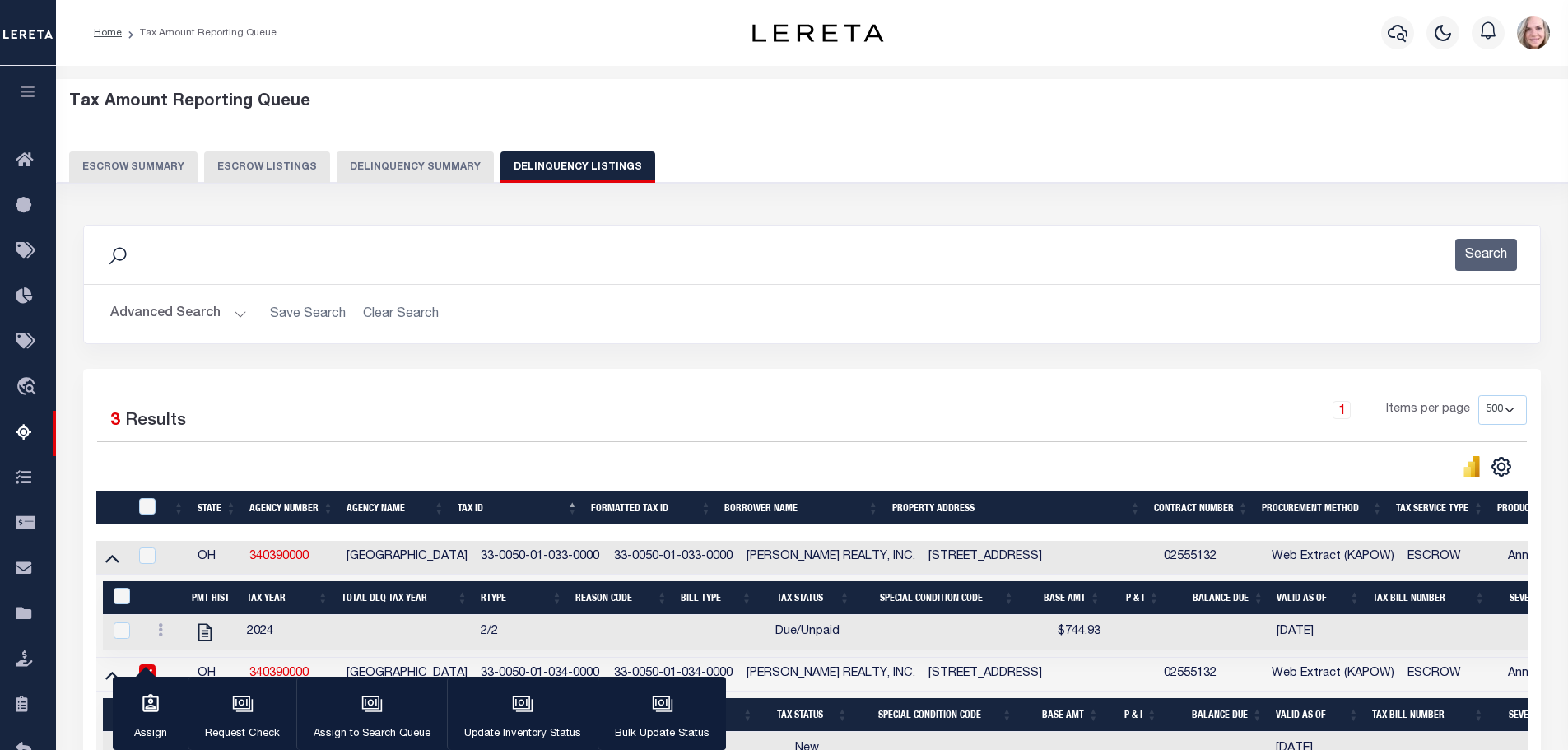
scroll to position [237, 0]
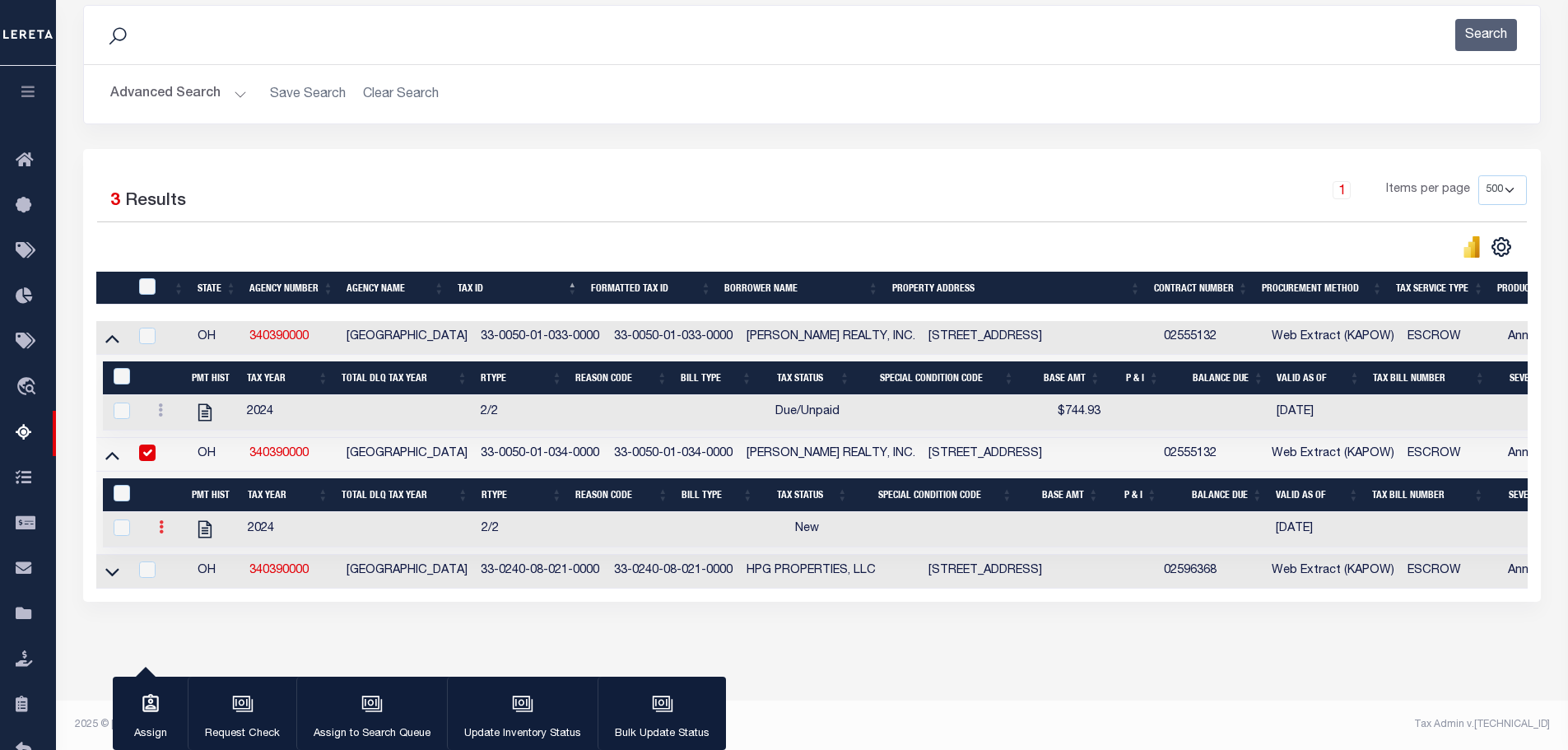
click at [157, 523] on link at bounding box center [161, 529] width 19 height 13
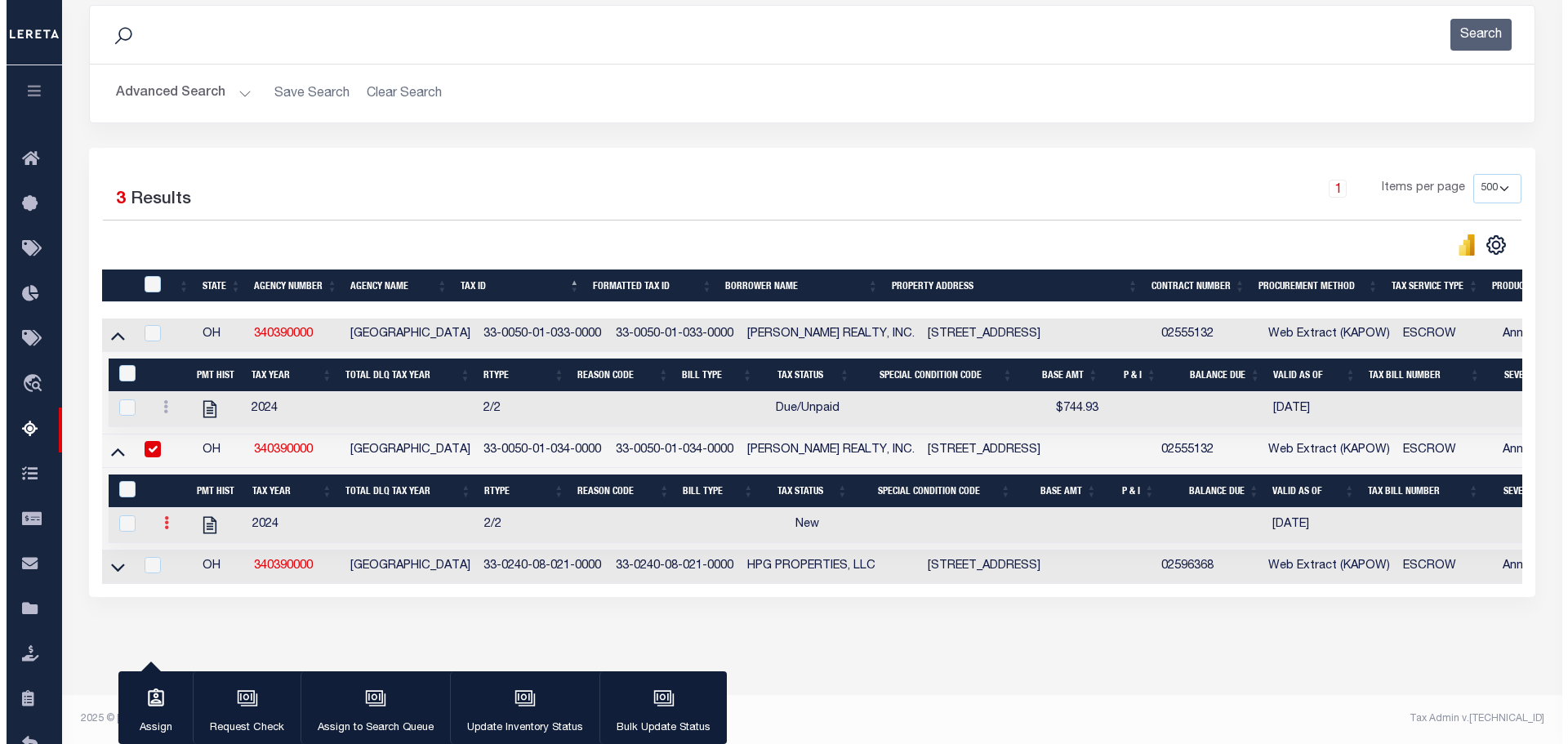
scroll to position [225, 0]
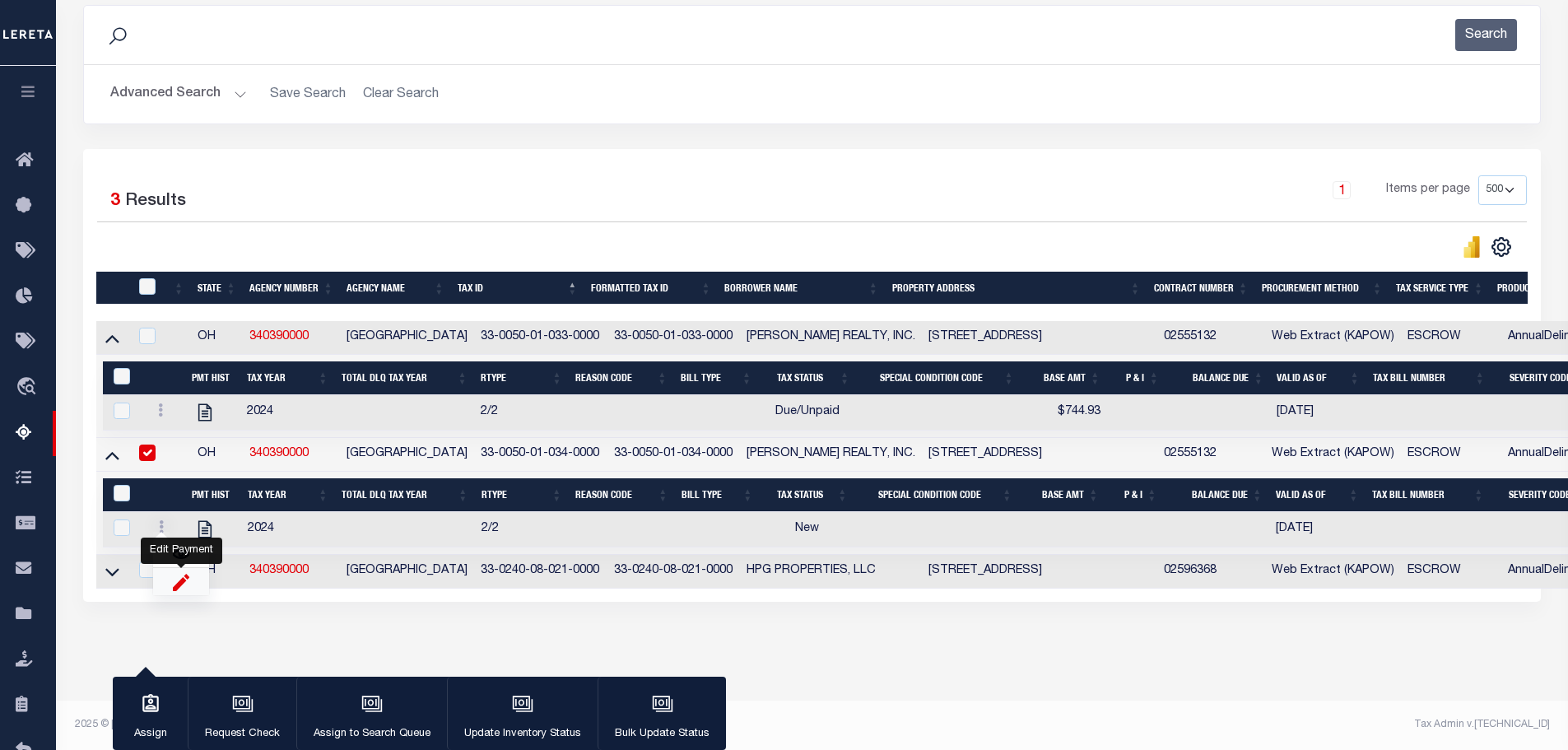
click at [185, 577] on img "" at bounding box center [181, 581] width 17 height 18
select select
checkbox input "true"
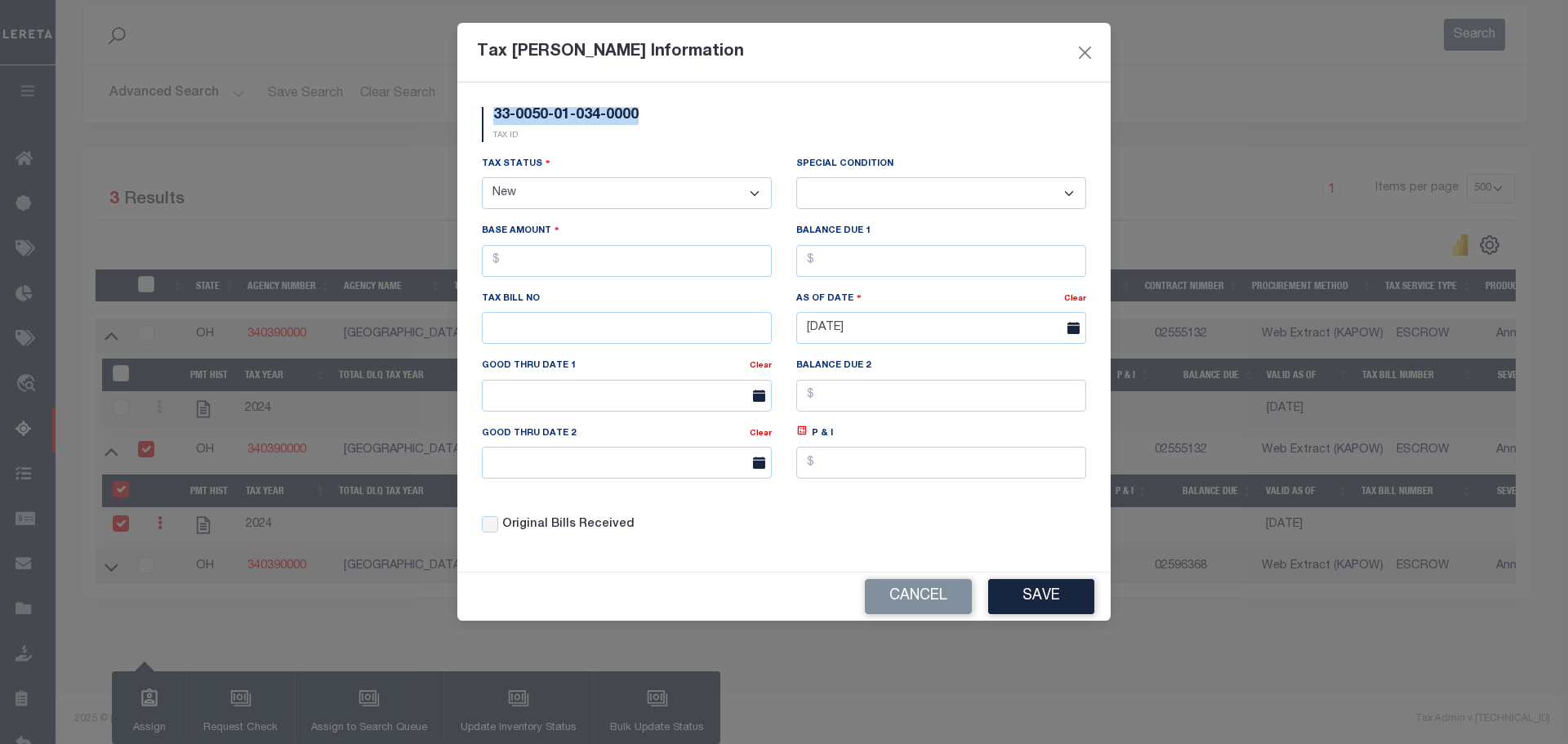
drag, startPoint x: 493, startPoint y: 118, endPoint x: 645, endPoint y: 119, distance: 152.0
click at [645, 119] on div "33-0050-01-034-0000 TAX ID" at bounding box center [560, 124] width 181 height 35
copy h5 "33-0050-01-034-0000"
click at [639, 189] on select "- Select Status - Open Due/Unpaid Paid Incomplete No Tax Due Internal Refund Pr…" at bounding box center [626, 192] width 290 height 32
select select "DUE"
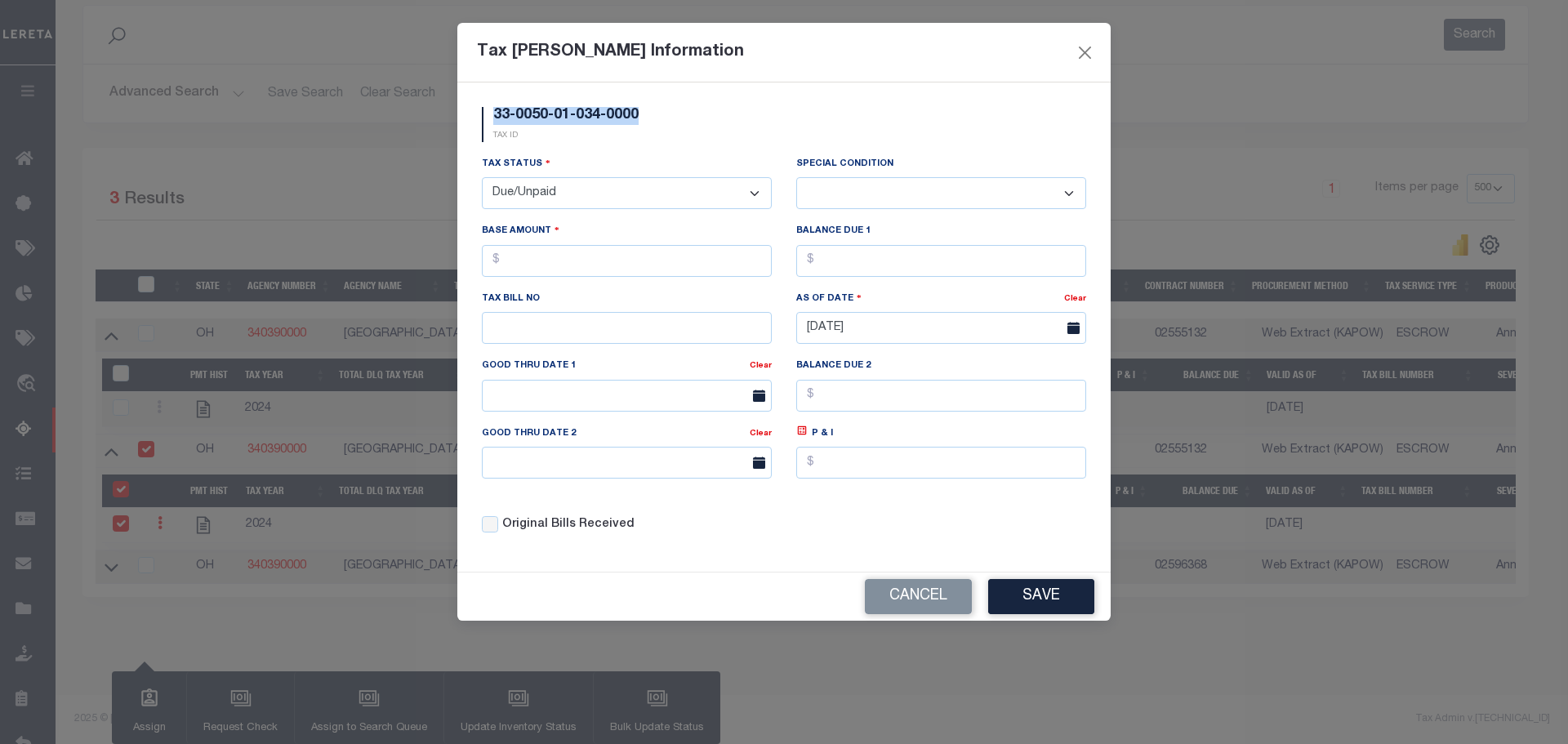
click at [482, 178] on select "- Select Status - Open Due/Unpaid Paid Incomplete No Tax Due Internal Refund Pr…" at bounding box center [626, 192] width 290 height 32
select select "0"
click at [588, 271] on input "text" at bounding box center [626, 261] width 290 height 32
click at [598, 273] on input "text" at bounding box center [626, 261] width 290 height 32
type input "$969.24"
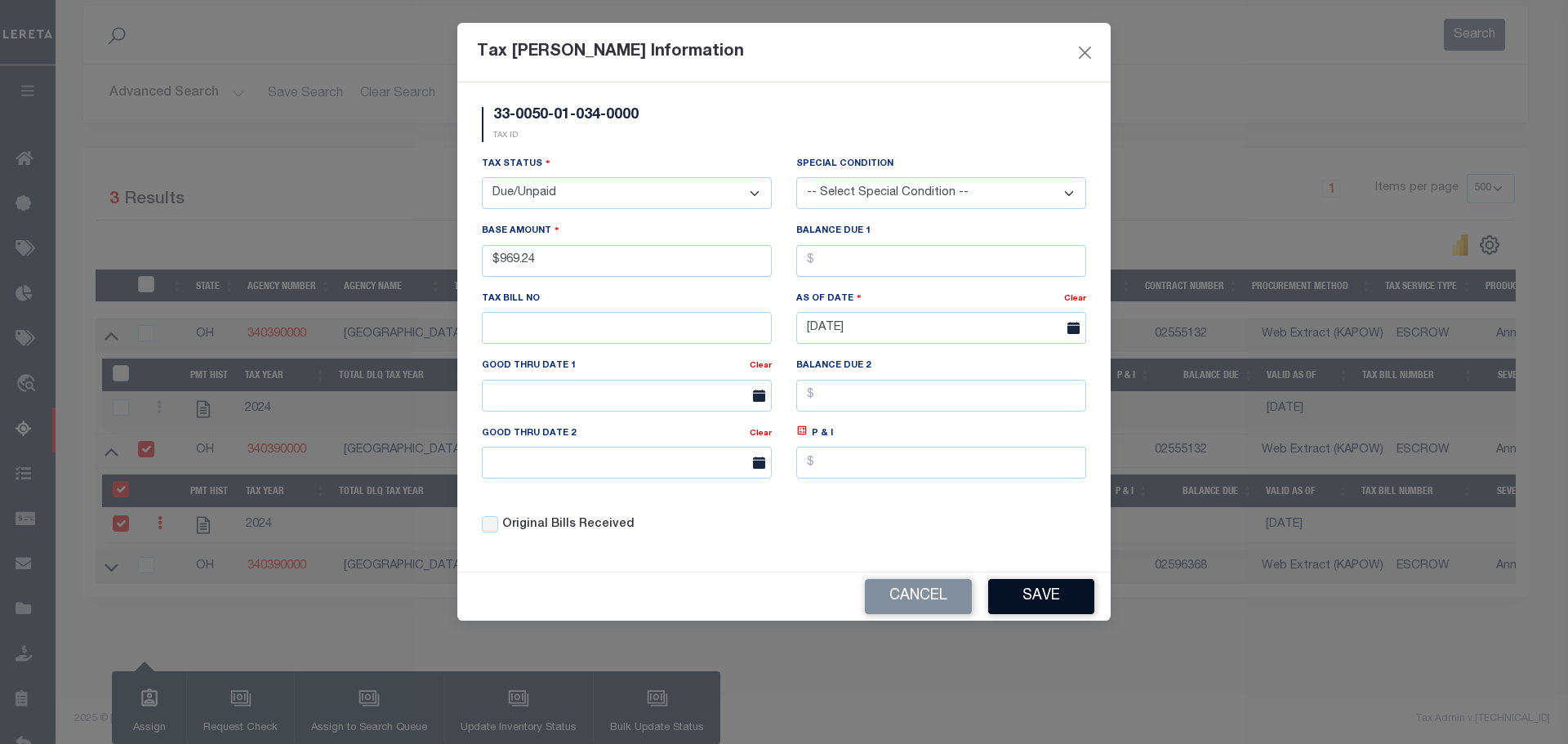
click at [1027, 593] on button "Save" at bounding box center [1040, 597] width 106 height 35
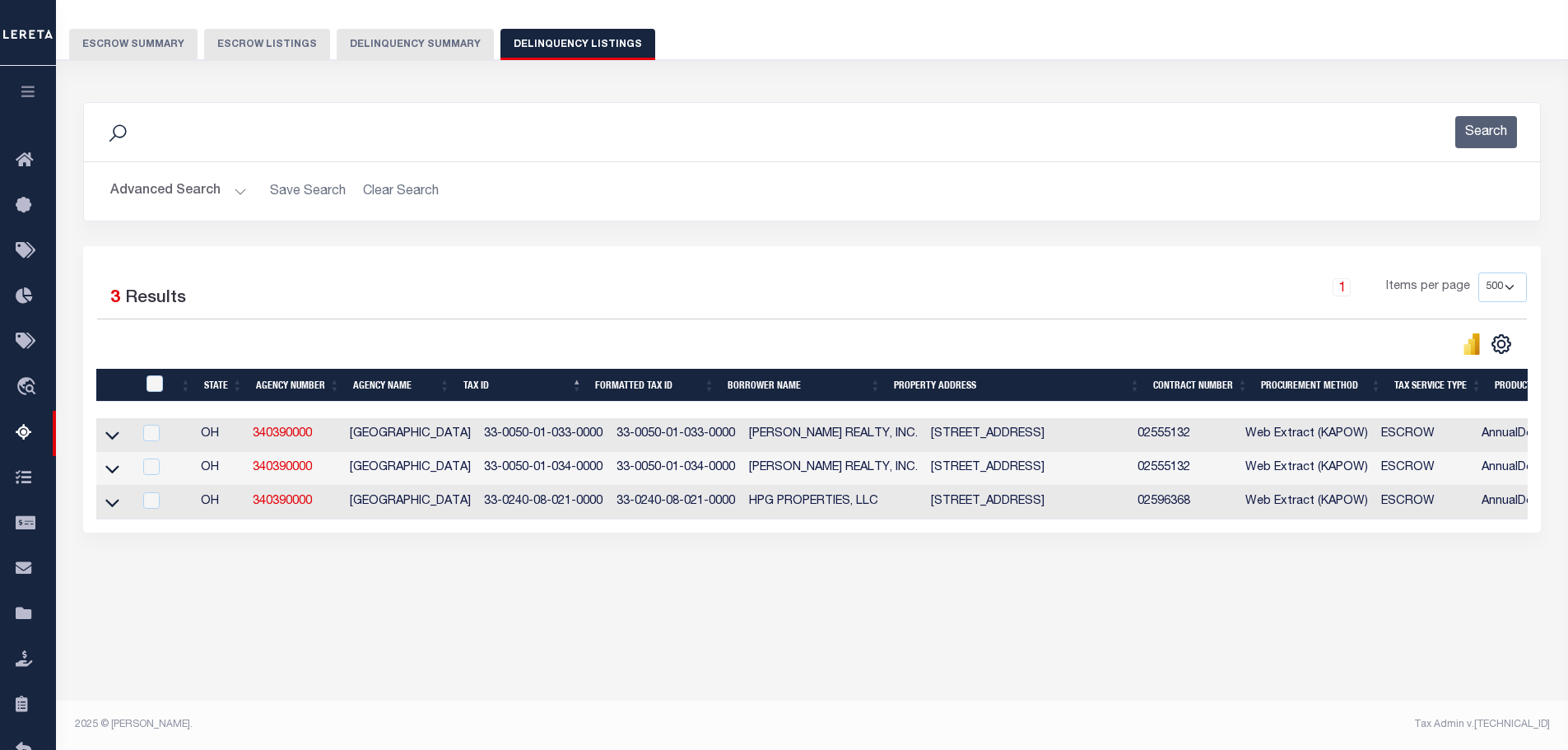
scroll to position [0, 0]
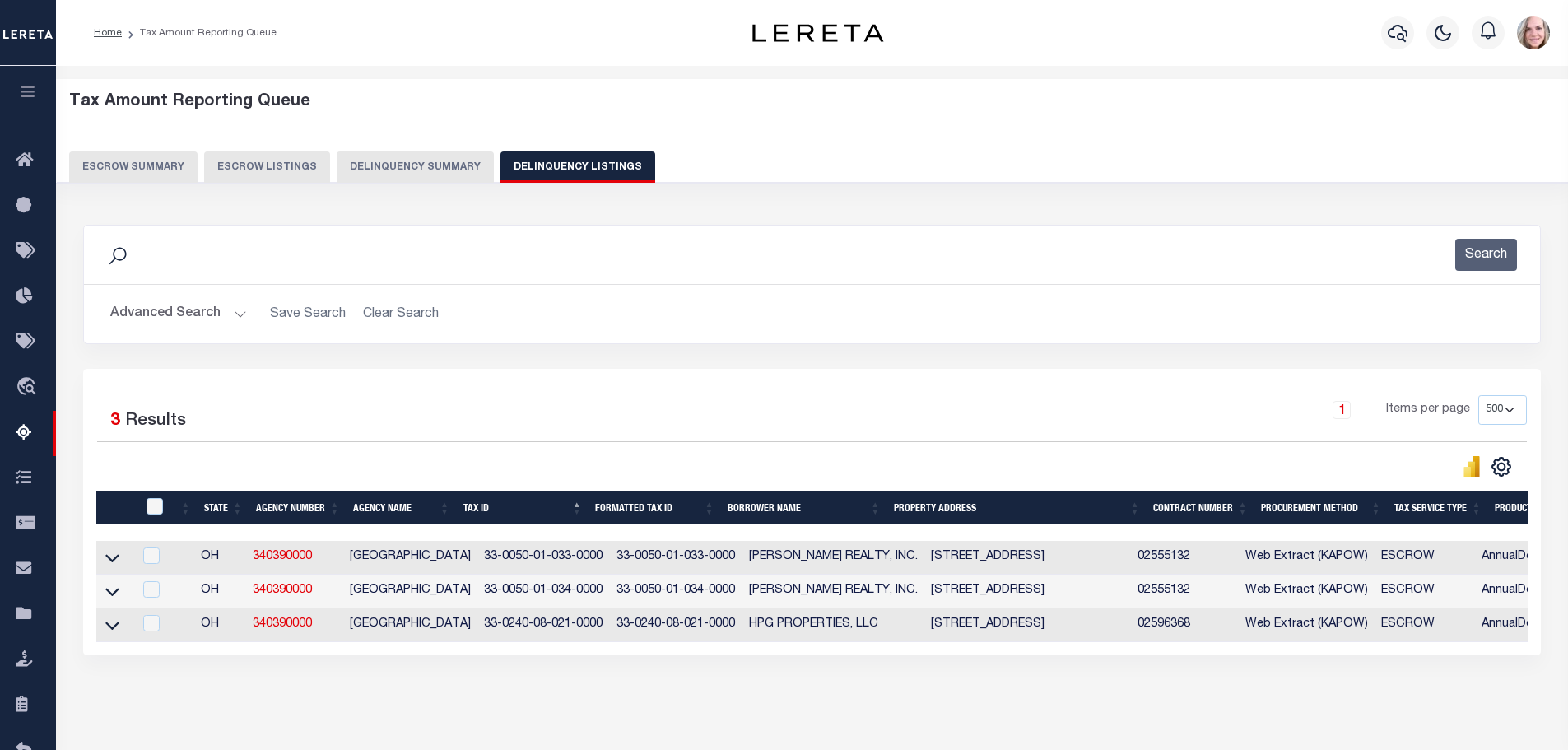
click at [1116, 704] on div "Data sync process is currently running, you may face some response delays. Sear…" at bounding box center [812, 456] width 1480 height 497
click at [596, 725] on div "Tax Amount Reporting Queue Escrow Summary Escrow Listings In" at bounding box center [812, 419] width 1502 height 672
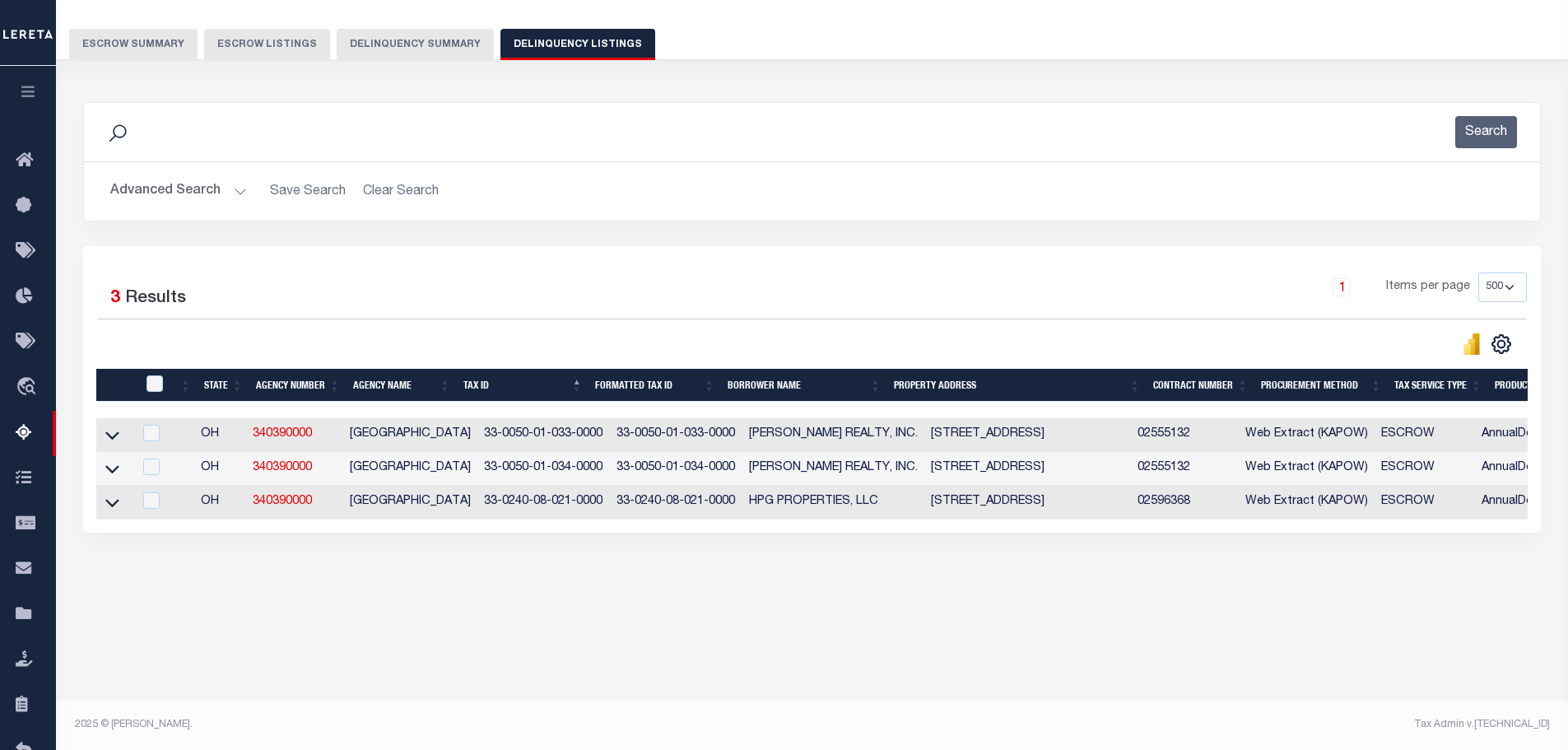
click at [29, 89] on icon "button" at bounding box center [28, 91] width 19 height 15
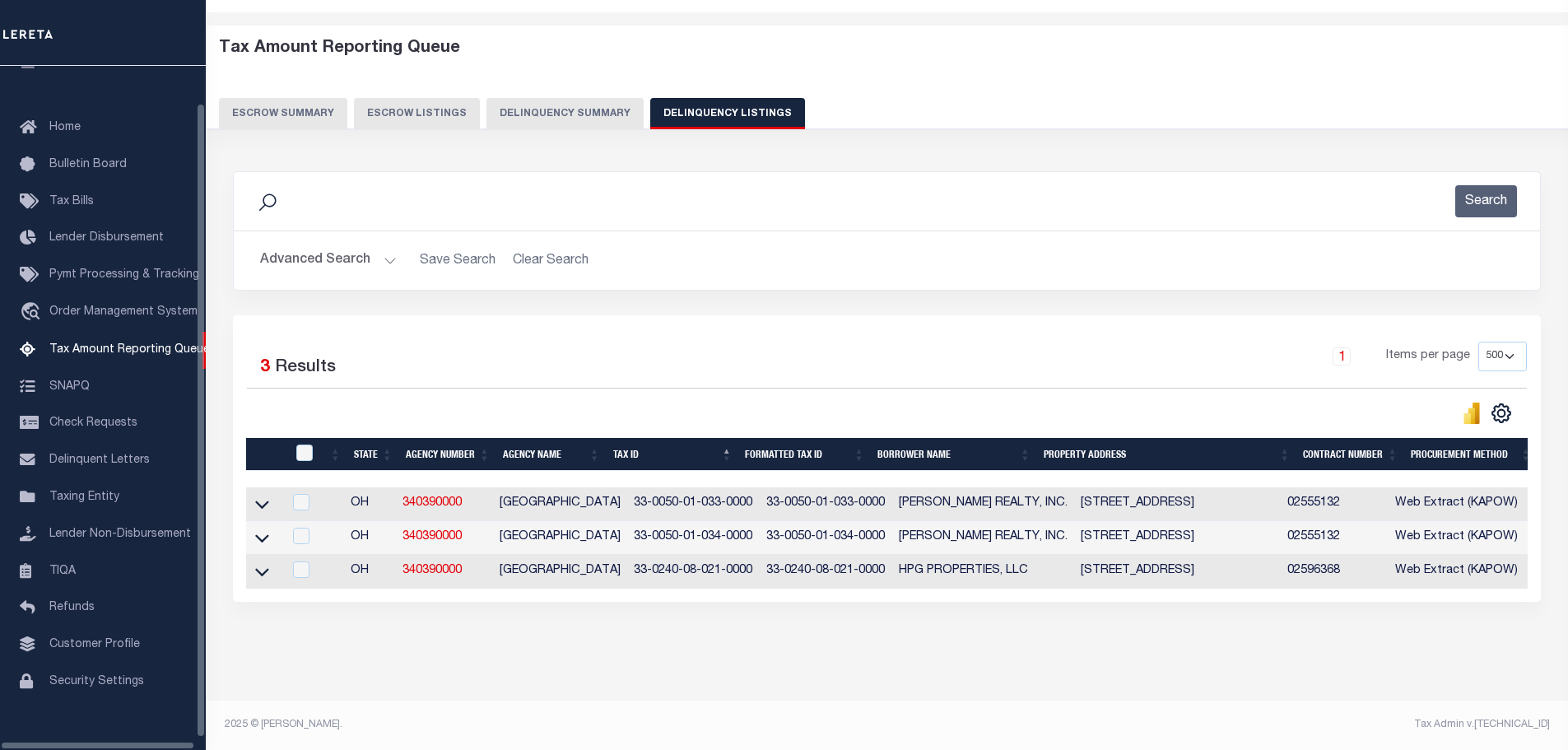
scroll to position [52, 0]
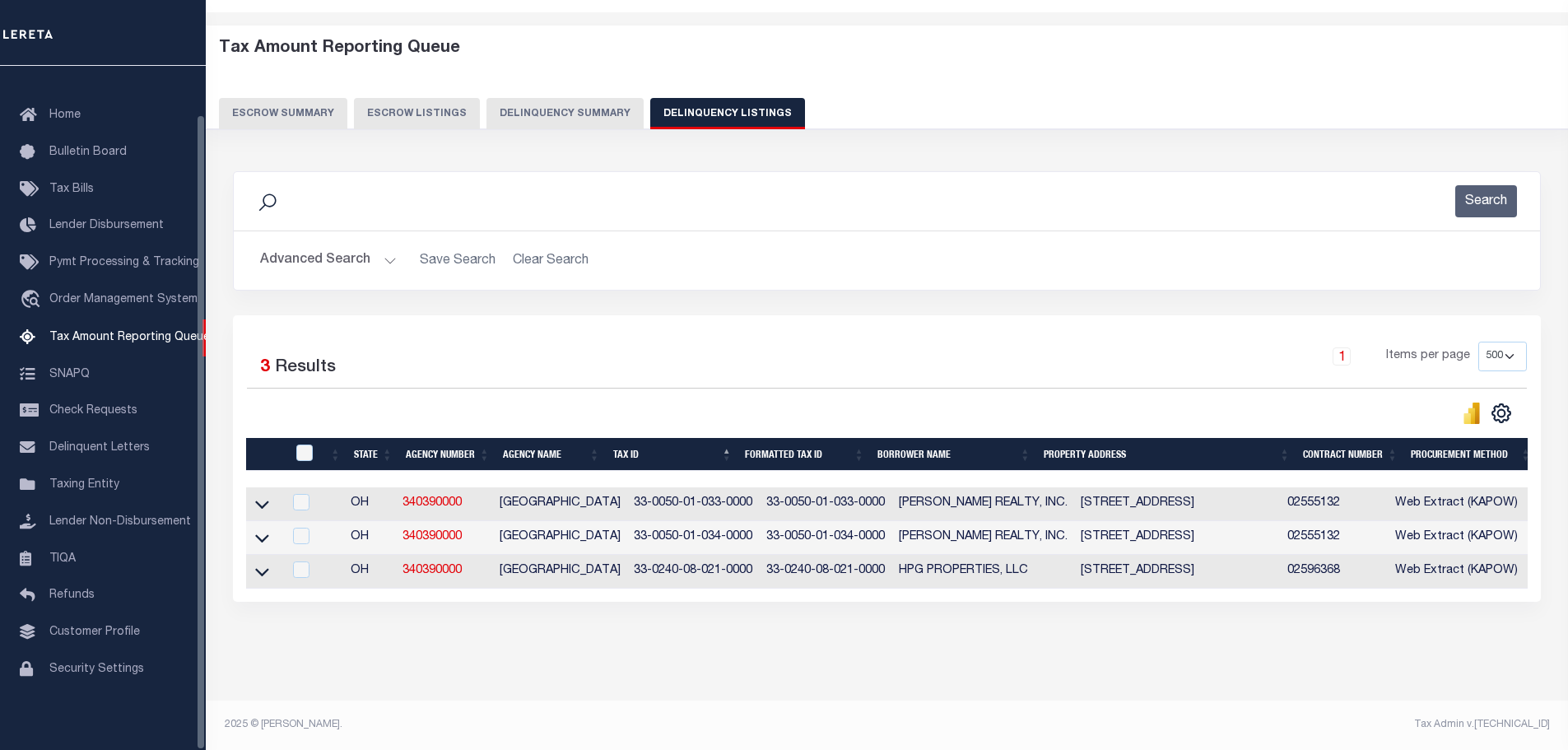
click at [1236, 665] on div "Tax Amount Reporting Queue Escrow Summary Escrow Listings In" at bounding box center [886, 365] width 1352 height 672
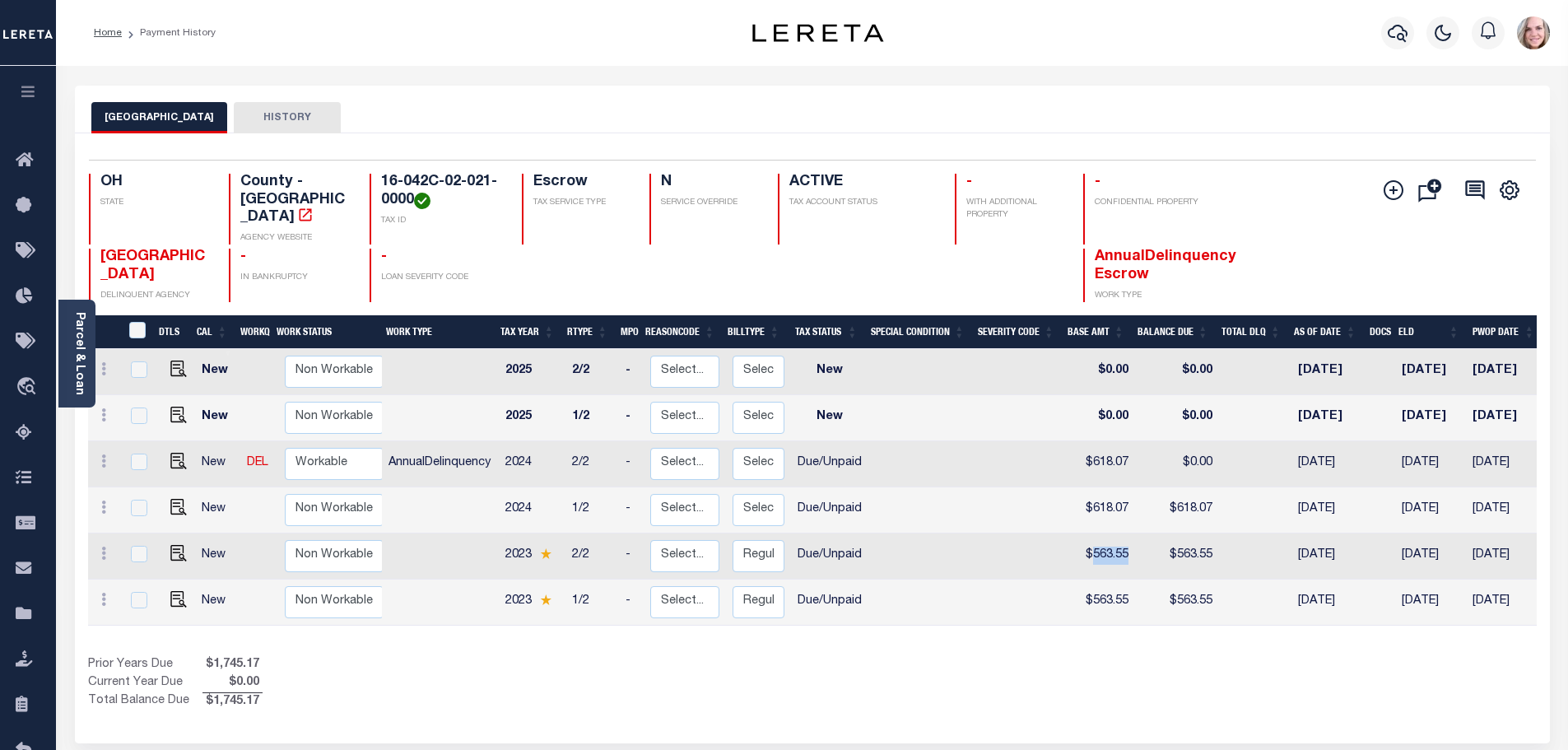
drag, startPoint x: 1089, startPoint y: 544, endPoint x: 1130, endPoint y: 535, distance: 42.0
click at [1130, 535] on td "$563.55" at bounding box center [1099, 557] width 70 height 46
checkbox input "true"
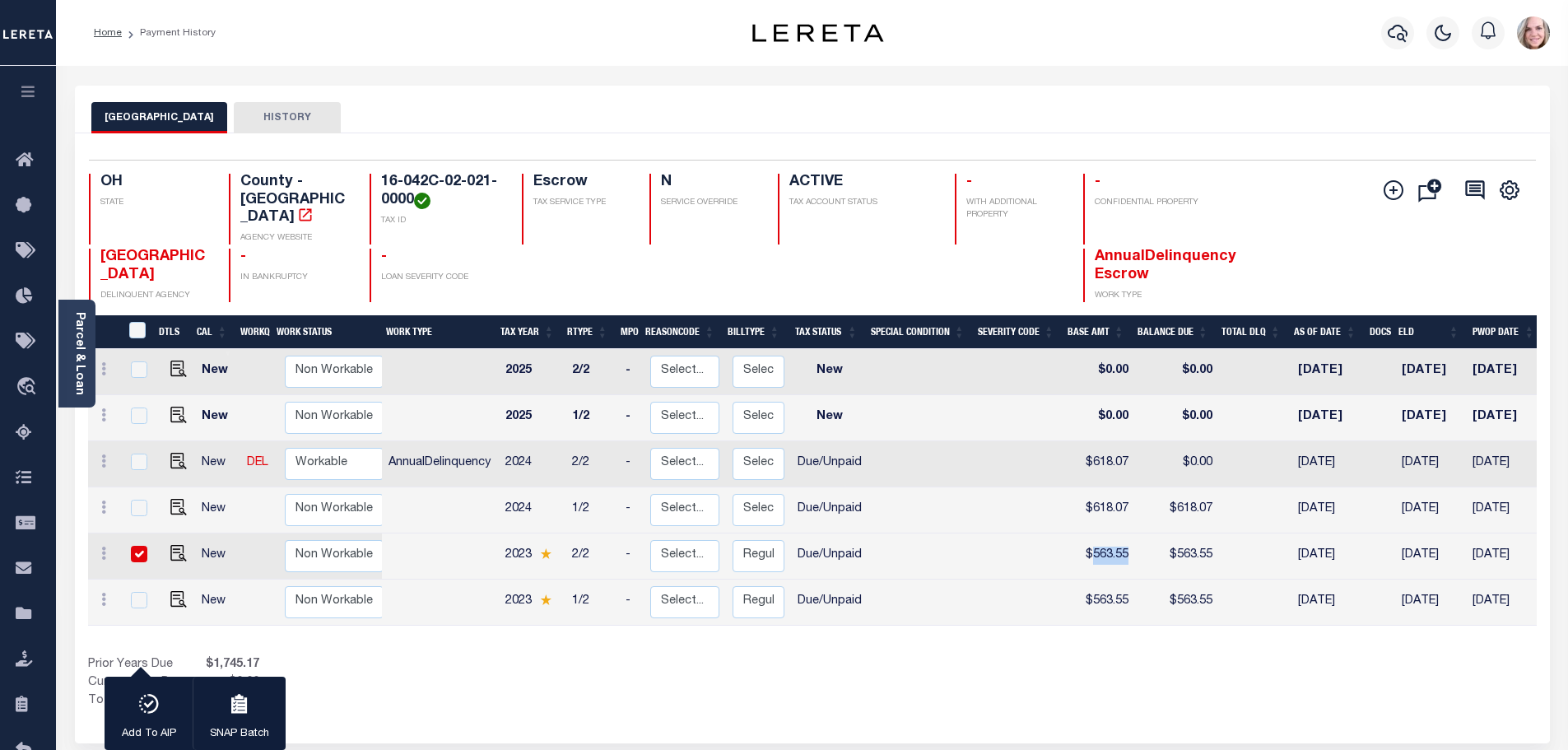
copy td "563.55"
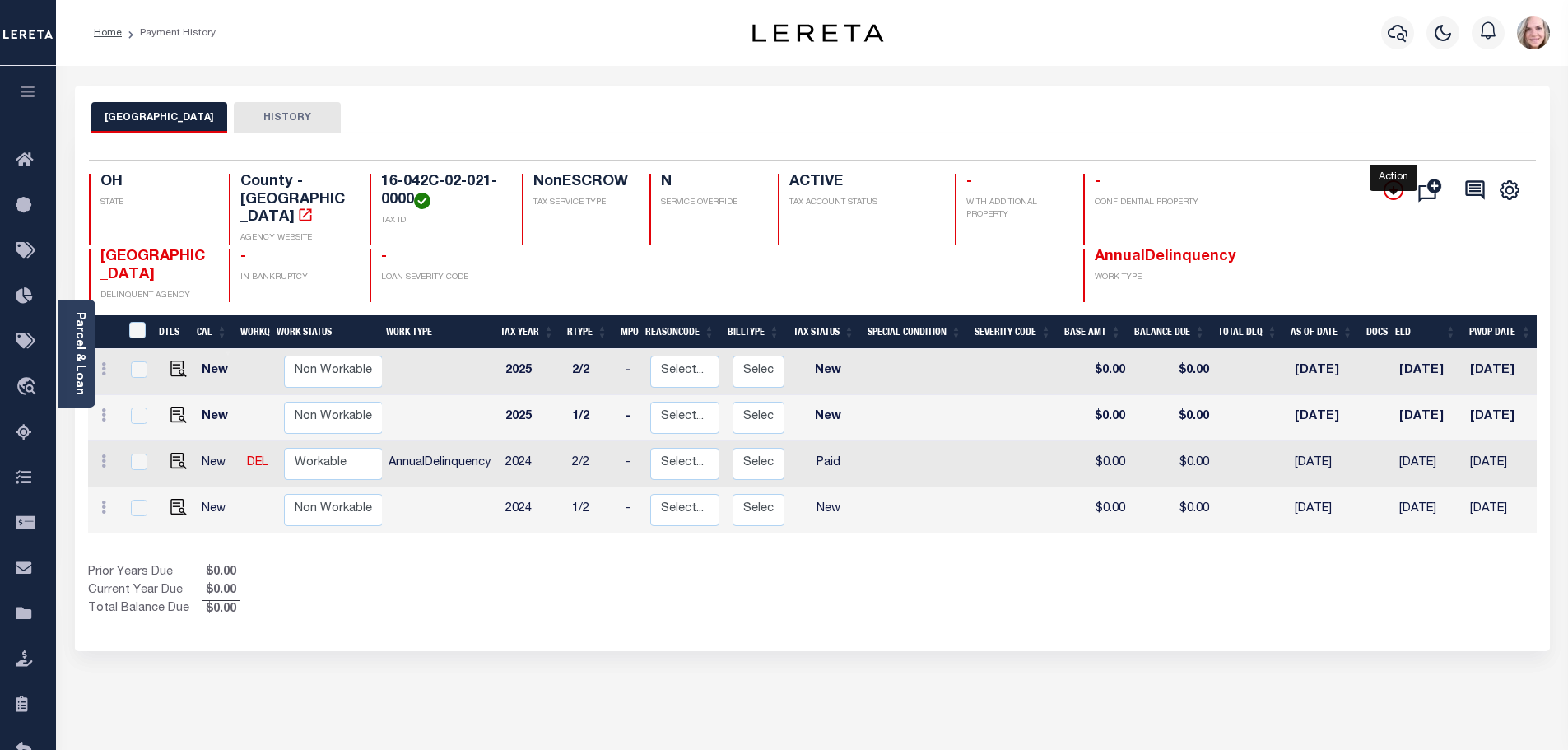
click at [1388, 196] on icon "" at bounding box center [1393, 189] width 19 height 19
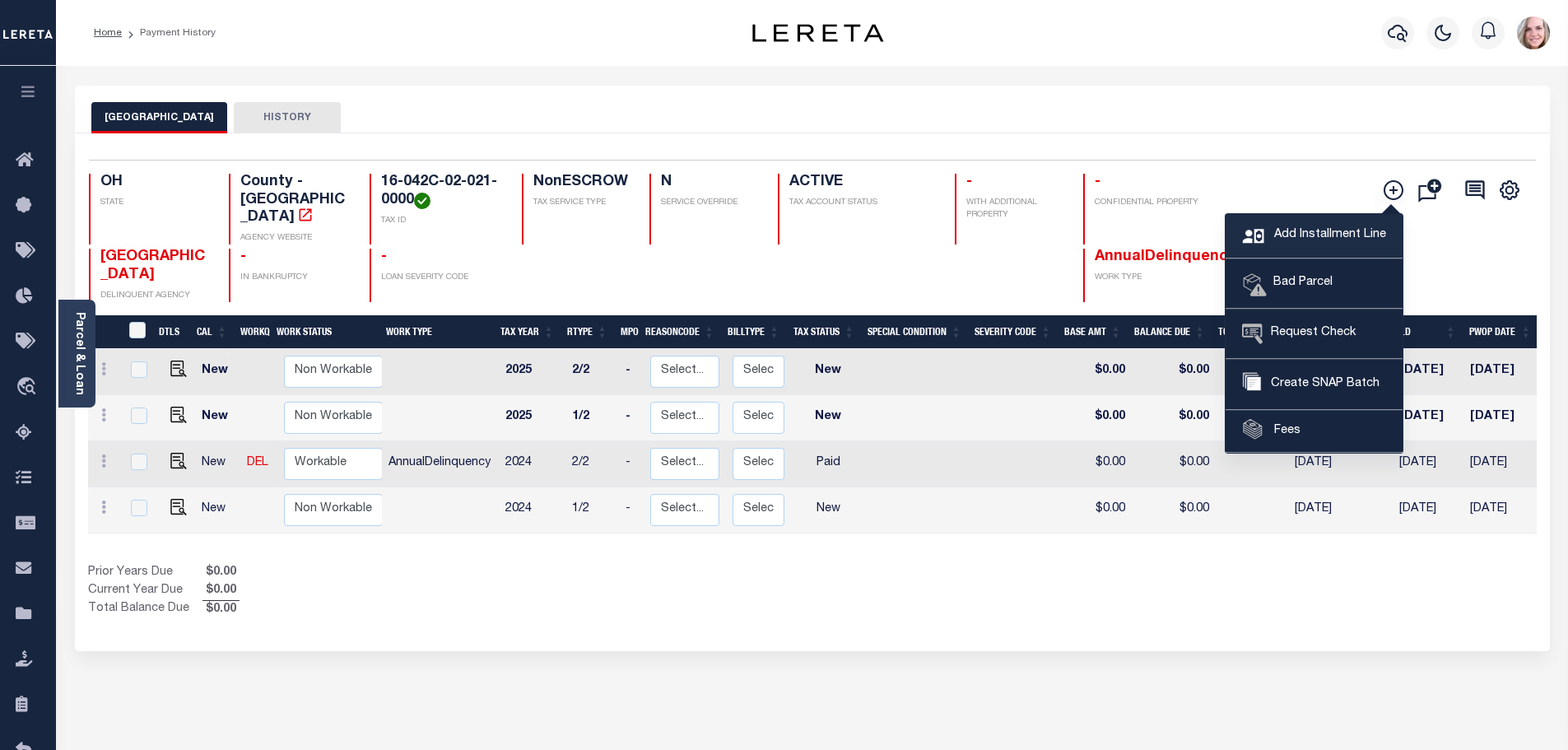
click at [1315, 237] on span "Add Installment Line" at bounding box center [1327, 236] width 116 height 19
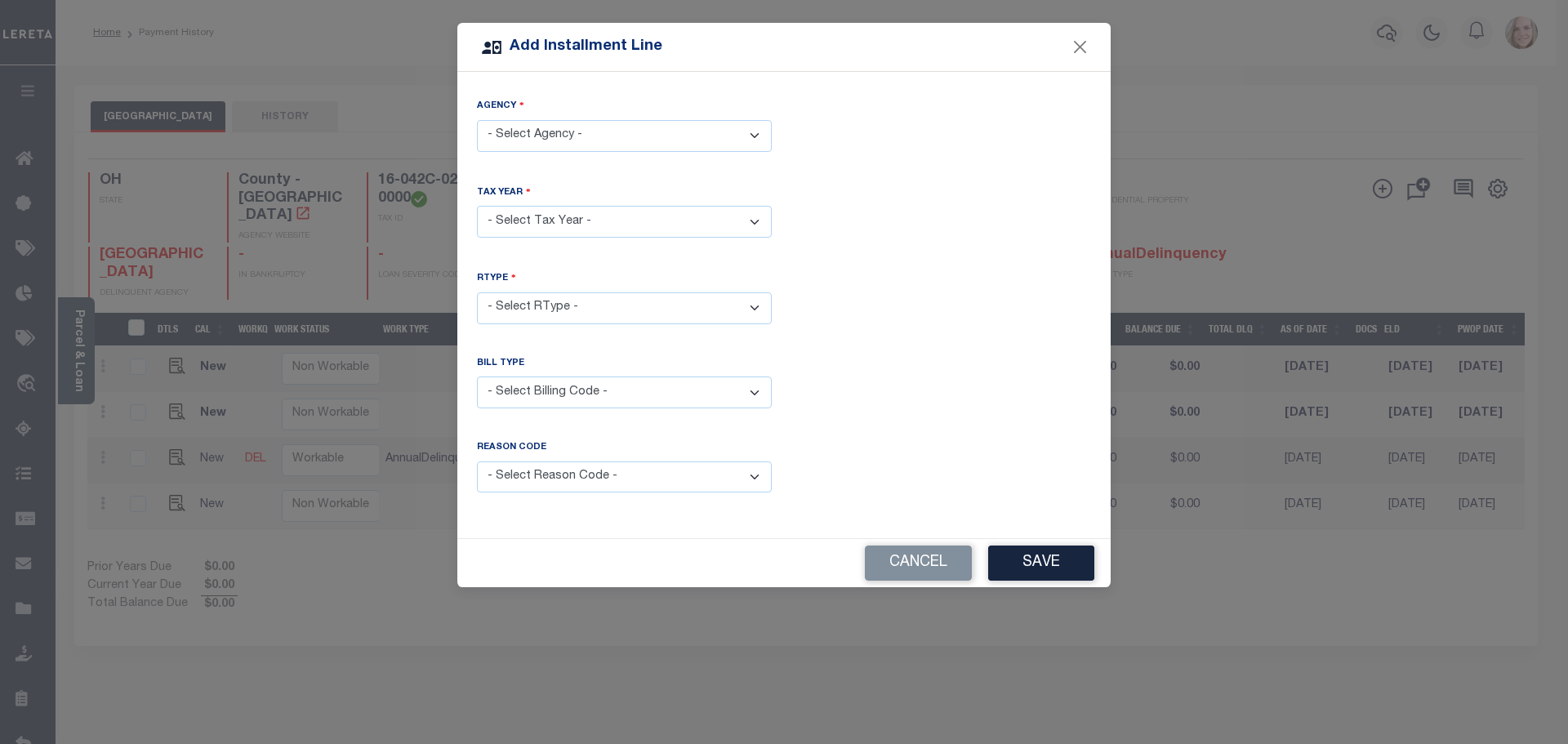
click at [549, 134] on select "- Select Agency - [GEOGRAPHIC_DATA] - County" at bounding box center [624, 135] width 295 height 32
select select "3907700000"
click at [477, 120] on select "- Select Agency - [GEOGRAPHIC_DATA] - County" at bounding box center [624, 135] width 295 height 32
click at [552, 213] on select "- Select Year - 2005 2006 2007 2008 2009 2010 2011 2012 2013 2014 2015 2016 201…" at bounding box center [624, 221] width 295 height 32
select select "2023"
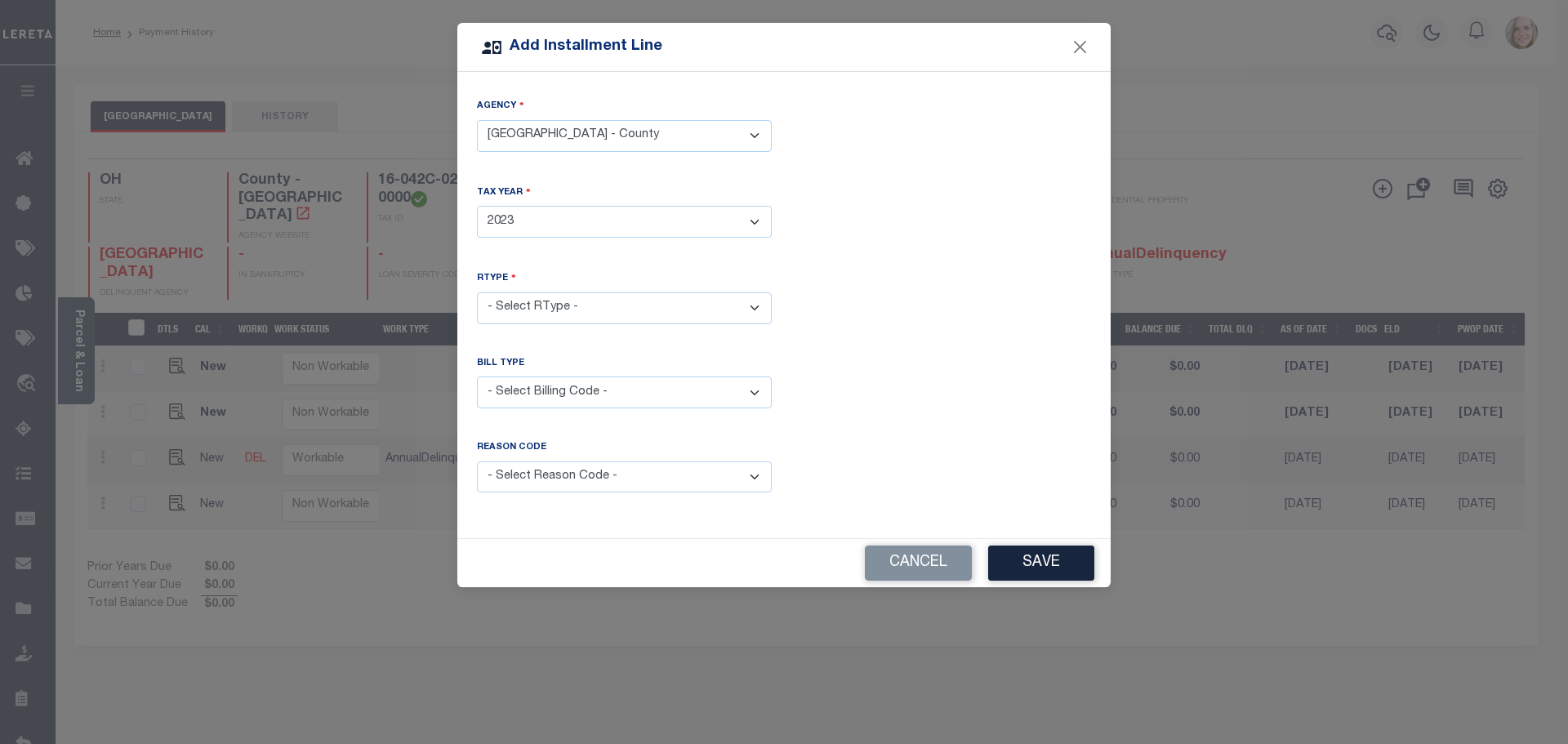
click at [477, 205] on select "- Select Year - 2005 2006 2007 2008 2009 2010 2011 2012 2013 2014 2015 2016 201…" at bounding box center [624, 221] width 295 height 32
click at [598, 296] on select "- Select RType - 1/2 2/2" at bounding box center [624, 308] width 295 height 32
select select "0"
click at [477, 293] on select "- Select RType - 1/2 2/2" at bounding box center [624, 308] width 295 height 32
click at [576, 380] on select "- Select Billing Code - Regular Delinquent Supplemental Corrected/Adjusted Bill…" at bounding box center [624, 392] width 295 height 32
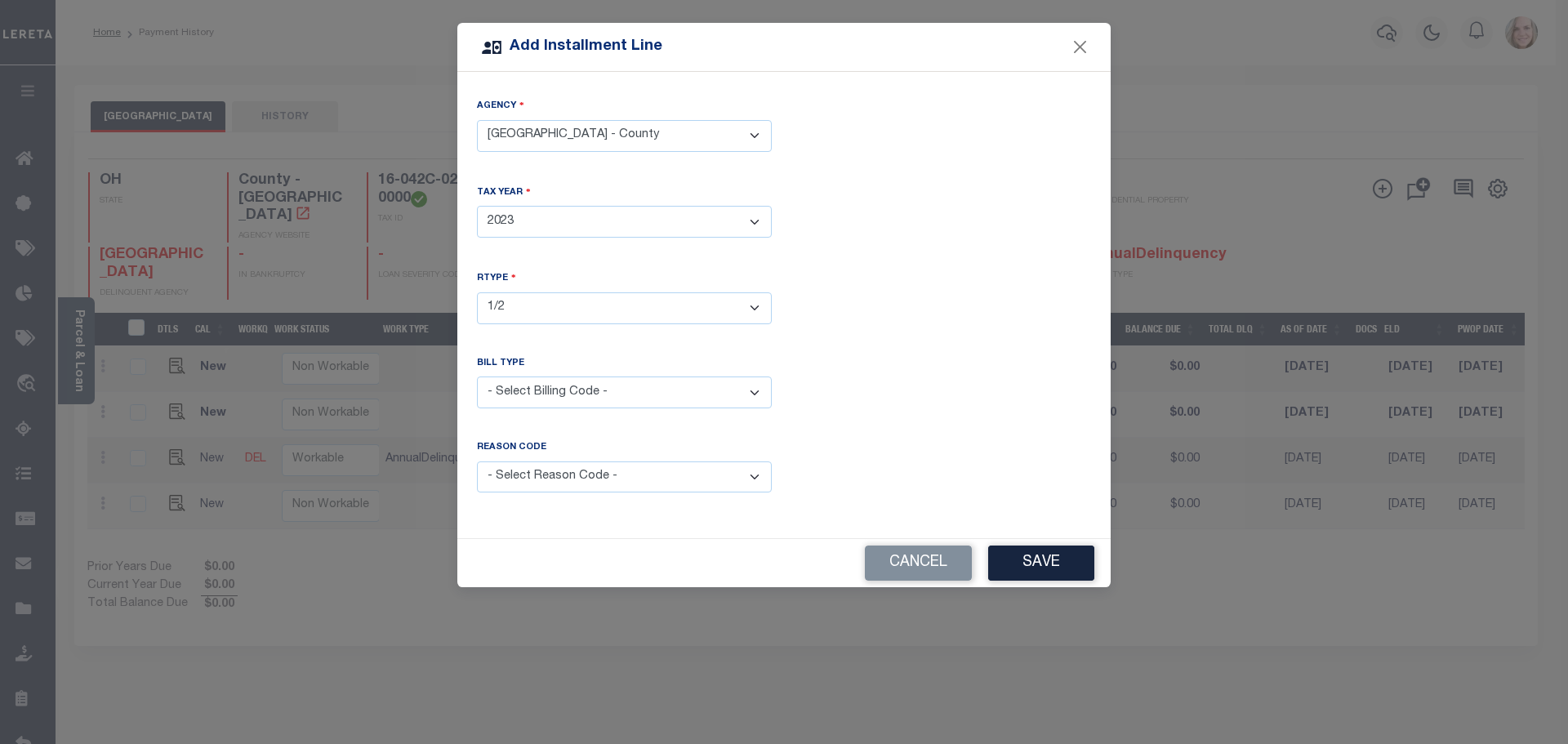
select select "1"
click at [477, 377] on select "- Select Billing Code - Regular Delinquent Supplemental Corrected/Adjusted Bill…" at bounding box center [624, 392] width 295 height 32
click at [1063, 562] on button "Save" at bounding box center [1040, 563] width 106 height 35
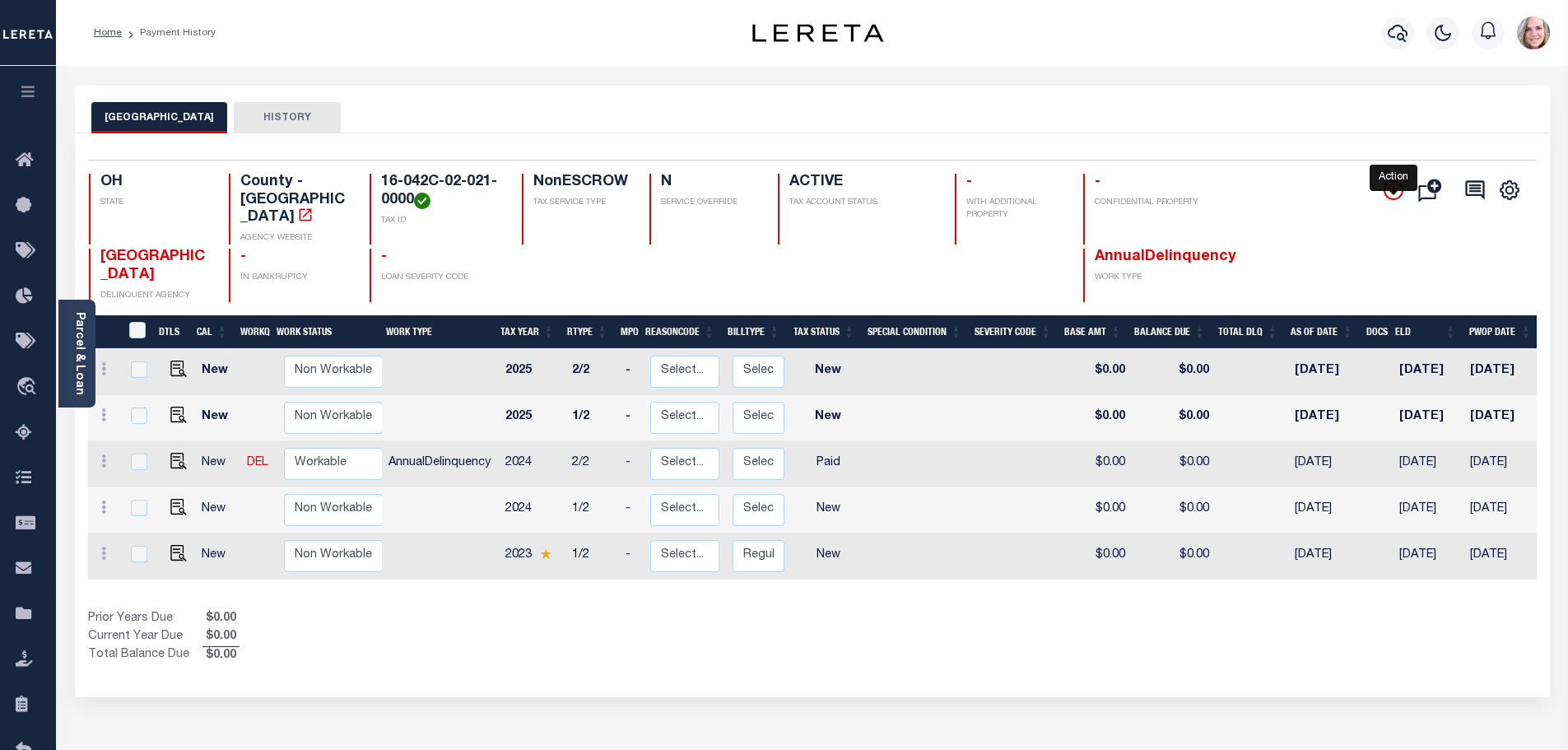
click at [1388, 191] on icon "" at bounding box center [1393, 189] width 19 height 19
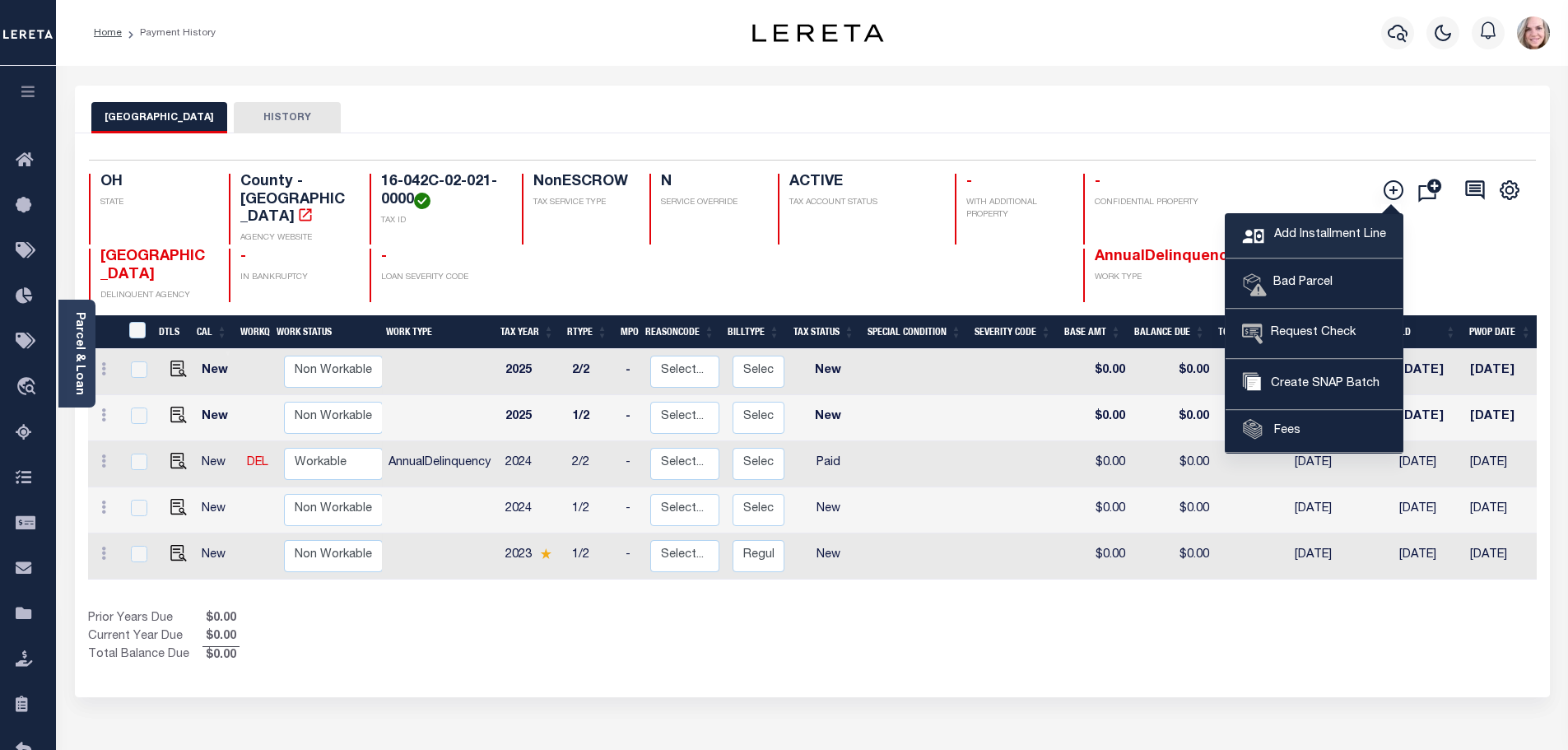
click at [1319, 242] on span "Add Installment Line" at bounding box center [1327, 236] width 116 height 19
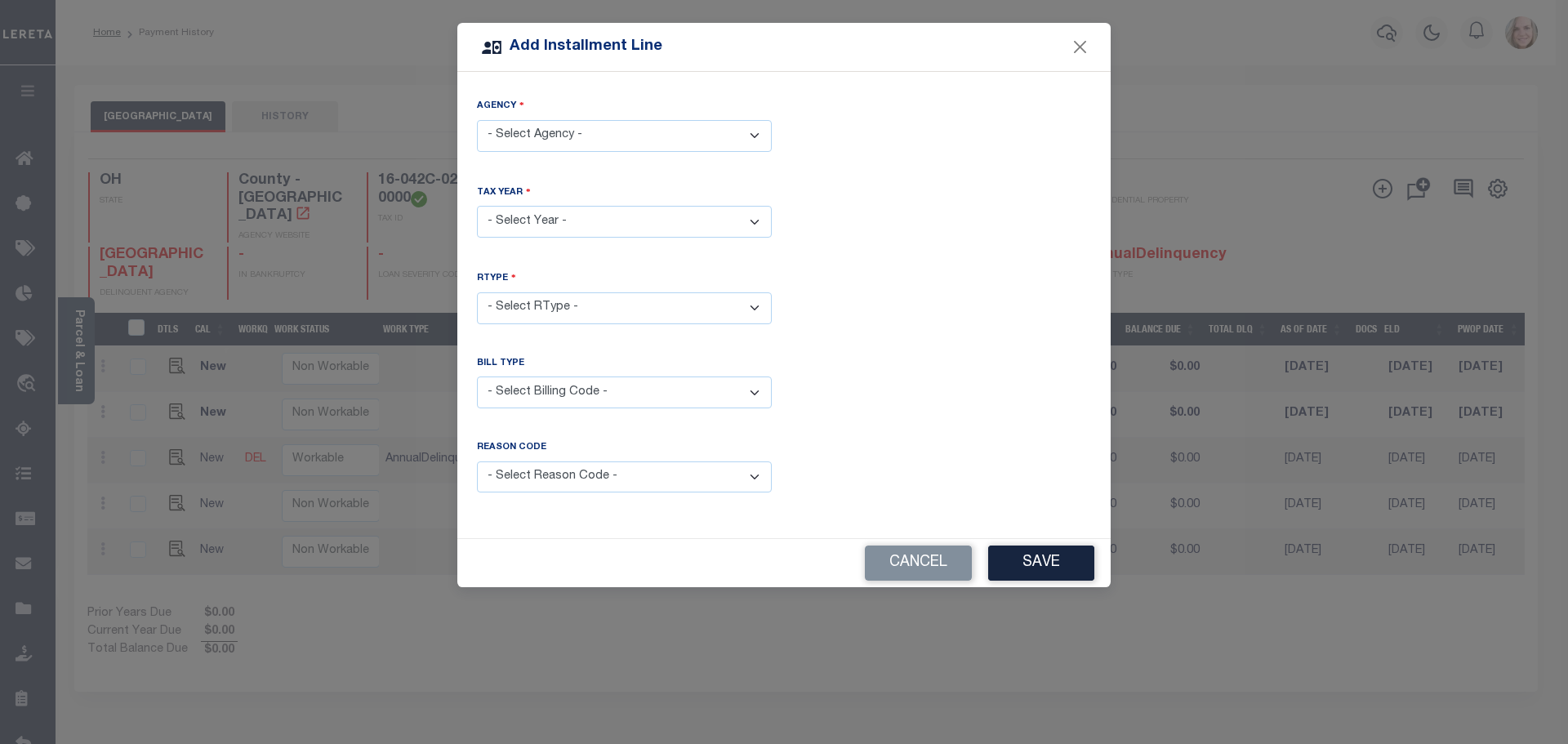
click at [611, 137] on select "- Select Agency - HURON COUNTY - County" at bounding box center [624, 135] width 295 height 32
select select "3907700000"
click at [477, 120] on select "- Select Agency - HURON COUNTY - County" at bounding box center [624, 135] width 295 height 32
click at [585, 215] on select "- Select Year - 2005 2006 2007 2008 2009 2010 2011 2012 2013 2014 2015 2016 201…" at bounding box center [624, 221] width 295 height 32
select select "2023"
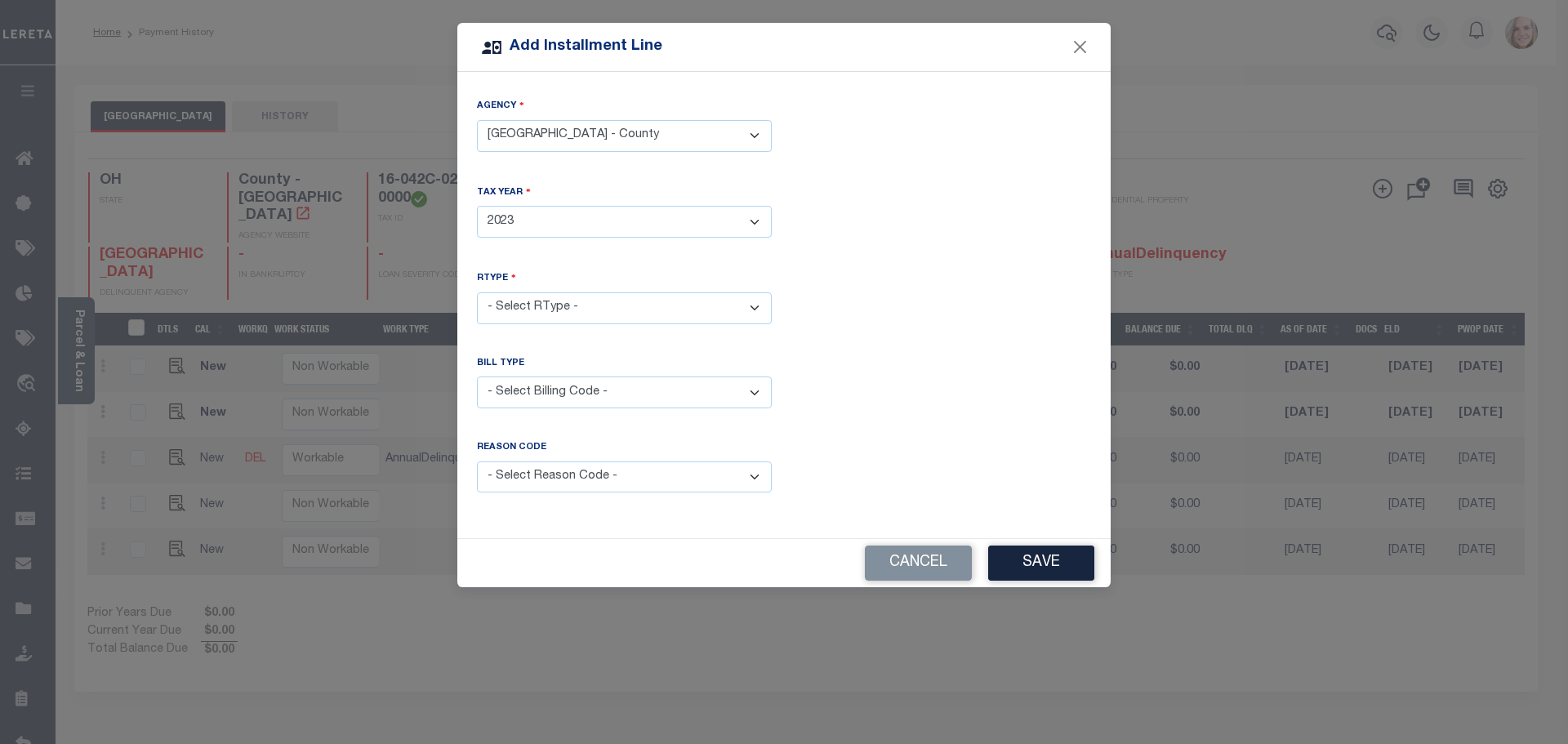
click at [477, 205] on select "- Select Year - 2005 2006 2007 2008 2009 2010 2011 2012 2013 2014 2015 2016 201…" at bounding box center [624, 221] width 295 height 32
click at [600, 309] on select "- Select RType - 1/2 2/2" at bounding box center [624, 308] width 295 height 32
click at [905, 575] on button "Cancel" at bounding box center [918, 563] width 107 height 35
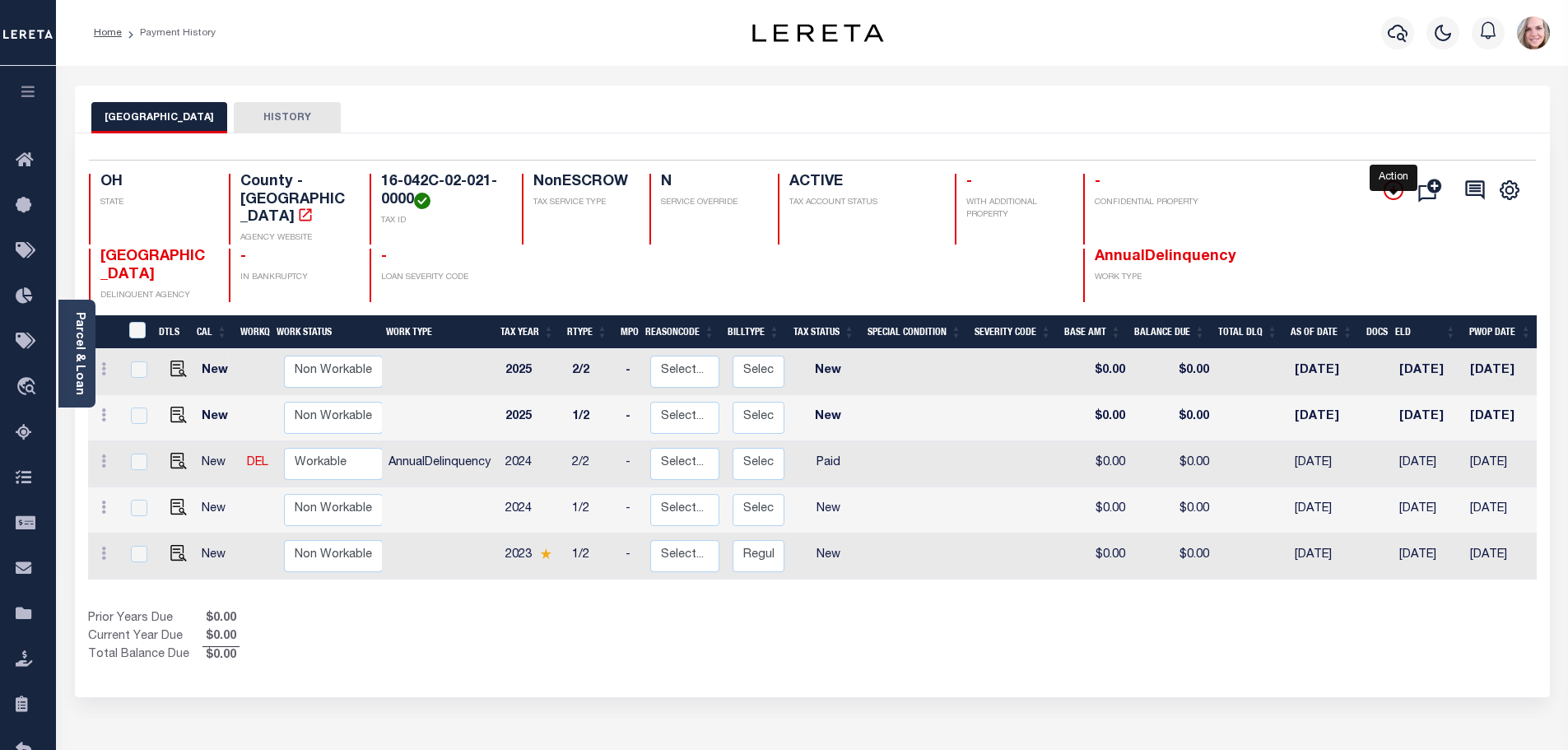
click at [1390, 191] on icon "" at bounding box center [1393, 189] width 8 height 8
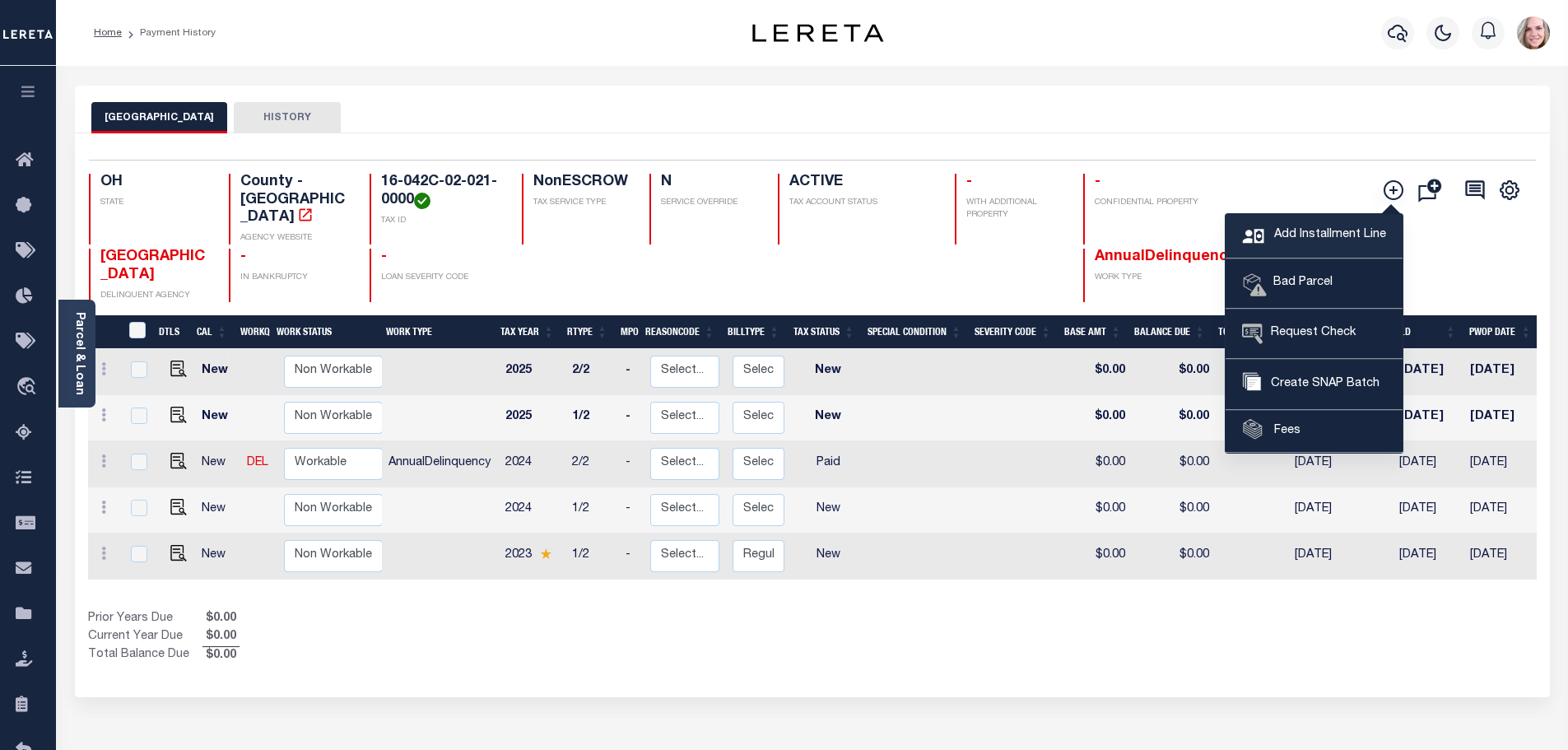
click at [1303, 230] on span "Add Installment Line" at bounding box center [1327, 236] width 116 height 19
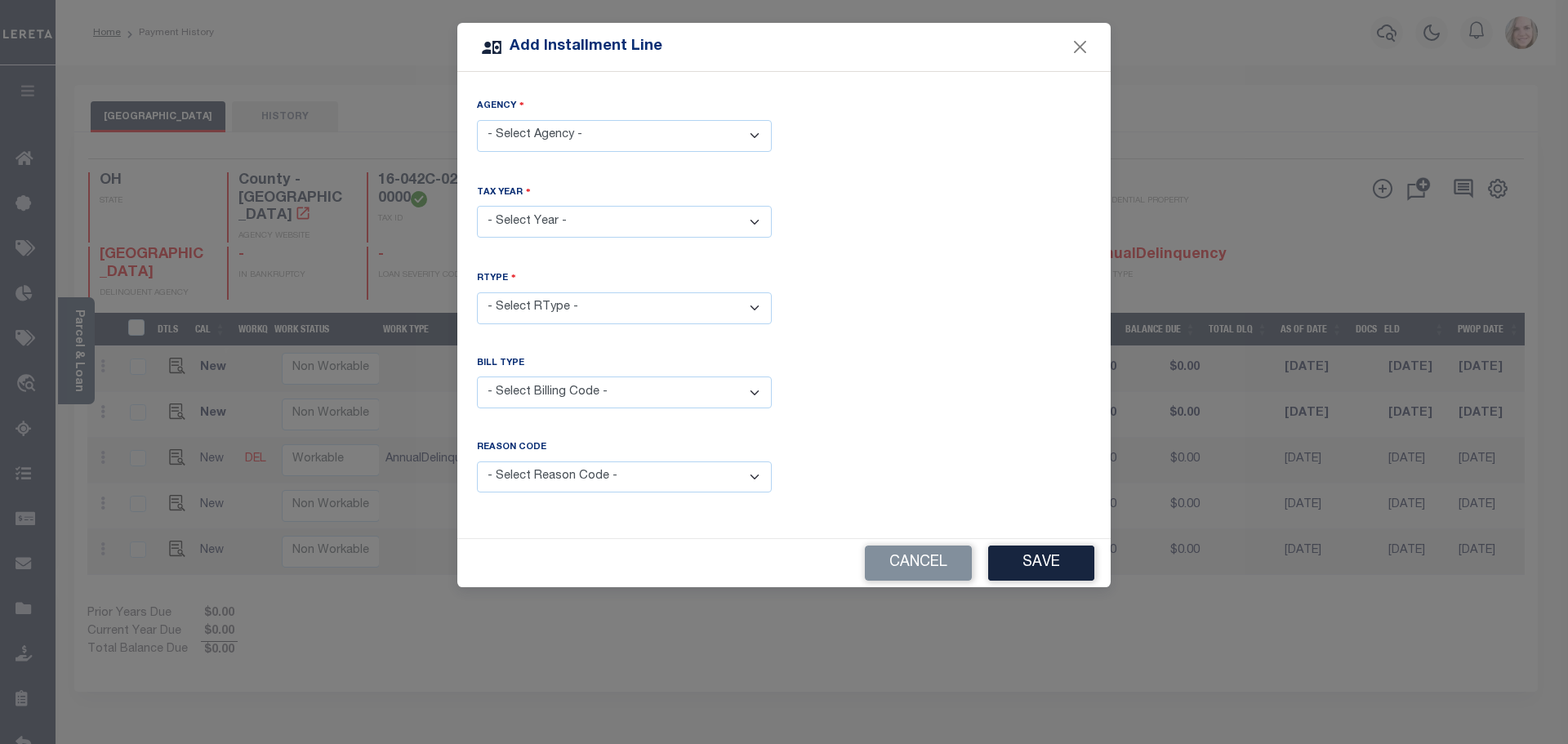
click at [627, 141] on select "- Select Agency - HURON COUNTY - County" at bounding box center [624, 135] width 295 height 32
select select "3907700000"
click at [477, 120] on select "- Select Agency - HURON COUNTY - County" at bounding box center [624, 135] width 295 height 32
click at [618, 215] on select "- Select Year - 2005 2006 2007 2008 2009 2010 2011 2012 2013 2014 2015 2016 201…" at bounding box center [624, 221] width 295 height 32
select select "2023"
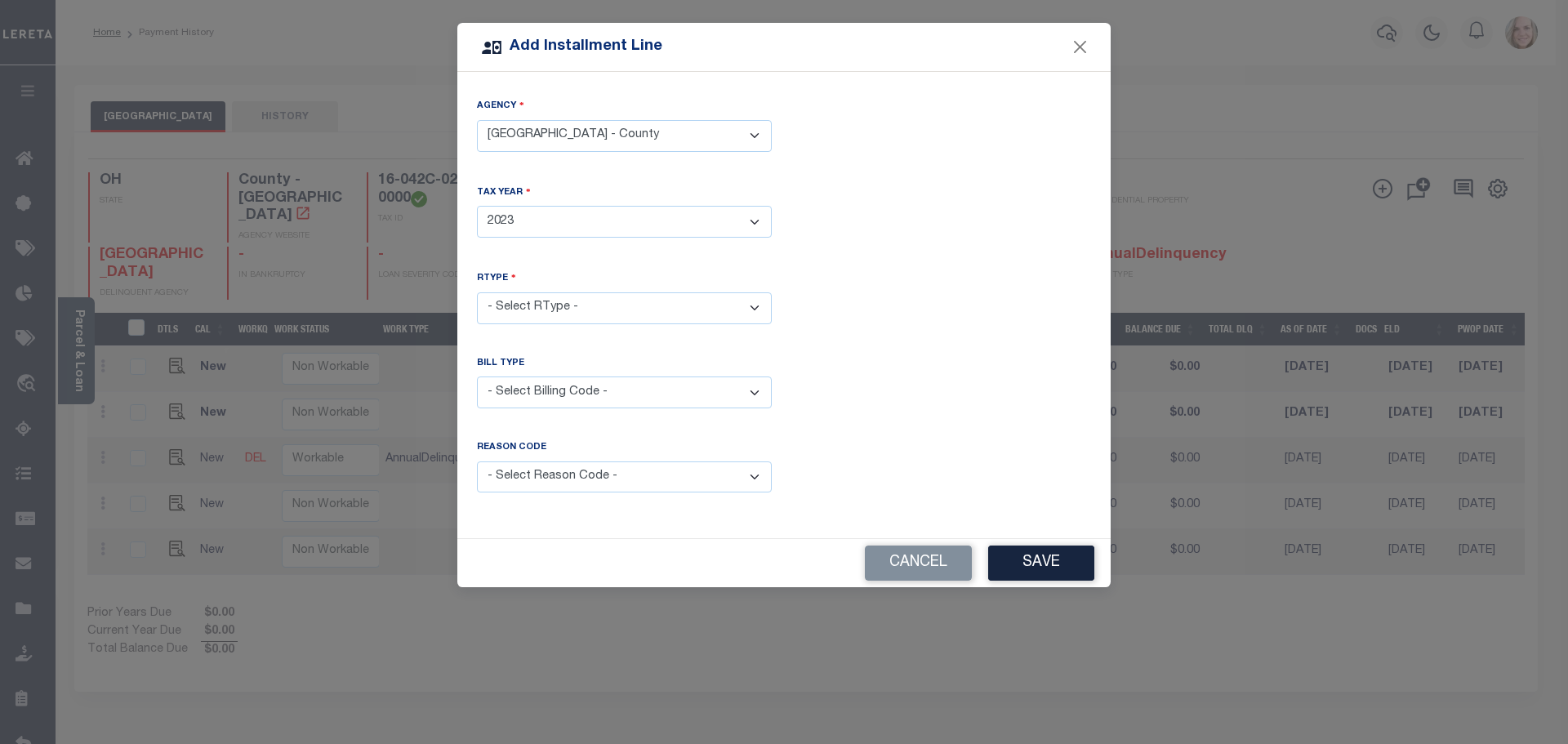
click at [477, 205] on select "- Select Year - 2005 2006 2007 2008 2009 2010 2011 2012 2013 2014 2015 2016 201…" at bounding box center [624, 221] width 295 height 32
click at [607, 306] on select "- Select RType - 1/2 2/2" at bounding box center [624, 308] width 295 height 32
select select "1"
click at [477, 293] on select "- Select RType - 1/2 2/2" at bounding box center [624, 308] width 295 height 32
click at [614, 387] on select "- Select Billing Code - Regular Delinquent Supplemental Corrected/Adjusted Bill…" at bounding box center [624, 392] width 295 height 32
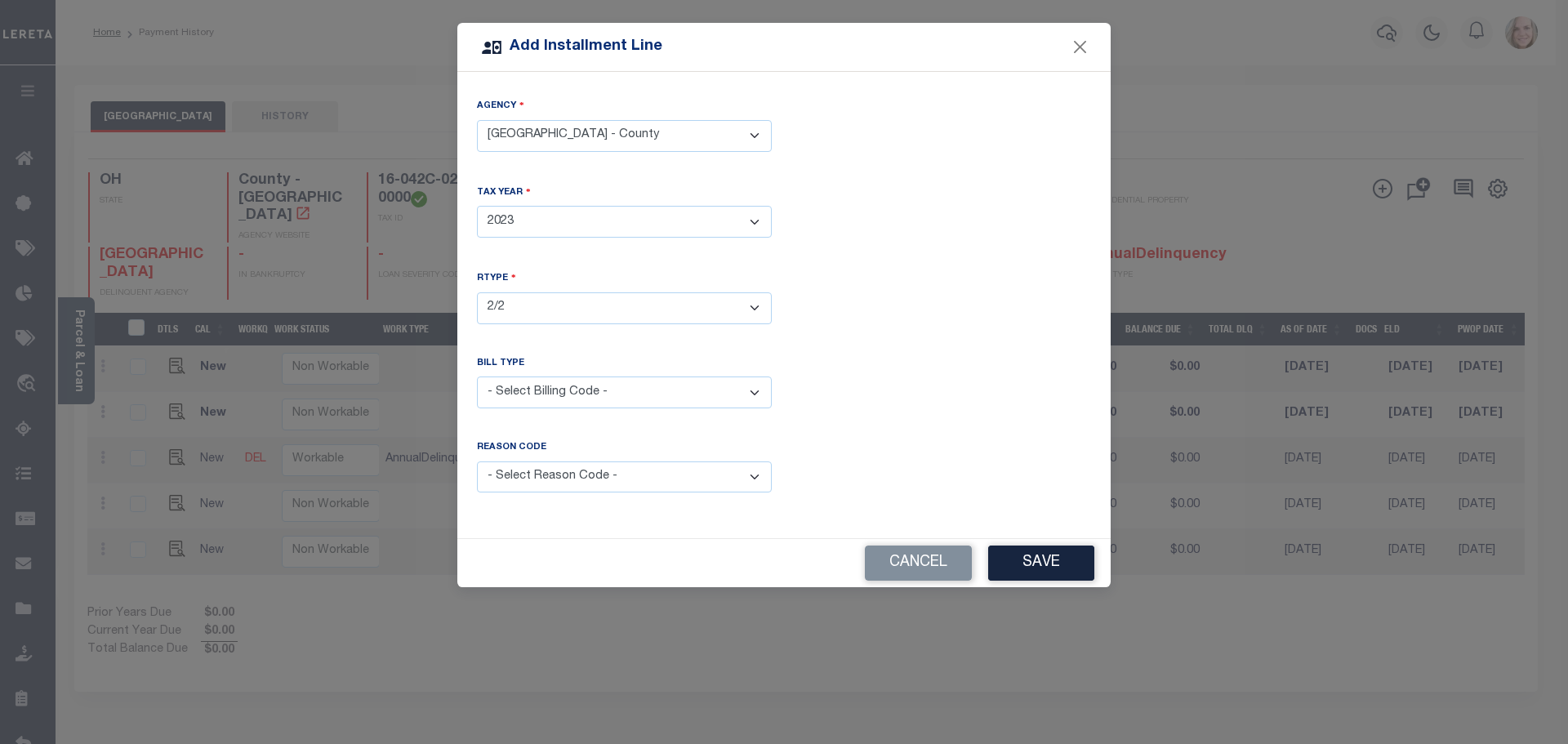
select select "1"
click at [477, 377] on select "- Select Billing Code - Regular Delinquent Supplemental Corrected/Adjusted Bill…" at bounding box center [624, 392] width 295 height 32
click at [1060, 552] on button "Save" at bounding box center [1040, 563] width 106 height 35
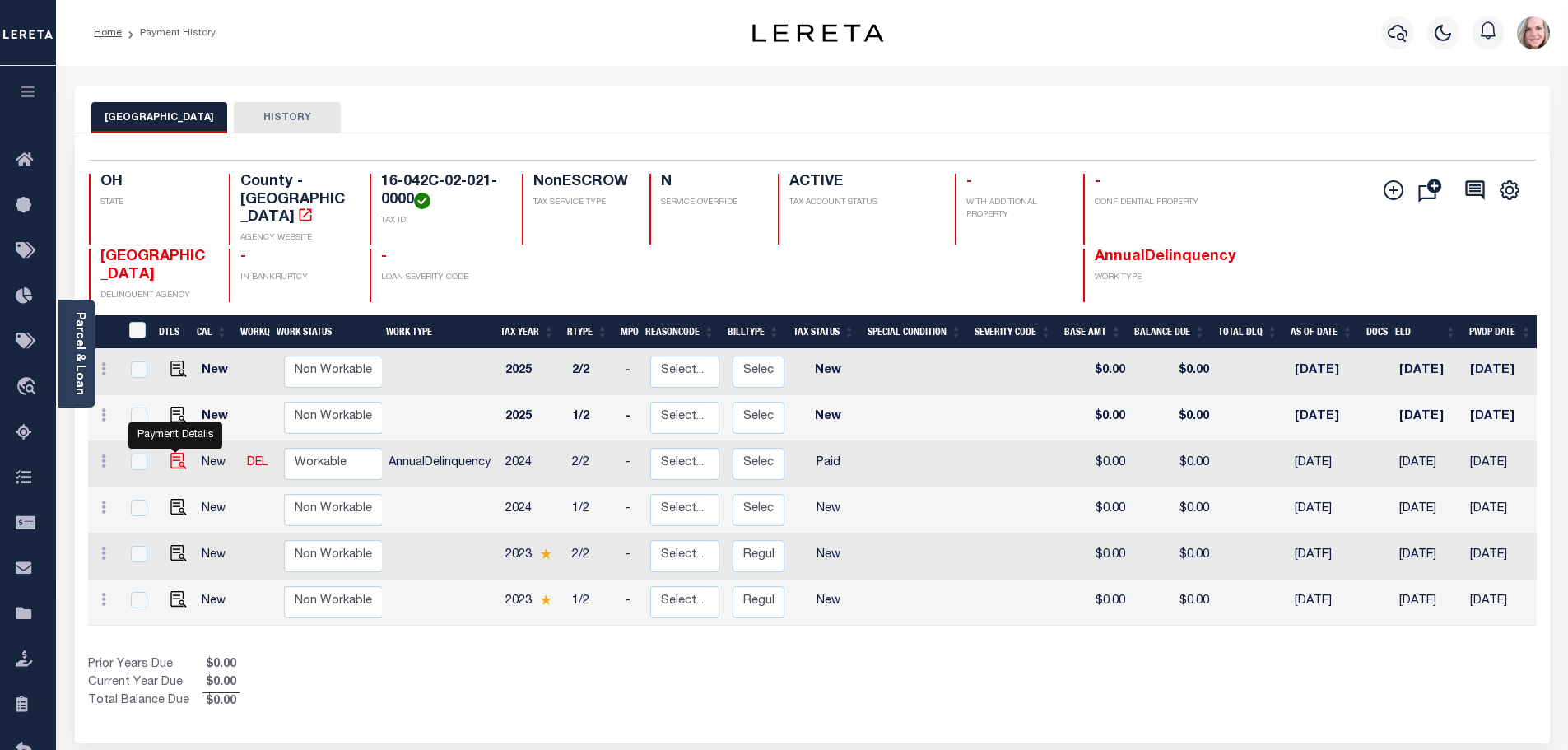
click at [174, 453] on img at bounding box center [179, 461] width 17 height 17
checkbox input "true"
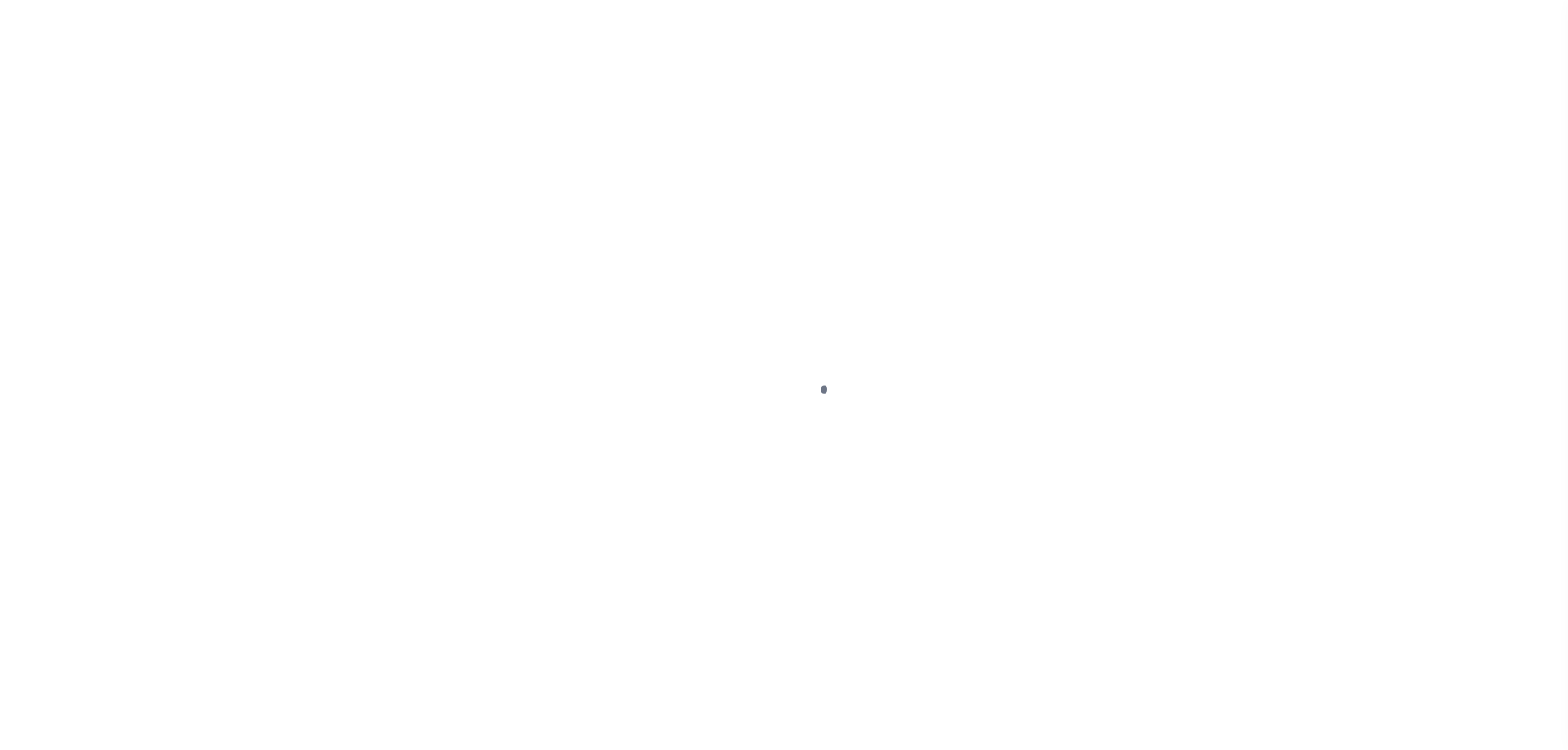
checkbox input "false"
type input "[DATE]"
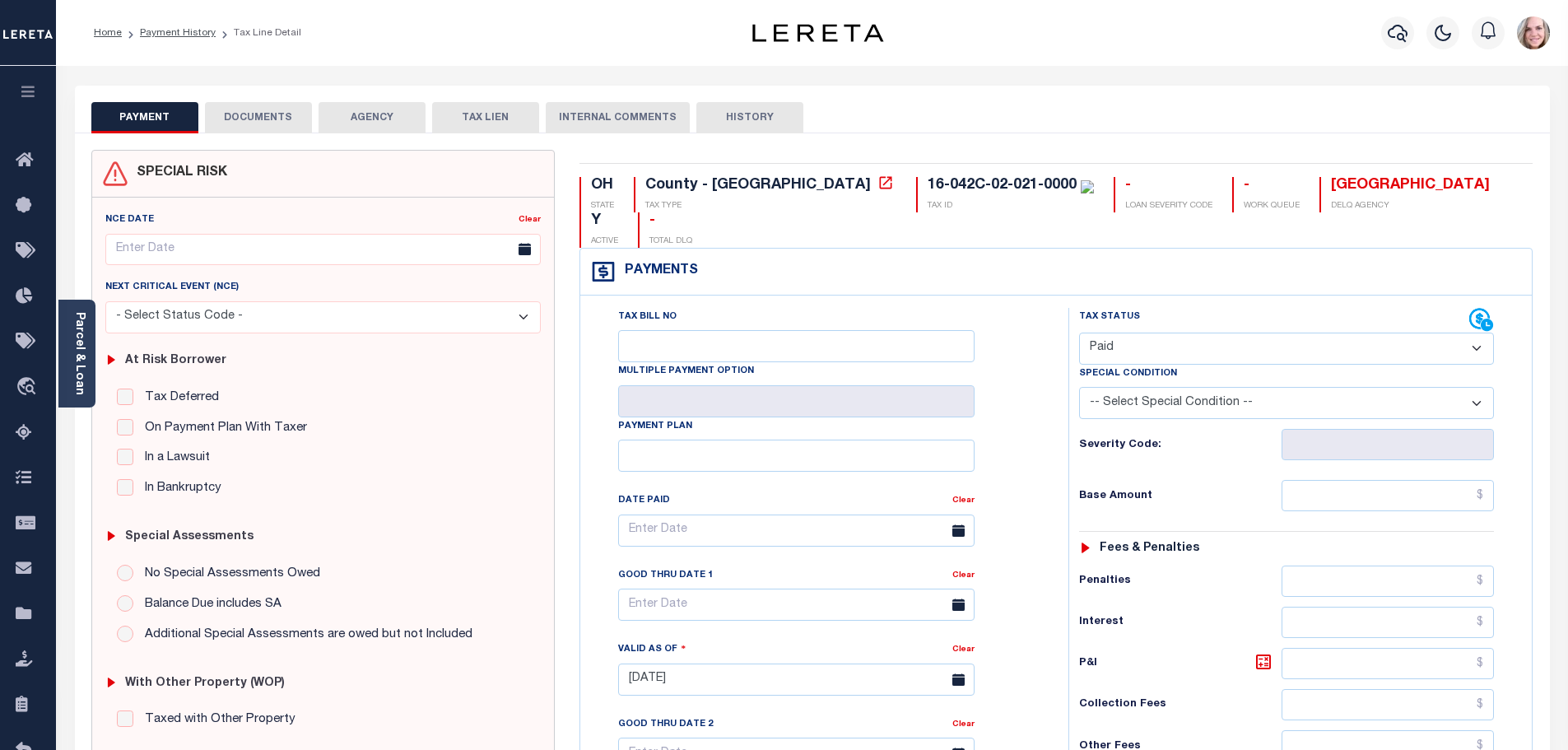
click at [1159, 332] on select "- Select Status Code - Open Due/Unpaid Paid Incomplete No Tax Due Internal Refu…" at bounding box center [1286, 348] width 415 height 32
select select "DUE"
click at [1079, 332] on select "- Select Status Code - Open Due/Unpaid Paid Incomplete No Tax Due Internal Refu…" at bounding box center [1286, 348] width 415 height 32
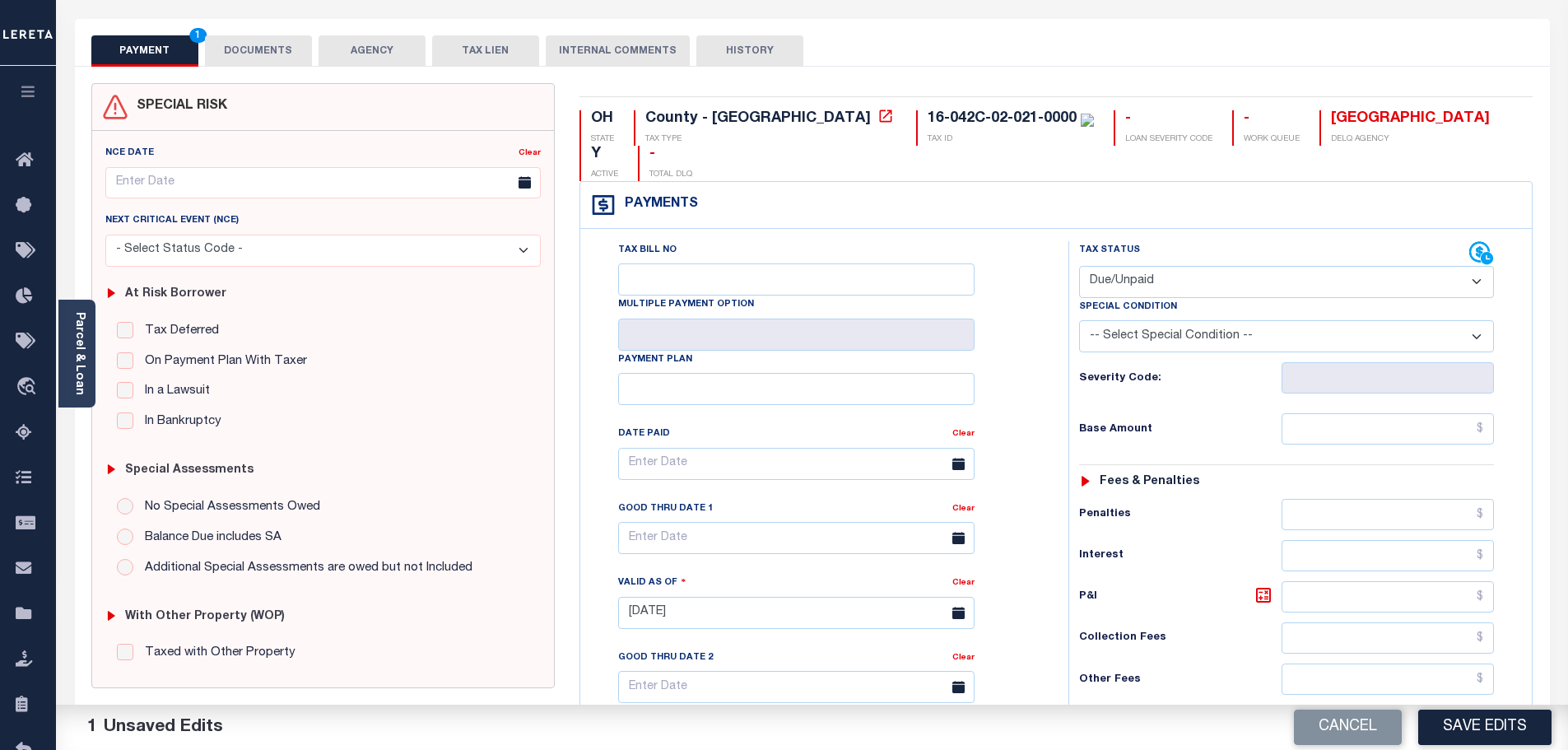
scroll to position [247, 0]
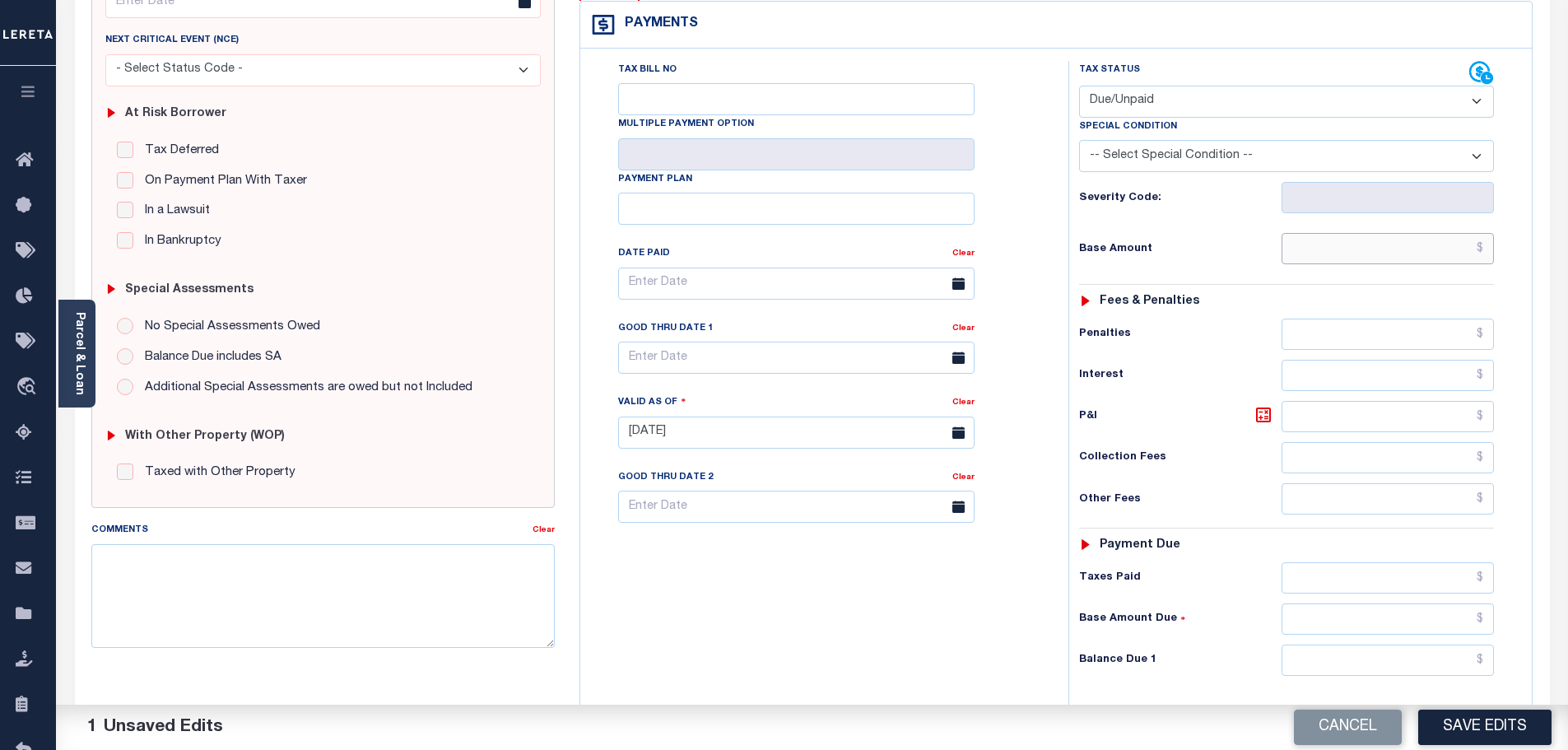
click at [1362, 233] on input "text" at bounding box center [1388, 249] width 213 height 32
type input "$618.07"
click at [1350, 603] on input "text" at bounding box center [1388, 619] width 213 height 32
type input "$618.07"
click at [1489, 725] on button "Save Edits" at bounding box center [1484, 728] width 134 height 35
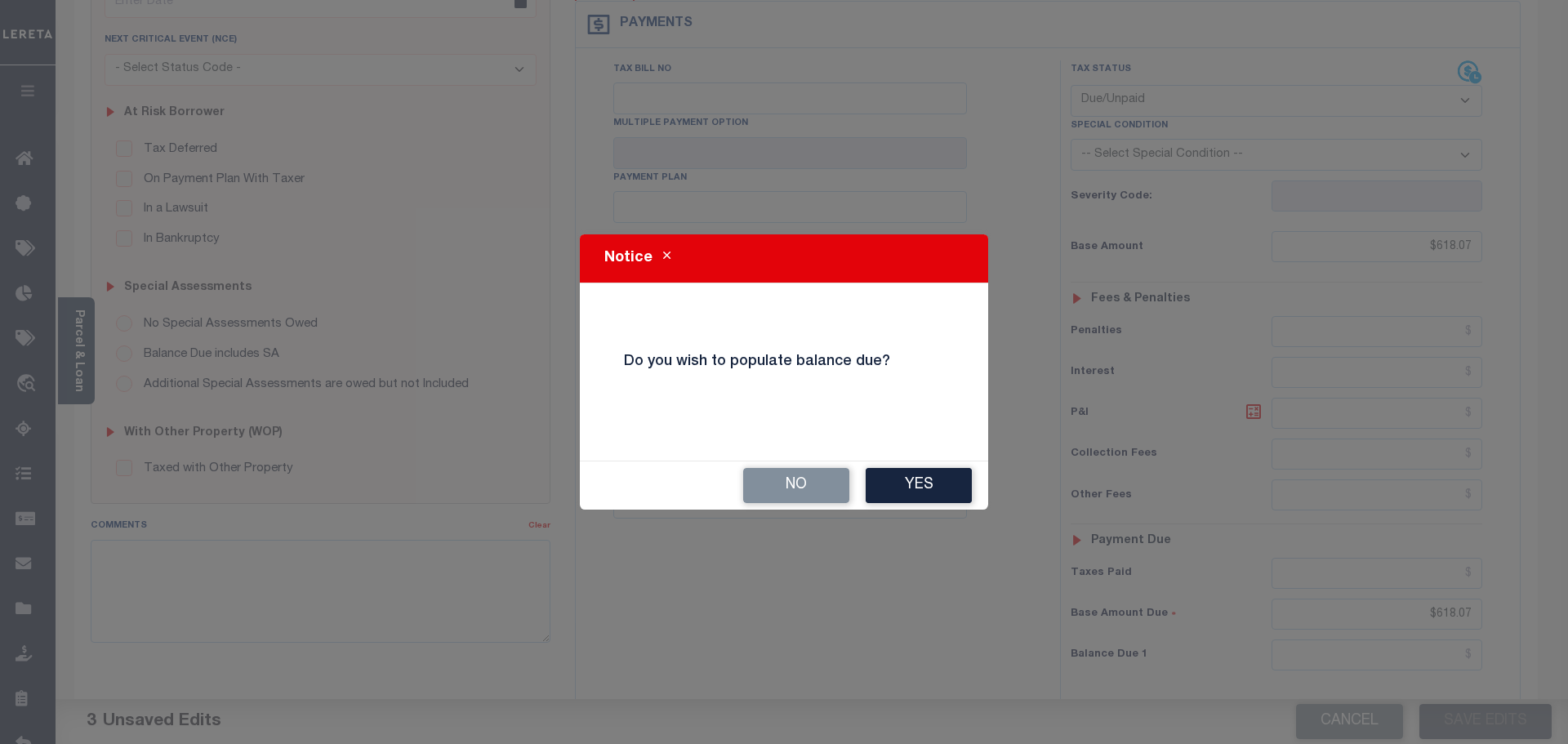
click at [952, 464] on div "No Yes" at bounding box center [784, 485] width 408 height 48
click at [790, 477] on button "No" at bounding box center [796, 485] width 106 height 35
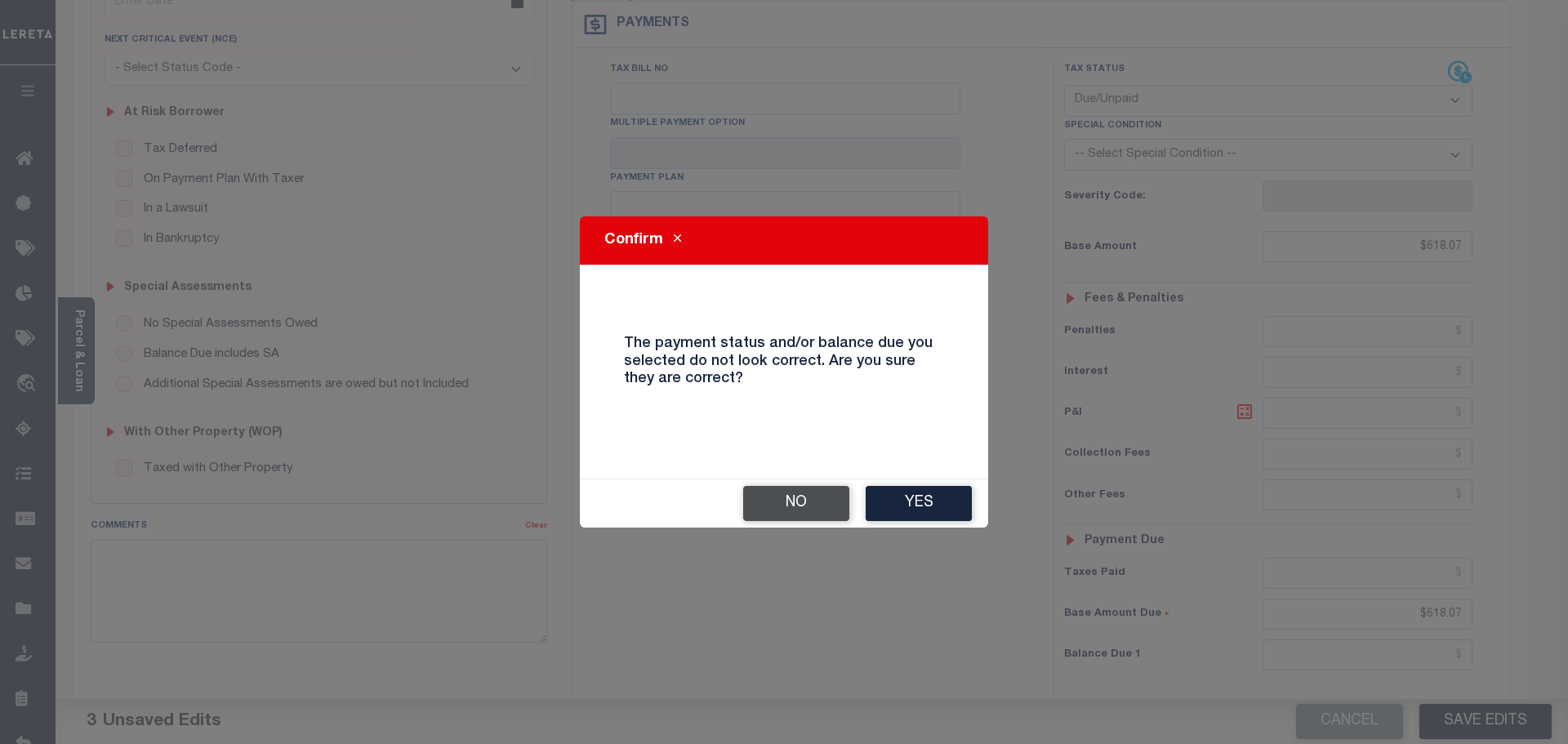
click at [807, 505] on button "No" at bounding box center [796, 504] width 106 height 35
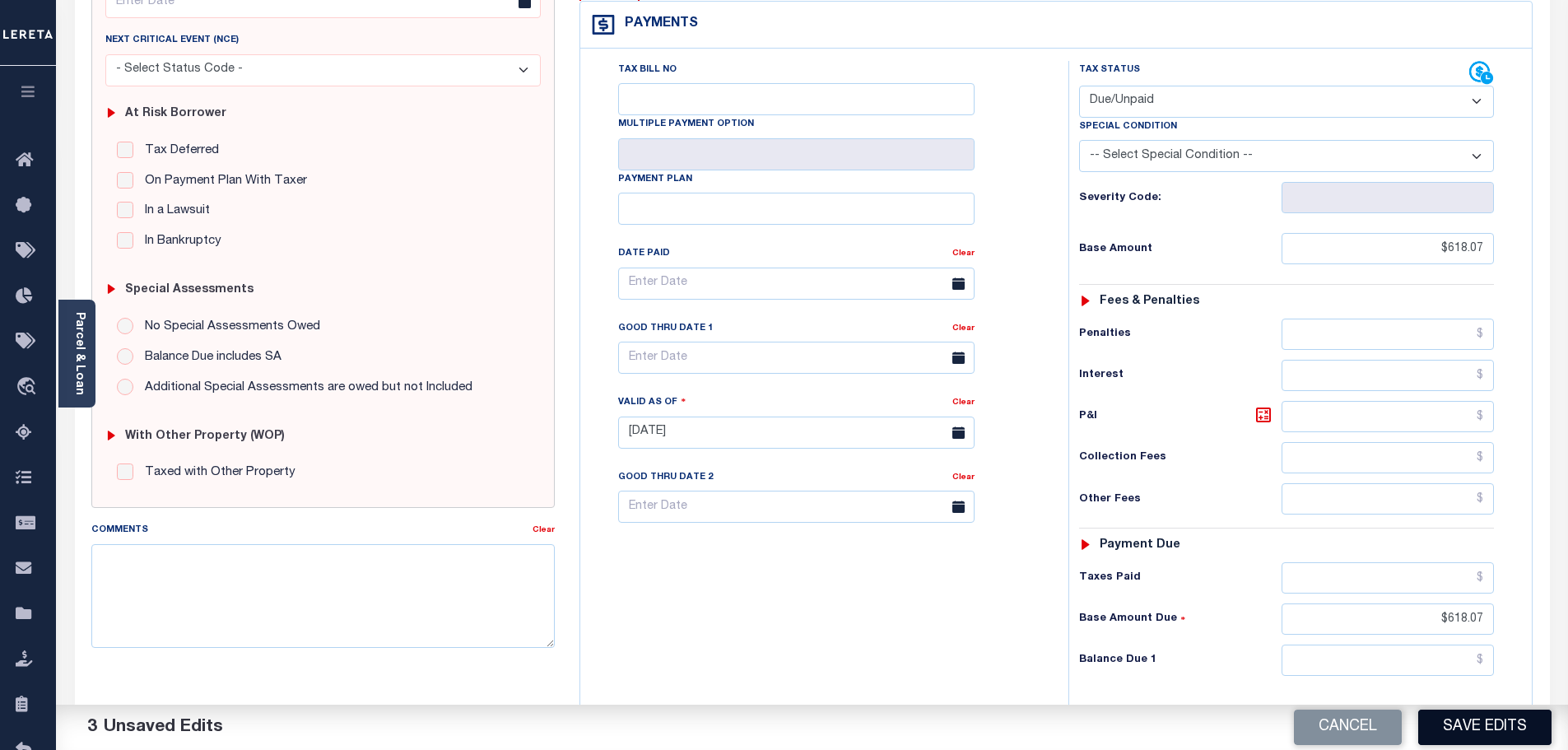
click at [1459, 731] on button "Save Edits" at bounding box center [1484, 728] width 134 height 35
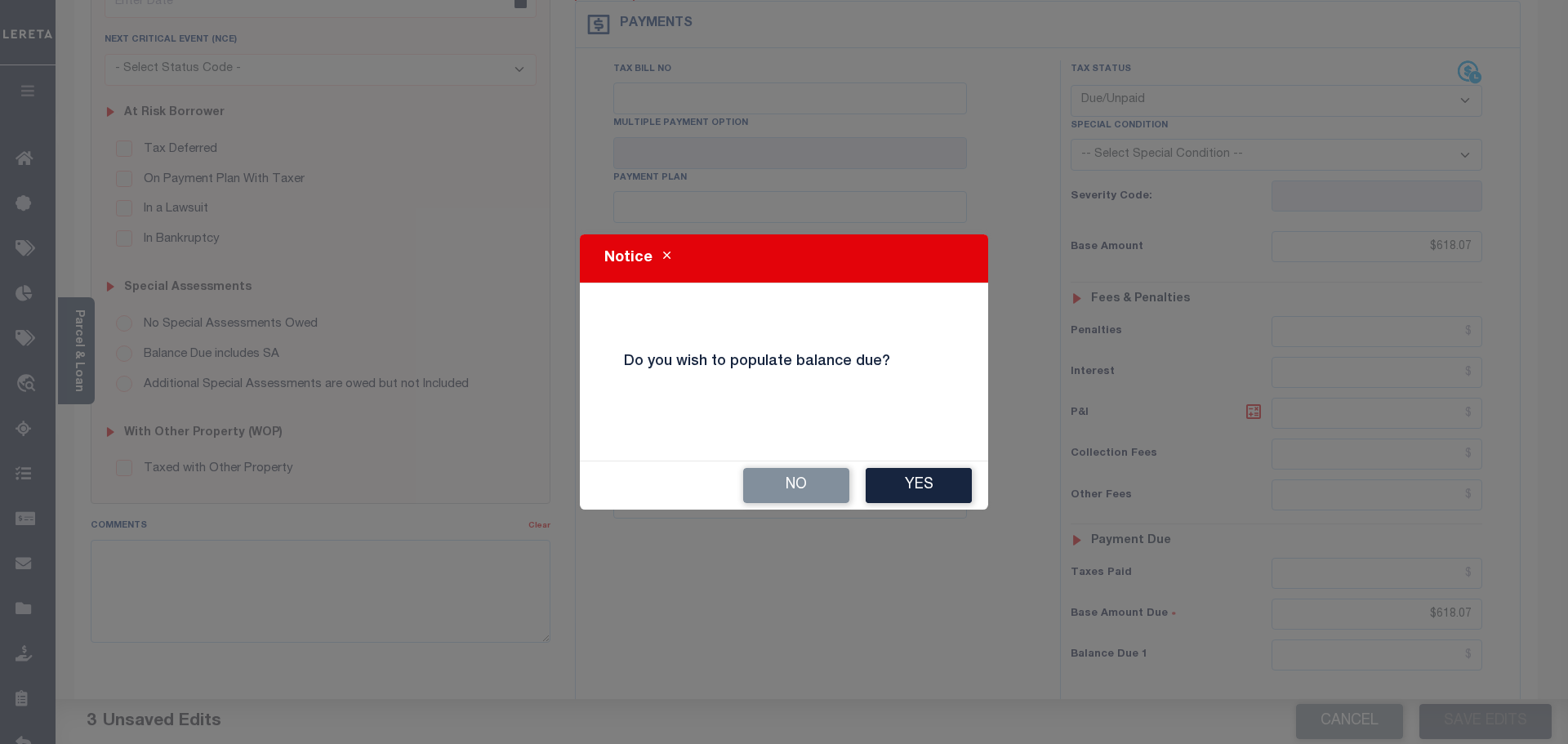
click at [821, 478] on button "No" at bounding box center [796, 485] width 106 height 35
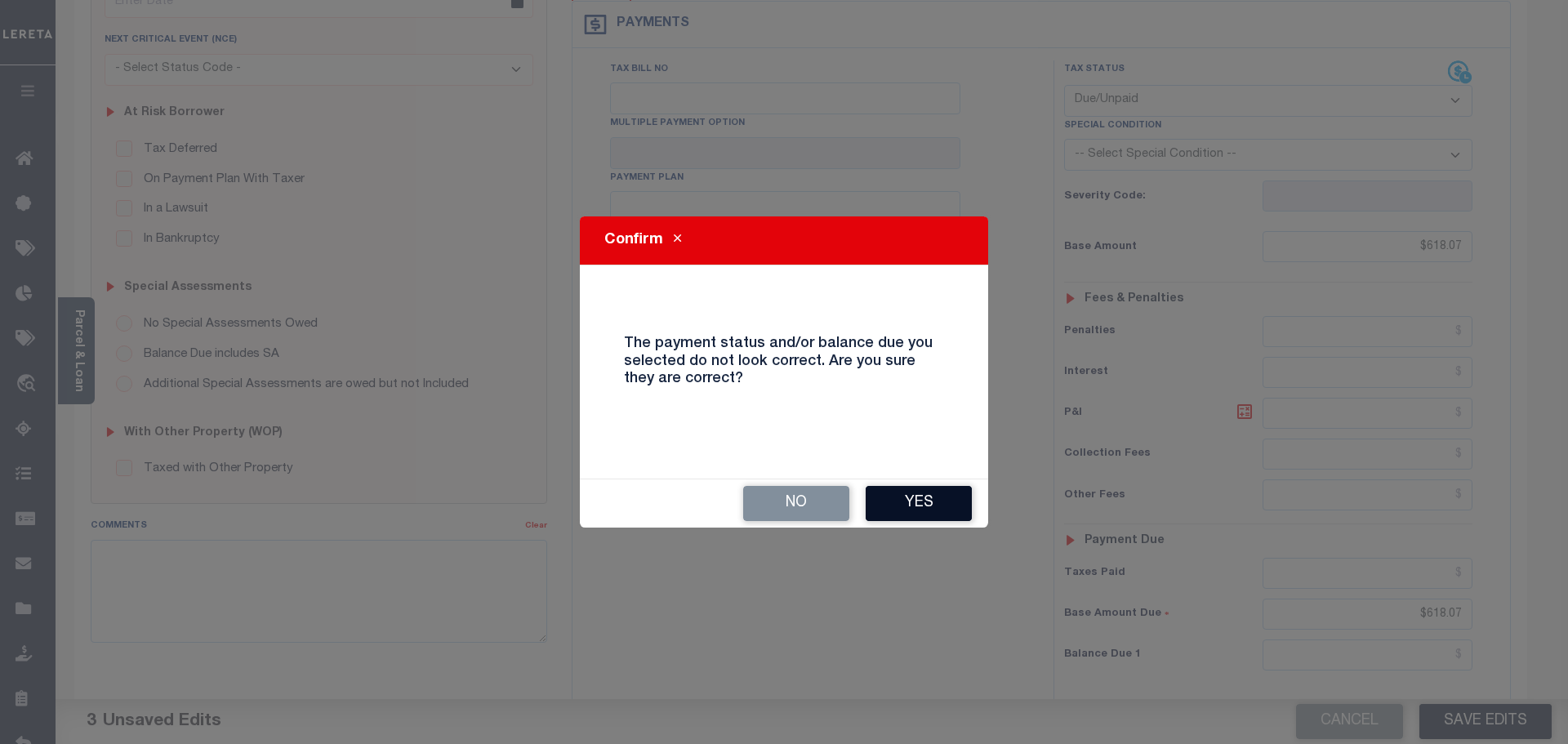
click at [928, 507] on button "Yes" at bounding box center [918, 504] width 106 height 35
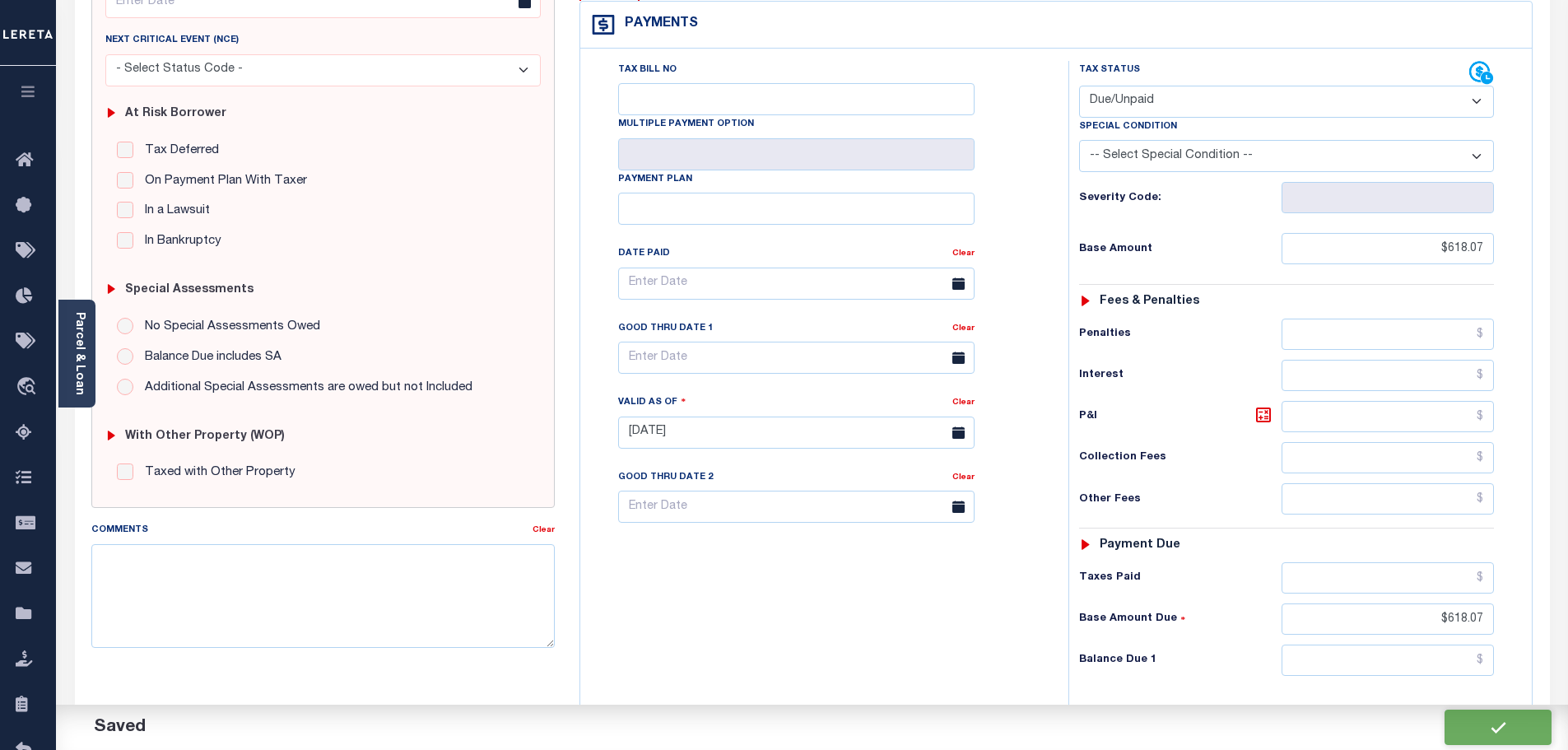
checkbox input "false"
type input "$618.07"
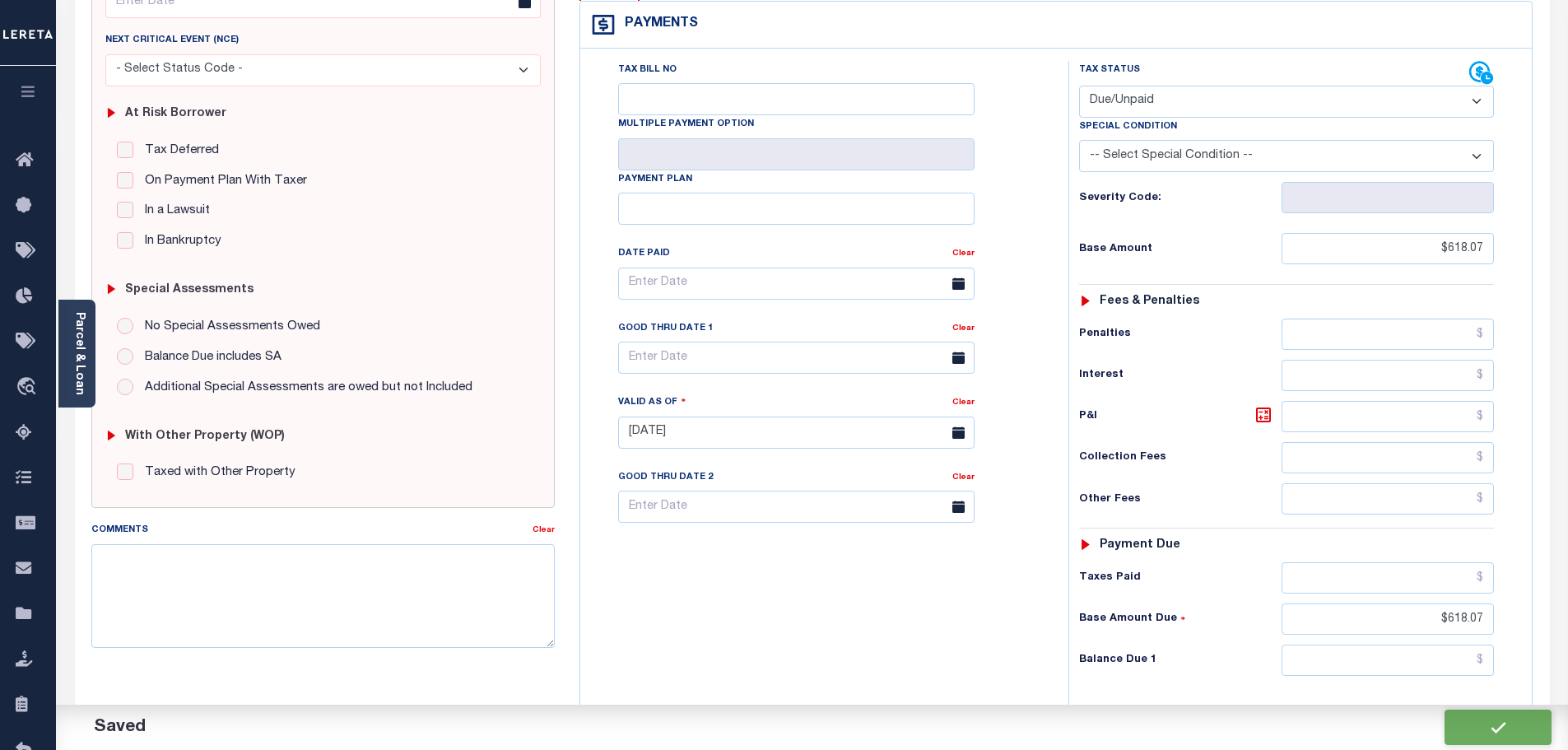
type input "$618.07"
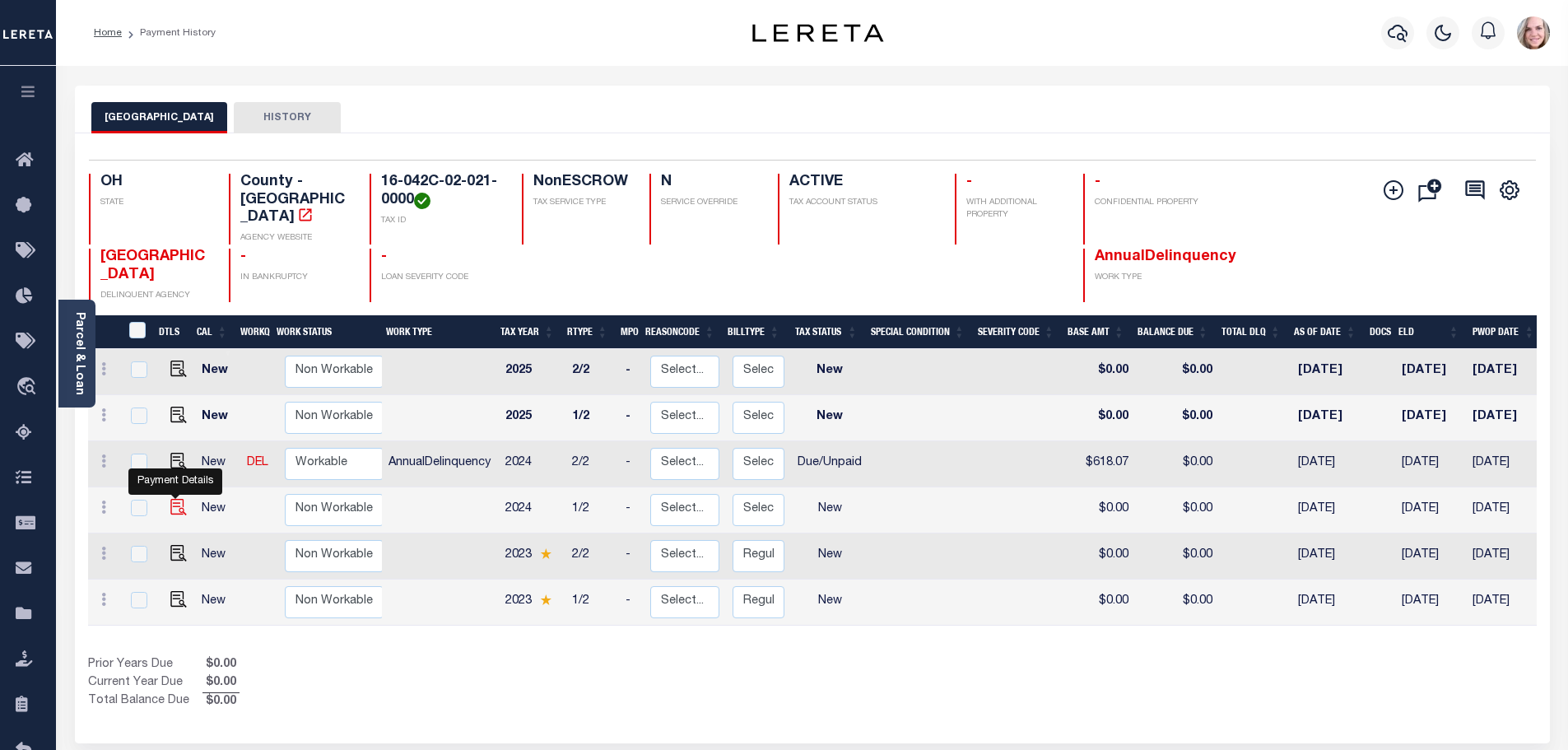
click at [175, 498] on img "" at bounding box center [179, 507] width 17 height 17
checkbox input "true"
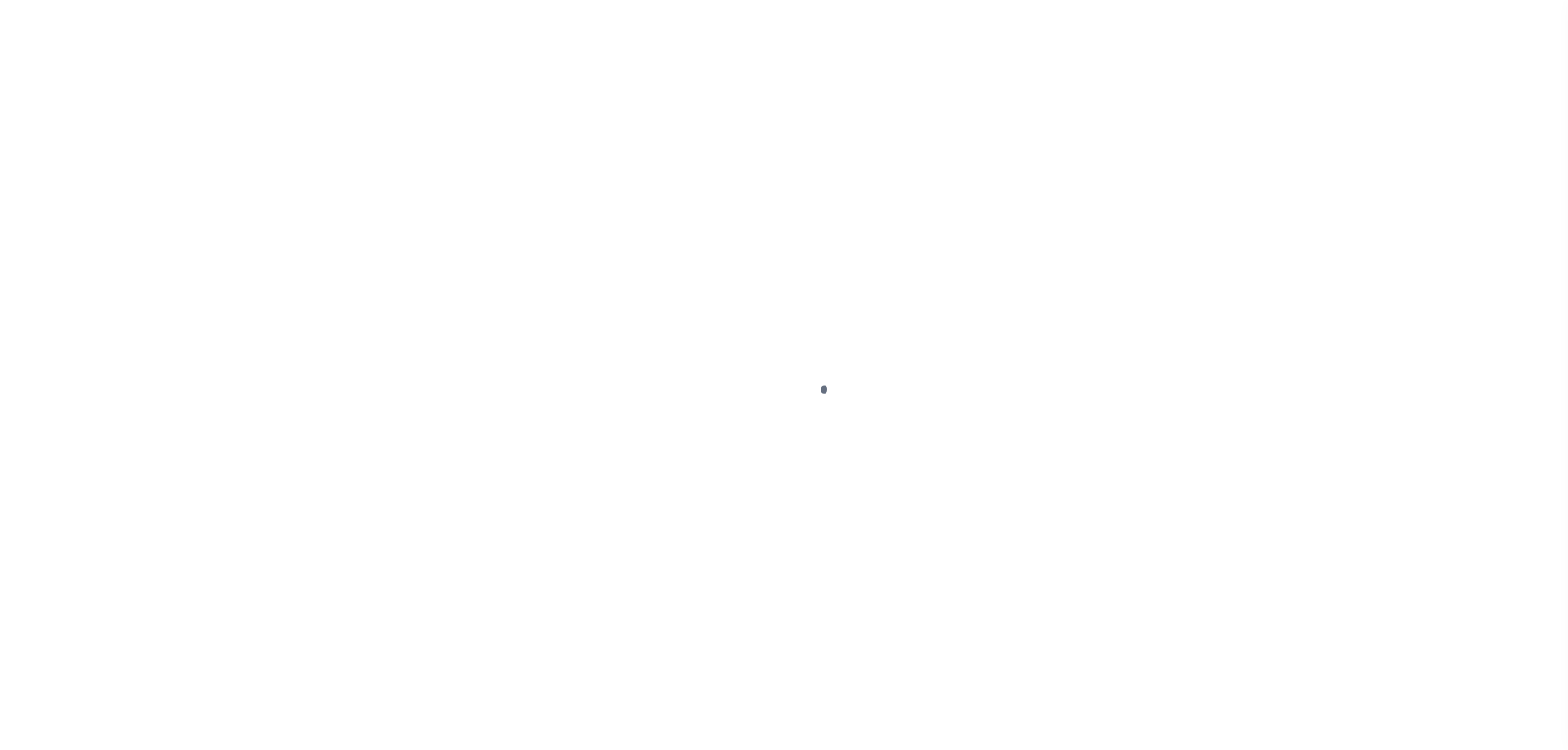
checkbox input "false"
type input "[DATE]"
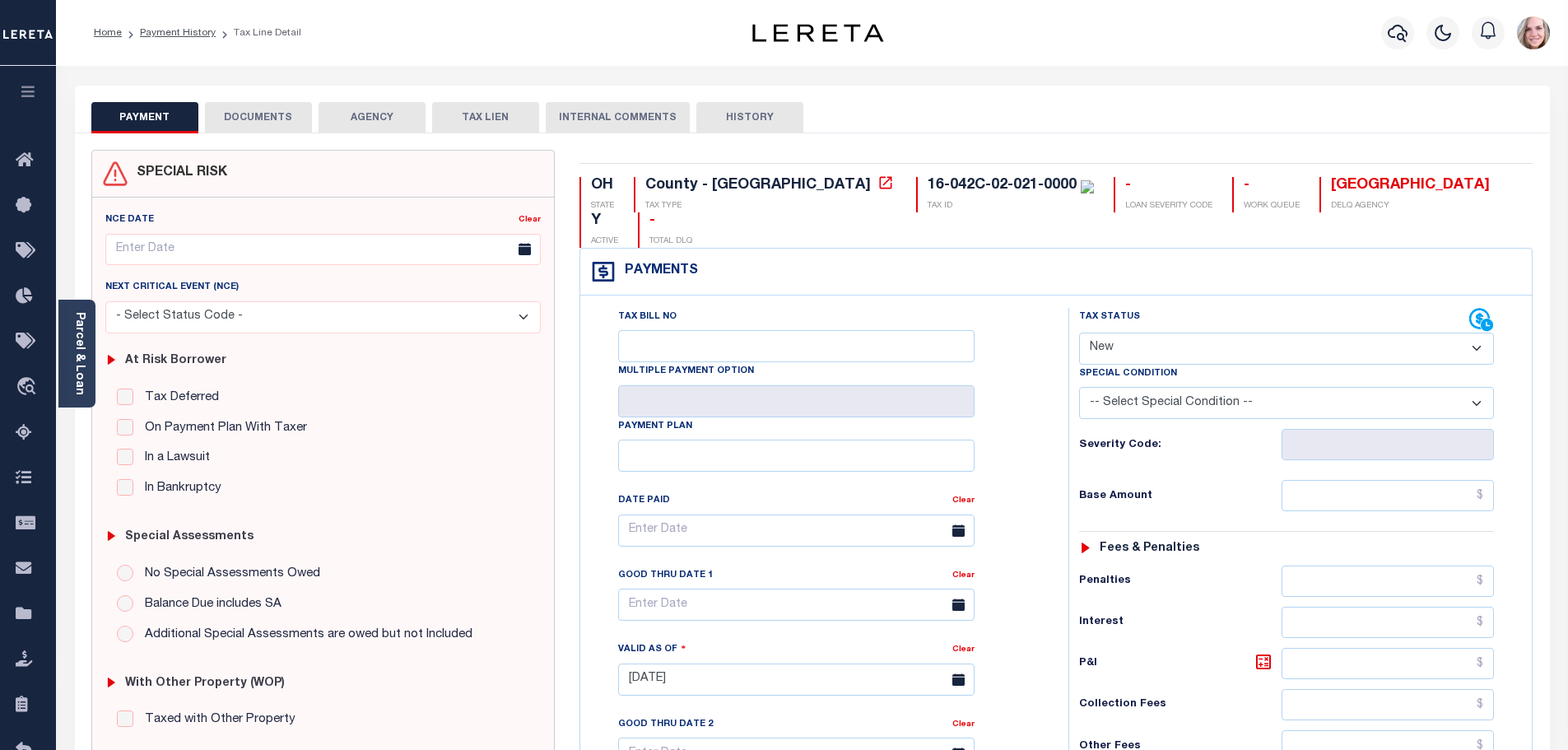
click at [1217, 332] on select "- Select Status Code - Open Due/Unpaid Paid Incomplete No Tax Due Internal Refu…" at bounding box center [1286, 348] width 415 height 32
select select "DUE"
click at [1079, 332] on select "- Select Status Code - Open Due/Unpaid Paid Incomplete No Tax Due Internal Refu…" at bounding box center [1286, 348] width 415 height 32
type input "[DATE]"
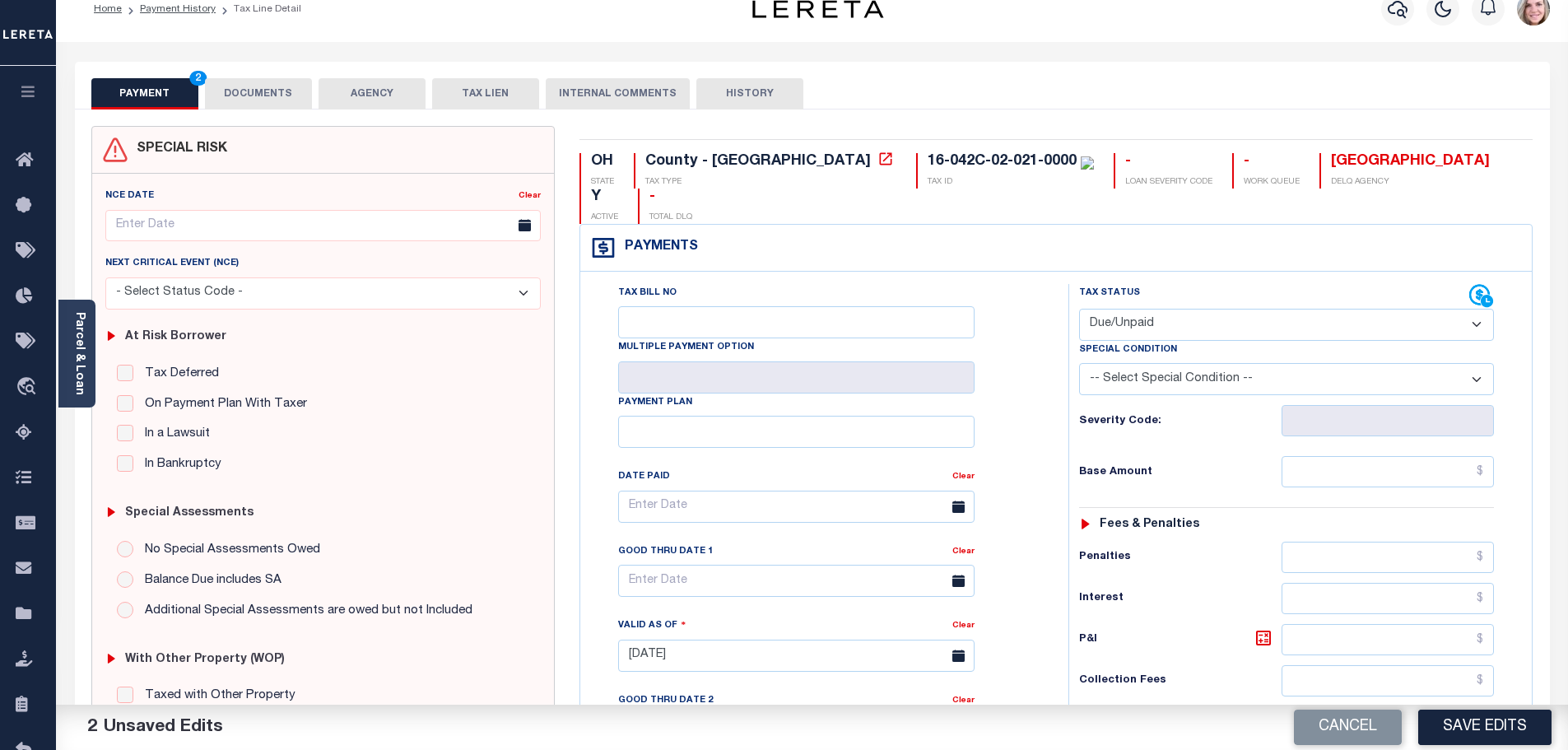
scroll to position [164, 0]
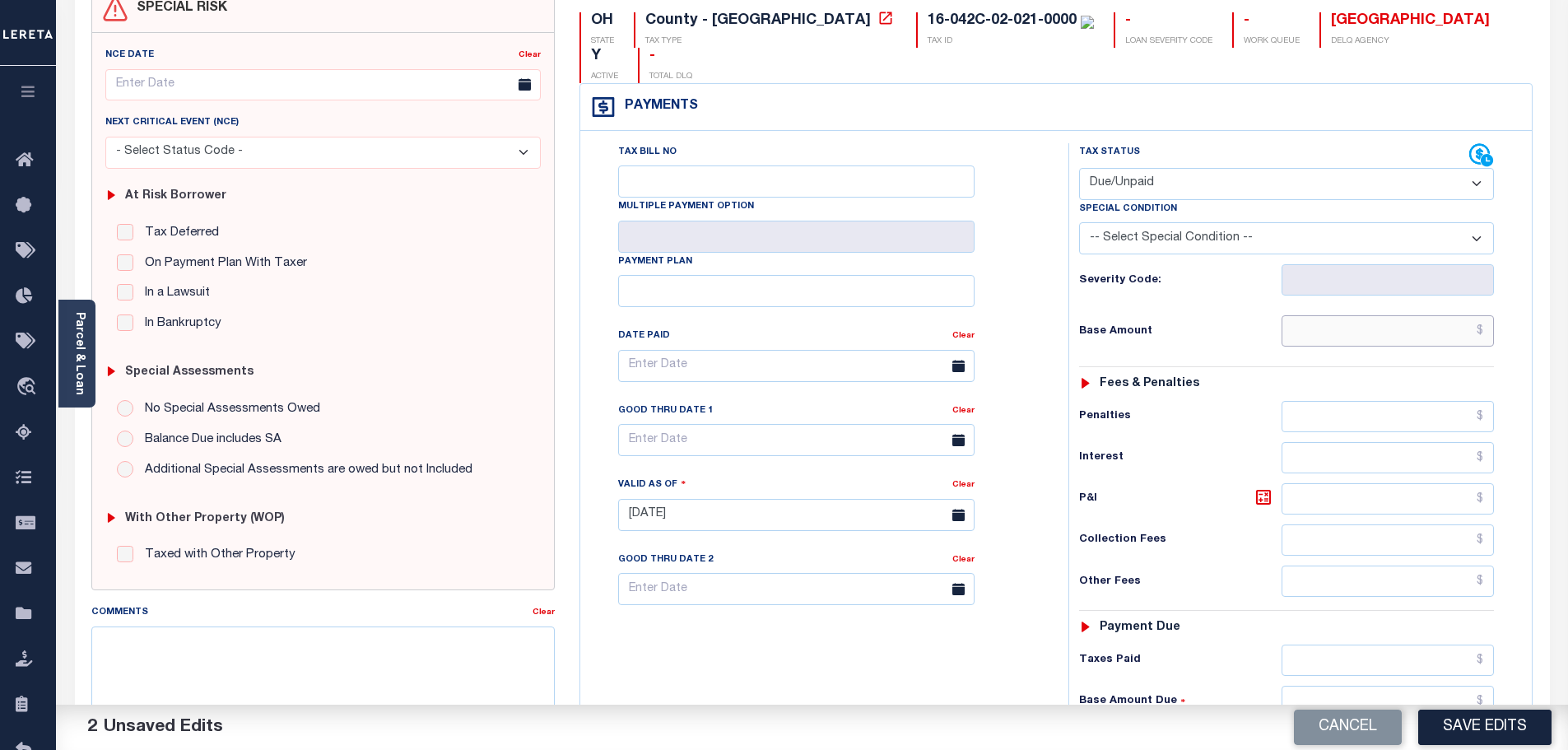
click at [1355, 316] on input "text" at bounding box center [1388, 331] width 213 height 32
type input "$618.07"
click at [1344, 524] on input "text" at bounding box center [1388, 540] width 213 height 32
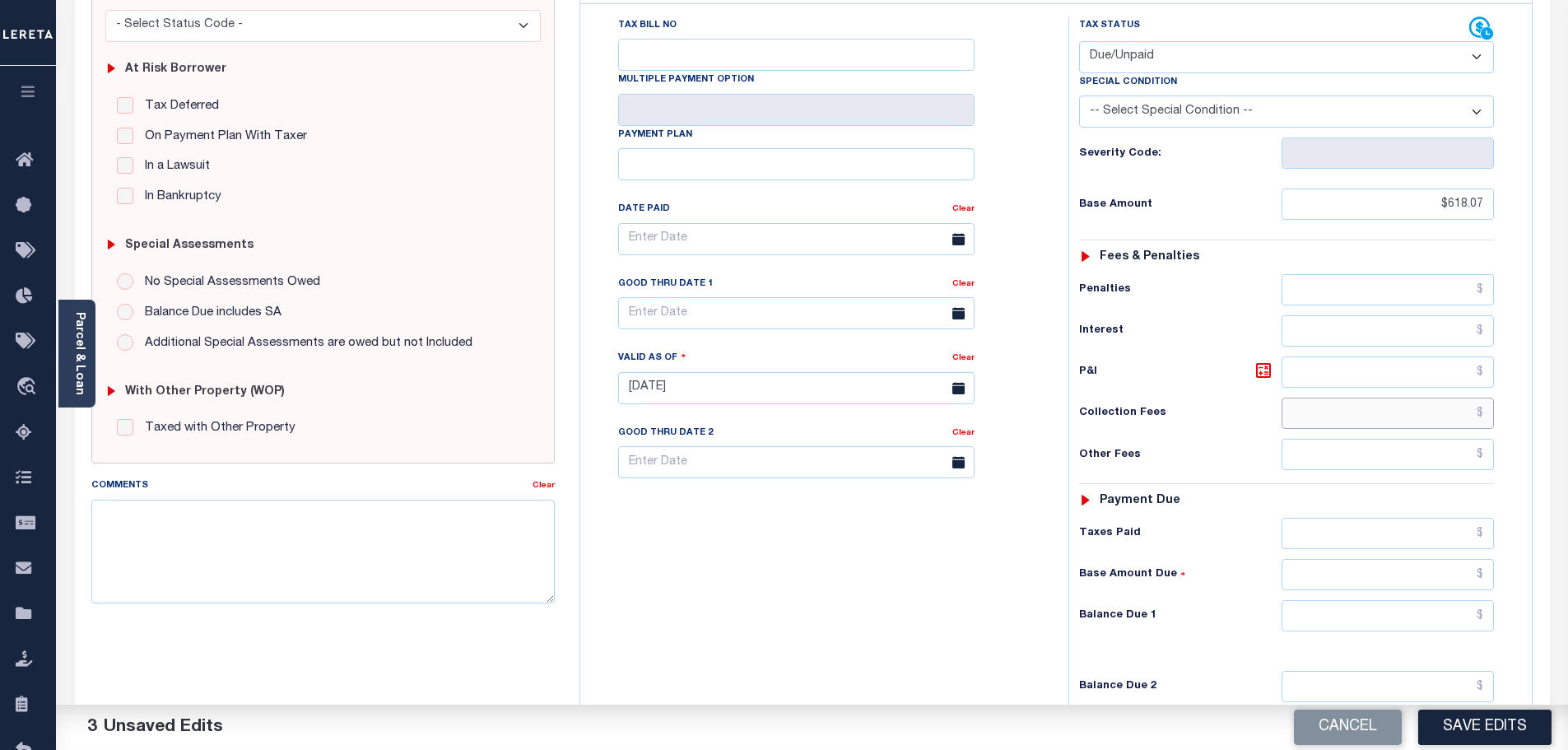
scroll to position [330, 0]
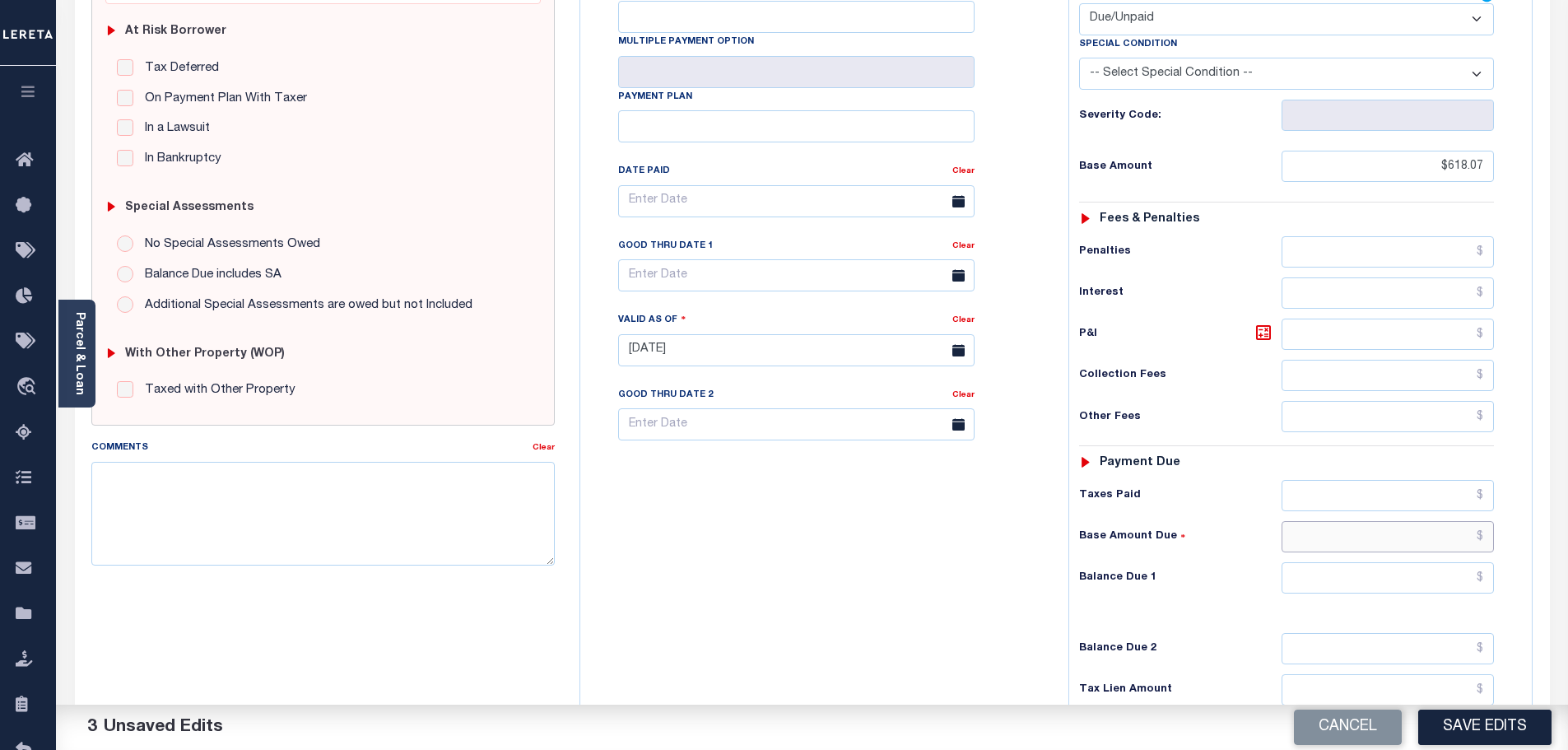
click at [1352, 521] on input "text" at bounding box center [1388, 537] width 213 height 32
type input "$618.07"
click at [1343, 562] on input "text" at bounding box center [1388, 578] width 213 height 32
type input "$618.07"
click at [1202, 559] on div "Tax Status Status - Select Status Code -" at bounding box center [1292, 342] width 447 height 727
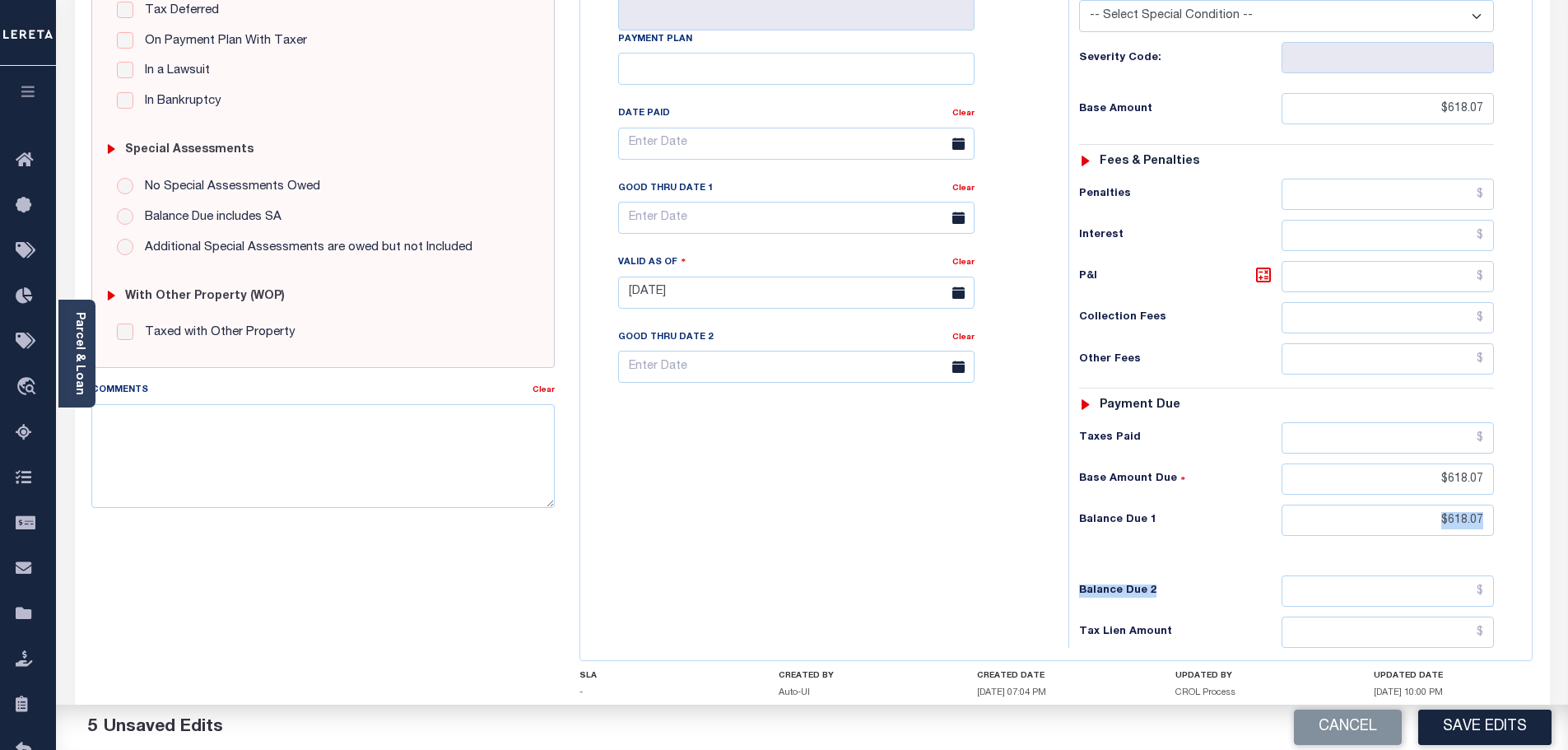
scroll to position [411, 0]
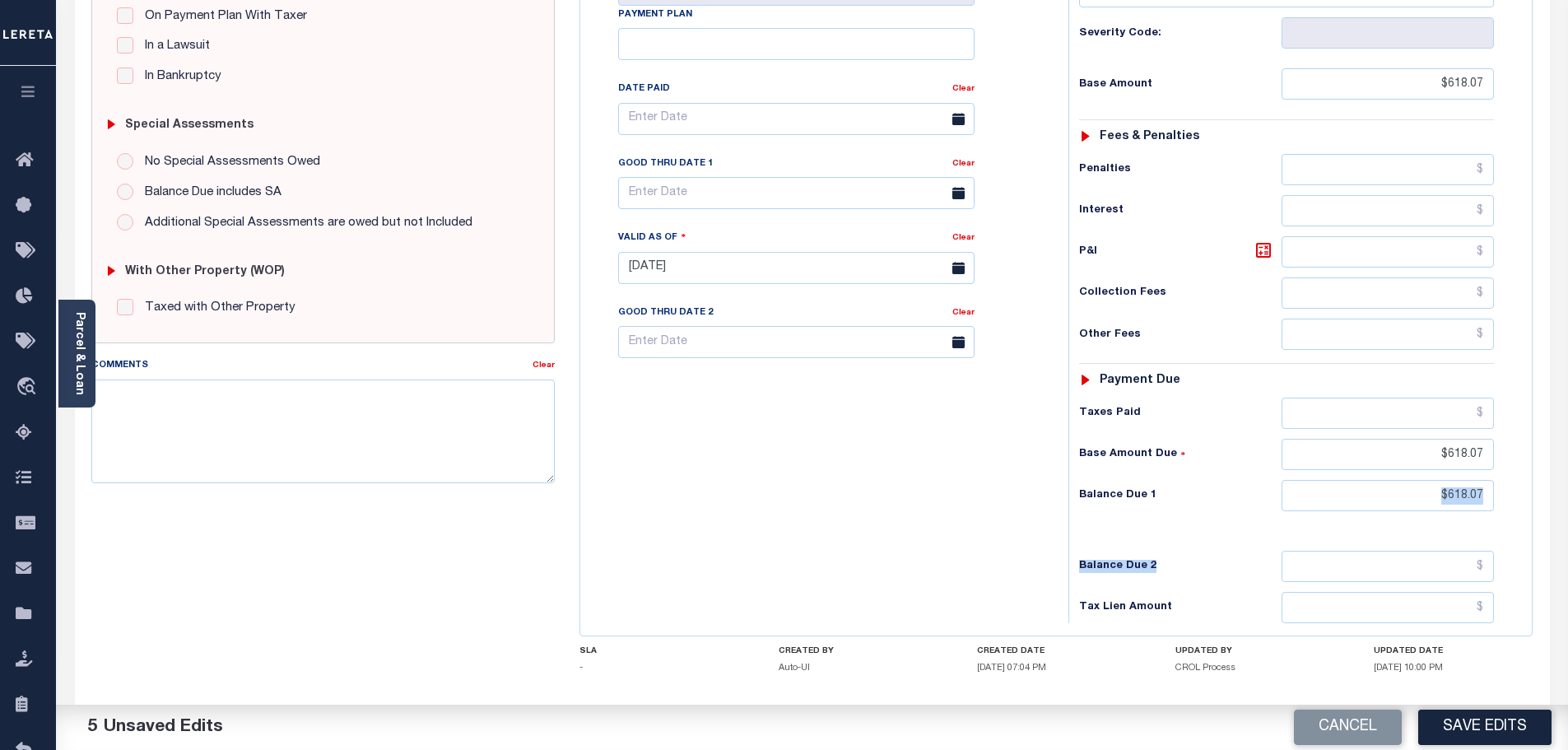
click at [1466, 716] on button "Save Edits" at bounding box center [1484, 728] width 134 height 35
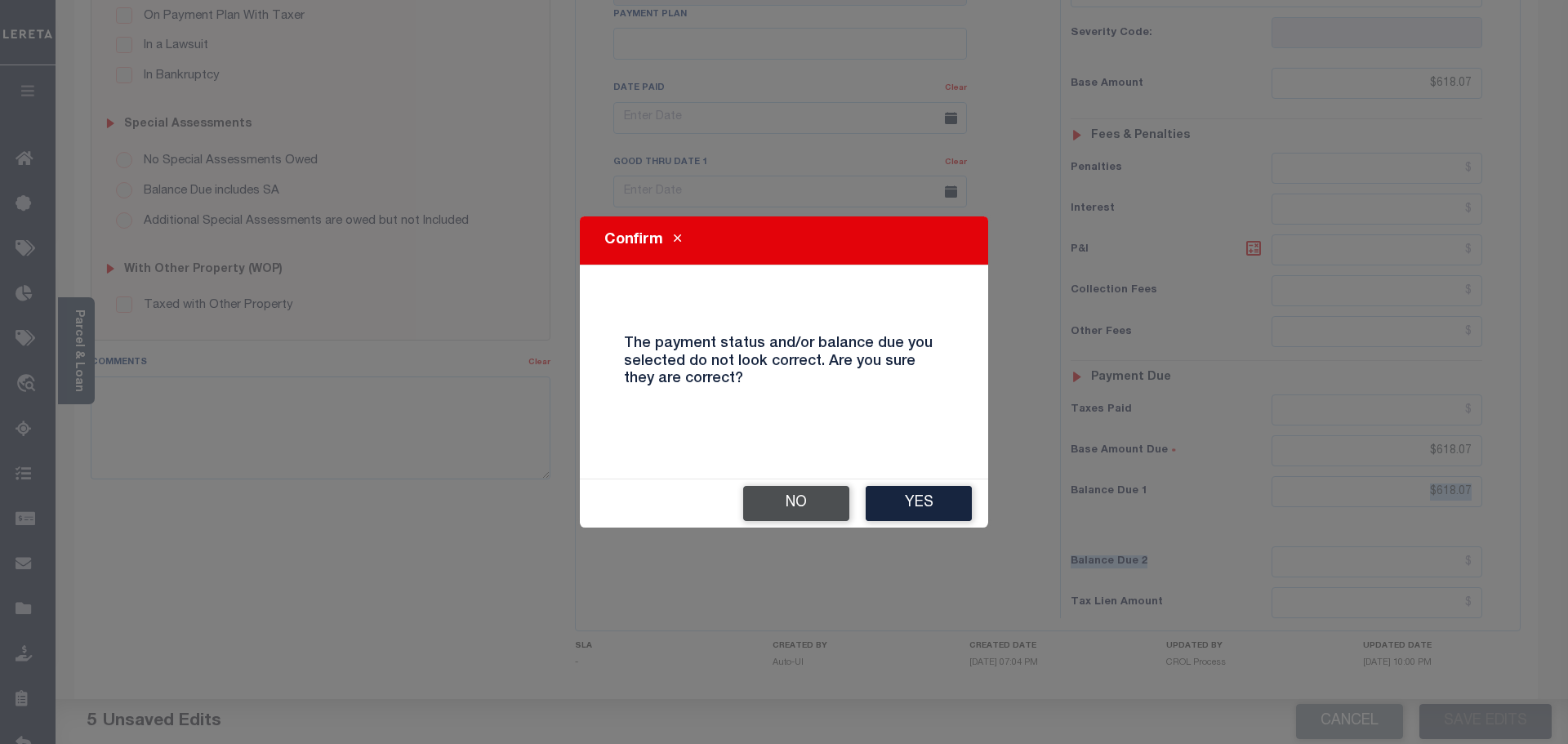
click at [819, 504] on button "No" at bounding box center [796, 504] width 106 height 35
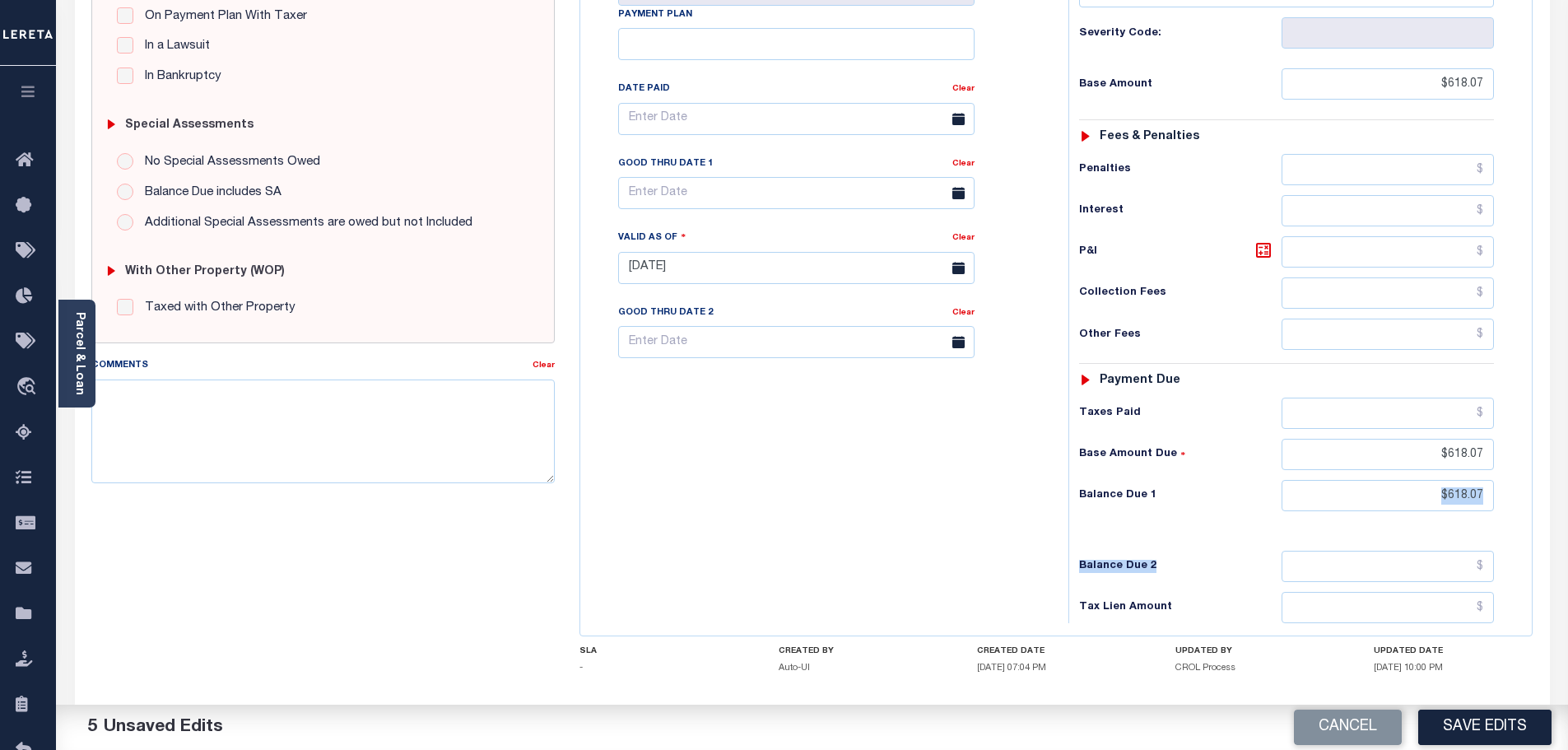
click at [1426, 732] on button "Save Edits" at bounding box center [1484, 728] width 134 height 35
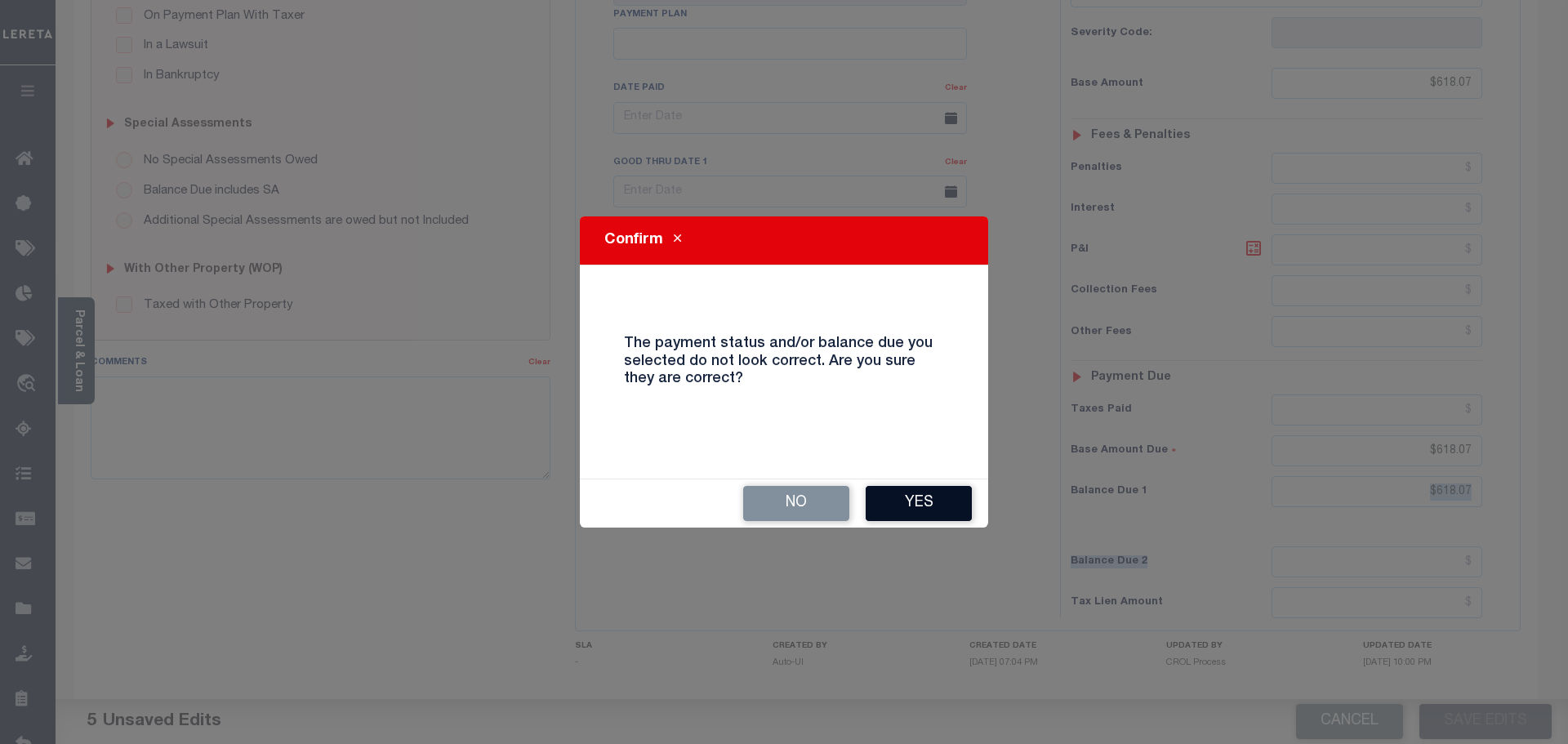
click at [899, 505] on button "Yes" at bounding box center [918, 504] width 106 height 35
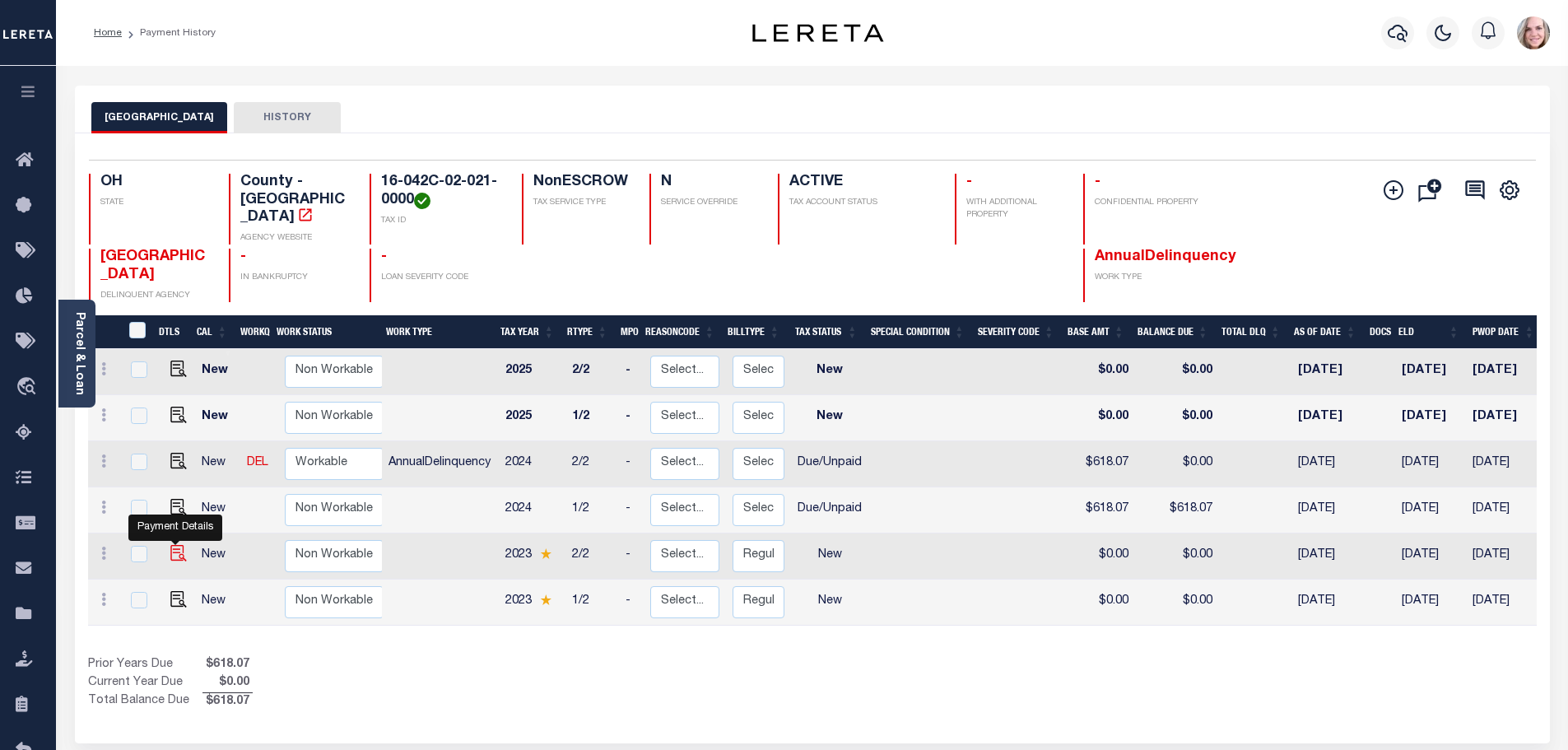
click at [182, 545] on img "" at bounding box center [179, 553] width 17 height 17
checkbox input "true"
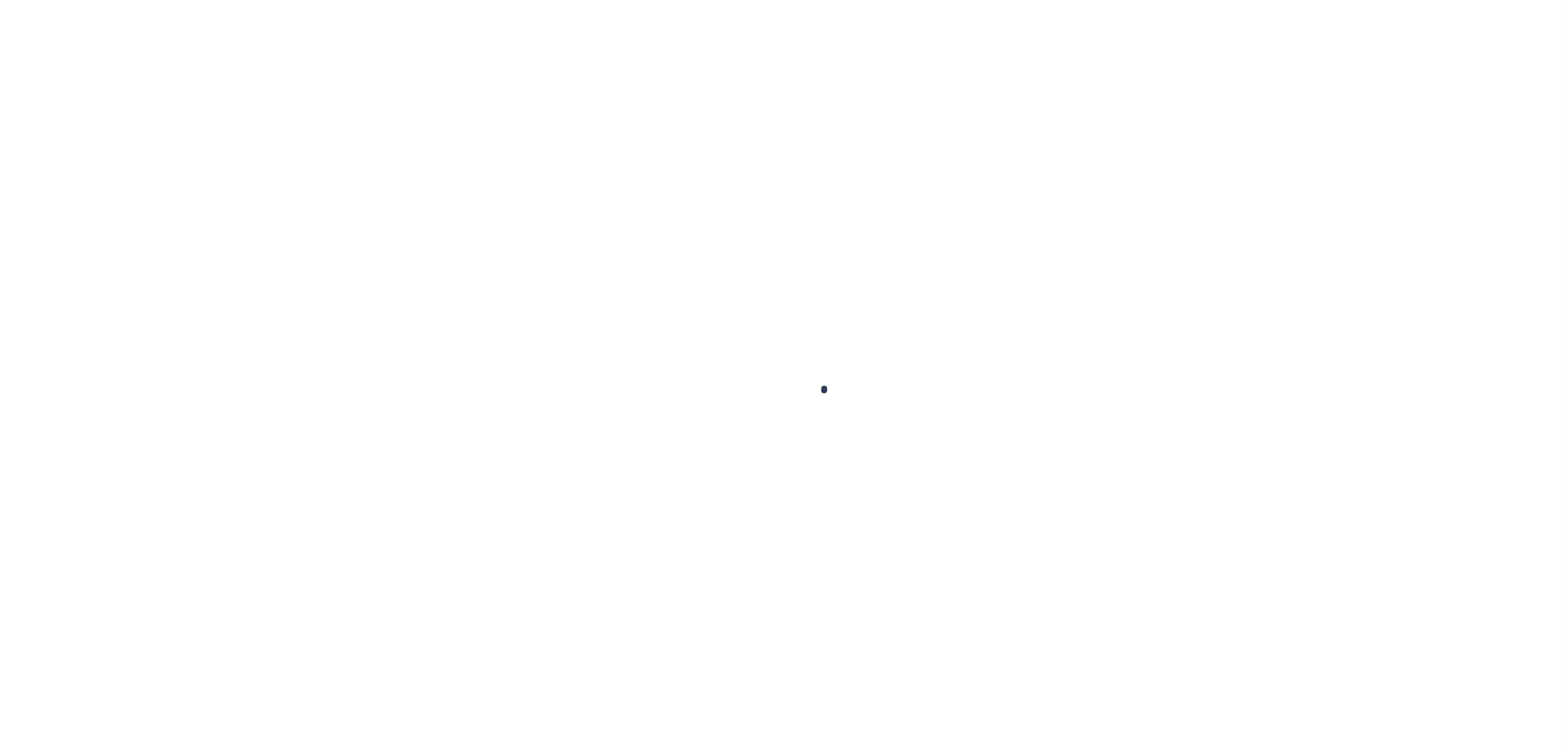
checkbox input "false"
type input "[DATE]"
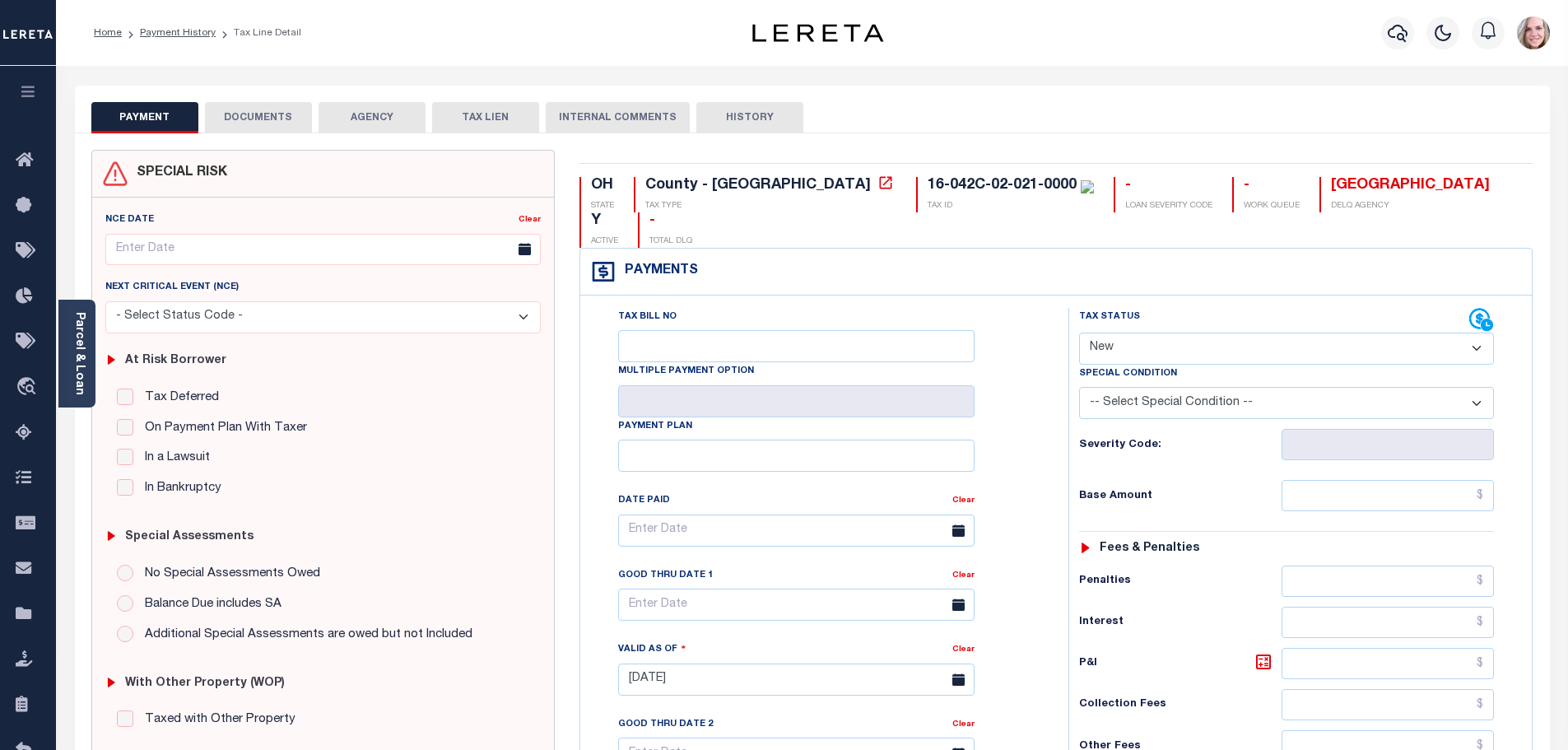
click at [1152, 332] on select "- Select Status Code - Open Due/Unpaid Paid Incomplete No Tax Due Internal Refu…" at bounding box center [1286, 348] width 415 height 32
select select "DUE"
click at [1079, 332] on select "- Select Status Code - Open Due/Unpaid Paid Incomplete No Tax Due Internal Refu…" at bounding box center [1286, 348] width 415 height 32
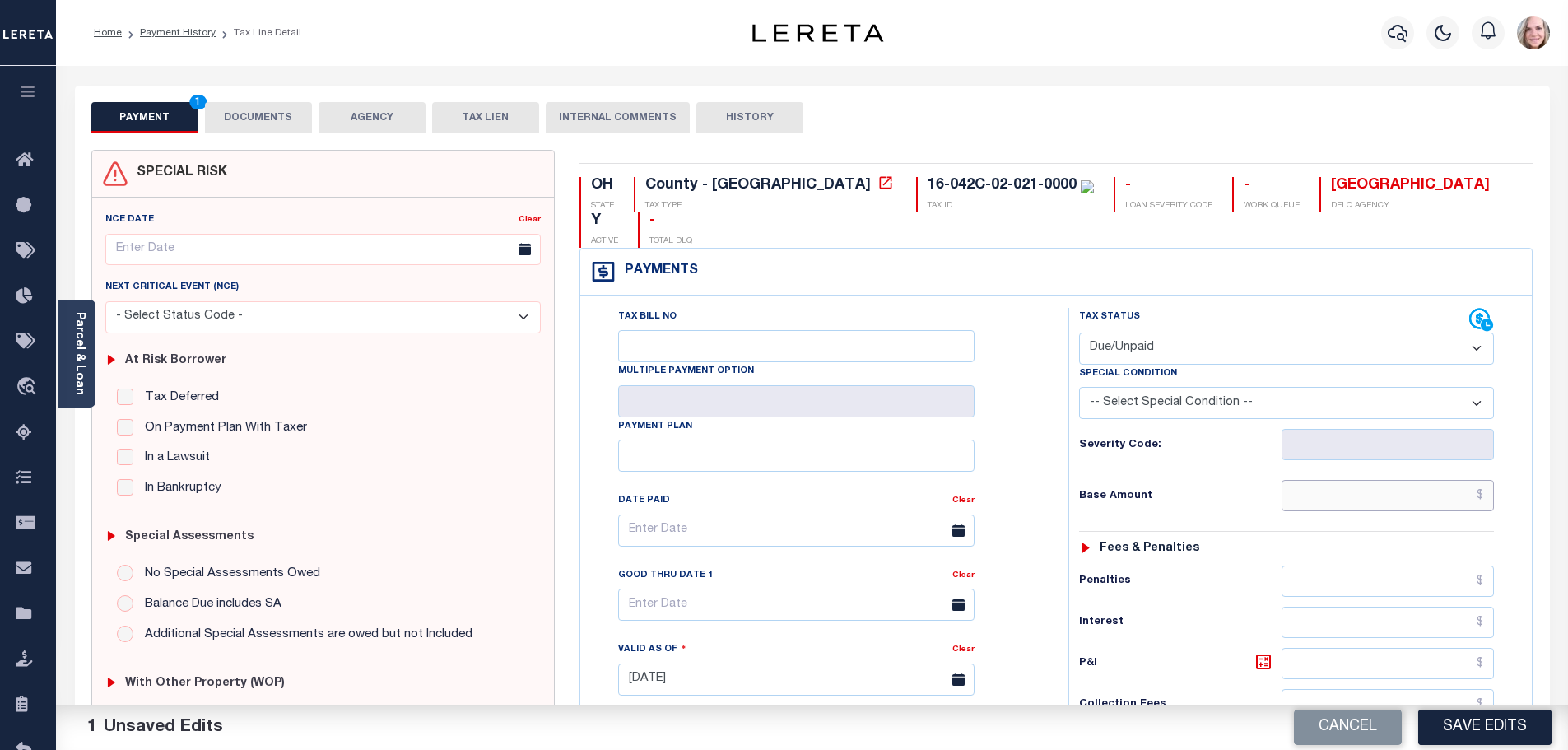
click at [1292, 480] on input "text" at bounding box center [1388, 496] width 213 height 32
paste input "563.55"
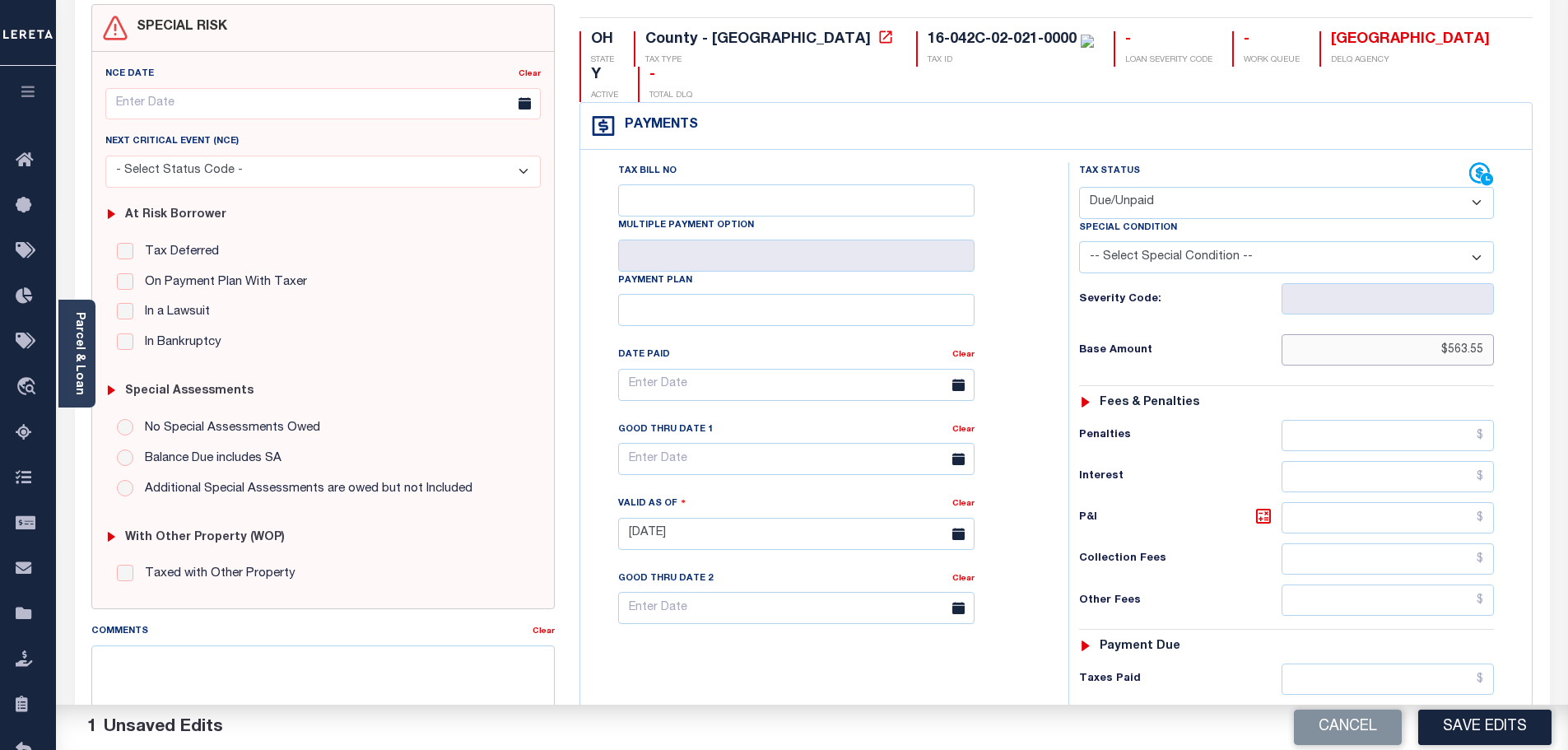
scroll to position [330, 0]
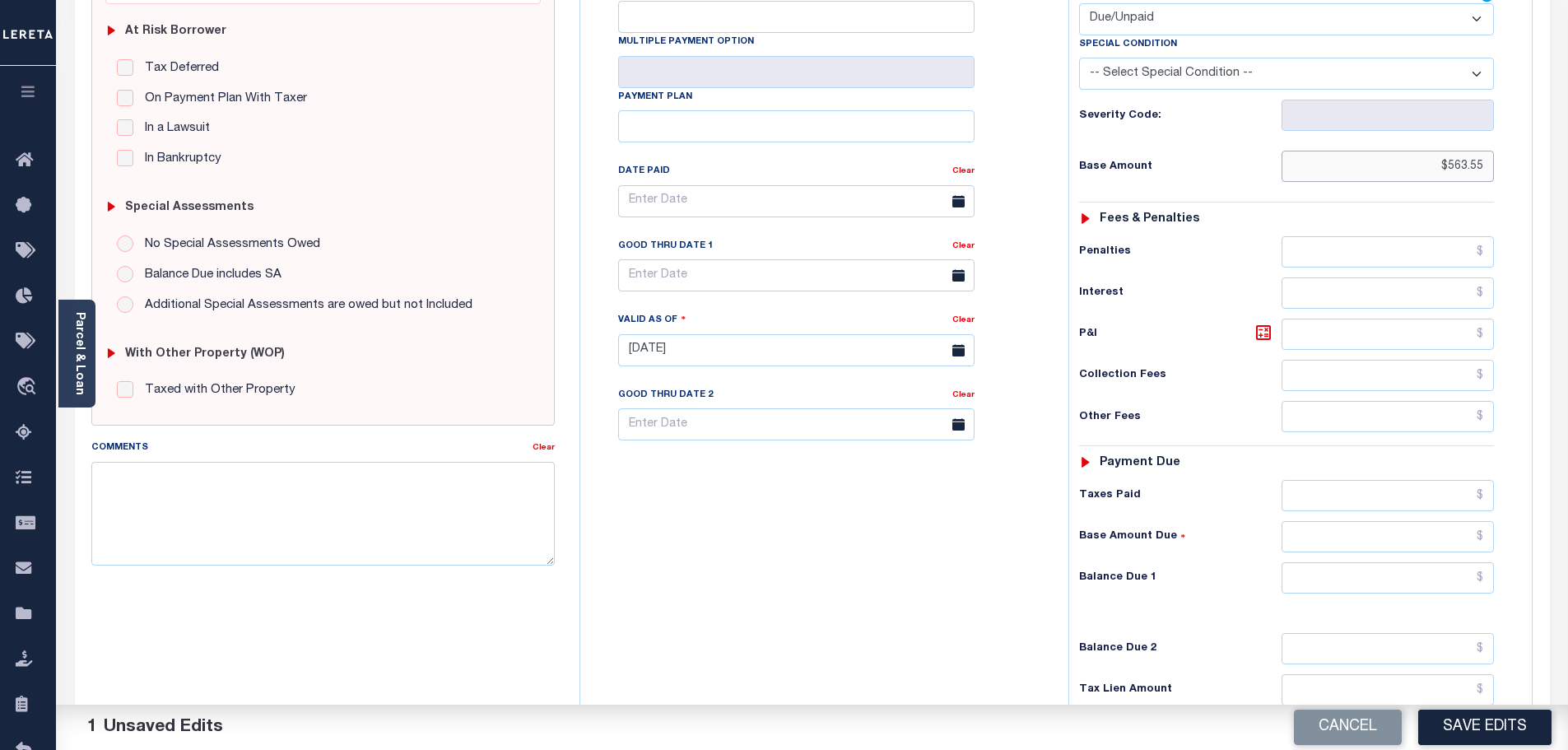
type input "$563.55"
click at [1374, 521] on input "text" at bounding box center [1388, 537] width 213 height 32
paste input "563.55"
type input "$563.55"
click at [1417, 562] on input "text" at bounding box center [1388, 578] width 213 height 32
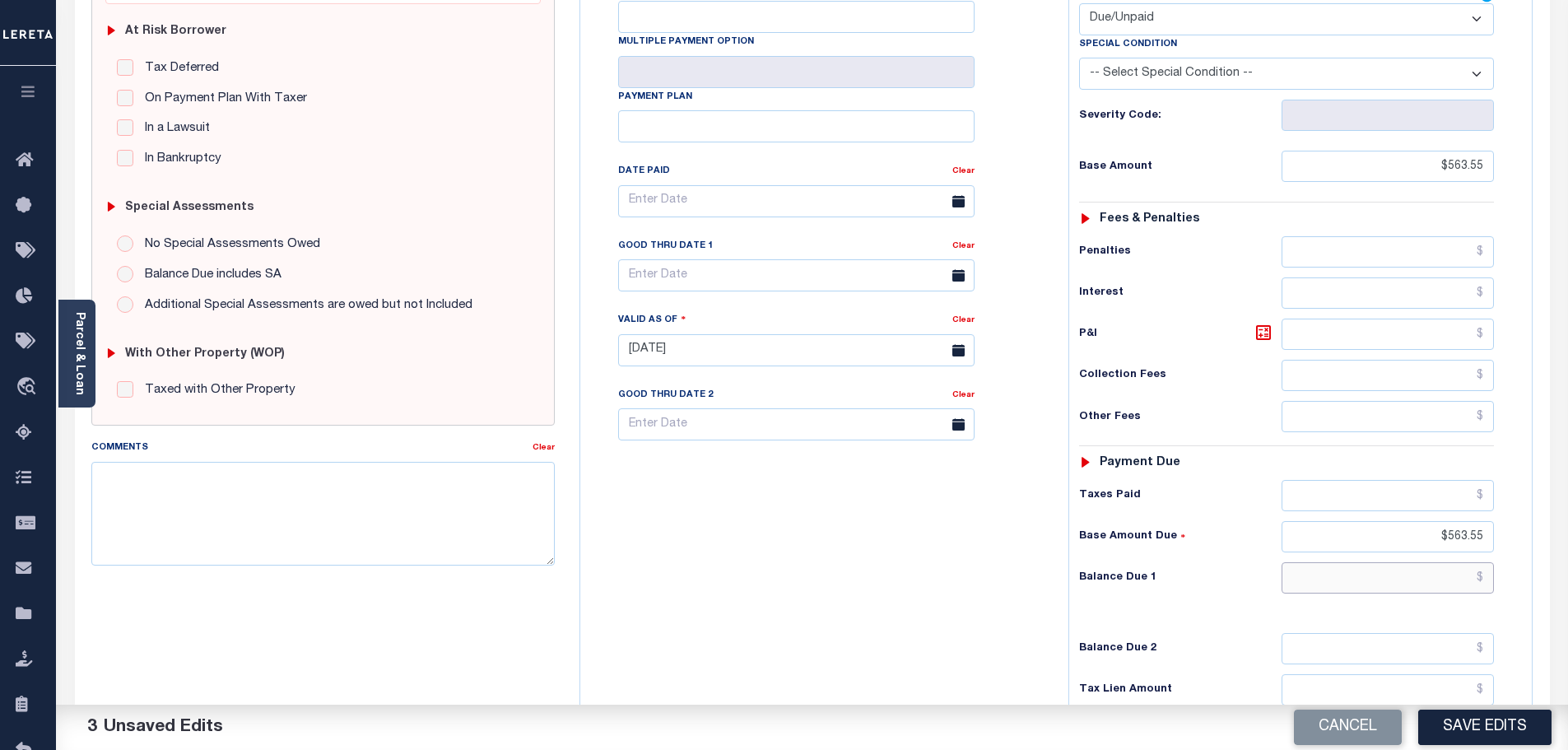
paste input "563.55"
type input "$563.55"
click at [1483, 731] on button "Save Edits" at bounding box center [1484, 728] width 134 height 35
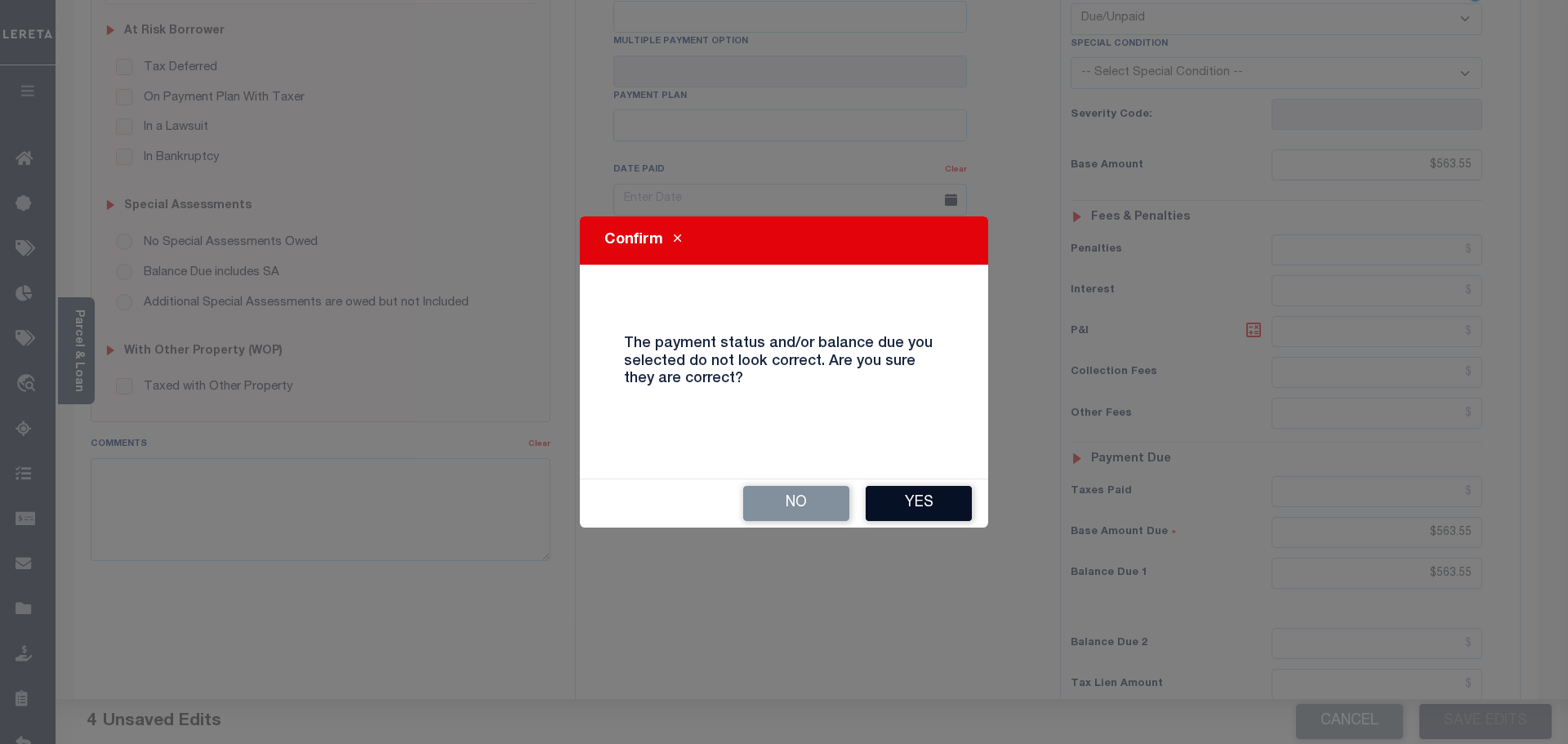
click at [917, 498] on button "Yes" at bounding box center [918, 504] width 106 height 35
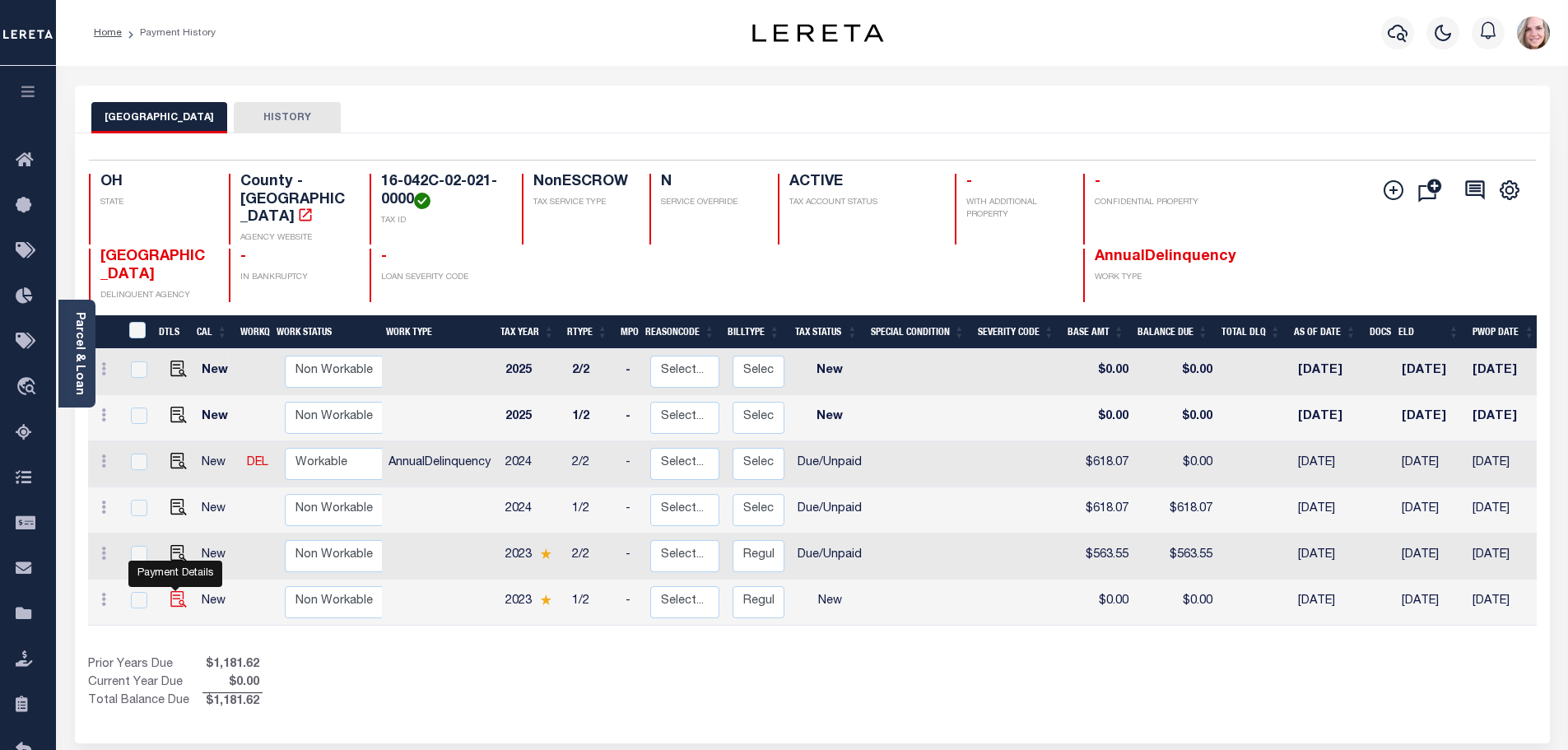
click at [177, 591] on img "" at bounding box center [179, 600] width 17 height 17
checkbox input "true"
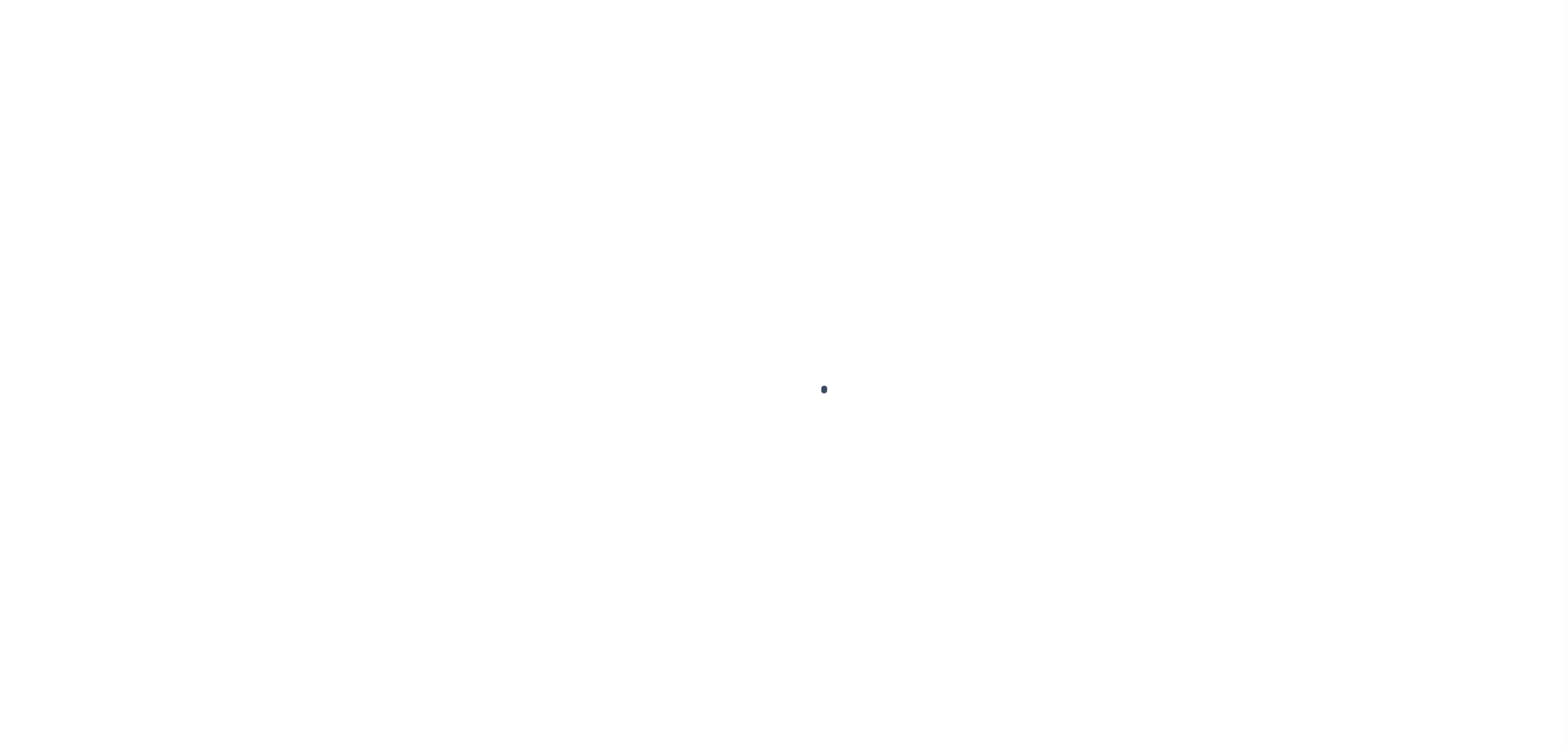
checkbox input "false"
type input "[DATE]"
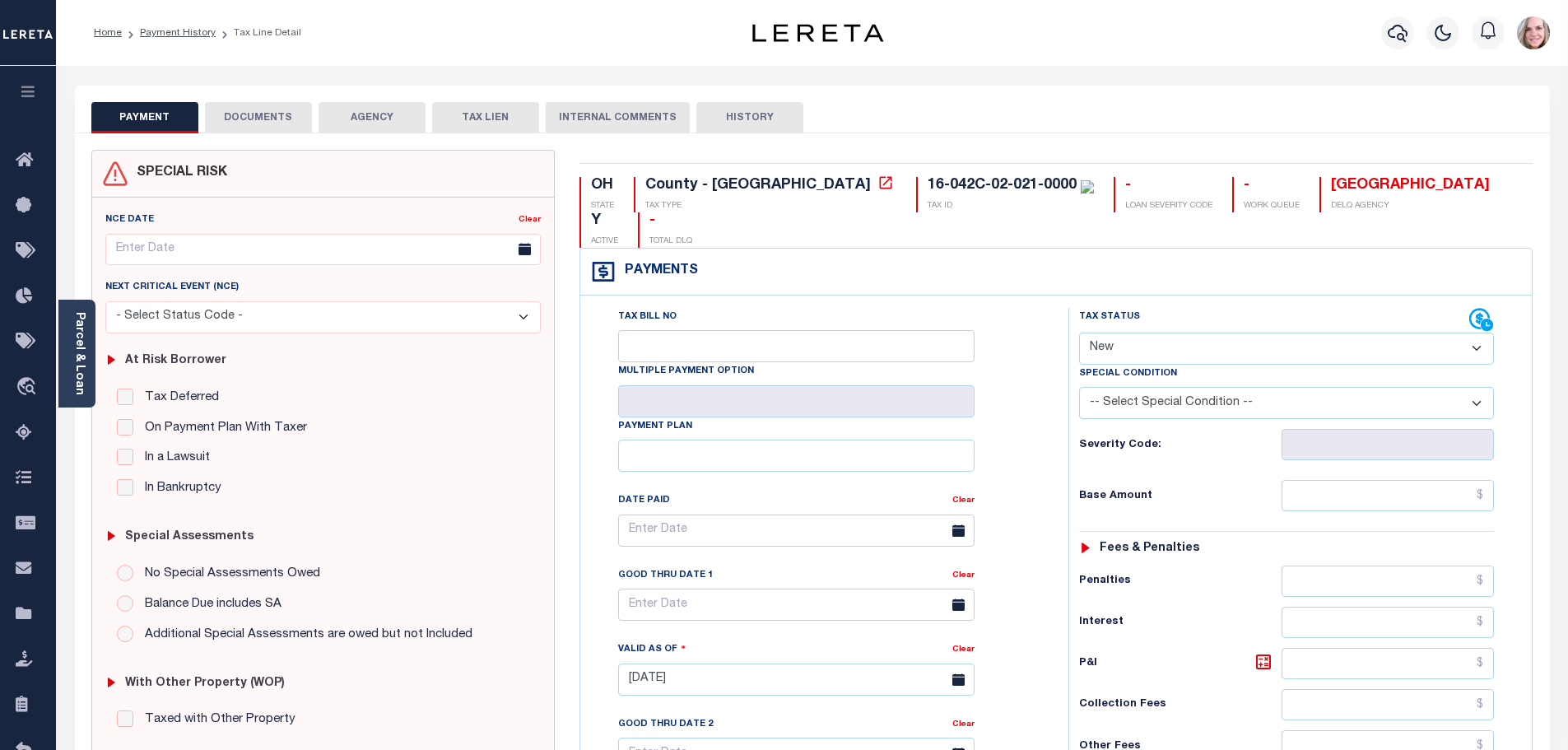
click at [1415, 332] on select "- Select Status Code - Open Due/Unpaid Paid Incomplete No Tax Due Internal Refu…" at bounding box center [1286, 348] width 415 height 32
select select "DUE"
click at [1079, 332] on select "- Select Status Code - Open Due/Unpaid Paid Incomplete No Tax Due Internal Refu…" at bounding box center [1286, 348] width 415 height 32
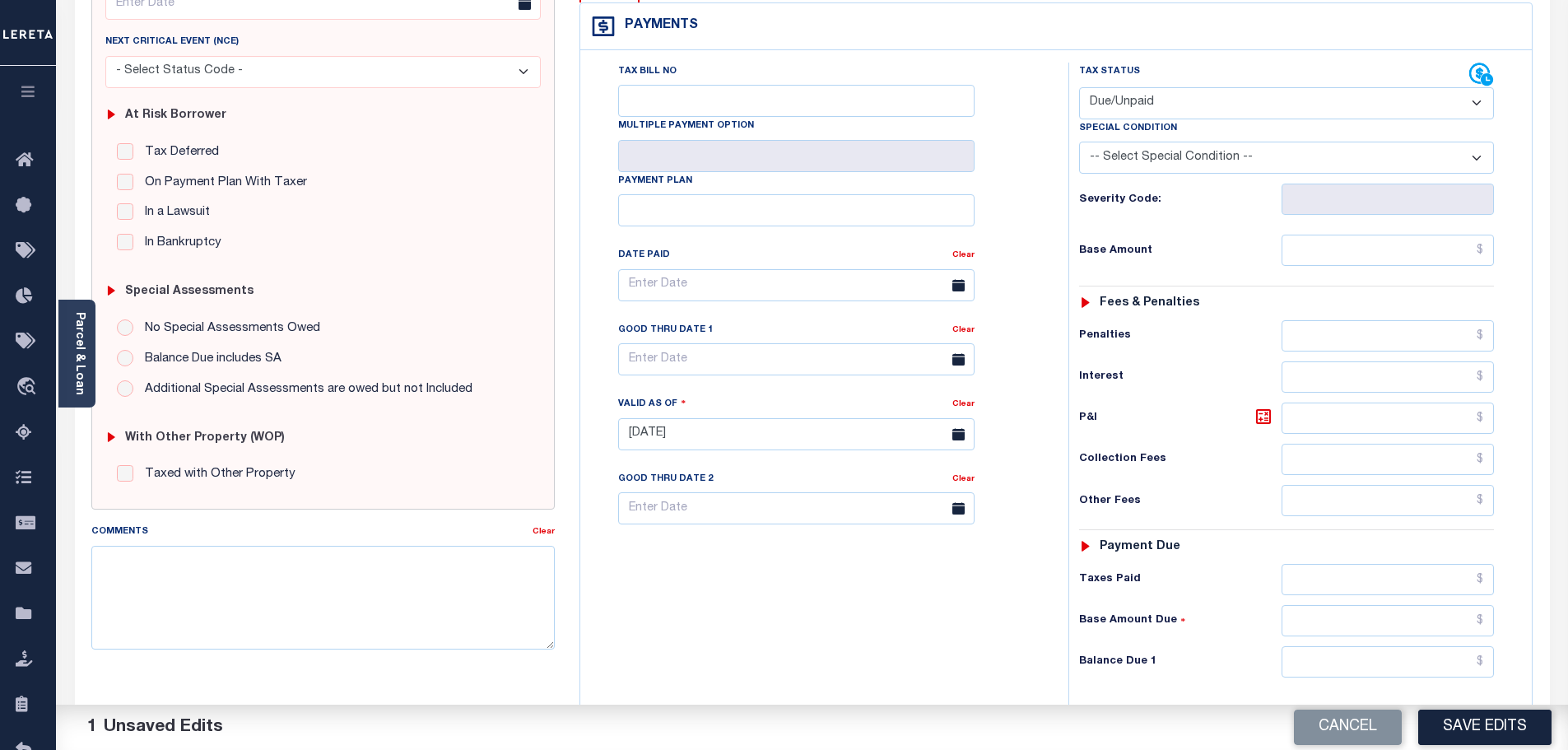
scroll to position [247, 0]
click at [1362, 233] on input "text" at bounding box center [1388, 249] width 213 height 32
paste input "563.55"
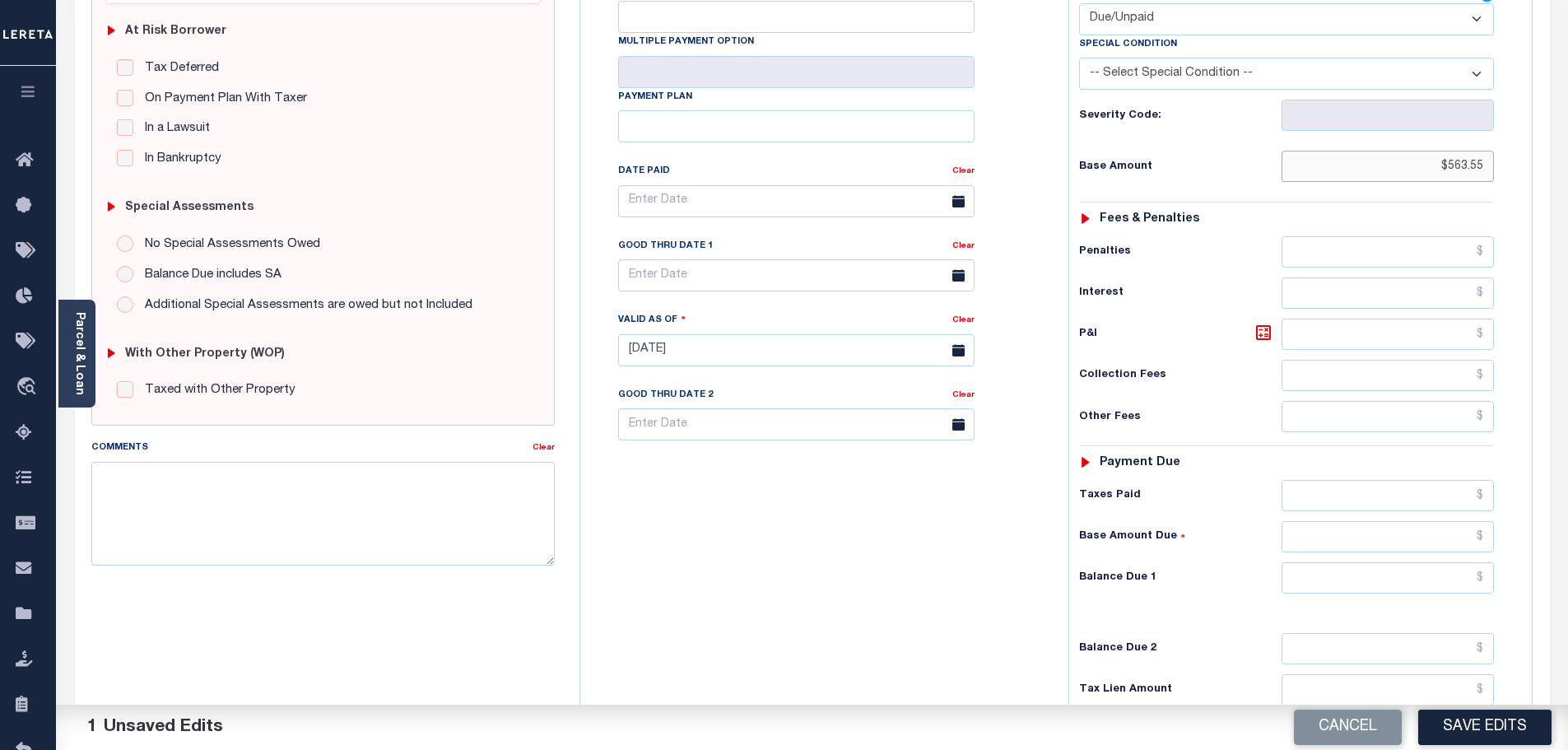
type input "$563.55"
click at [1327, 521] on input "text" at bounding box center [1388, 537] width 213 height 32
paste input "563.55"
type input "$563.55"
click at [1427, 562] on input "text" at bounding box center [1388, 578] width 213 height 32
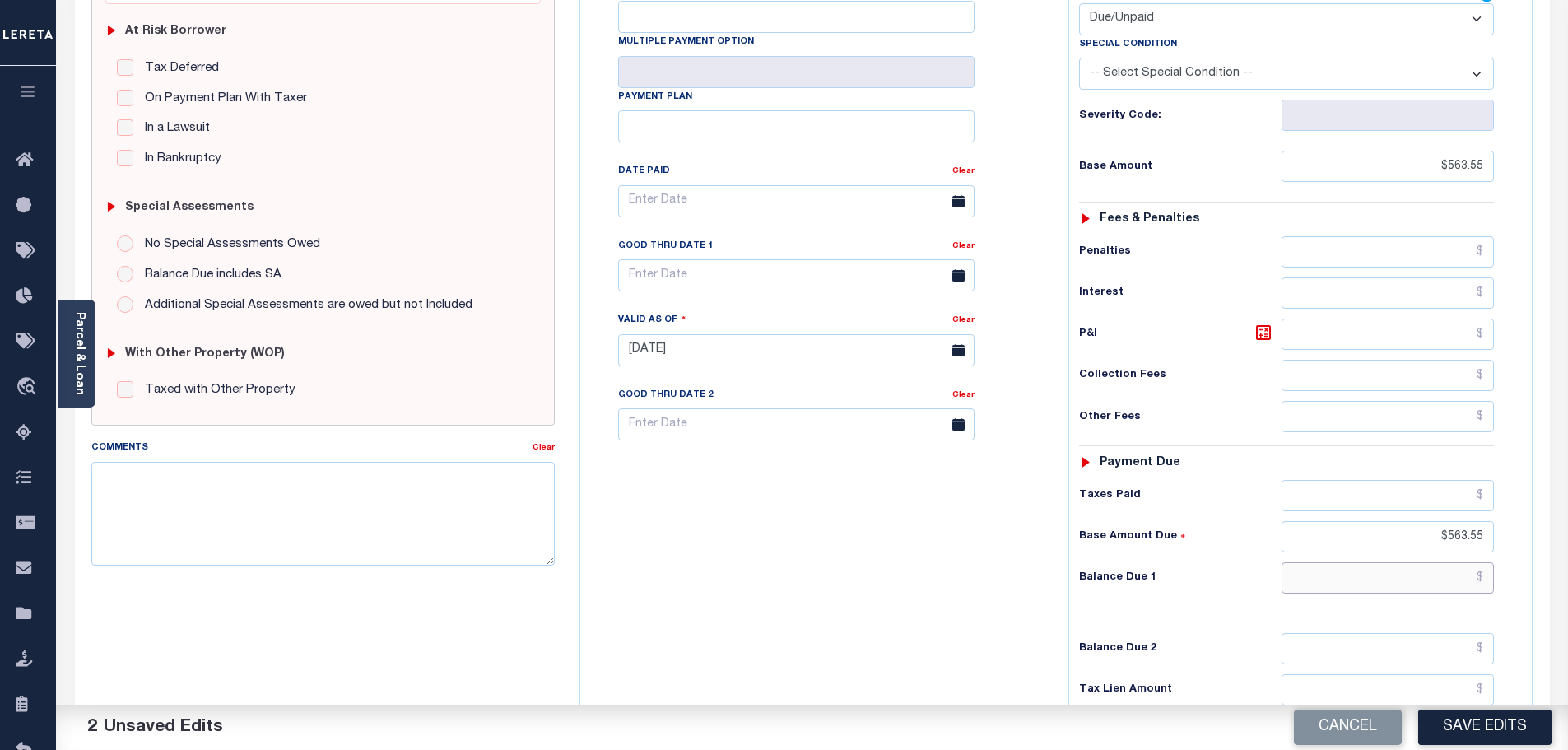
paste input "563.55"
type input "$563.55"
click at [1468, 717] on button "Save Edits" at bounding box center [1484, 728] width 134 height 35
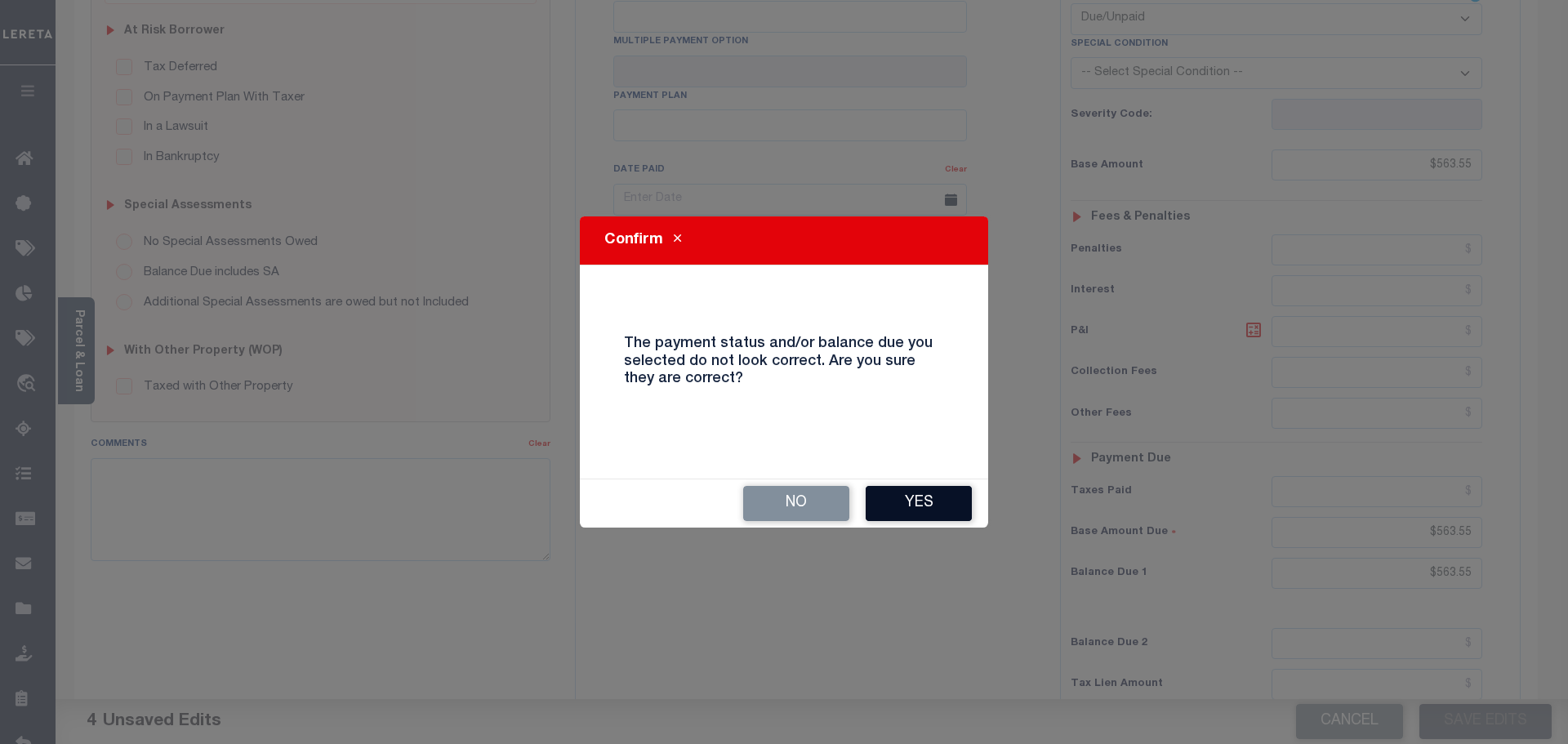
click at [937, 505] on button "Yes" at bounding box center [918, 504] width 106 height 35
